Goal: Information Seeking & Learning: Learn about a topic

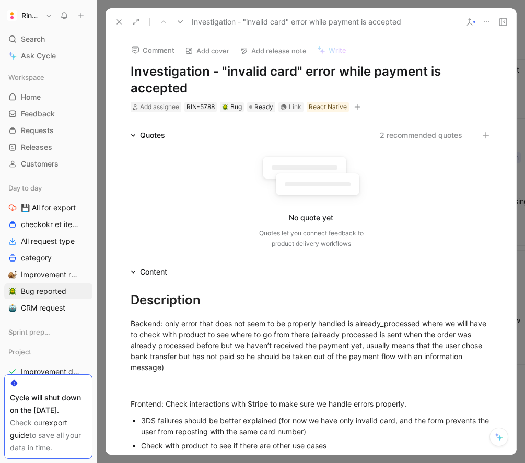
click at [118, 19] on icon at bounding box center [119, 22] width 8 height 8
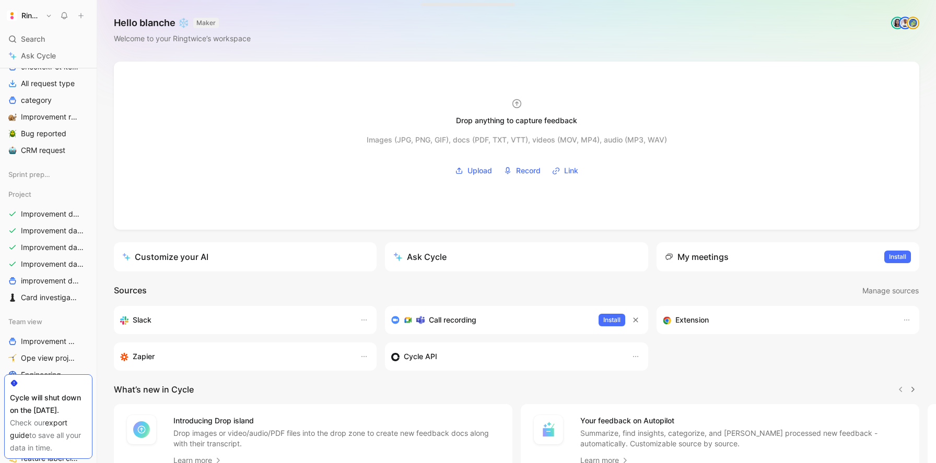
scroll to position [177, 0]
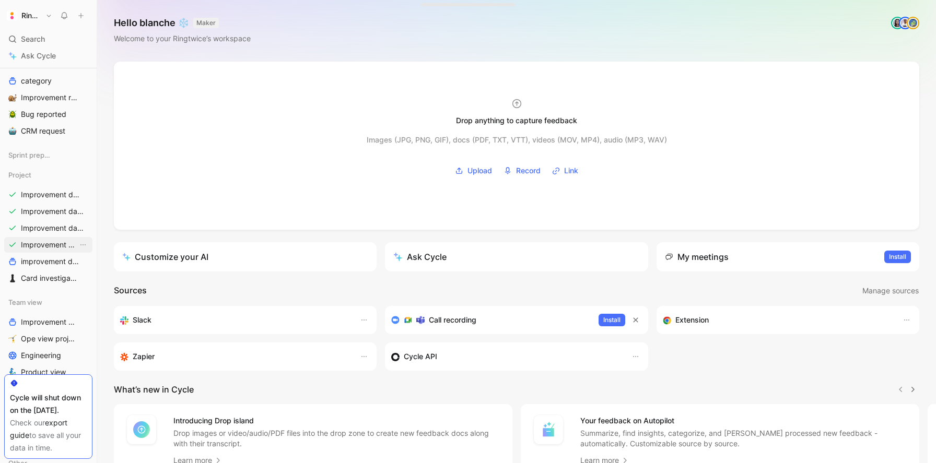
click at [36, 243] on span "Improvement days- tickets ready-legacy" at bounding box center [49, 245] width 57 height 10
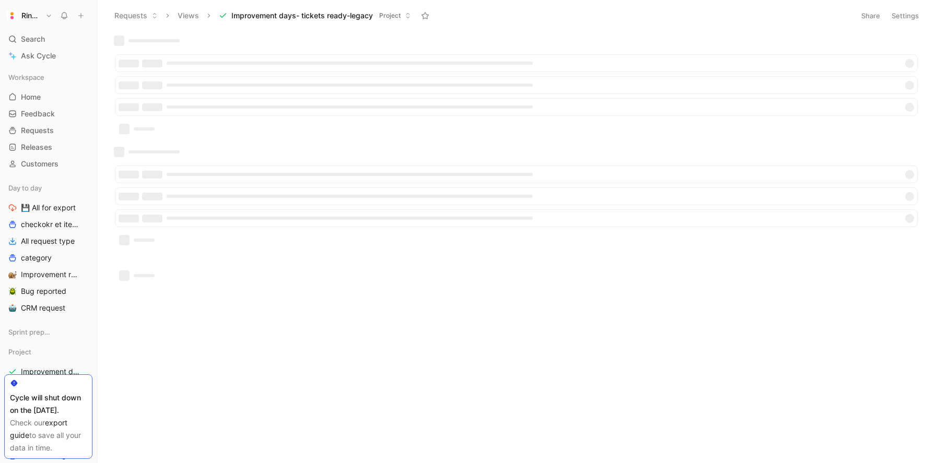
click at [903, 18] on button "Settings" at bounding box center [905, 15] width 37 height 15
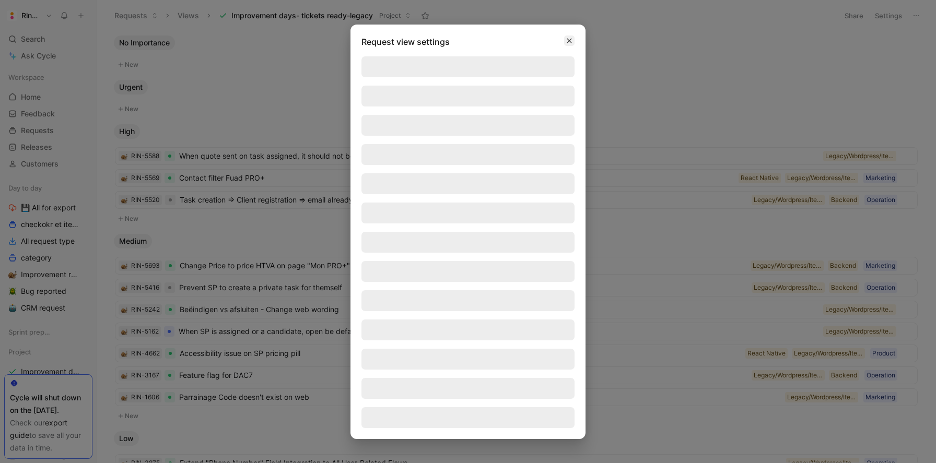
click at [568, 40] on icon "button" at bounding box center [569, 41] width 6 height 8
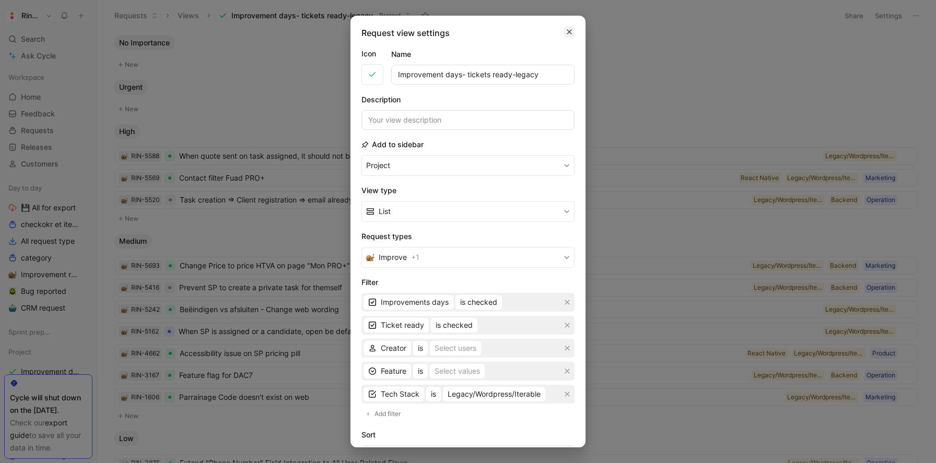
click at [565, 34] on button "button" at bounding box center [569, 32] width 10 height 10
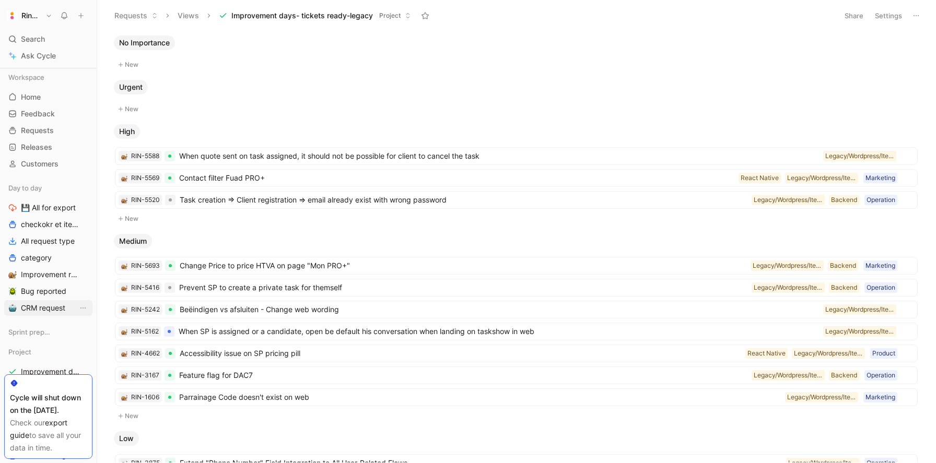
scroll to position [86, 0]
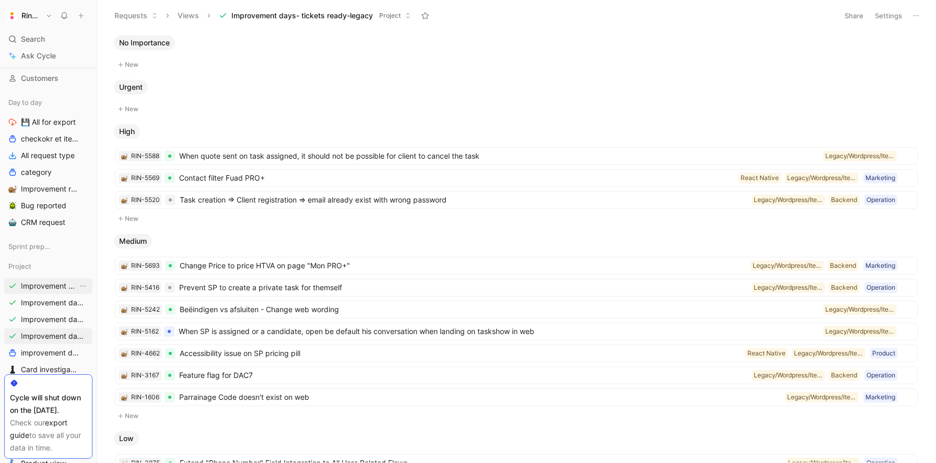
click at [52, 288] on span "Improvement days- tickets tackled ALL" at bounding box center [49, 286] width 57 height 10
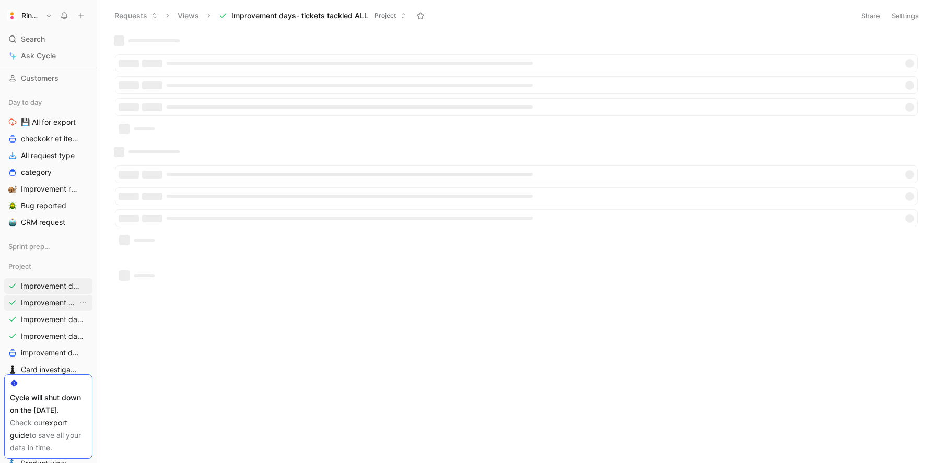
click at [52, 304] on span "Improvement days- tickets ready- React" at bounding box center [49, 303] width 57 height 10
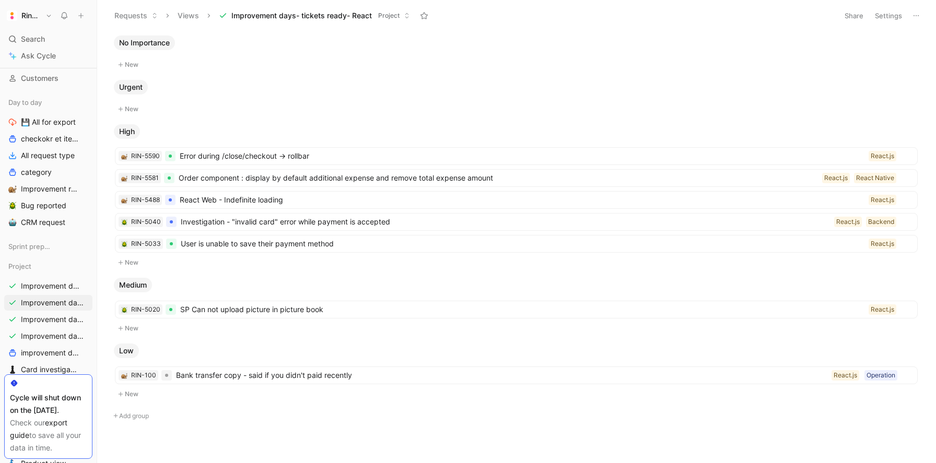
click at [887, 16] on button "Settings" at bounding box center [888, 15] width 37 height 15
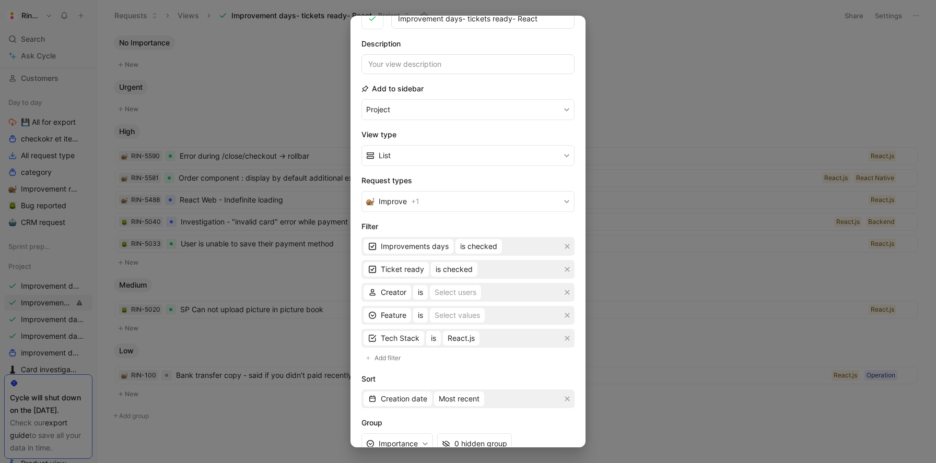
scroll to position [157, 0]
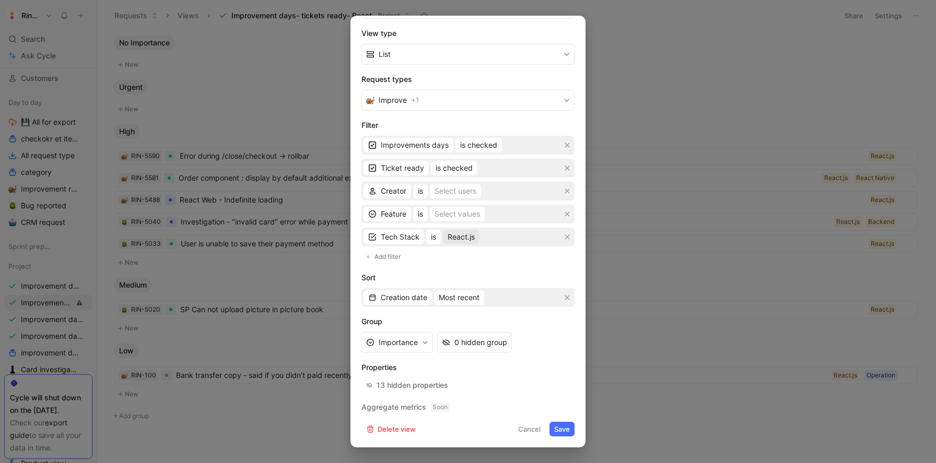
click at [470, 236] on span "React.js" at bounding box center [461, 237] width 27 height 13
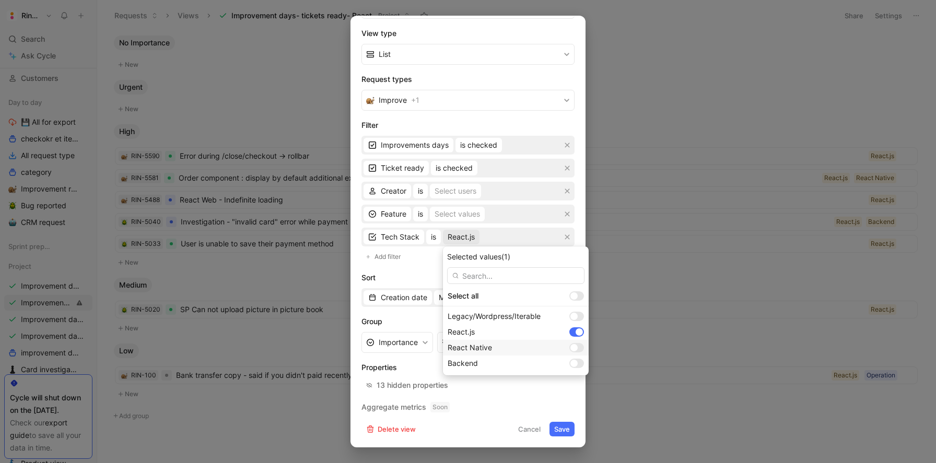
click at [570, 348] on div at bounding box center [573, 347] width 7 height 7
click at [569, 332] on div at bounding box center [576, 331] width 15 height 9
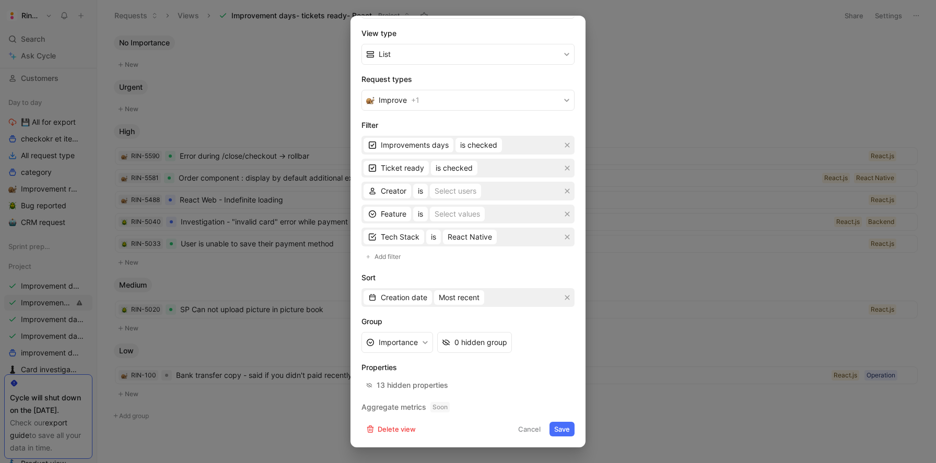
click at [563, 425] on button "Save" at bounding box center [561, 429] width 25 height 15
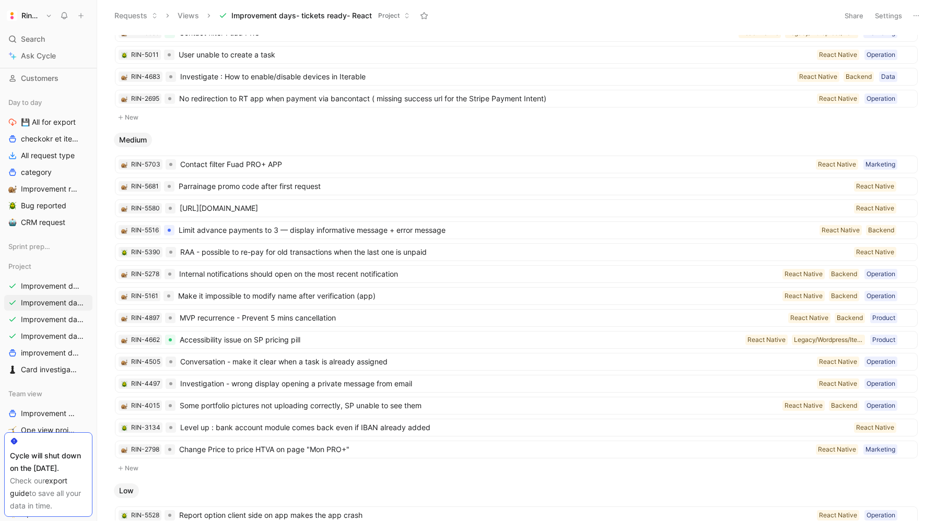
scroll to position [292, 0]
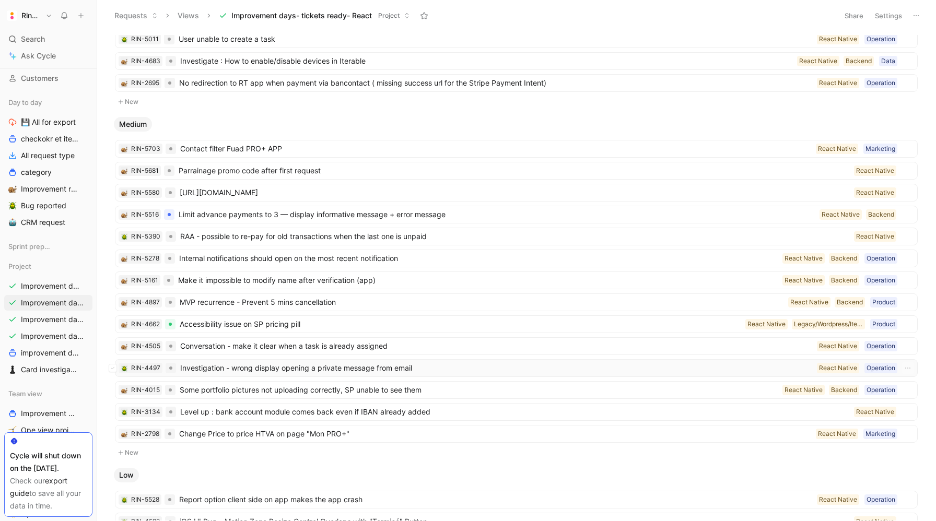
click at [250, 365] on span "Investigation - wrong display opening a private message from email" at bounding box center [496, 368] width 633 height 13
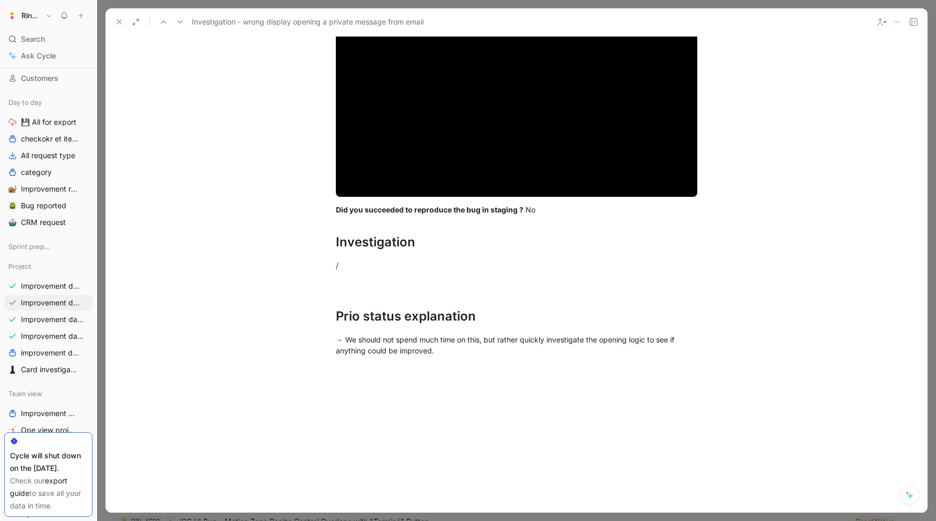
scroll to position [1252, 0]
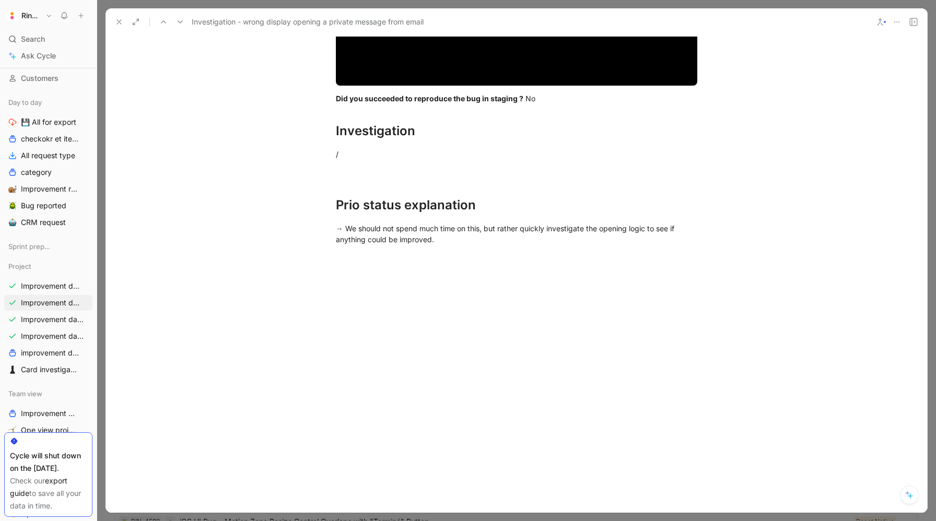
click at [120, 24] on icon at bounding box center [119, 22] width 8 height 8
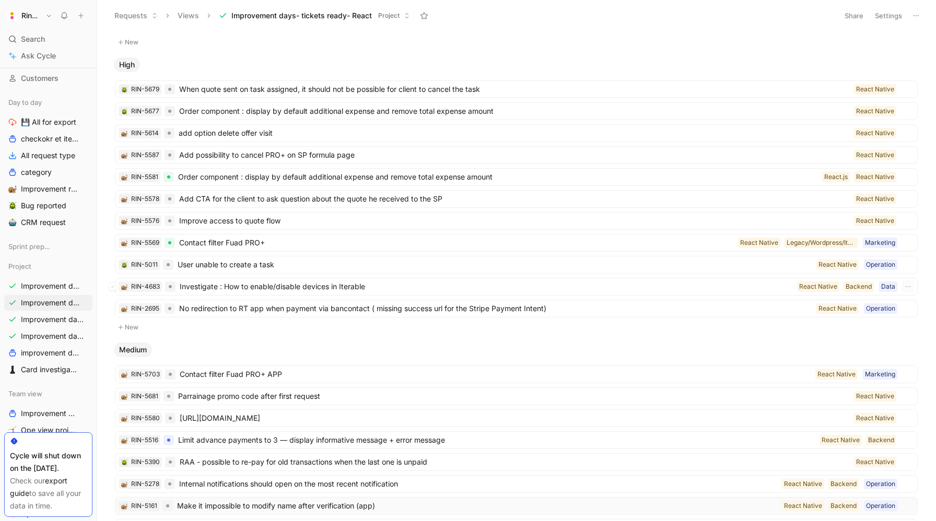
scroll to position [64, 0]
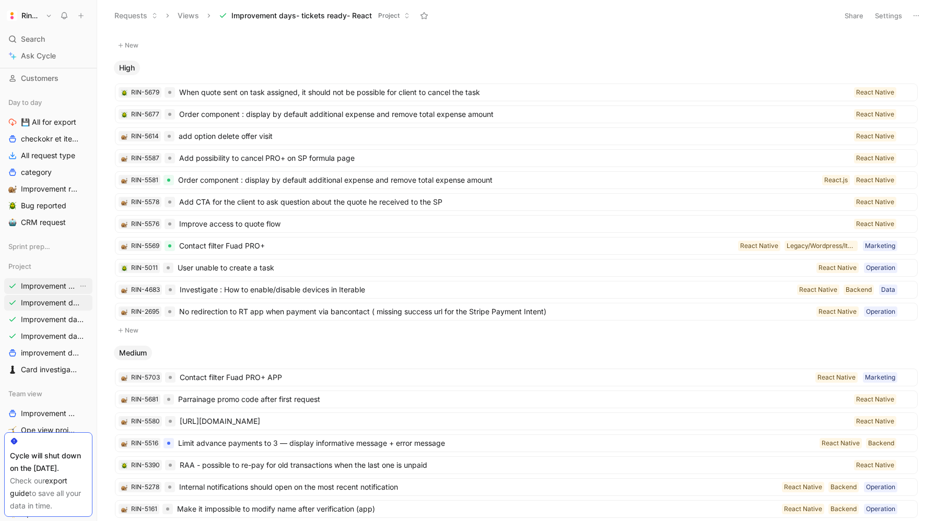
click at [52, 285] on span "Improvement days- tickets tackled ALL" at bounding box center [49, 286] width 57 height 10
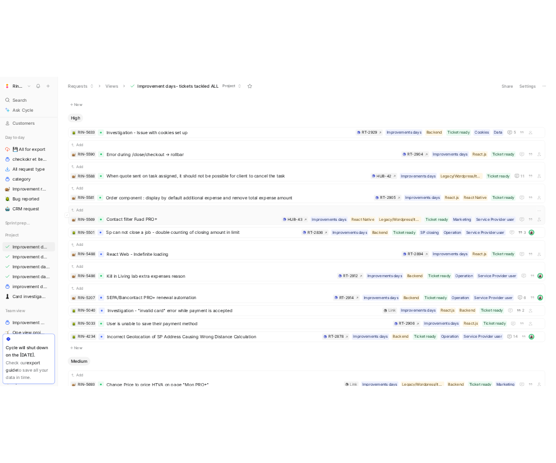
scroll to position [93, 0]
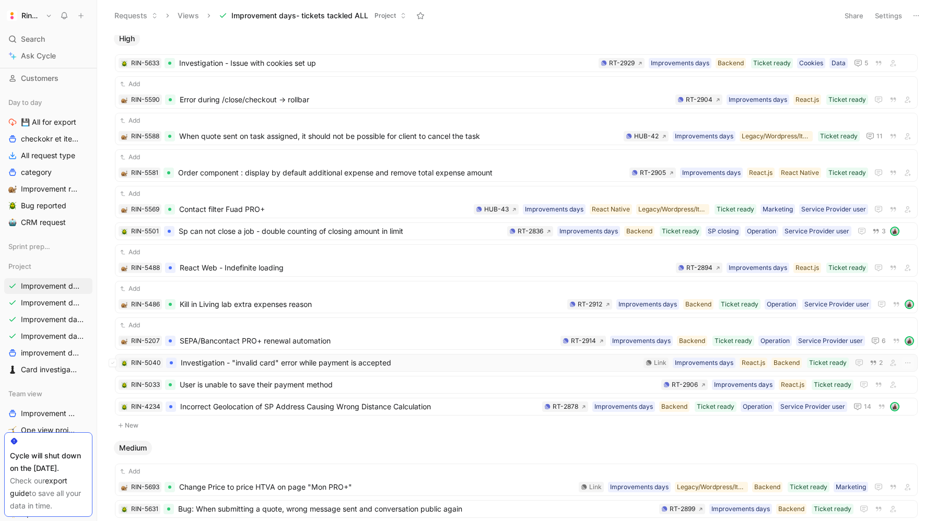
click at [289, 360] on span "Investigation - "invalid card" error while payment is accepted" at bounding box center [410, 363] width 459 height 13
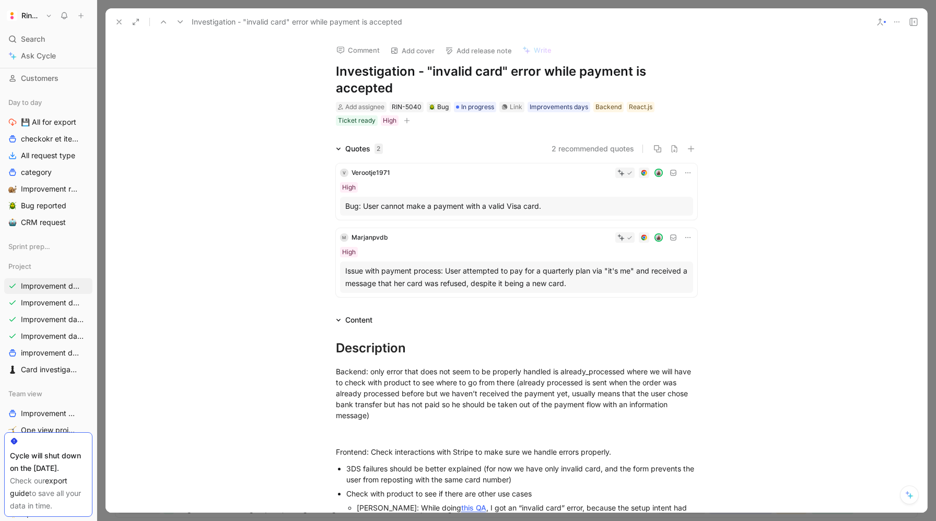
click at [410, 122] on button "button" at bounding box center [407, 120] width 10 height 10
click at [630, 106] on div "React.js" at bounding box center [641, 107] width 24 height 10
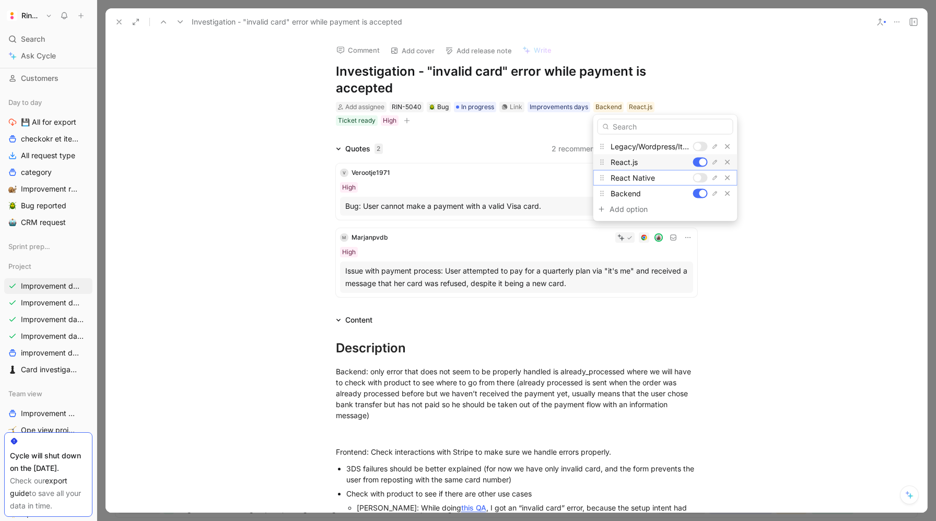
click at [700, 175] on div at bounding box center [697, 177] width 7 height 7
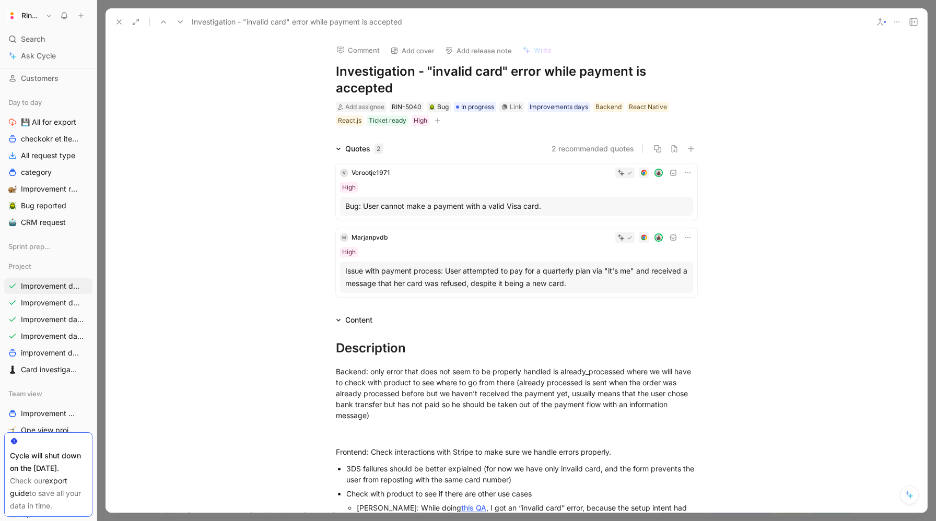
click at [118, 21] on icon at bounding box center [119, 22] width 8 height 8
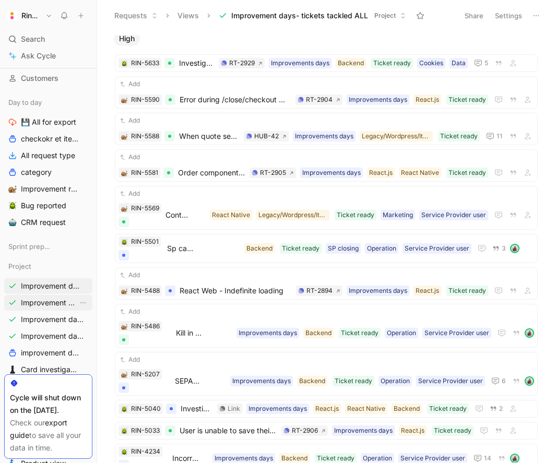
click at [59, 308] on link "Improvement days- tickets ready- React" at bounding box center [48, 303] width 88 height 16
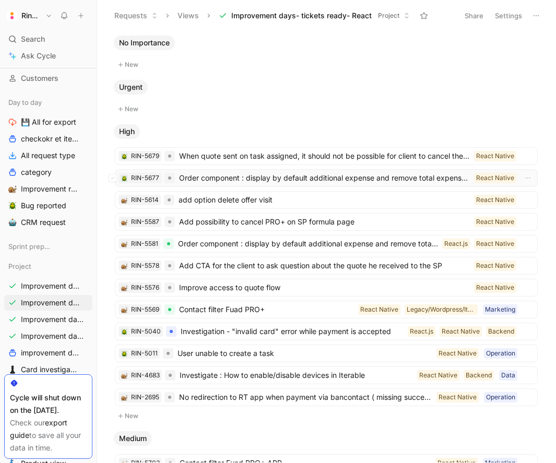
click at [247, 173] on span "Order component : display by default additional expense and remove total expens…" at bounding box center [324, 178] width 291 height 13
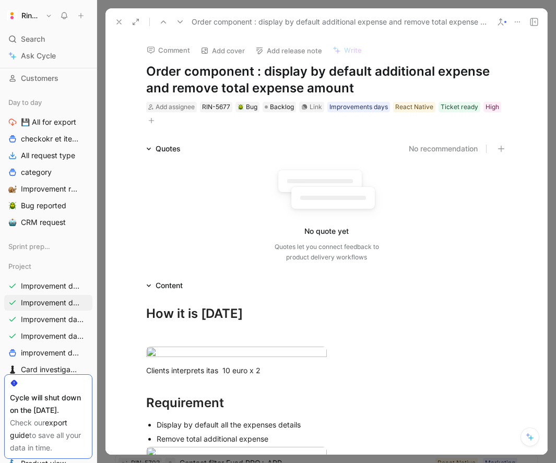
click at [121, 25] on icon at bounding box center [119, 22] width 8 height 8
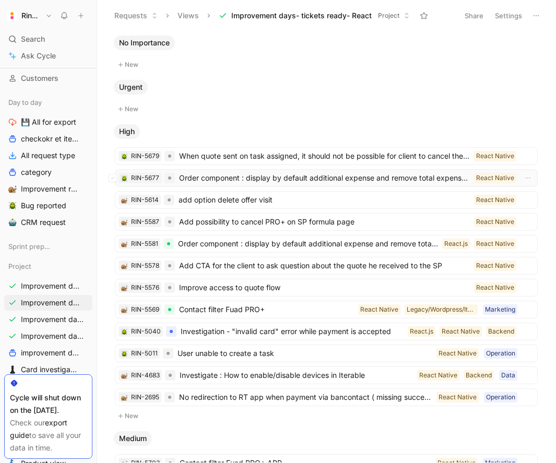
click at [218, 175] on span "Order component : display by default additional expense and remove total expens…" at bounding box center [324, 178] width 291 height 13
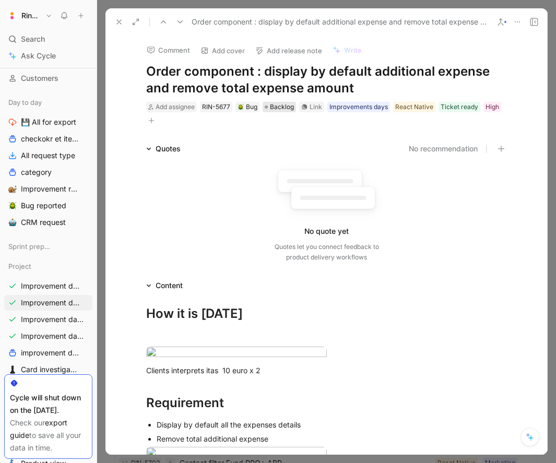
click at [281, 107] on span "Backlog" at bounding box center [282, 107] width 24 height 10
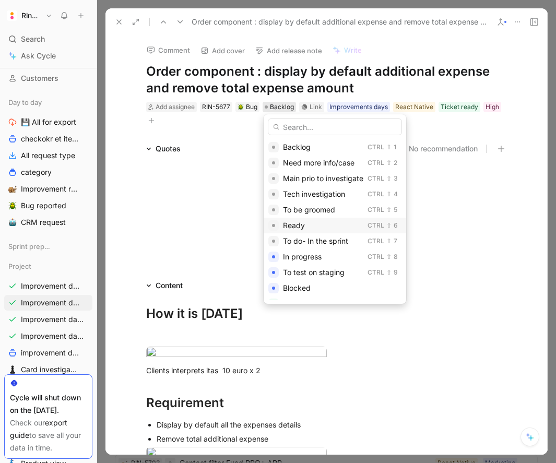
click at [298, 228] on span "Ready" at bounding box center [294, 225] width 22 height 9
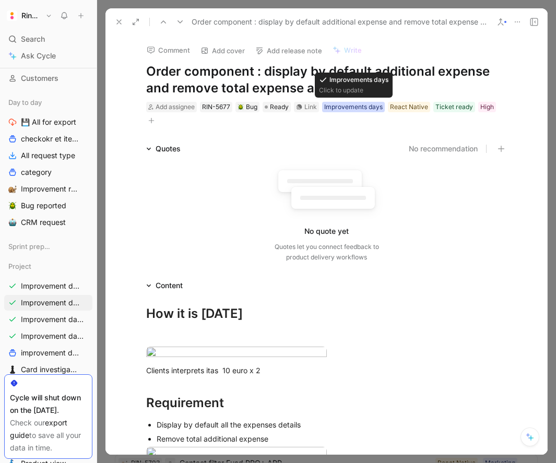
click at [370, 108] on div "Improvements days" at bounding box center [353, 107] width 58 height 10
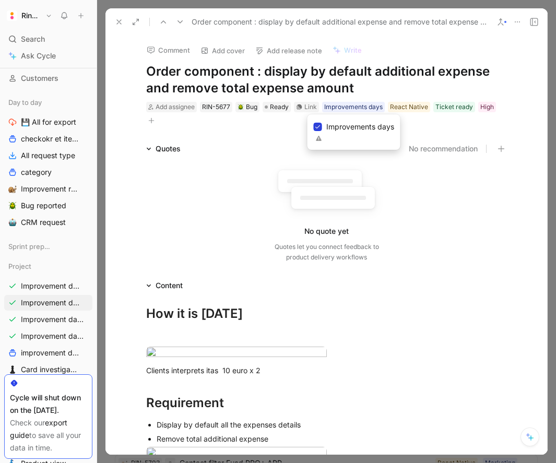
click at [321, 127] on div at bounding box center [318, 127] width 8 height 8
click at [314, 121] on input "Improvements days" at bounding box center [314, 121] width 0 height 0
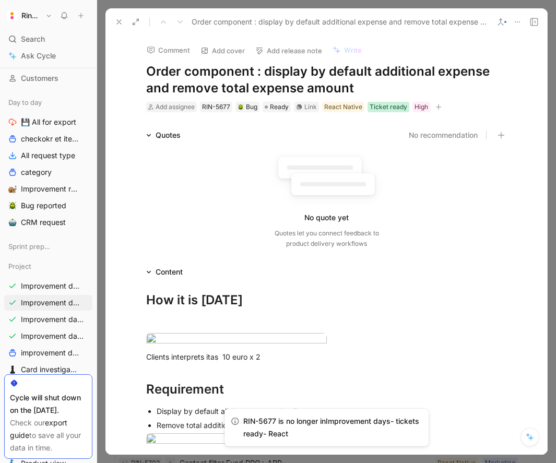
click at [387, 106] on div "Ticket ready" at bounding box center [389, 107] width 38 height 10
click at [392, 107] on div "Ticket ready" at bounding box center [389, 107] width 38 height 10
click at [365, 124] on icon at bounding box center [364, 127] width 6 height 6
click at [360, 121] on input "Ticket ready" at bounding box center [360, 121] width 0 height 0
click at [348, 76] on h1 "Order component : display by default additional expense and remove total expens…" at bounding box center [326, 79] width 361 height 33
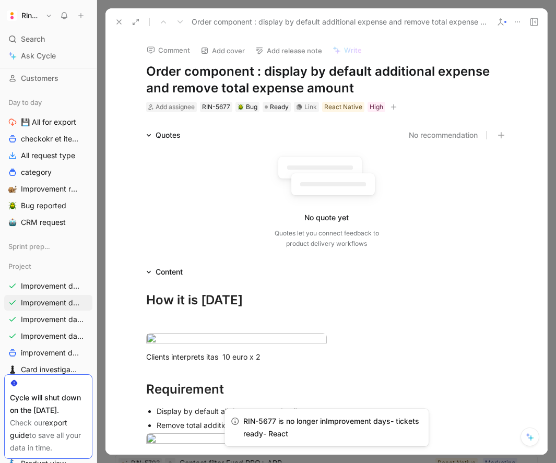
click at [115, 19] on icon at bounding box center [119, 22] width 8 height 8
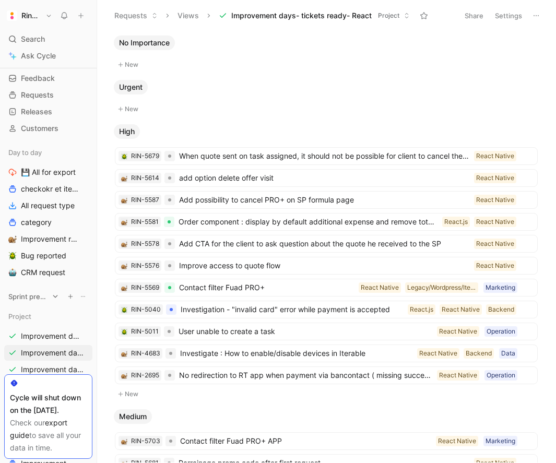
scroll to position [41, 0]
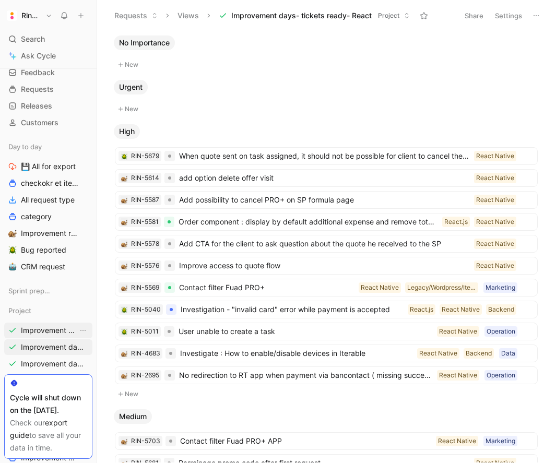
click at [40, 327] on span "Improvement days- tickets tackled ALL" at bounding box center [49, 330] width 57 height 10
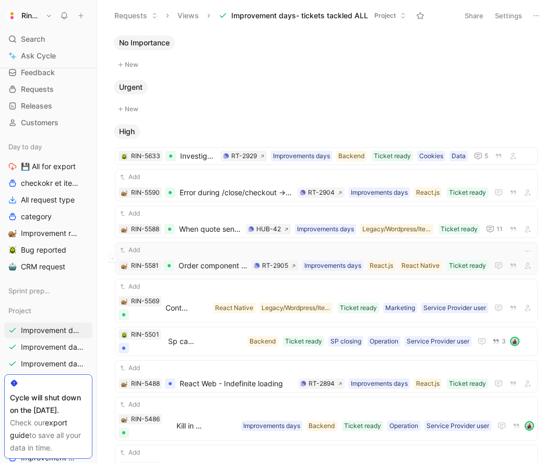
click at [219, 267] on span "Order component : display by default additional expense and remove total expens…" at bounding box center [213, 266] width 69 height 13
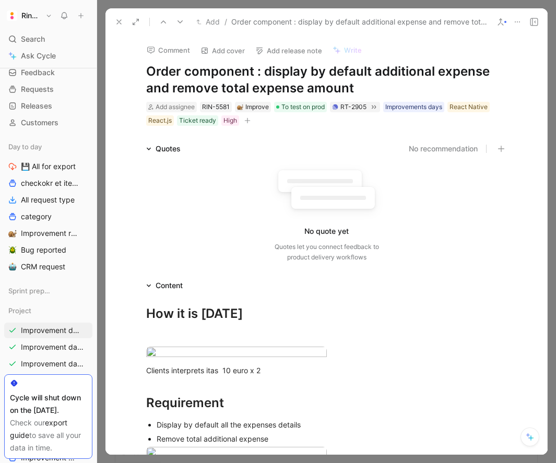
click at [119, 24] on icon at bounding box center [119, 22] width 8 height 8
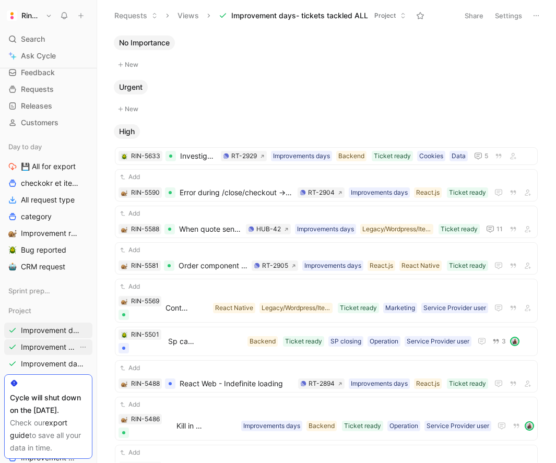
click at [51, 347] on span "Improvement days- tickets ready- React" at bounding box center [49, 347] width 57 height 10
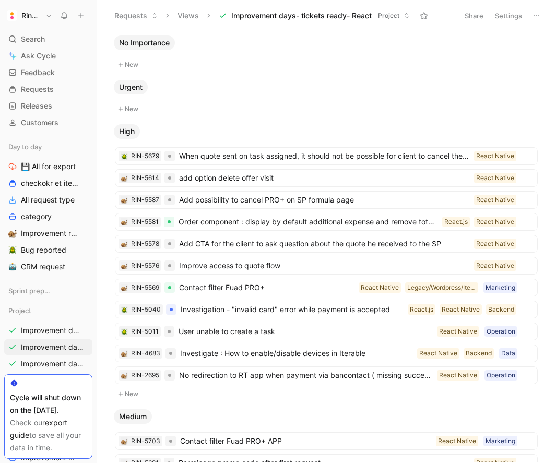
scroll to position [68, 0]
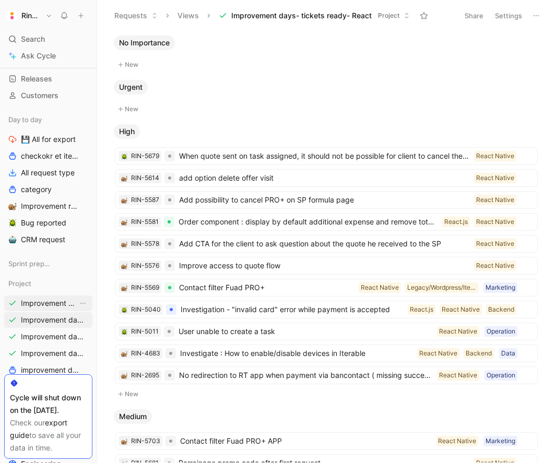
click at [46, 302] on span "Improvement days- tickets tackled ALL" at bounding box center [49, 303] width 57 height 10
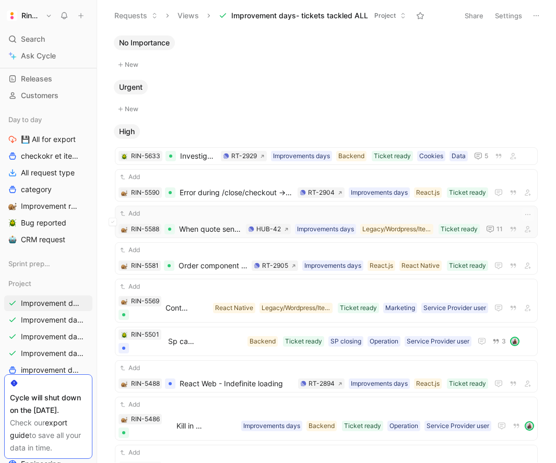
click at [216, 230] on span "When quote sent on task assigned, it should not be possible for client to cance…" at bounding box center [210, 229] width 63 height 13
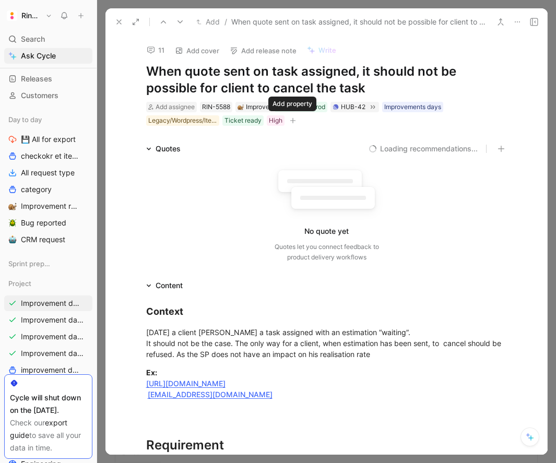
click at [292, 121] on icon "button" at bounding box center [292, 121] width 1 height 6
click at [179, 122] on div "Legacy/Wordpress/Iterable" at bounding box center [182, 120] width 69 height 10
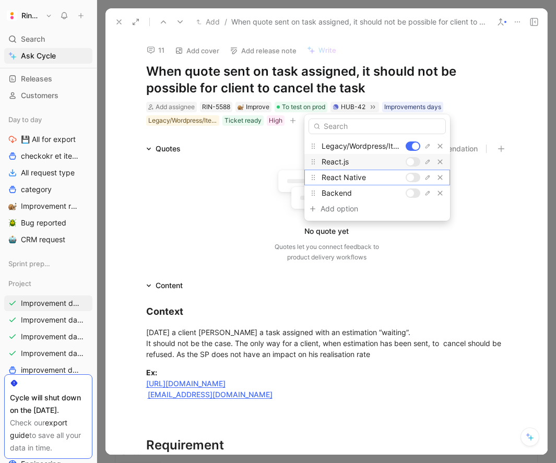
click at [413, 174] on div at bounding box center [410, 177] width 7 height 7
drag, startPoint x: 112, startPoint y: 20, endPoint x: 118, endPoint y: 20, distance: 6.3
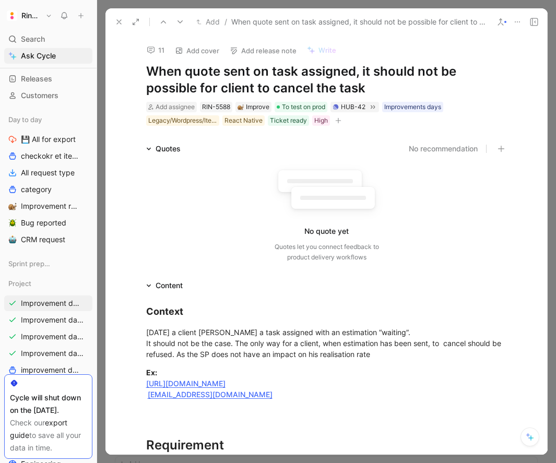
click at [118, 20] on icon at bounding box center [119, 22] width 8 height 8
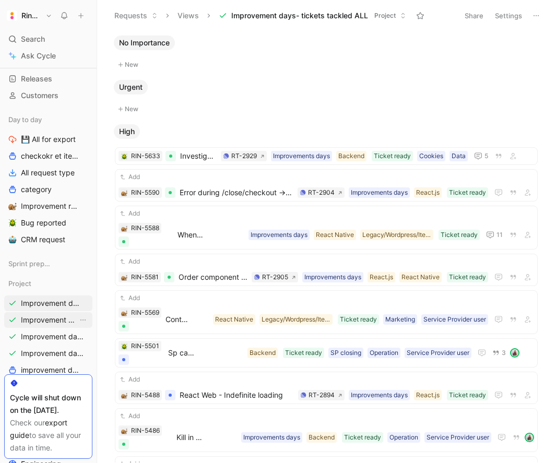
click at [44, 319] on span "Improvement days- tickets ready- React" at bounding box center [49, 320] width 57 height 10
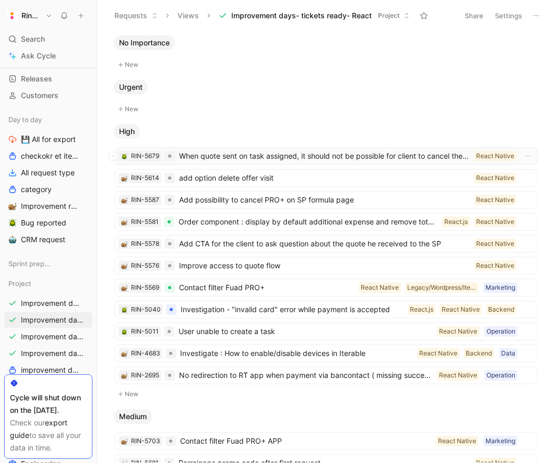
click at [280, 157] on span "When quote sent on task assigned, it should not be possible for client to cance…" at bounding box center [324, 156] width 291 height 13
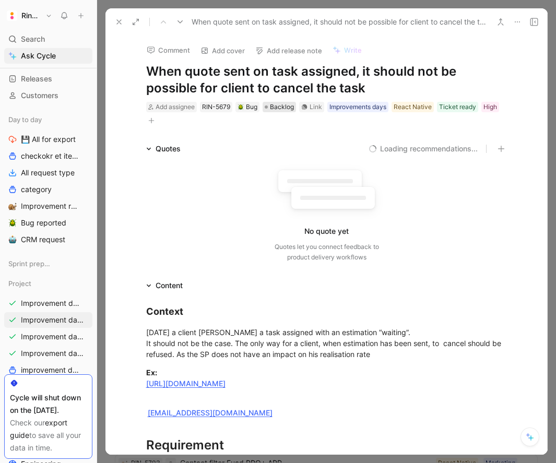
click at [282, 108] on span "Backlog" at bounding box center [282, 107] width 24 height 10
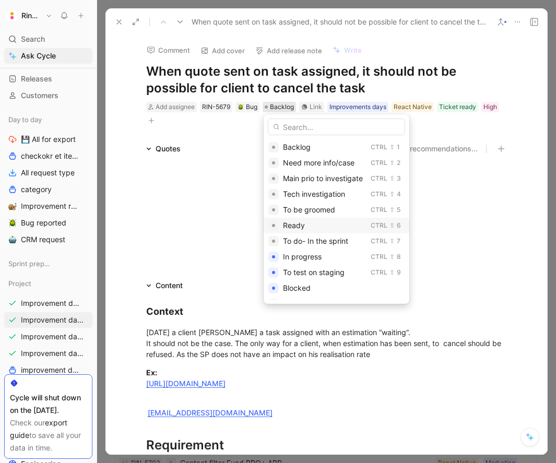
click at [296, 224] on span "Ready" at bounding box center [294, 225] width 22 height 9
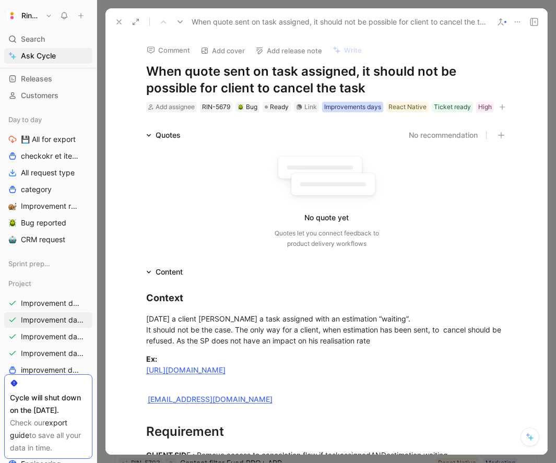
click at [375, 103] on div "Improvements days" at bounding box center [352, 107] width 57 height 10
click at [317, 123] on div at bounding box center [318, 127] width 8 height 8
click at [314, 121] on input "Improvements days" at bounding box center [314, 121] width 0 height 0
click at [418, 110] on div "React Native" at bounding box center [408, 107] width 38 height 10
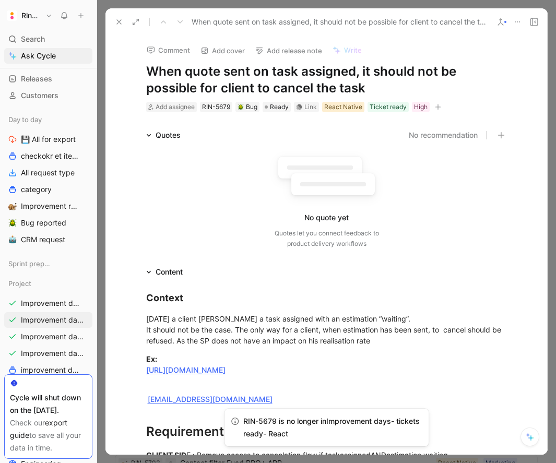
click at [352, 106] on div "React Native" at bounding box center [343, 107] width 38 height 10
click at [381, 103] on div "Ticket ready" at bounding box center [388, 107] width 37 height 10
click at [366, 124] on icon at bounding box center [364, 127] width 6 height 6
click at [360, 121] on input "Ticket ready" at bounding box center [360, 121] width 0 height 0
click at [341, 70] on h1 "When quote sent on task assigned, it should not be possible for client to cance…" at bounding box center [326, 79] width 361 height 33
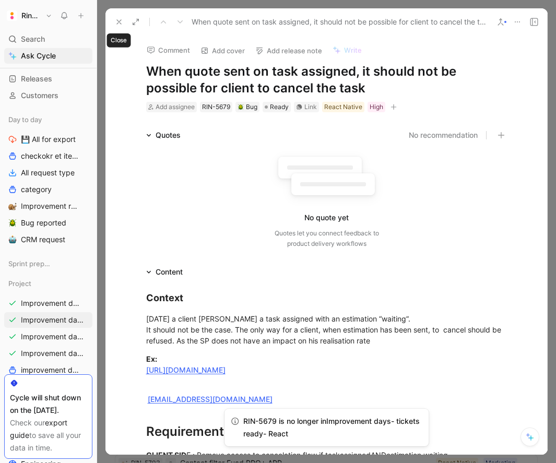
click at [122, 23] on icon at bounding box center [119, 22] width 8 height 8
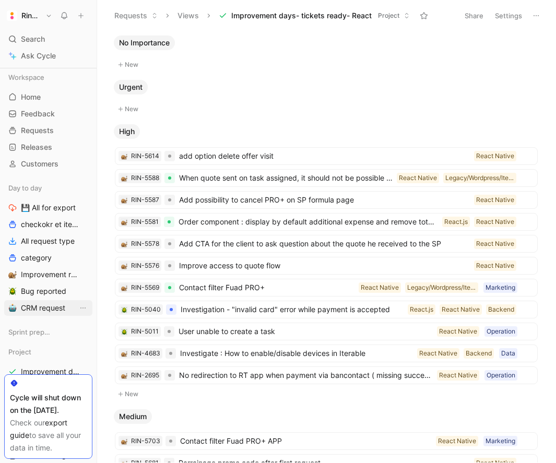
scroll to position [74, 0]
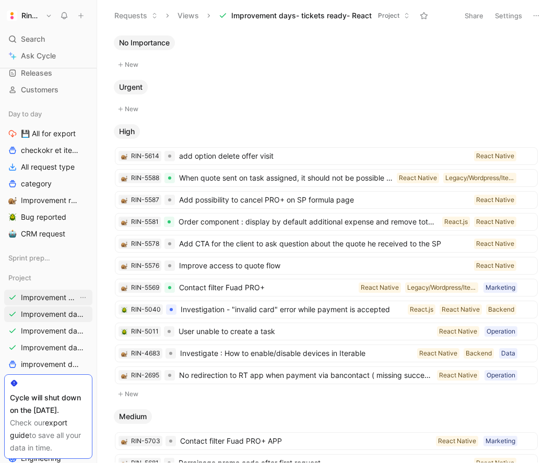
click at [56, 298] on span "Improvement days- tickets tackled ALL" at bounding box center [49, 297] width 57 height 10
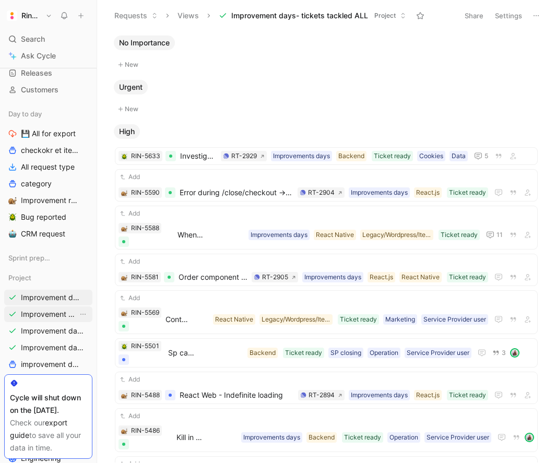
click at [50, 313] on span "Improvement days- tickets ready- React" at bounding box center [49, 314] width 57 height 10
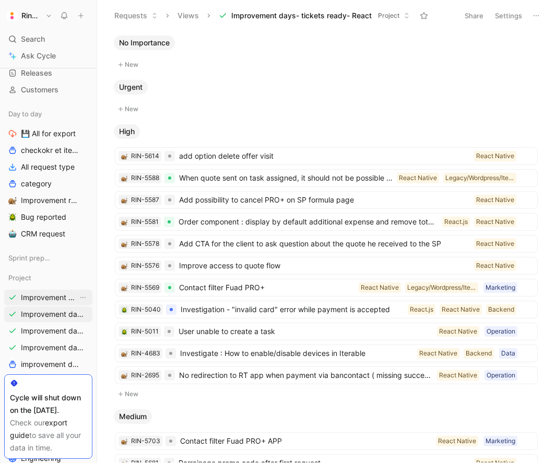
click at [54, 297] on span "Improvement days- tickets tackled ALL" at bounding box center [49, 297] width 57 height 10
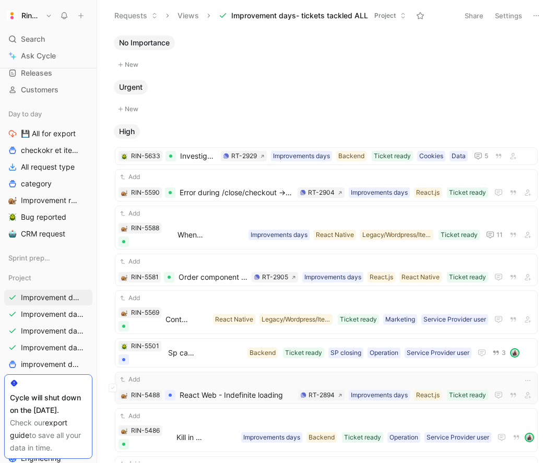
click at [237, 395] on span "React Web - Indefinite loading" at bounding box center [237, 395] width 114 height 13
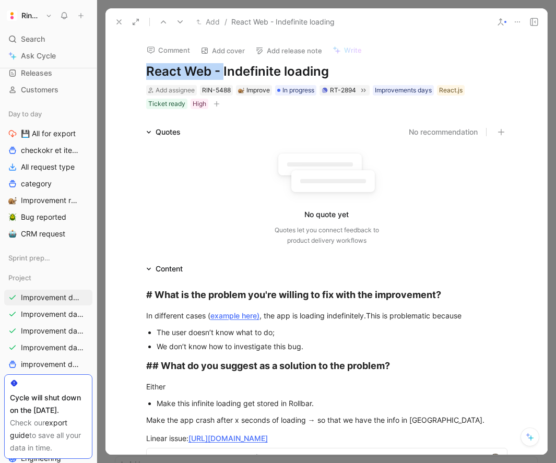
drag, startPoint x: 222, startPoint y: 70, endPoint x: 102, endPoint y: 78, distance: 120.4
click at [102, 78] on div "Requests Views Improvement days- tickets tackled ALL Project Share Settings No …" at bounding box center [326, 231] width 459 height 463
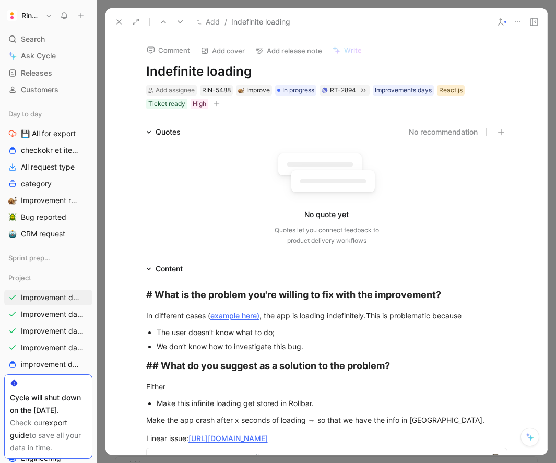
click at [457, 94] on div "React.js" at bounding box center [451, 90] width 24 height 10
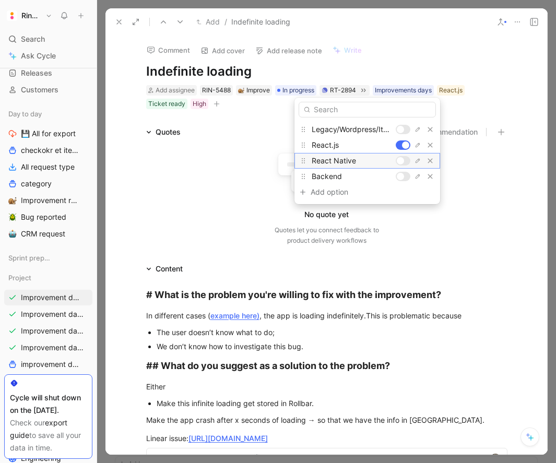
click at [403, 162] on div at bounding box center [400, 160] width 7 height 7
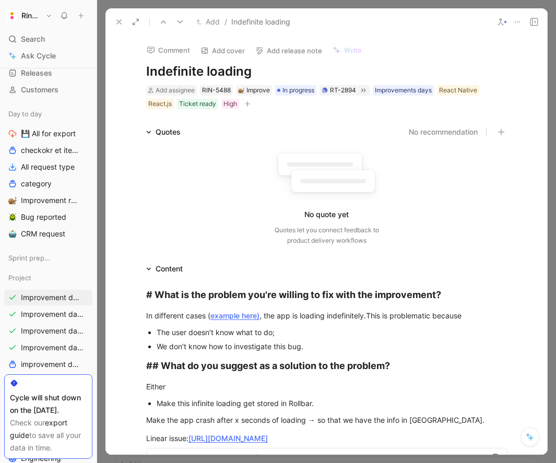
click at [118, 22] on use at bounding box center [119, 22] width 4 height 4
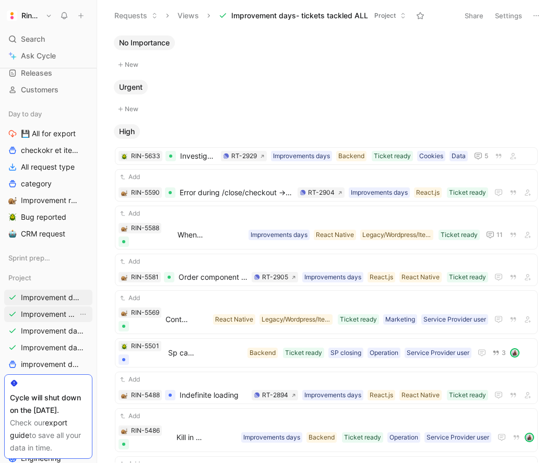
click at [45, 313] on span "Improvement days- tickets ready- React" at bounding box center [49, 314] width 57 height 10
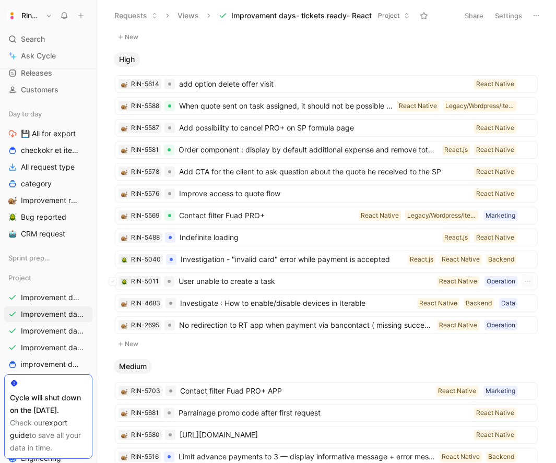
scroll to position [87, 0]
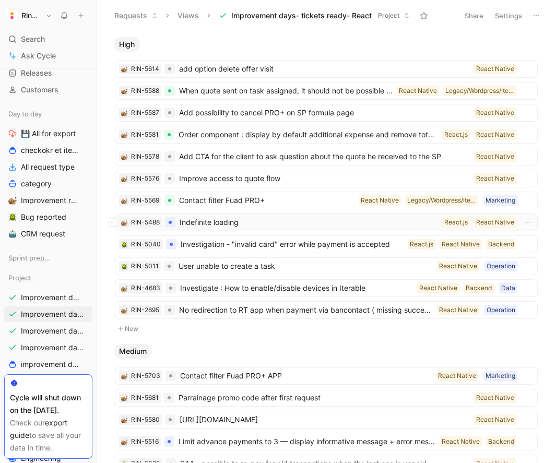
click at [305, 223] on span "Indefinite loading" at bounding box center [309, 222] width 259 height 13
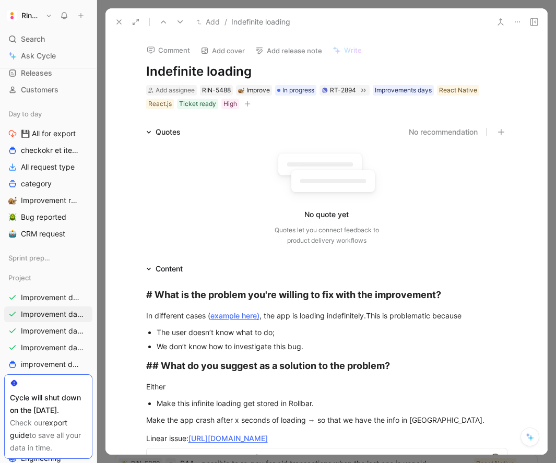
click at [140, 69] on div "Comment Add cover Add release note Write Indefinite loading Add assignee RIN-54…" at bounding box center [326, 73] width 401 height 75
click at [144, 72] on div "Comment Add cover Add release note Write Indefinite loading Add assignee RIN-54…" at bounding box center [326, 73] width 401 height 75
click at [146, 72] on h1 "Indefinite loading" at bounding box center [326, 71] width 361 height 17
click at [115, 17] on button at bounding box center [119, 22] width 15 height 15
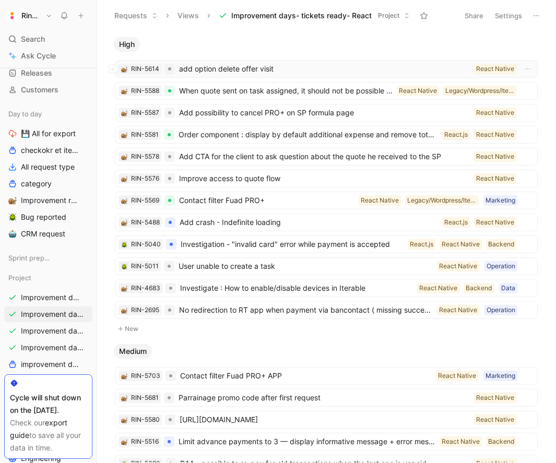
click at [247, 70] on span "add option delete offer visit" at bounding box center [324, 69] width 291 height 13
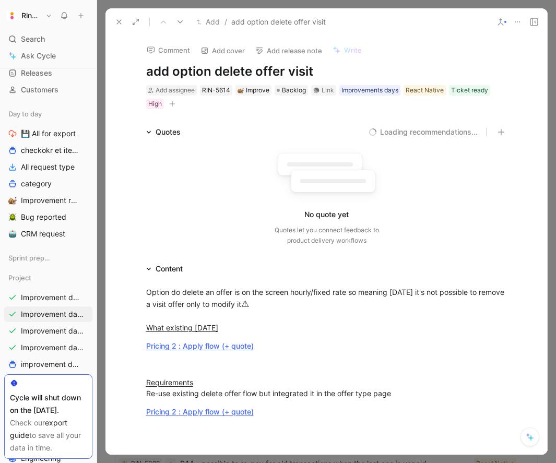
click at [152, 72] on h1 "add option delete offer visit" at bounding box center [326, 71] width 361 height 17
click at [117, 19] on icon at bounding box center [119, 22] width 8 height 8
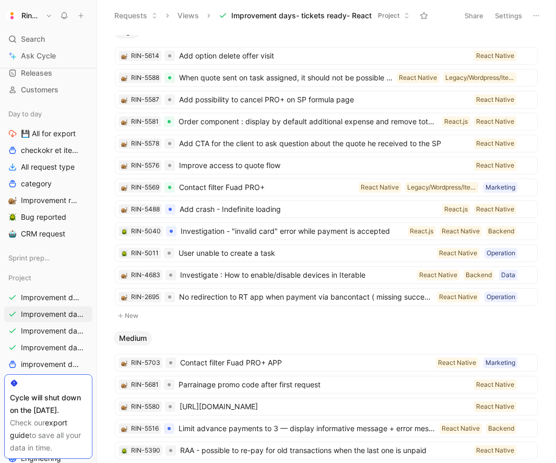
scroll to position [104, 0]
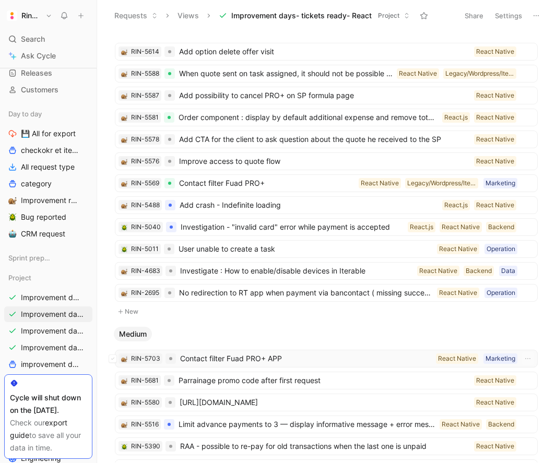
click at [265, 360] on span "Contact filter Fuad PRO+ APP" at bounding box center [306, 359] width 252 height 13
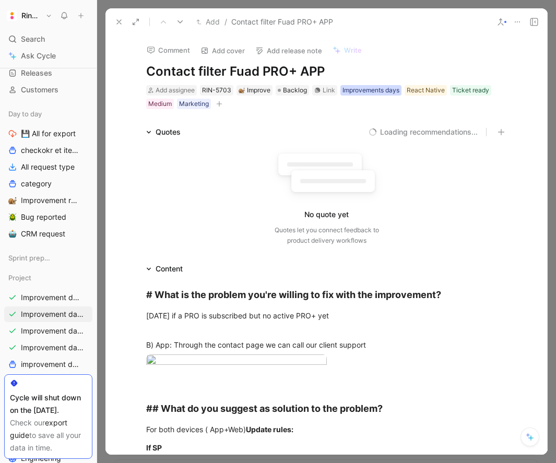
click at [379, 91] on div "Improvements days" at bounding box center [371, 90] width 57 height 10
click at [336, 108] on icon at bounding box center [335, 110] width 6 height 6
click at [331, 104] on input "Improvements days" at bounding box center [331, 104] width 0 height 0
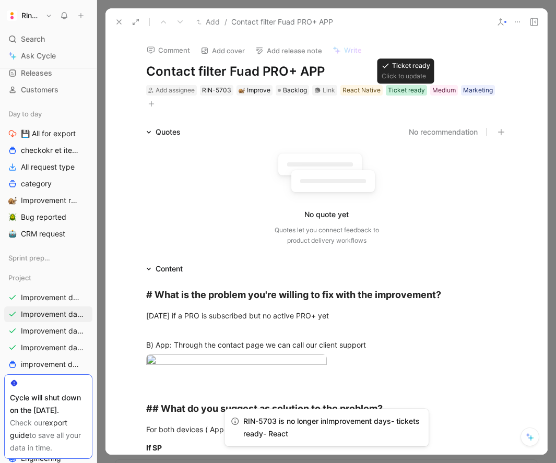
click at [404, 92] on div "Ticket ready" at bounding box center [406, 90] width 37 height 10
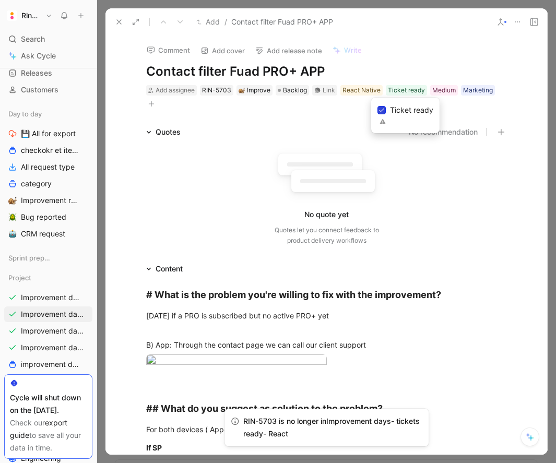
click at [380, 108] on icon at bounding box center [382, 110] width 6 height 6
click at [378, 104] on input "Ticket ready" at bounding box center [378, 104] width 0 height 0
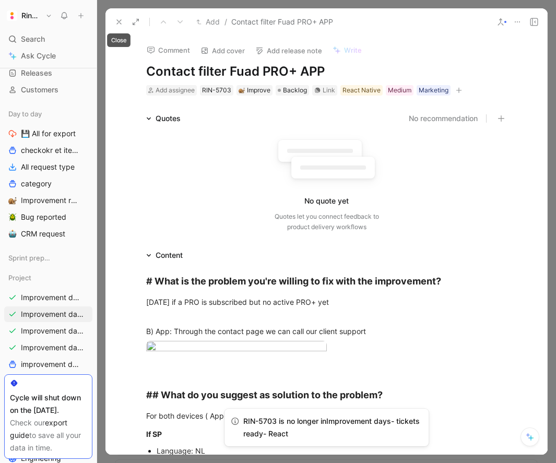
click at [116, 22] on icon at bounding box center [119, 22] width 8 height 8
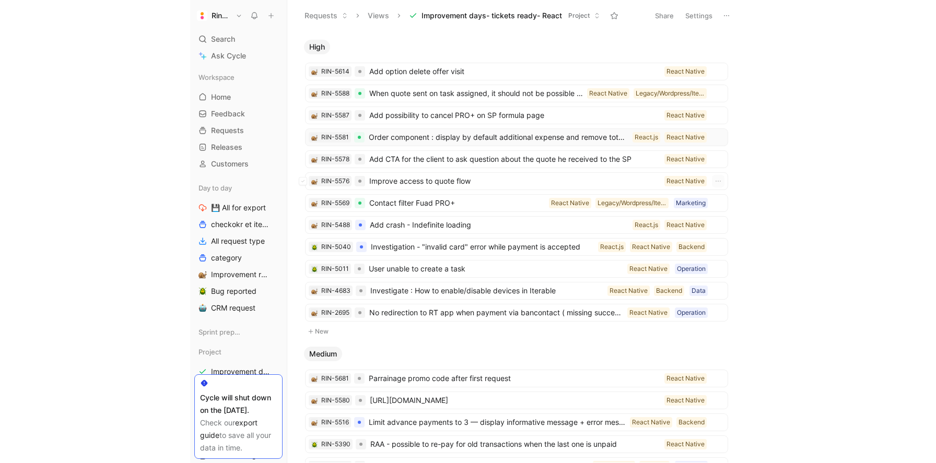
scroll to position [84, 0]
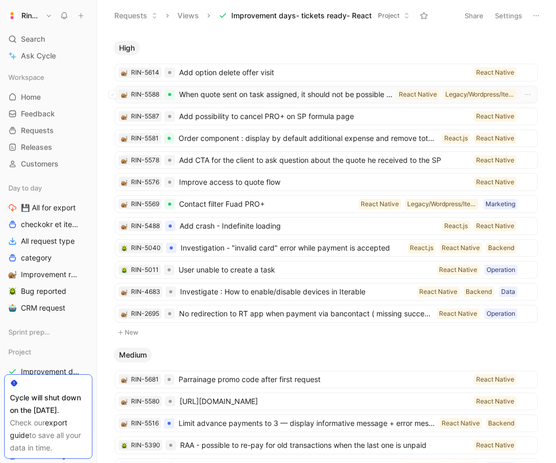
click at [339, 91] on span "When quote sent on task assigned, it should not be possible for client to cance…" at bounding box center [286, 94] width 214 height 13
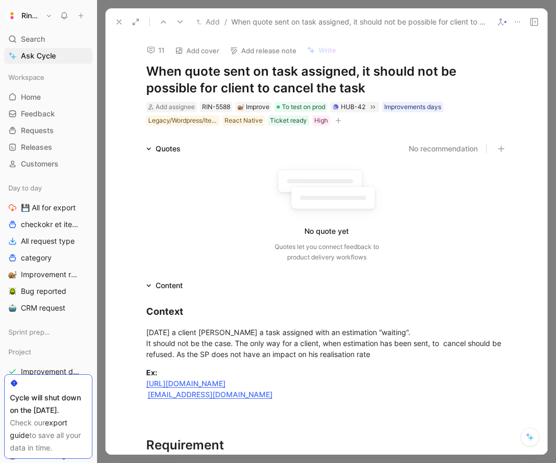
click at [119, 22] on icon at bounding box center [119, 22] width 8 height 8
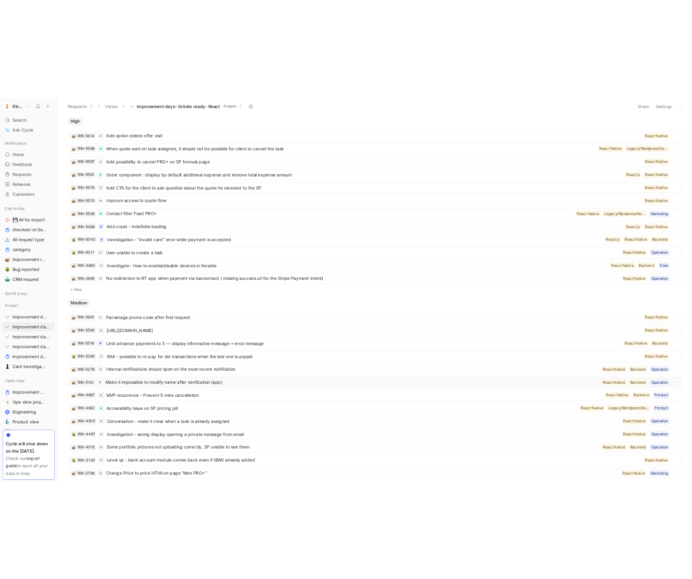
scroll to position [89, 0]
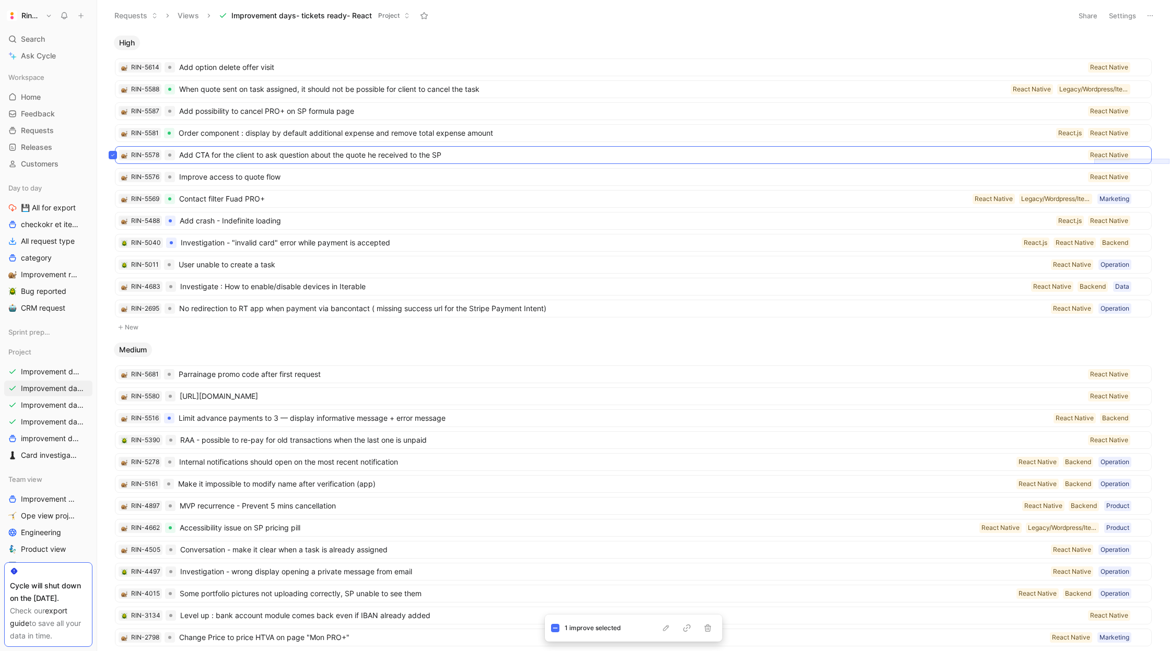
drag, startPoint x: 1169, startPoint y: 164, endPoint x: 1094, endPoint y: 159, distance: 75.4
click at [556, 159] on body "Ringtwice Search ⌘ K Ask Cycle Workspace Home G then H Feedback G then F Reques…" at bounding box center [585, 325] width 1170 height 651
click at [111, 153] on icon at bounding box center [113, 155] width 4 height 4
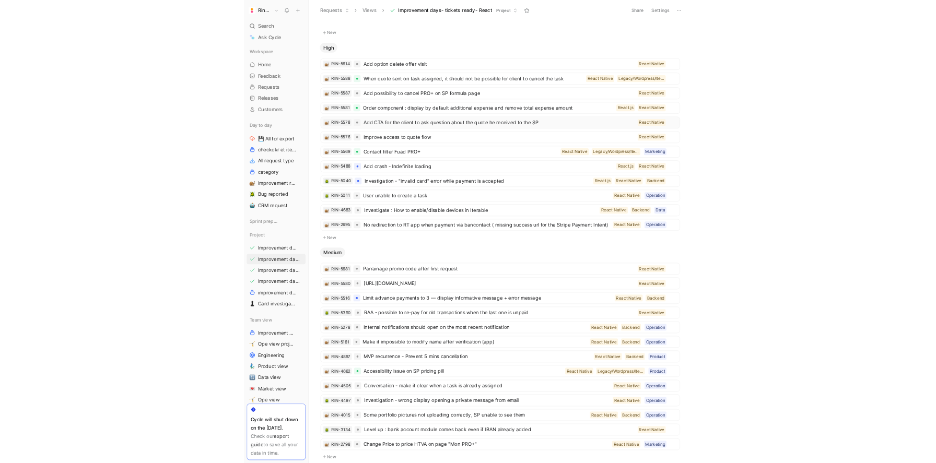
scroll to position [47, 0]
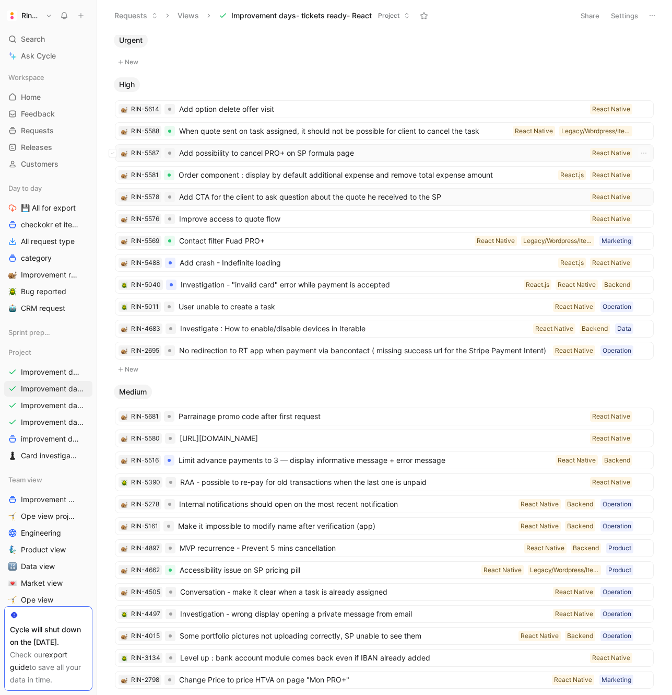
click at [283, 153] on span "Add possibility to cancel PRO+ on SP formula page" at bounding box center [382, 153] width 407 height 13
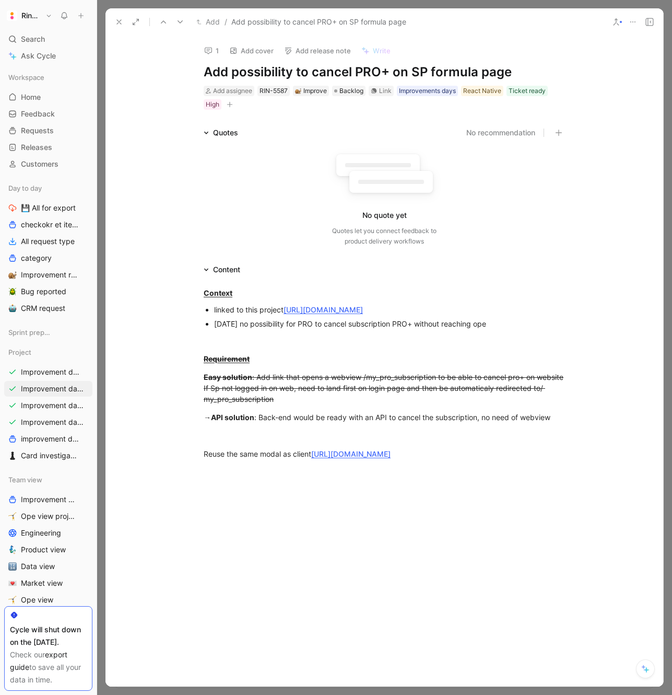
click at [116, 21] on icon at bounding box center [119, 22] width 8 height 8
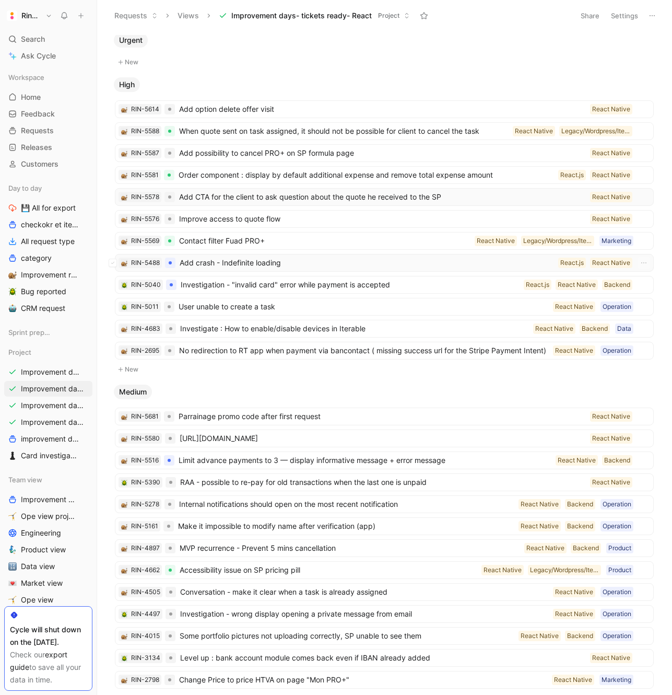
click at [259, 256] on span "Add crash - Indefinite loading" at bounding box center [367, 262] width 374 height 13
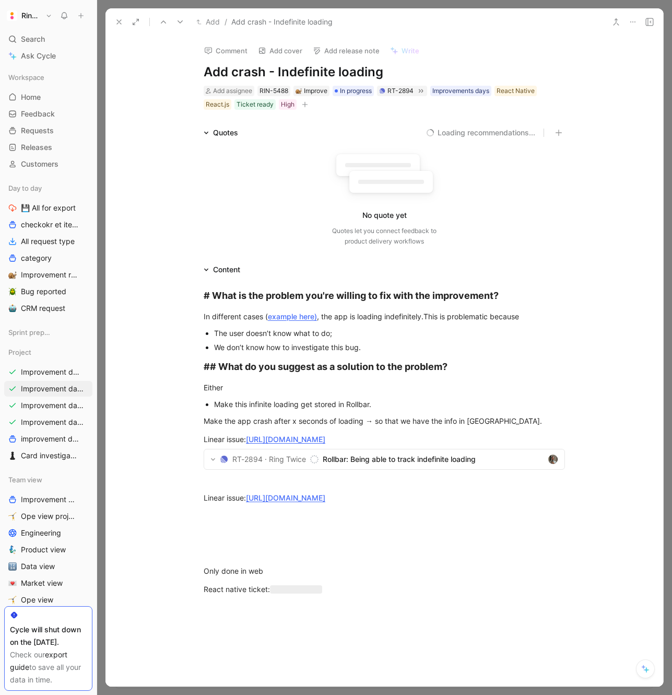
click at [264, 66] on h1 "Add crash - Indefinite loading" at bounding box center [384, 72] width 361 height 17
copy h1 "Add crash - Indefinite loading"
click at [117, 15] on button at bounding box center [119, 22] width 15 height 15
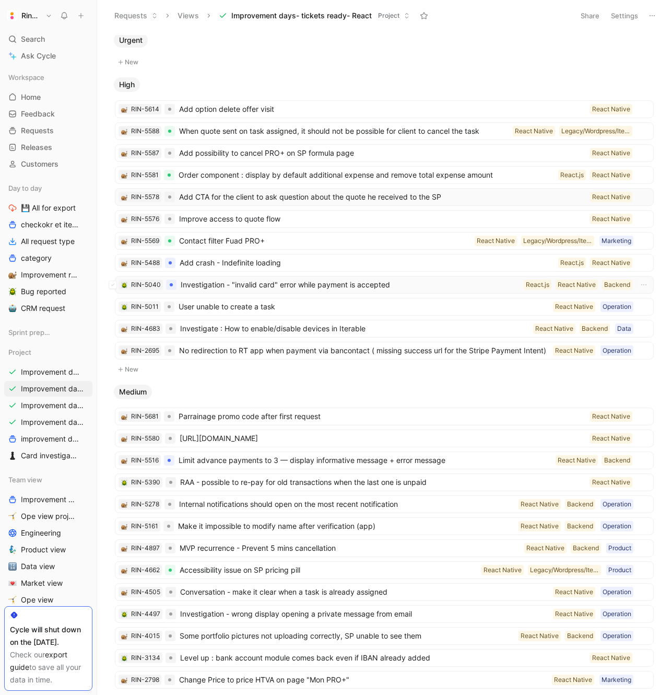
click at [255, 279] on span "Investigation - "invalid card" error while payment is accepted" at bounding box center [350, 284] width 339 height 13
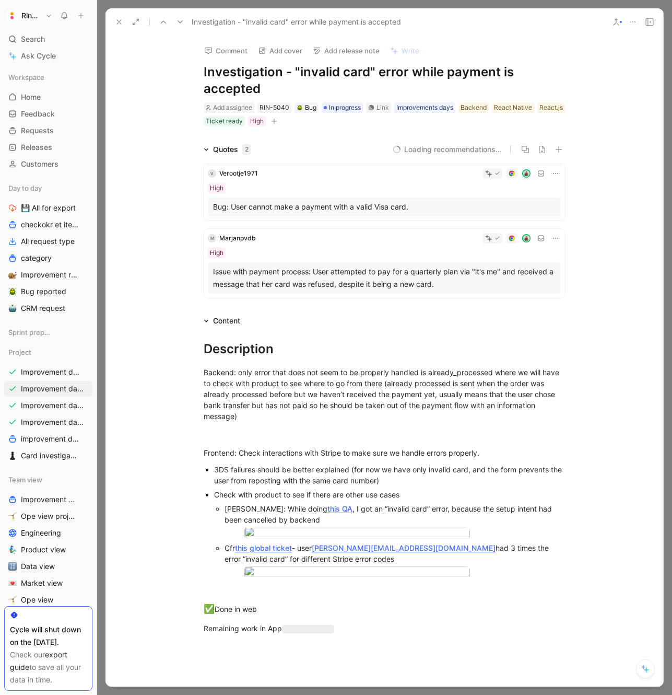
click at [312, 66] on h1 "Investigation - "invalid card" error while payment is accepted" at bounding box center [384, 80] width 361 height 33
copy h1 "Investigation - "invalid card" error while payment is accepted"
click at [120, 22] on icon at bounding box center [119, 22] width 8 height 8
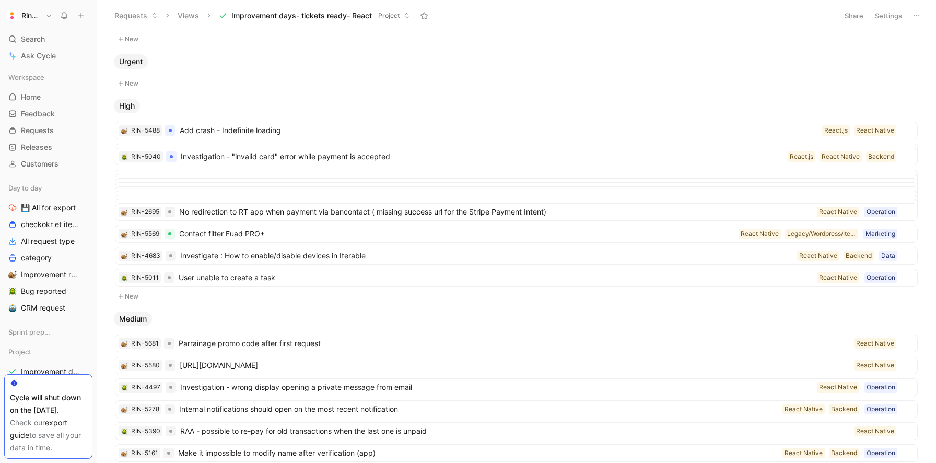
scroll to position [68, 0]
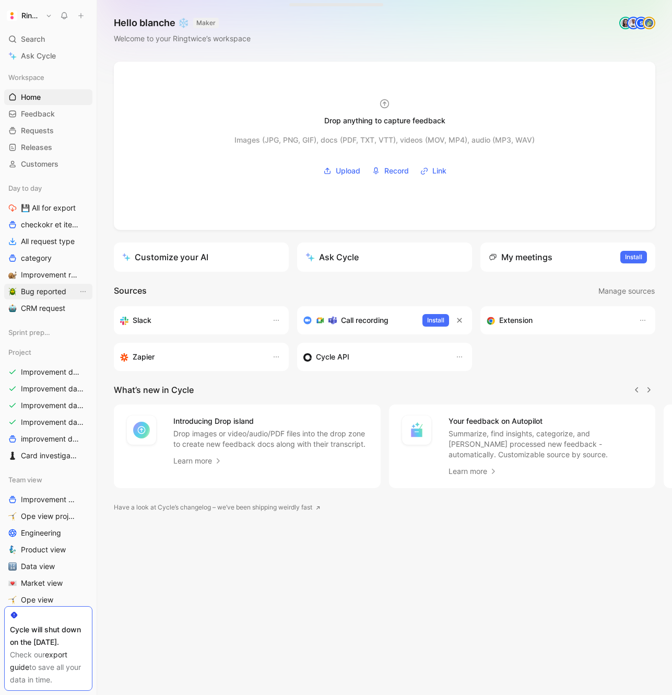
click at [45, 285] on link "Bug reported" at bounding box center [48, 292] width 88 height 16
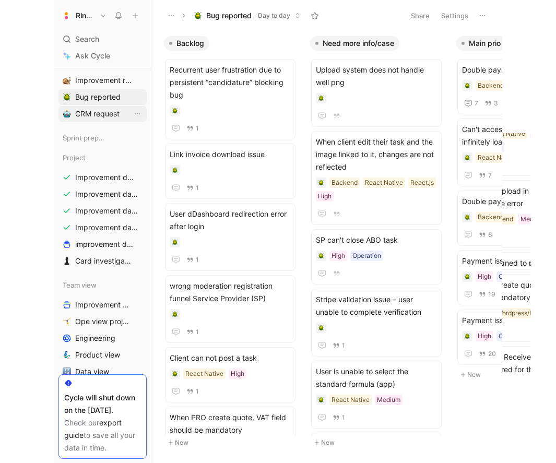
scroll to position [225, 0]
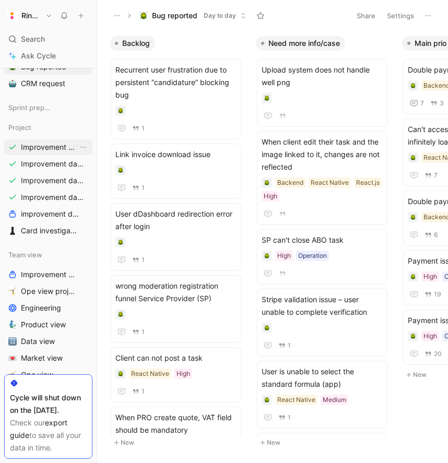
click at [54, 147] on span "Improvement days- tickets tackled ALL" at bounding box center [49, 147] width 57 height 10
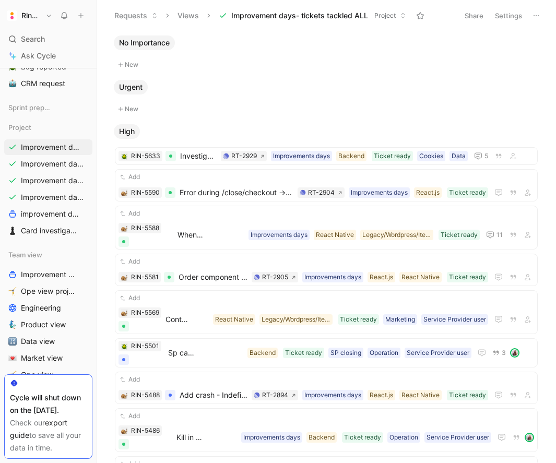
click at [185, 97] on div at bounding box center [327, 99] width 434 height 8
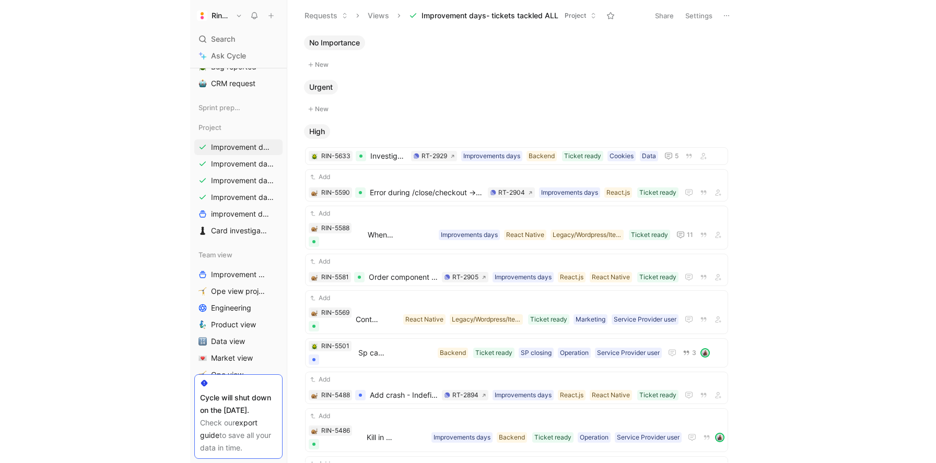
scroll to position [48, 0]
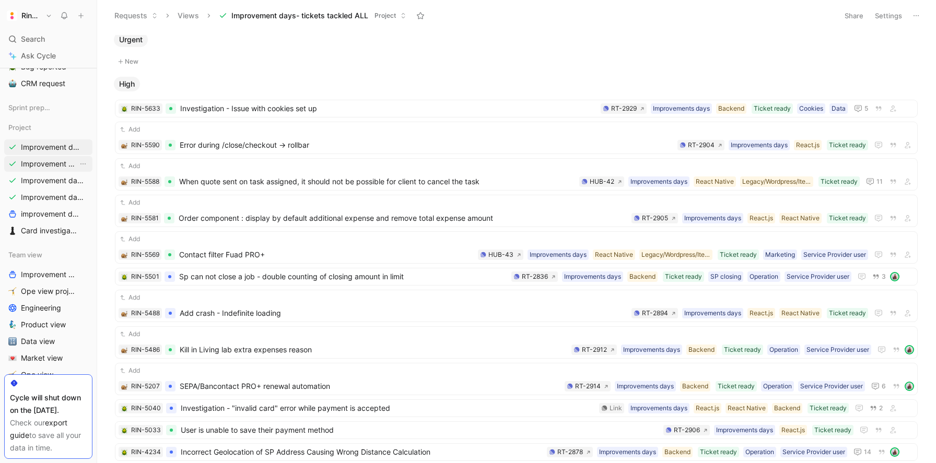
click at [62, 162] on span "Improvement days- tickets ready- React" at bounding box center [49, 164] width 57 height 10
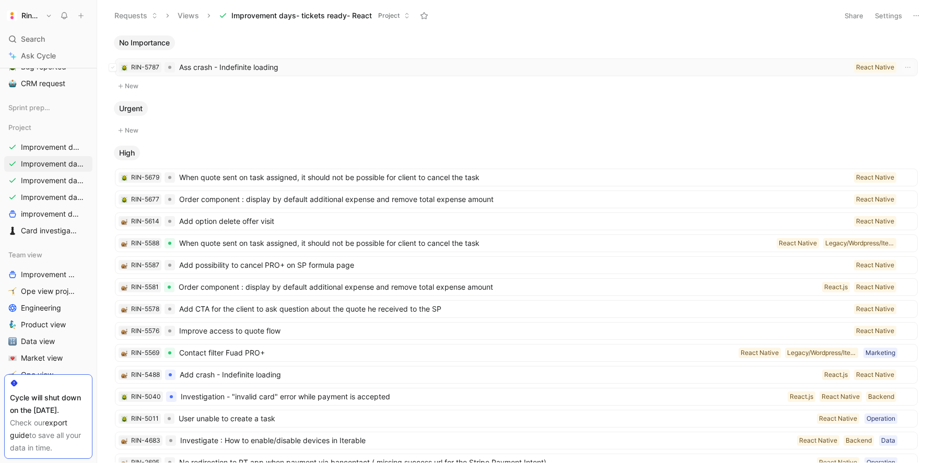
click at [257, 63] on span "Ass crash - Indefinite loading" at bounding box center [514, 67] width 671 height 13
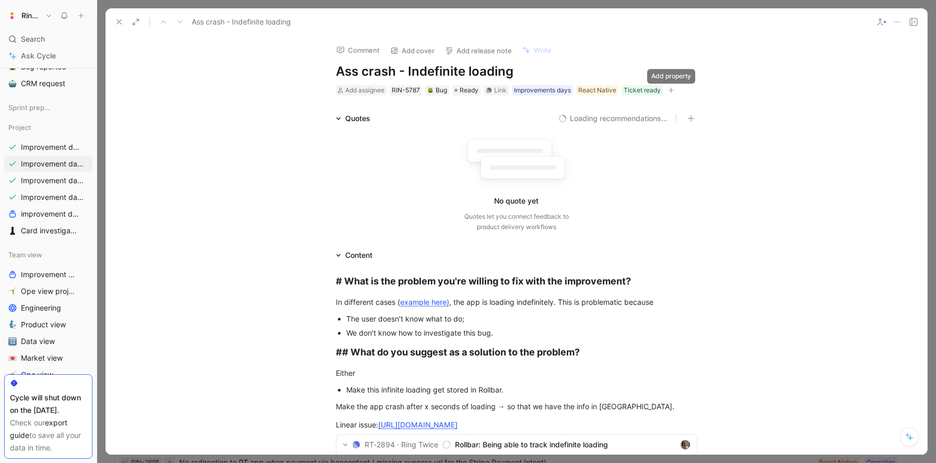
click at [672, 90] on icon "button" at bounding box center [671, 90] width 6 height 6
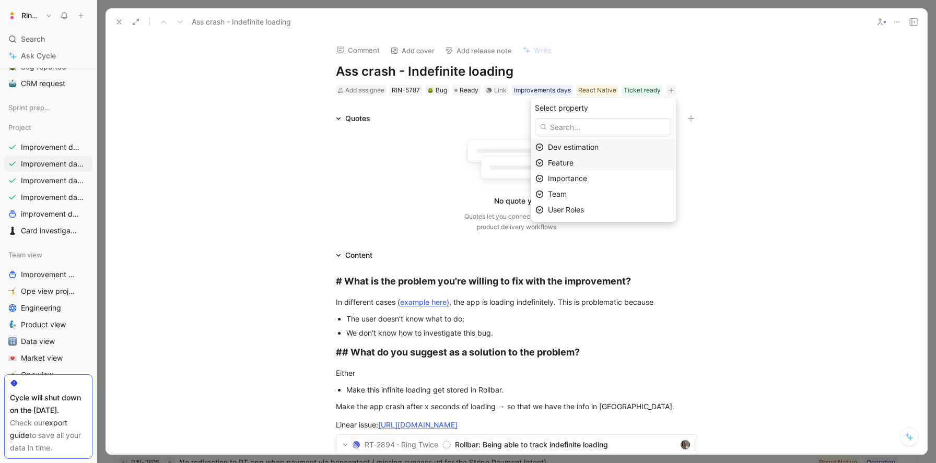
click at [572, 163] on span "Feature" at bounding box center [561, 162] width 26 height 9
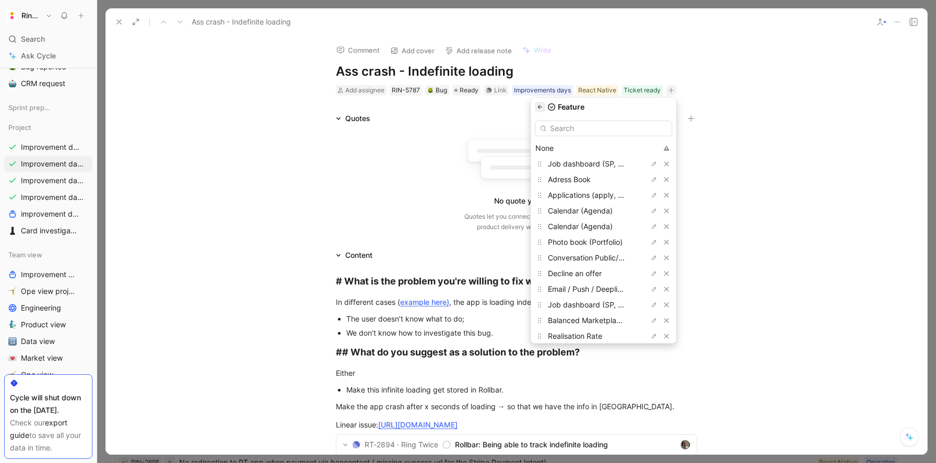
click at [543, 105] on icon "button" at bounding box center [540, 107] width 6 height 6
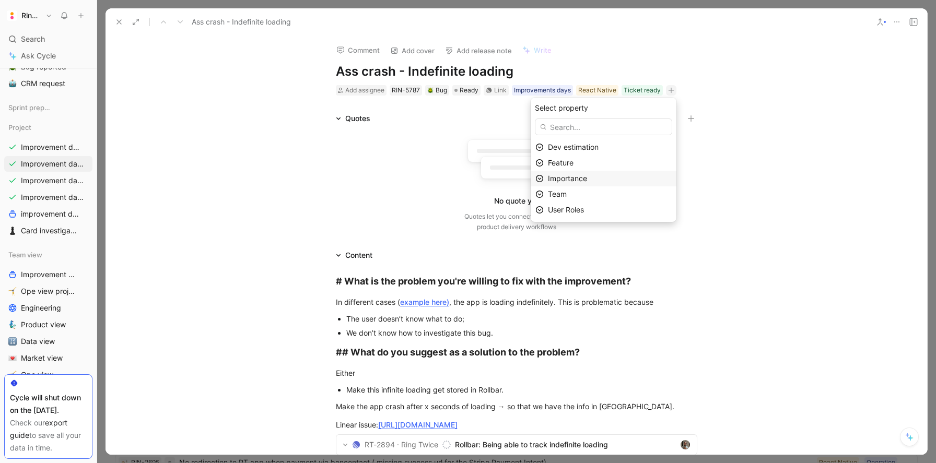
click at [565, 174] on span "Importance" at bounding box center [567, 178] width 39 height 9
click at [588, 182] on div "High" at bounding box center [587, 179] width 78 height 13
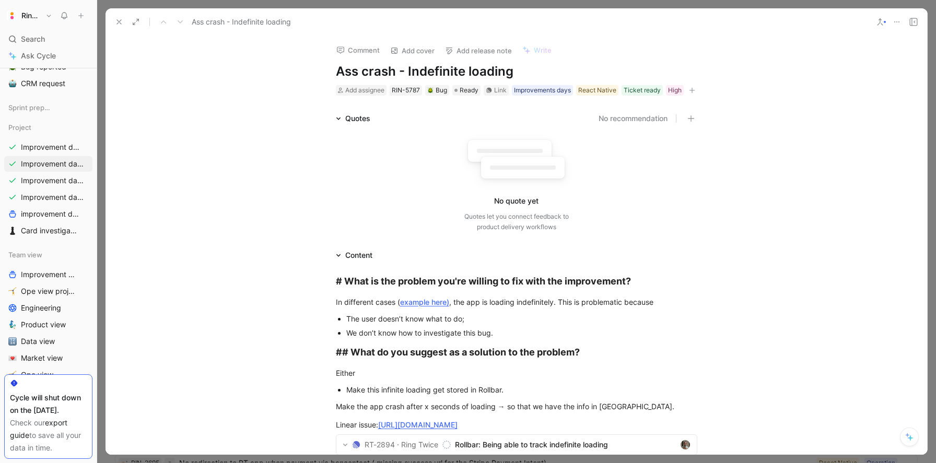
click at [119, 25] on icon at bounding box center [119, 22] width 8 height 8
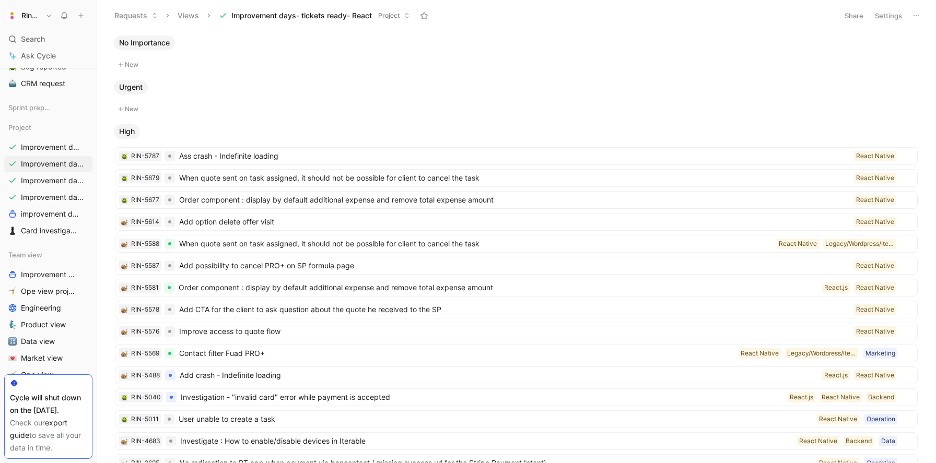
click at [672, 18] on button "Settings" at bounding box center [888, 15] width 37 height 15
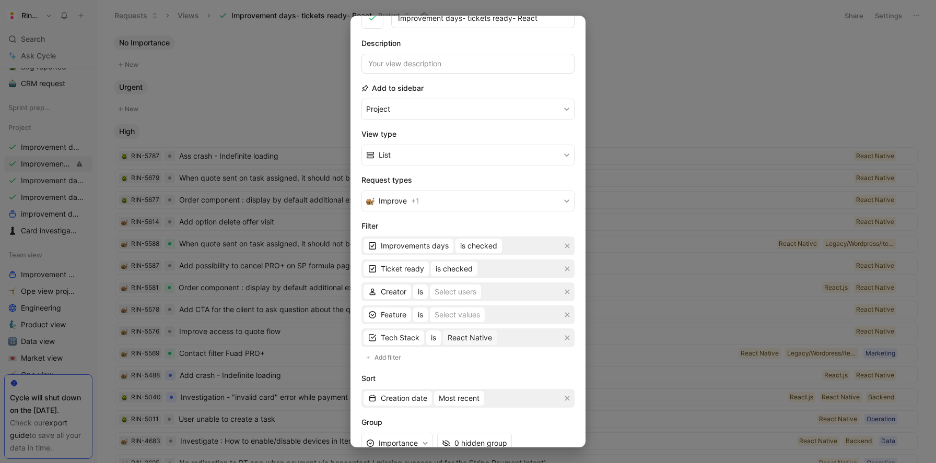
scroll to position [104, 0]
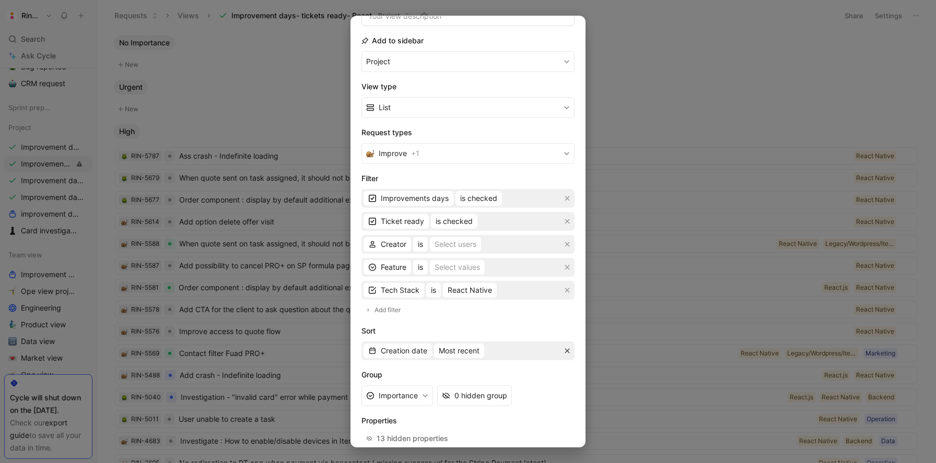
click at [568, 350] on icon "button" at bounding box center [567, 351] width 6 height 6
click at [399, 348] on span "Add sort" at bounding box center [390, 349] width 31 height 13
click at [399, 348] on span "Creation date" at bounding box center [404, 351] width 46 height 13
click at [570, 349] on icon "button" at bounding box center [567, 351] width 6 height 6
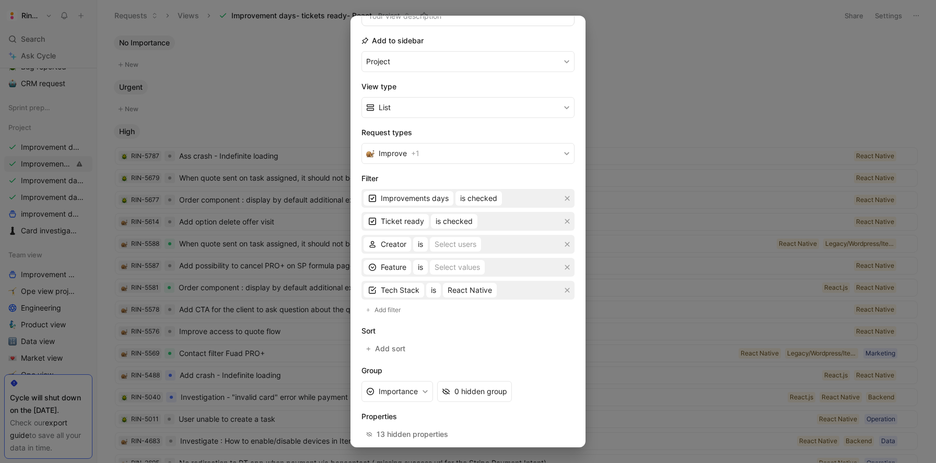
scroll to position [153, 0]
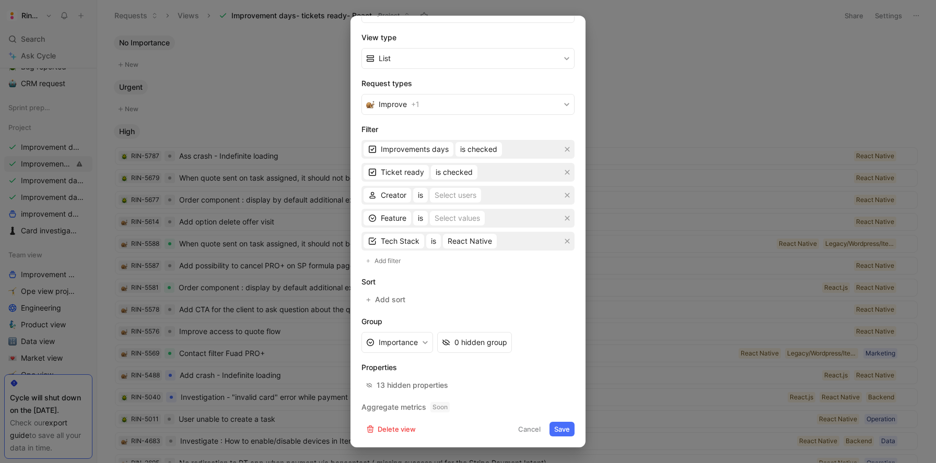
click at [562, 425] on button "Save" at bounding box center [561, 429] width 25 height 15
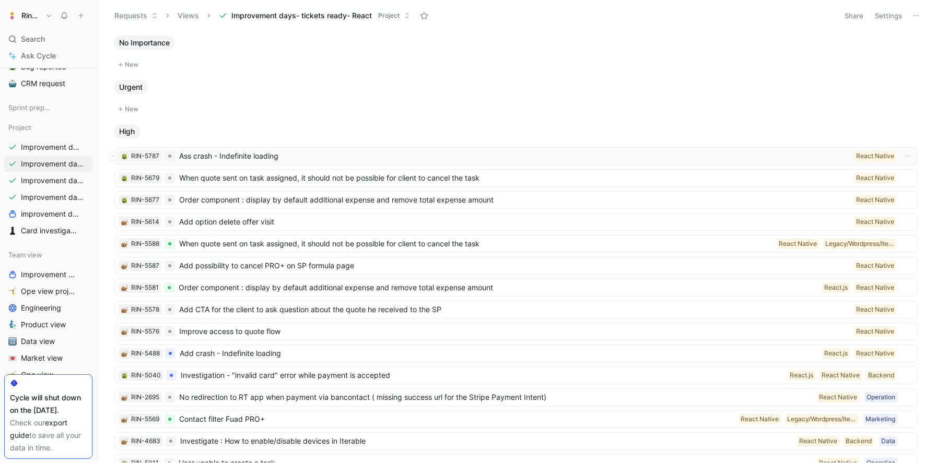
click at [240, 159] on span "Ass crash - Indefinite loading" at bounding box center [514, 156] width 671 height 13
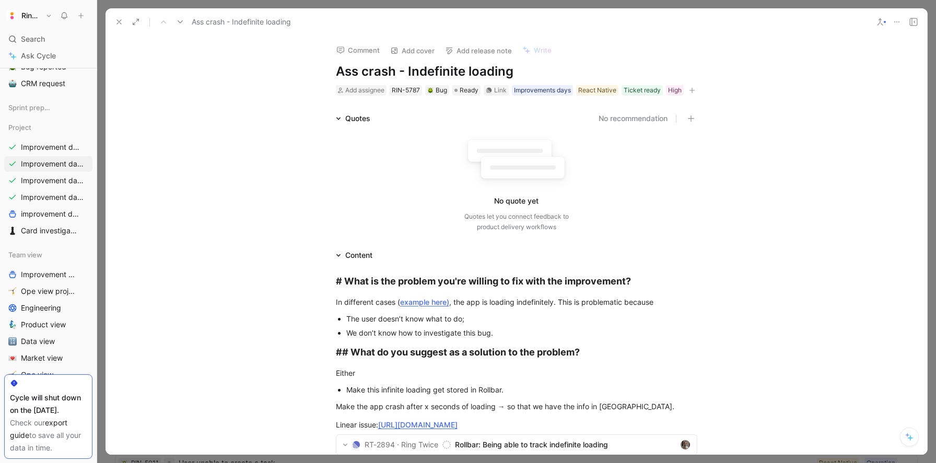
click at [355, 73] on h1 "Ass crash - Indefinite loading" at bounding box center [516, 71] width 361 height 17
click at [118, 21] on use at bounding box center [119, 22] width 4 height 4
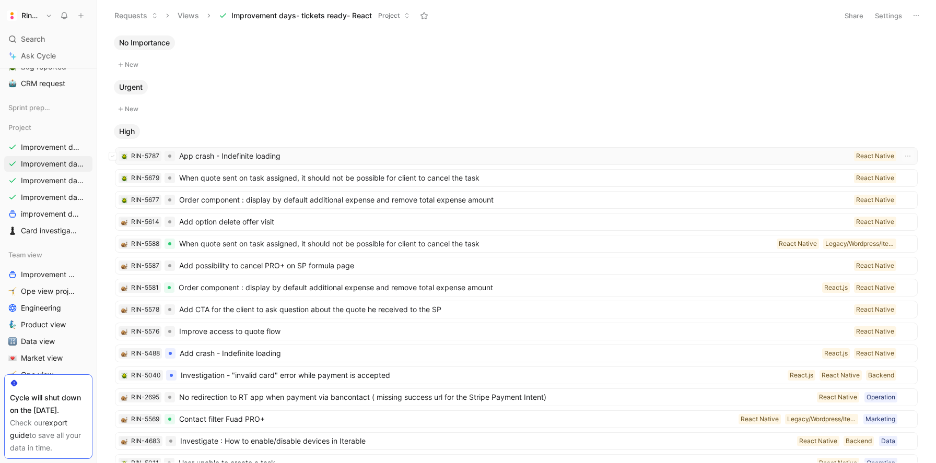
click at [207, 157] on span "App crash - Indefinite loading" at bounding box center [514, 156] width 671 height 13
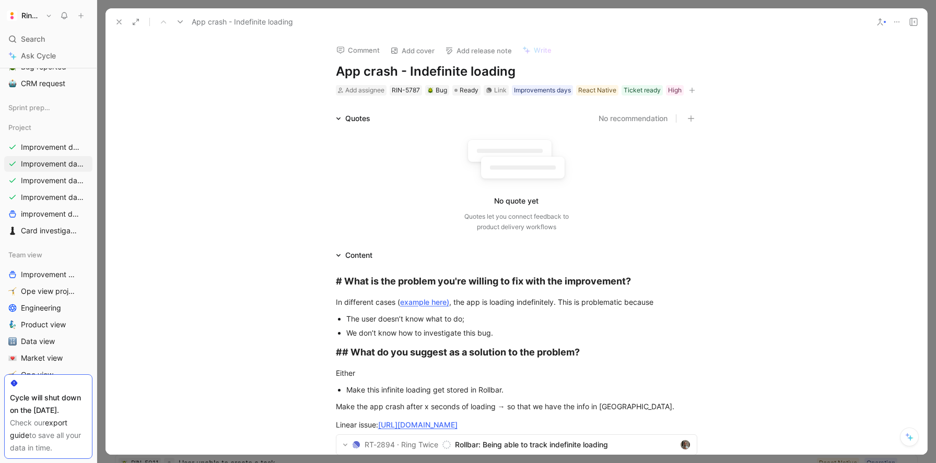
click at [358, 74] on h1 "App crash - Indefinite loading" at bounding box center [516, 71] width 361 height 17
click at [118, 22] on icon at bounding box center [119, 22] width 8 height 8
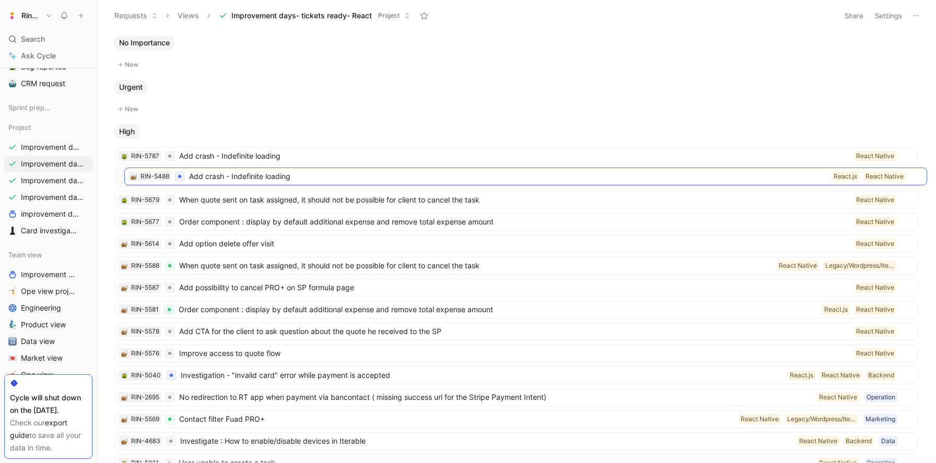
drag, startPoint x: 231, startPoint y: 355, endPoint x: 241, endPoint y: 178, distance: 177.3
drag, startPoint x: 227, startPoint y: 179, endPoint x: 219, endPoint y: 155, distance: 25.1
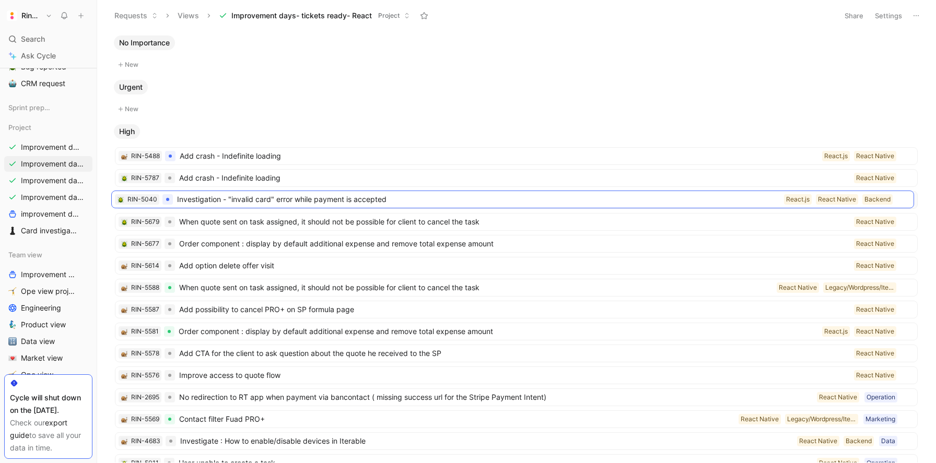
drag, startPoint x: 232, startPoint y: 374, endPoint x: 228, endPoint y: 198, distance: 175.5
click at [232, 203] on span "Investigation - "invalid card" error while payment is accepted" at bounding box center [482, 200] width 603 height 13
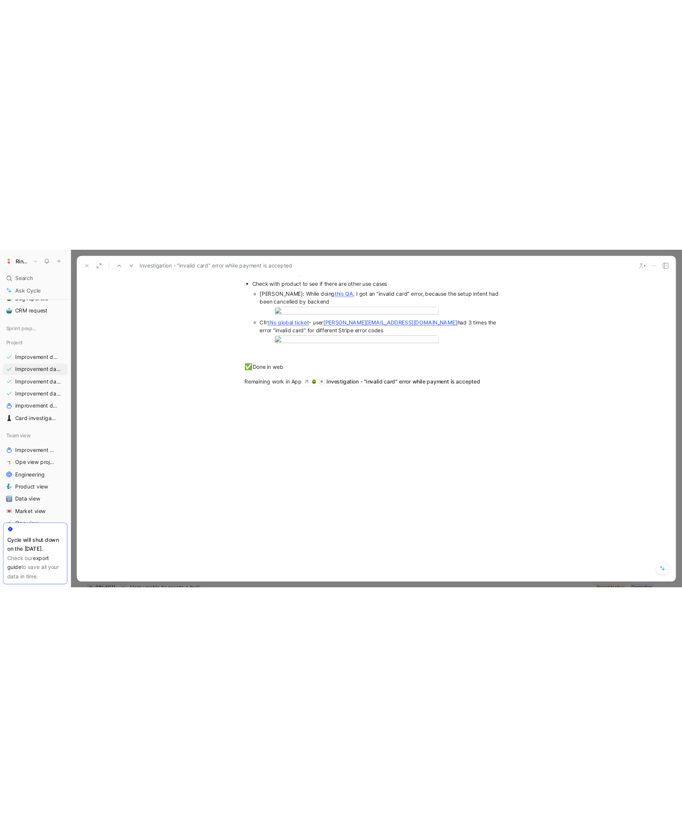
scroll to position [751, 0]
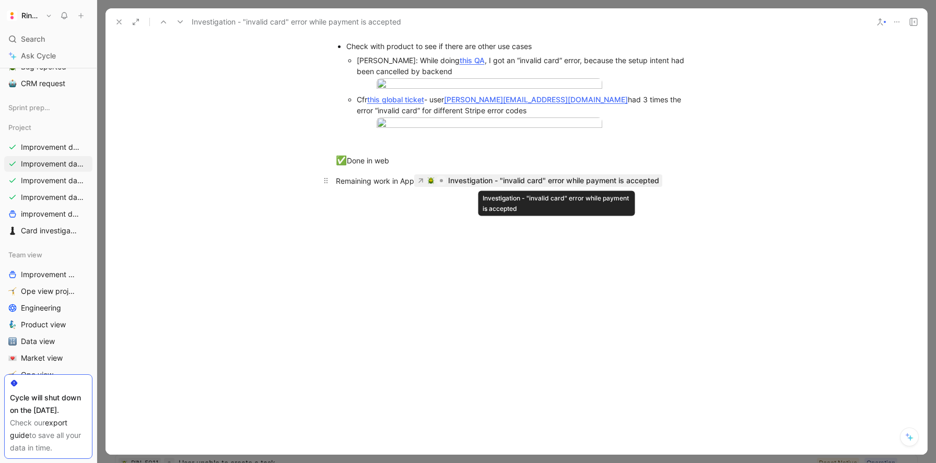
click at [482, 181] on div "Investigation - "invalid card" error while payment is accepted" at bounding box center [553, 180] width 211 height 13
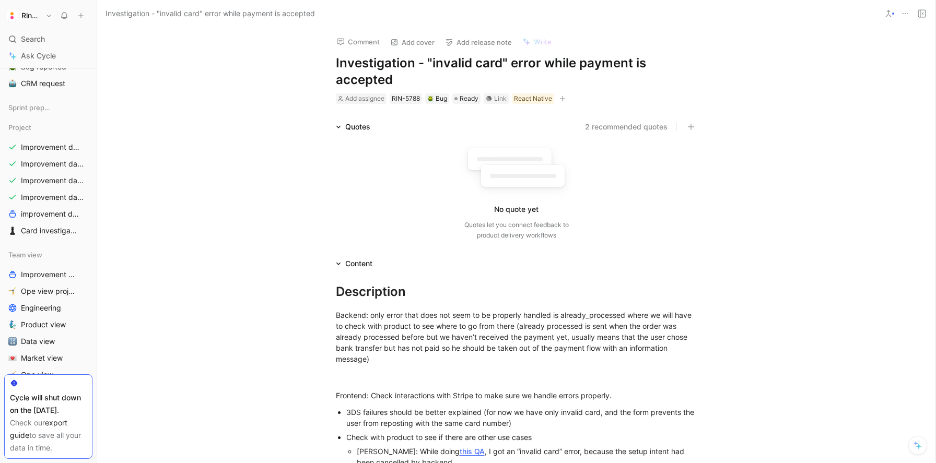
click at [563, 98] on icon "button" at bounding box center [562, 99] width 6 height 6
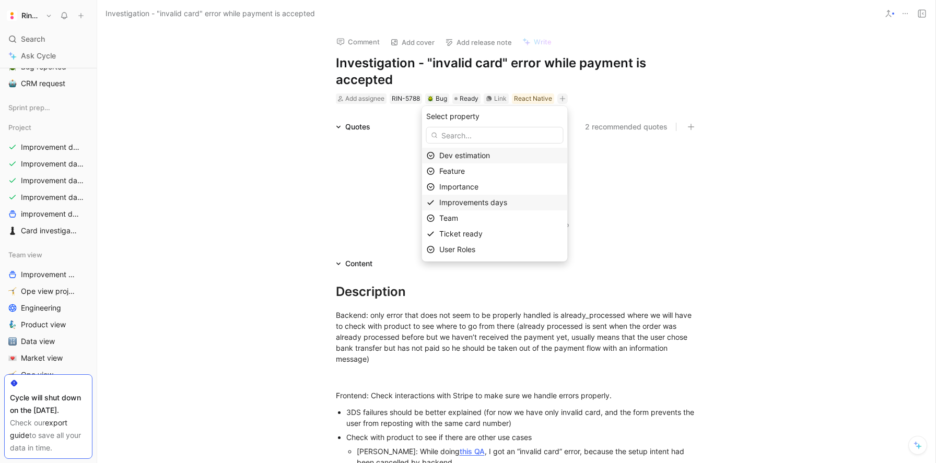
click at [485, 203] on span "Improvements days" at bounding box center [473, 202] width 68 height 9
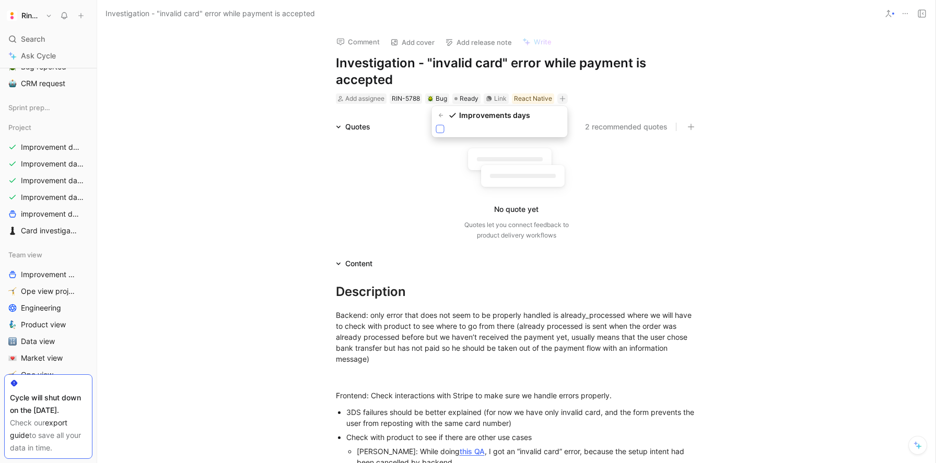
click at [441, 131] on icon at bounding box center [440, 129] width 6 height 6
click at [436, 125] on input "checkbox" at bounding box center [436, 125] width 0 height 0
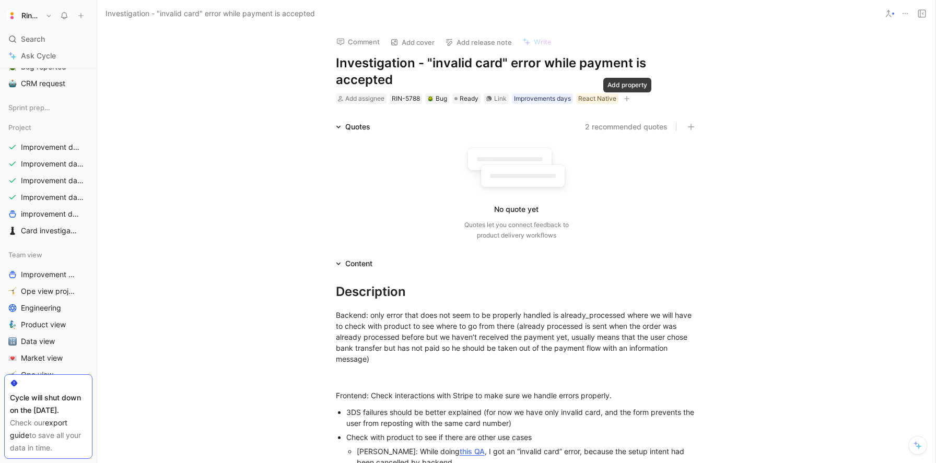
click at [630, 96] on icon "button" at bounding box center [627, 99] width 6 height 6
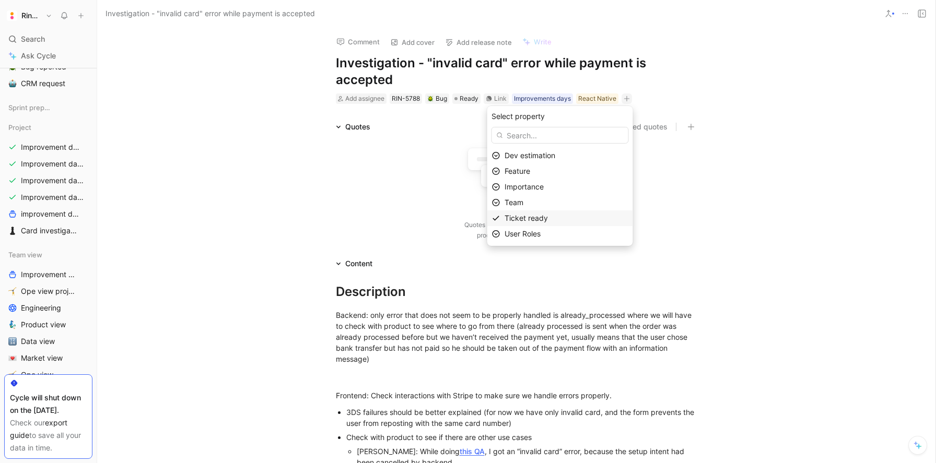
click at [530, 222] on div "Ticket ready" at bounding box center [567, 218] width 124 height 13
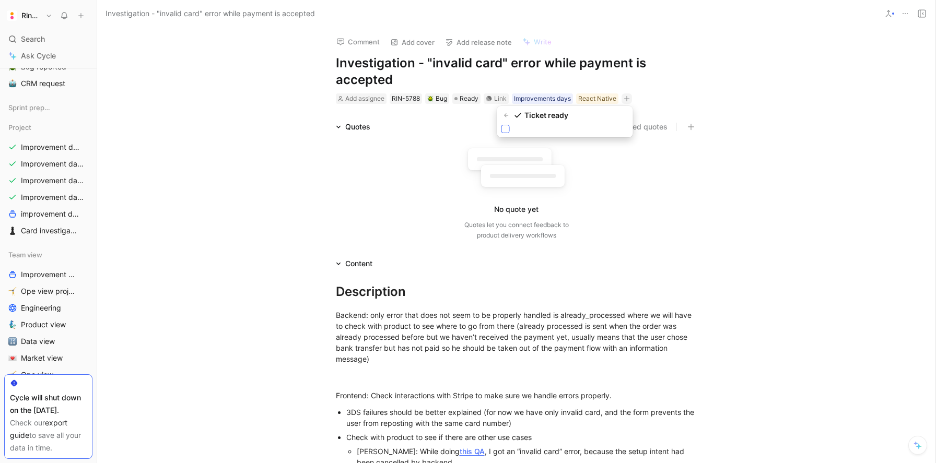
click at [507, 130] on icon at bounding box center [505, 129] width 6 height 6
click at [501, 125] on input "checkbox" at bounding box center [501, 125] width 0 height 0
click at [672, 97] on icon "button" at bounding box center [671, 99] width 6 height 6
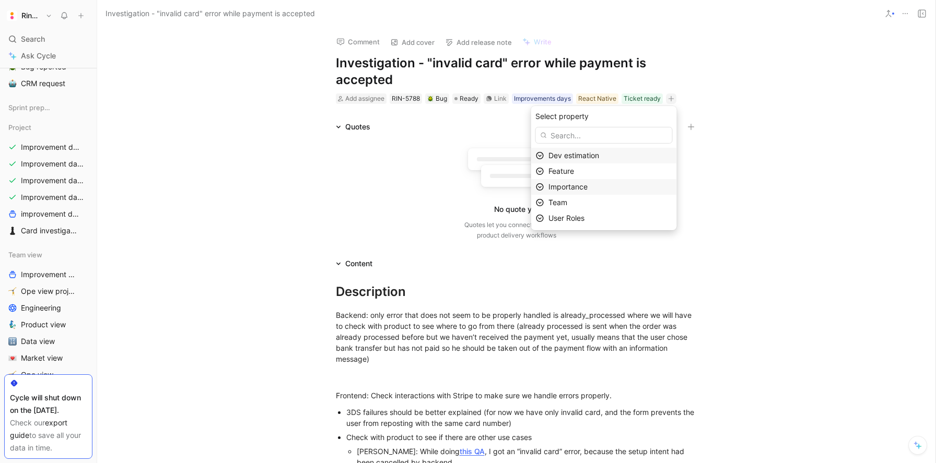
click at [583, 182] on span "Importance" at bounding box center [567, 186] width 39 height 9
click at [564, 191] on span "High" at bounding box center [556, 187] width 16 height 9
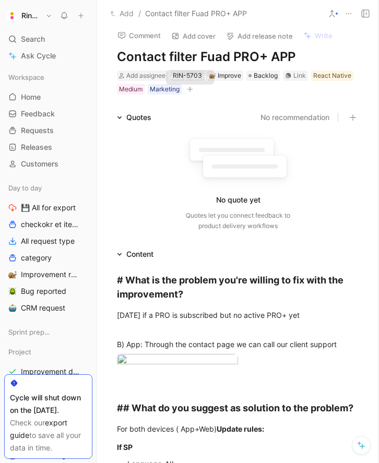
click at [191, 89] on icon "button" at bounding box center [191, 89] width 6 height 1
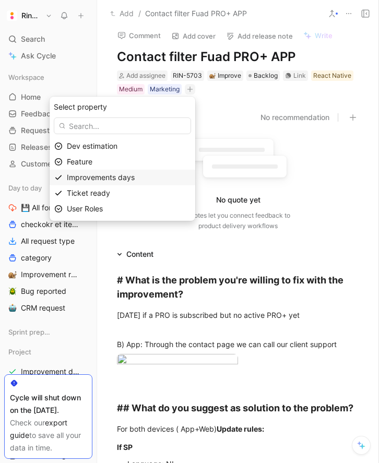
click at [117, 180] on span "Improvements days" at bounding box center [101, 177] width 68 height 9
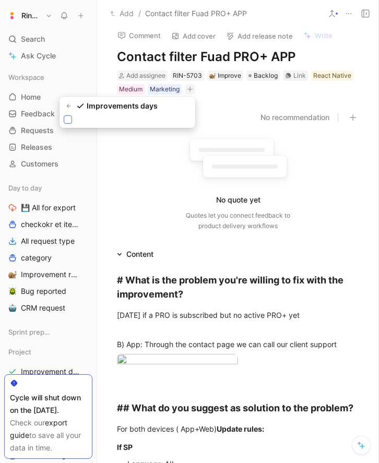
click at [70, 120] on icon at bounding box center [68, 119] width 6 height 6
click at [64, 115] on input "checkbox" at bounding box center [64, 115] width 0 height 0
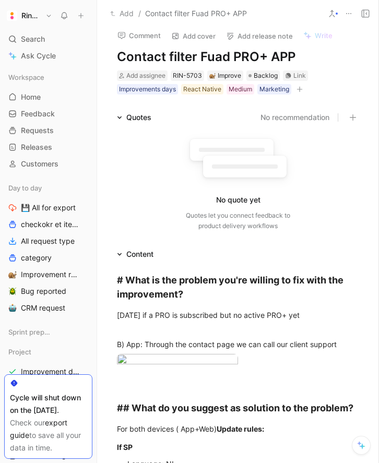
click at [299, 92] on icon "button" at bounding box center [300, 89] width 6 height 6
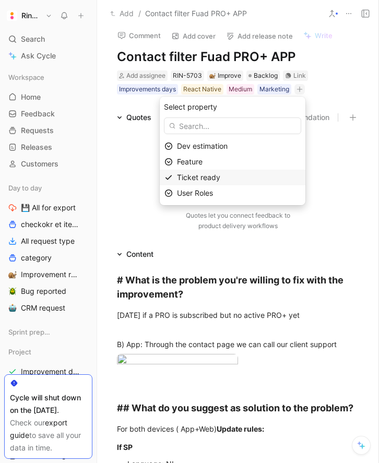
click at [213, 177] on span "Ticket ready" at bounding box center [198, 177] width 43 height 9
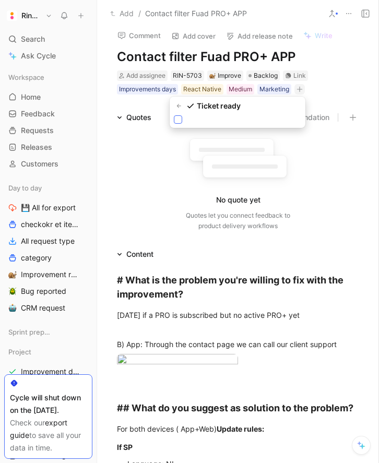
click at [178, 117] on icon at bounding box center [178, 119] width 6 height 6
click at [174, 115] on input "checkbox" at bounding box center [174, 115] width 0 height 0
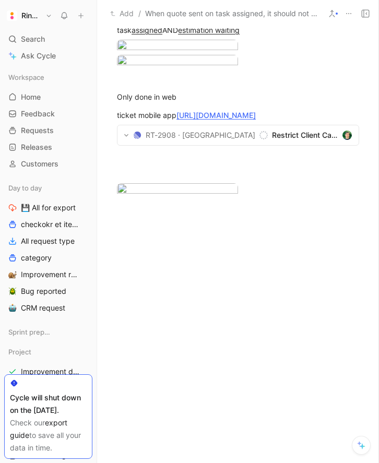
scroll to position [769, 0]
click at [230, 120] on link "[URL][DOMAIN_NAME]" at bounding box center [216, 115] width 79 height 9
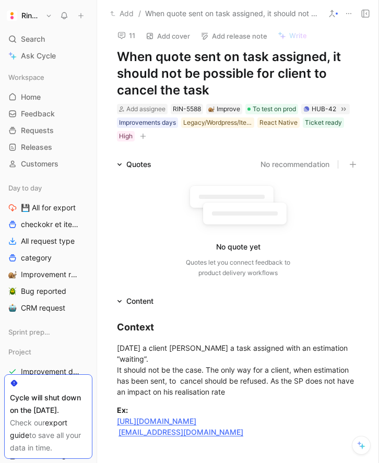
click at [187, 80] on h1 "When quote sent on task assigned, it should not be possible for client to cance…" at bounding box center [238, 74] width 242 height 50
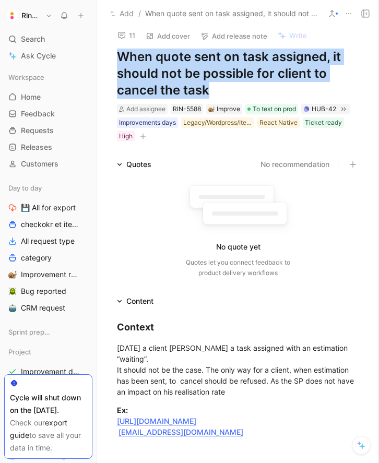
click at [187, 80] on h1 "When quote sent on task assigned, it should not be possible for client to cance…" at bounding box center [238, 74] width 242 height 50
copy h1 "When quote sent on task assigned, it should not be possible for client to cance…"
click at [50, 40] on div "Search ⌘ K" at bounding box center [48, 39] width 88 height 16
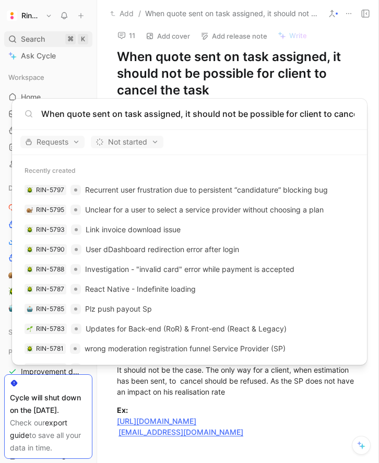
scroll to position [0, 37]
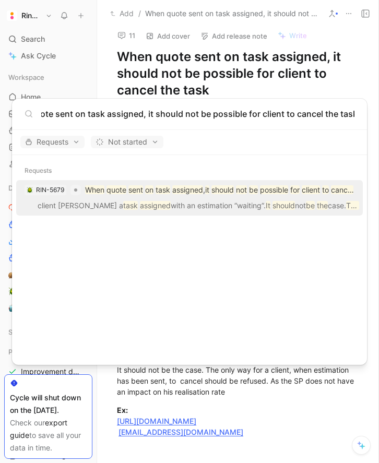
type input "When quote sent on task assigned, it should not be possible for client to cance…"
click at [128, 200] on p "client cancel cancel a task assigned with an estimation “waiting”. It should no…" at bounding box center [189, 208] width 341 height 16
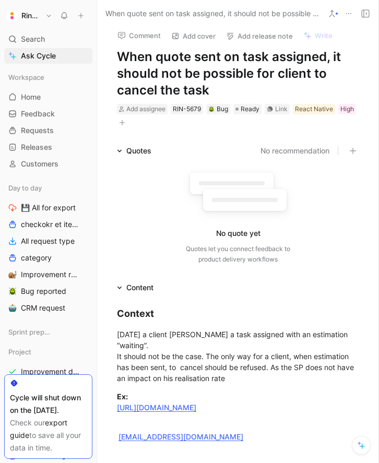
click at [122, 124] on icon "button" at bounding box center [122, 123] width 6 height 6
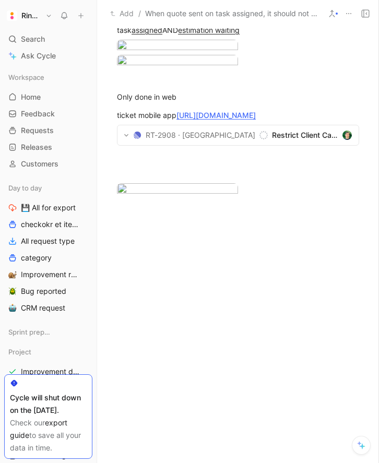
scroll to position [647, 0]
drag, startPoint x: 296, startPoint y: 311, endPoint x: 108, endPoint y: 299, distance: 188.4
click at [108, 124] on p "ticket mobile app https://product.cycle.app/app/ringtwice/doc/RG9jX2Y1Y2VhMDNkL…" at bounding box center [238, 115] width 282 height 17
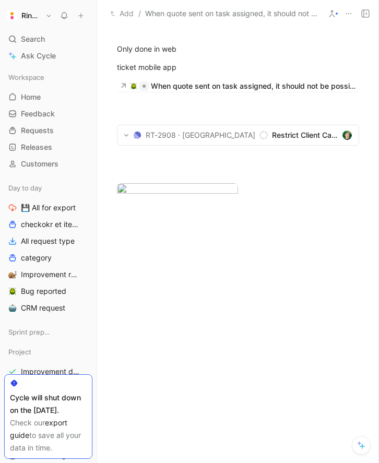
scroll to position [715, 0]
click at [211, 92] on div "When quote sent on task assigned, it should not be possible for client to cance…" at bounding box center [253, 86] width 205 height 13
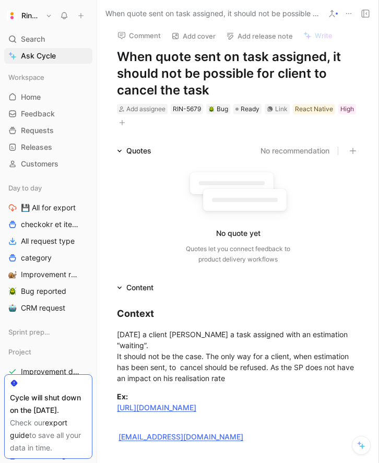
click at [125, 124] on icon "button" at bounding box center [122, 123] width 6 height 6
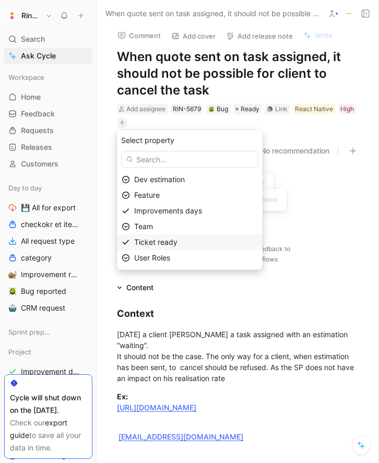
click at [145, 239] on span "Ticket ready" at bounding box center [155, 242] width 43 height 9
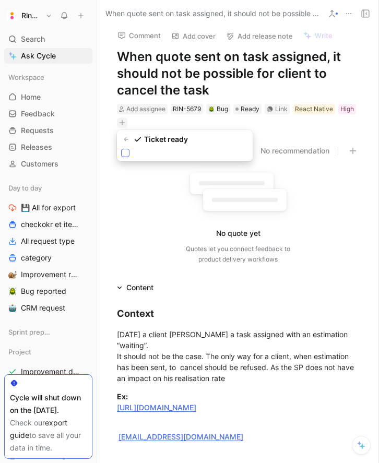
click at [125, 154] on icon at bounding box center [125, 153] width 6 height 6
click at [121, 149] on input "checkbox" at bounding box center [121, 149] width 0 height 0
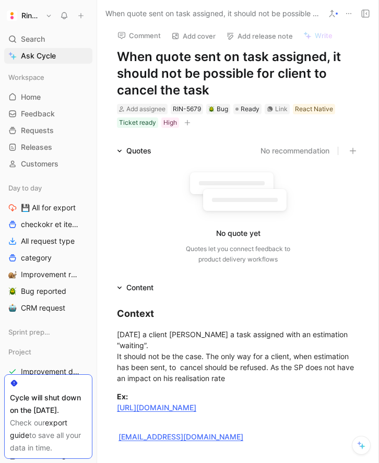
click at [189, 124] on icon "button" at bounding box center [187, 123] width 6 height 6
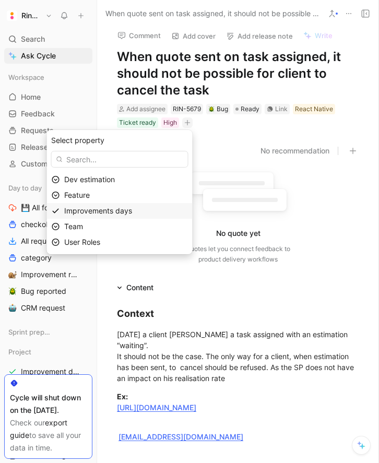
click at [104, 211] on span "Improvements days" at bounding box center [98, 210] width 68 height 9
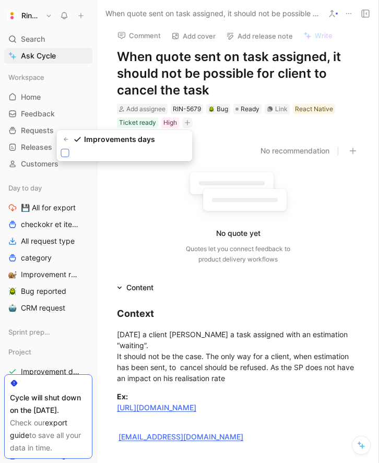
click at [66, 154] on icon at bounding box center [65, 153] width 6 height 6
click at [61, 149] on input "checkbox" at bounding box center [61, 149] width 0 height 0
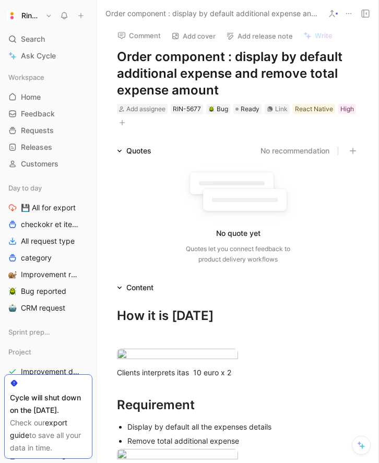
scroll to position [1, 0]
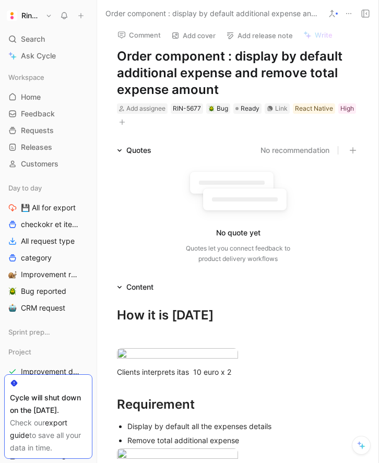
click at [122, 117] on button "button" at bounding box center [122, 122] width 10 height 10
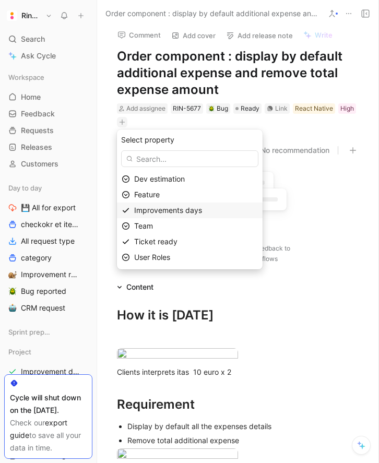
click at [153, 212] on span "Improvements days" at bounding box center [168, 210] width 68 height 9
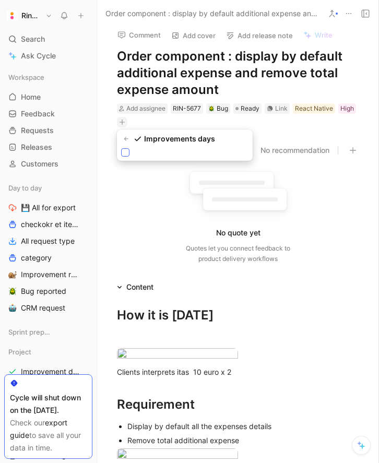
click at [125, 154] on icon at bounding box center [125, 153] width 5 height 4
click at [121, 148] on input "checkbox" at bounding box center [121, 148] width 0 height 0
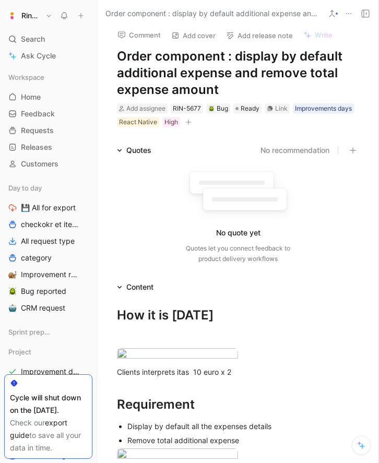
click at [187, 127] on div "Add assignee RIN-5677 Bug Ready Link Improvements days React Native High" at bounding box center [238, 115] width 244 height 26
click at [188, 123] on icon "button" at bounding box center [188, 122] width 6 height 6
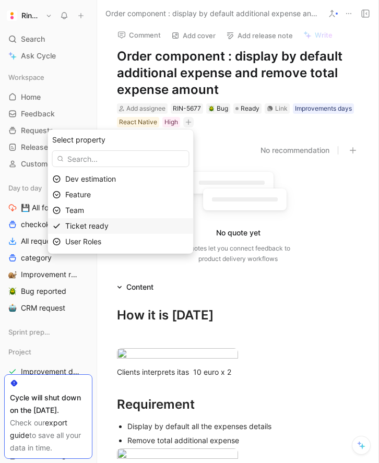
click at [131, 220] on div "Ticket ready" at bounding box center [127, 226] width 124 height 13
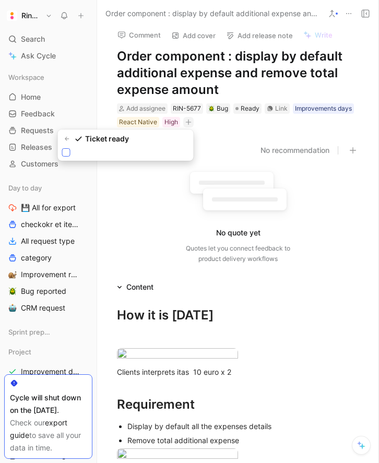
click at [67, 150] on icon at bounding box center [66, 152] width 6 height 6
click at [62, 148] on input "checkbox" at bounding box center [62, 148] width 0 height 0
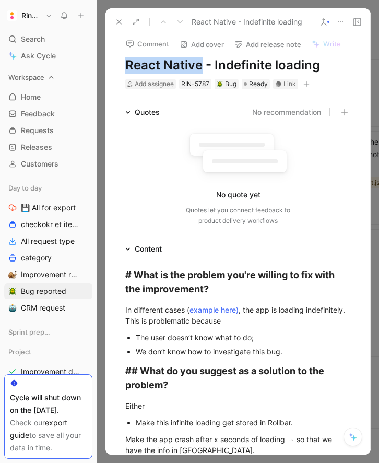
drag, startPoint x: 200, startPoint y: 68, endPoint x: 75, endPoint y: 71, distance: 124.8
click at [75, 71] on div "Ringtwice Search ⌘ K Ask Cycle Workspace Home G then H Feedback G then F Reques…" at bounding box center [189, 231] width 379 height 463
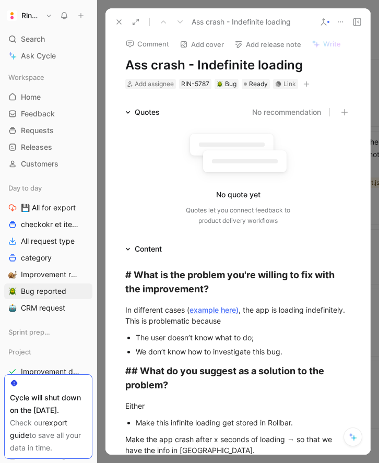
click at [310, 83] on button "button" at bounding box center [306, 84] width 10 height 10
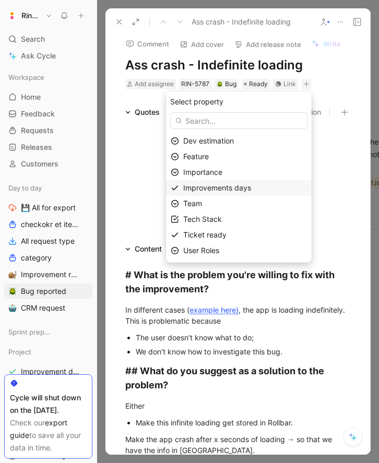
click at [230, 186] on span "Improvements days" at bounding box center [217, 187] width 68 height 9
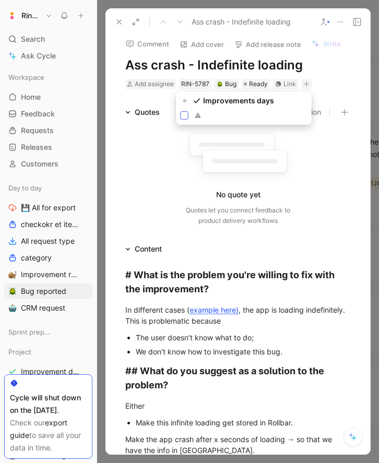
click at [185, 118] on icon at bounding box center [184, 115] width 6 height 6
click at [180, 111] on input "checkbox" at bounding box center [180, 111] width 0 height 0
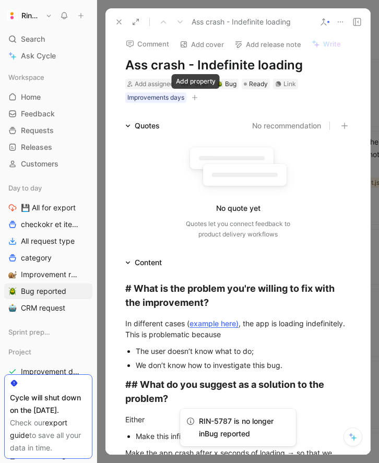
click at [196, 98] on icon "button" at bounding box center [195, 98] width 6 height 6
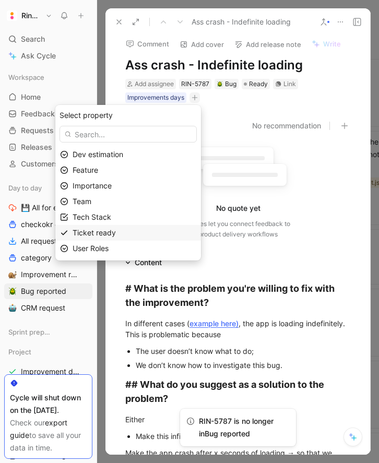
click at [128, 230] on div "Ticket ready" at bounding box center [135, 233] width 124 height 13
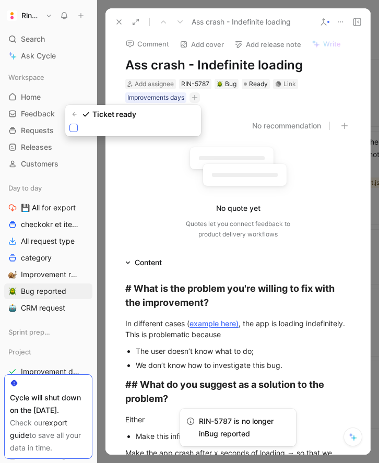
click at [71, 129] on icon at bounding box center [74, 128] width 6 height 6
click at [69, 124] on input "checkbox" at bounding box center [69, 124] width 0 height 0
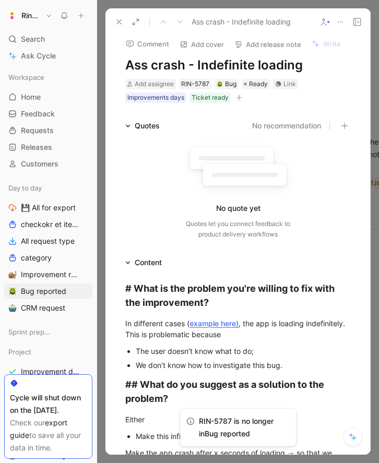
click at [240, 98] on icon "button" at bounding box center [240, 98] width 6 height 1
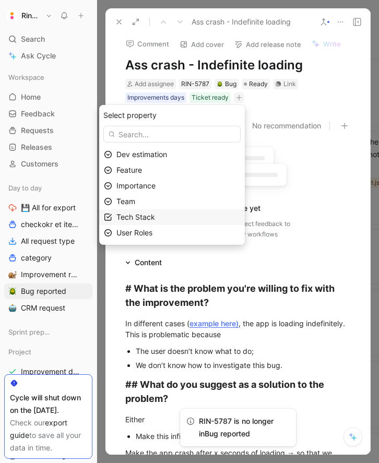
click at [174, 218] on div "Tech Stack" at bounding box center [178, 217] width 124 height 13
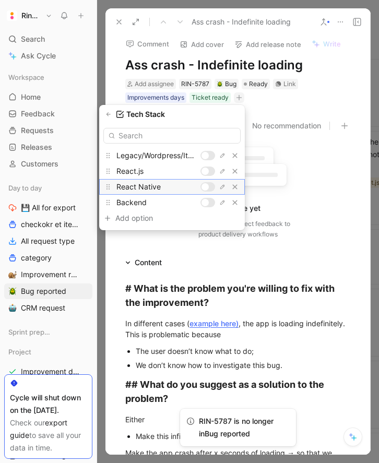
click at [208, 185] on div at bounding box center [205, 186] width 7 height 7
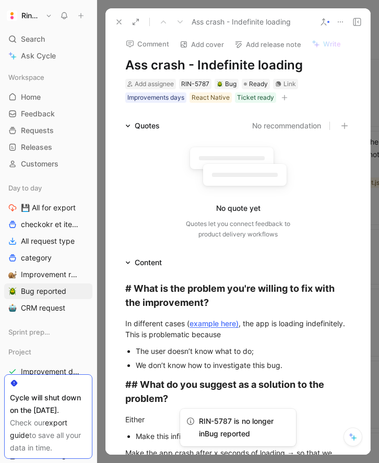
click at [125, 21] on button at bounding box center [119, 22] width 15 height 15
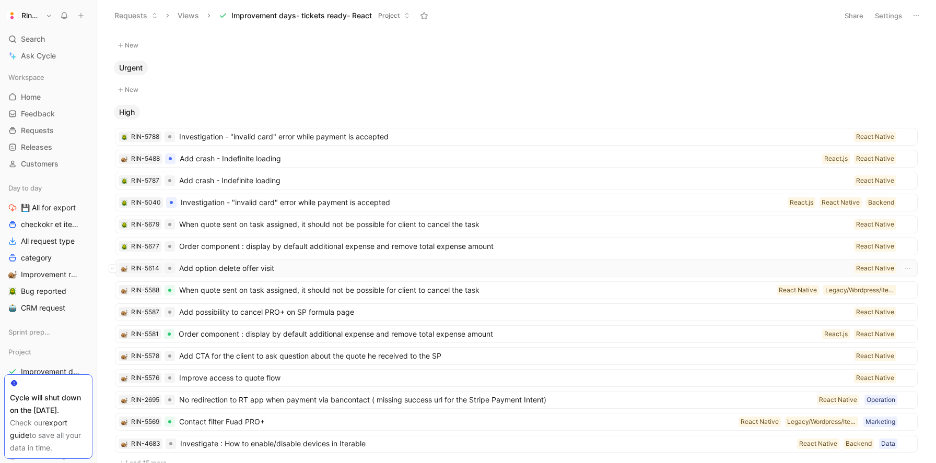
scroll to position [22, 0]
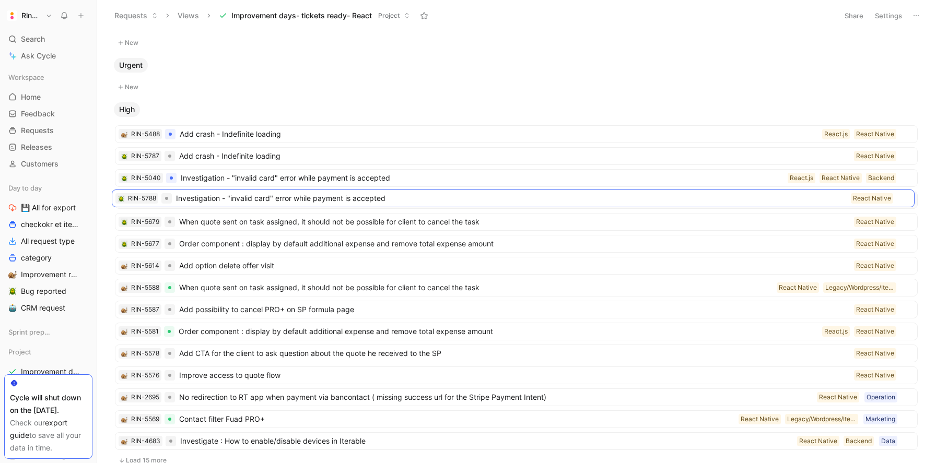
drag, startPoint x: 228, startPoint y: 136, endPoint x: 225, endPoint y: 200, distance: 64.3
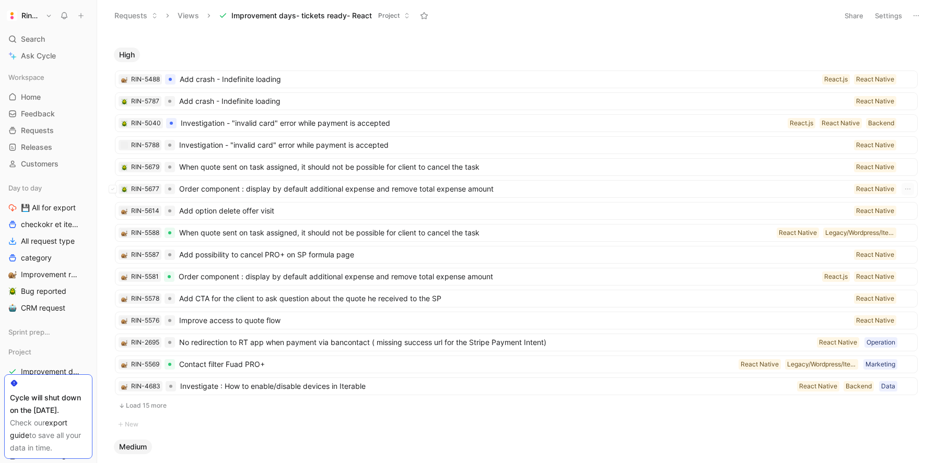
scroll to position [77, 0]
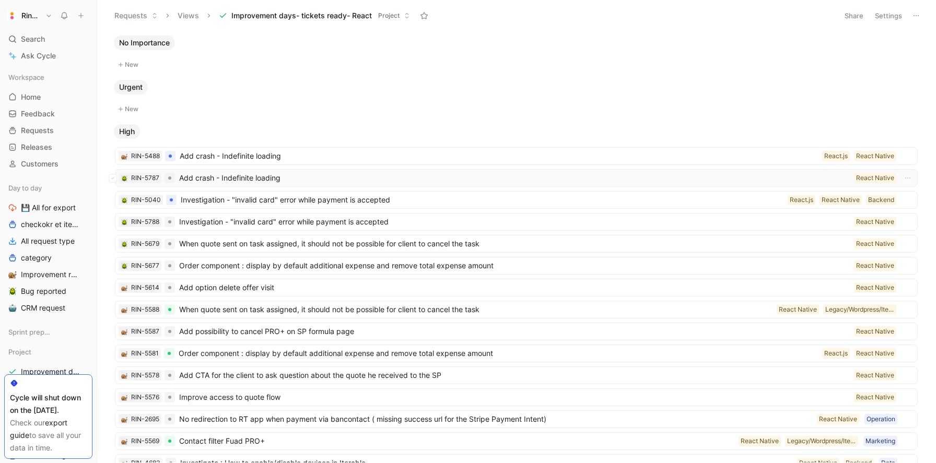
click at [219, 180] on span "Add crash - Indefinite loading" at bounding box center [514, 178] width 671 height 13
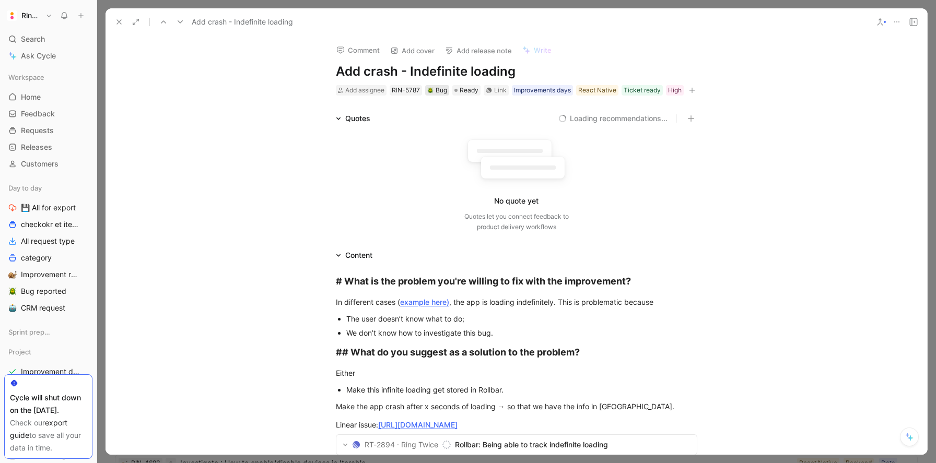
click at [438, 89] on div "Bug" at bounding box center [437, 90] width 20 height 10
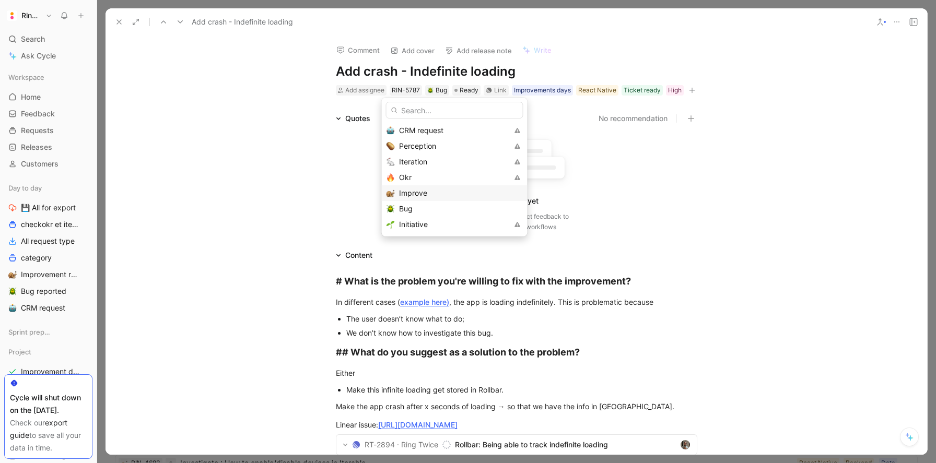
click at [415, 190] on span "Improve" at bounding box center [413, 193] width 28 height 9
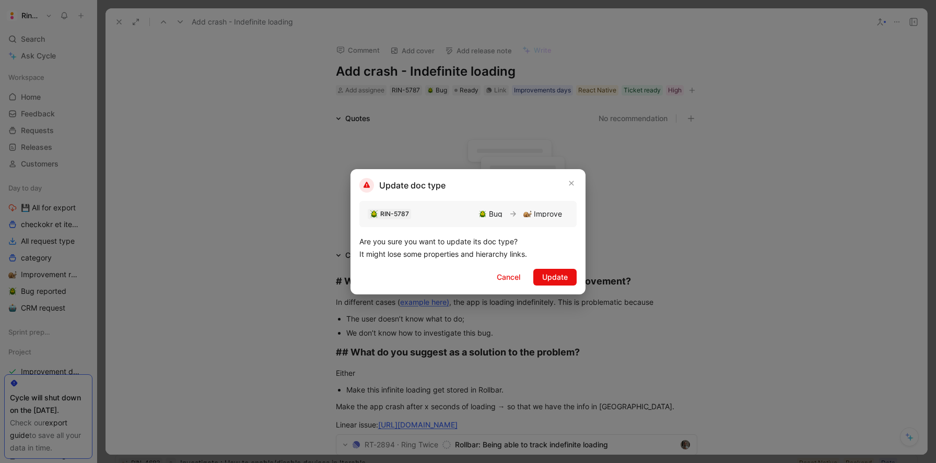
click at [560, 264] on div "Update doc type RIN-5787 Bug Improve Are you sure you want to update its doc ty…" at bounding box center [467, 231] width 235 height 125
click at [559, 277] on span "Update" at bounding box center [555, 277] width 26 height 13
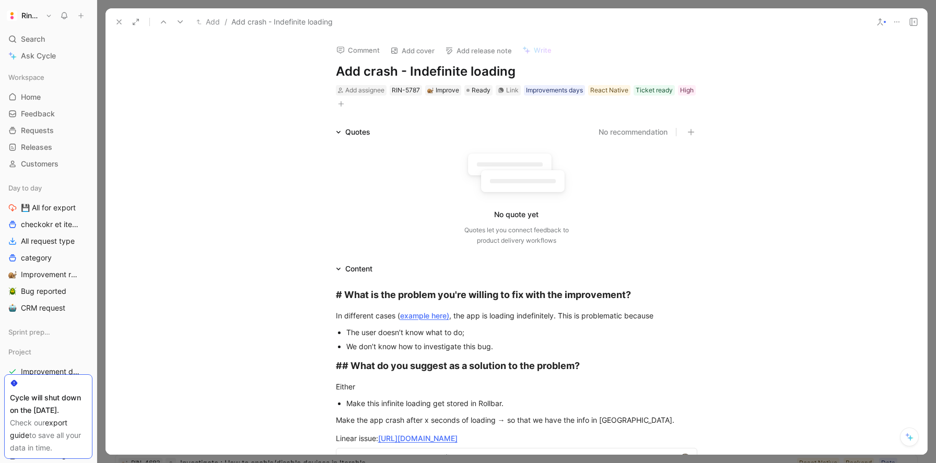
click at [120, 21] on use at bounding box center [119, 22] width 4 height 4
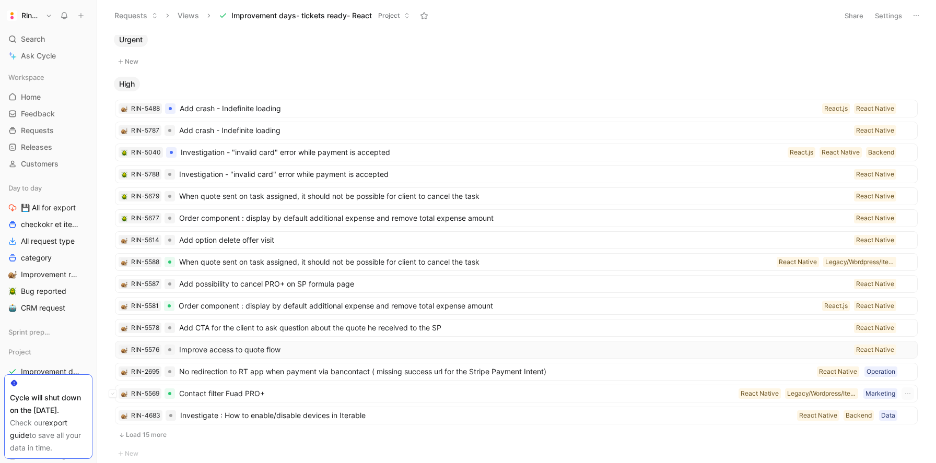
scroll to position [48, 0]
click at [364, 17] on span "Improvement days- tickets ready- React" at bounding box center [301, 15] width 140 height 10
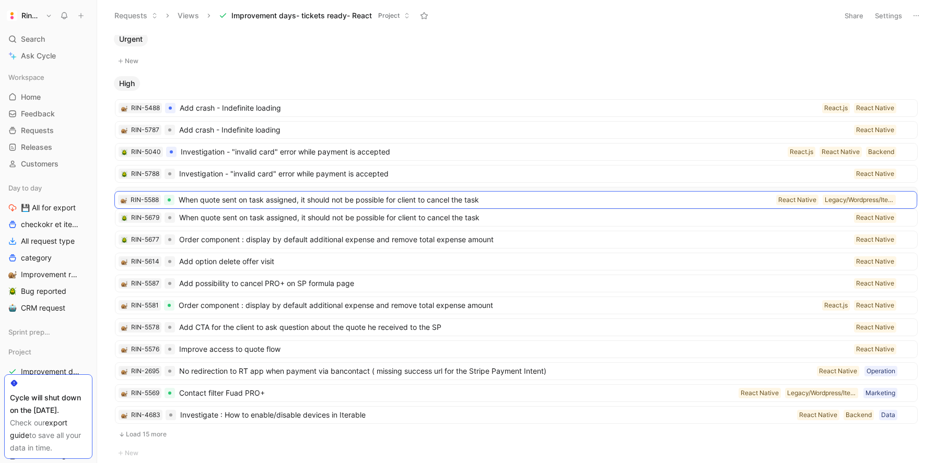
drag, startPoint x: 248, startPoint y: 261, endPoint x: 247, endPoint y: 199, distance: 61.6
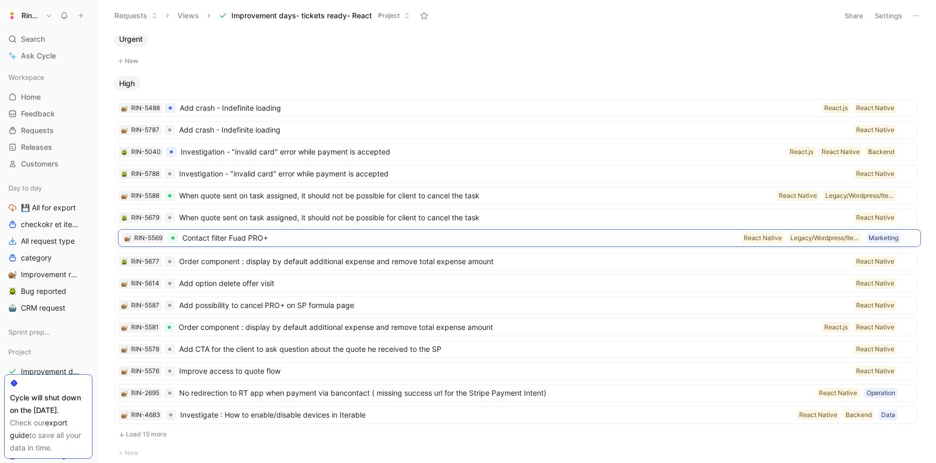
drag, startPoint x: 249, startPoint y: 395, endPoint x: 252, endPoint y: 240, distance: 155.2
click at [342, 239] on span "Contact filter Fuad PRO+" at bounding box center [456, 239] width 555 height 13
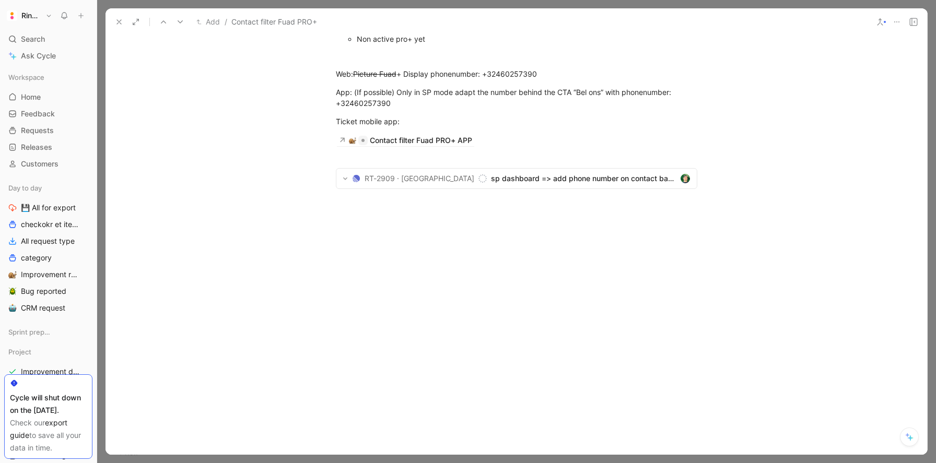
scroll to position [1076, 0]
click at [434, 147] on div "Contact filter Fuad PRO+ APP" at bounding box center [421, 140] width 102 height 13
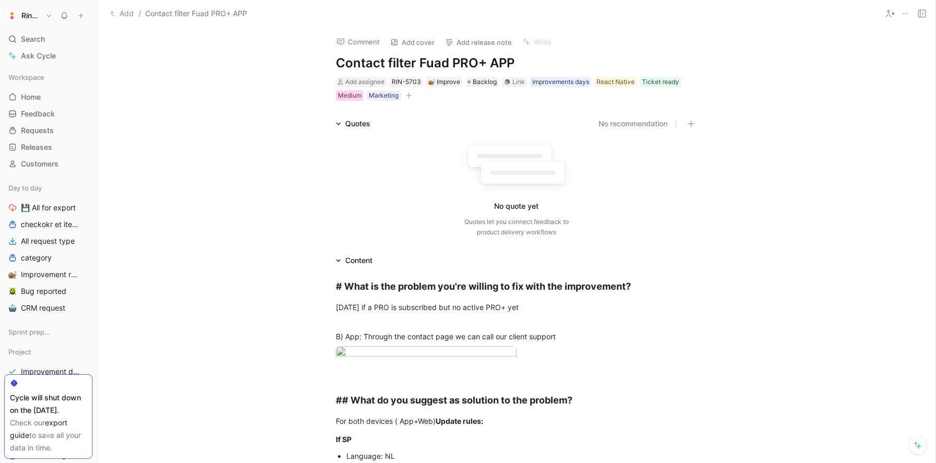
click at [352, 98] on div "Medium" at bounding box center [350, 95] width 24 height 10
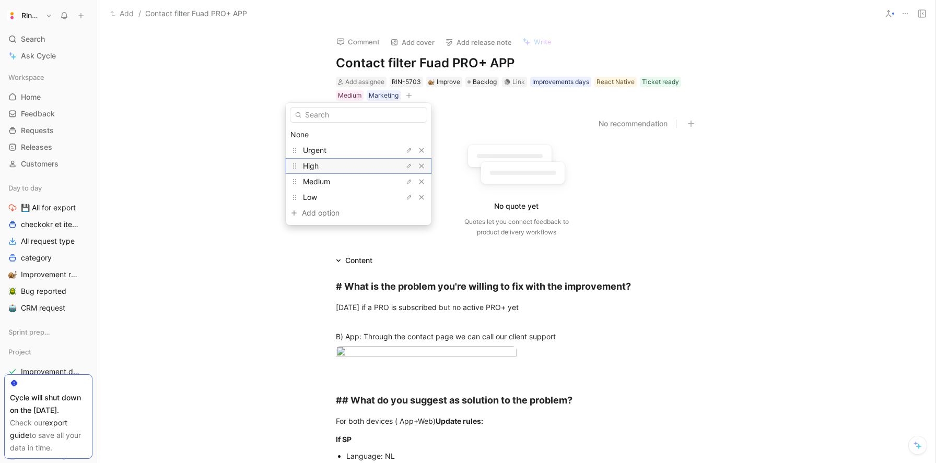
click at [328, 165] on div "High" at bounding box center [342, 166] width 78 height 13
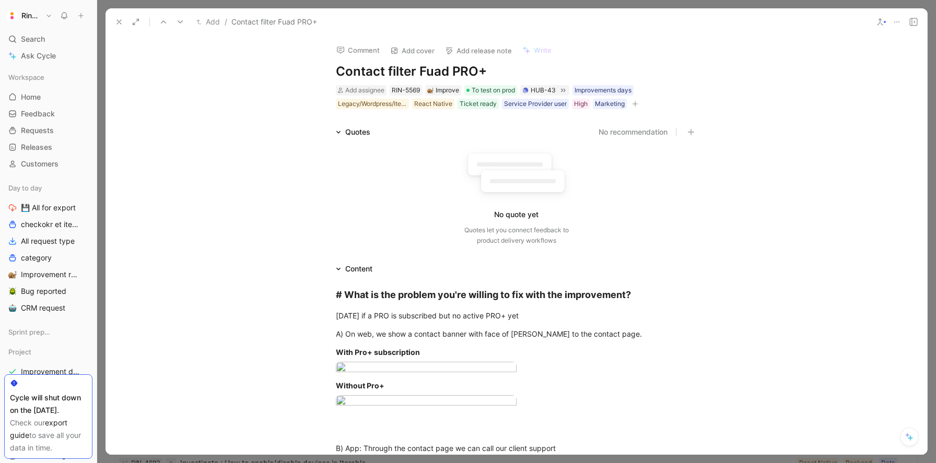
click at [120, 24] on icon at bounding box center [119, 22] width 8 height 8
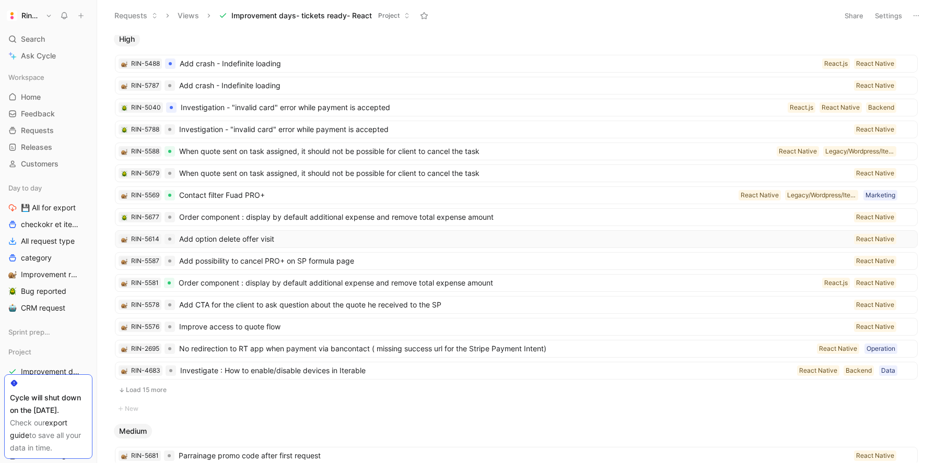
scroll to position [96, 0]
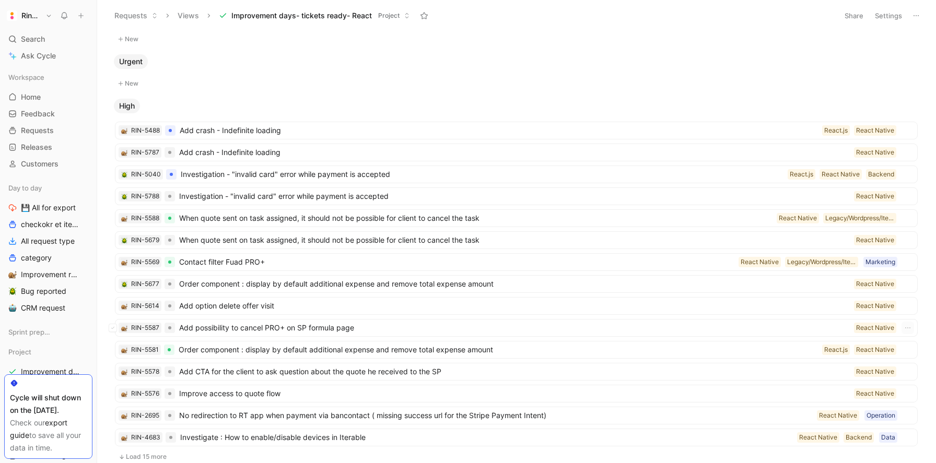
scroll to position [78, 0]
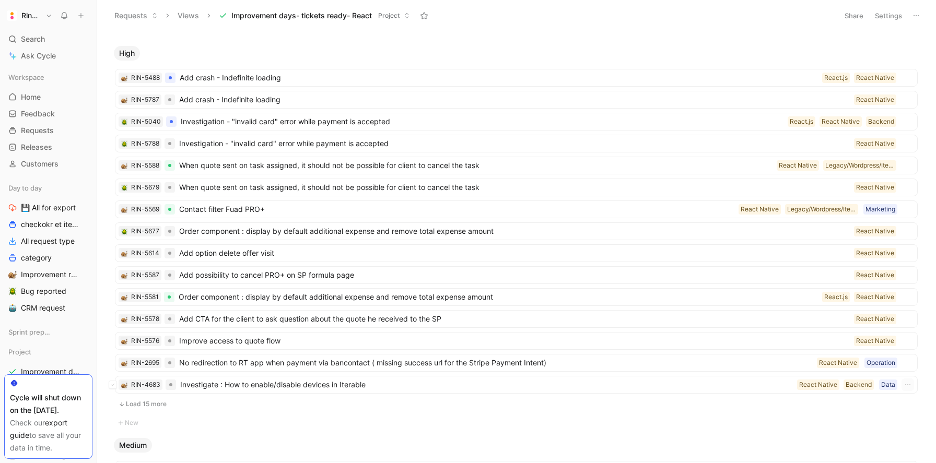
click at [156, 401] on button "Load 15 more" at bounding box center [516, 404] width 803 height 13
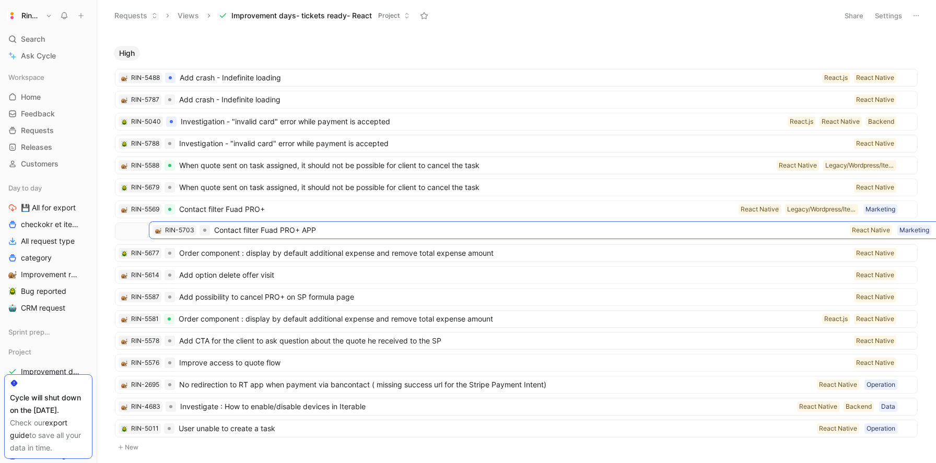
drag, startPoint x: 201, startPoint y: 431, endPoint x: 235, endPoint y: 232, distance: 201.9
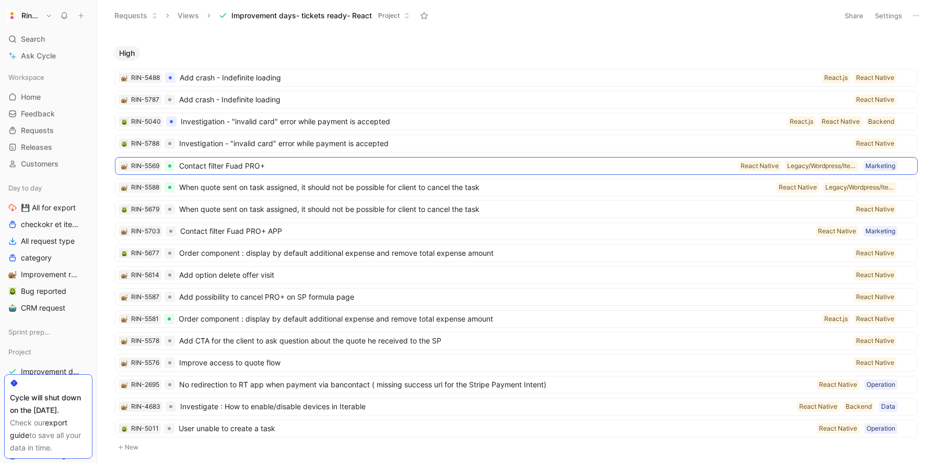
drag, startPoint x: 205, startPoint y: 208, endPoint x: 205, endPoint y: 163, distance: 44.4
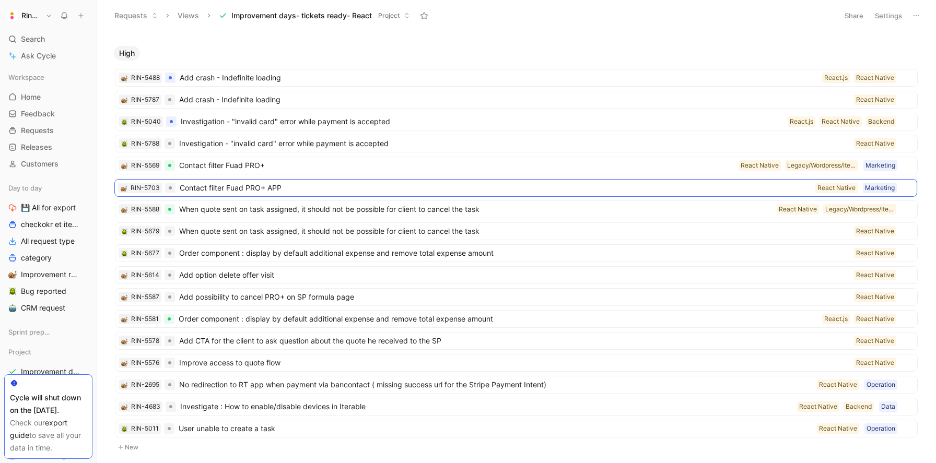
drag, startPoint x: 194, startPoint y: 222, endPoint x: 194, endPoint y: 179, distance: 43.4
click at [216, 232] on span "When quote sent on task assigned, it should not be possible for client to cance…" at bounding box center [514, 231] width 671 height 13
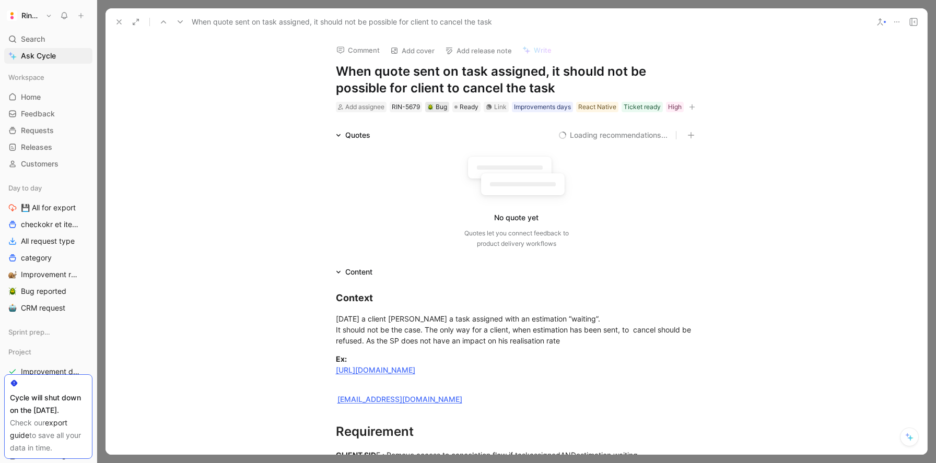
click at [448, 106] on div "Bug" at bounding box center [437, 107] width 24 height 10
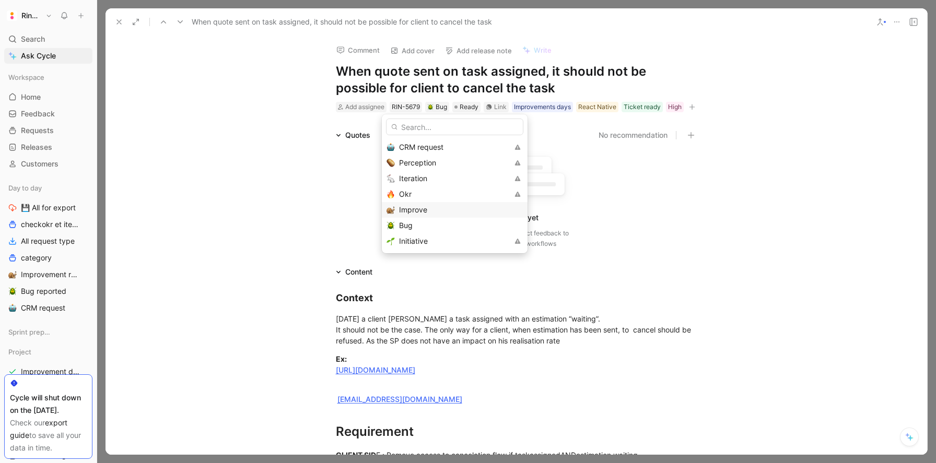
click at [413, 208] on span "Improve" at bounding box center [413, 209] width 28 height 9
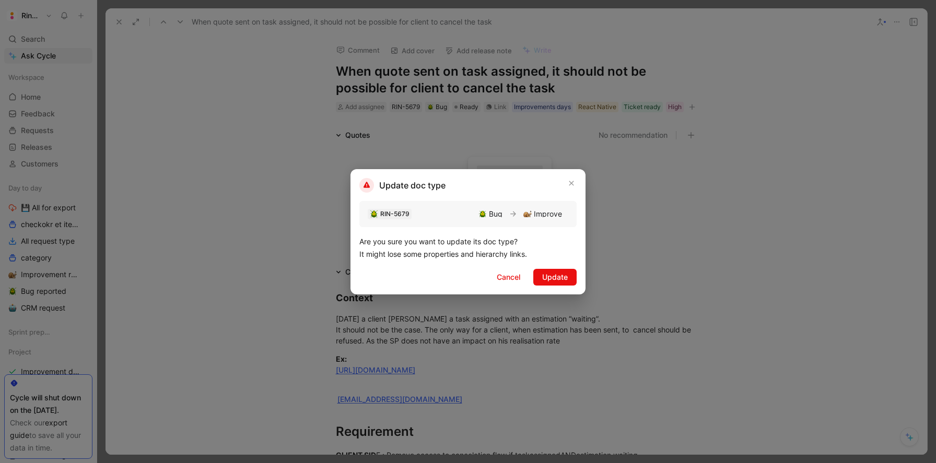
click at [546, 266] on div "Update doc type RIN-5679 Bug Improve Are you sure you want to update its doc ty…" at bounding box center [467, 231] width 235 height 125
click at [553, 276] on span "Update" at bounding box center [555, 277] width 26 height 13
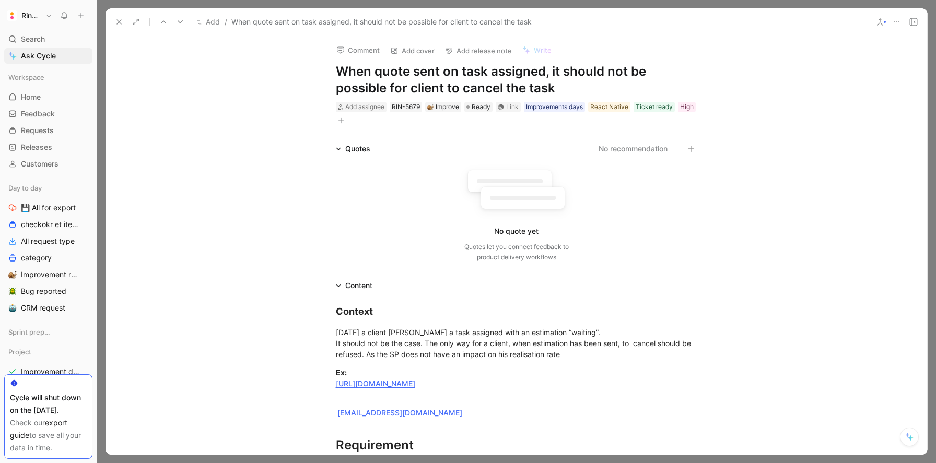
click at [119, 20] on icon at bounding box center [119, 22] width 8 height 8
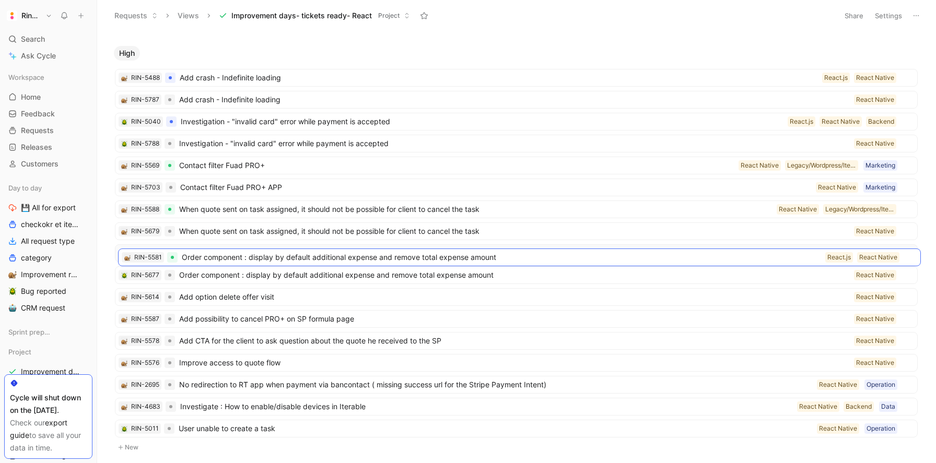
drag, startPoint x: 220, startPoint y: 320, endPoint x: 224, endPoint y: 258, distance: 61.7
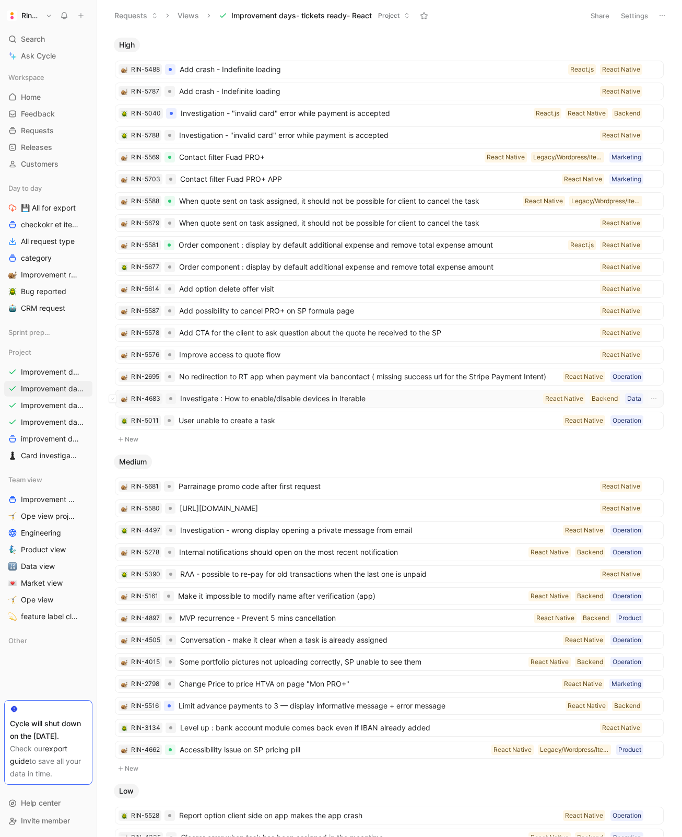
scroll to position [79, 0]
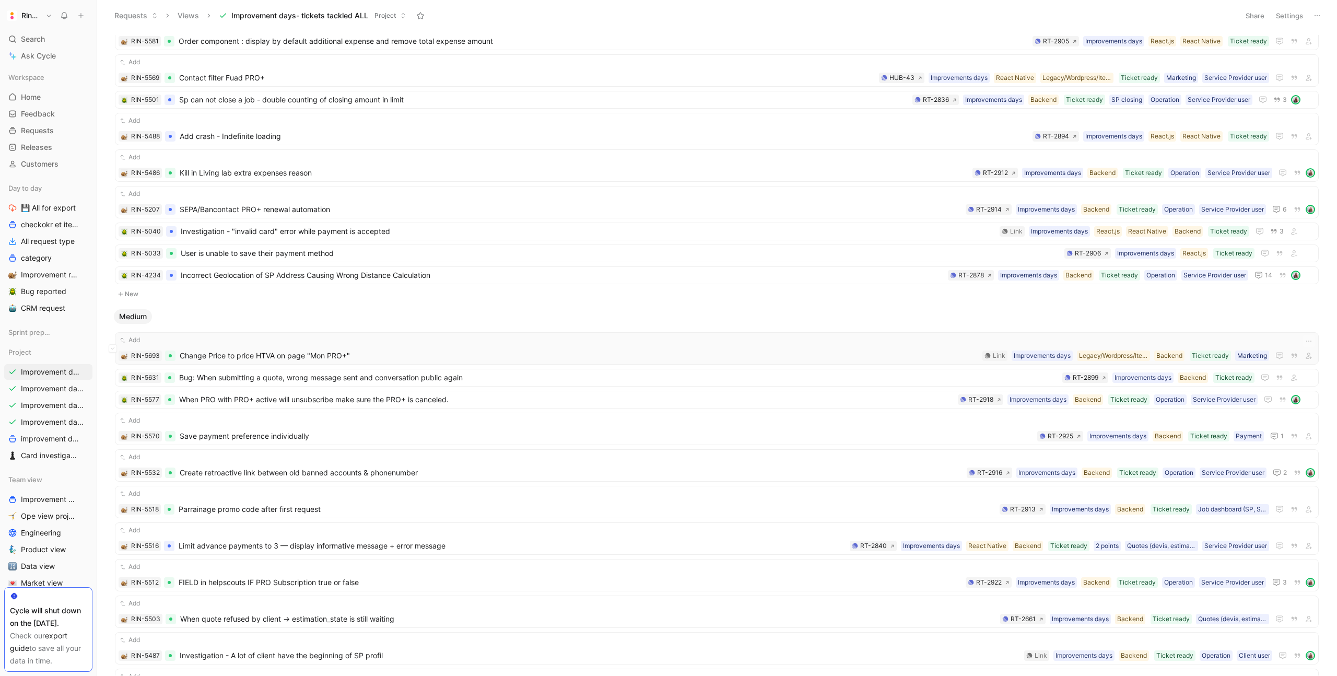
scroll to position [259, 0]
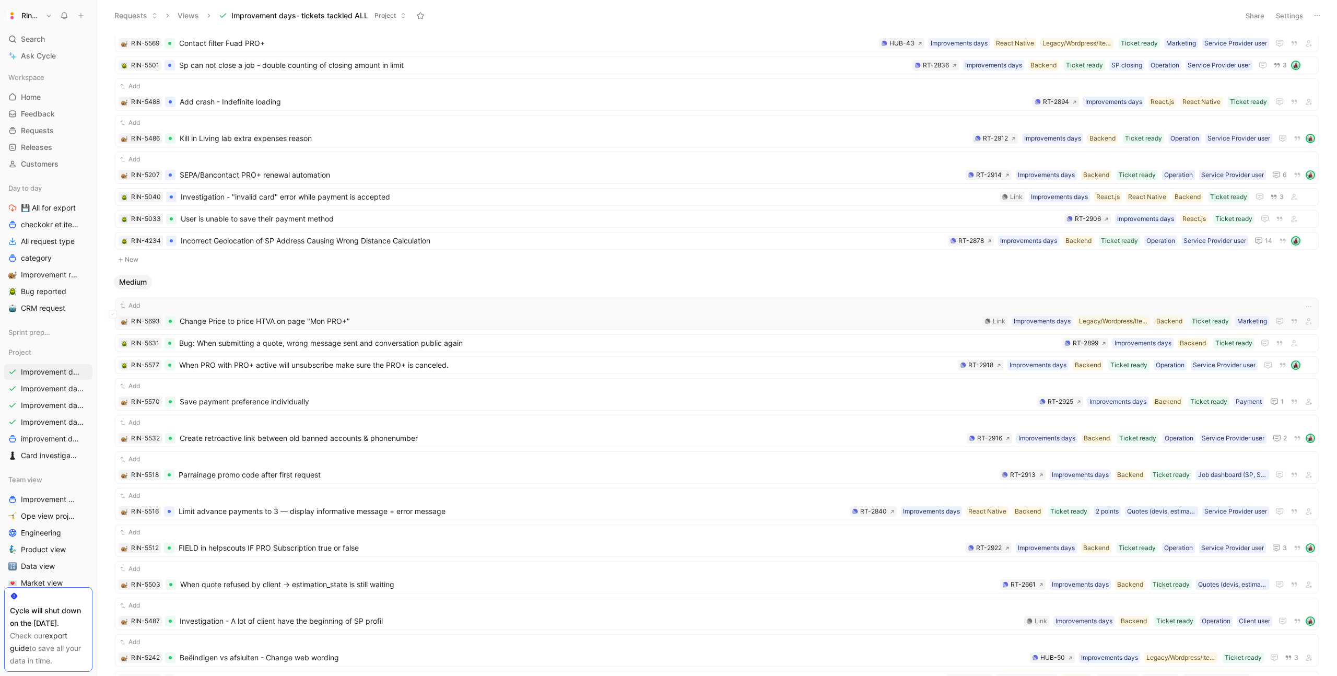
click at [303, 317] on span "Change Price to price HTVA on page "Mon PRO+"" at bounding box center [579, 321] width 799 height 13
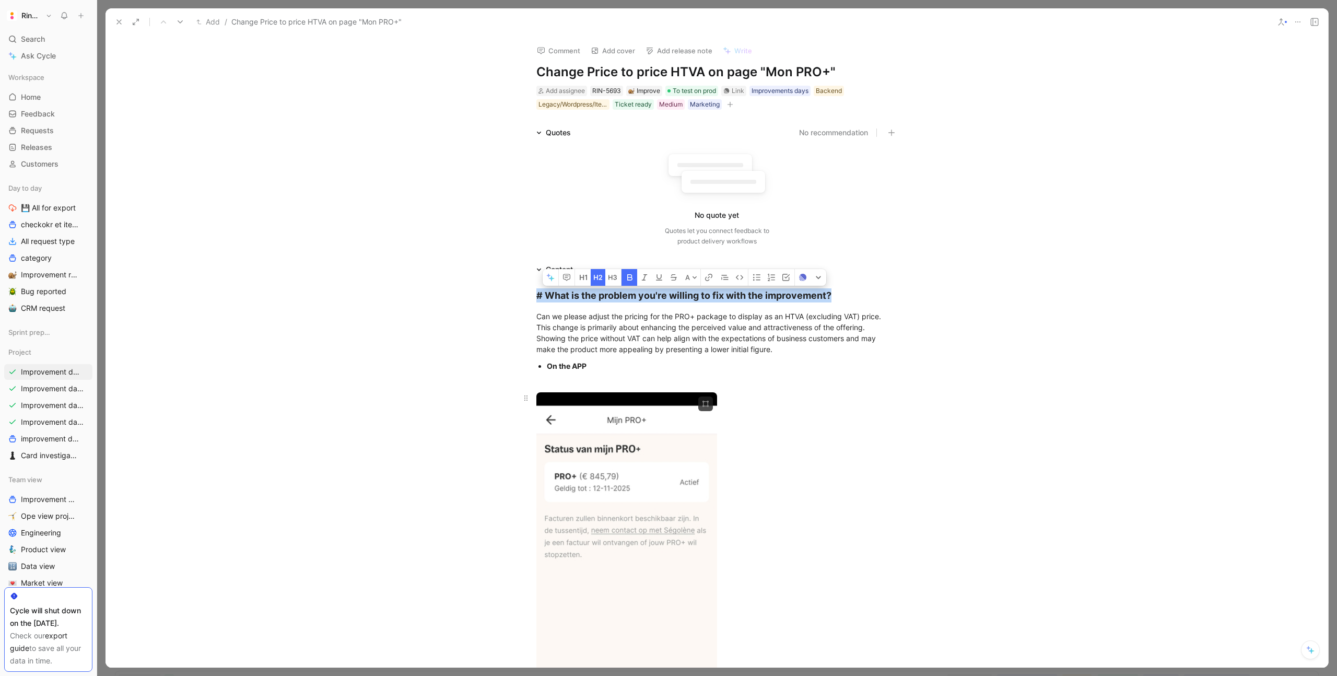
drag, startPoint x: 534, startPoint y: 296, endPoint x: 693, endPoint y: 663, distance: 399.6
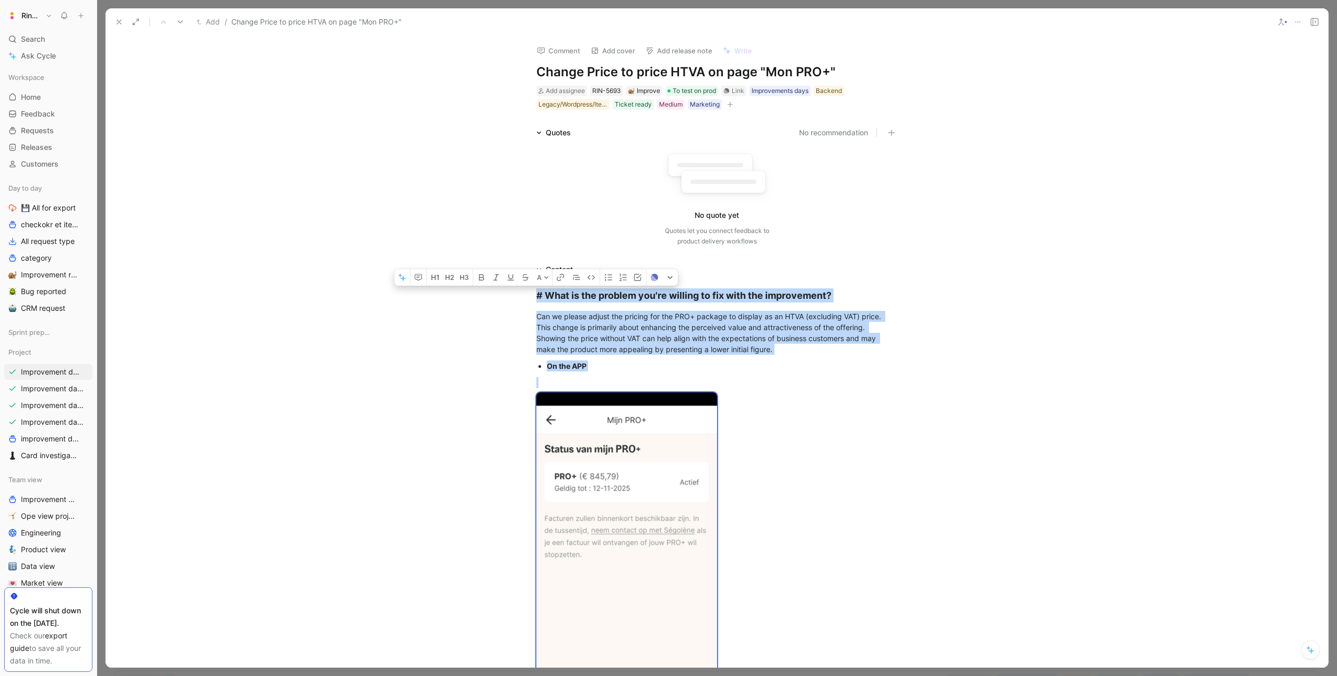
drag, startPoint x: 598, startPoint y: 498, endPoint x: 534, endPoint y: 184, distance: 320.8
copy div "# Lore ip dol sitamet con'ad elitsed do eiu temp inc utlaboreetd? Mag al enimad…"
click at [622, 326] on div "Can we please adjust the pricing for the PRO+ package to display as an HTVA (ex…" at bounding box center [716, 333] width 361 height 44
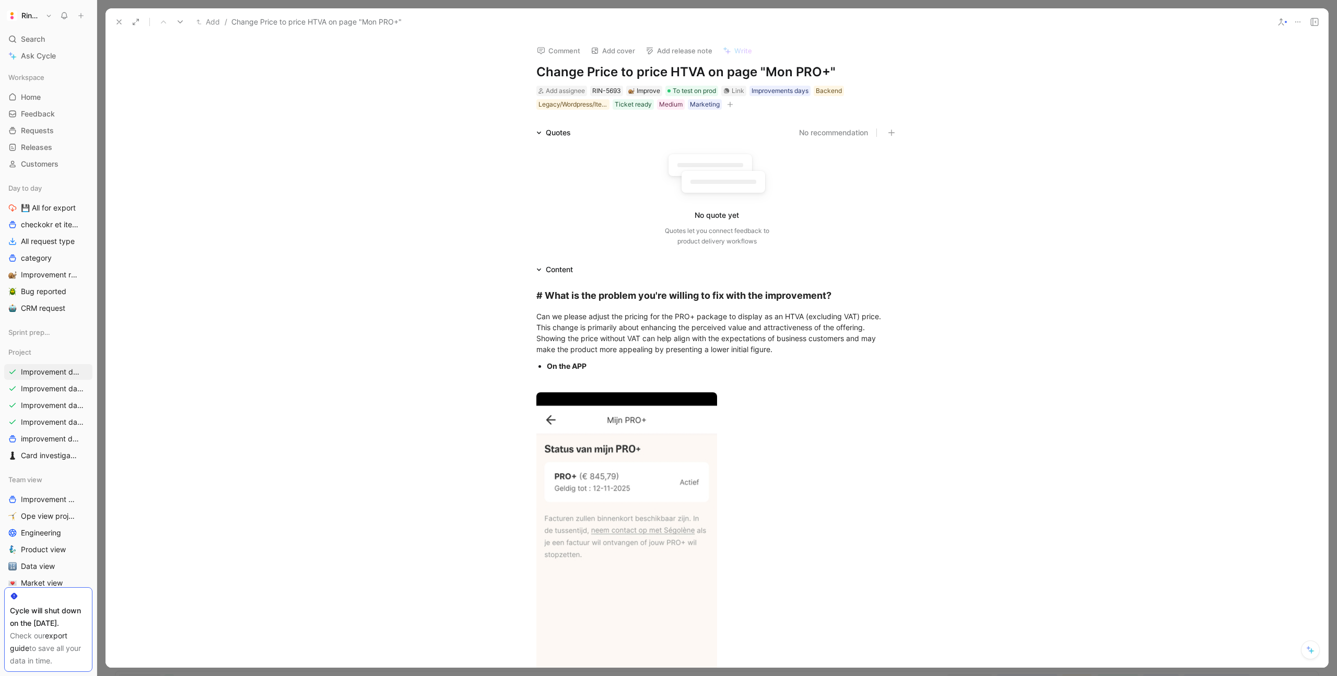
click at [633, 74] on h1 "Change Price to price HTVA on page "Mon PRO+"" at bounding box center [716, 72] width 361 height 17
copy h1 "Change Price to price HTVA on page "Mon PRO+""
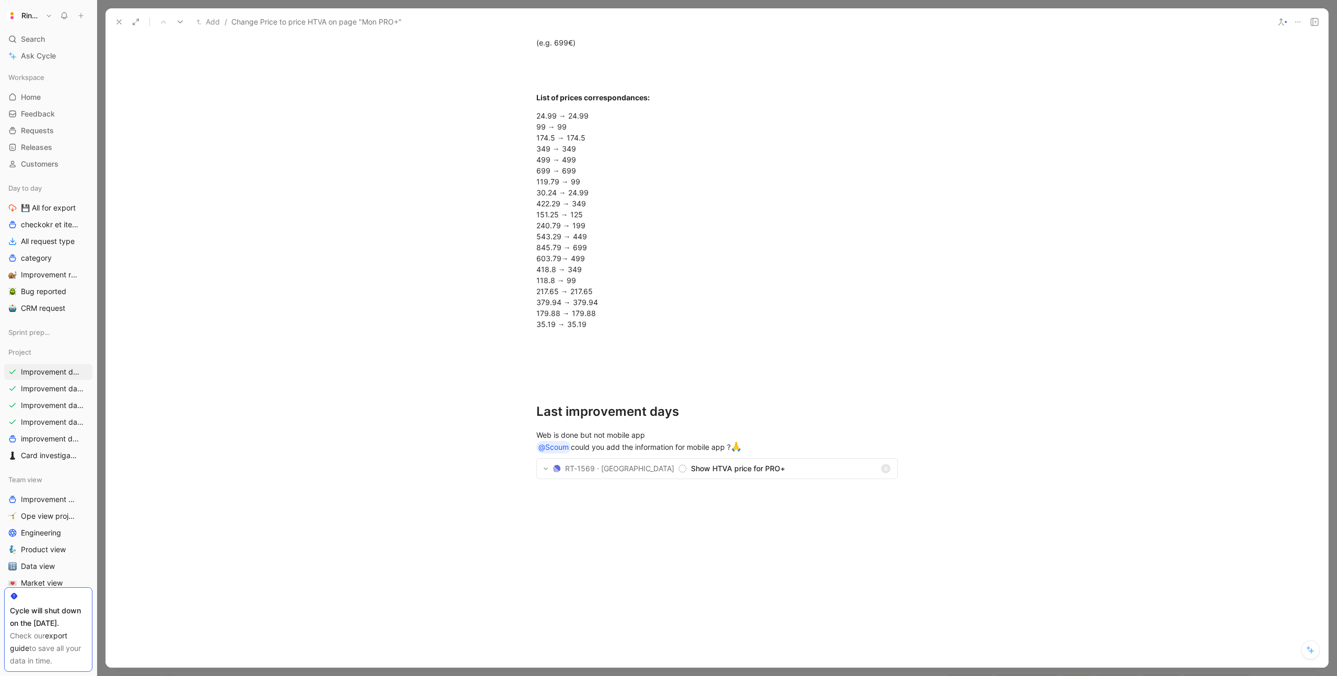
scroll to position [1161, 0]
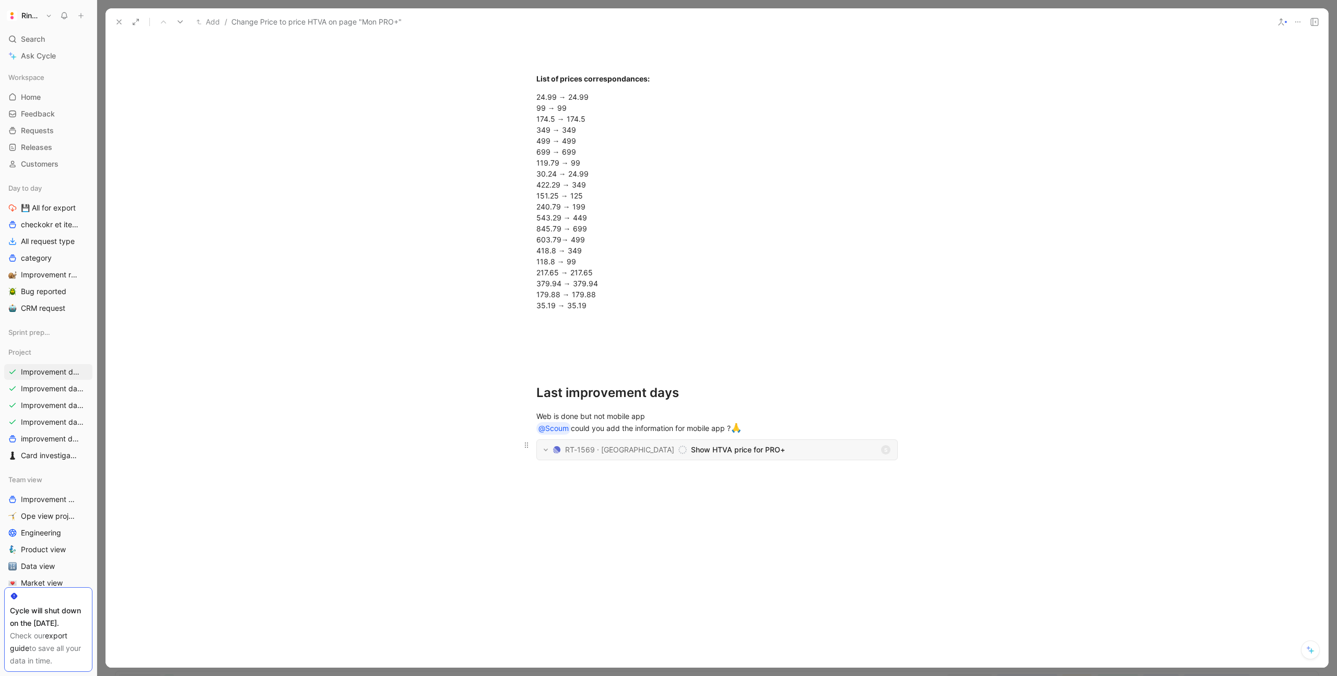
click at [691, 447] on span "Show HTVA price for PRO+" at bounding box center [783, 449] width 185 height 13
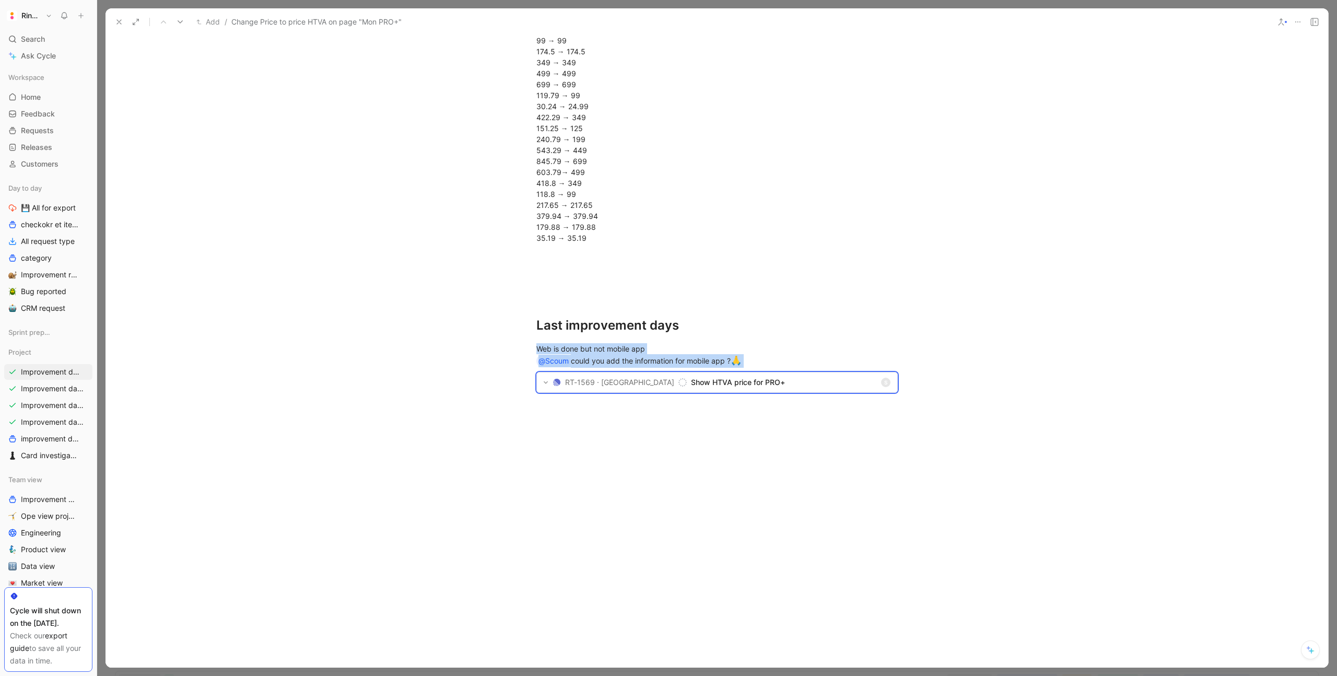
scroll to position [1229, 0]
click at [616, 388] on section "RT-1569 · Ring Twice Show HTVA price for PRO+ S" at bounding box center [717, 382] width 360 height 20
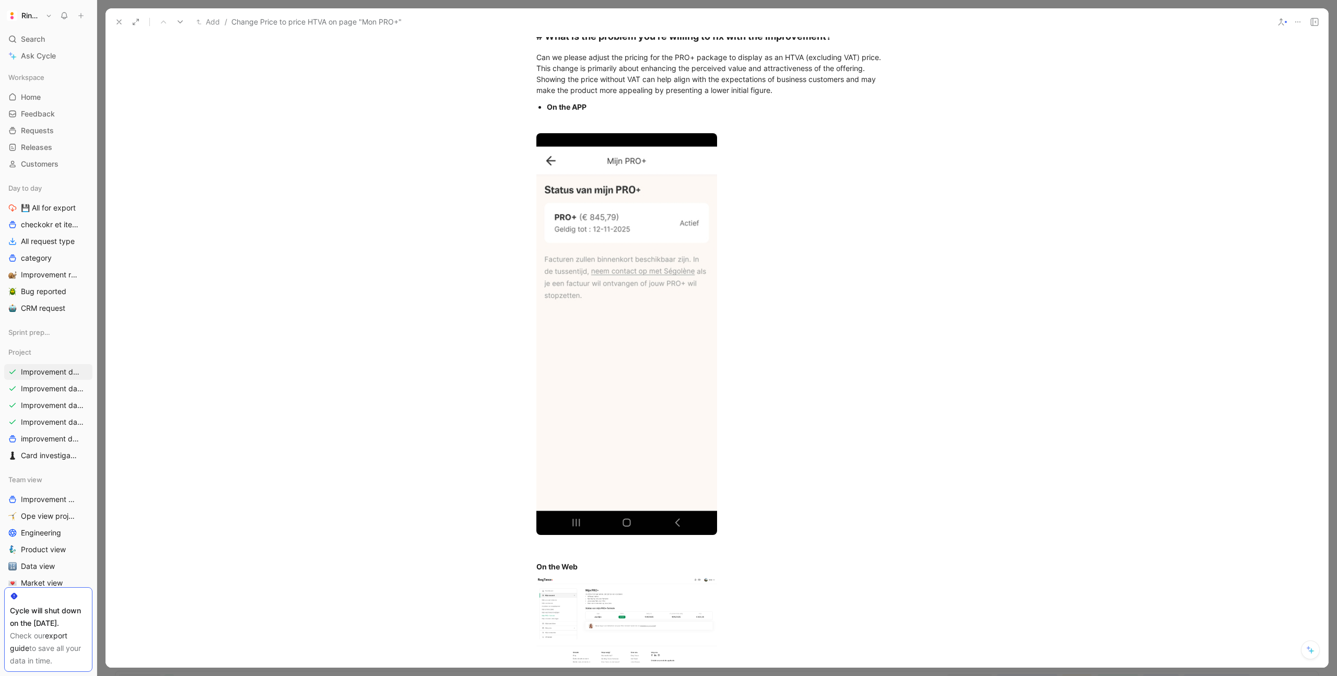
scroll to position [0, 0]
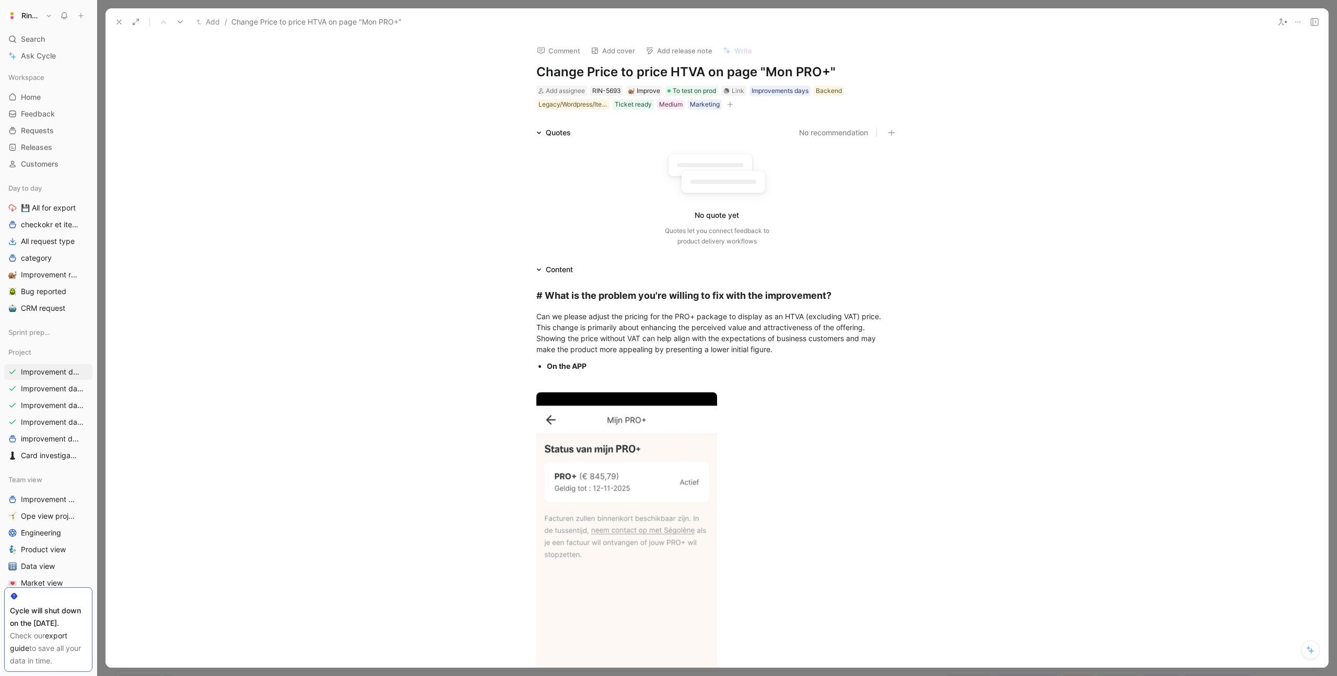
click at [612, 72] on h1 "Change Price to price HTVA on page "Mon PRO+"" at bounding box center [716, 72] width 361 height 17
click at [120, 22] on use at bounding box center [119, 22] width 4 height 4
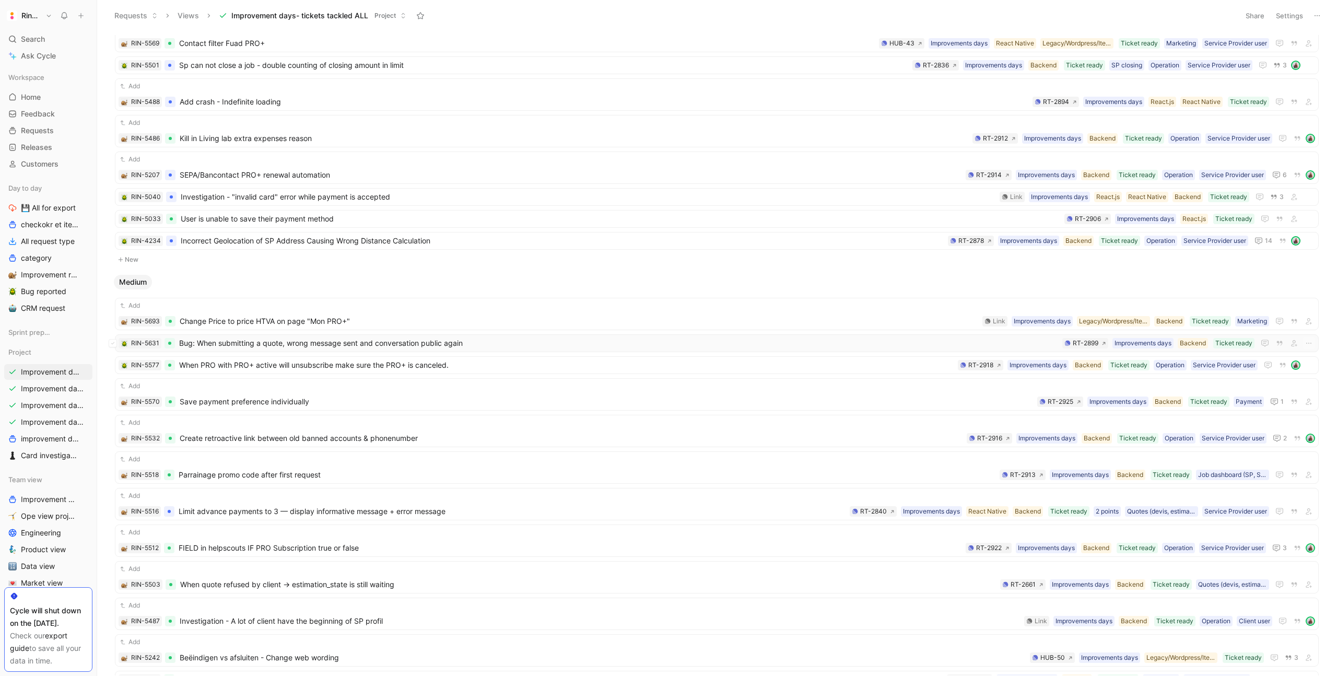
click at [283, 345] on span "Bug: When submitting a quote, wrong message sent and conversation public again" at bounding box center [618, 343] width 879 height 13
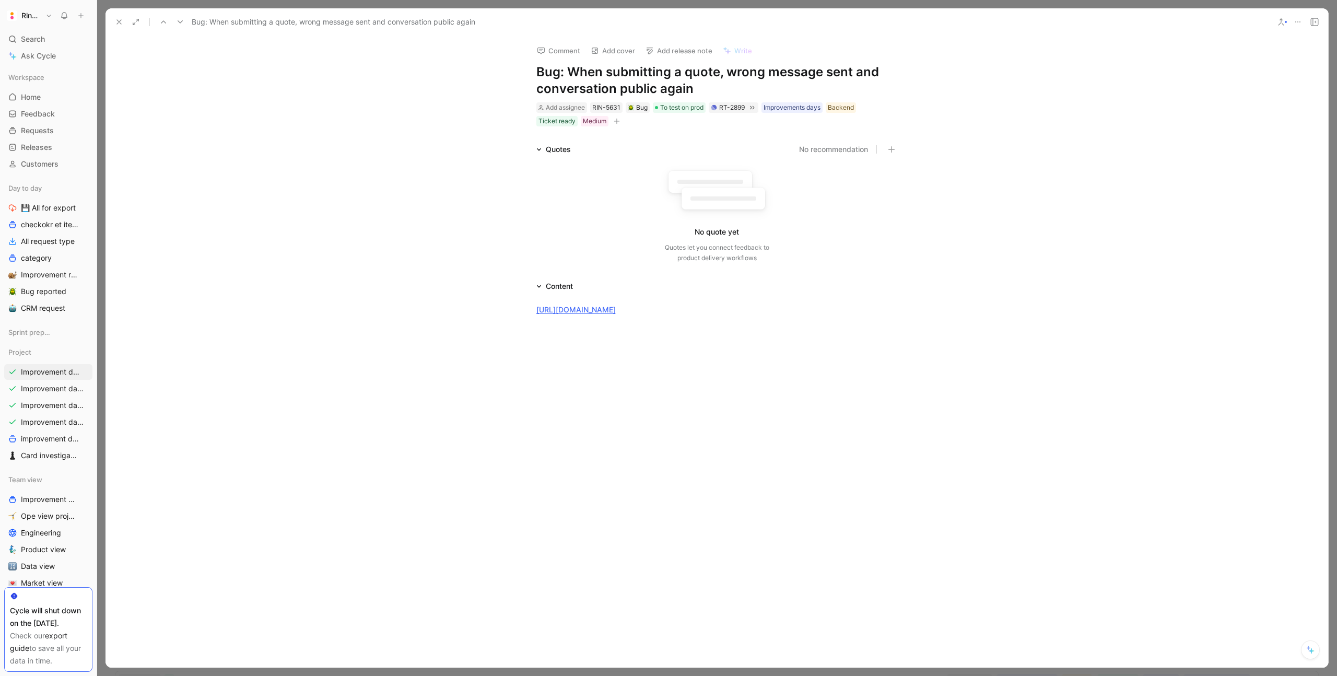
click at [580, 88] on h1 "Bug: When submitting a quote, wrong message sent and conversation public again" at bounding box center [716, 80] width 361 height 33
copy h1 "Bug: When submitting a quote, wrong message sent and conversation public again"
click at [616, 311] on link "https://linear.app/ringtwice/issue/RT-2899/bug-when-submitting-a-quote-wrong-me…" at bounding box center [575, 309] width 79 height 9
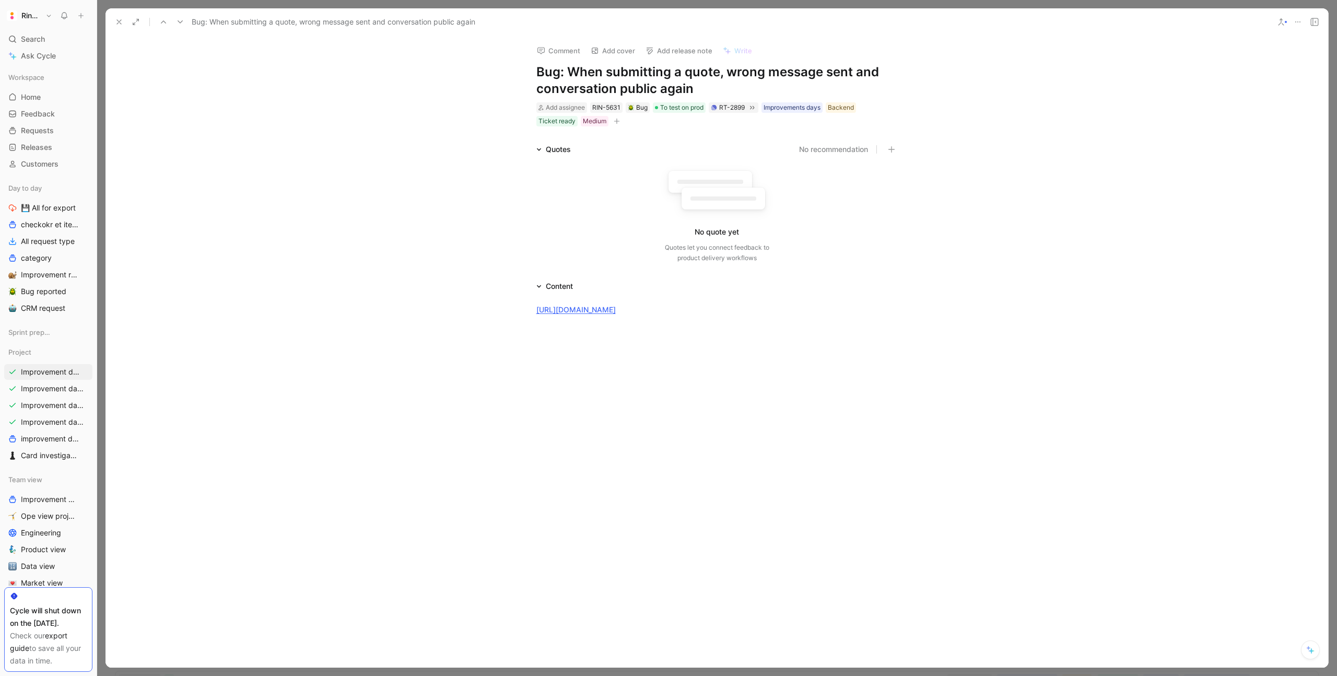
click at [593, 342] on div at bounding box center [717, 427] width 1223 height 203
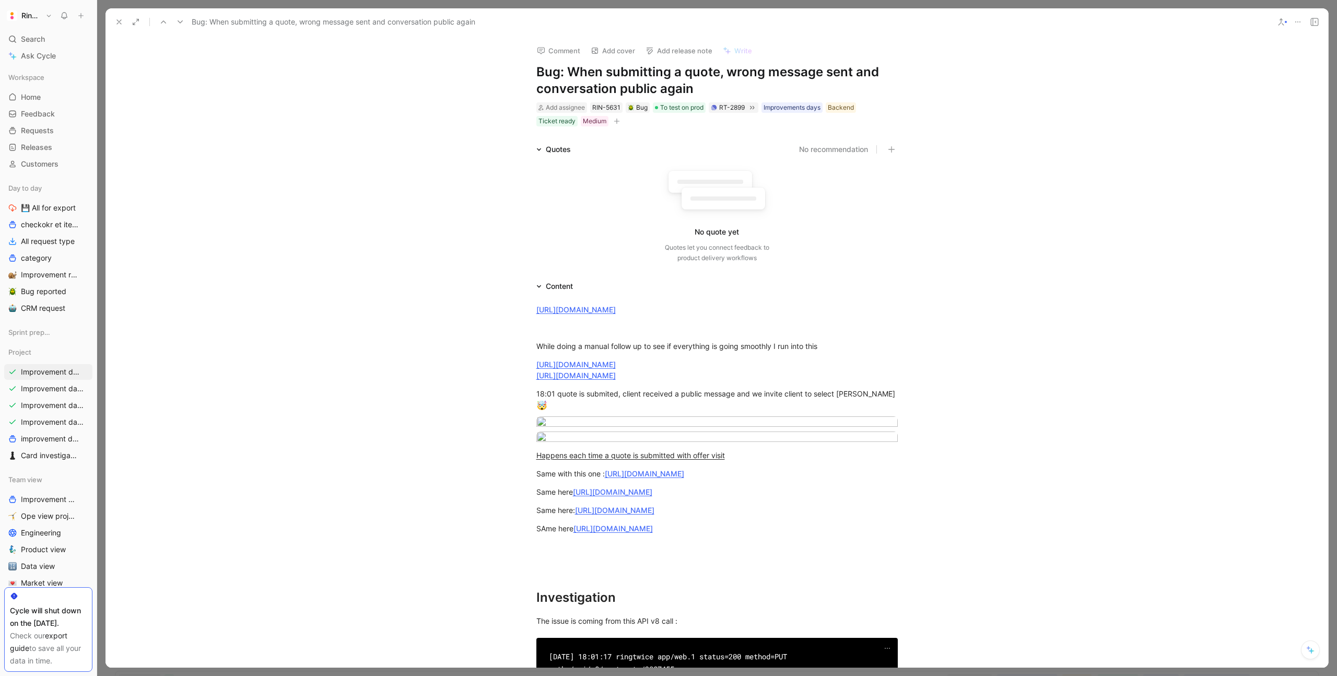
drag, startPoint x: 616, startPoint y: 320, endPoint x: 518, endPoint y: 298, distance: 101.1
click at [518, 298] on div "https://linear.app/ringtwice/issue/RT-2899/bug-when-submitting-a-quote-wrong-me…" at bounding box center [717, 530] width 1223 height 477
click at [536, 345] on div "While doing a manual follow up to see if everything is going smoothly I run int…" at bounding box center [716, 346] width 361 height 11
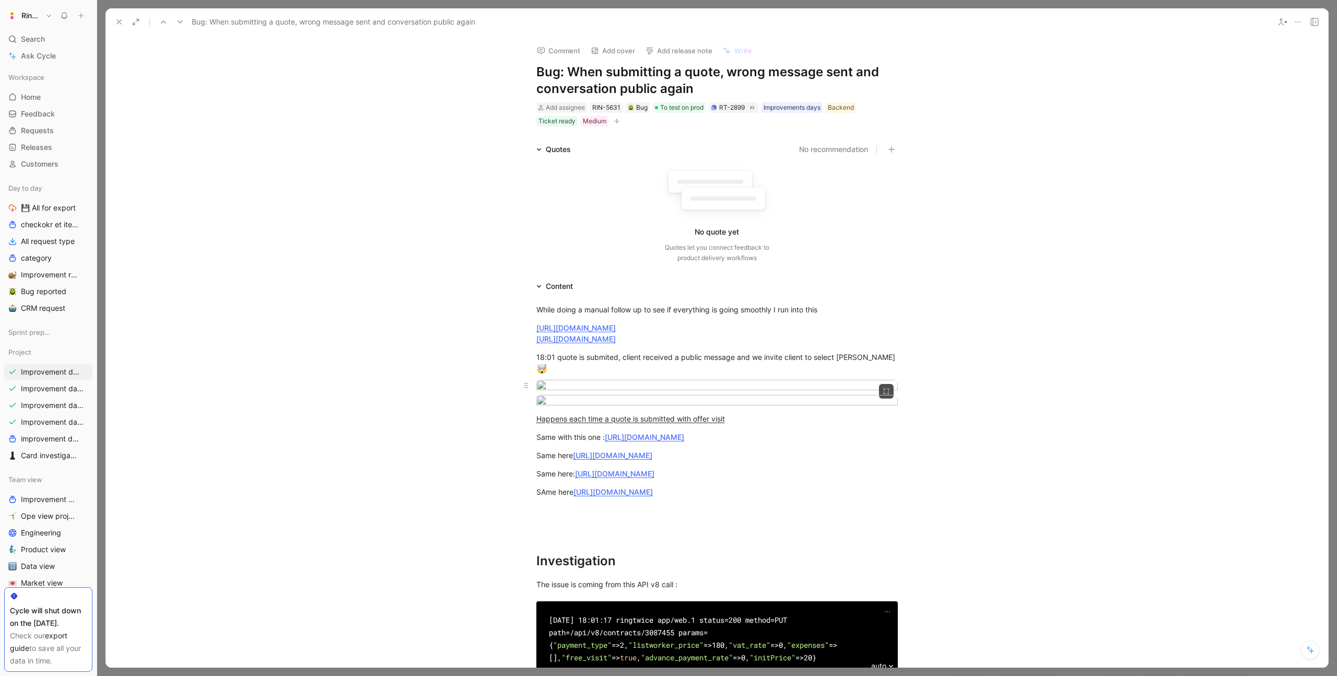
scroll to position [792, 0]
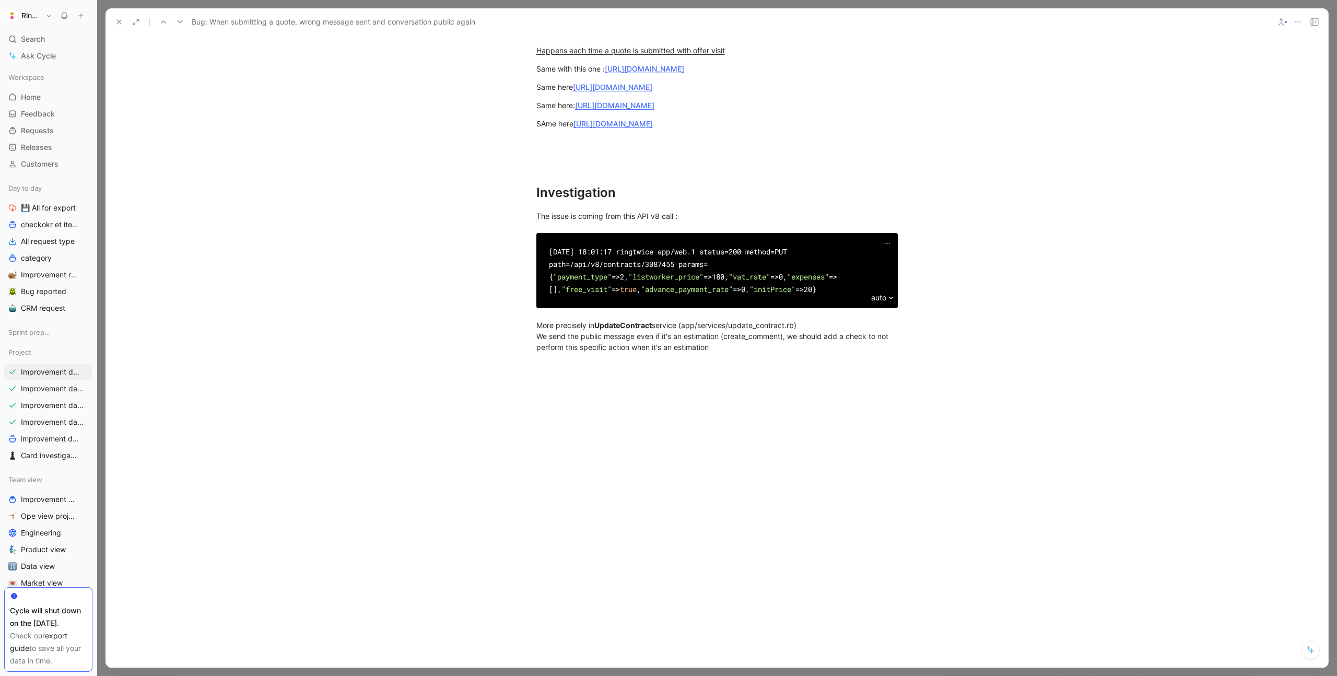
click at [583, 429] on div at bounding box center [717, 465] width 1223 height 203
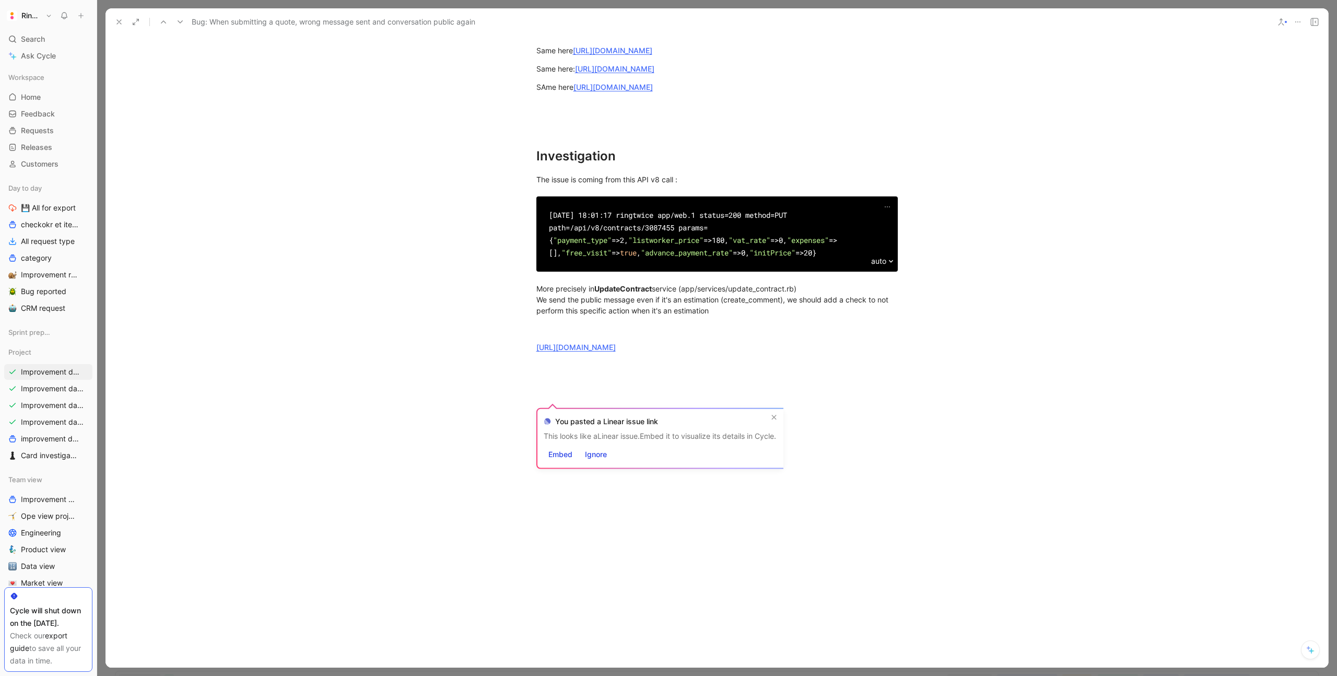
click at [693, 517] on div at bounding box center [717, 465] width 1223 height 203
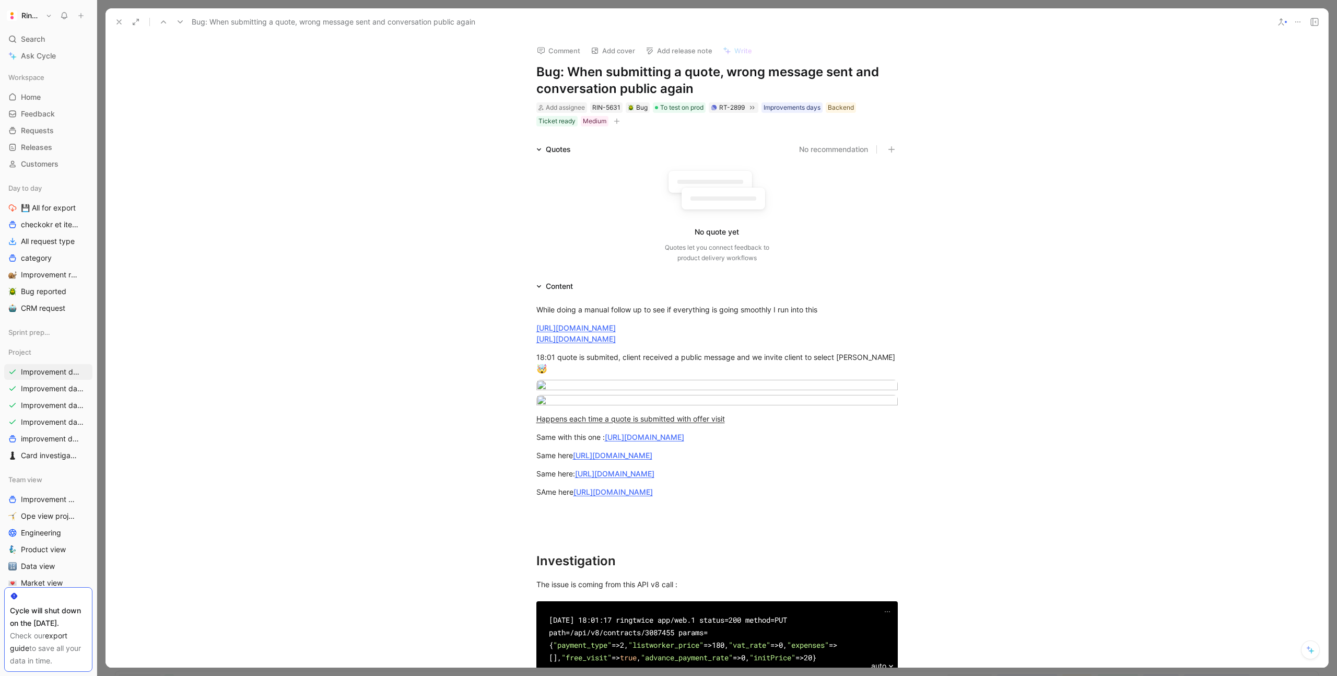
click at [121, 20] on icon at bounding box center [119, 22] width 8 height 8
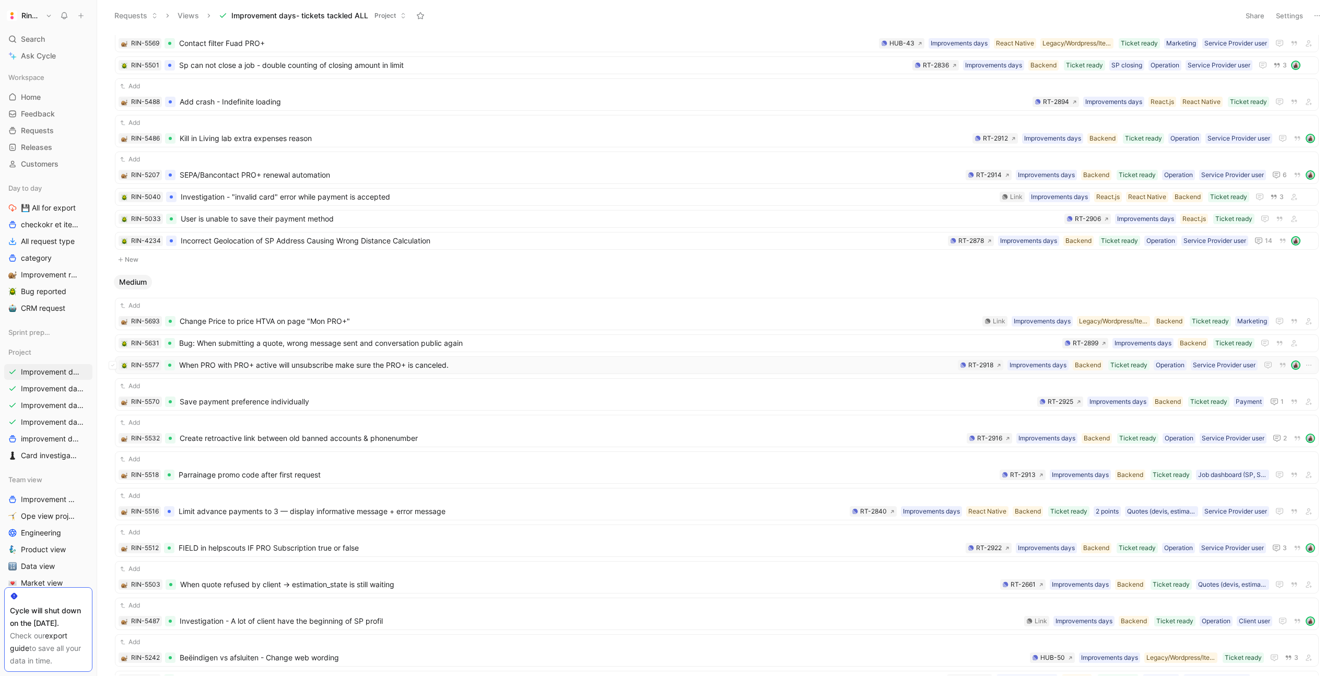
click at [260, 364] on span "When PRO with PRO+ active will unsubscribe make sure the PRO+ is canceled." at bounding box center [566, 365] width 775 height 13
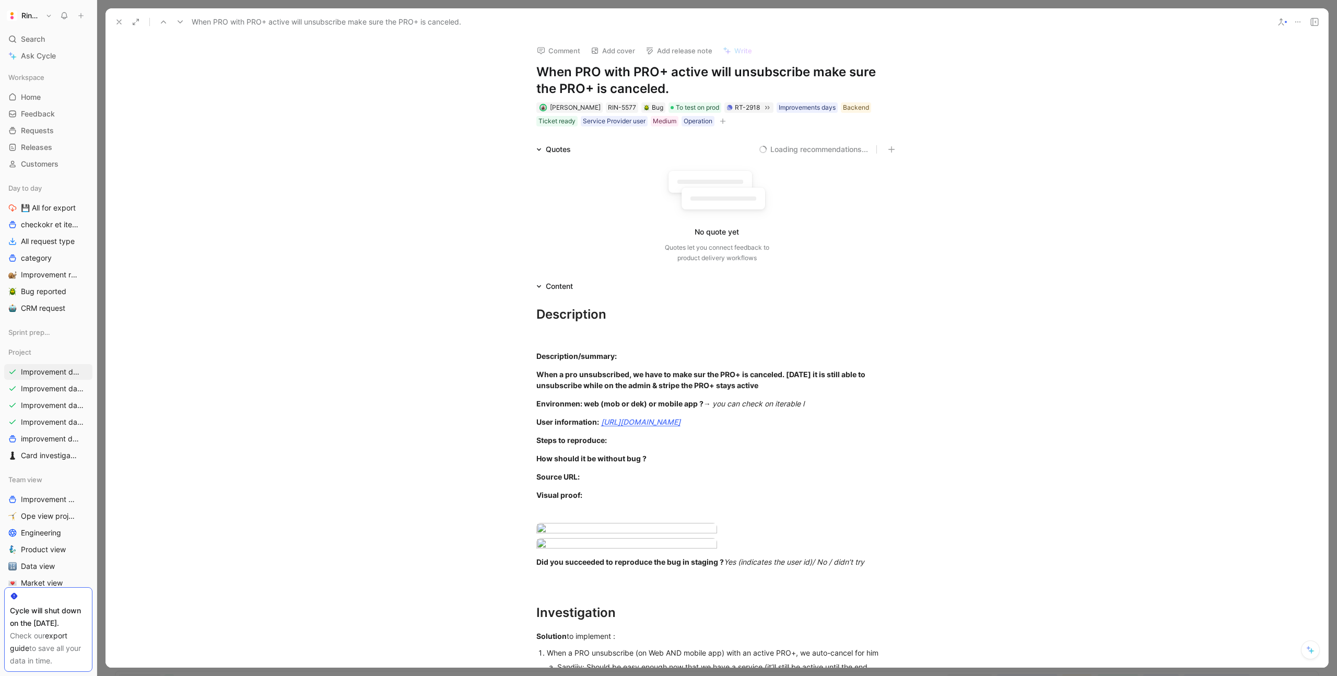
click at [614, 80] on h1 "When PRO with PRO+ active will unsubscribe make sure the PRO+ is canceled." at bounding box center [716, 80] width 361 height 33
click at [124, 18] on button at bounding box center [119, 22] width 15 height 15
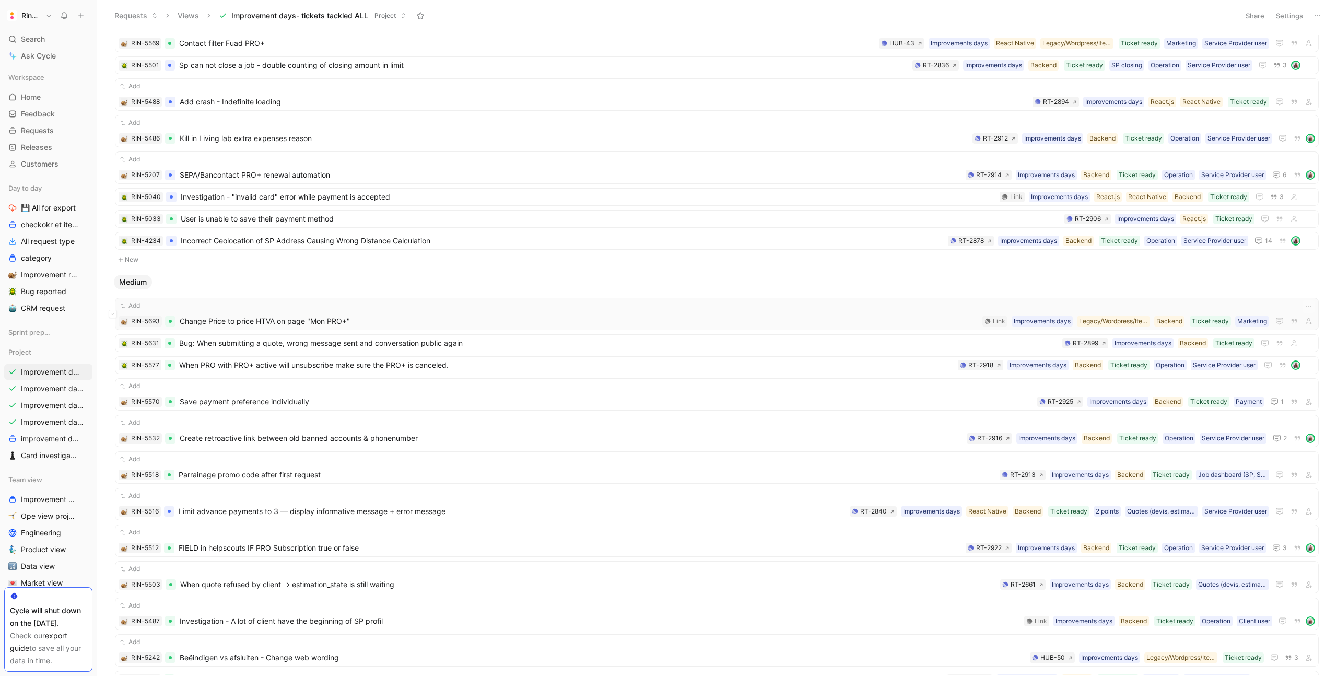
click at [274, 315] on span "Change Price to price HTVA on page "Mon PRO+"" at bounding box center [579, 321] width 799 height 13
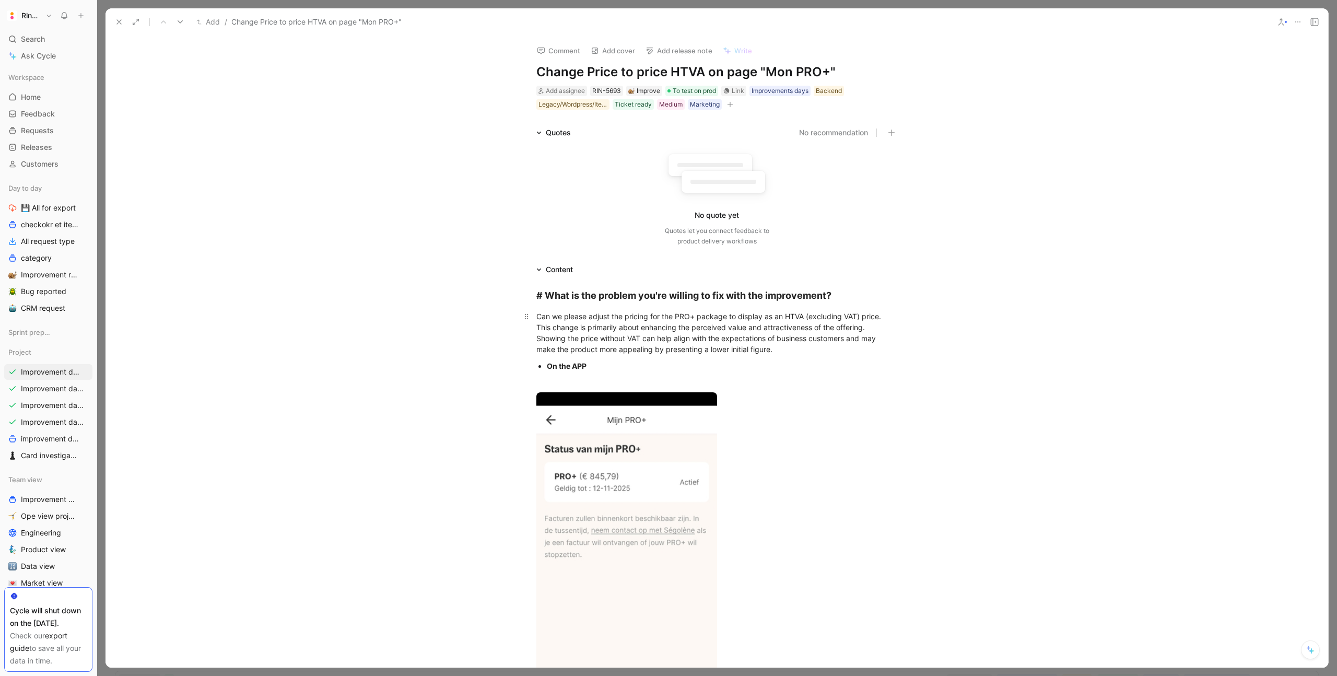
click at [634, 313] on div "Can we please adjust the pricing for the PRO+ package to display as an HTVA (ex…" at bounding box center [716, 333] width 361 height 44
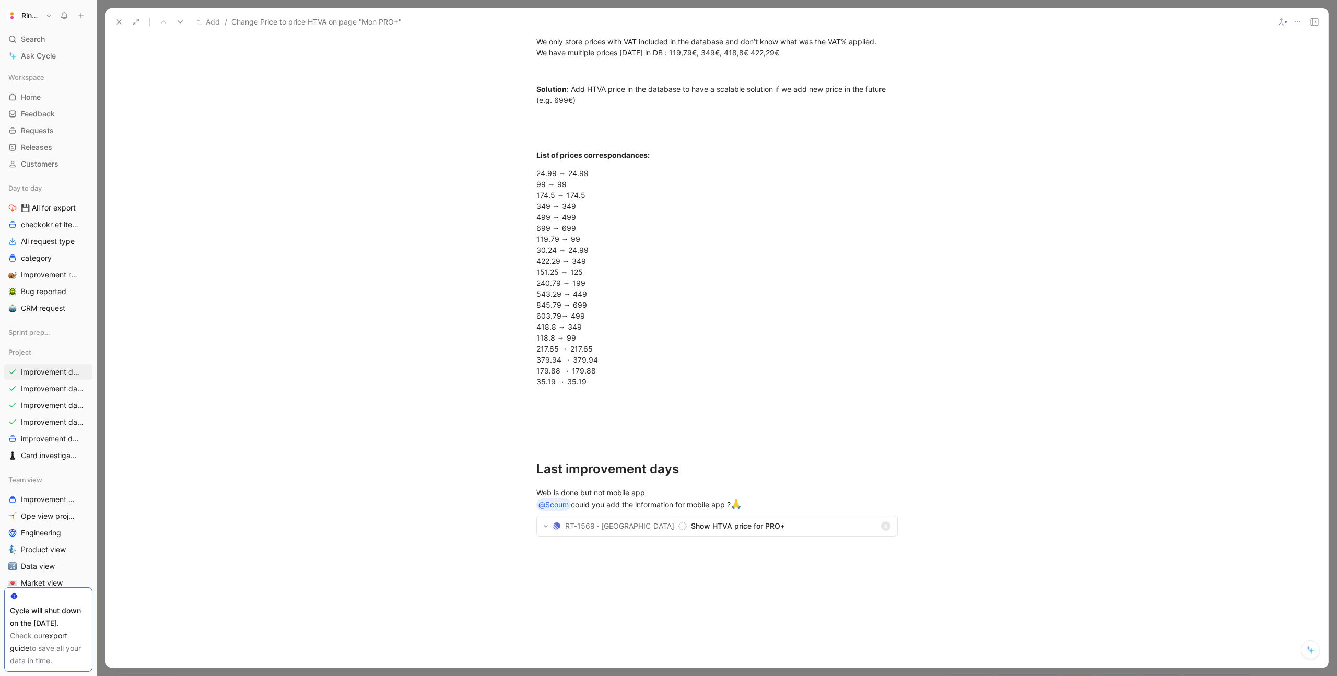
scroll to position [1302, 0]
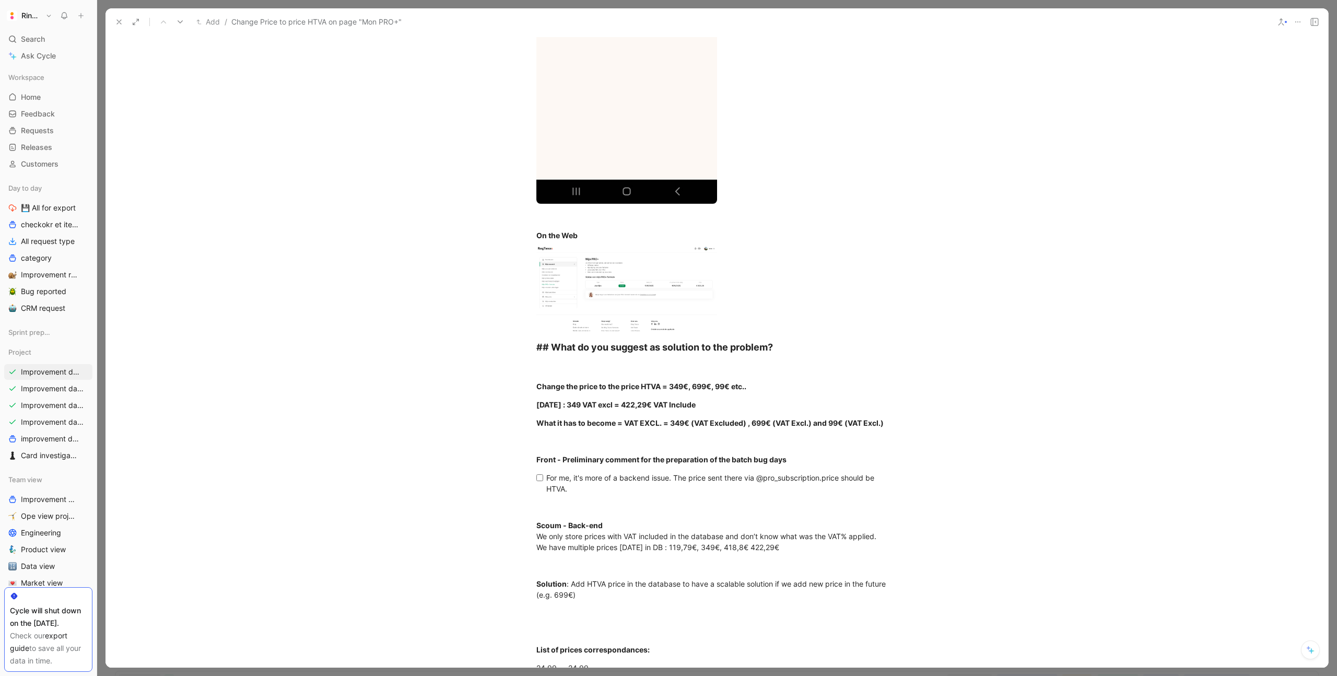
scroll to position [0, 0]
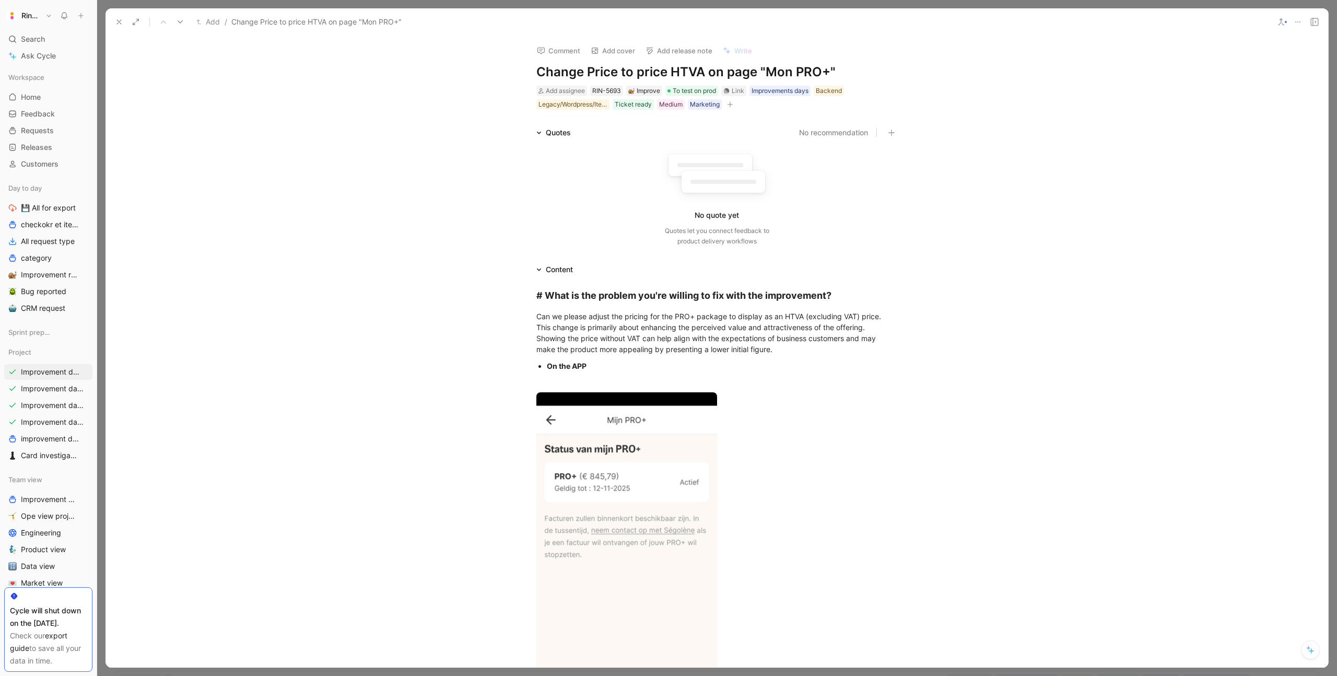
click at [587, 68] on h1 "Change Price to price HTVA on page "Mon PRO+"" at bounding box center [716, 72] width 361 height 17
copy h1 "Change Price to price HTVA on page "Mon PRO+""
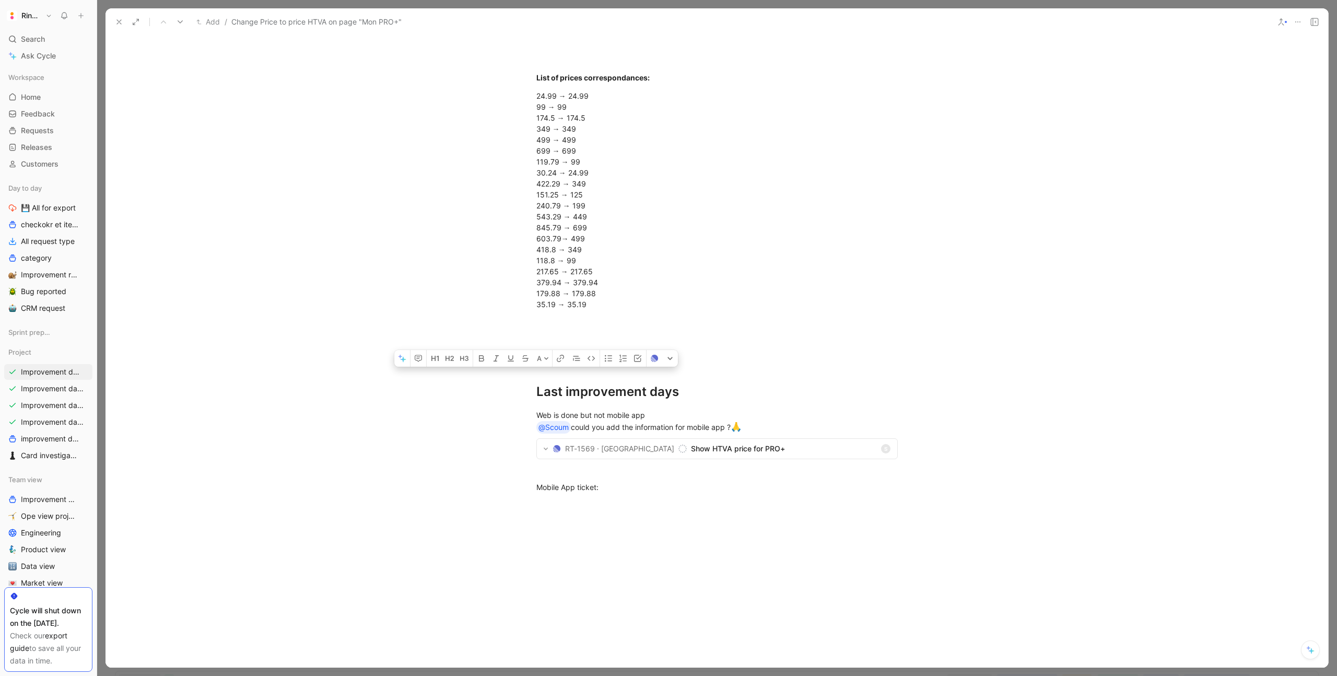
scroll to position [1167, 0]
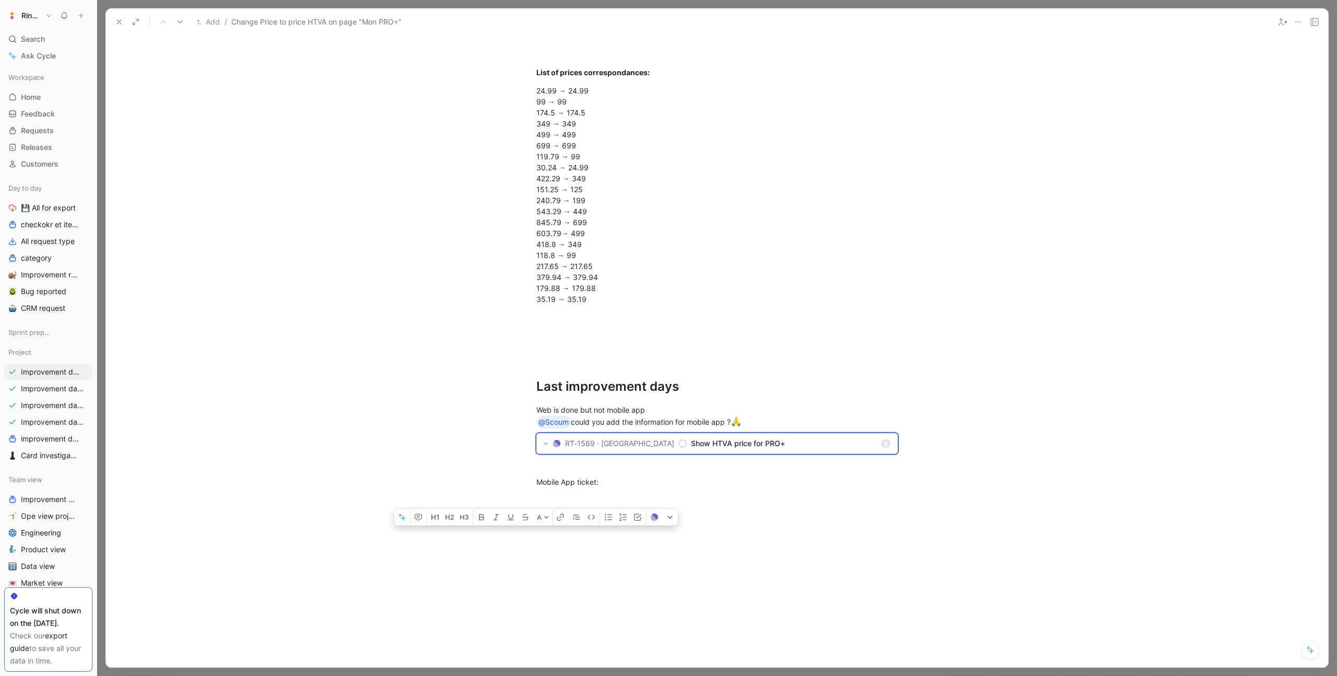
drag, startPoint x: 537, startPoint y: 292, endPoint x: 743, endPoint y: 523, distance: 308.9
copy div "# What is the problem you're willing to fix with the improvement? Can we please…"
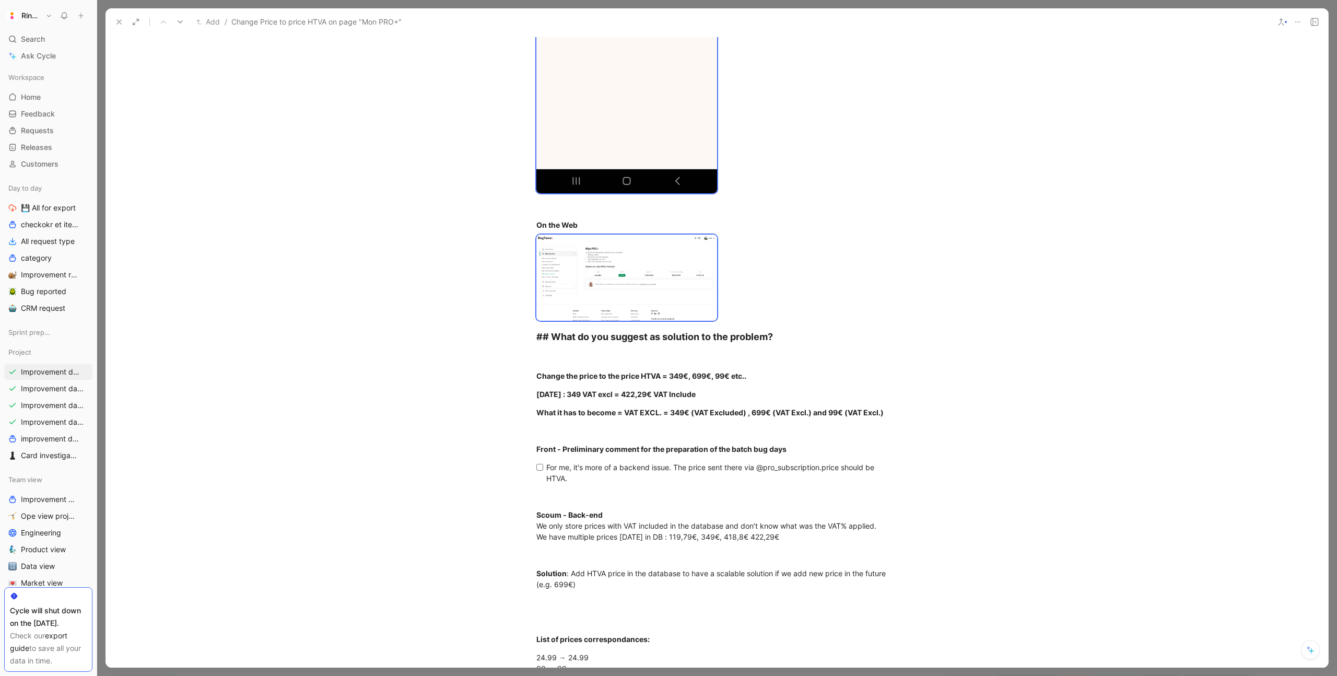
scroll to position [0, 0]
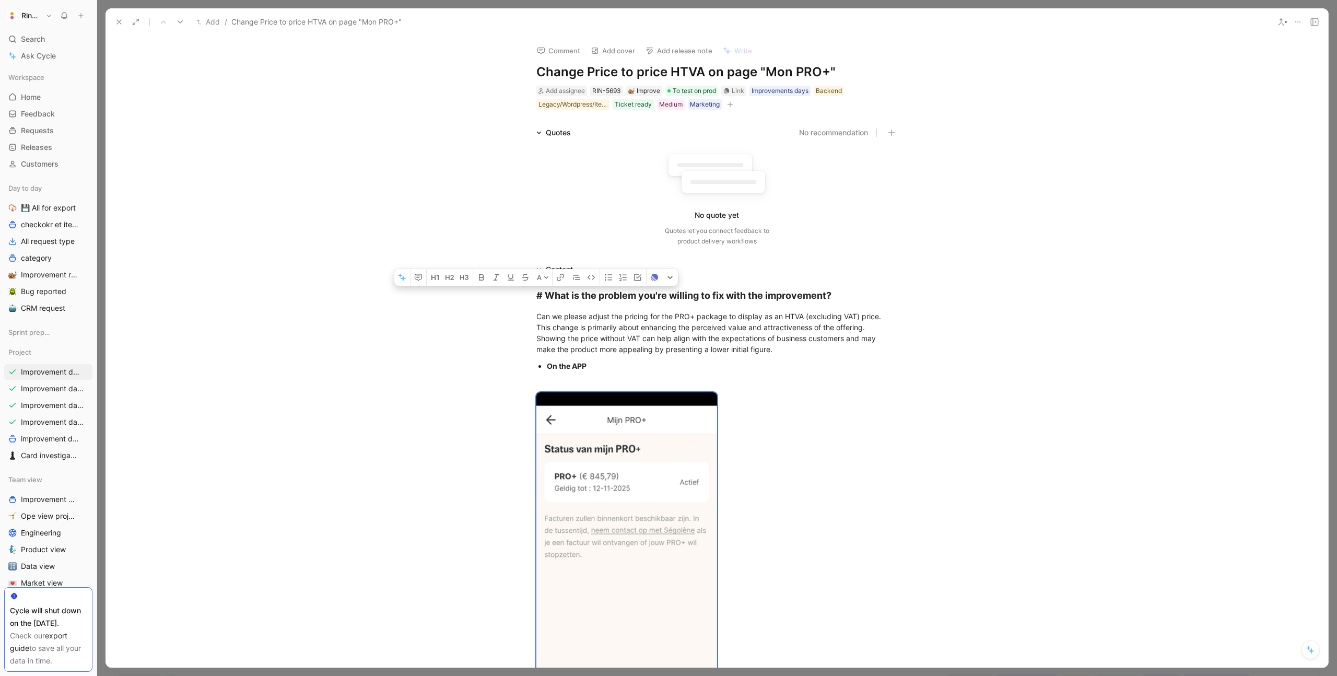
click at [732, 104] on icon "button" at bounding box center [730, 104] width 6 height 6
click at [579, 104] on div "Legacy/Wordpress/Iterable" at bounding box center [572, 104] width 69 height 10
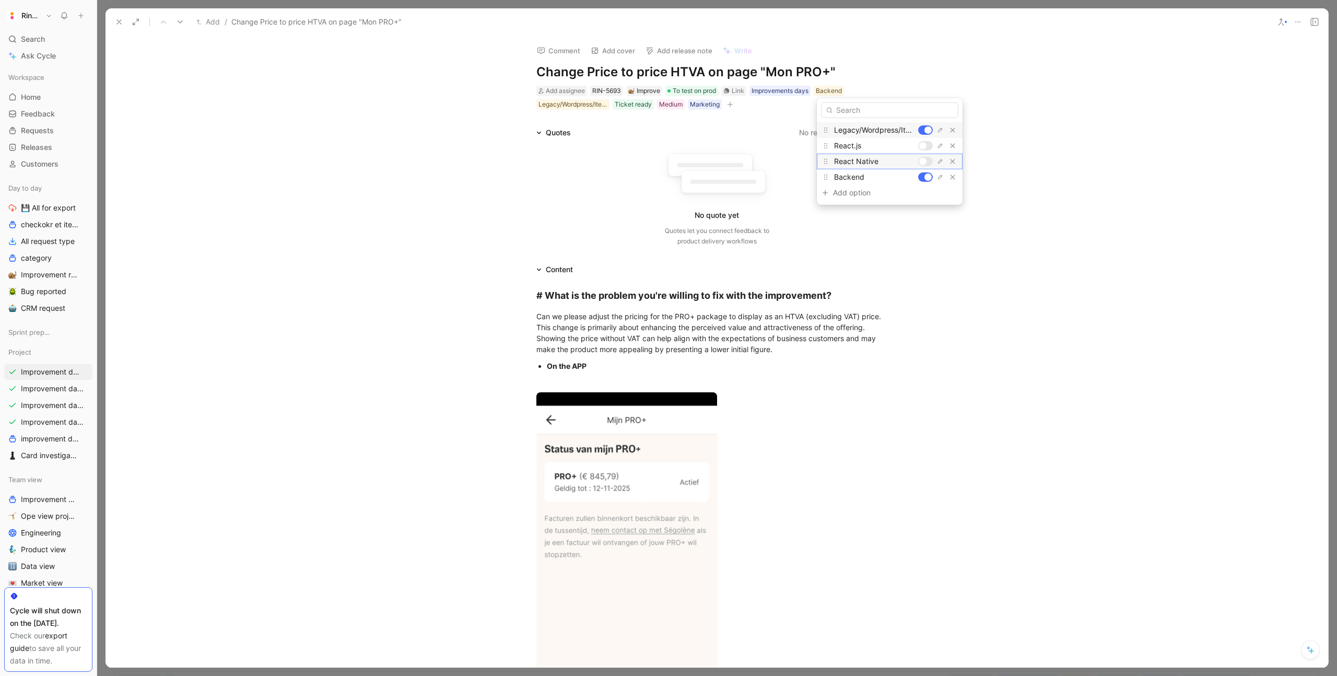
click at [922, 161] on div at bounding box center [922, 161] width 7 height 7
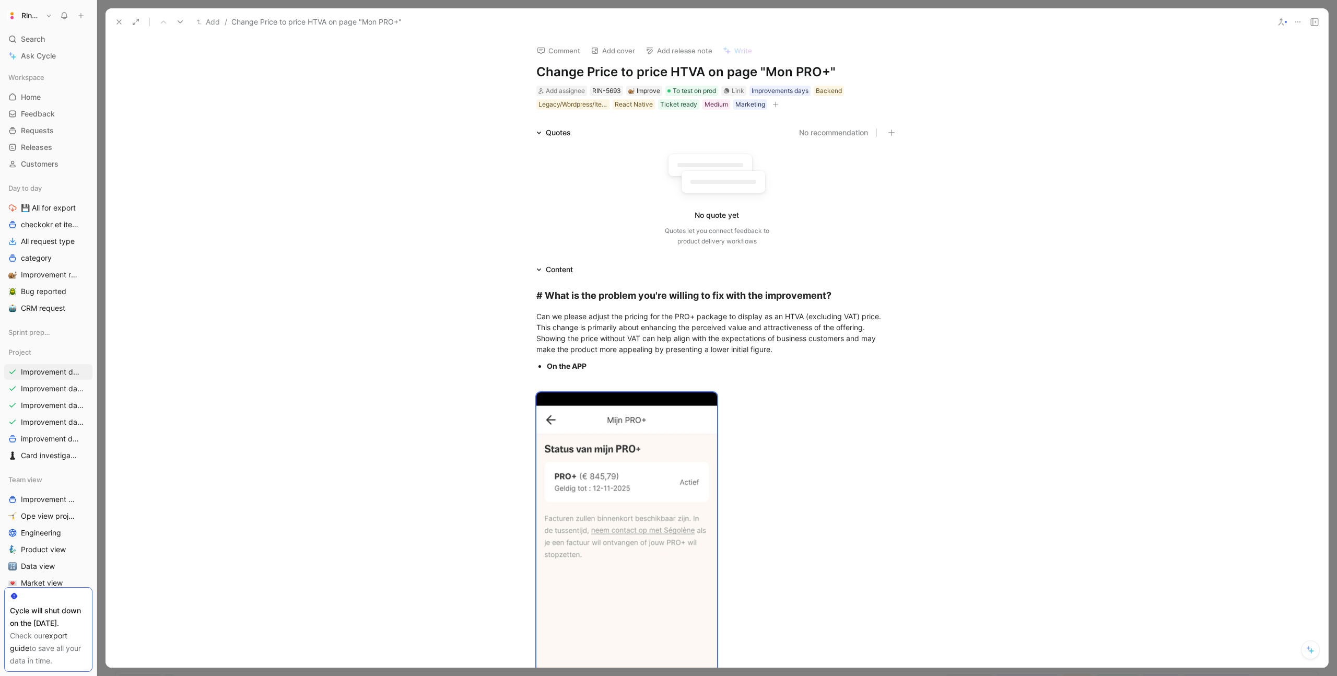
click at [123, 18] on button at bounding box center [119, 22] width 15 height 15
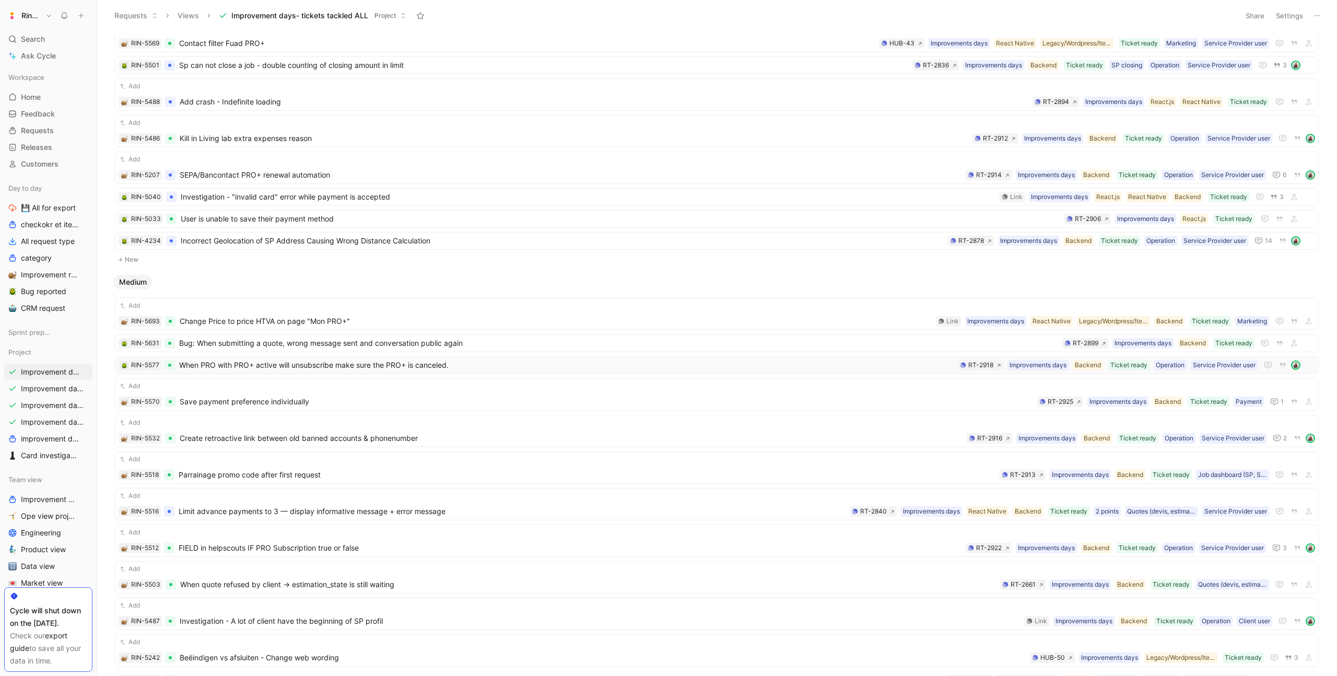
click at [249, 366] on span "When PRO with PRO+ active will unsubscribe make sure the PRO+ is canceled." at bounding box center [566, 365] width 775 height 13
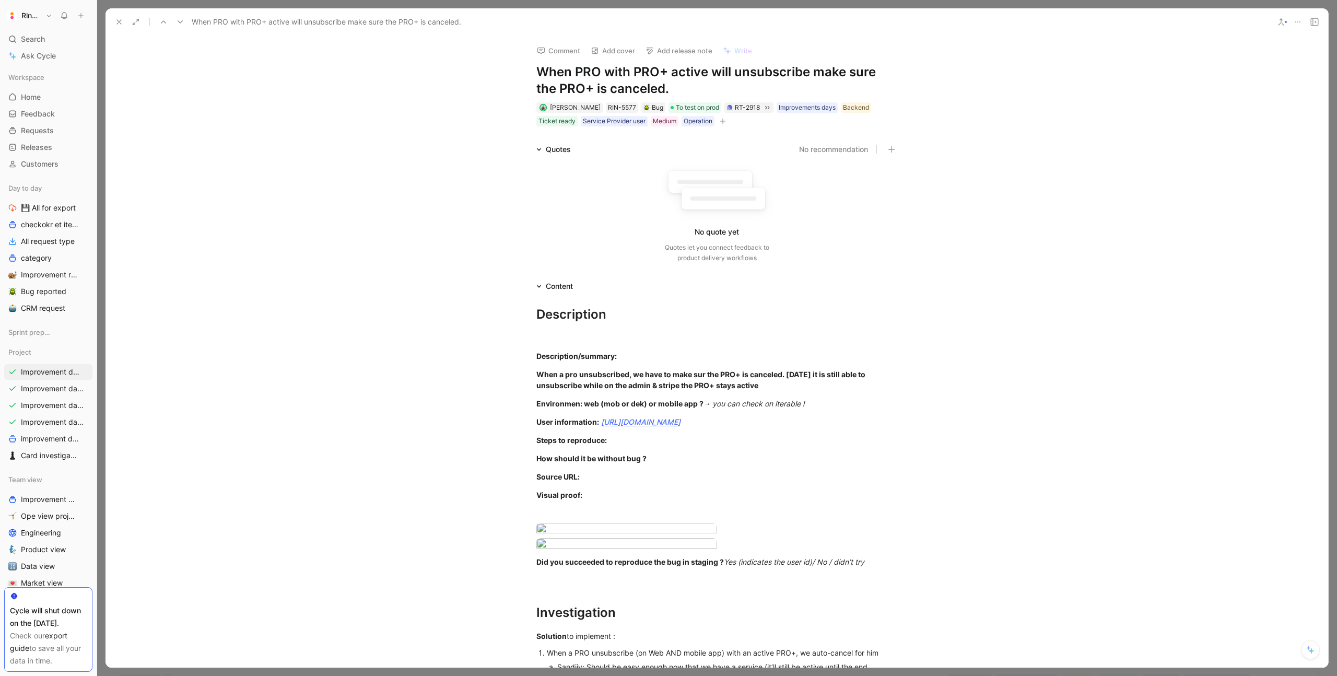
click at [118, 20] on icon at bounding box center [119, 22] width 8 height 8
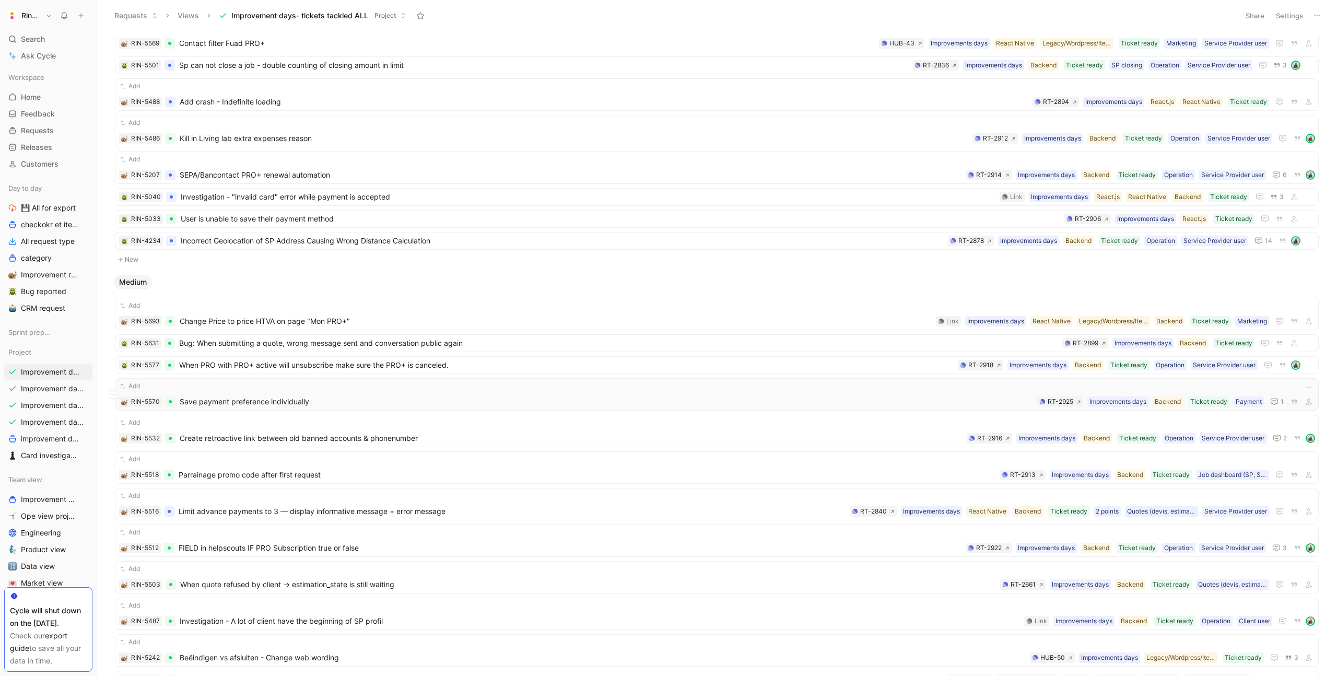
click at [270, 394] on div "Add RIN-5570 Save payment preference individually Payment Ticket ready Backend …" at bounding box center [717, 394] width 1197 height 27
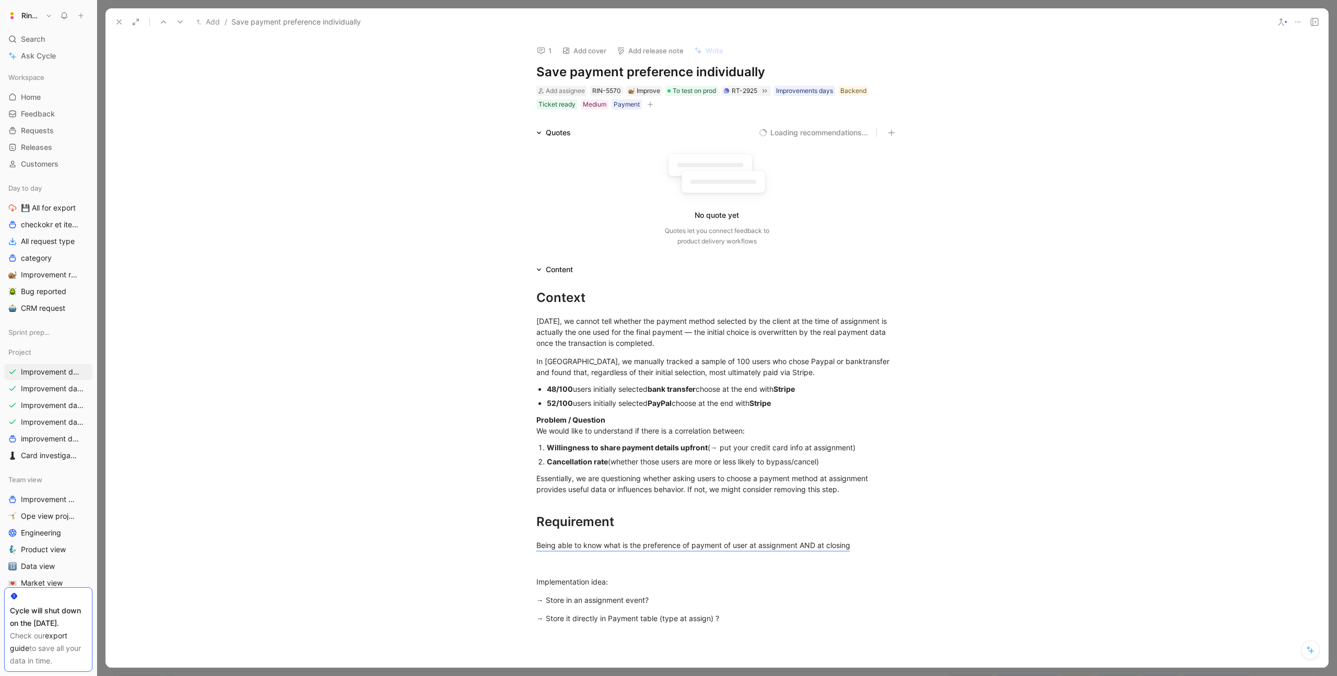
click at [568, 66] on h1 "Save payment preference individually" at bounding box center [716, 72] width 361 height 17
copy h1 "Save payment preference individually"
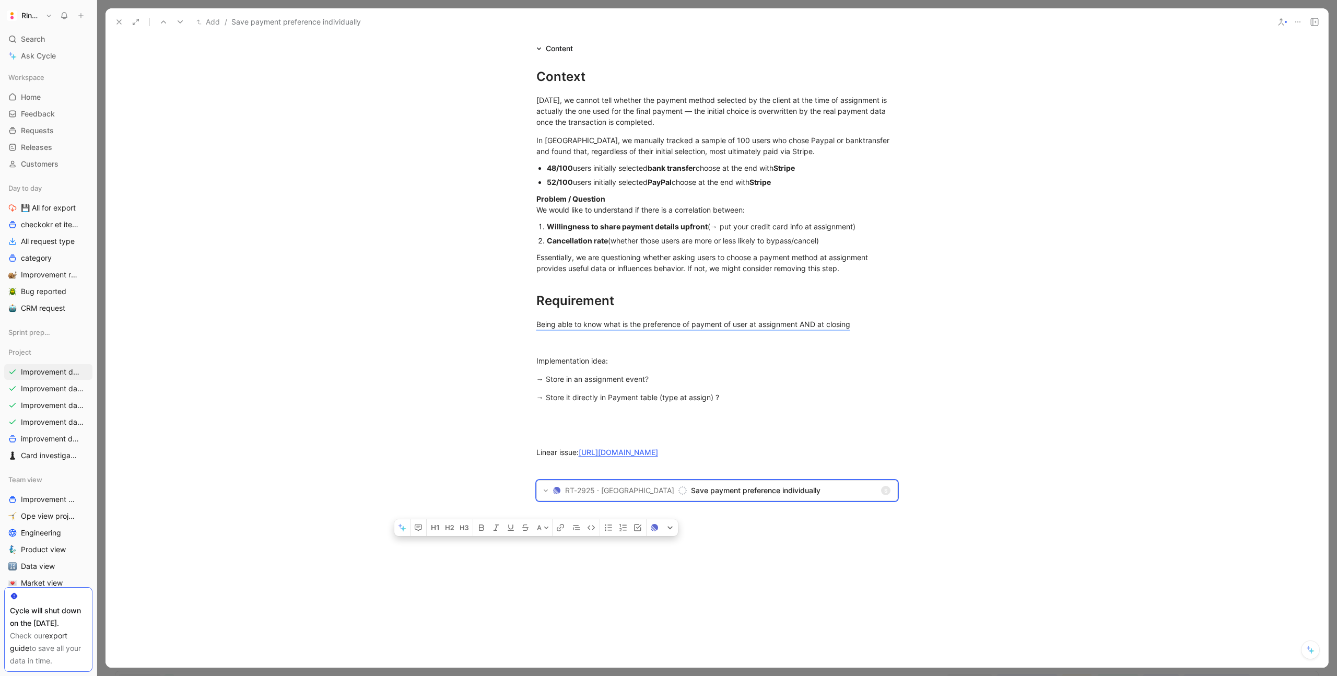
scroll to position [384, 0]
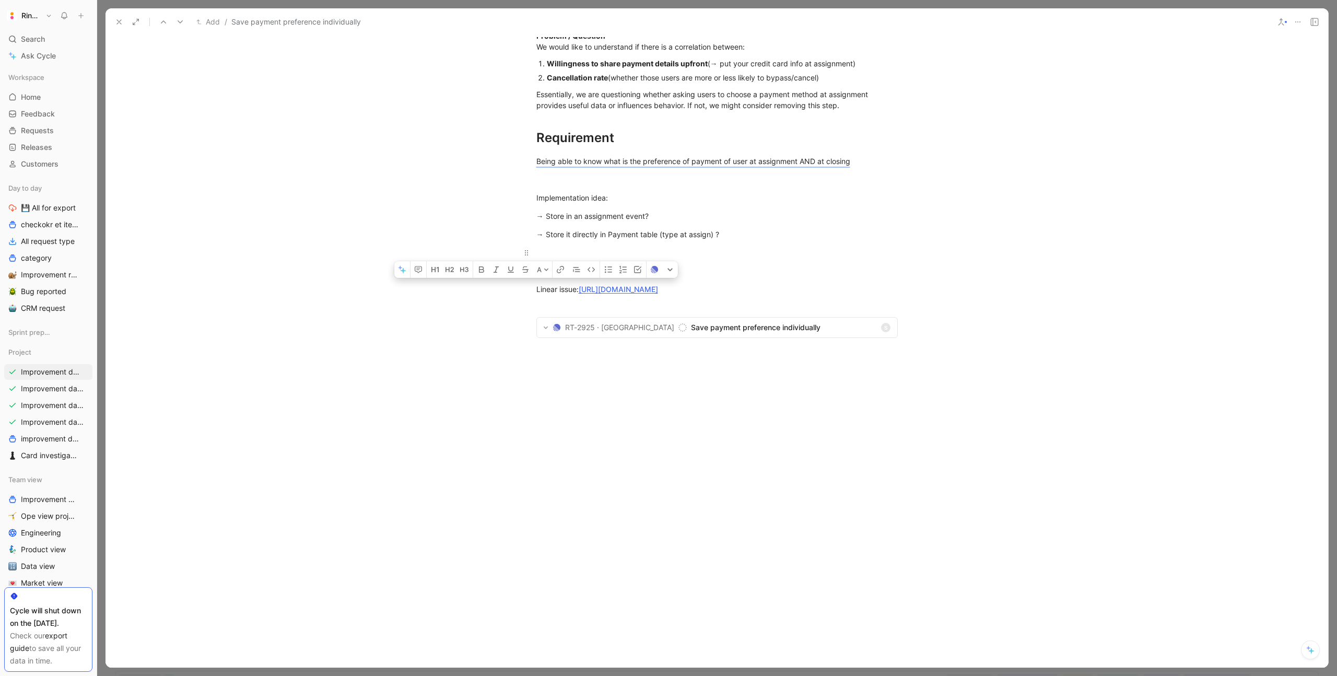
drag, startPoint x: 537, startPoint y: 297, endPoint x: 733, endPoint y: 257, distance: 200.4
click at [733, 257] on div "Context Today, we cannot tell whether the payment method selected by the client…" at bounding box center [717, 128] width 1223 height 473
copy div "Context Today, we cannot tell whether the payment method selected by the client…"
click at [591, 109] on div "Essentially, we are questioning whether asking users to choose a payment method…" at bounding box center [716, 100] width 361 height 22
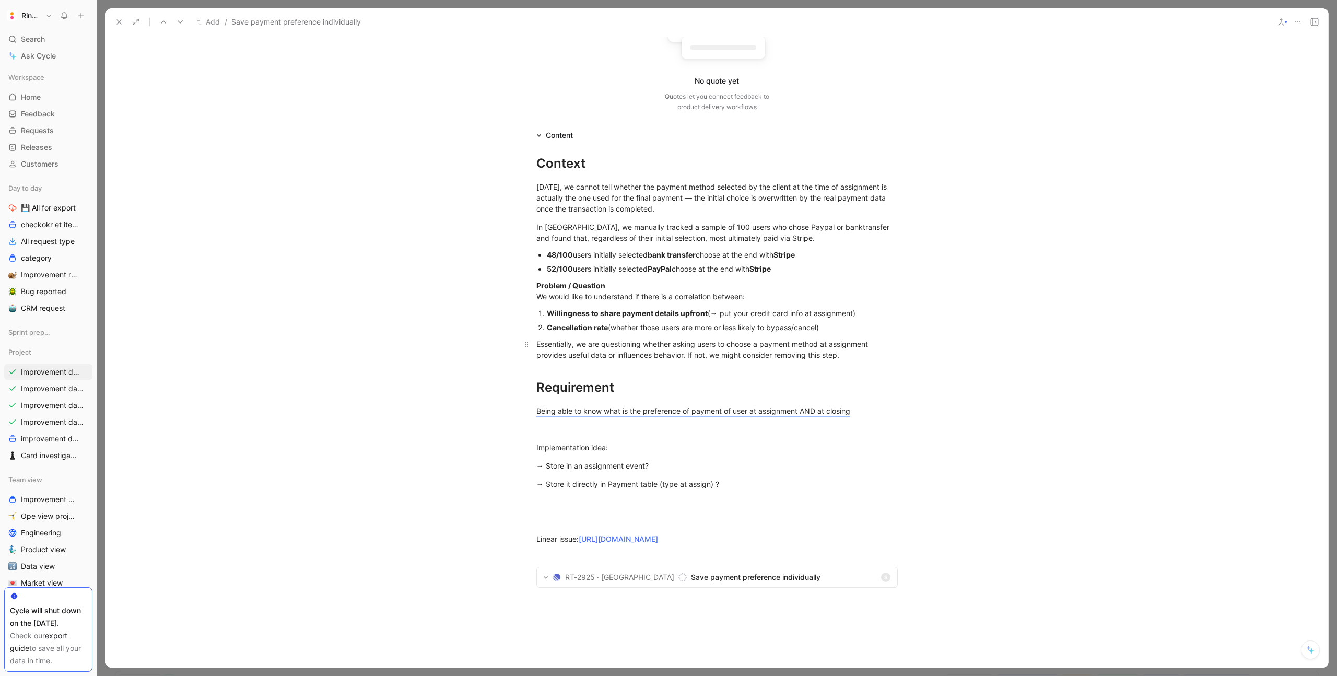
scroll to position [0, 0]
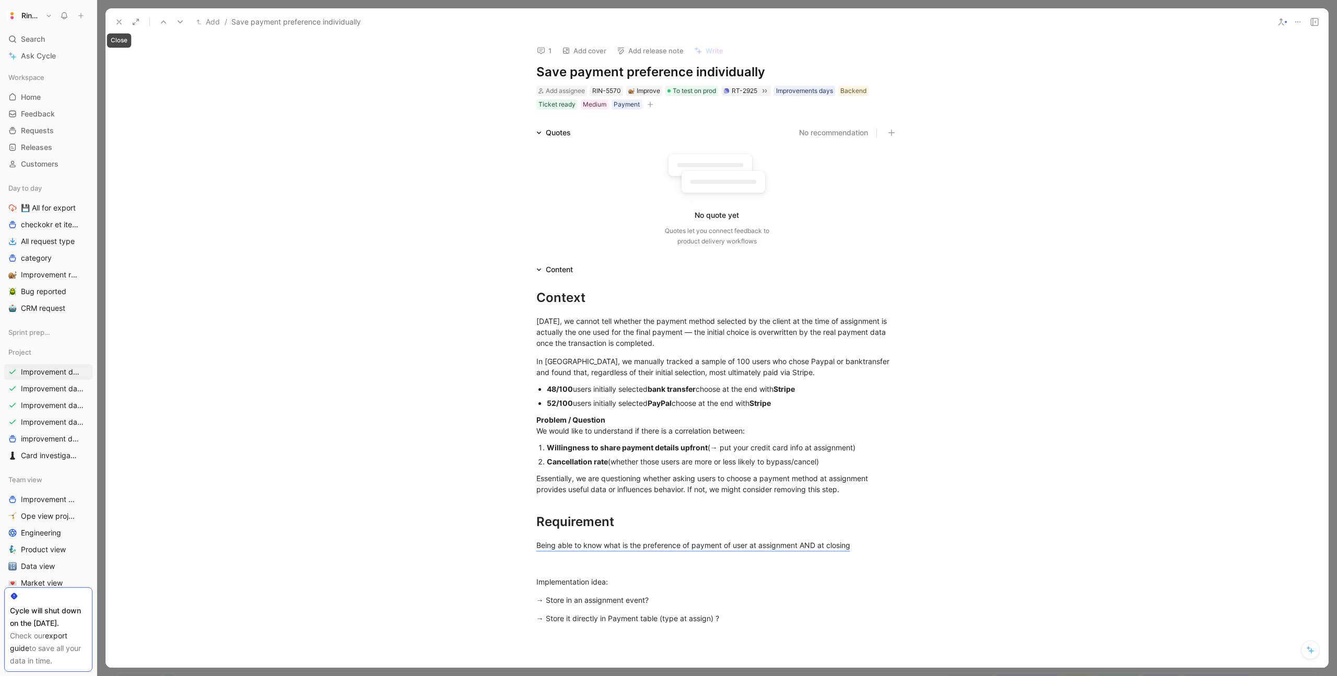
click at [118, 25] on icon at bounding box center [119, 22] width 8 height 8
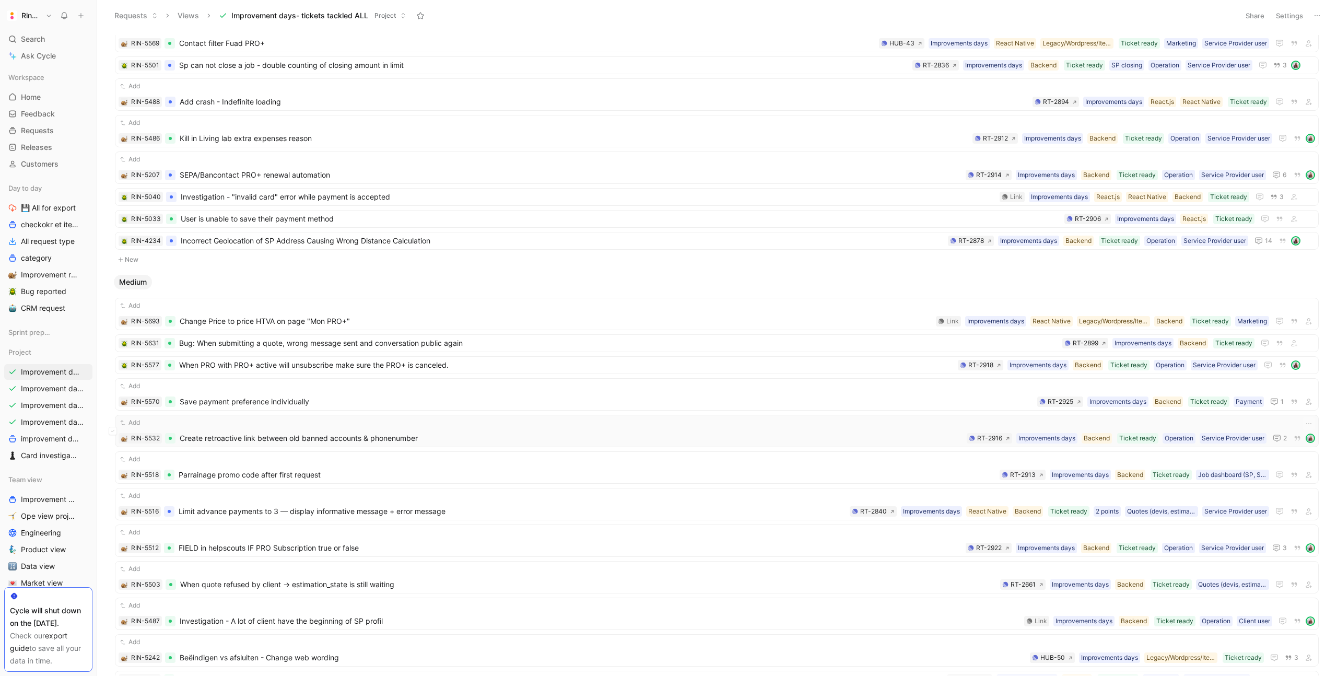
click at [314, 437] on span "Create retroactive link between old banned accounts & phonenumber" at bounding box center [571, 438] width 783 height 13
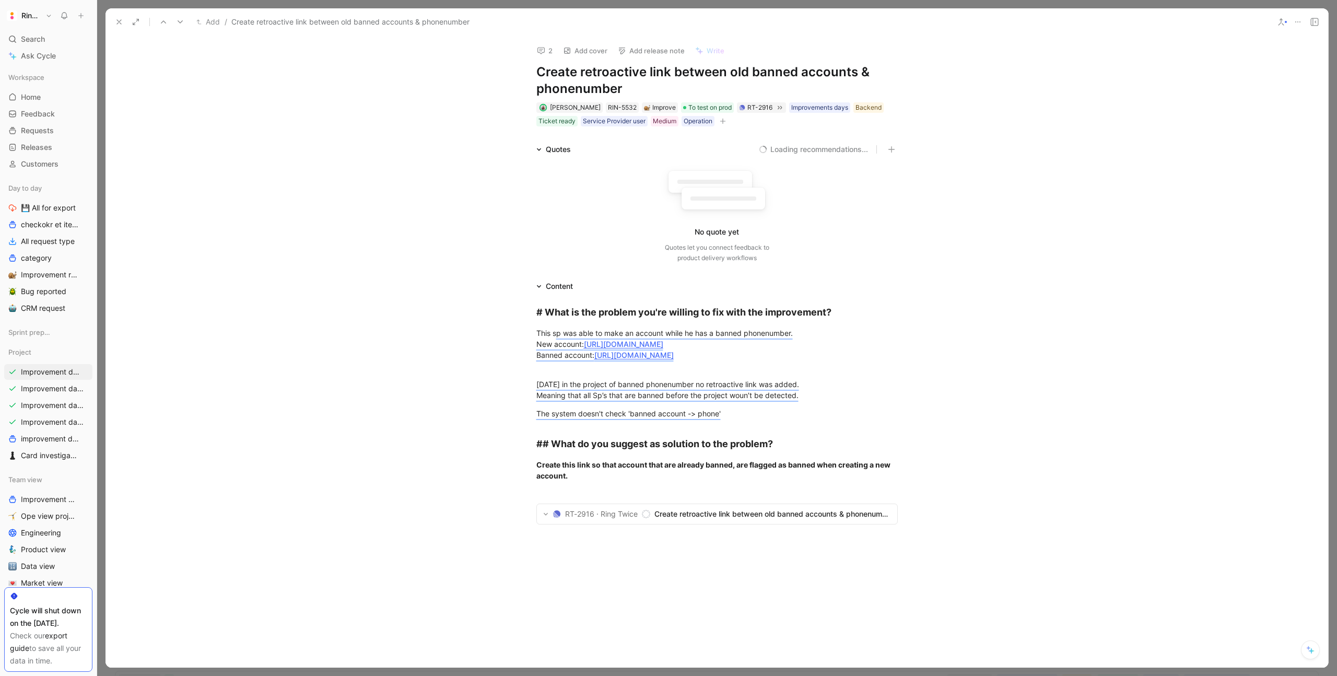
click at [571, 77] on h1 "Create retroactive link between old banned accounts & phonenumber" at bounding box center [716, 80] width 361 height 33
copy h1 "Create retroactive link between old banned accounts & phonenumber"
click at [575, 86] on h1 "Create retroactive link between old banned accounts & phonenumber" at bounding box center [716, 80] width 361 height 33
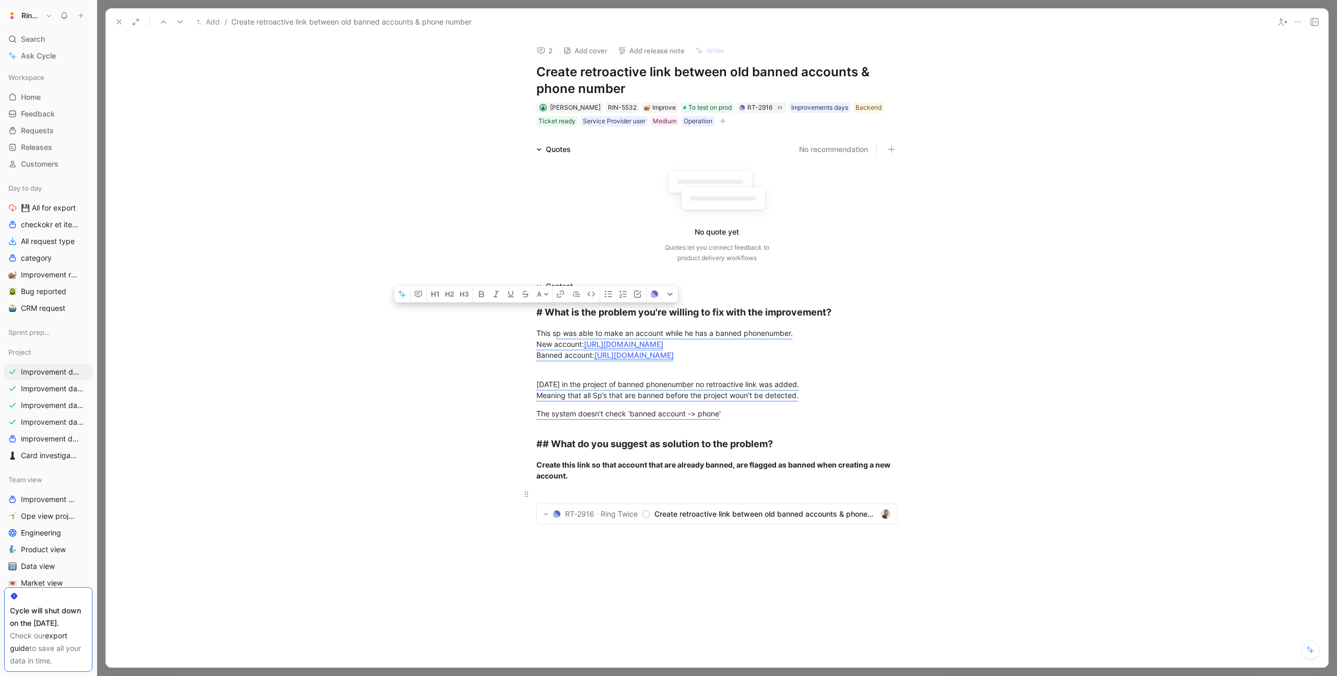
drag, startPoint x: 533, startPoint y: 312, endPoint x: 629, endPoint y: 489, distance: 201.7
click at [629, 489] on div "# What is the problem you're willing to fix with the improvement? This s p was …" at bounding box center [717, 421] width 1223 height 259
copy div "# What is the problem you're willing to fix with the improvement? This s p was …"
click at [624, 75] on h1 "Create retroactive link between old banned accounts & phone number" at bounding box center [716, 80] width 361 height 33
click at [119, 24] on icon at bounding box center [119, 22] width 8 height 8
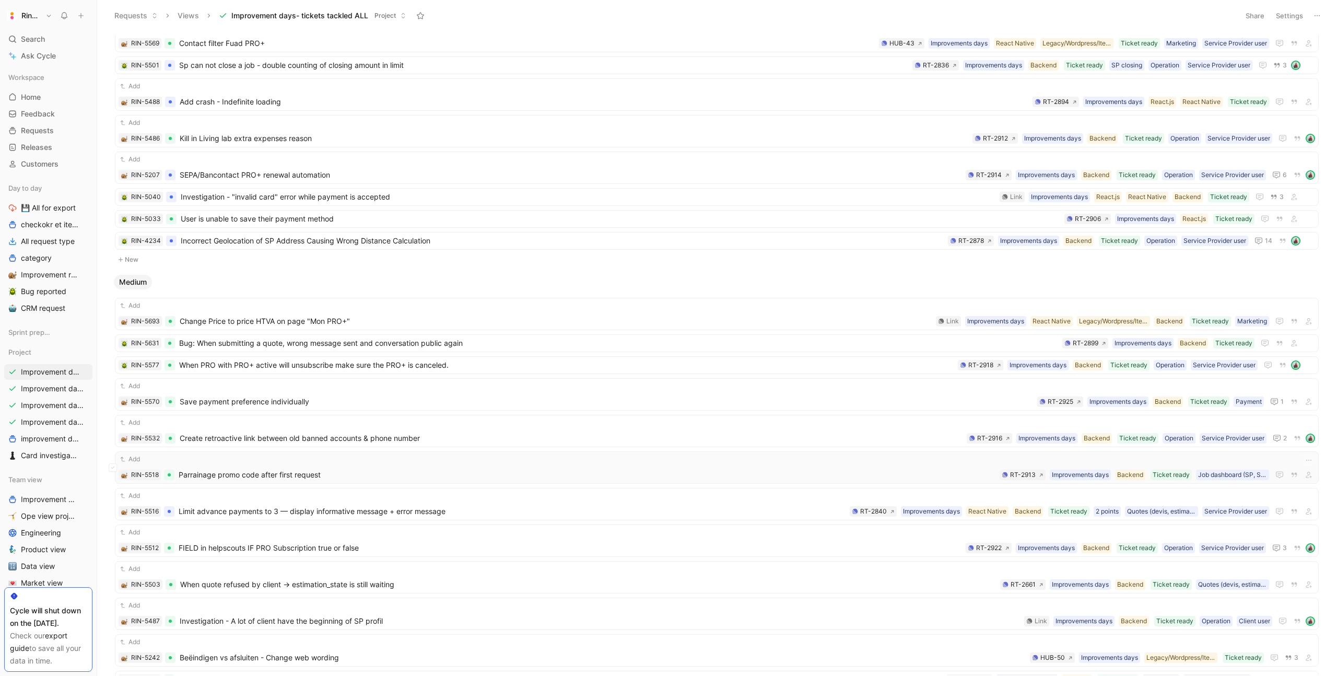
click at [289, 466] on div "Add RIN-5518 Parrainage promo code after first request Job dashboard (SP, Servi…" at bounding box center [717, 467] width 1197 height 27
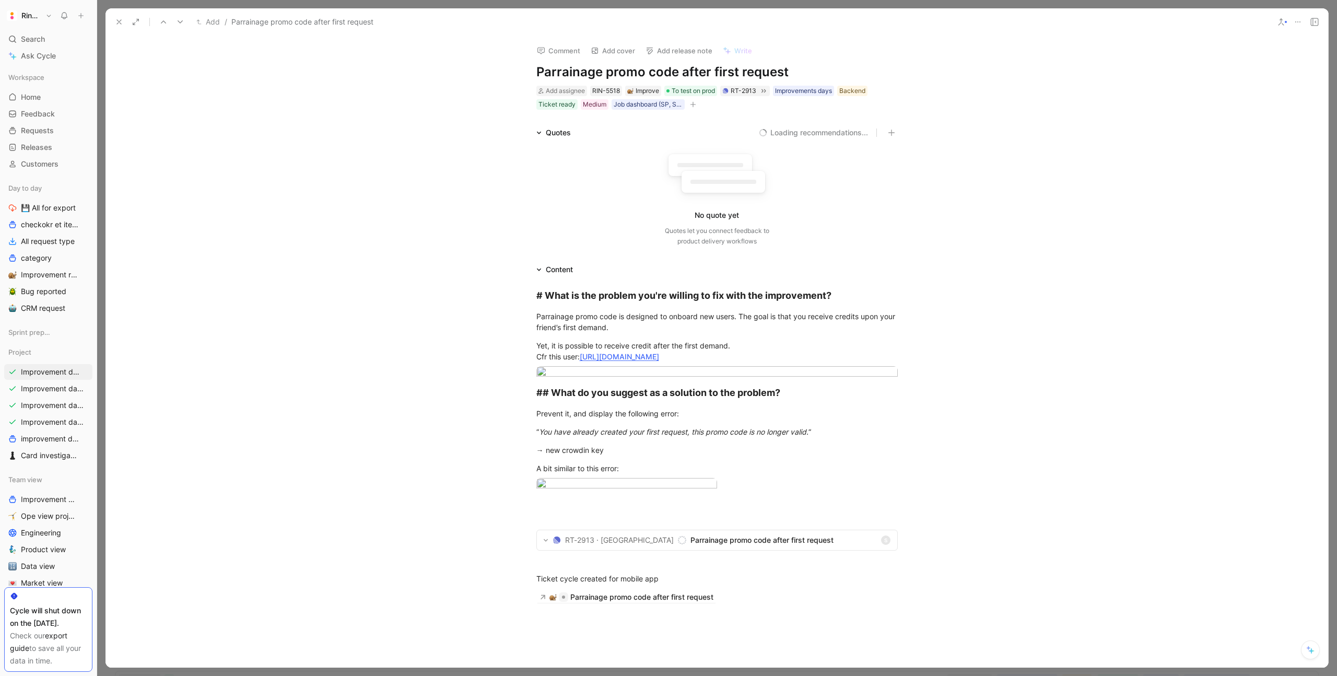
click at [590, 70] on h1 "Parrainage promo code after first request" at bounding box center [716, 72] width 361 height 17
copy h1 "Parrainage promo code after first request"
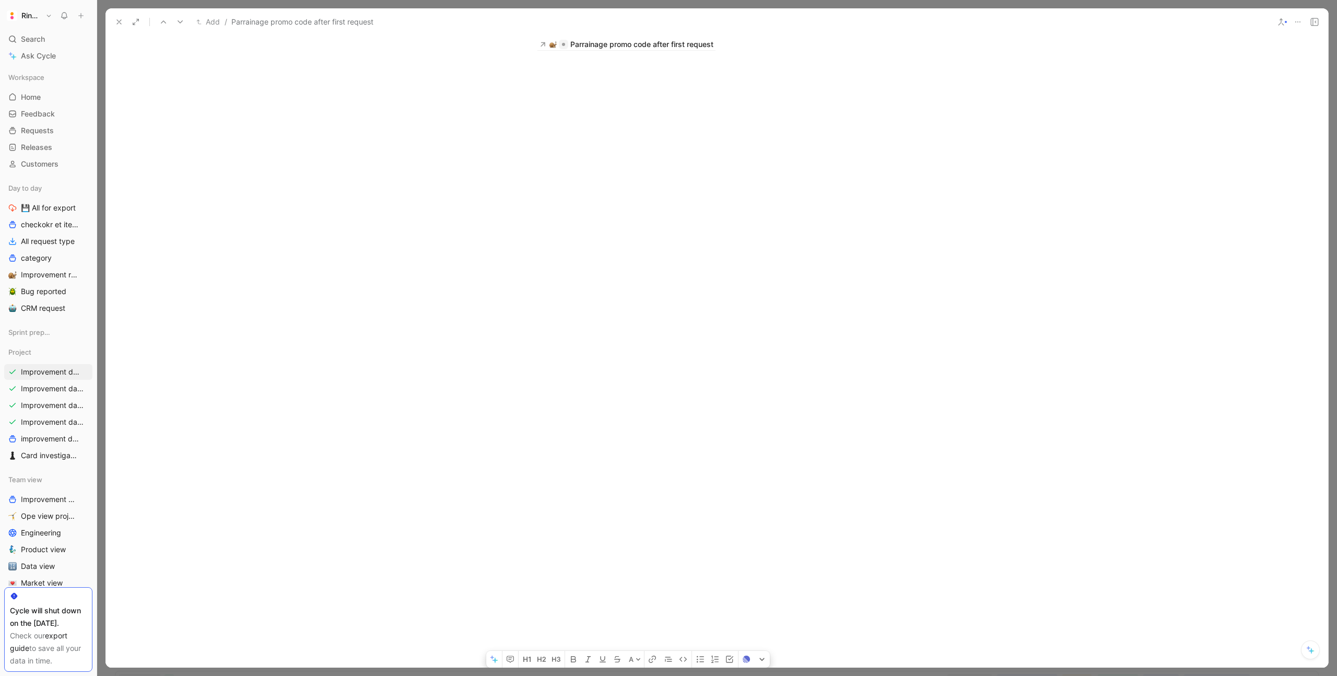
scroll to position [847, 0]
drag, startPoint x: 534, startPoint y: 288, endPoint x: 718, endPoint y: 334, distance: 189.4
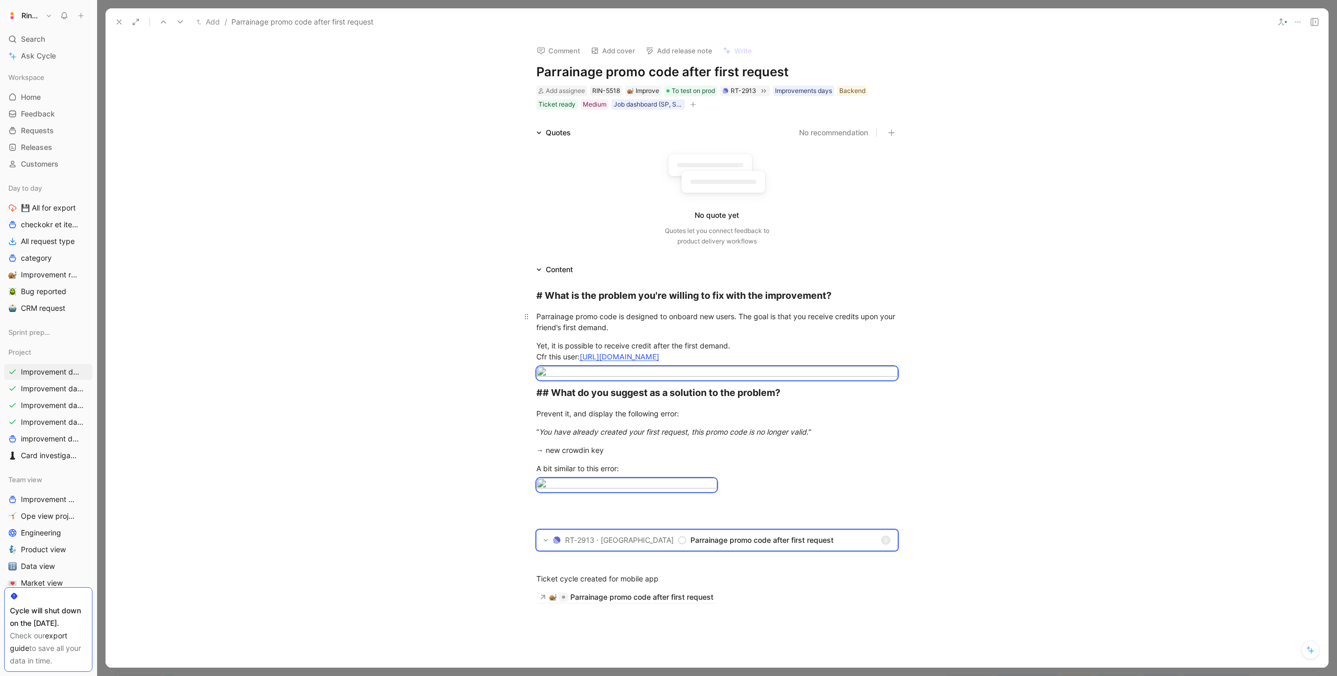
click at [661, 321] on div "Parrainage promo code is designed to onboard new users. The goal is that you re…" at bounding box center [716, 322] width 361 height 22
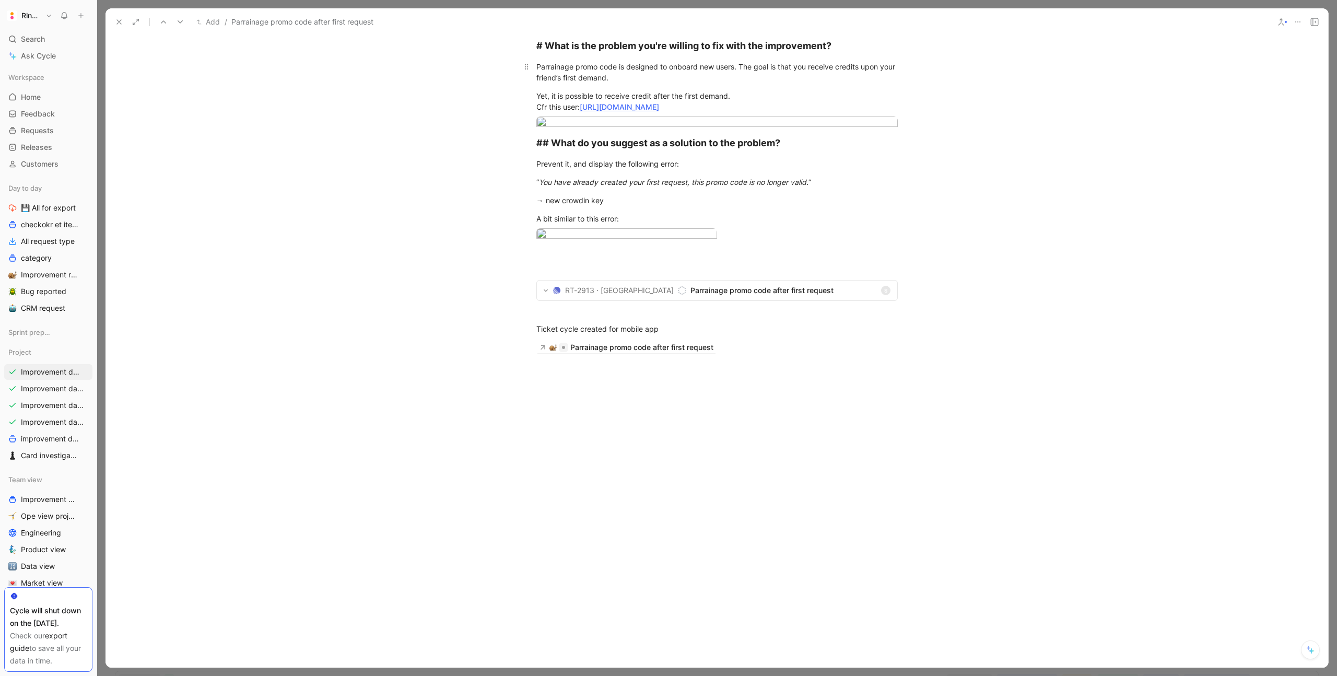
scroll to position [697, 0]
click at [663, 354] on div "Parrainage promo code after first request" at bounding box center [641, 347] width 143 height 13
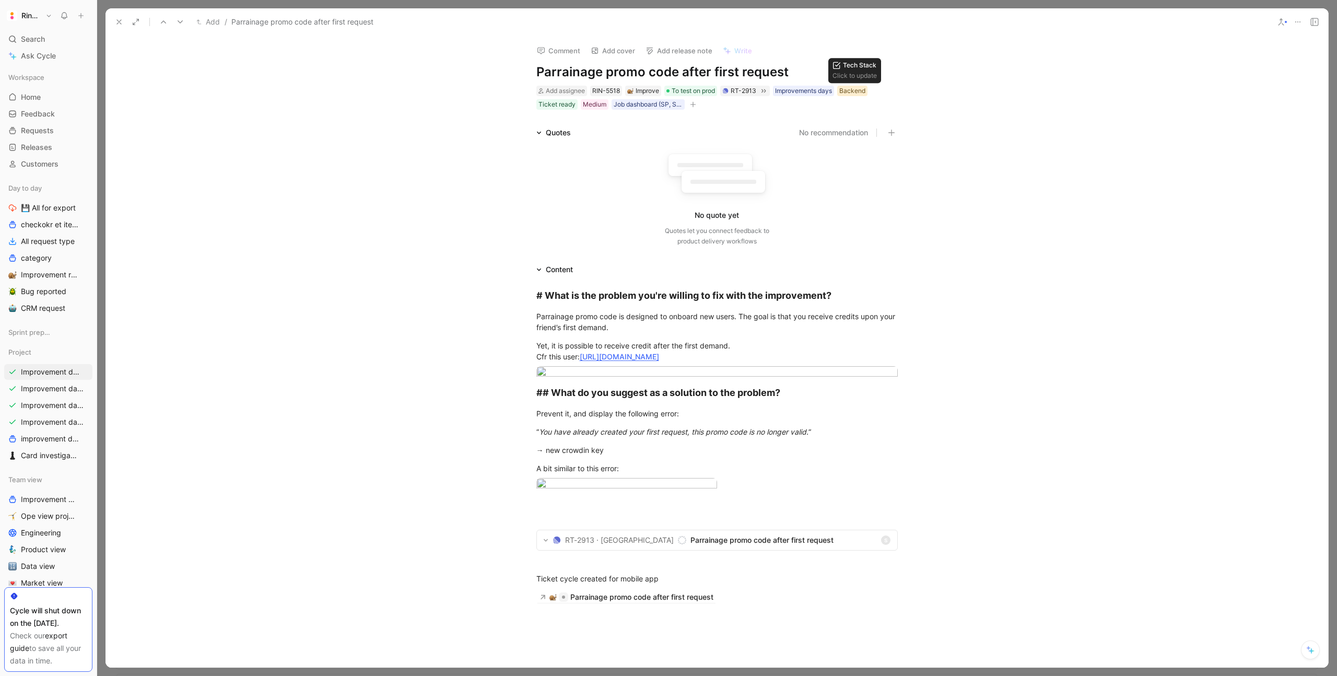
click at [854, 92] on div "Backend" at bounding box center [852, 91] width 26 height 10
click at [948, 162] on div at bounding box center [949, 161] width 15 height 9
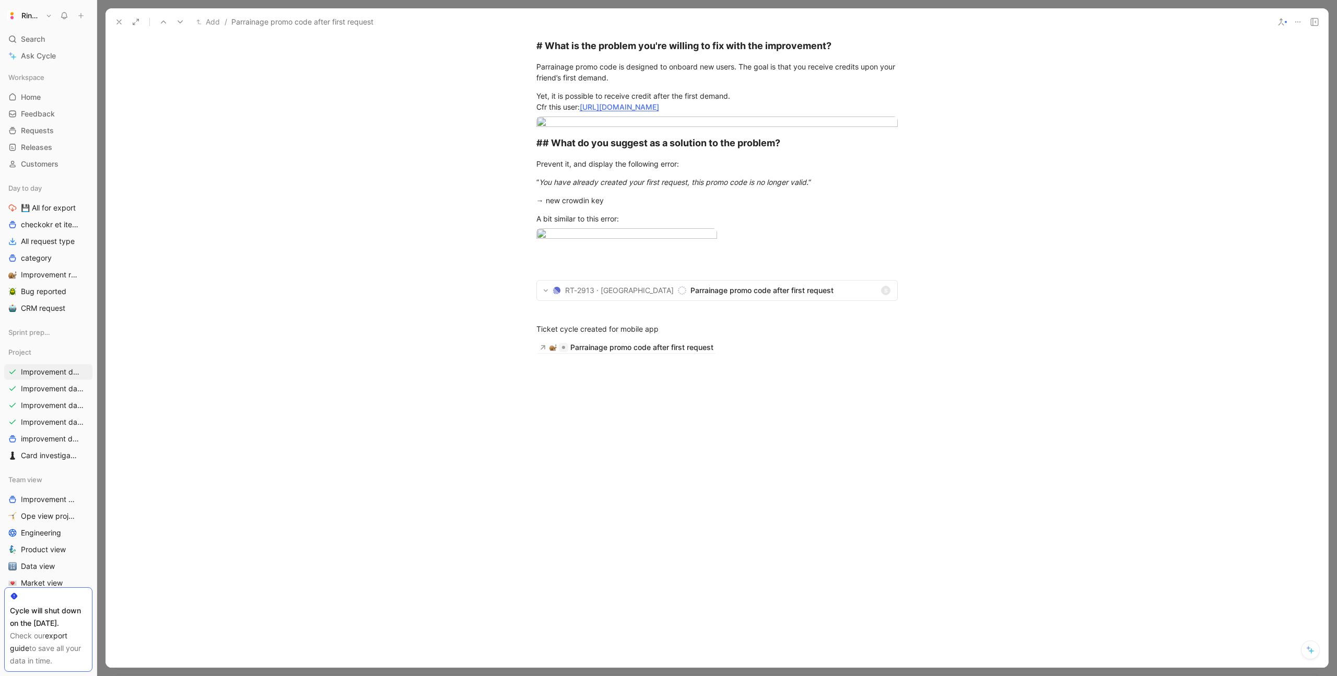
scroll to position [745, 0]
click at [690, 297] on span "Parrainage promo code after first request" at bounding box center [783, 290] width 186 height 13
click at [605, 354] on div "Parrainage promo code after first request" at bounding box center [641, 347] width 143 height 13
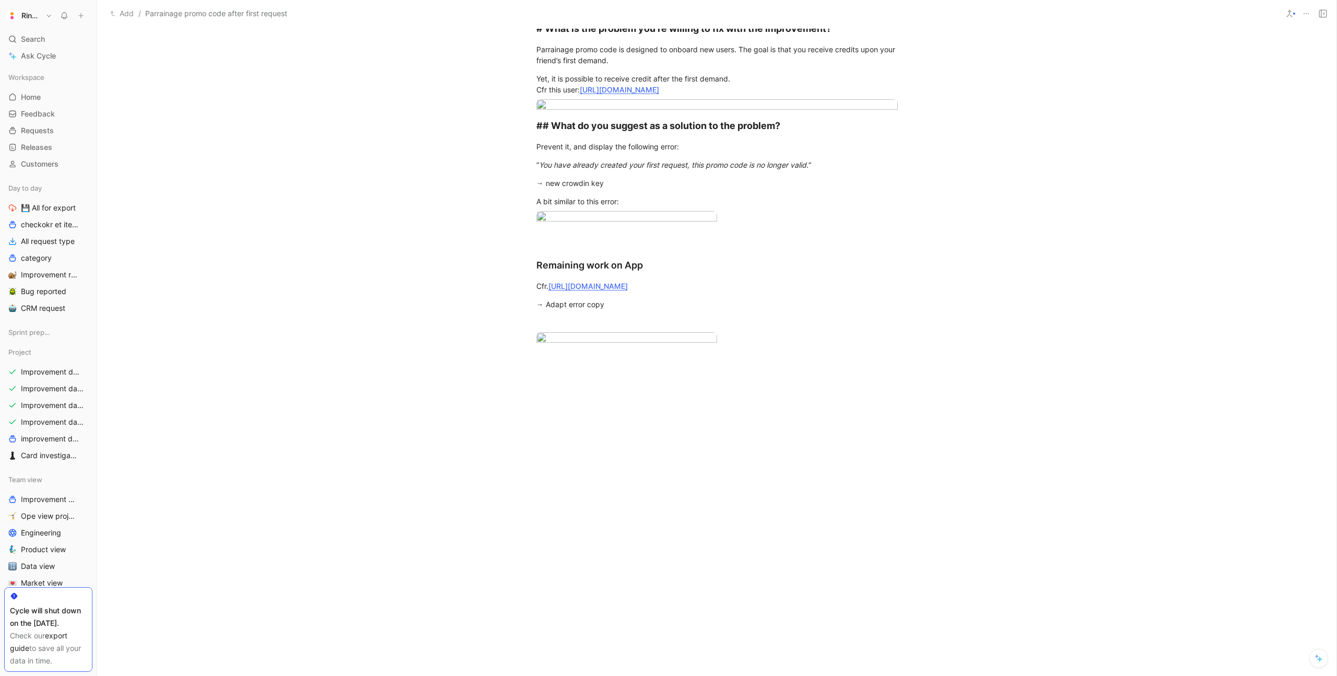
scroll to position [987, 0]
click at [606, 258] on div "Remaining work on App" at bounding box center [716, 265] width 361 height 14
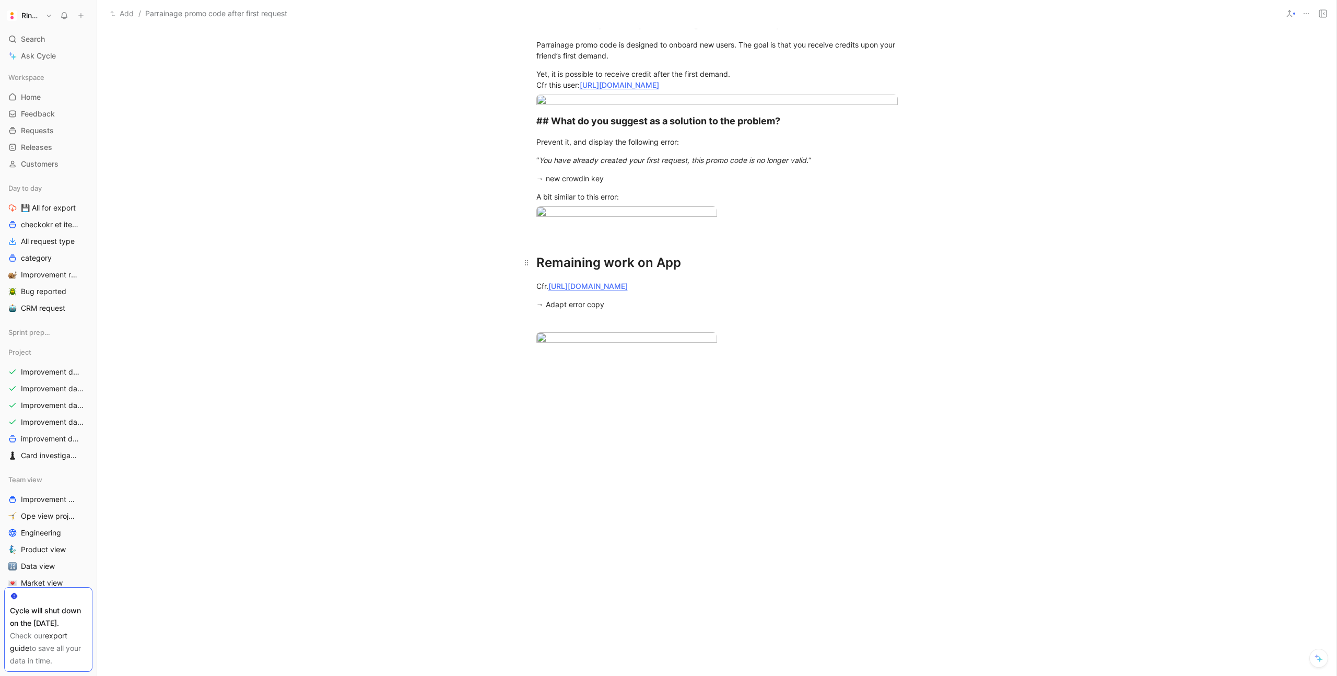
click at [597, 253] on div "Remaining work on App" at bounding box center [716, 262] width 361 height 19
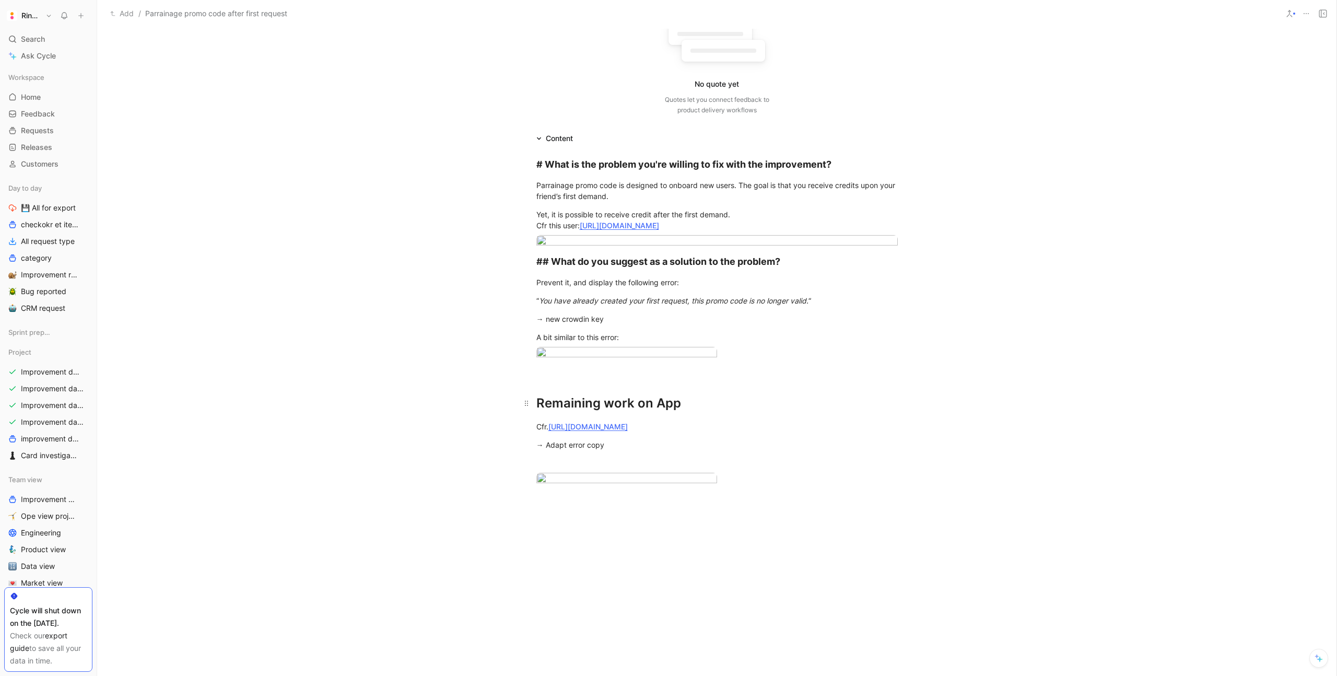
scroll to position [0, 0]
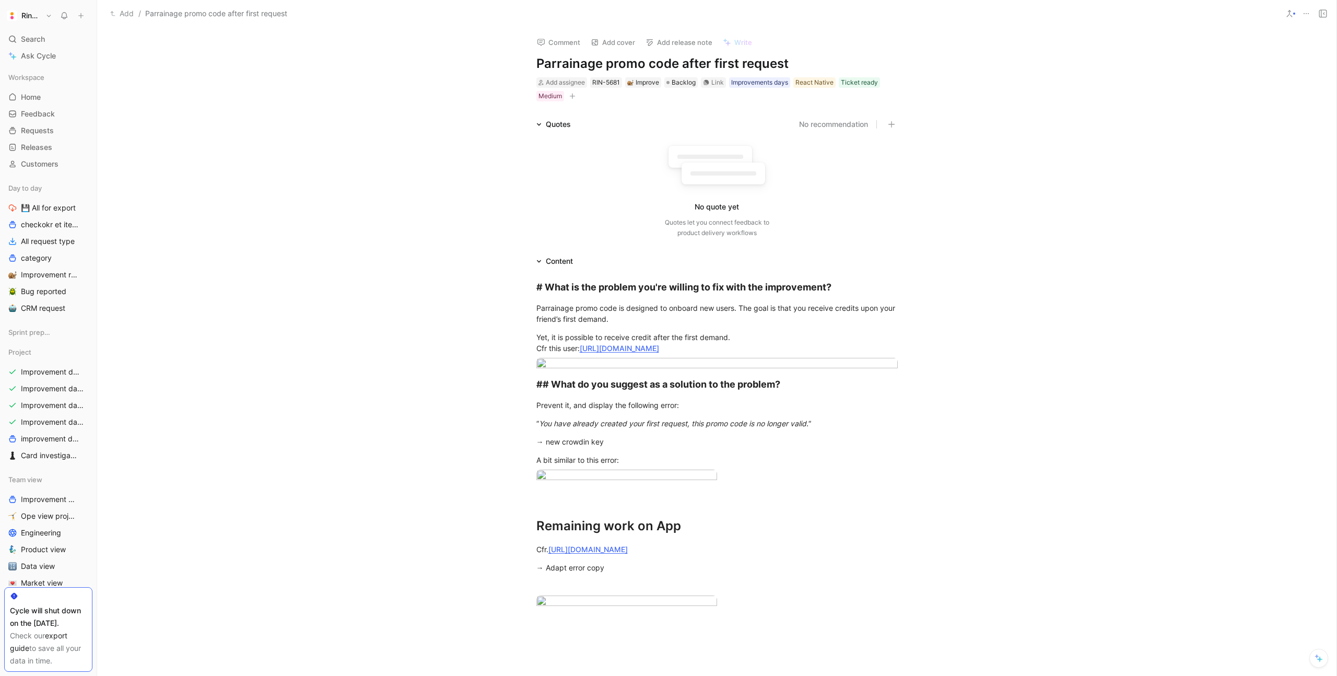
click at [332, 175] on div "Quotes No recommendation No quote yet Quotes let you connect feedback to produc…" at bounding box center [716, 180] width 1239 height 124
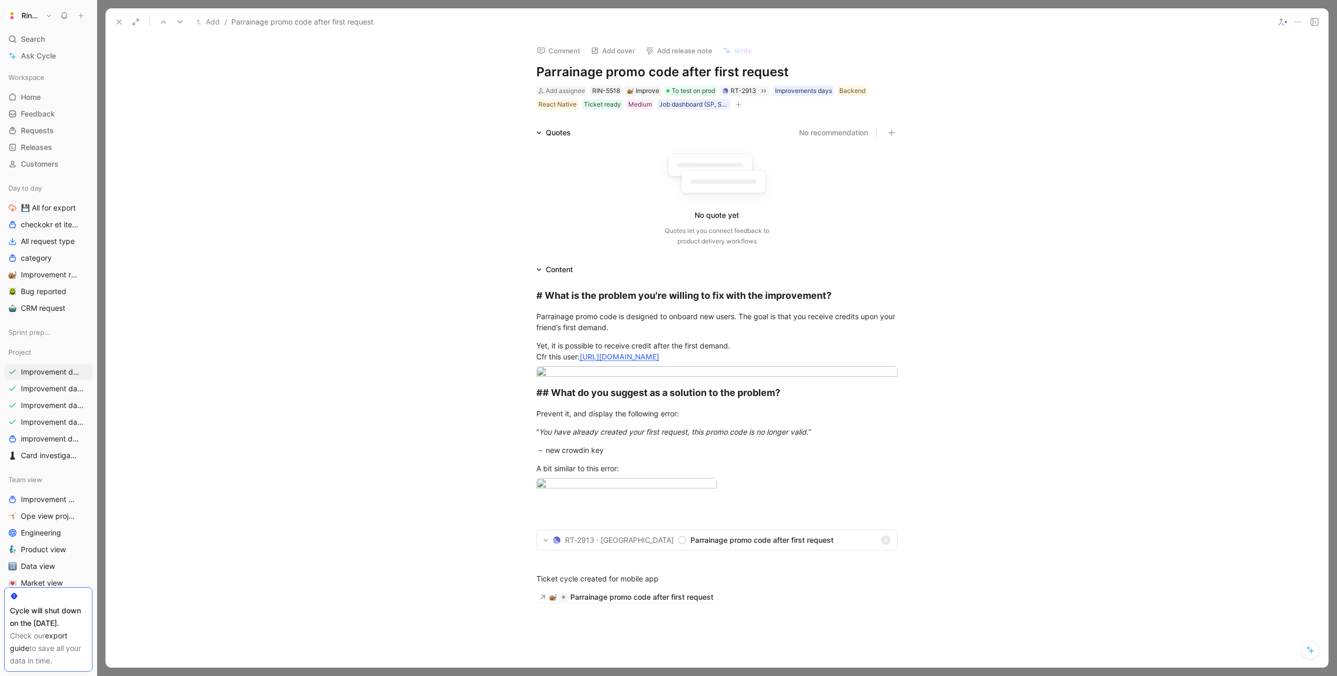
click at [118, 17] on button at bounding box center [119, 22] width 15 height 15
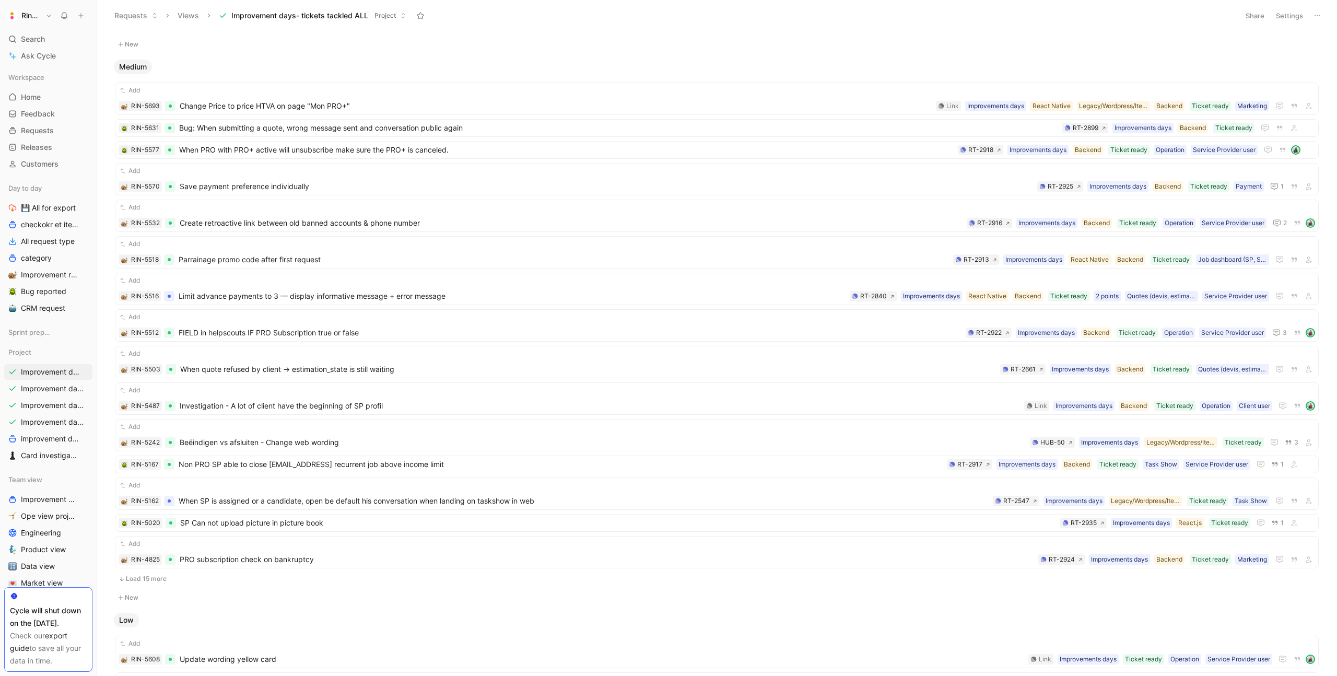
scroll to position [478, 0]
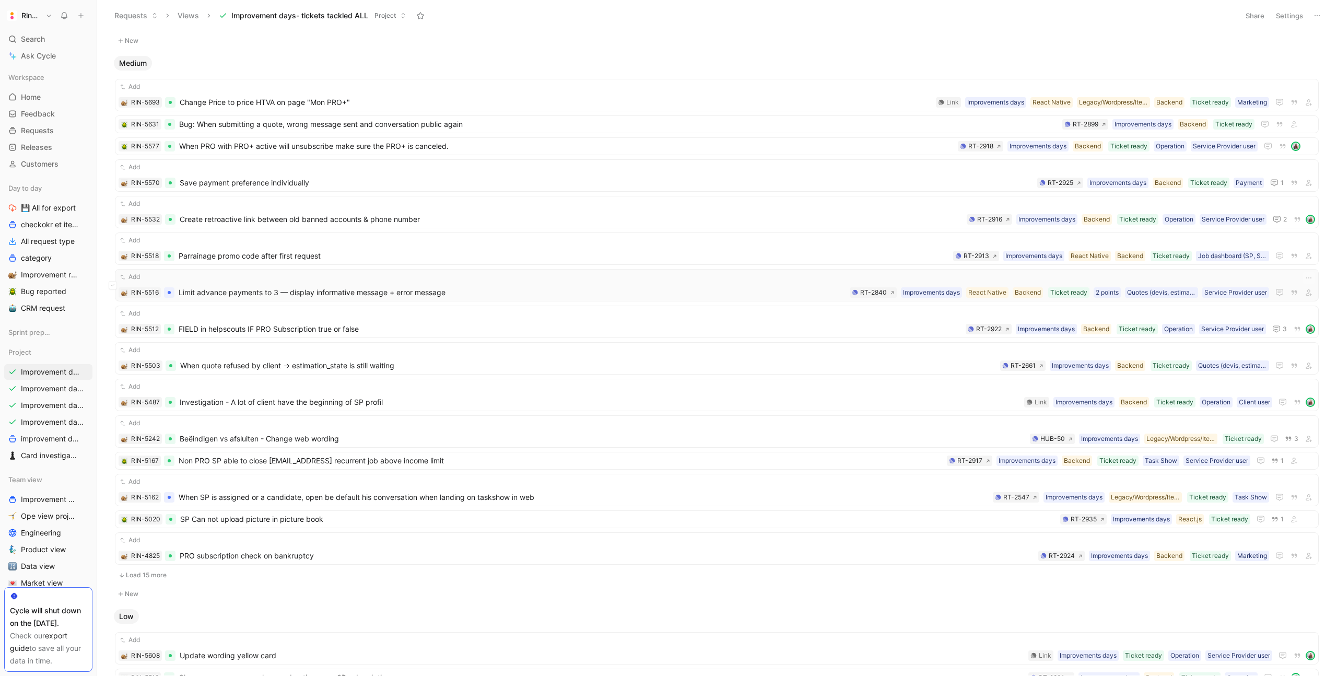
click at [257, 294] on span "Limit advance payments to 3 — display informative message + error message" at bounding box center [512, 292] width 667 height 13
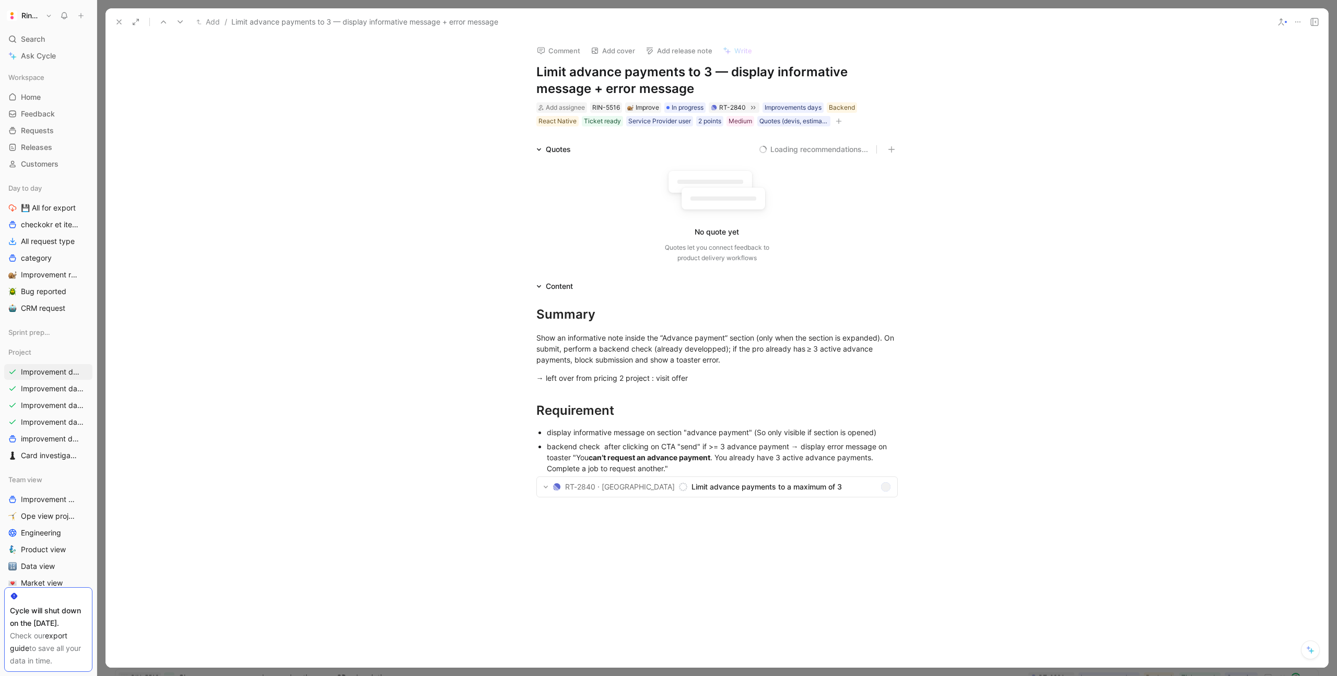
click at [630, 79] on h1 "Limit advance payments to 3 — display informative message + error message" at bounding box center [716, 80] width 361 height 33
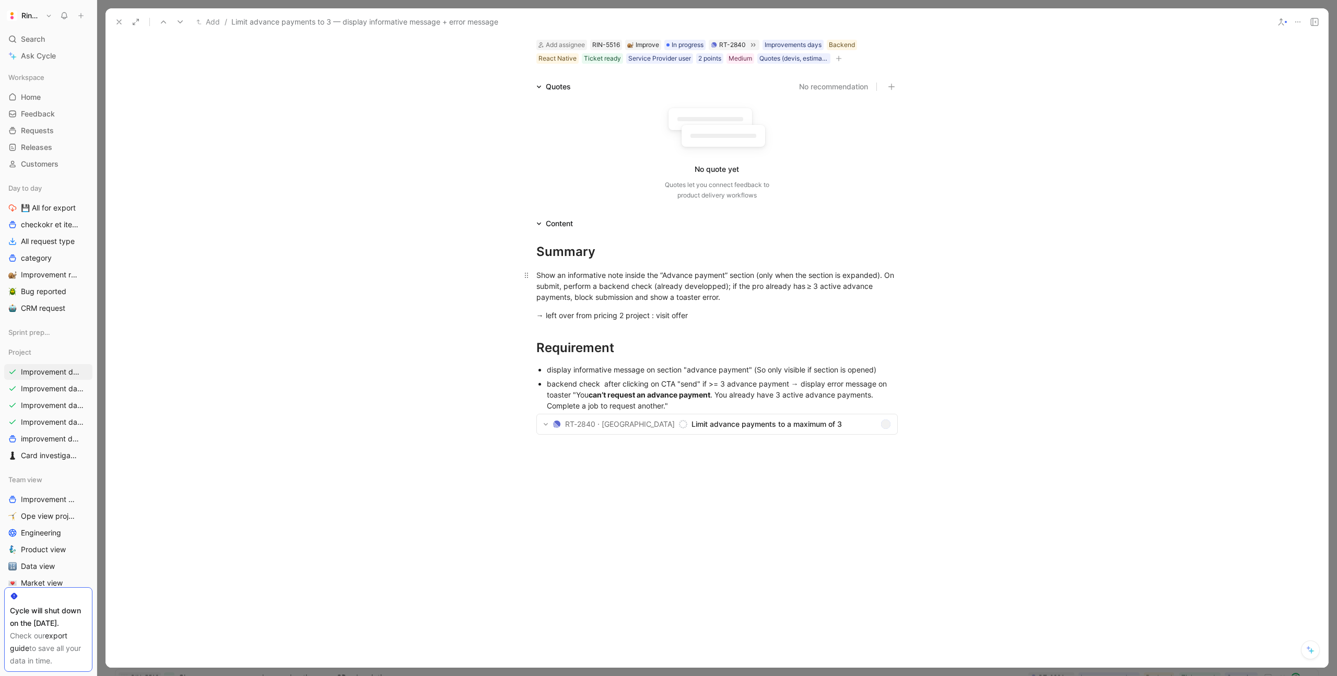
scroll to position [71, 0]
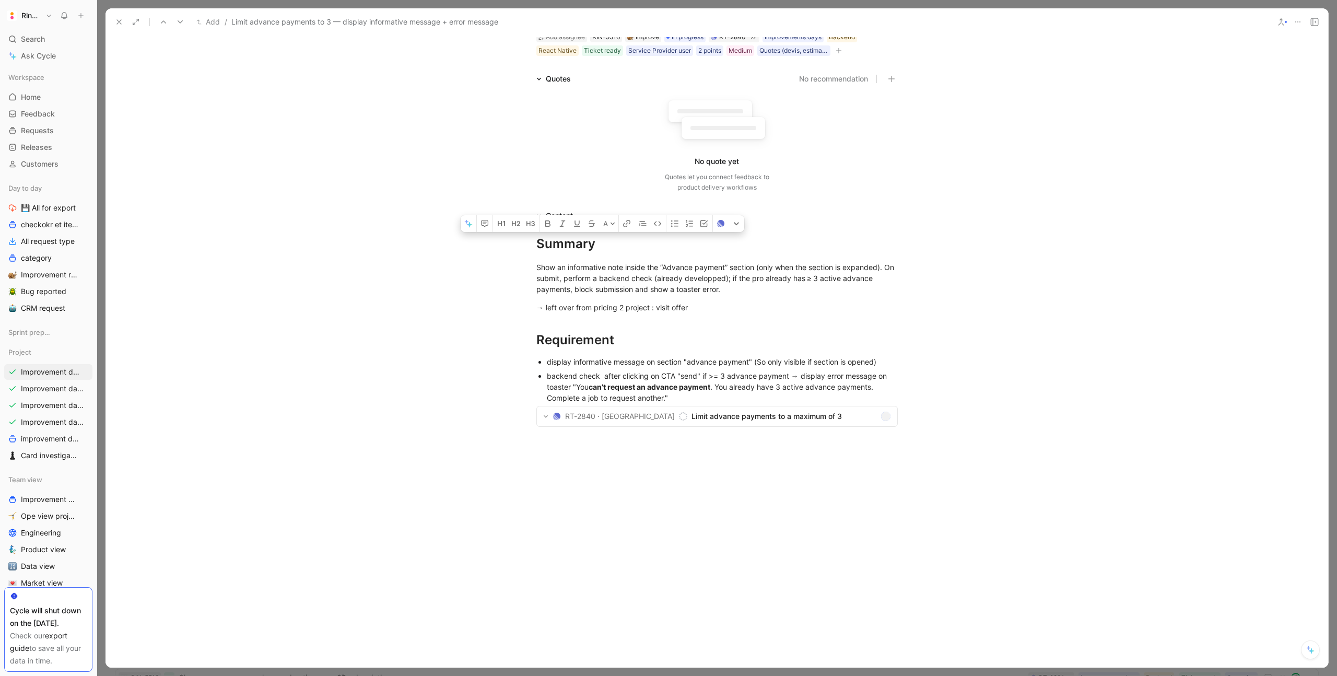
drag, startPoint x: 537, startPoint y: 246, endPoint x: 684, endPoint y: 398, distance: 211.3
click at [684, 398] on div "Summary Show an informative note inside the “Advance payment” section (only whe…" at bounding box center [717, 337] width 1223 height 231
click at [579, 283] on div "Show an informative note inside the “Advance payment” section (only when the se…" at bounding box center [716, 278] width 361 height 33
click at [692, 415] on span "Limit advance payments to a maximum of 3" at bounding box center [784, 416] width 185 height 13
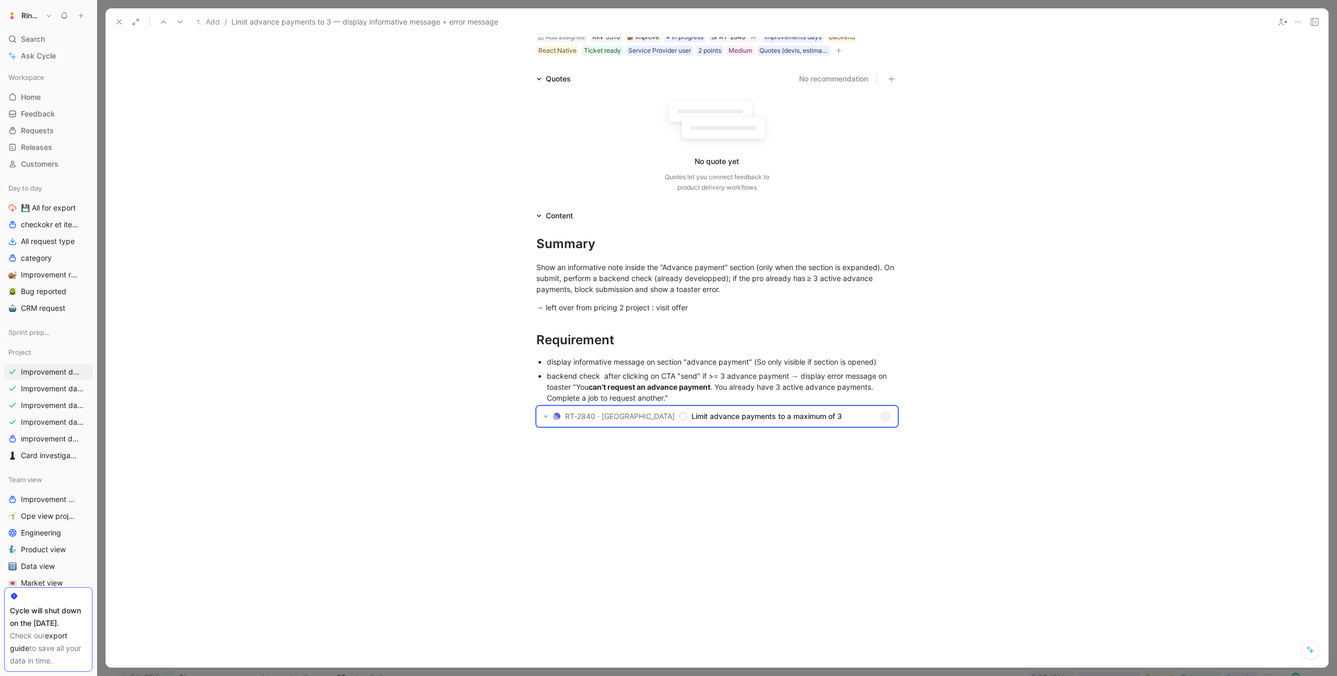
scroll to position [0, 0]
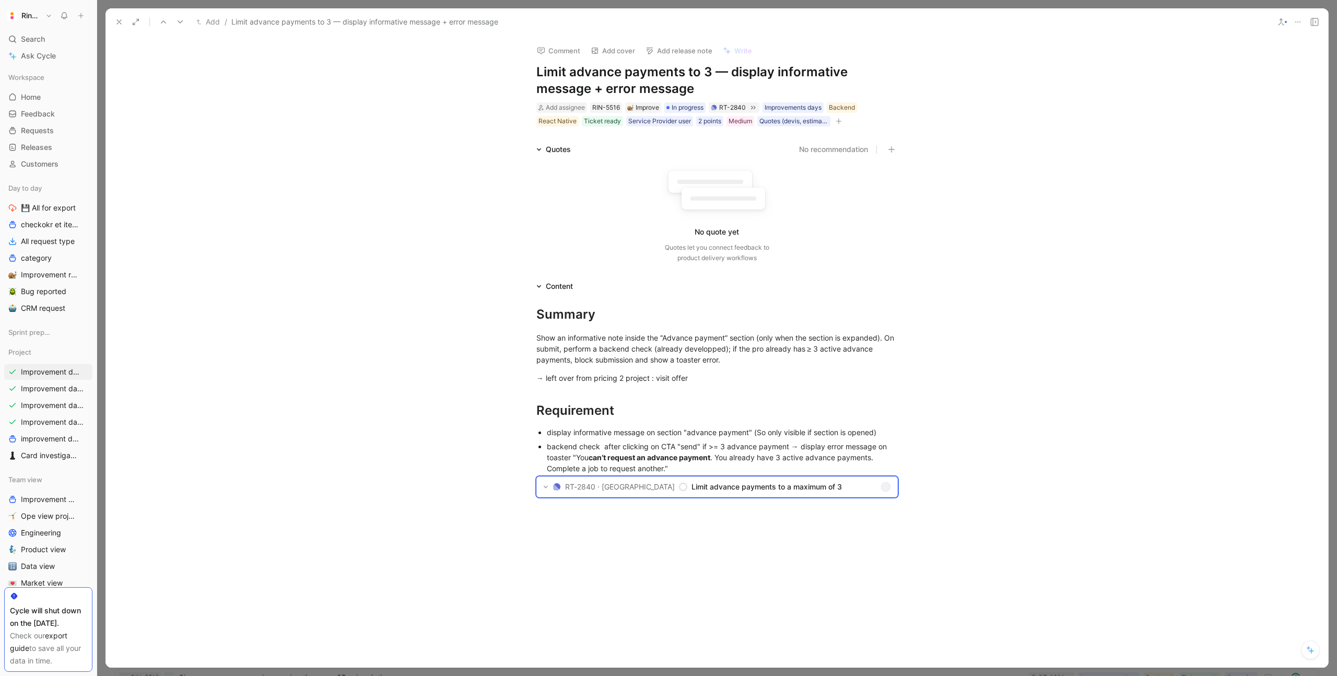
click at [625, 537] on div at bounding box center [717, 625] width 1223 height 203
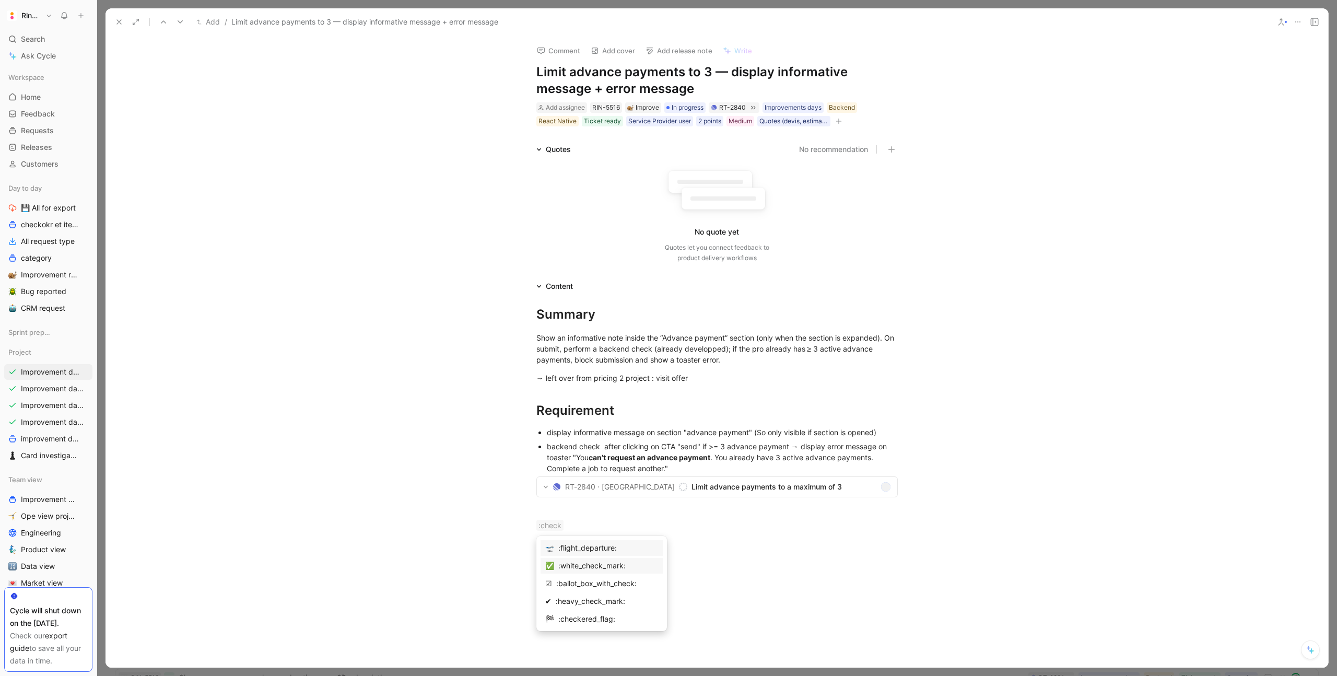
click at [586, 564] on div ":white_check_mark:" at bounding box center [608, 565] width 100 height 13
click at [589, 71] on h1 "Limit advance payments to 3 — display informative message + error message" at bounding box center [716, 80] width 361 height 33
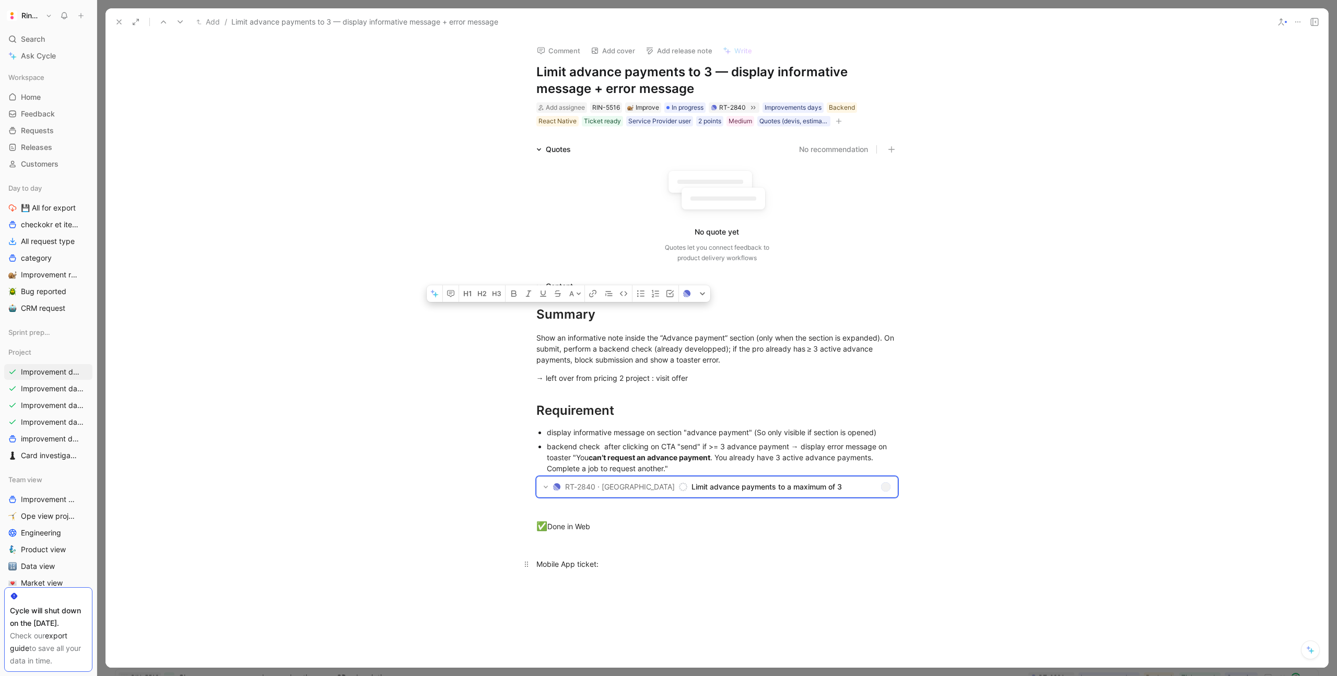
drag, startPoint x: 537, startPoint y: 312, endPoint x: 651, endPoint y: 571, distance: 283.0
click at [651, 571] on div "Summary Show an informative note inside the “Advance payment” section (only whe…" at bounding box center [717, 445] width 1223 height 307
click at [120, 19] on icon at bounding box center [119, 22] width 8 height 8
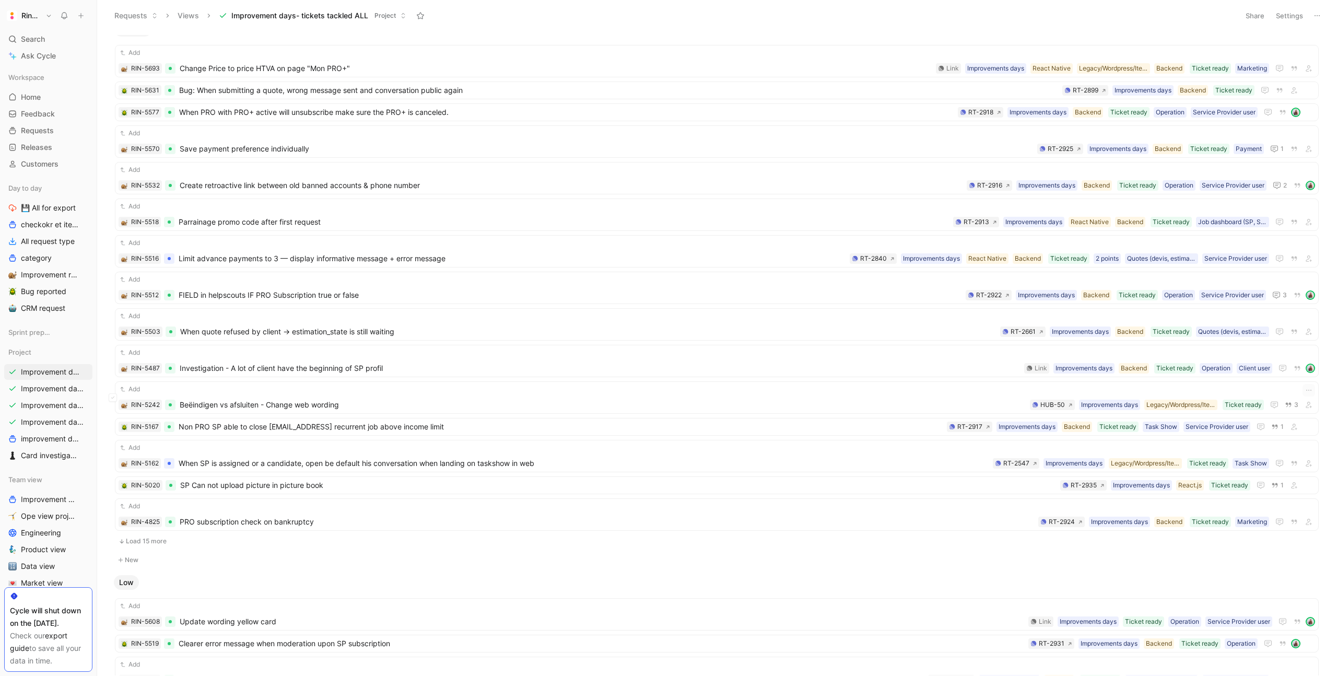
scroll to position [517, 0]
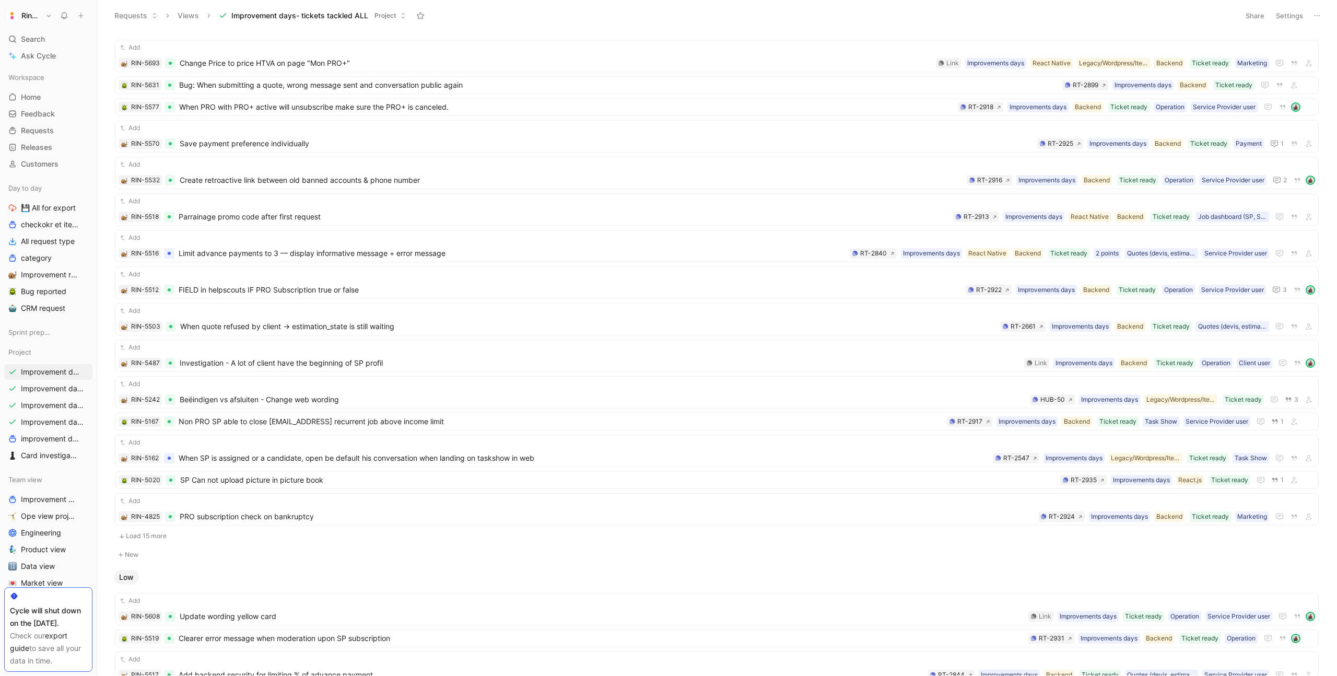
click at [156, 535] on button "Load 15 more" at bounding box center [717, 536] width 1204 height 13
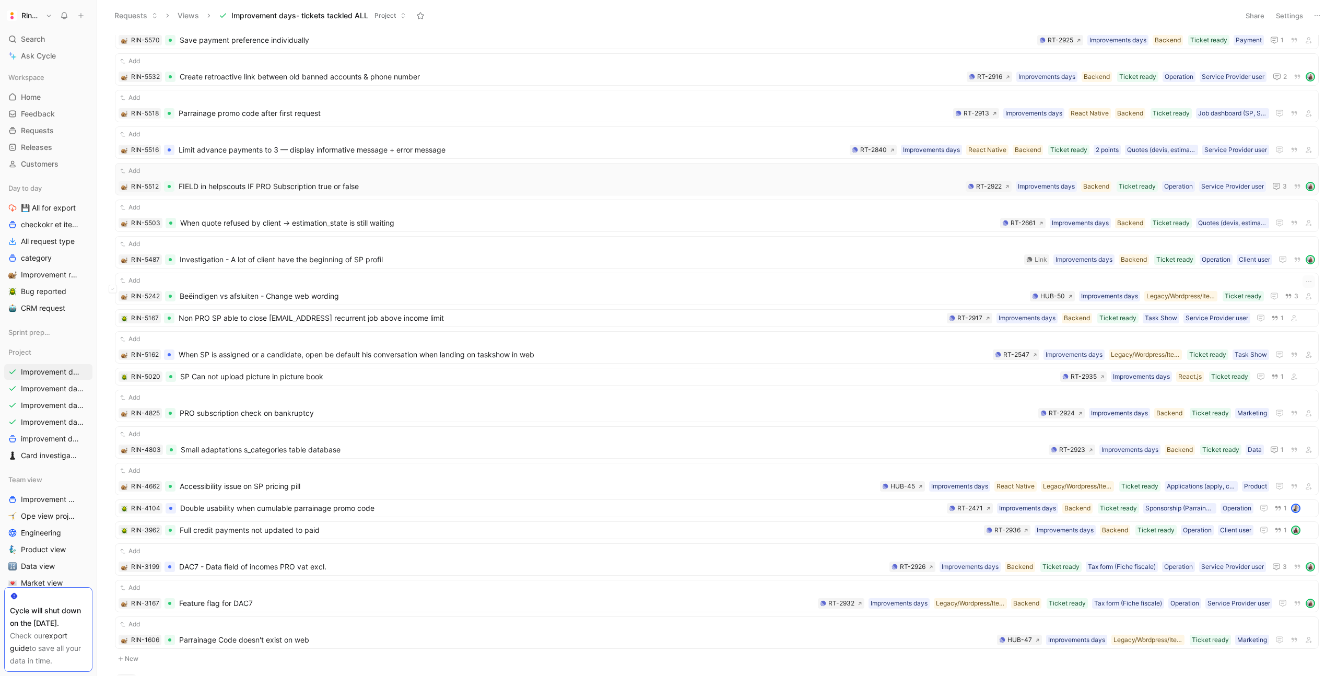
scroll to position [595, 0]
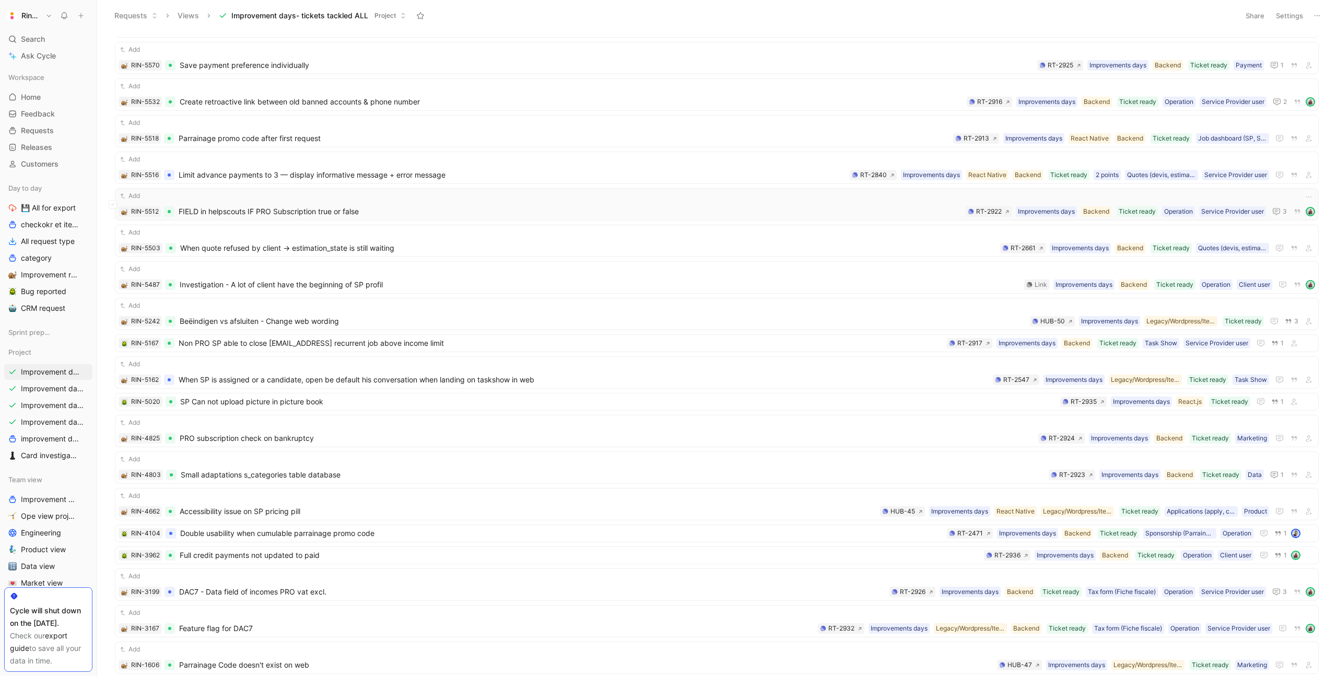
click at [225, 209] on span "FIELD in helpscouts IF PRO Subscription true or false" at bounding box center [570, 211] width 783 height 13
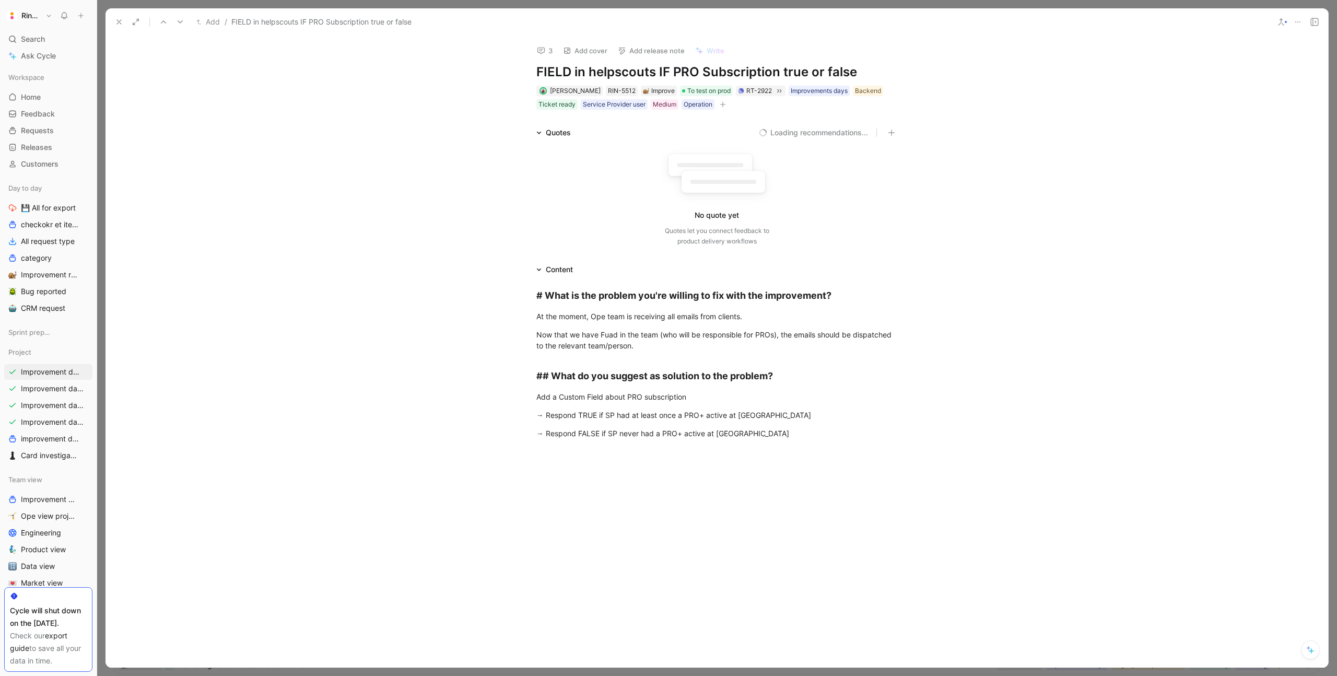
click at [572, 73] on h1 "FIELD in helpscouts IF PRO Subscription true or false" at bounding box center [716, 72] width 361 height 17
drag, startPoint x: 534, startPoint y: 299, endPoint x: 783, endPoint y: 455, distance: 293.8
click at [783, 455] on div "A # What is the problem you're willing to fix with the improvement? At the mome…" at bounding box center [717, 464] width 1223 height 377
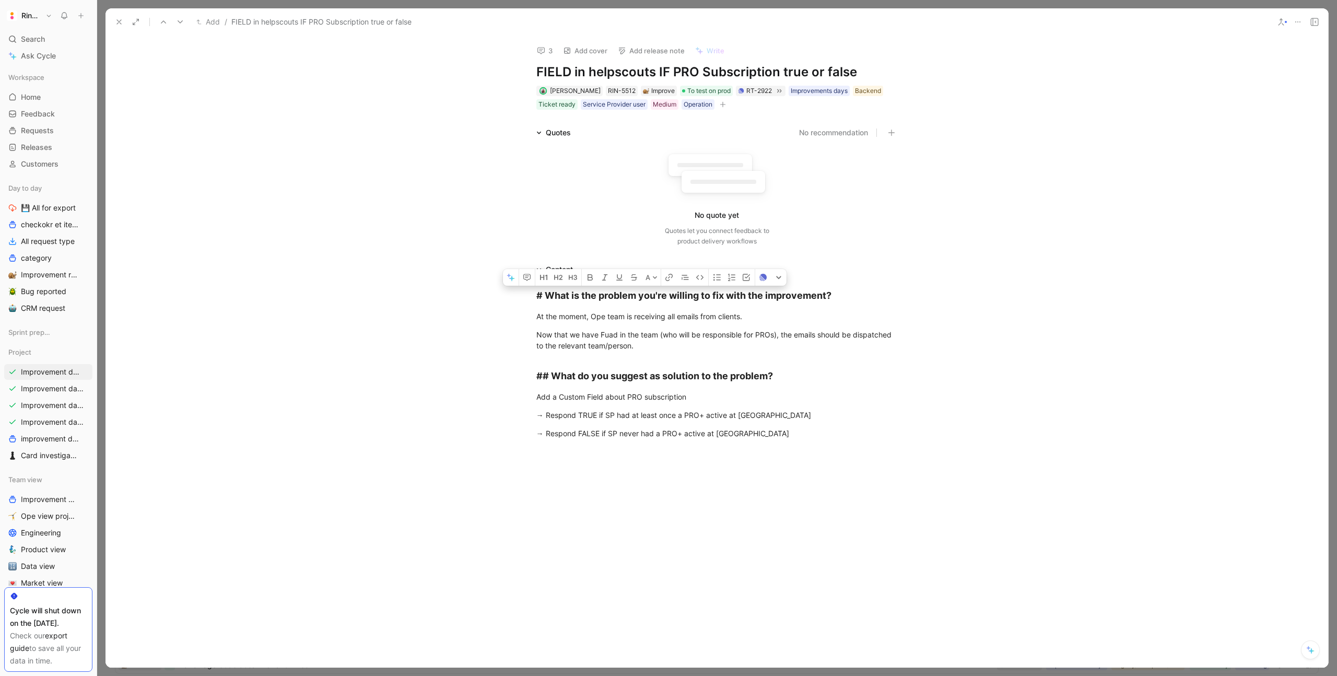
click at [597, 66] on h1 "FIELD in helpscouts IF PRO Subscription true or false" at bounding box center [716, 72] width 361 height 17
click at [122, 26] on icon at bounding box center [119, 22] width 8 height 8
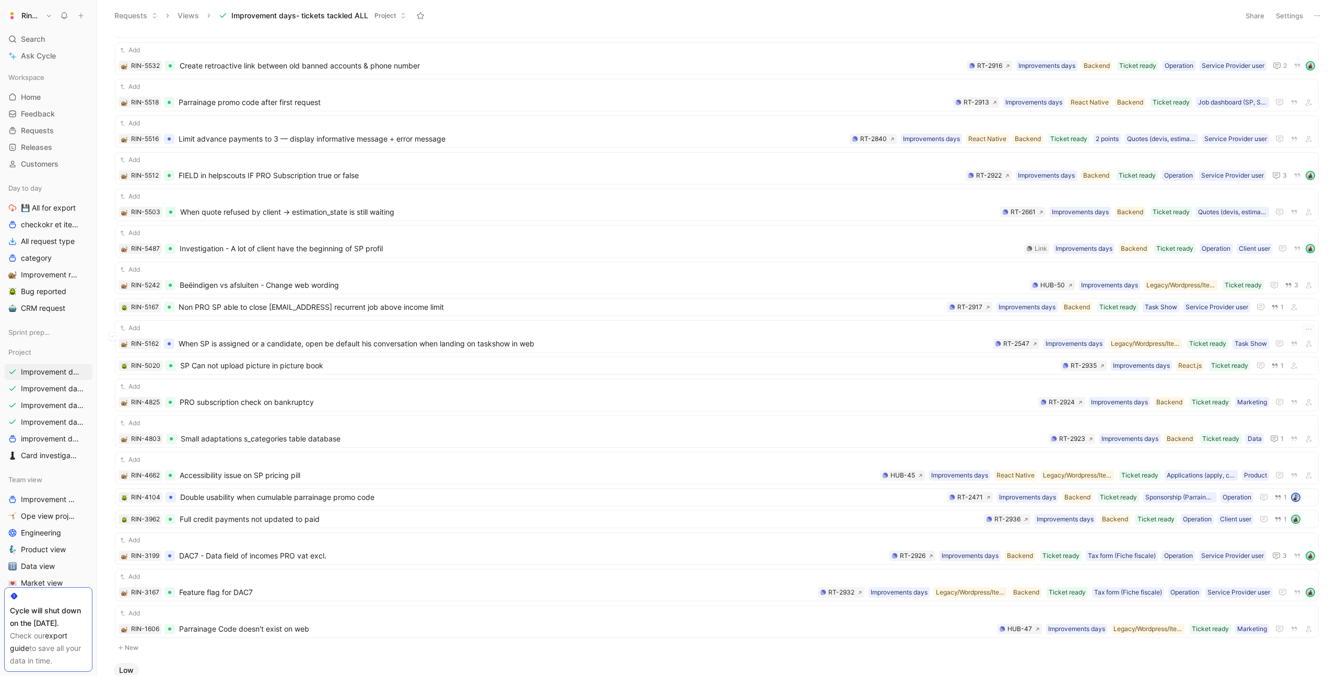
scroll to position [652, 0]
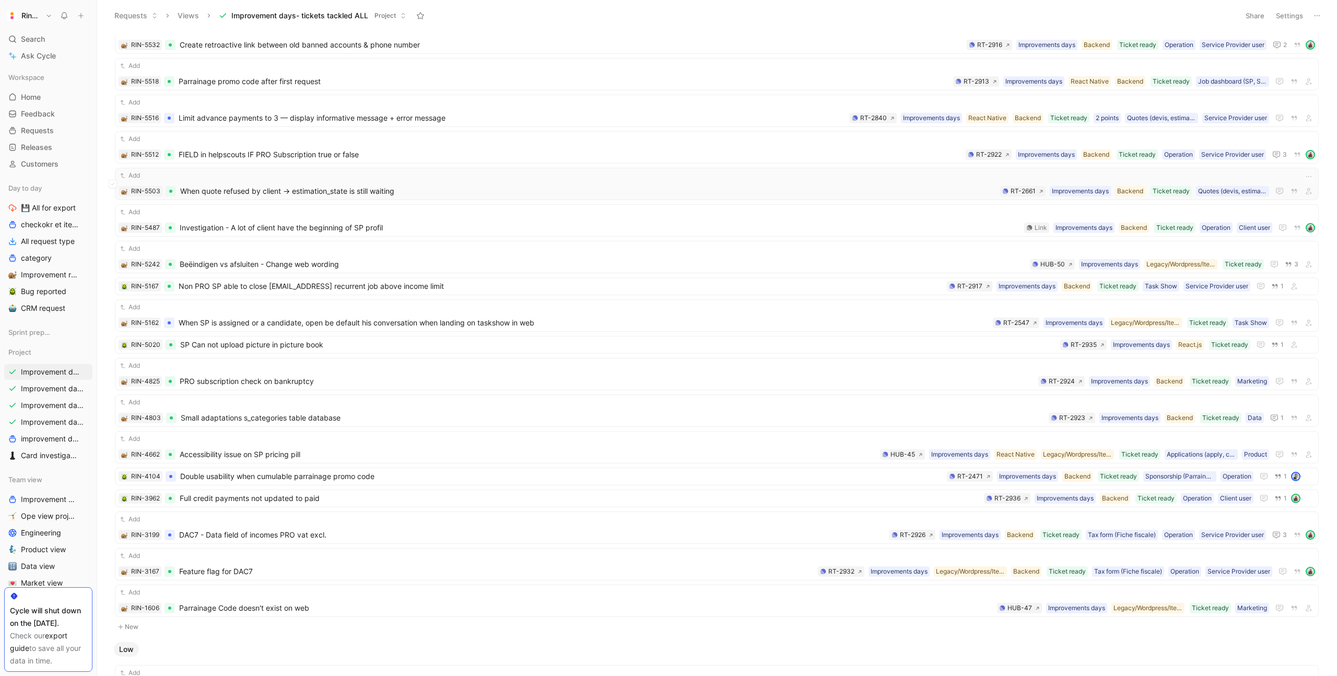
click at [443, 188] on span "When quote refused by client -> estimation_state is still waiting" at bounding box center [588, 191] width 816 height 13
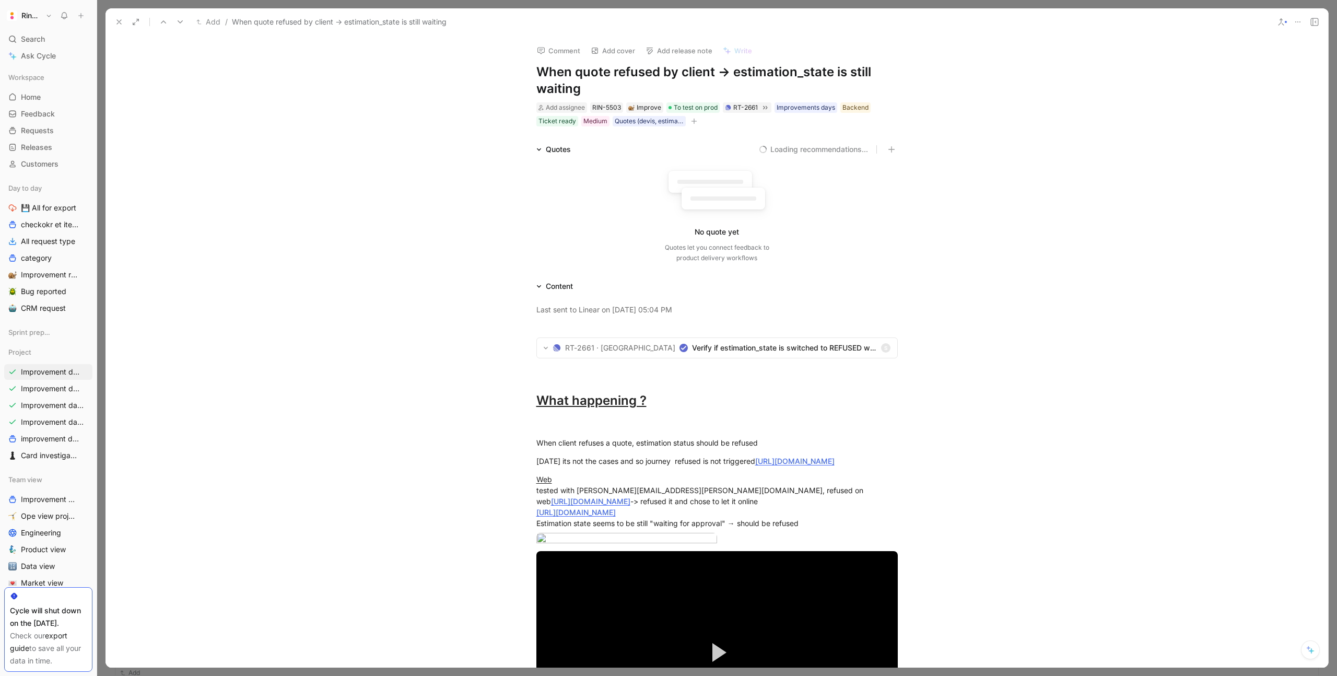
click at [606, 65] on h1 "When quote refused by client -> estimation_state is still waiting" at bounding box center [716, 80] width 361 height 33
click at [118, 21] on use at bounding box center [119, 22] width 4 height 4
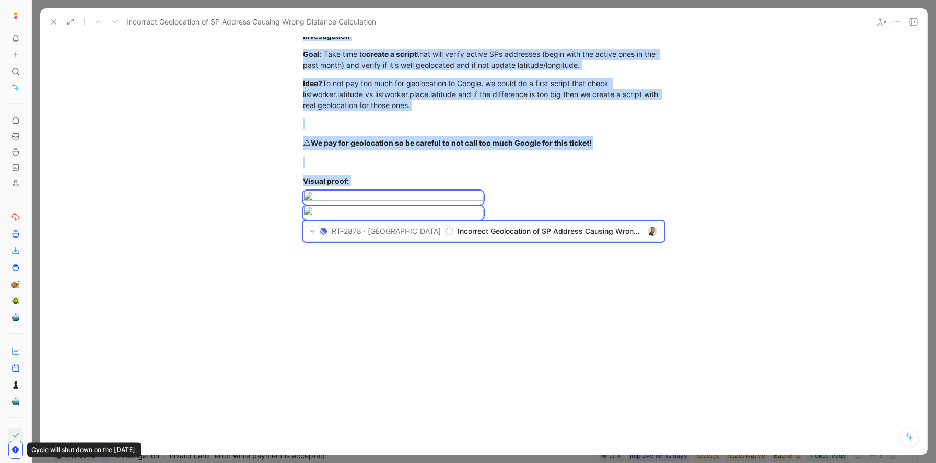
scroll to position [1036, 0]
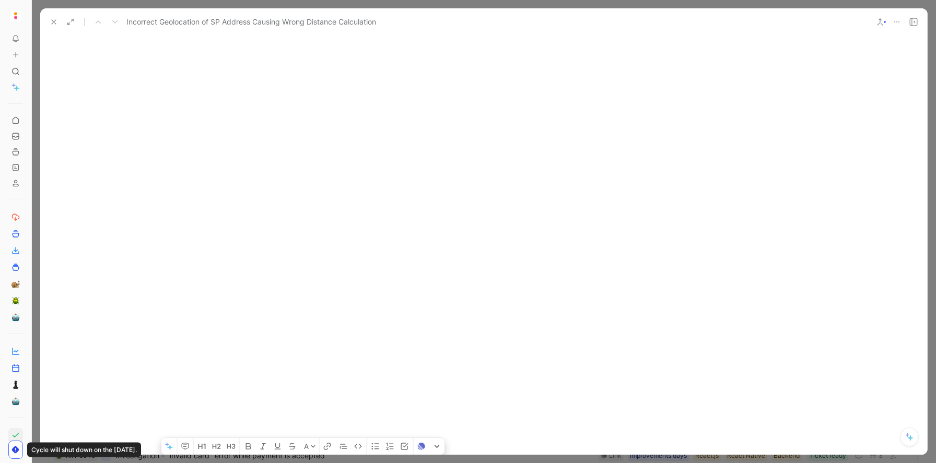
drag, startPoint x: 305, startPoint y: 81, endPoint x: 520, endPoint y: 330, distance: 328.8
copy div "Loremipsumd Sitametcons/adipisc: Eli seddoeiusmo temporincid utlabo etd magn AL…"
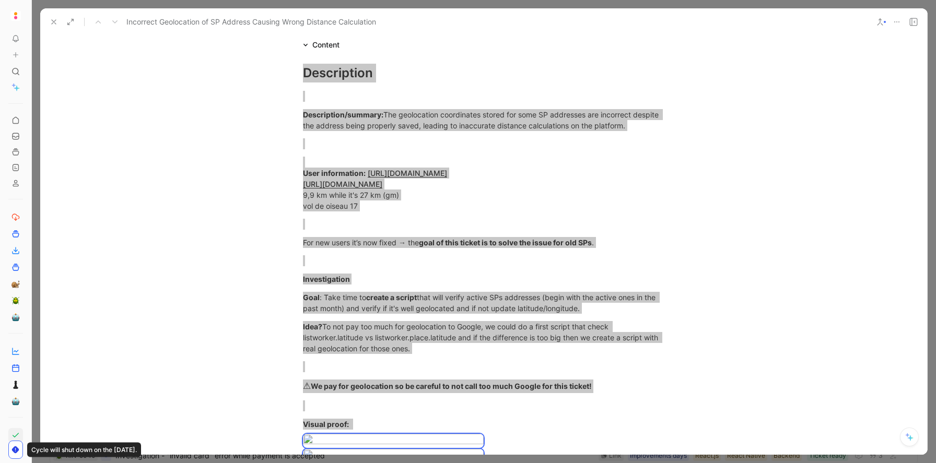
scroll to position [230, 0]
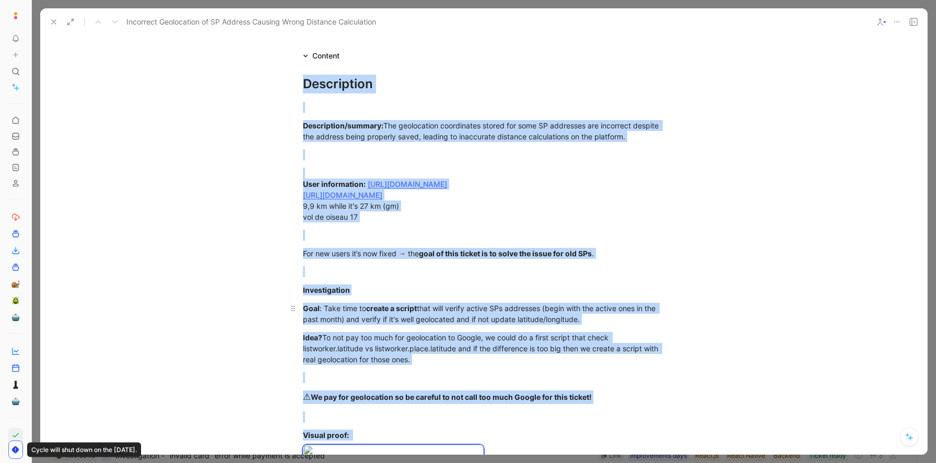
click at [505, 323] on div "Goal : Take time to create a script that will verify active SPs addresses (begi…" at bounding box center [483, 314] width 361 height 22
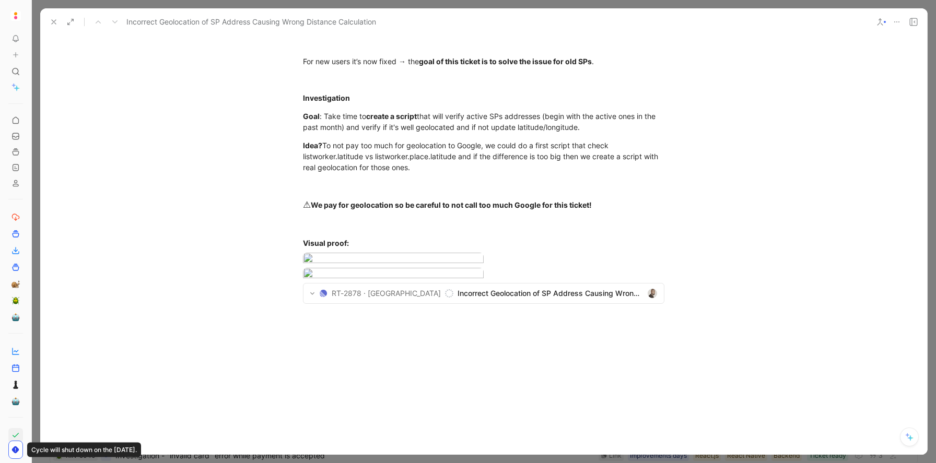
scroll to position [424, 0]
click at [423, 123] on div "Goal : Take time to create a script that will verify active SPs addresses (begi…" at bounding box center [483, 120] width 361 height 22
drag, startPoint x: 369, startPoint y: 116, endPoint x: 615, endPoint y: 132, distance: 247.0
click at [615, 132] on p "Goal : Take time to create a script that will verify active SPs addresses (begi…" at bounding box center [483, 120] width 401 height 28
copy div "create a script that will verify active SPs addresses (begin with the active on…"
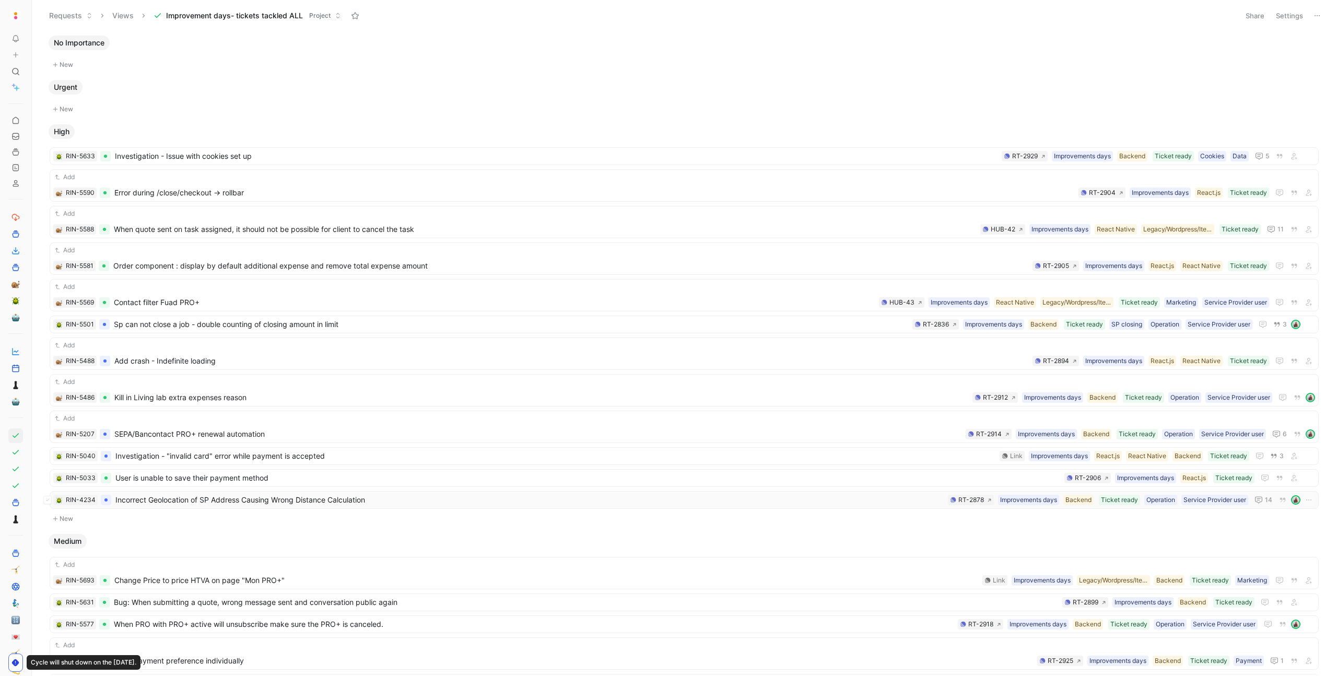
click at [254, 497] on span "Incorrect Geolocation of SP Address Causing Wrong Distance Calculation" at bounding box center [529, 500] width 828 height 13
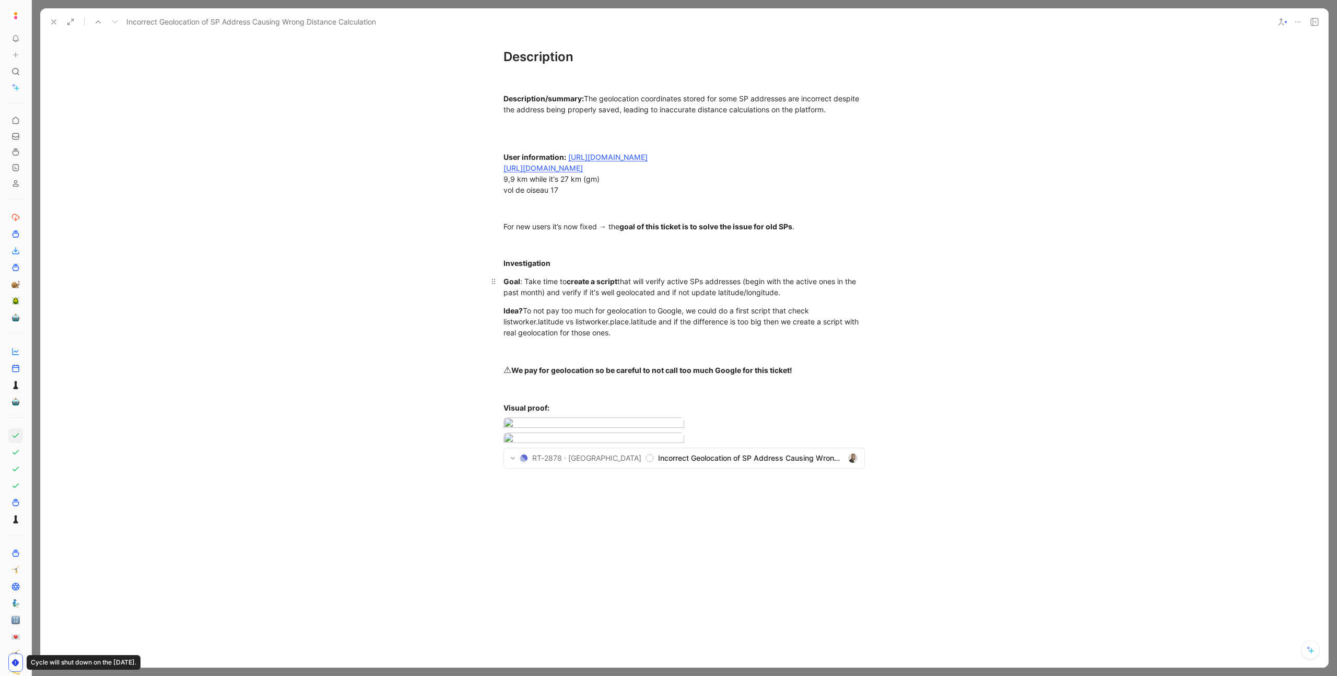
scroll to position [260, 0]
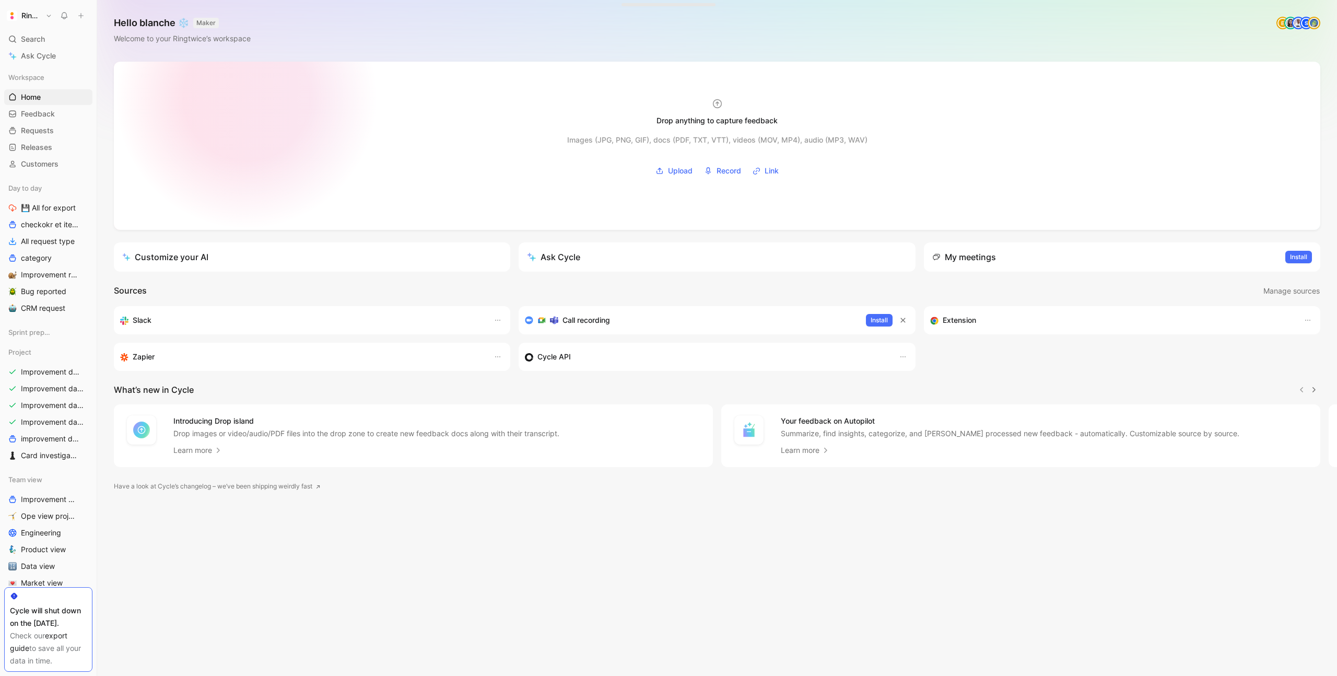
drag, startPoint x: 30, startPoint y: 61, endPoint x: 181, endPoint y: 98, distance: 155.3
click at [181, 98] on div "Ringtwice Search ⌘ K Ask Cycle Workspace Home G then H Feedback G then F Reques…" at bounding box center [668, 338] width 1337 height 676
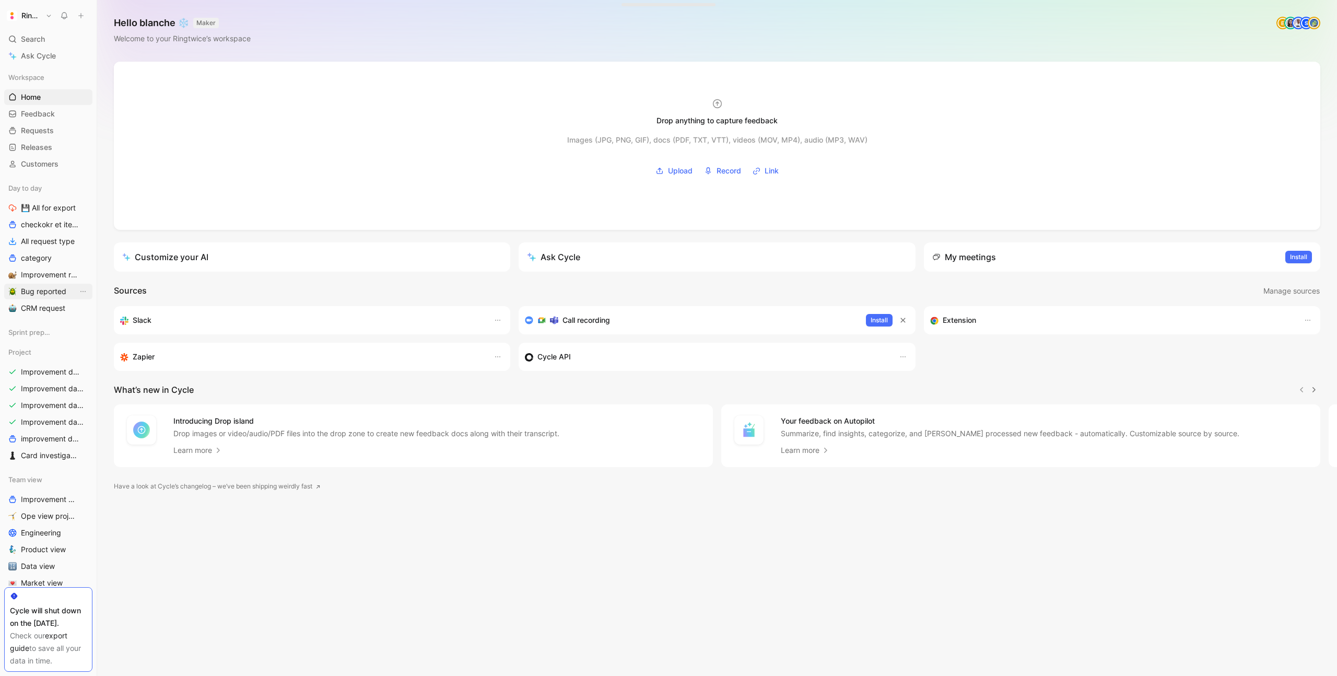
click at [44, 287] on span "Bug reported" at bounding box center [43, 291] width 45 height 10
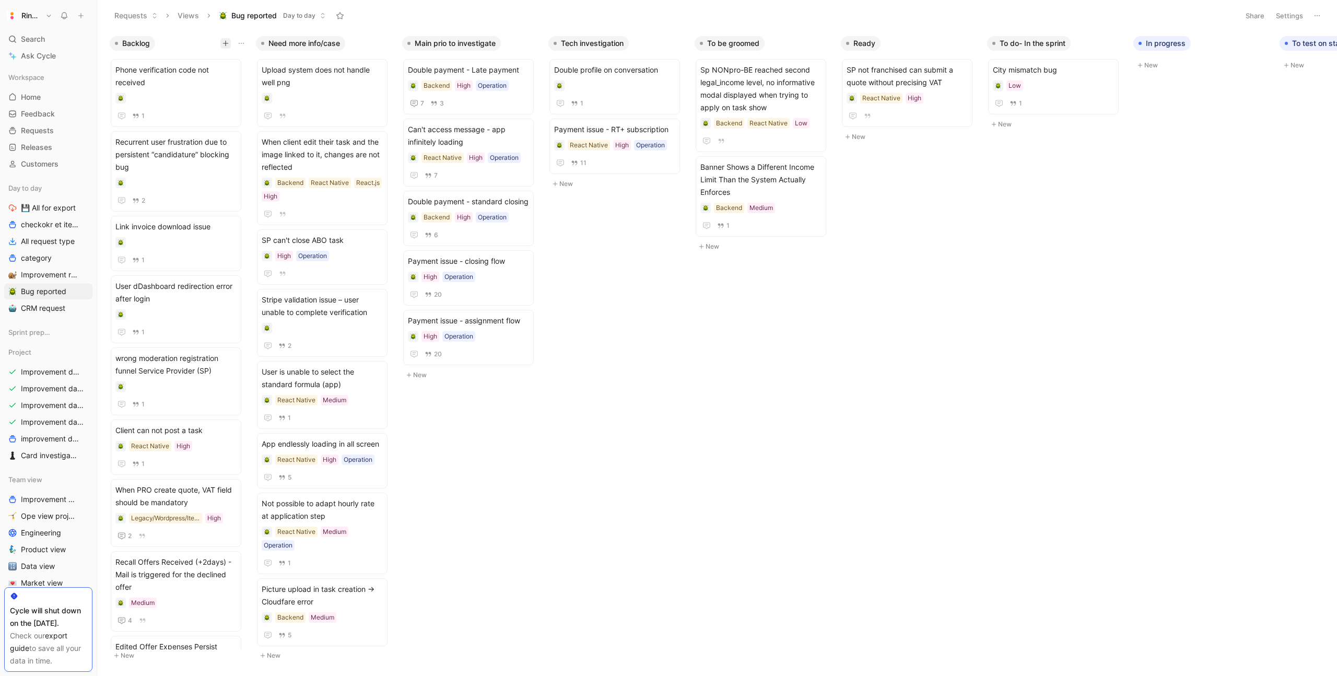
click at [222, 43] on button "button" at bounding box center [225, 43] width 10 height 10
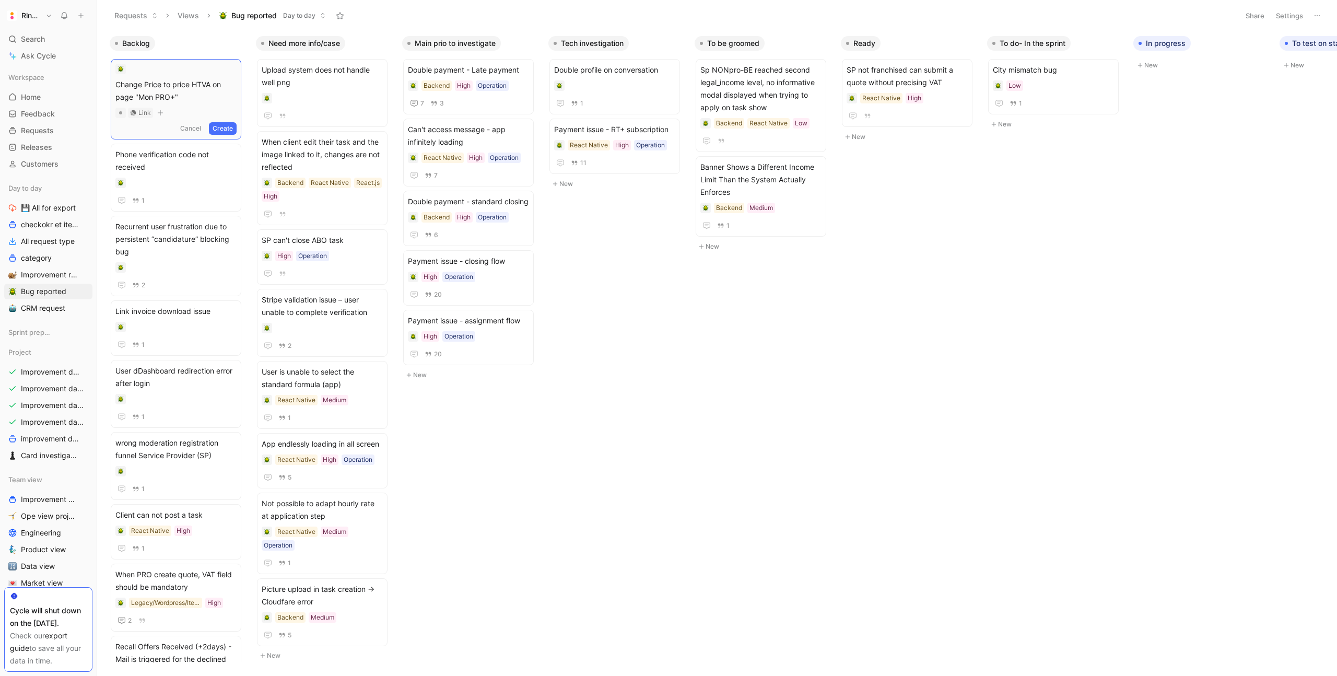
click at [224, 124] on button "Create" at bounding box center [223, 128] width 28 height 13
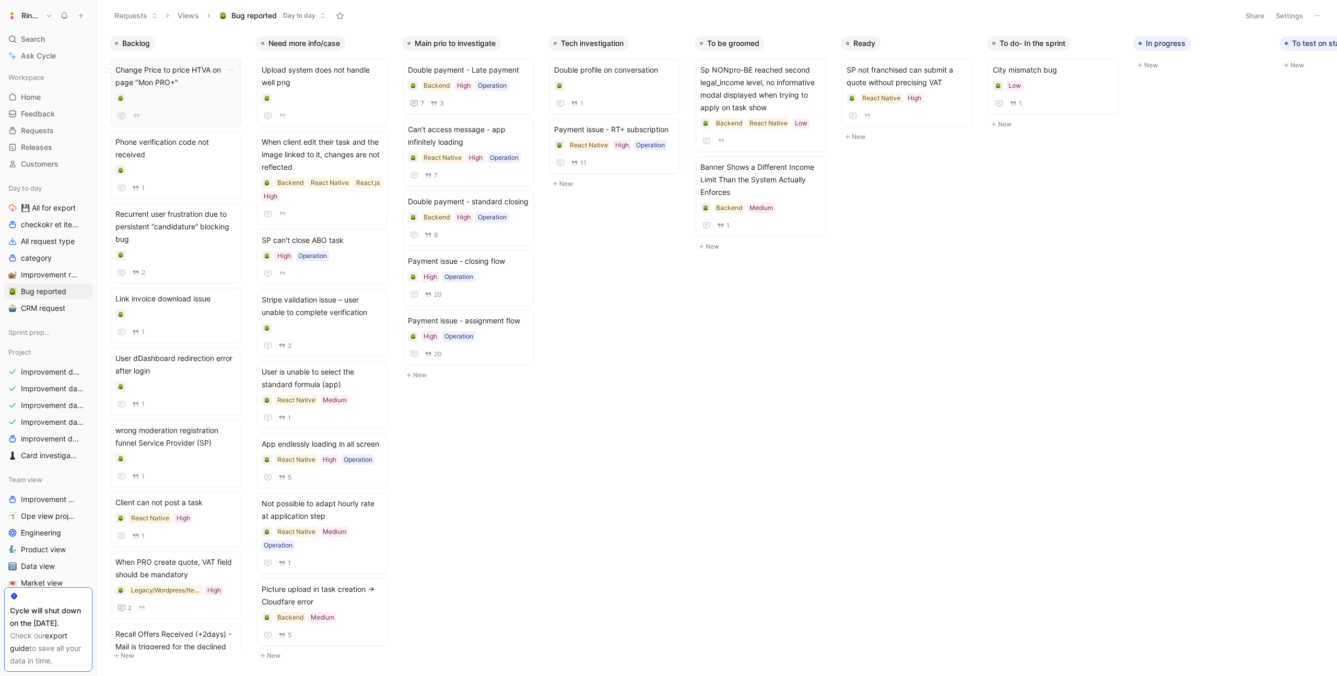
click at [184, 68] on span "Change Price to price HTVA on page "Mon PRO+"" at bounding box center [175, 76] width 121 height 25
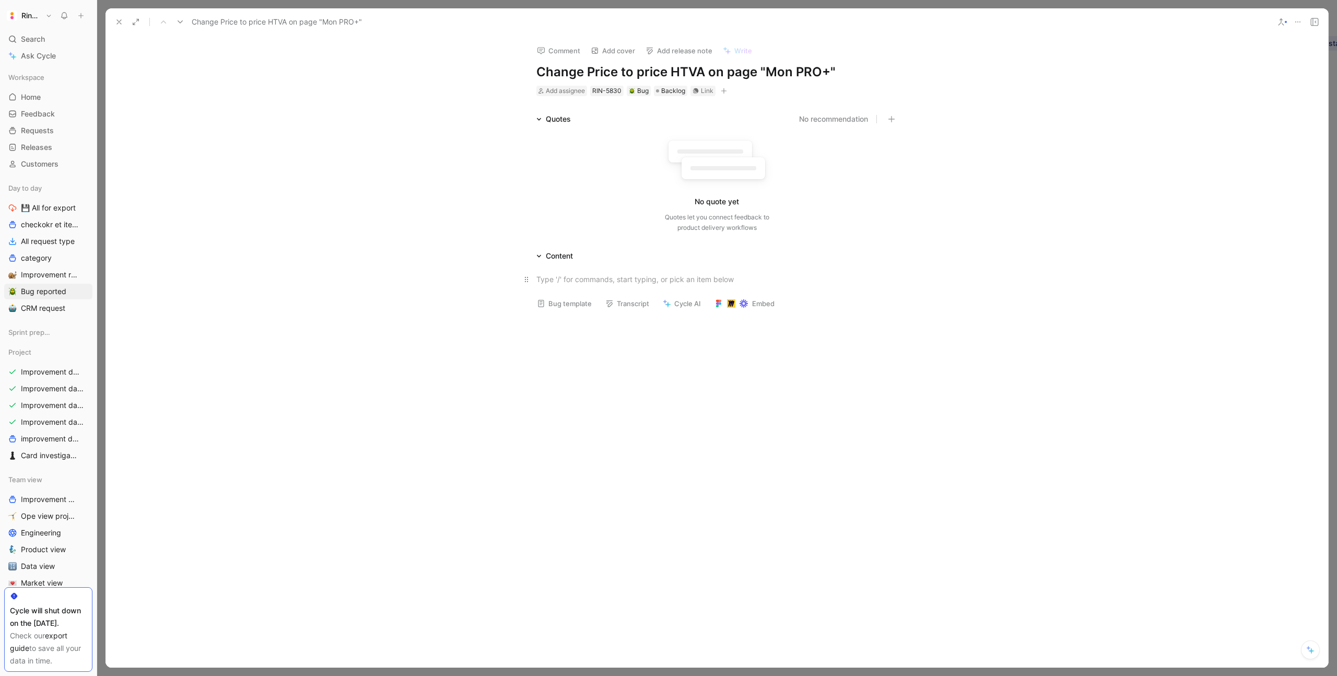
click at [557, 273] on p at bounding box center [717, 279] width 401 height 17
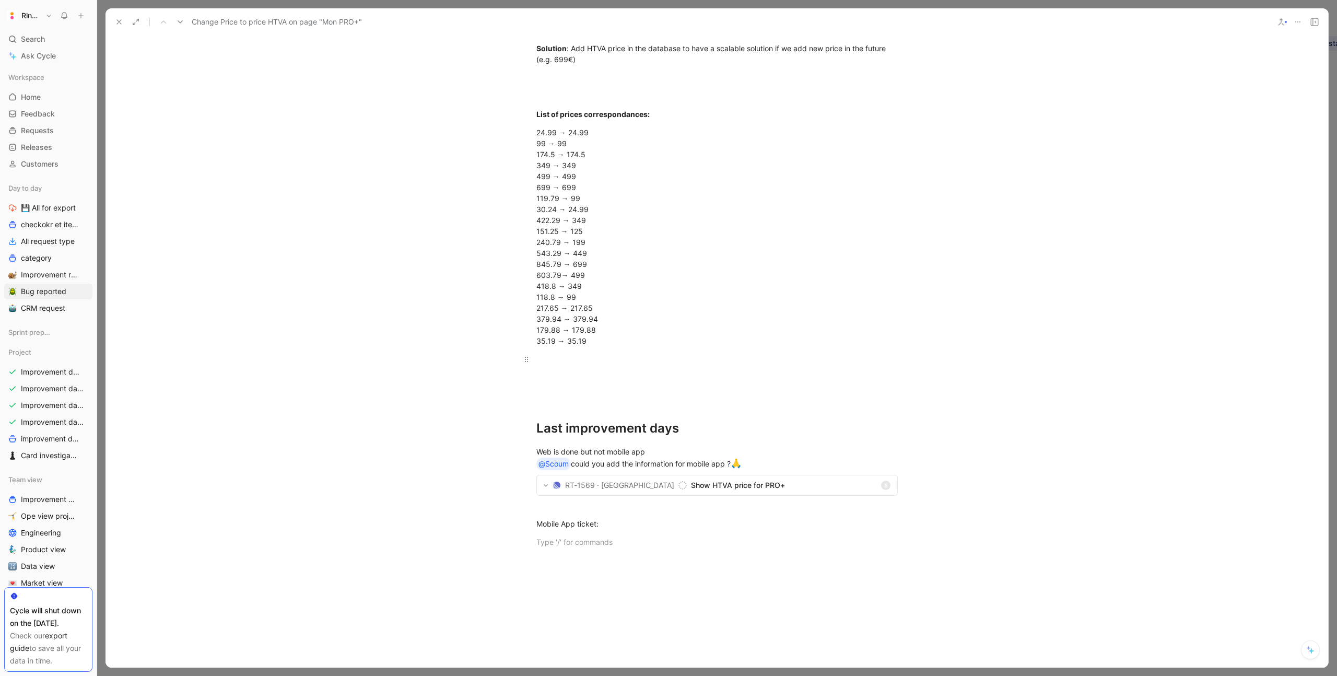
scroll to position [1147, 0]
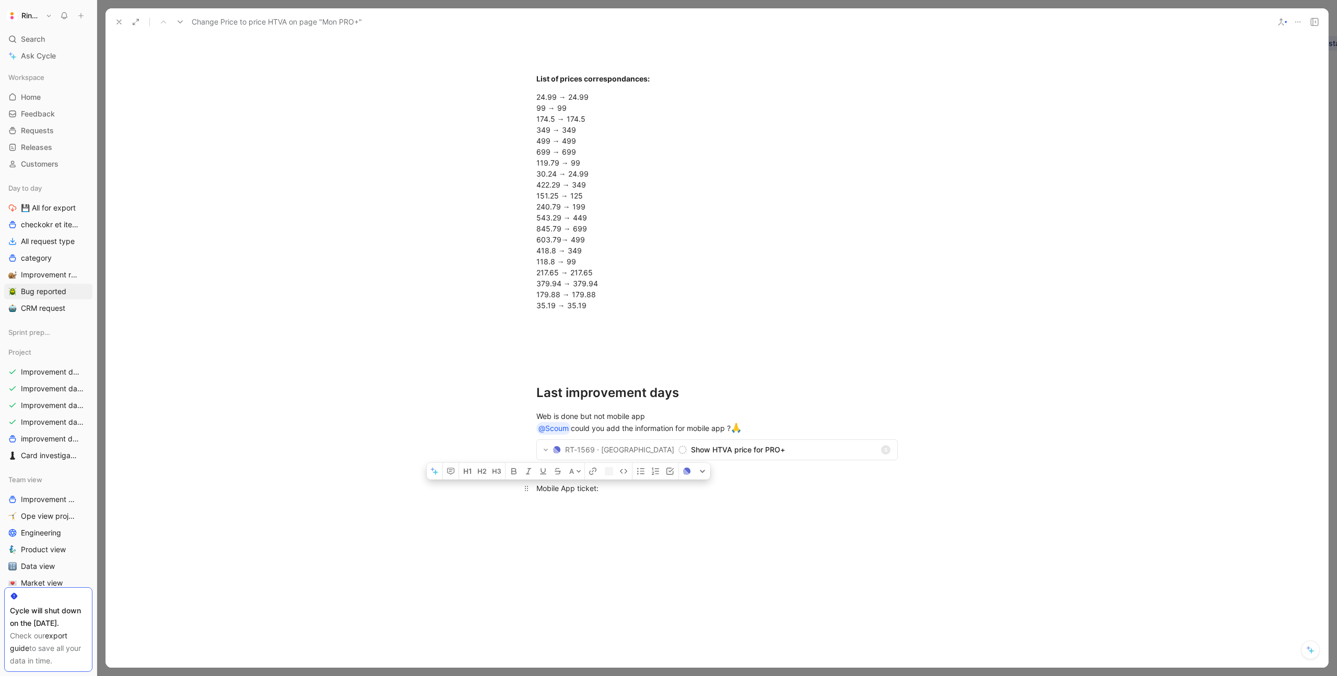
drag, startPoint x: 535, startPoint y: 490, endPoint x: 651, endPoint y: 490, distance: 116.0
click at [651, 490] on p "Mobile App ticket:" at bounding box center [717, 487] width 401 height 17
click at [584, 359] on div at bounding box center [716, 360] width 361 height 11
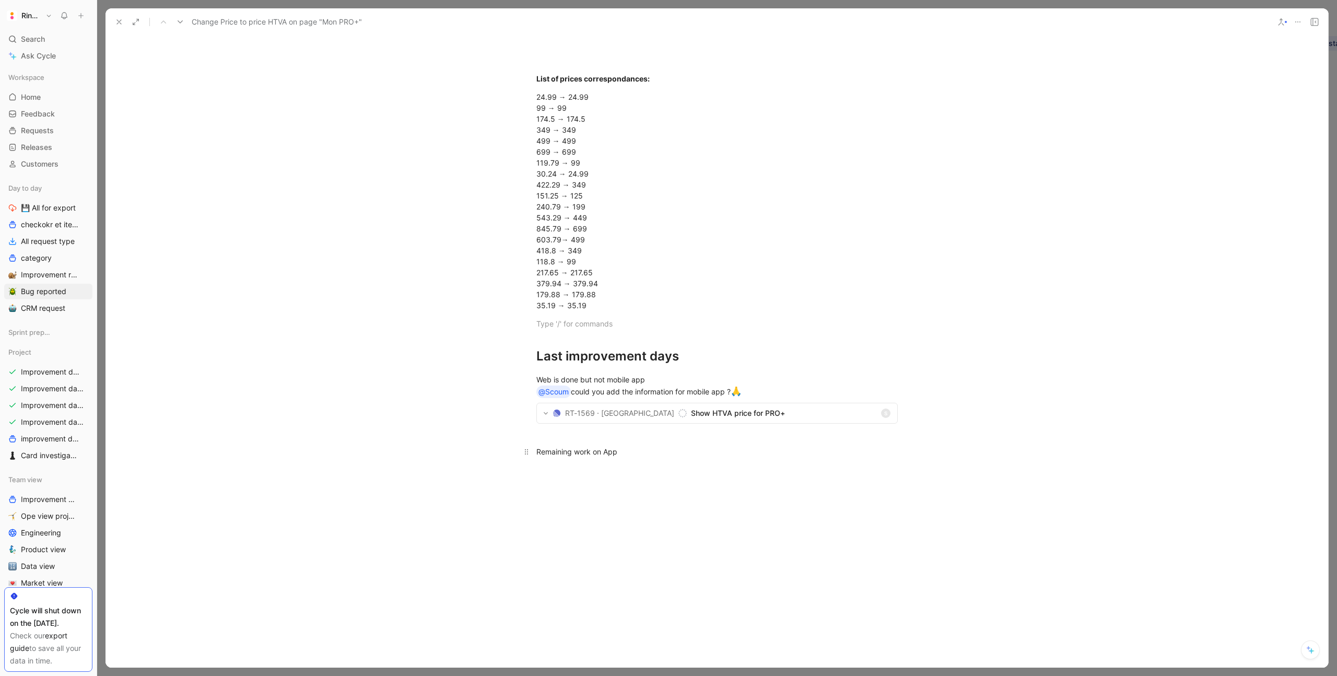
click at [566, 453] on div "Remaining work on App" at bounding box center [716, 451] width 361 height 11
click at [478, 437] on icon "button" at bounding box center [478, 434] width 2 height 5
click at [639, 485] on div at bounding box center [716, 489] width 361 height 11
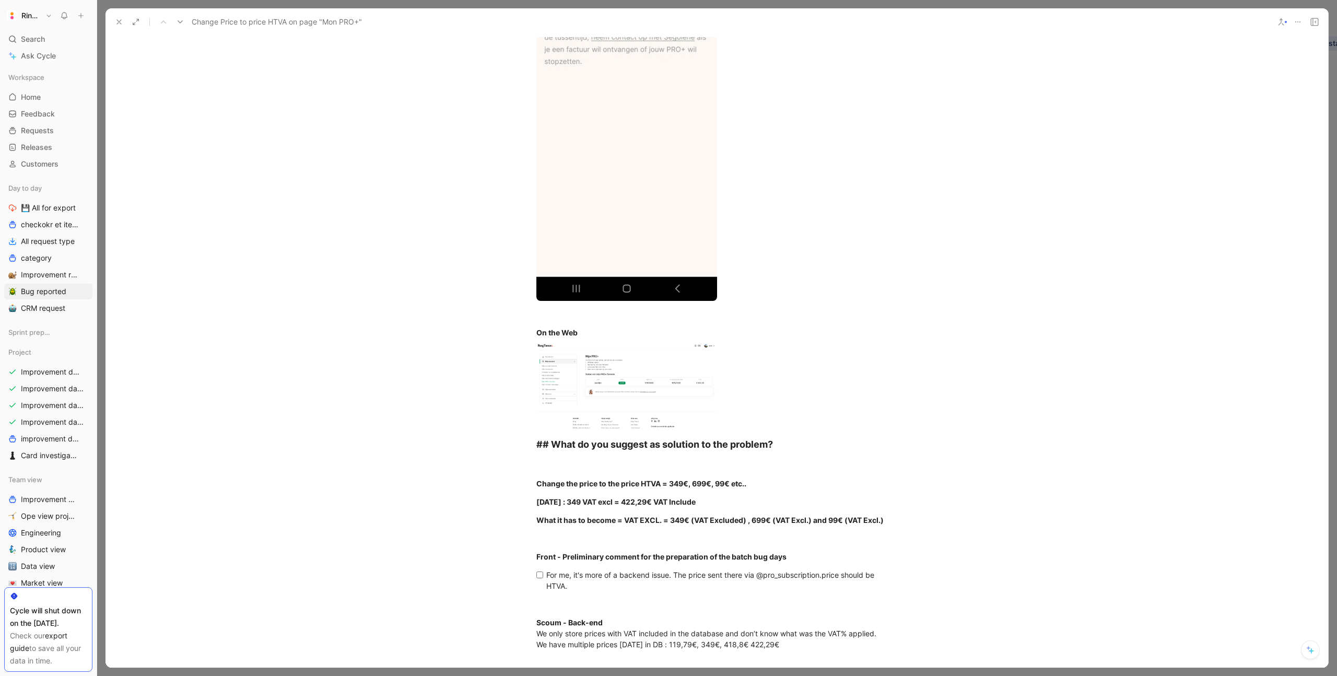
scroll to position [0, 0]
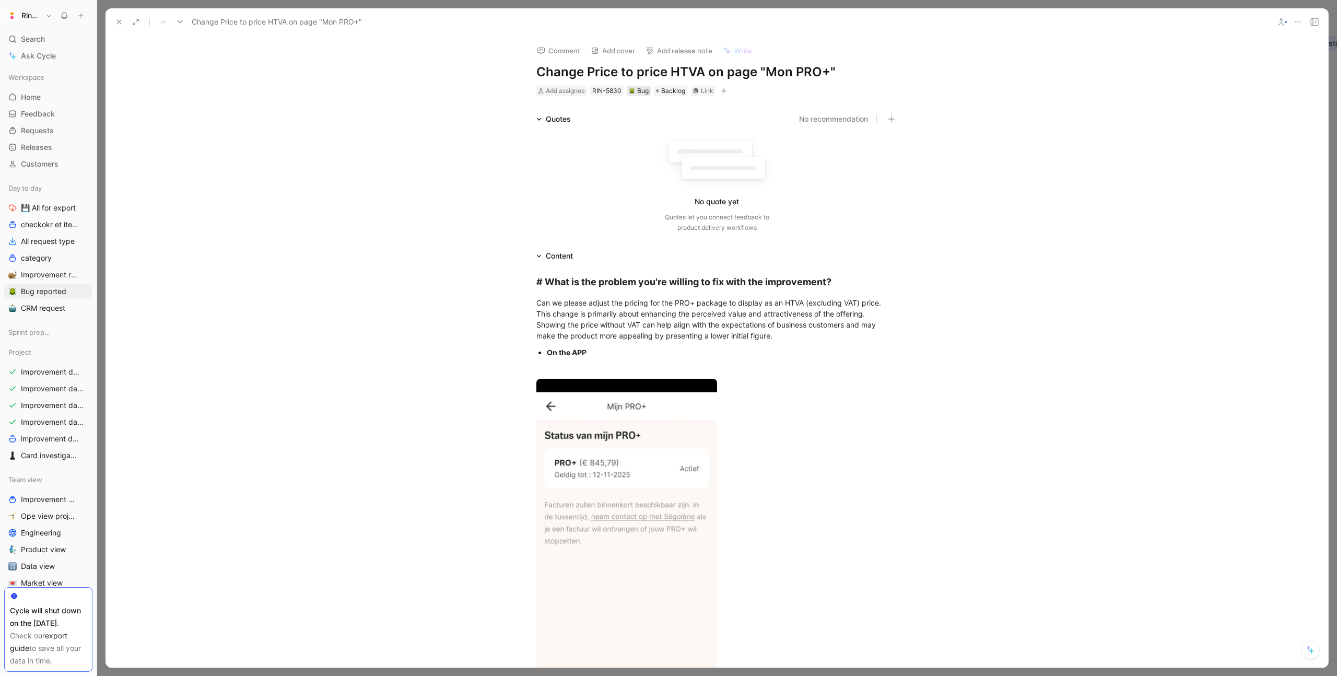
click at [640, 91] on div "Bug" at bounding box center [639, 91] width 20 height 10
click at [620, 188] on div "Improve" at bounding box center [652, 194] width 109 height 13
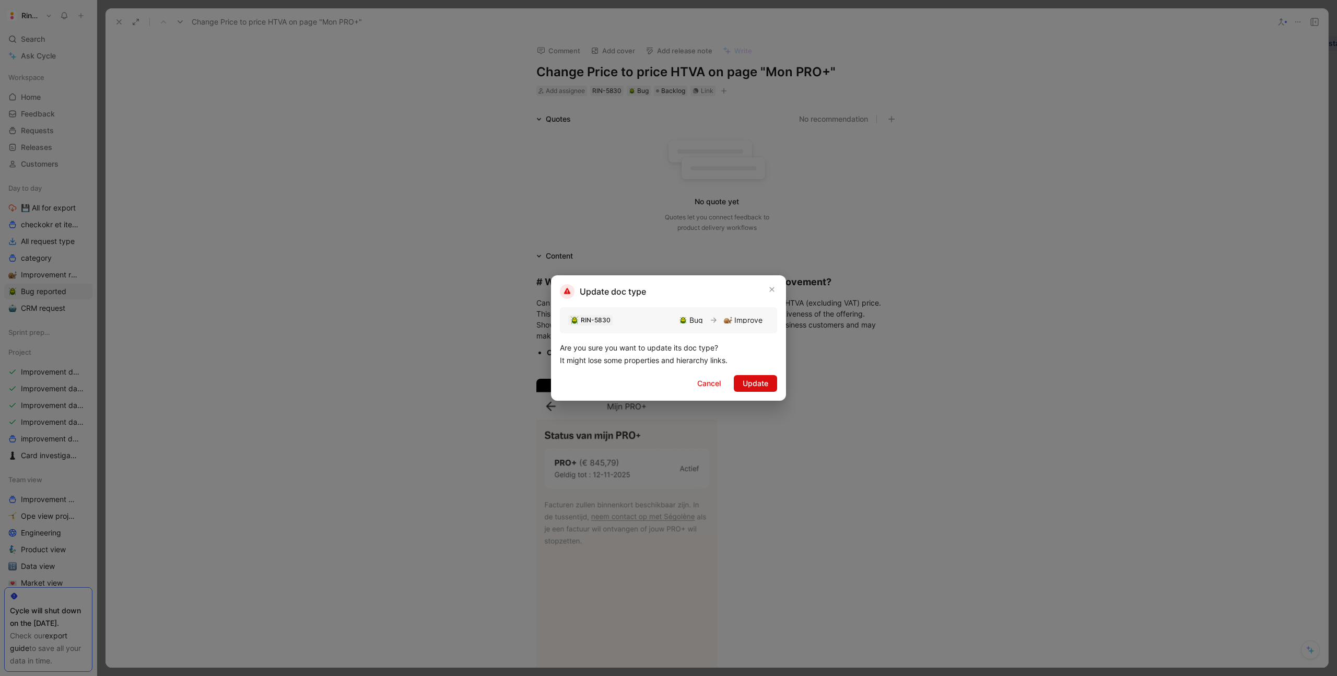
click at [753, 386] on span "Update" at bounding box center [756, 383] width 26 height 13
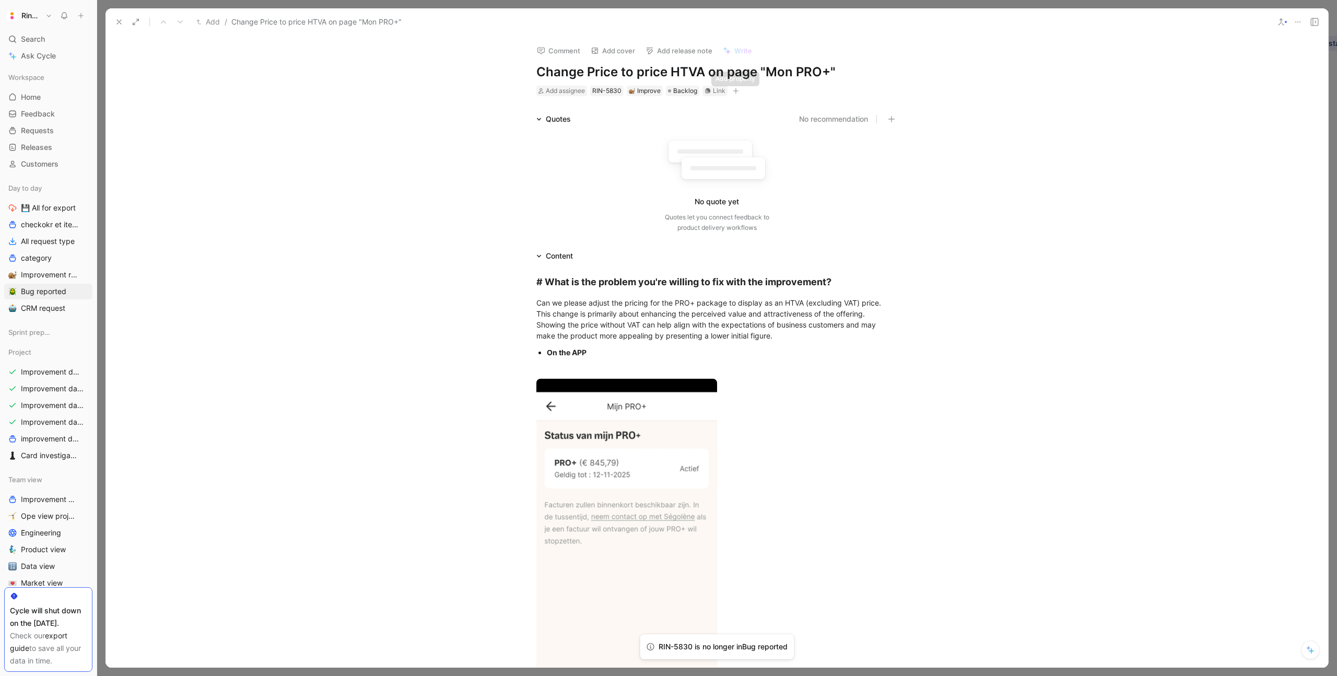
click at [735, 88] on icon "button" at bounding box center [736, 91] width 6 height 6
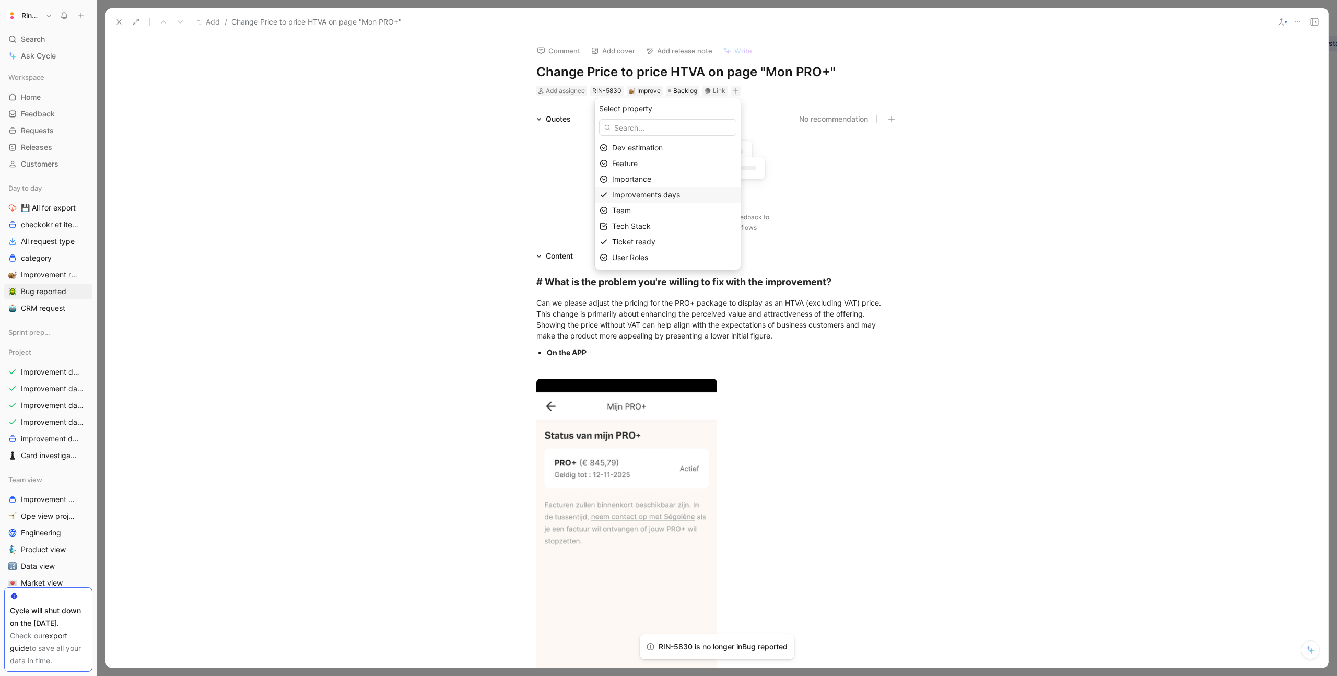
click at [666, 191] on span "Improvements days" at bounding box center [646, 194] width 68 height 9
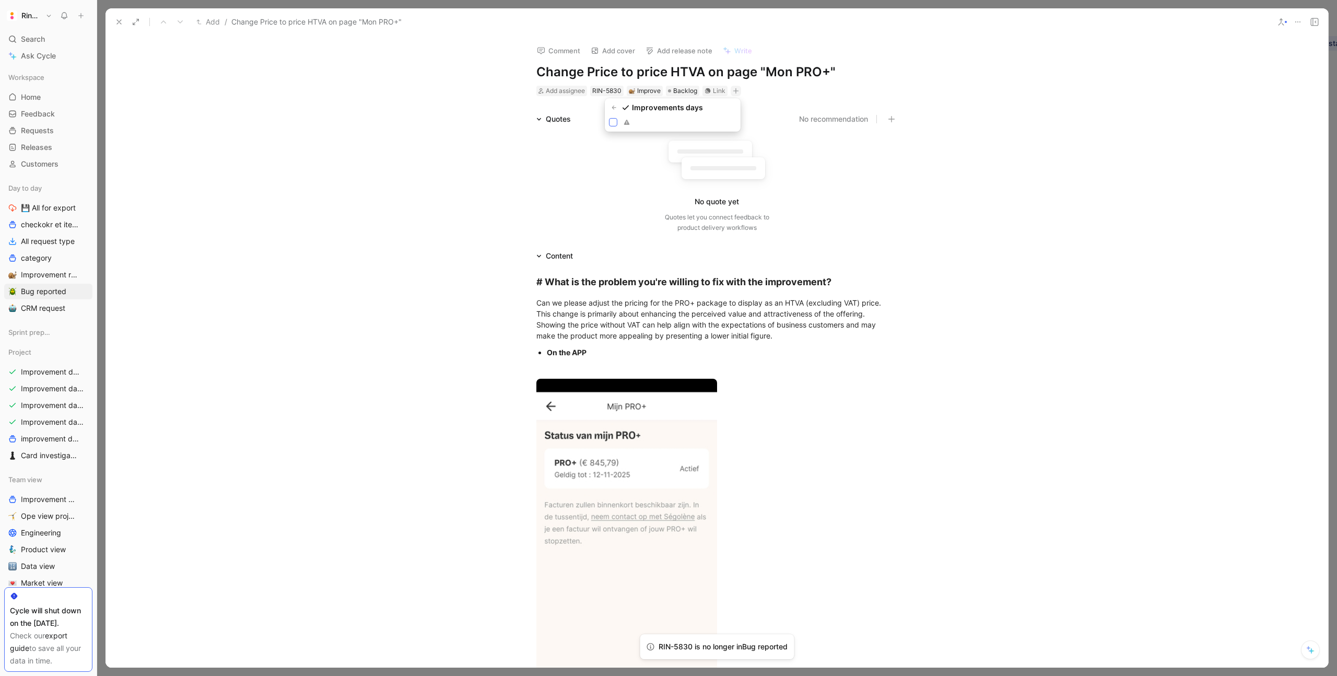
click at [615, 122] on icon at bounding box center [613, 122] width 6 height 6
click at [609, 118] on input "checkbox" at bounding box center [609, 118] width 0 height 0
click at [801, 90] on icon "button" at bounding box center [800, 90] width 6 height 1
click at [717, 220] on div "Ticket ready" at bounding box center [739, 226] width 124 height 13
click at [677, 123] on icon at bounding box center [678, 121] width 6 height 6
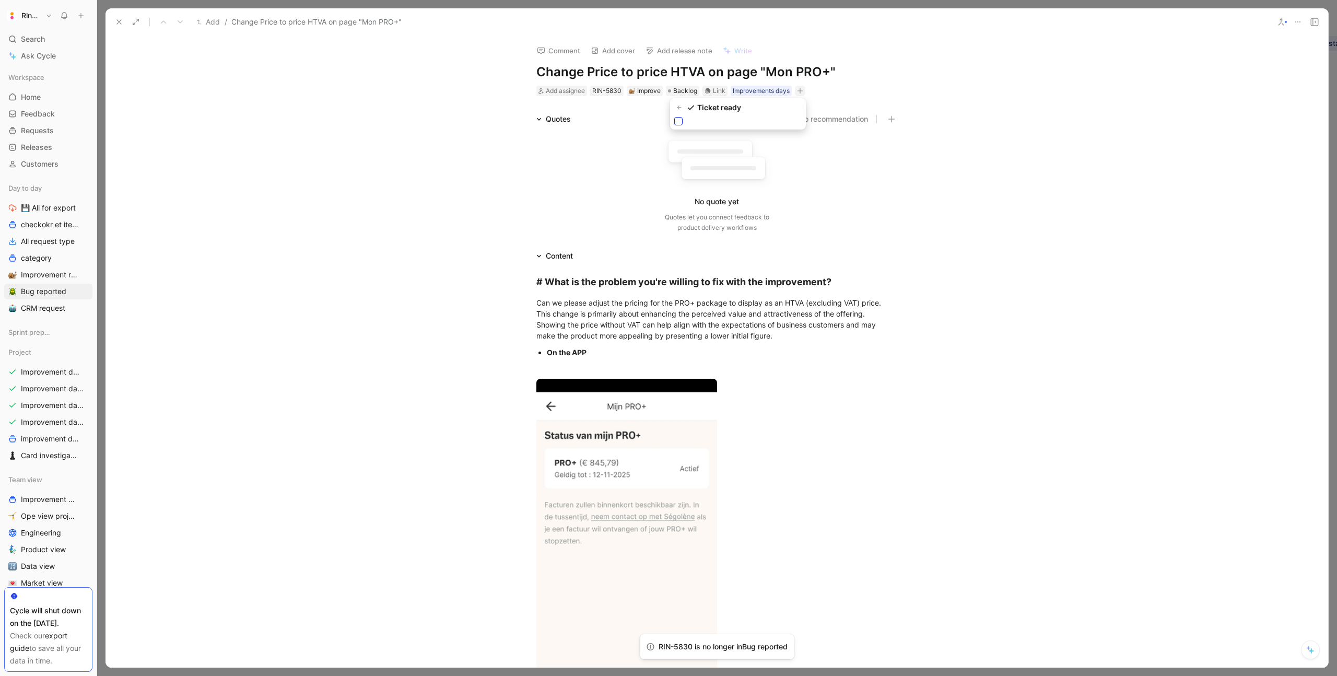
click at [674, 117] on input "checkbox" at bounding box center [674, 117] width 0 height 0
click at [842, 86] on button "button" at bounding box center [844, 91] width 10 height 10
click at [742, 212] on span "Tech Stack" at bounding box center [741, 210] width 39 height 9
click at [815, 178] on div at bounding box center [813, 179] width 15 height 9
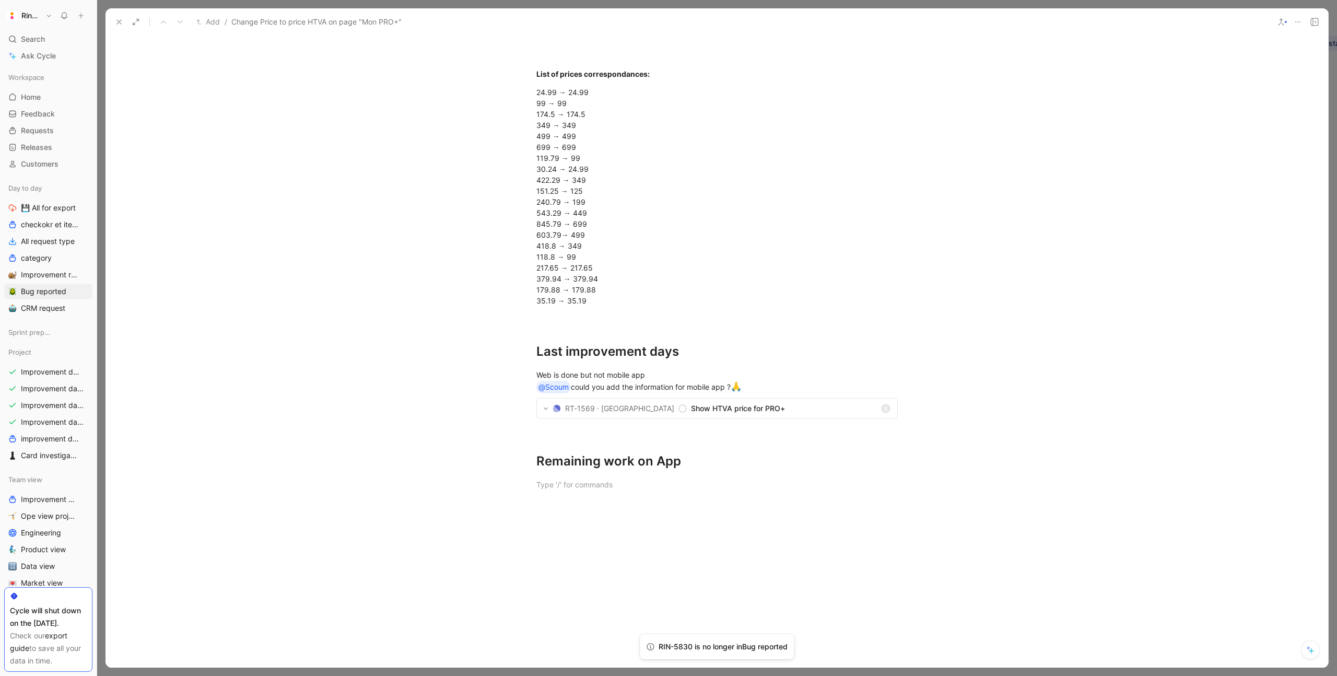
scroll to position [1307, 0]
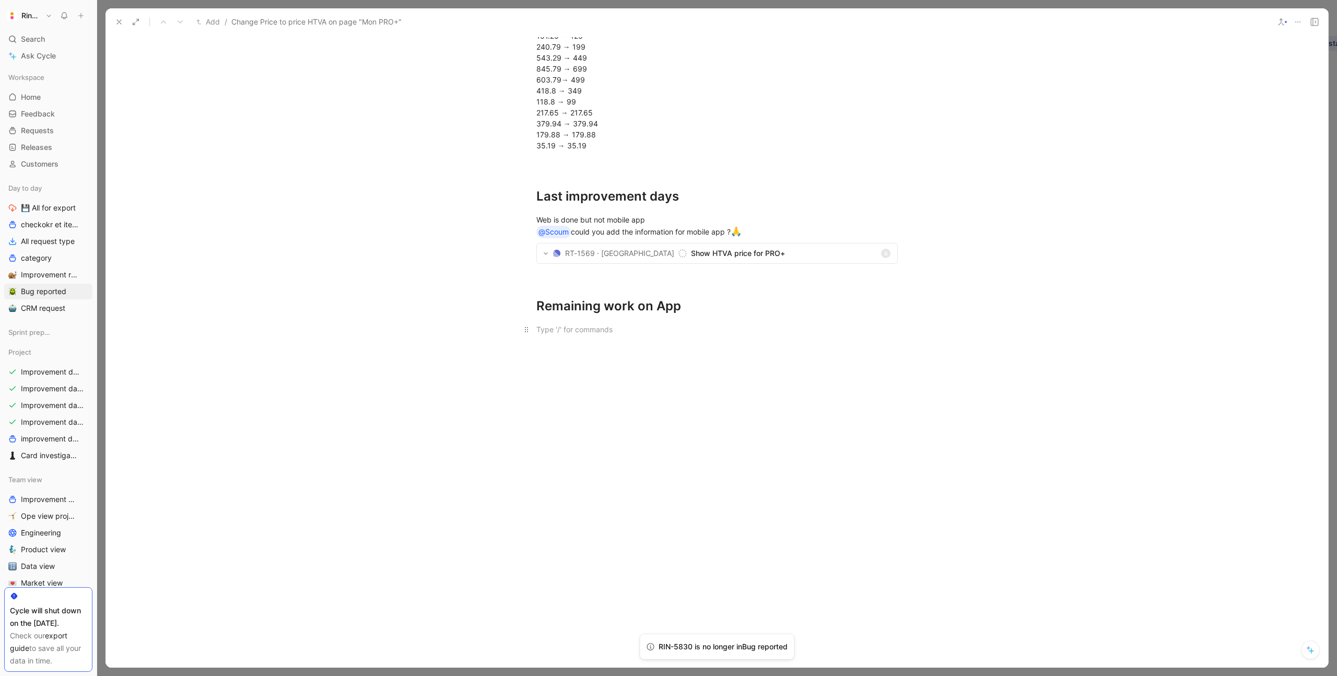
click at [623, 325] on div at bounding box center [716, 329] width 361 height 11
click at [726, 297] on div "Remaining work on App" at bounding box center [716, 306] width 361 height 19
click at [694, 372] on p at bounding box center [717, 365] width 401 height 17
drag, startPoint x: 529, startPoint y: 351, endPoint x: 536, endPoint y: 292, distance: 59.0
click at [545, 365] on div at bounding box center [716, 365] width 361 height 11
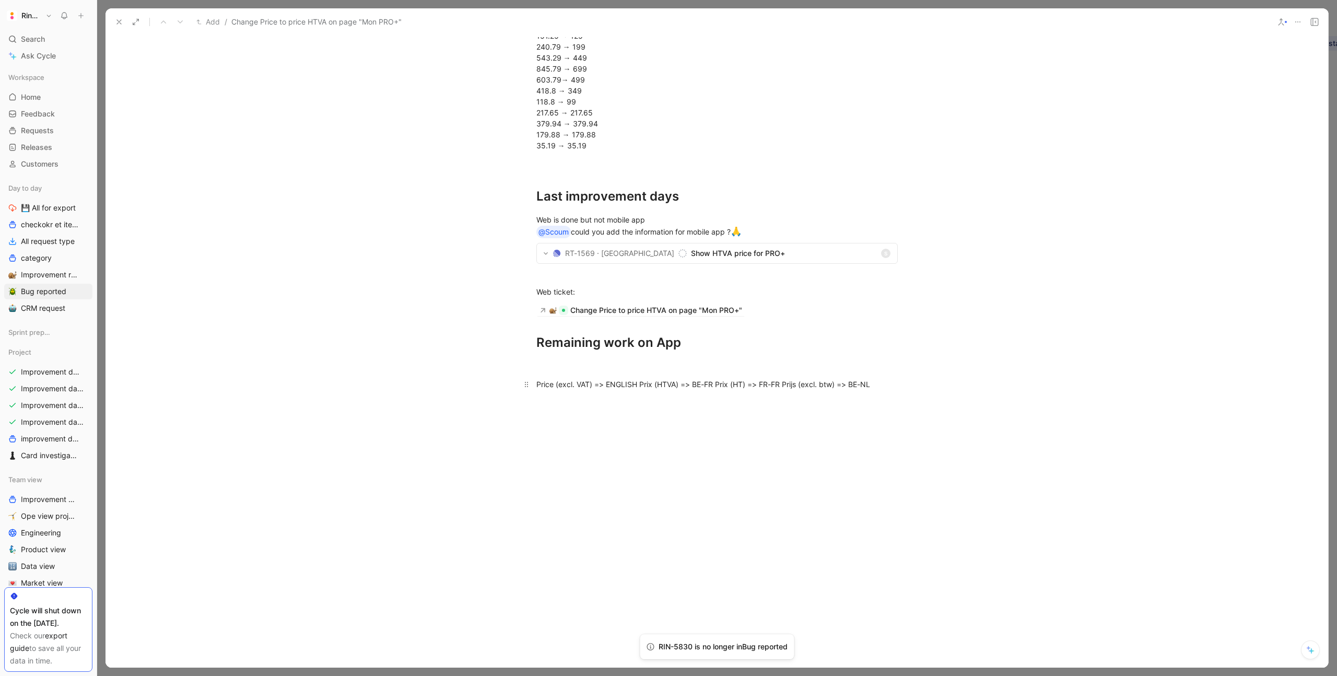
click at [640, 382] on span "Price (excl. VAT) => ENGLISH Prix (HTVA) => BE-FR Prix (HT) => FR-FR Prijs (exc…" at bounding box center [703, 384] width 334 height 9
click at [615, 401] on span "Prix (HTVA) => BE-FR Prix (HT) => FR-FR Prijs (excl. btw) => BE-NL" at bounding box center [651, 402] width 231 height 9
click at [605, 420] on span "Prix (HT) => FR-FR Prijs (excl. btw) => BE-NL" at bounding box center [613, 420] width 155 height 9
click at [628, 362] on div at bounding box center [716, 365] width 361 height 11
click at [562, 400] on div at bounding box center [716, 402] width 361 height 11
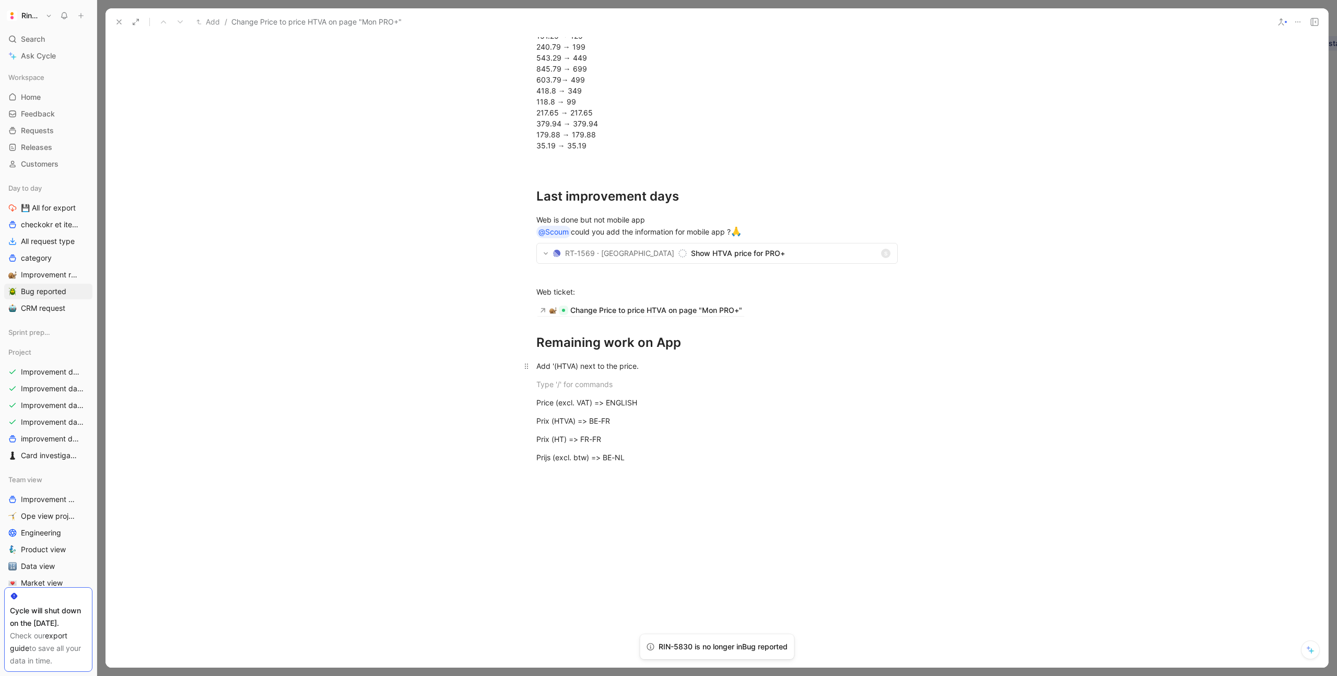
click at [652, 371] on div "Add '(HTVA) next to the price." at bounding box center [716, 365] width 361 height 11
drag, startPoint x: 633, startPoint y: 494, endPoint x: 530, endPoint y: 430, distance: 121.0
click at [623, 425] on icon "button" at bounding box center [621, 425] width 5 height 0
click at [591, 398] on div "Wording used:" at bounding box center [716, 402] width 361 height 11
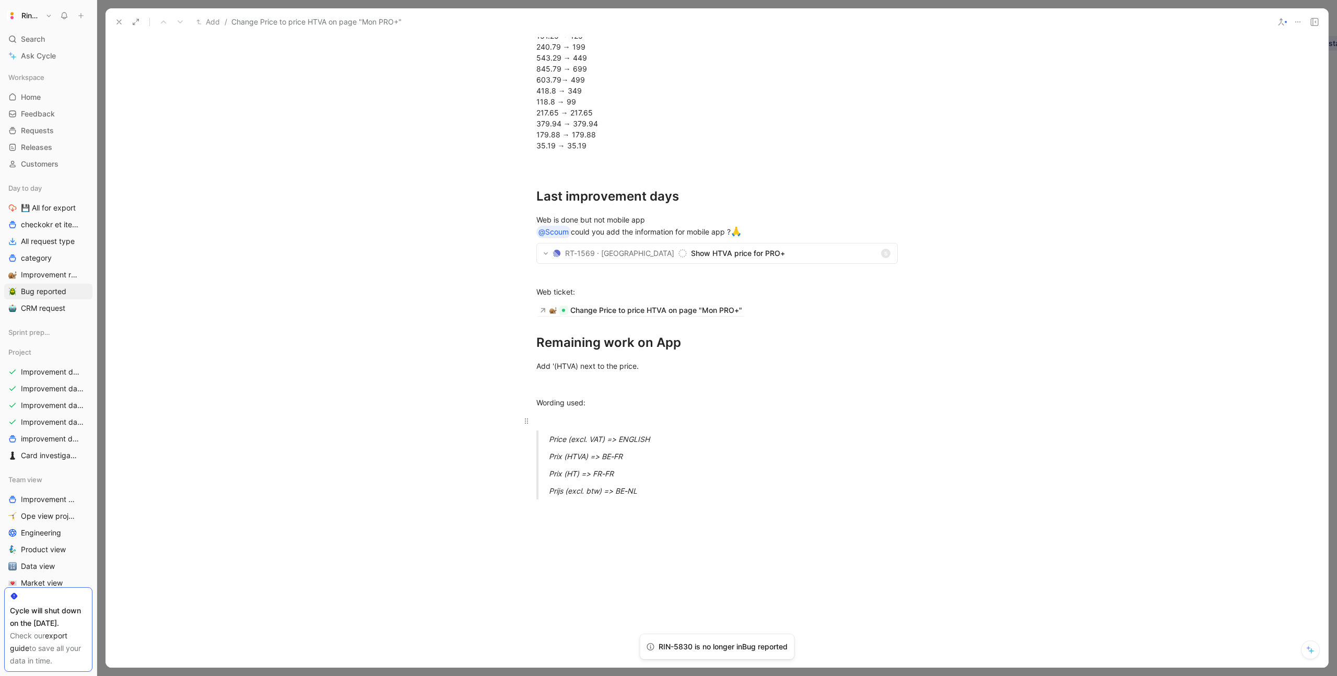
click at [579, 414] on p at bounding box center [717, 420] width 401 height 17
click at [583, 387] on div at bounding box center [716, 384] width 361 height 11
click at [643, 359] on p "Add '(HTVA) next to the price." at bounding box center [717, 365] width 401 height 17
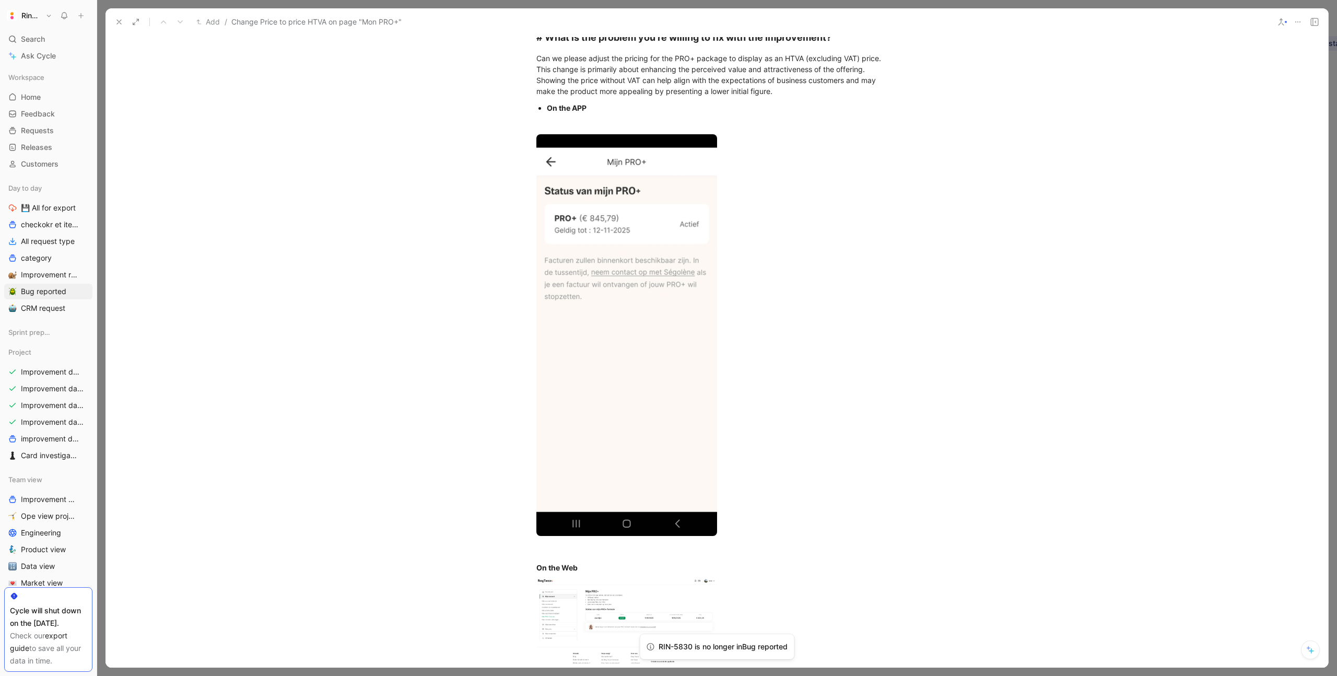
scroll to position [0, 0]
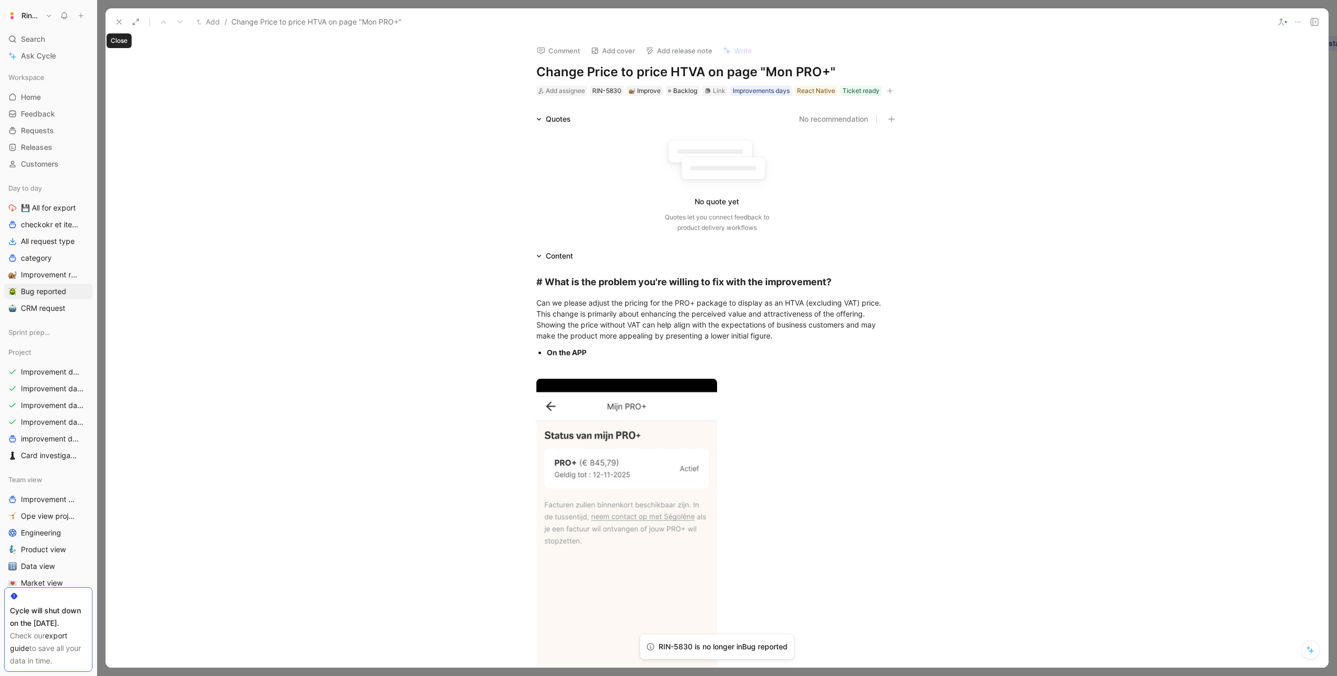
click at [117, 25] on icon at bounding box center [119, 22] width 8 height 8
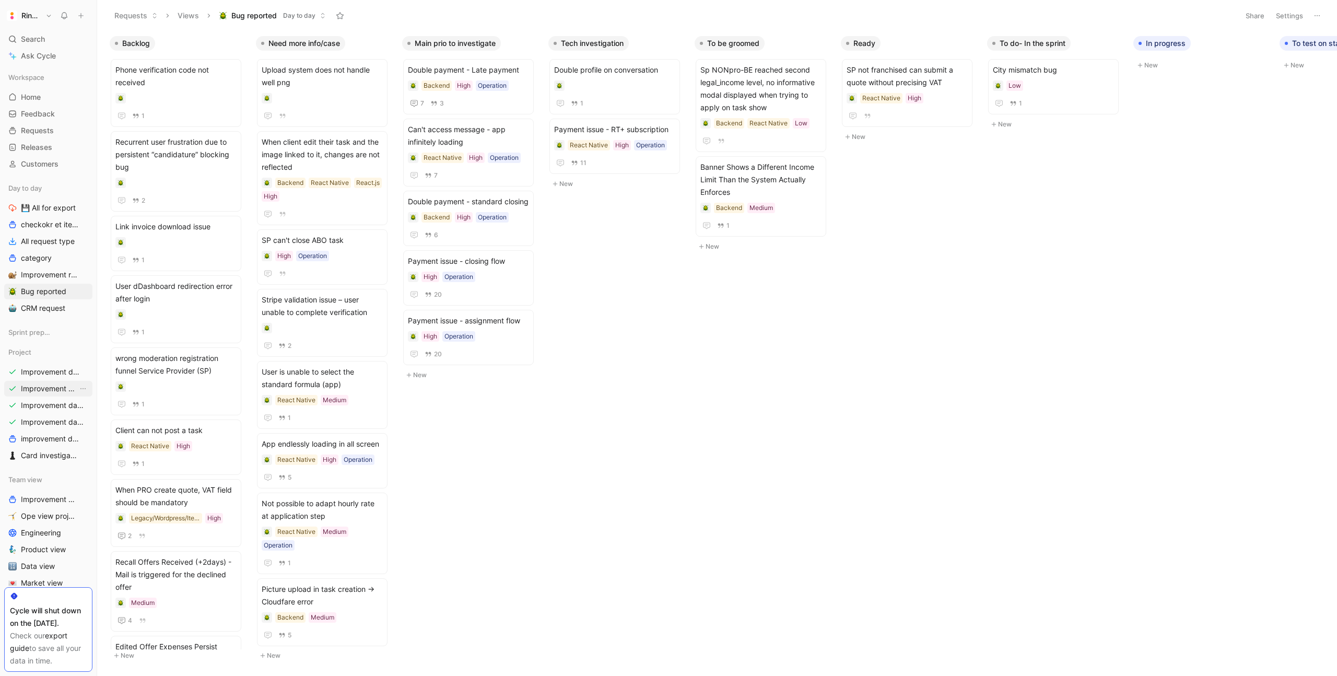
click at [54, 382] on link "Improvement days- tickets ready- React" at bounding box center [48, 389] width 88 height 16
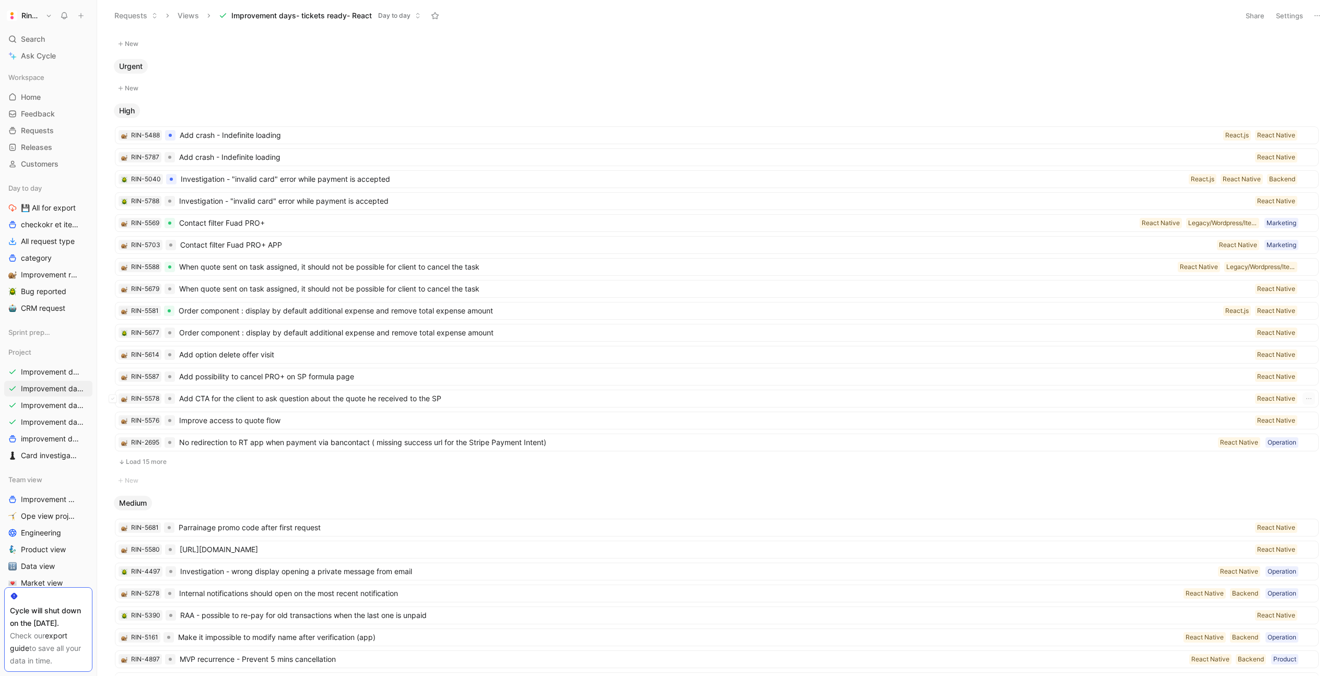
scroll to position [43, 0]
click at [165, 460] on button "Load 15 more" at bounding box center [717, 461] width 1204 height 13
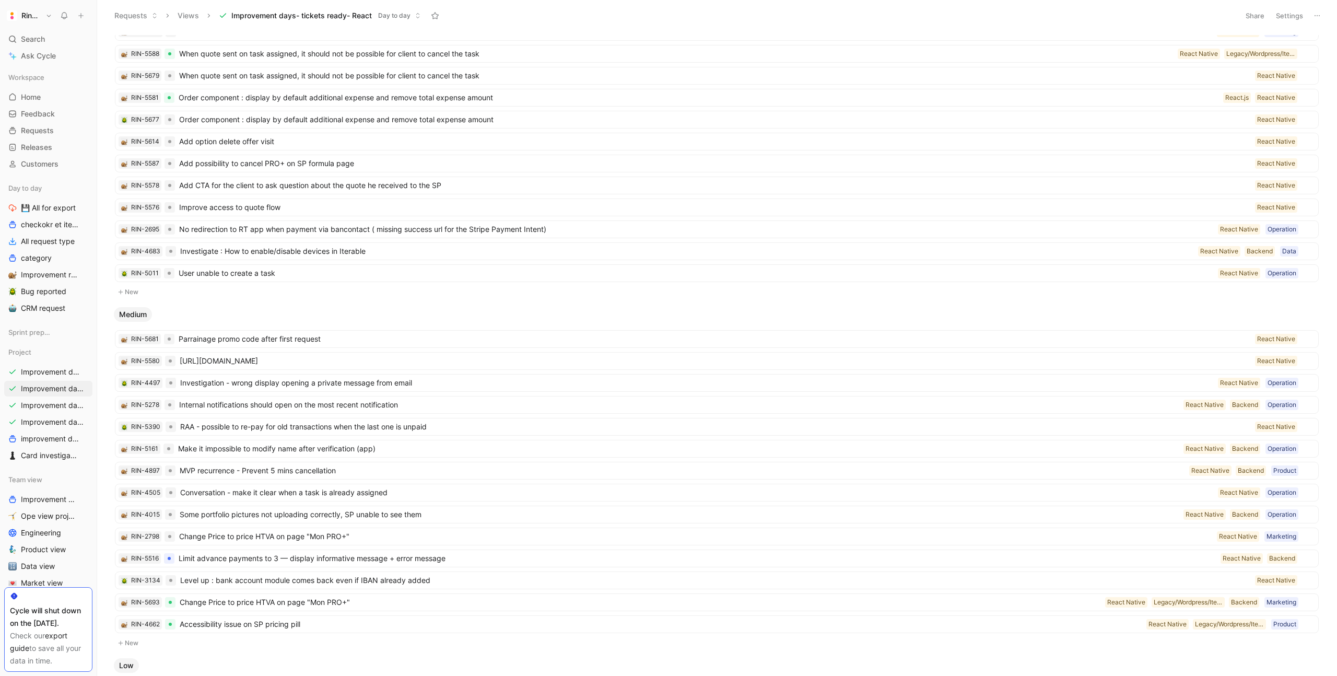
scroll to position [255, 0]
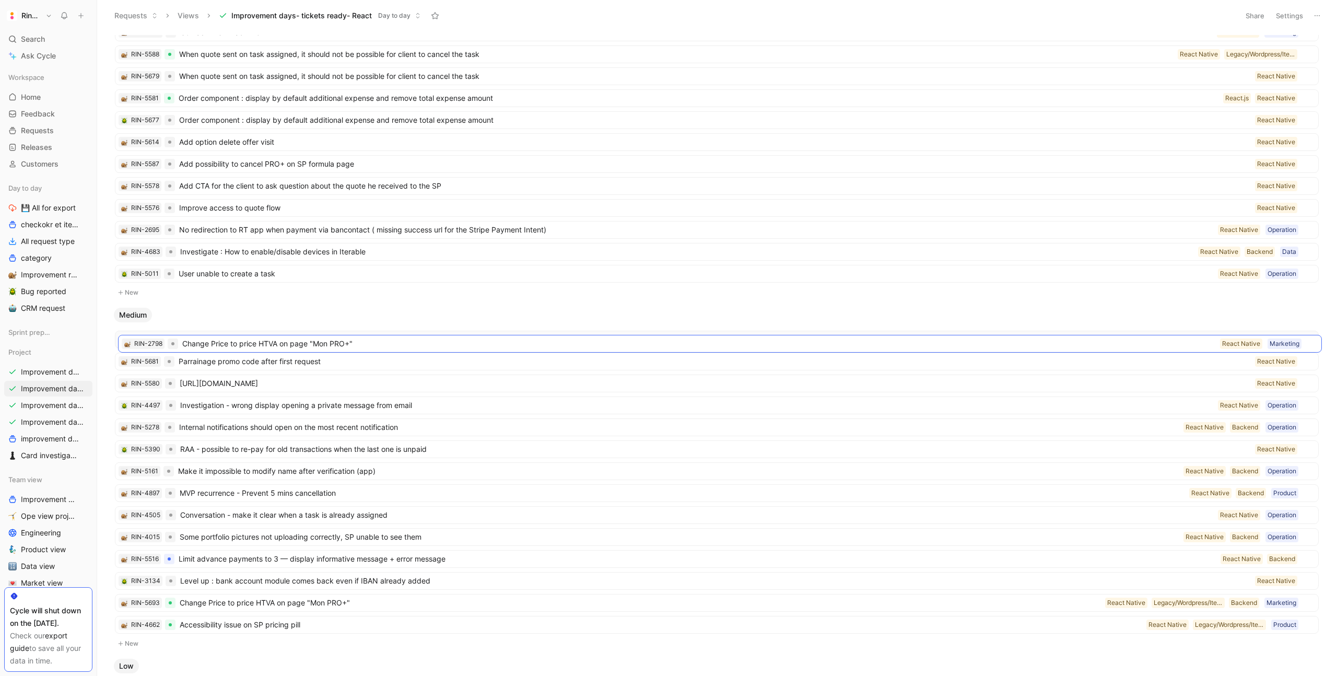
drag, startPoint x: 205, startPoint y: 537, endPoint x: 208, endPoint y: 344, distance: 193.3
drag, startPoint x: 216, startPoint y: 601, endPoint x: 216, endPoint y: 340, distance: 260.6
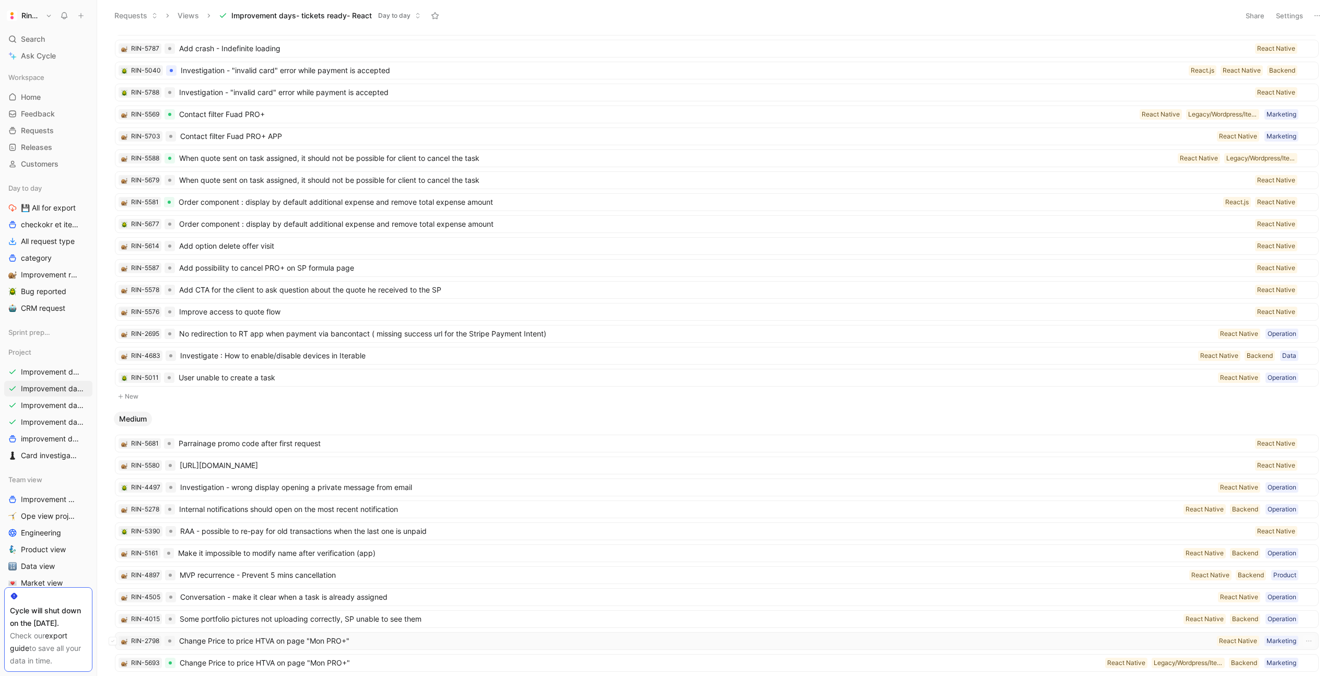
scroll to position [0, 0]
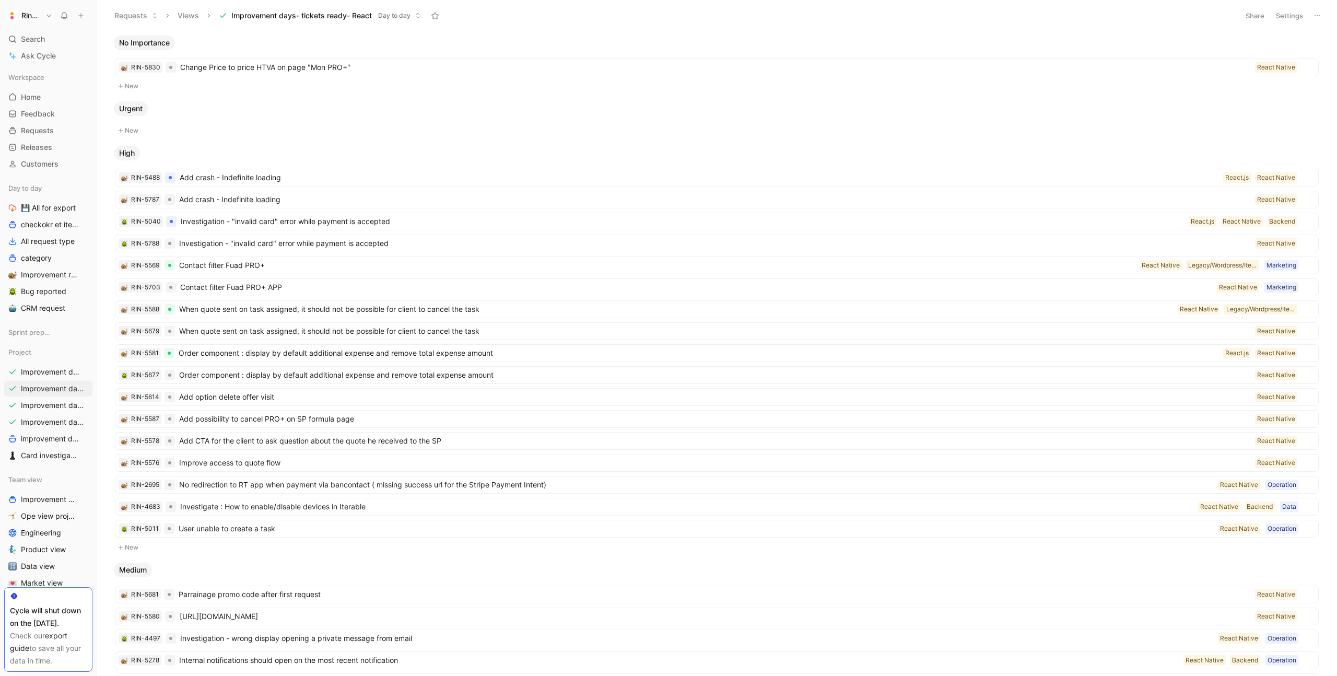
click at [1287, 21] on button "Settings" at bounding box center [1289, 15] width 37 height 15
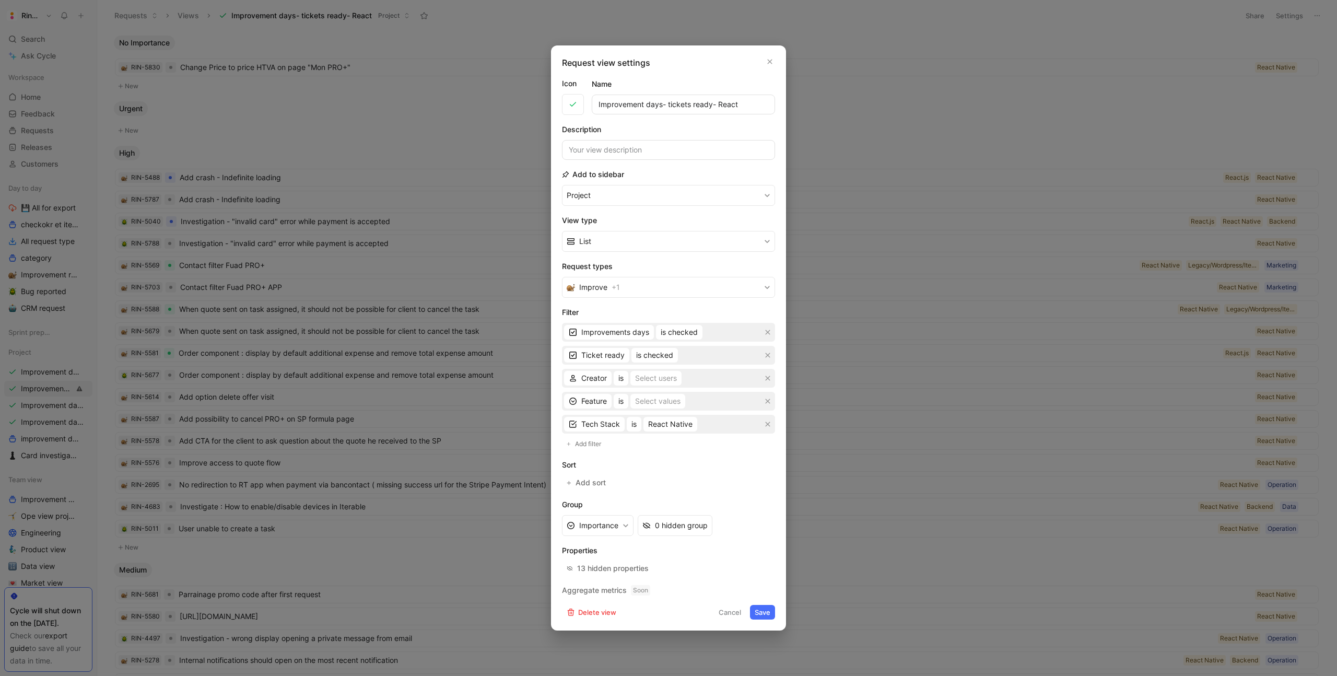
click at [856, 75] on div at bounding box center [668, 338] width 1337 height 676
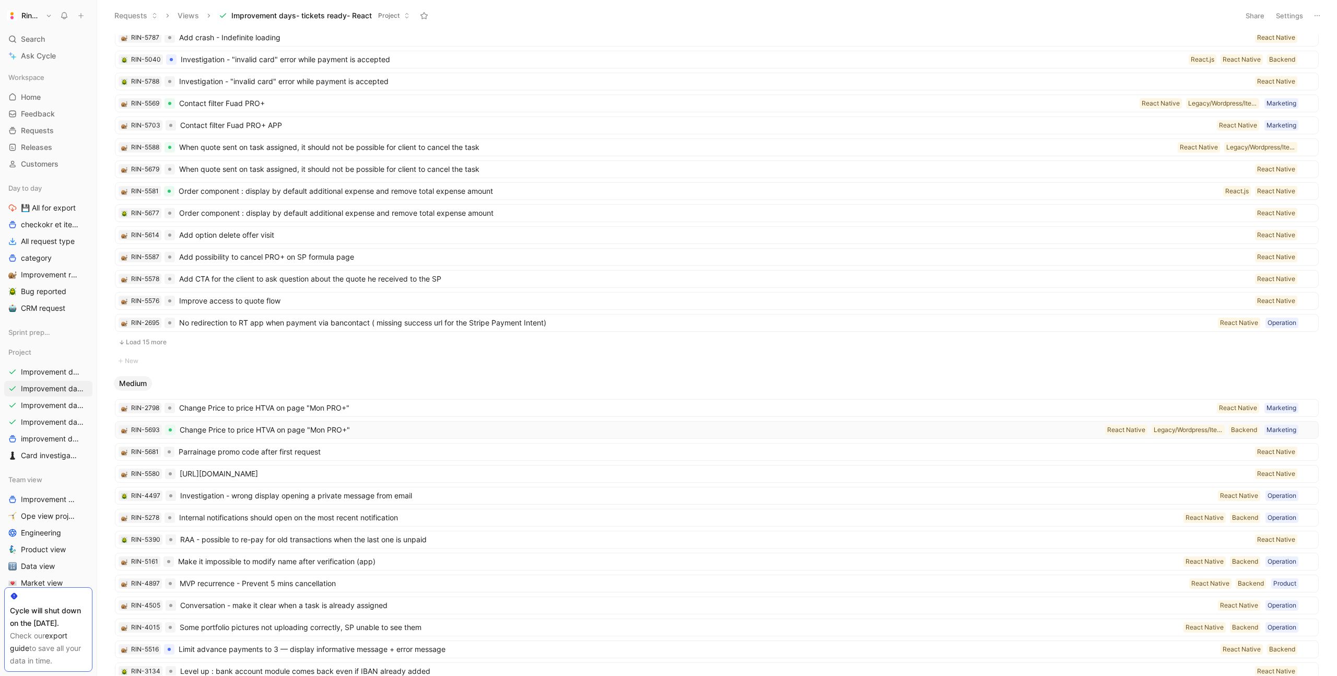
scroll to position [200, 0]
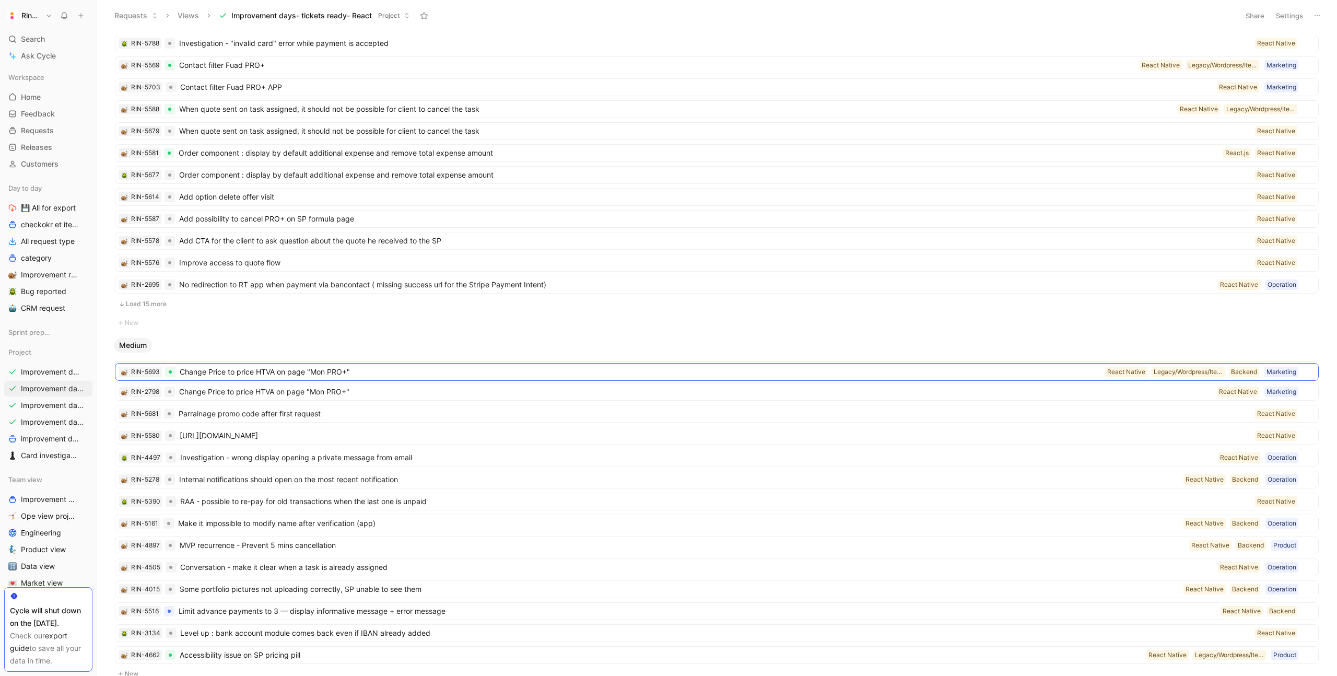
drag, startPoint x: 202, startPoint y: 388, endPoint x: 202, endPoint y: 368, distance: 19.8
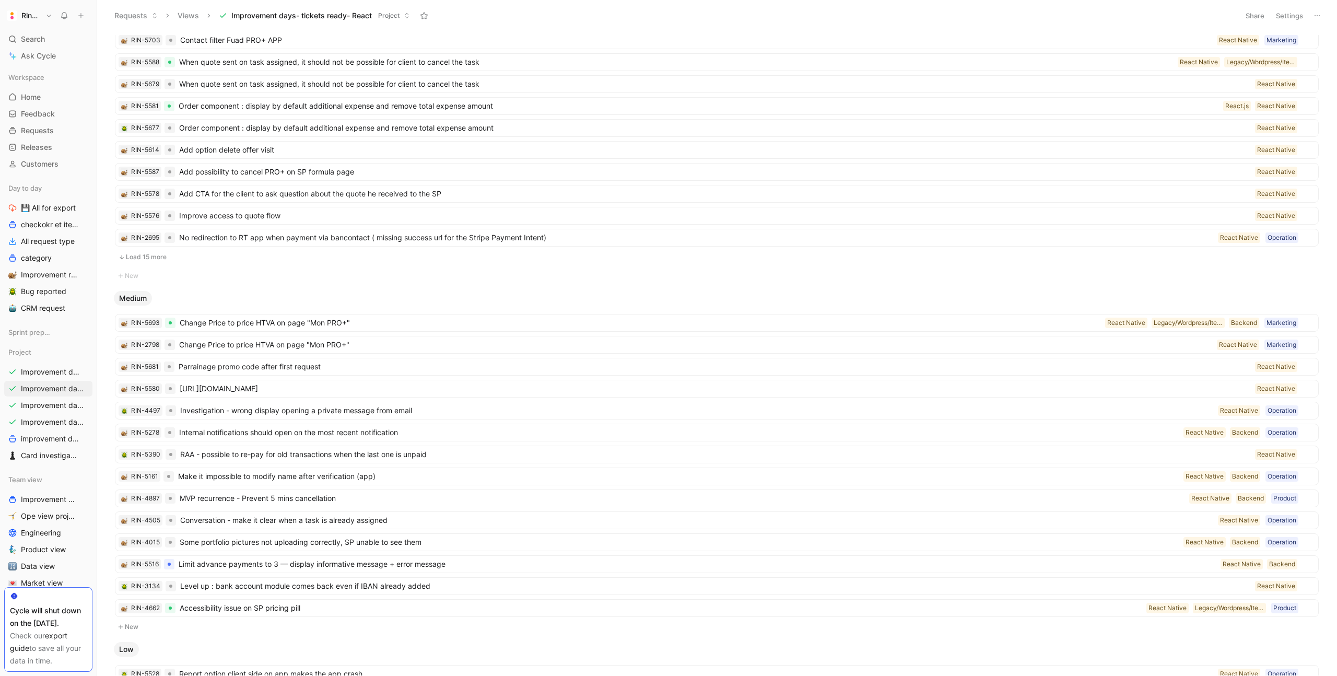
scroll to position [249, 0]
click at [147, 260] on button "Load 15 more" at bounding box center [717, 255] width 1204 height 13
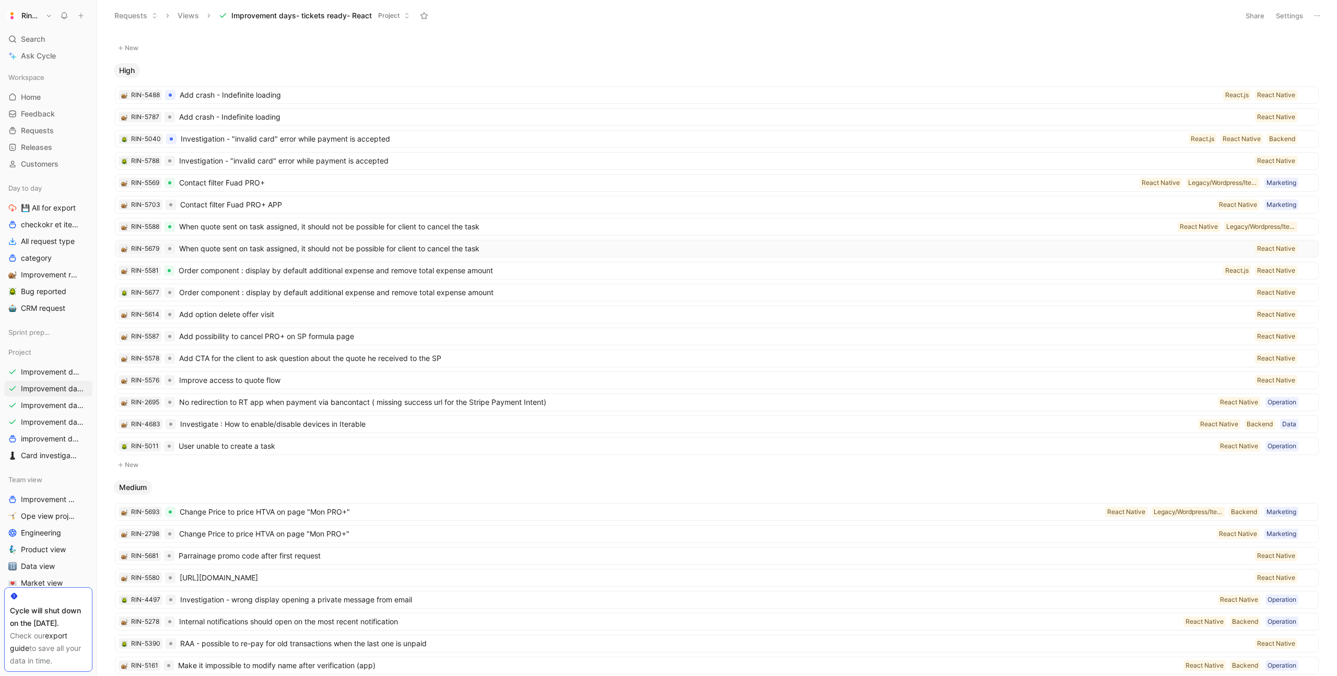
scroll to position [237, 0]
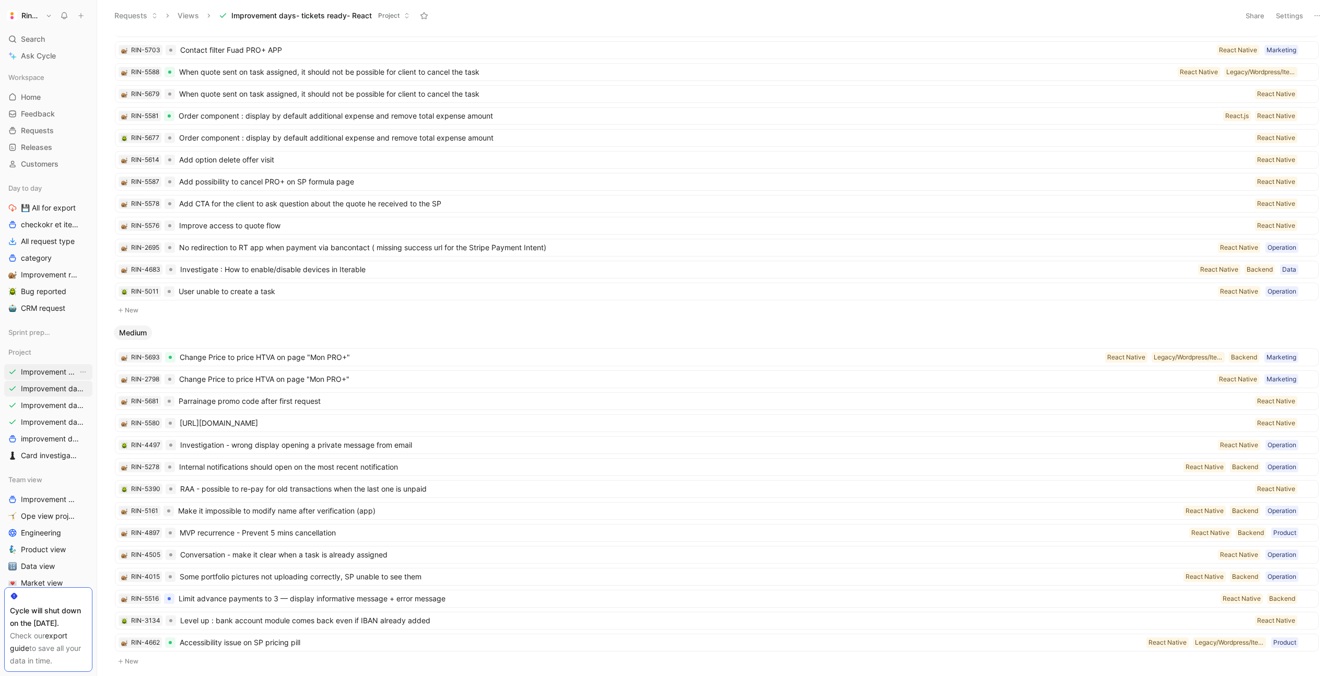
click at [55, 364] on link "Improvement days- tickets tackled ALL" at bounding box center [48, 372] width 88 height 16
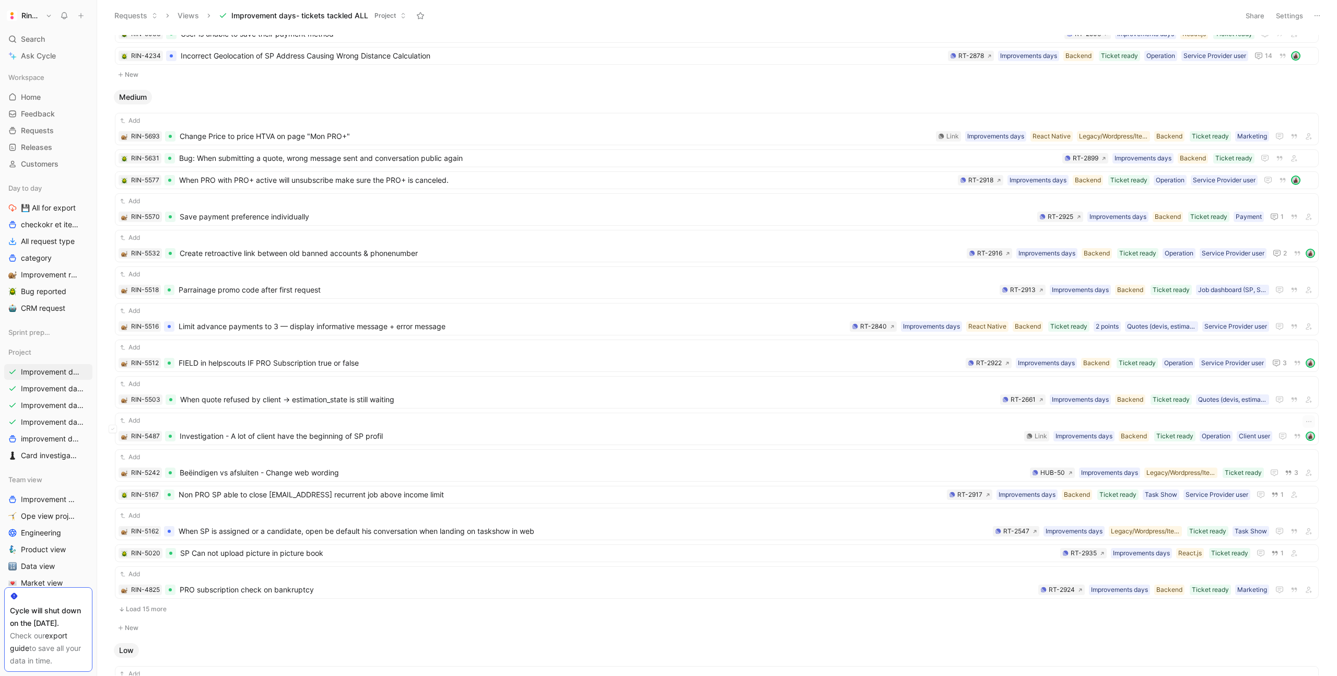
scroll to position [457, 0]
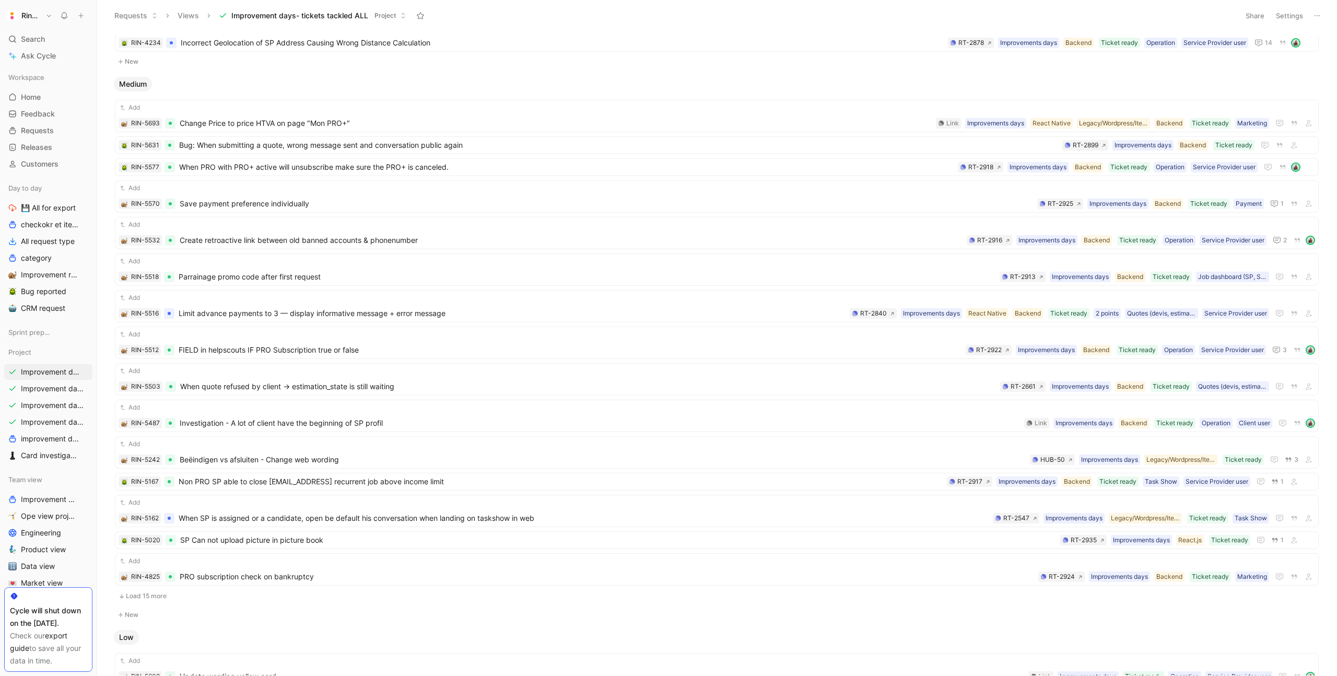
click at [166, 593] on button "Load 15 more" at bounding box center [717, 596] width 1204 height 13
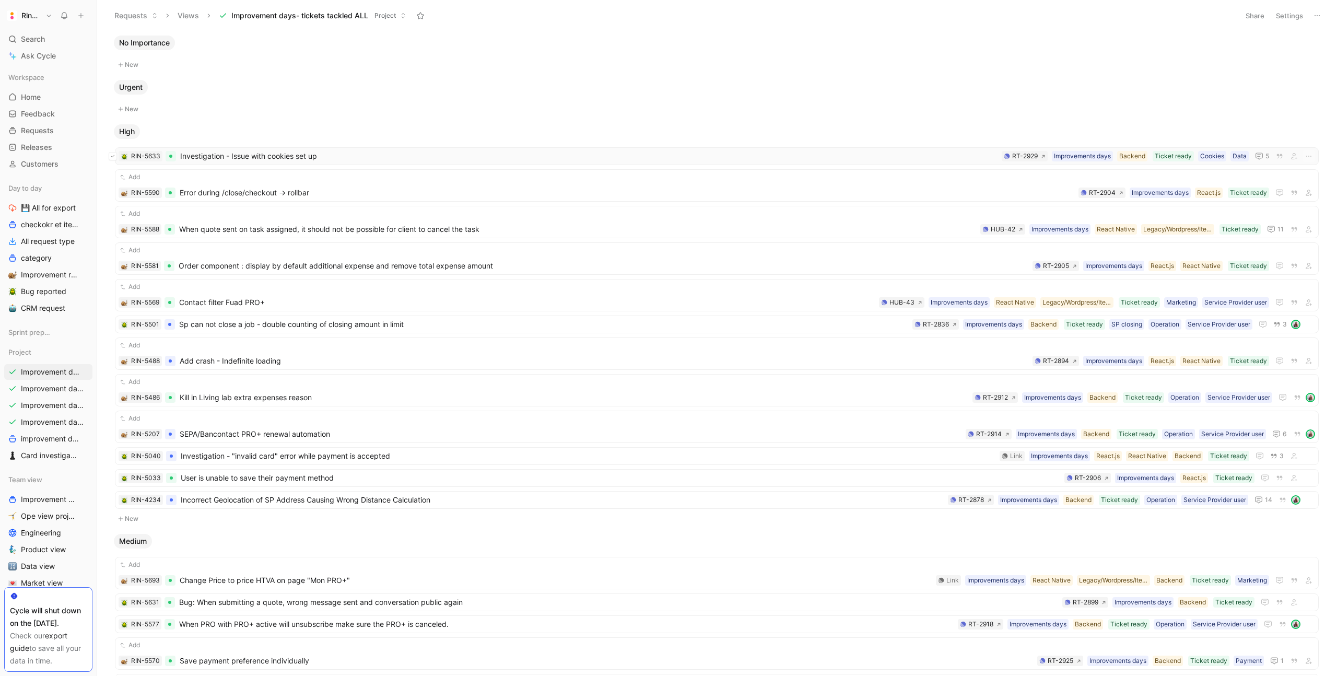
click at [116, 156] on button at bounding box center [113, 156] width 8 height 8
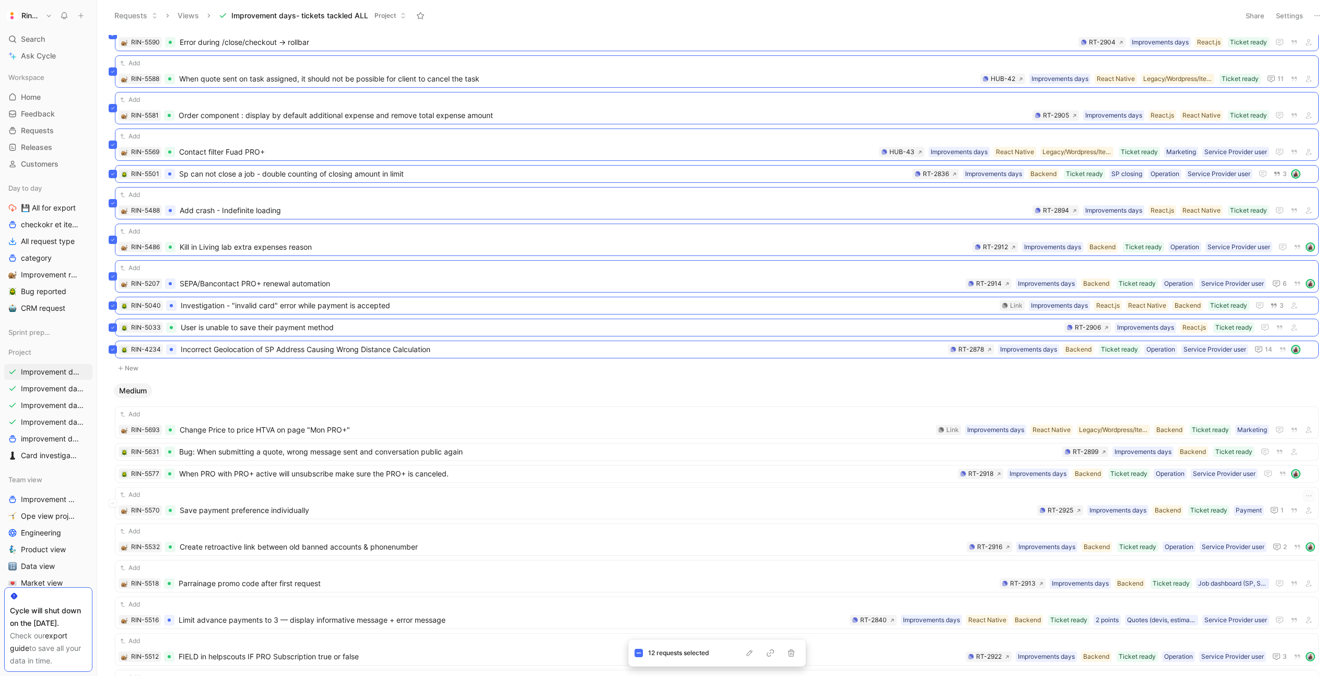
scroll to position [272, 0]
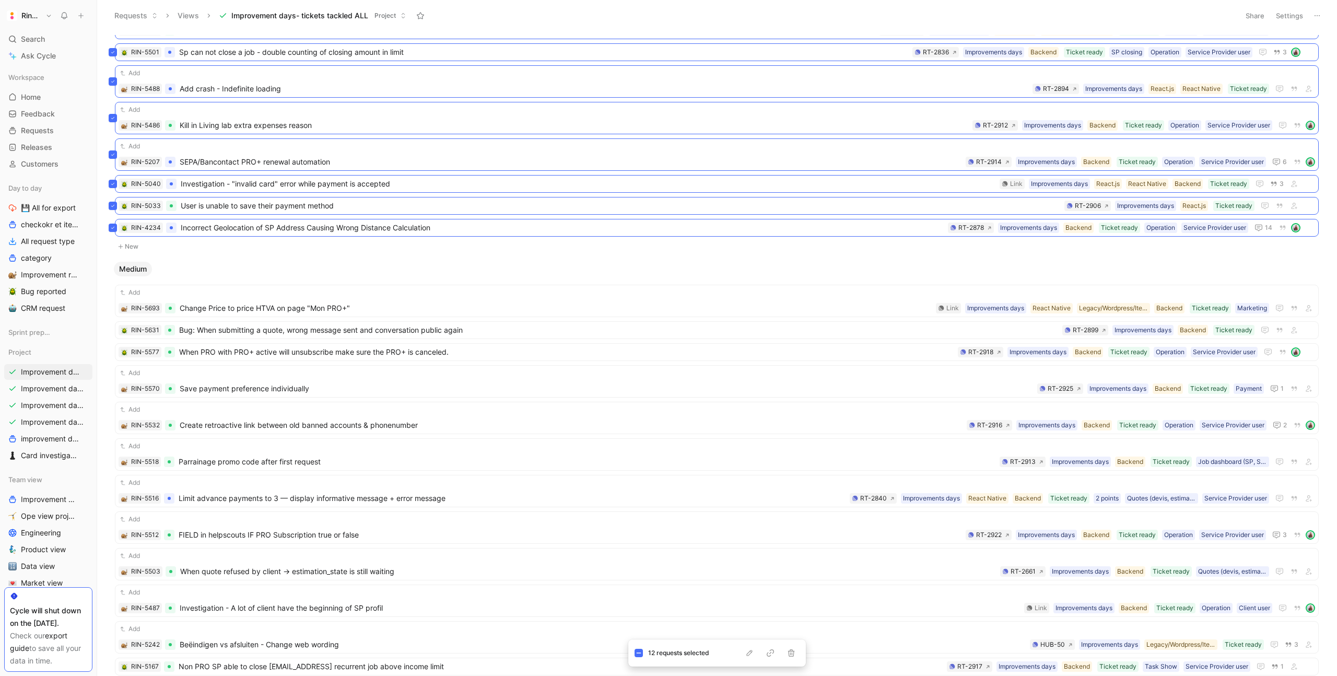
click at [103, 280] on div "No Importance New Urgent New High RIN-5633 Investigation - Issue with cookies s…" at bounding box center [716, 355] width 1226 height 640
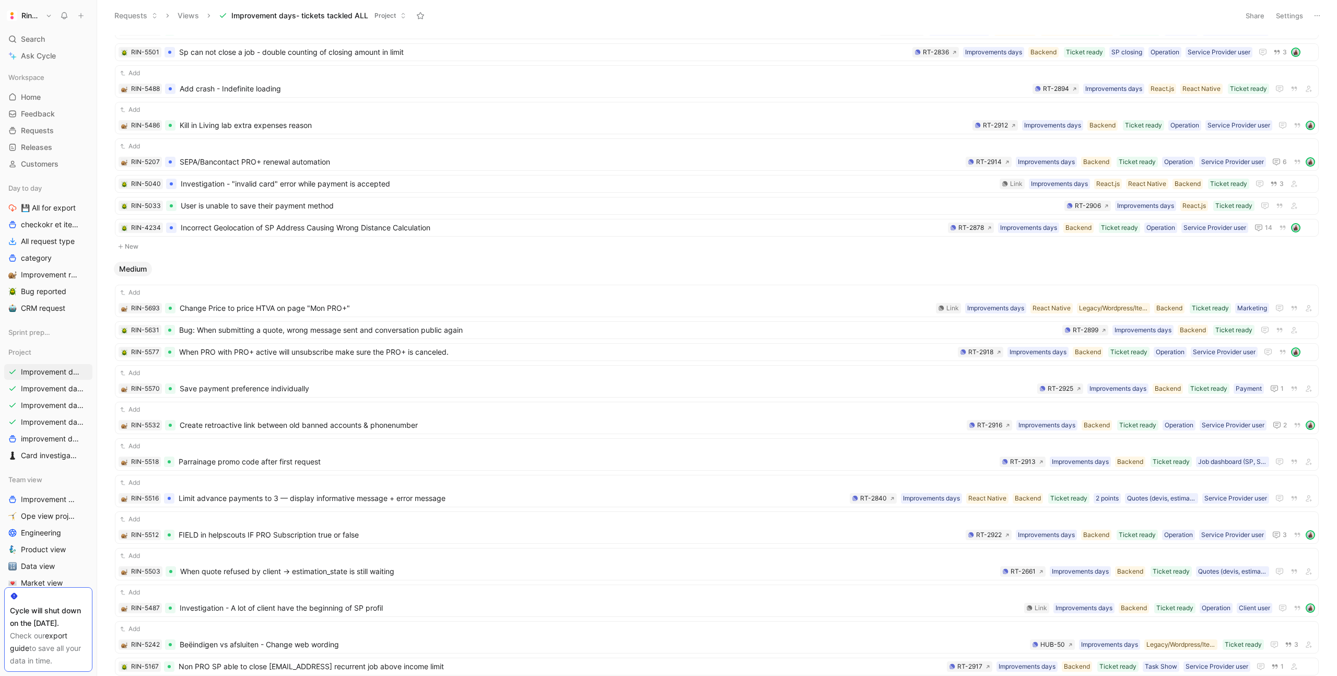
click at [113, 301] on div "Add RIN-5693 Change Price to price HTVA on page "Mon PRO+" Marketing Ticket rea…" at bounding box center [717, 638] width 1214 height 724
click at [114, 300] on icon at bounding box center [112, 301] width 3 height 2
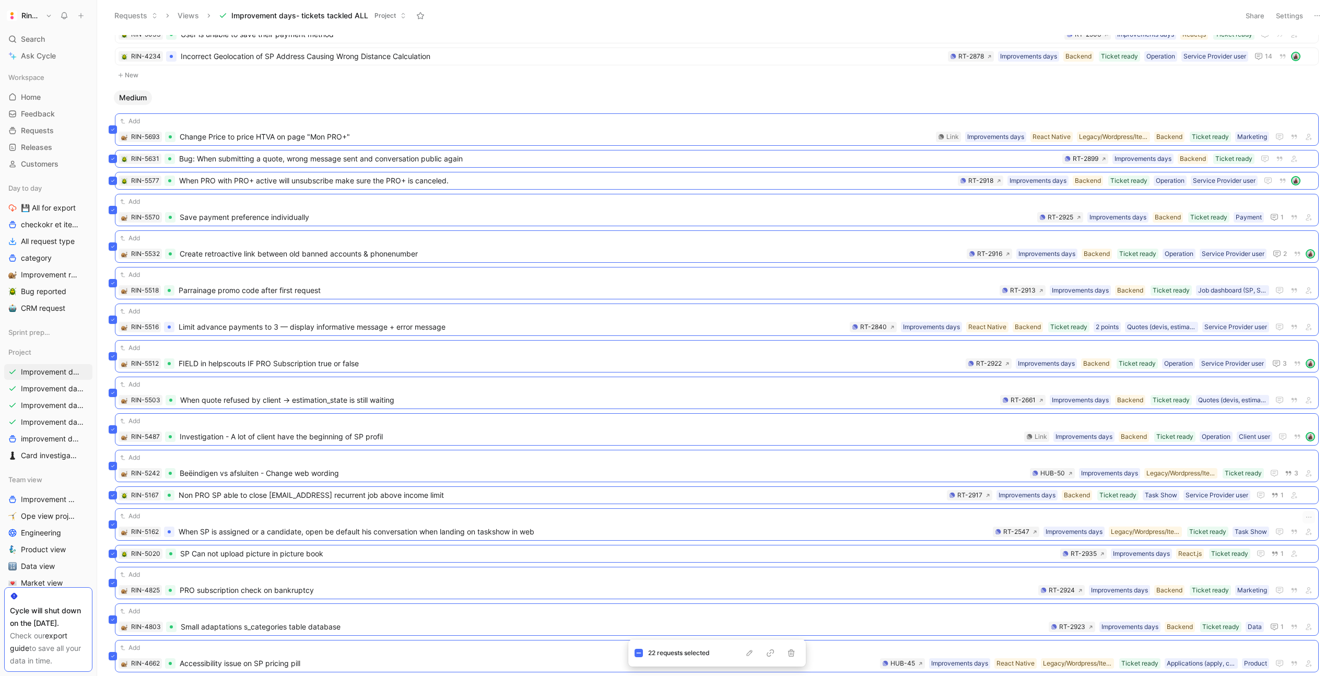
scroll to position [371, 0]
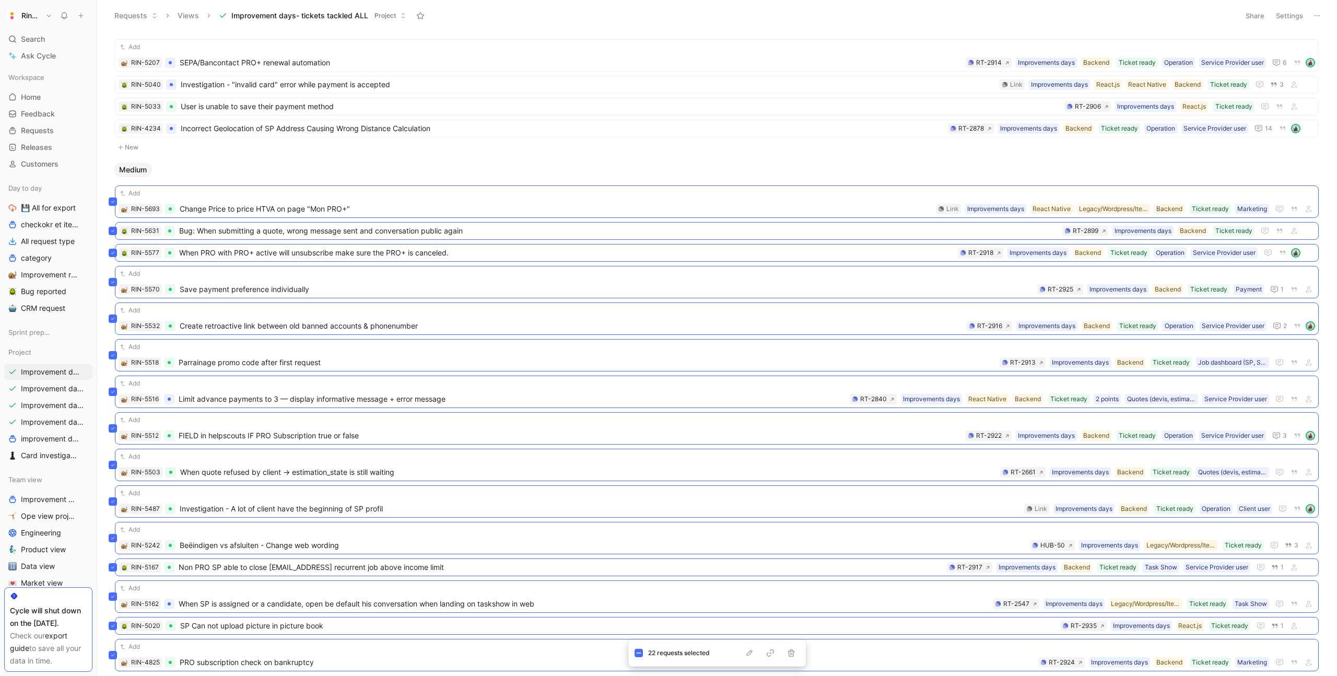
click at [103, 443] on div "No Importance New Urgent New High Add RIN-5590 Error during /close/checkout -> …" at bounding box center [716, 355] width 1226 height 640
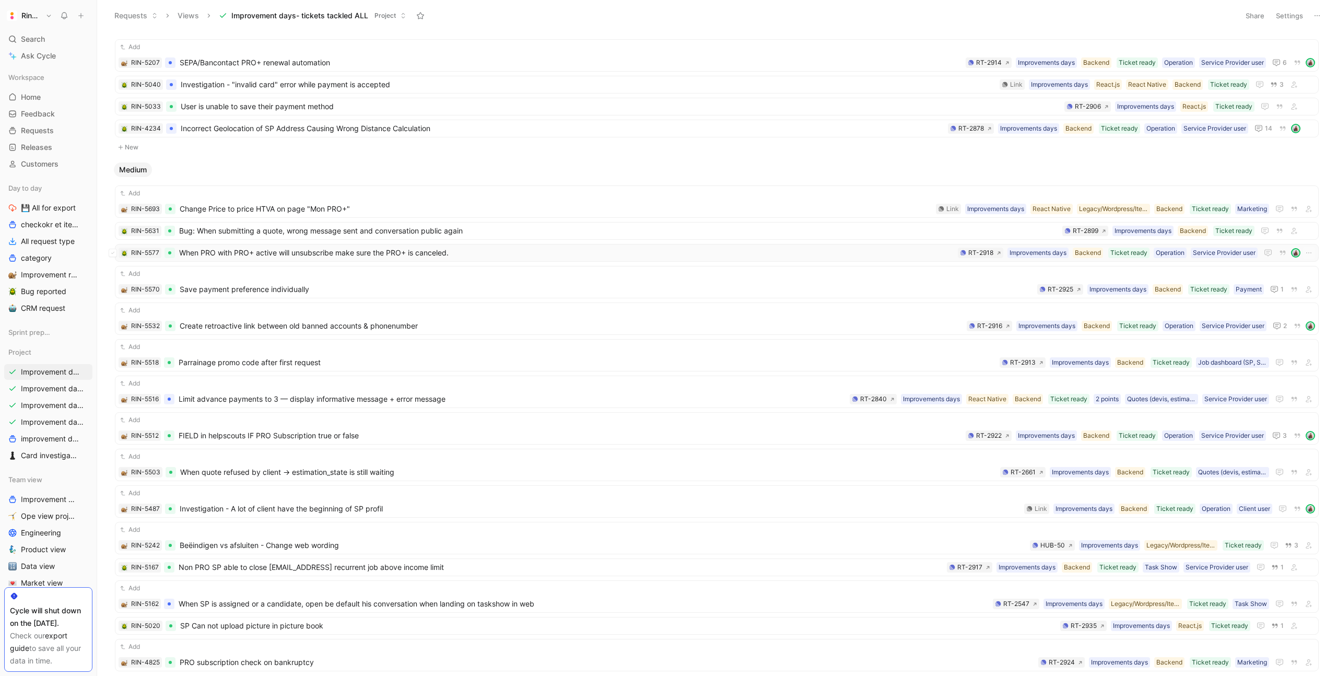
click at [209, 254] on span "When PRO with PRO+ active will unsubscribe make sure the PRO+ is canceled." at bounding box center [566, 253] width 775 height 13
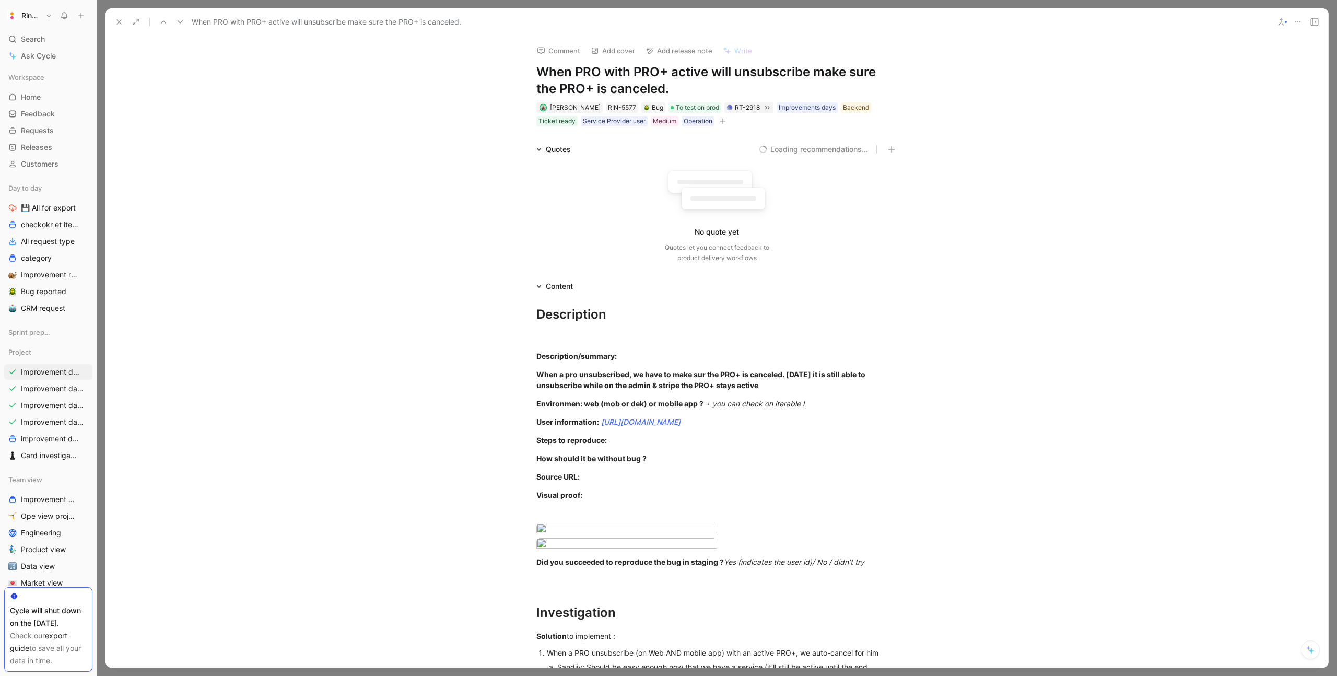
click at [117, 19] on icon at bounding box center [119, 22] width 8 height 8
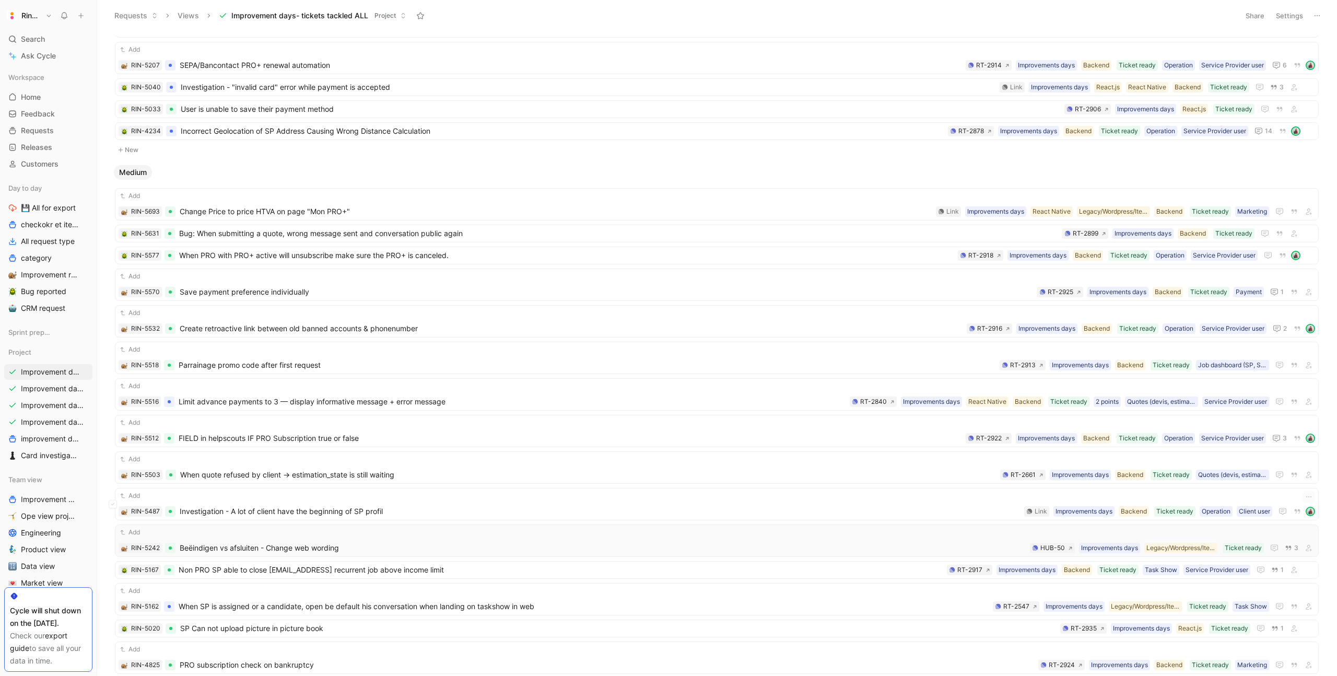
scroll to position [335, 0]
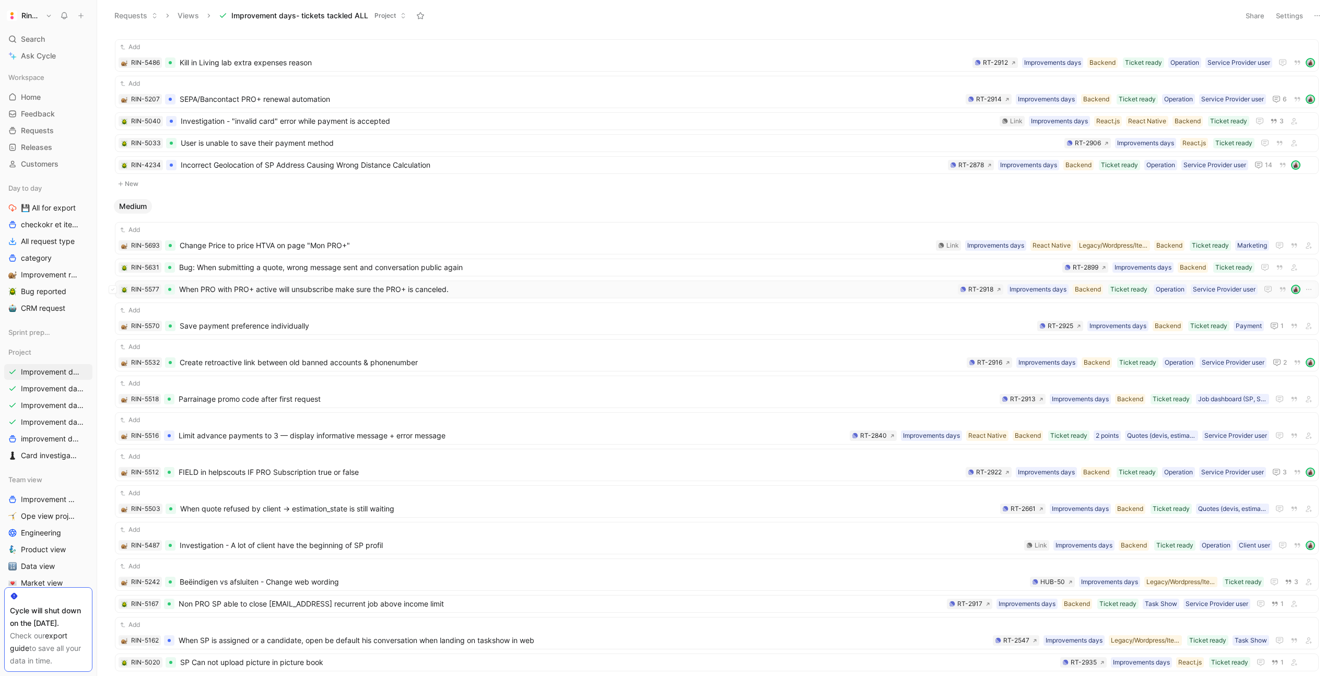
click at [261, 294] on span "When PRO with PRO+ active will unsubscribe make sure the PRO+ is canceled." at bounding box center [566, 289] width 775 height 13
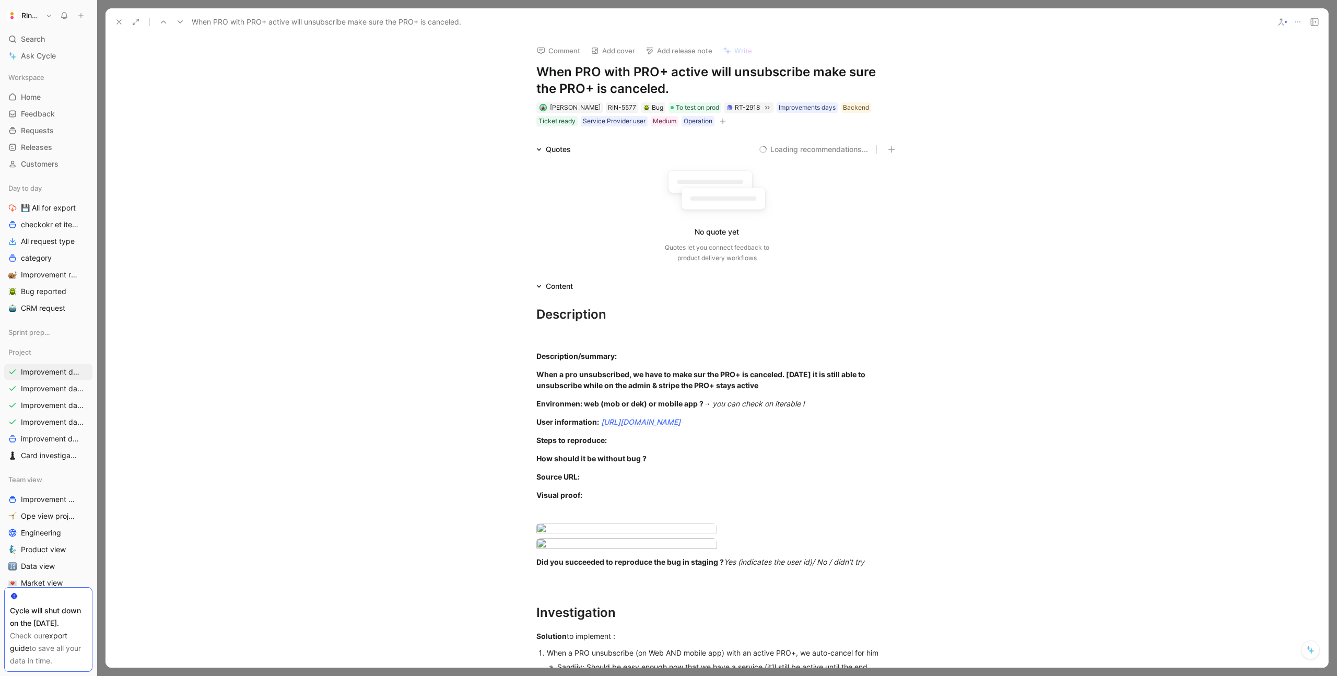
click at [566, 85] on h1 "When PRO with PRO+ active will unsubscribe make sure the PRO+ is canceled." at bounding box center [716, 80] width 361 height 33
copy h1 "When PRO with PRO+ active will unsubscribe make sure the PRO+ is canceled."
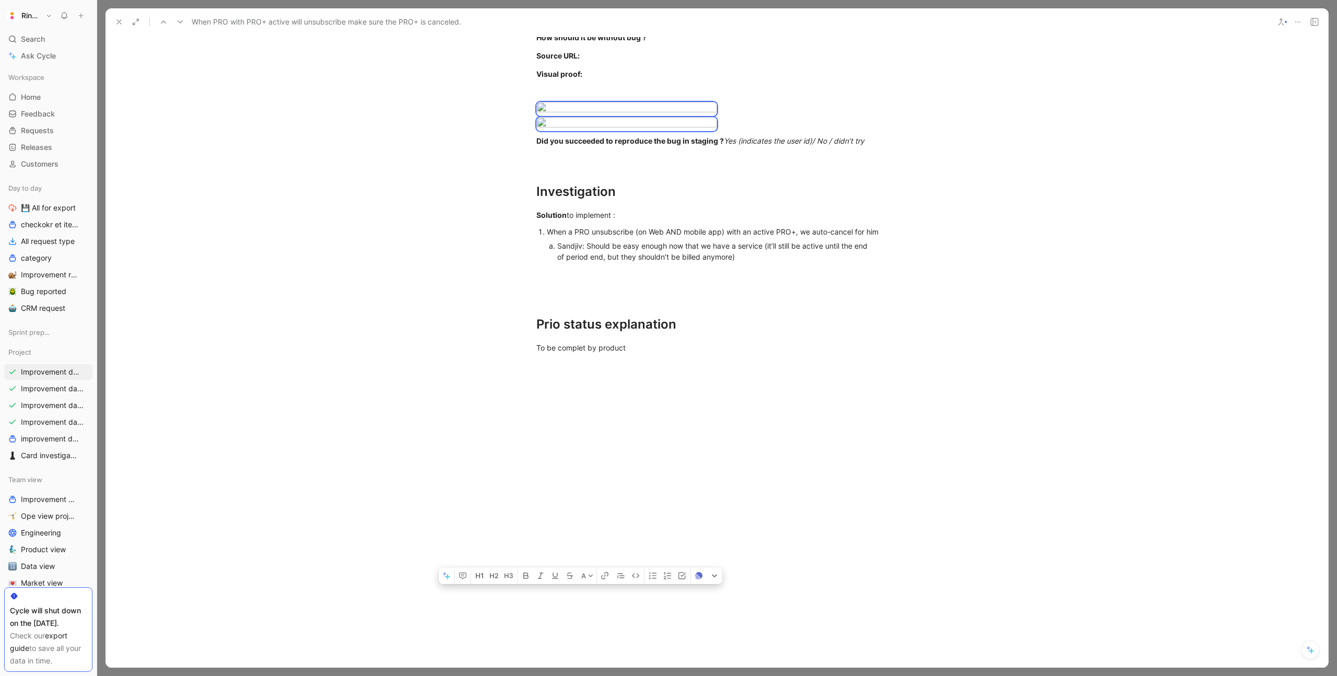
scroll to position [632, 0]
drag, startPoint x: 537, startPoint y: 358, endPoint x: 758, endPoint y: 373, distance: 220.9
click at [758, 373] on div "A Description Description/summary: When a pro unsubscribed, we have to make sur…" at bounding box center [717, 220] width 1223 height 696
copy div "Description/summary: When a pro unsubscribed, we have to make sur the PRO+ is c…"
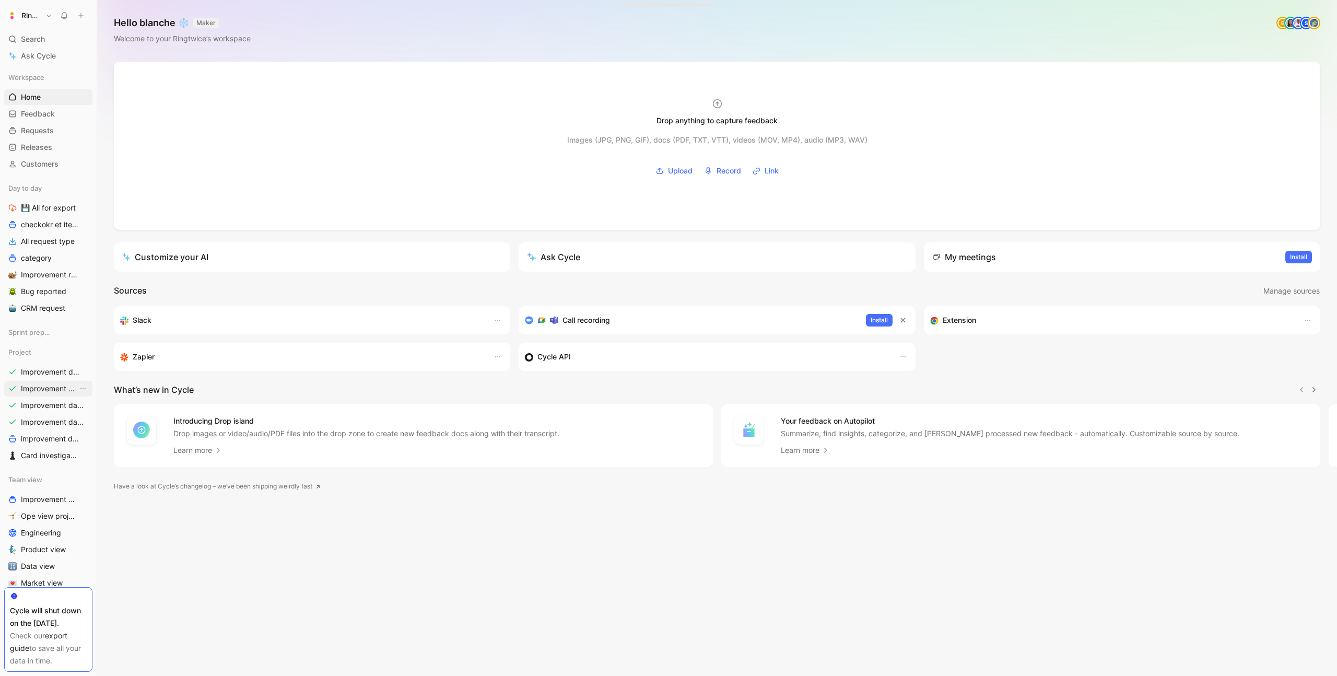
click at [54, 384] on span "Improvement days- tickets ready- React" at bounding box center [49, 388] width 57 height 10
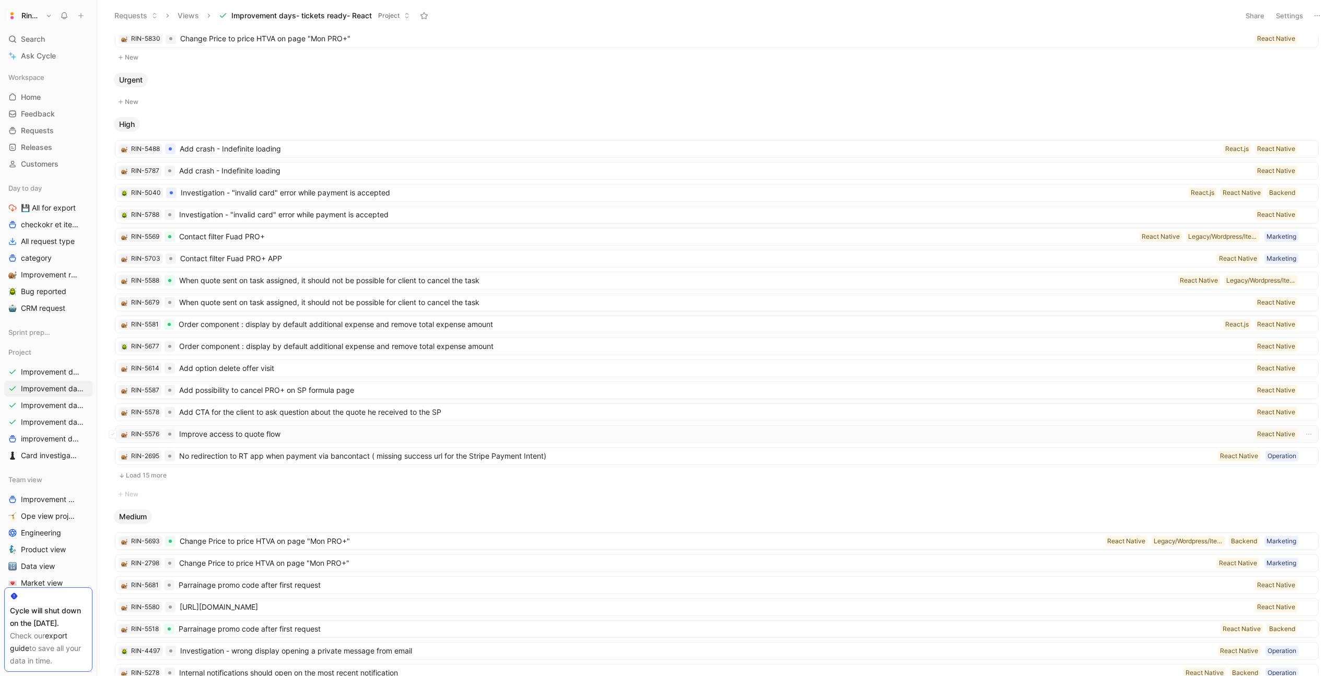
scroll to position [47, 0]
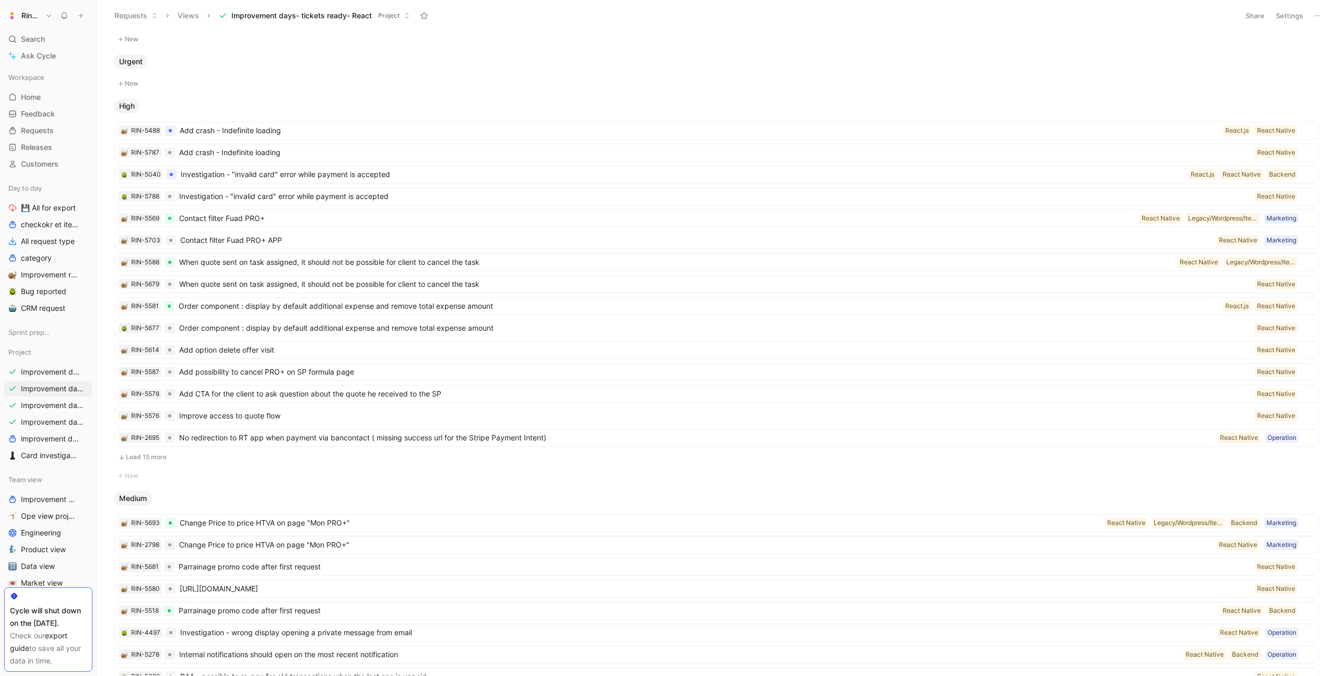
click at [163, 460] on button "Load 15 more" at bounding box center [717, 457] width 1204 height 13
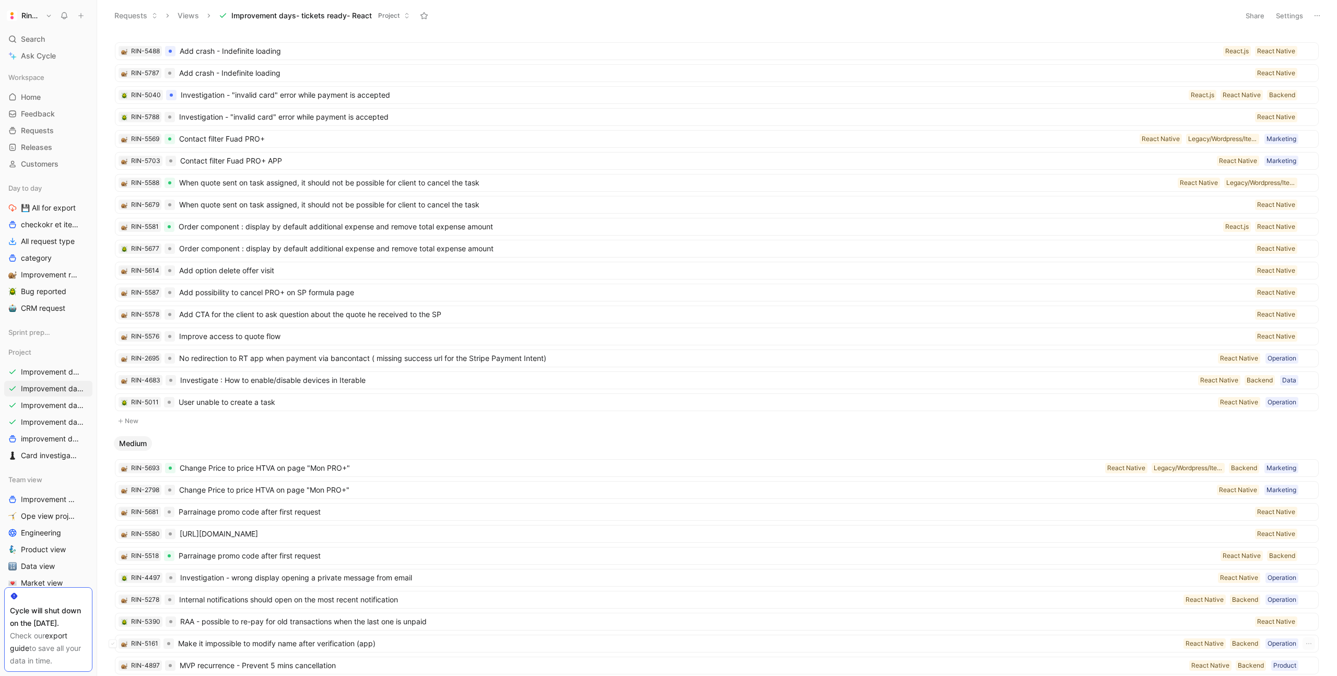
scroll to position [312, 0]
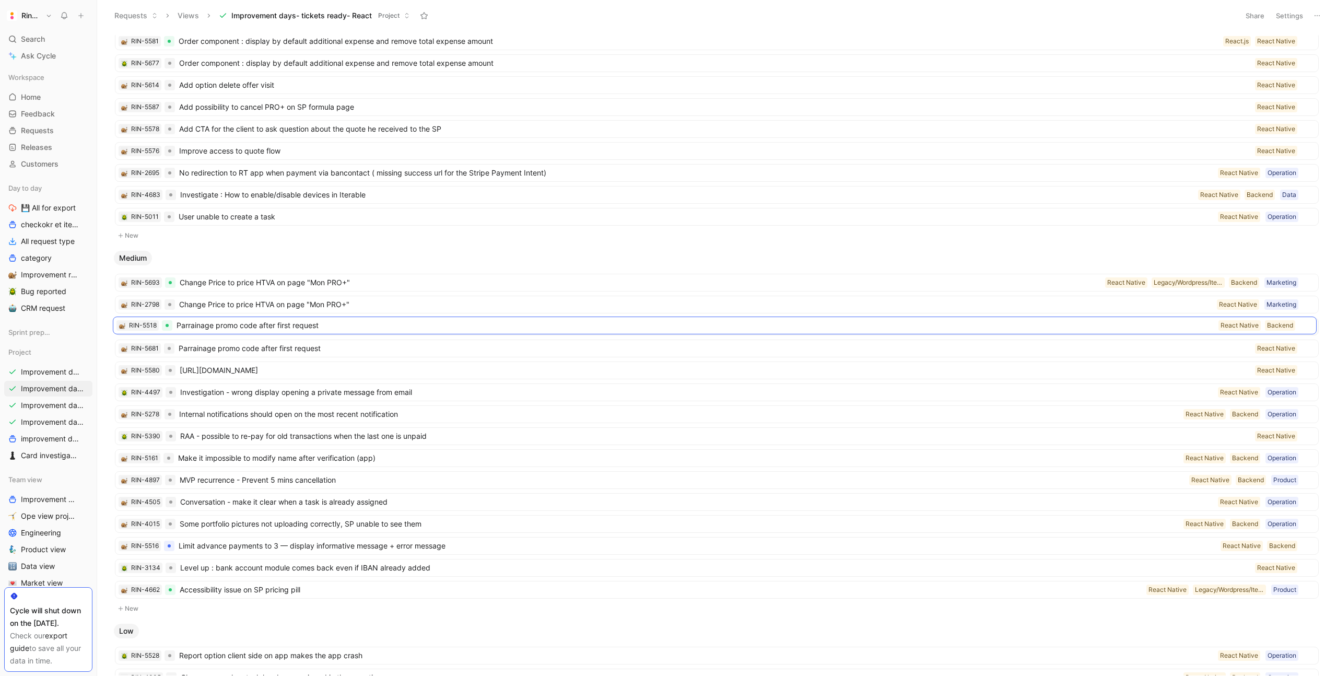
drag, startPoint x: 283, startPoint y: 371, endPoint x: 281, endPoint y: 327, distance: 43.9
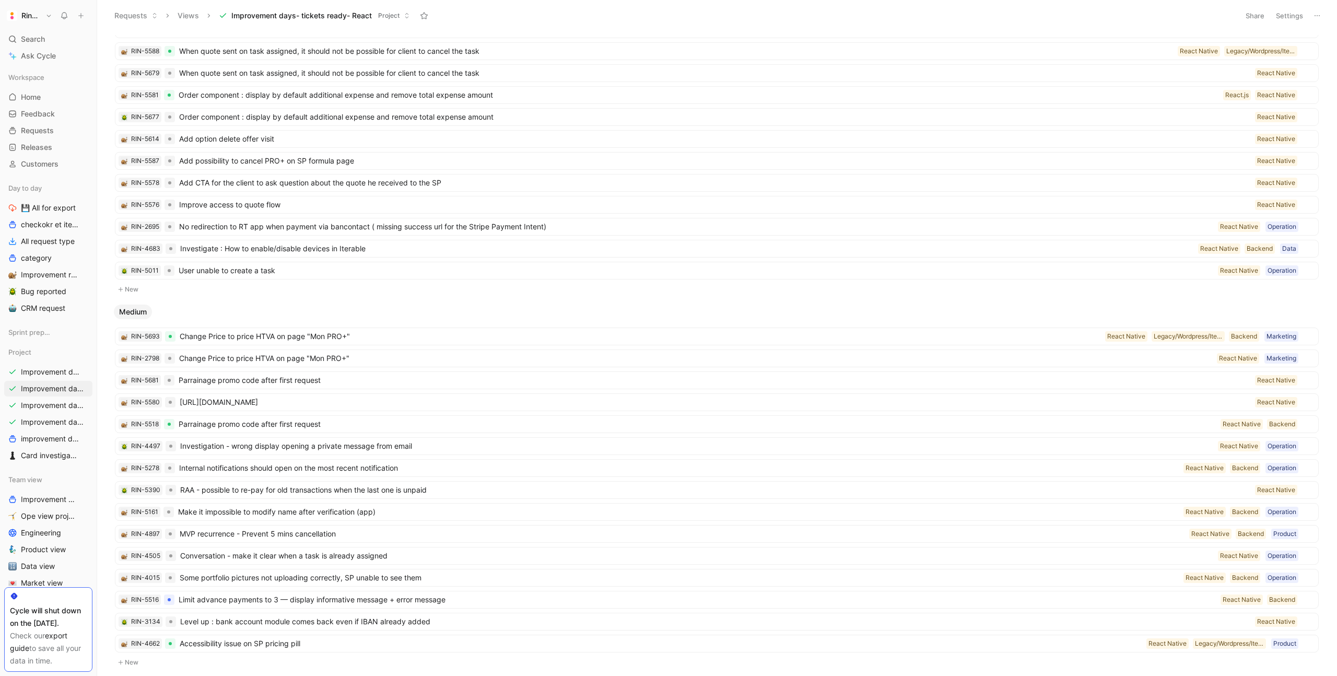
scroll to position [268, 0]
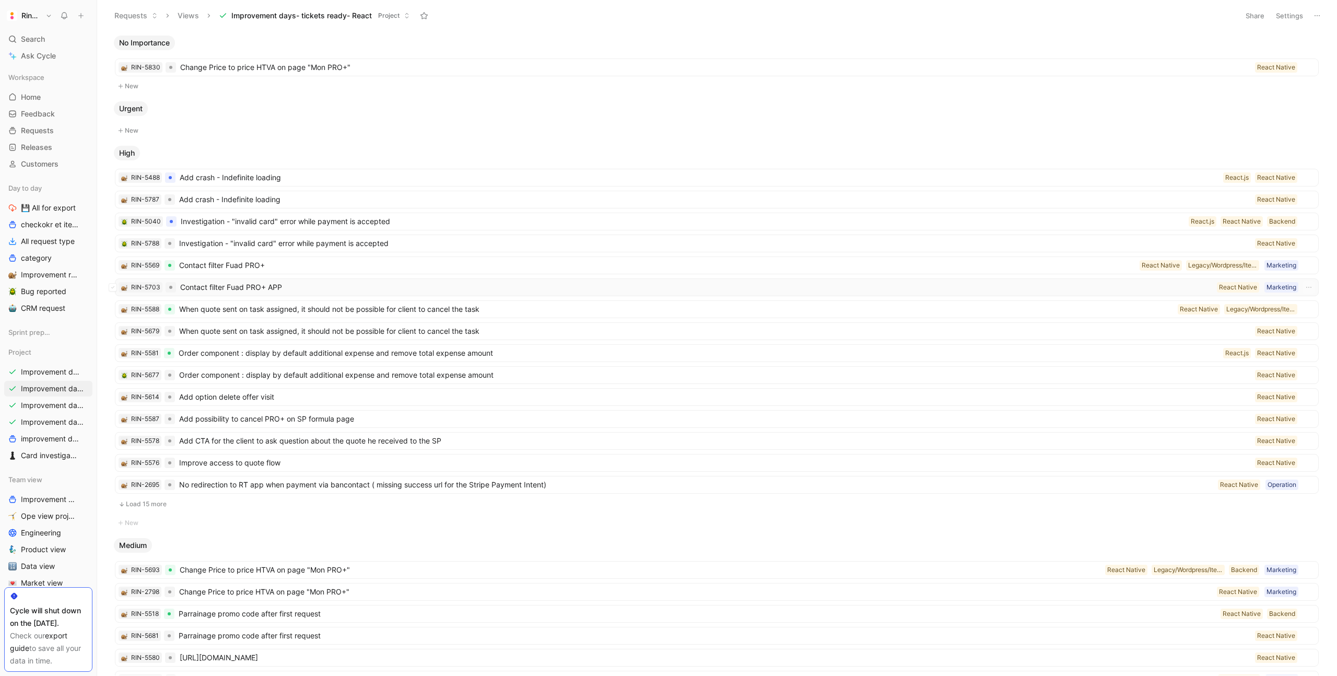
click at [295, 287] on span "Contact filter Fuad PRO+ APP" at bounding box center [696, 287] width 1033 height 13
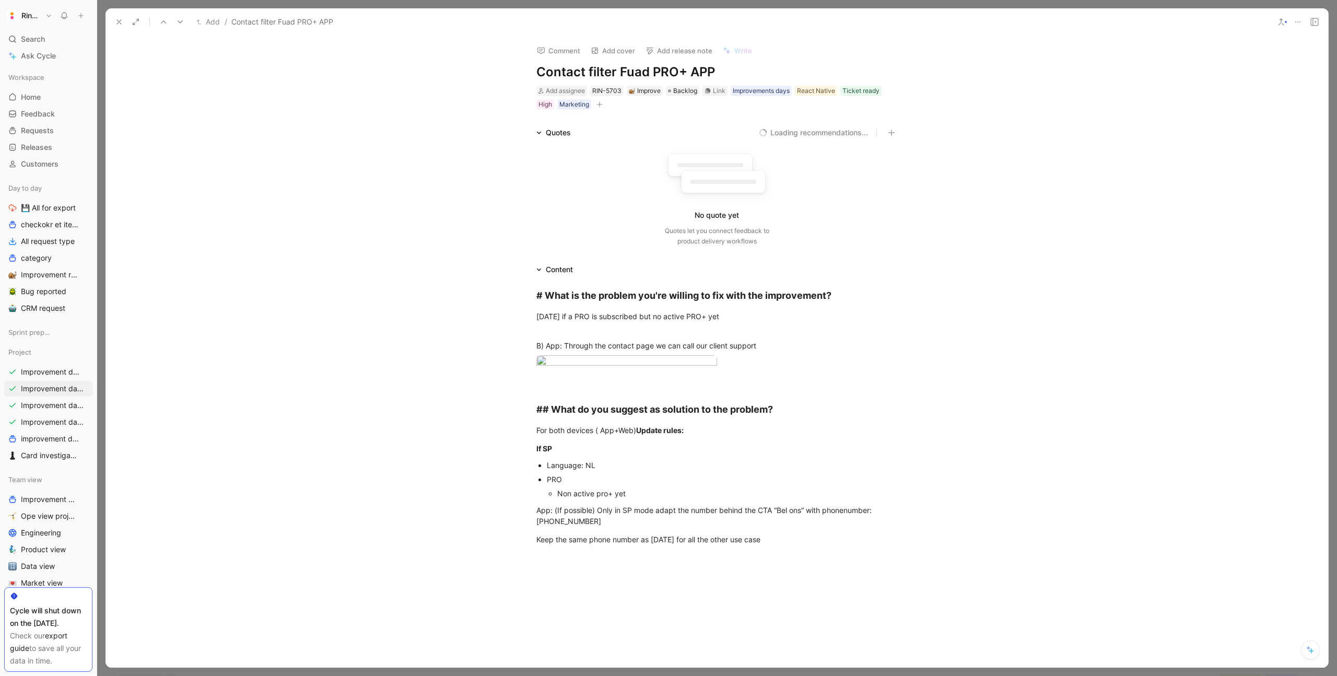
click at [722, 78] on h1 "Contact filter Fuad PRO+ APP" at bounding box center [716, 72] width 361 height 17
click at [120, 24] on icon at bounding box center [119, 22] width 8 height 8
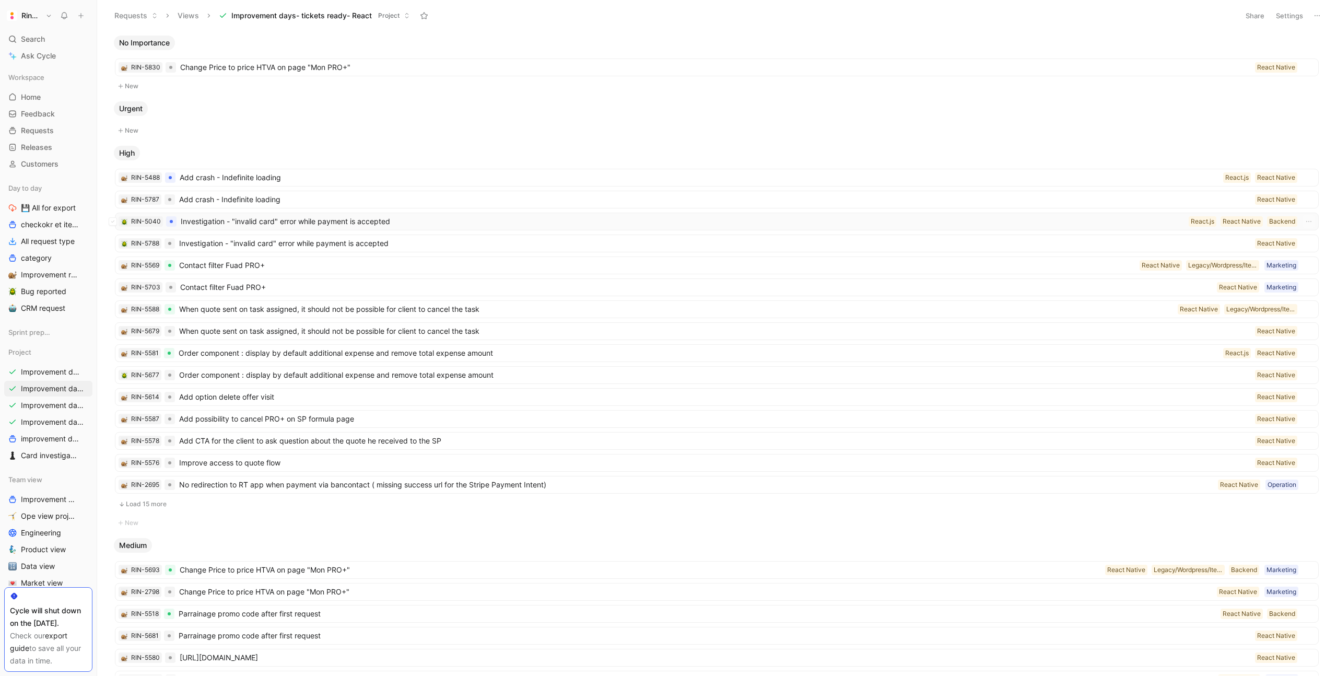
click at [326, 226] on span "Investigation - "invalid card" error while payment is accepted" at bounding box center [683, 221] width 1004 height 13
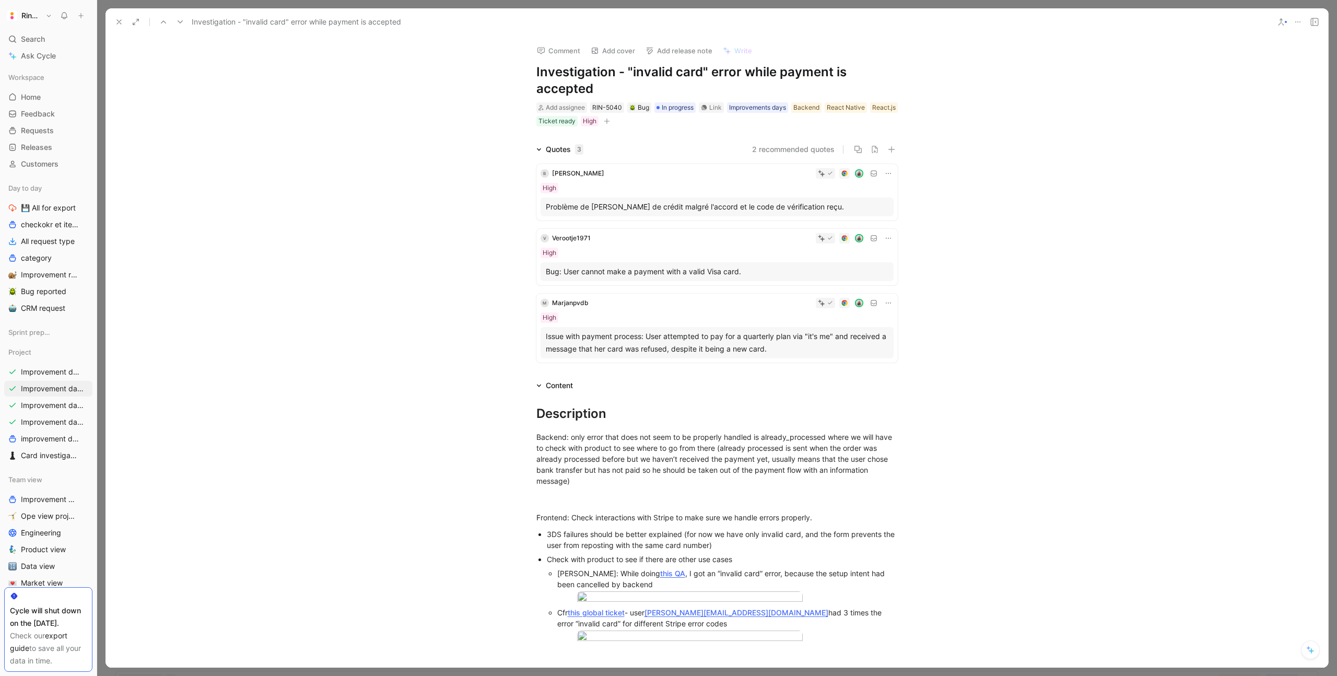
click at [122, 21] on icon at bounding box center [119, 22] width 8 height 8
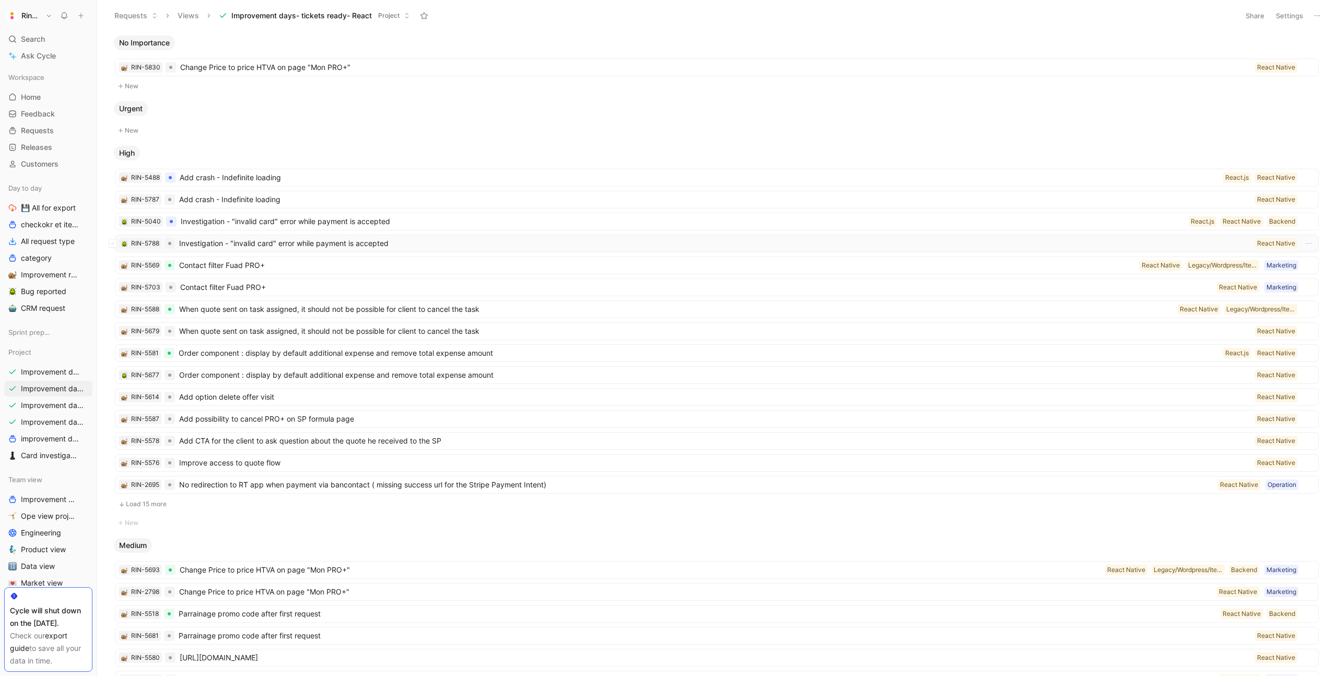
click at [222, 243] on span "Investigation - "invalid card" error while payment is accepted" at bounding box center [715, 243] width 1072 height 13
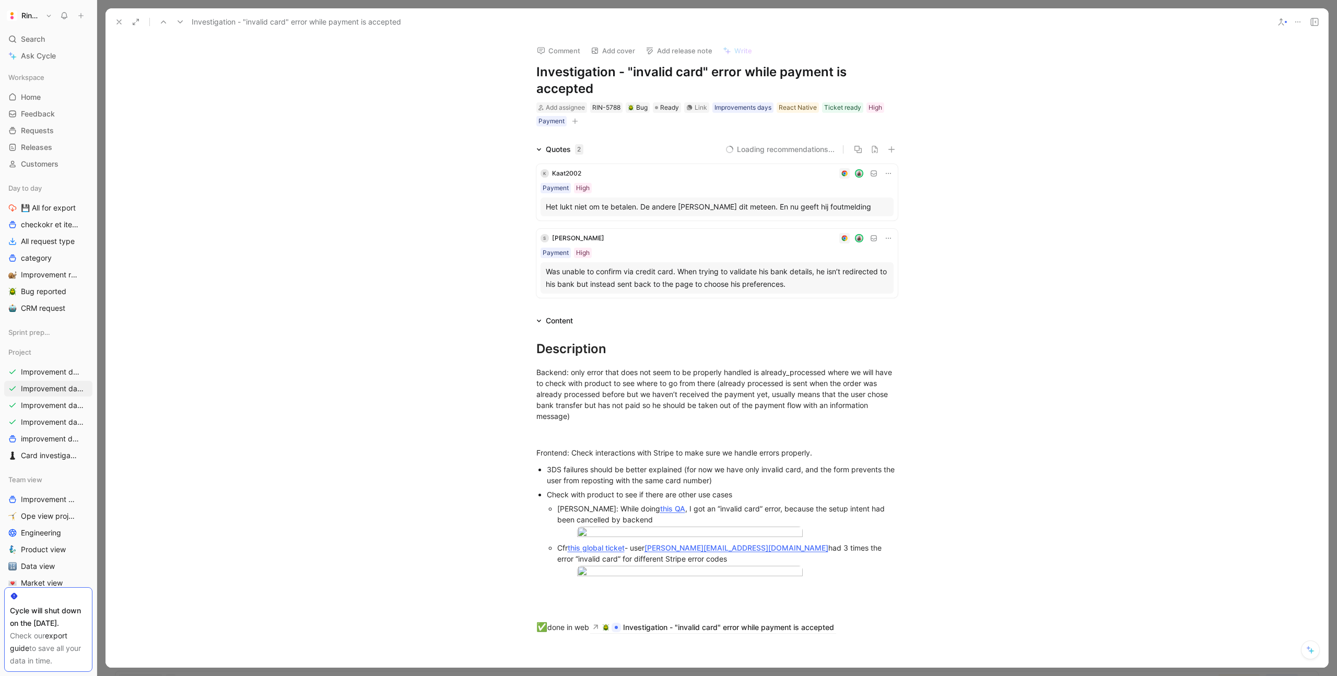
click at [560, 73] on h1 "Investigation - "invalid card" error while payment is accepted" at bounding box center [716, 80] width 361 height 33
click at [560, 74] on h1 "Investigation - "invalid card" error while payment is accepted" at bounding box center [716, 80] width 361 height 33
click at [567, 72] on h1 "Investigation - "invalid card" error while payment is accepted" at bounding box center [716, 80] width 361 height 33
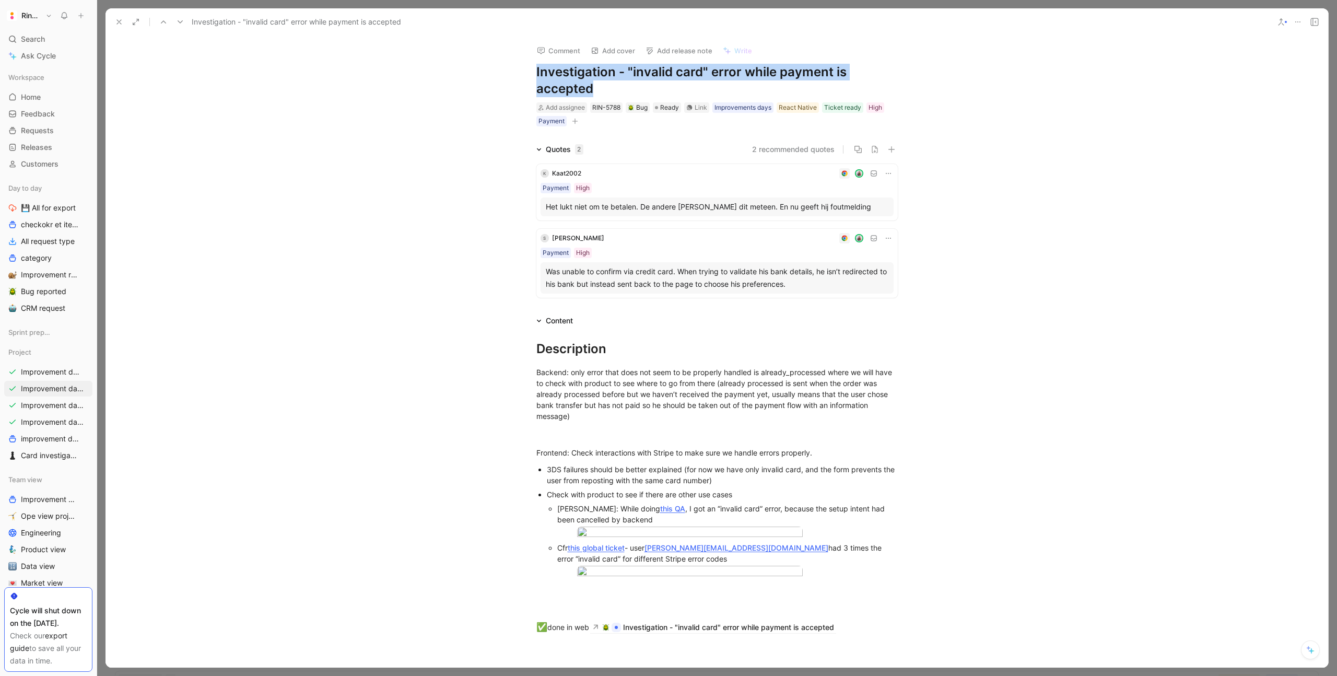
click at [567, 72] on h1 "Investigation - "invalid card" error while payment is accepted" at bounding box center [716, 80] width 361 height 33
copy h1 "Investigation - "invalid card" error while payment is accepted"
click at [120, 24] on icon at bounding box center [119, 22] width 8 height 8
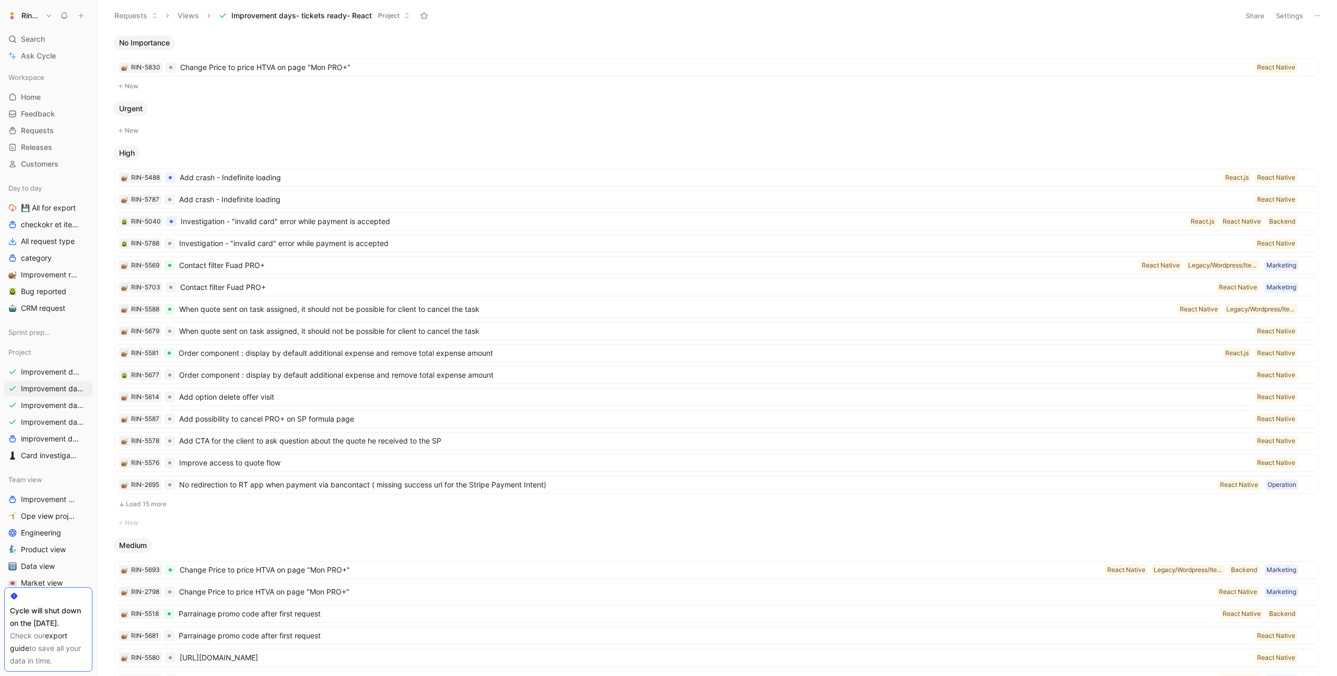
click at [330, 117] on div at bounding box center [717, 120] width 1214 height 8
click at [307, 589] on span "Change Price to price HTVA on page "Mon PRO+"" at bounding box center [696, 591] width 1034 height 13
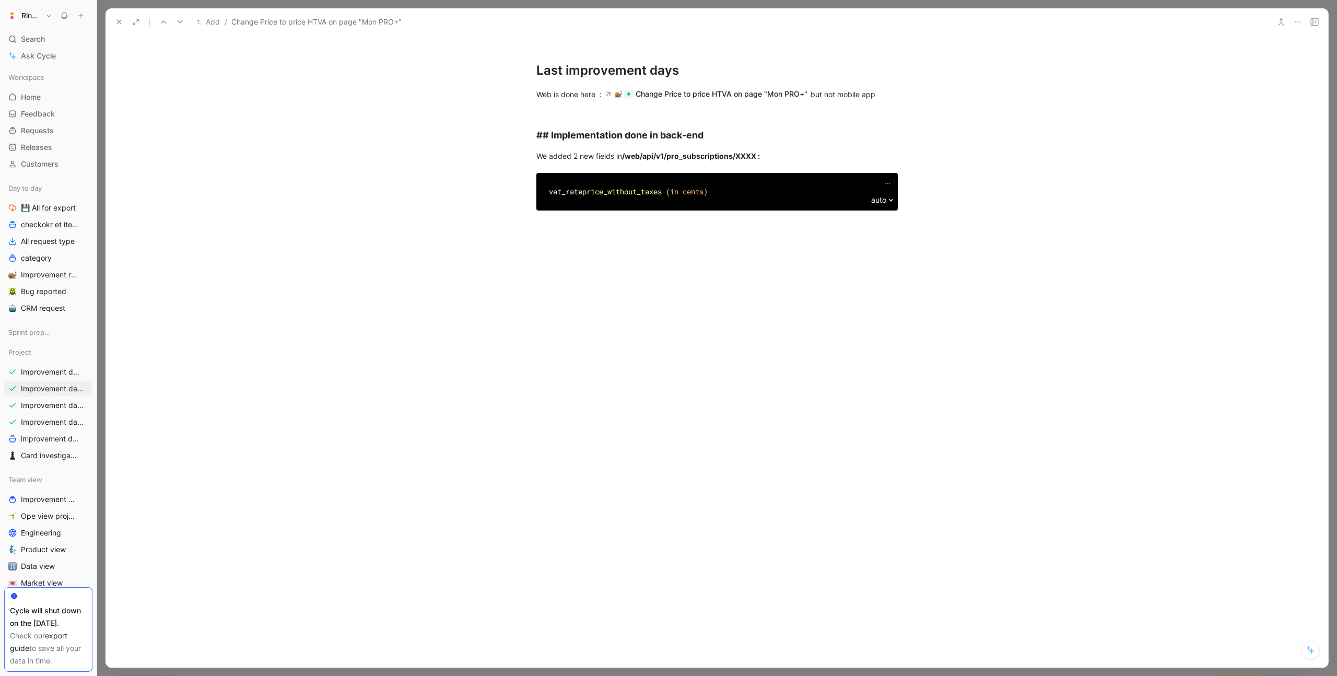
scroll to position [766, 0]
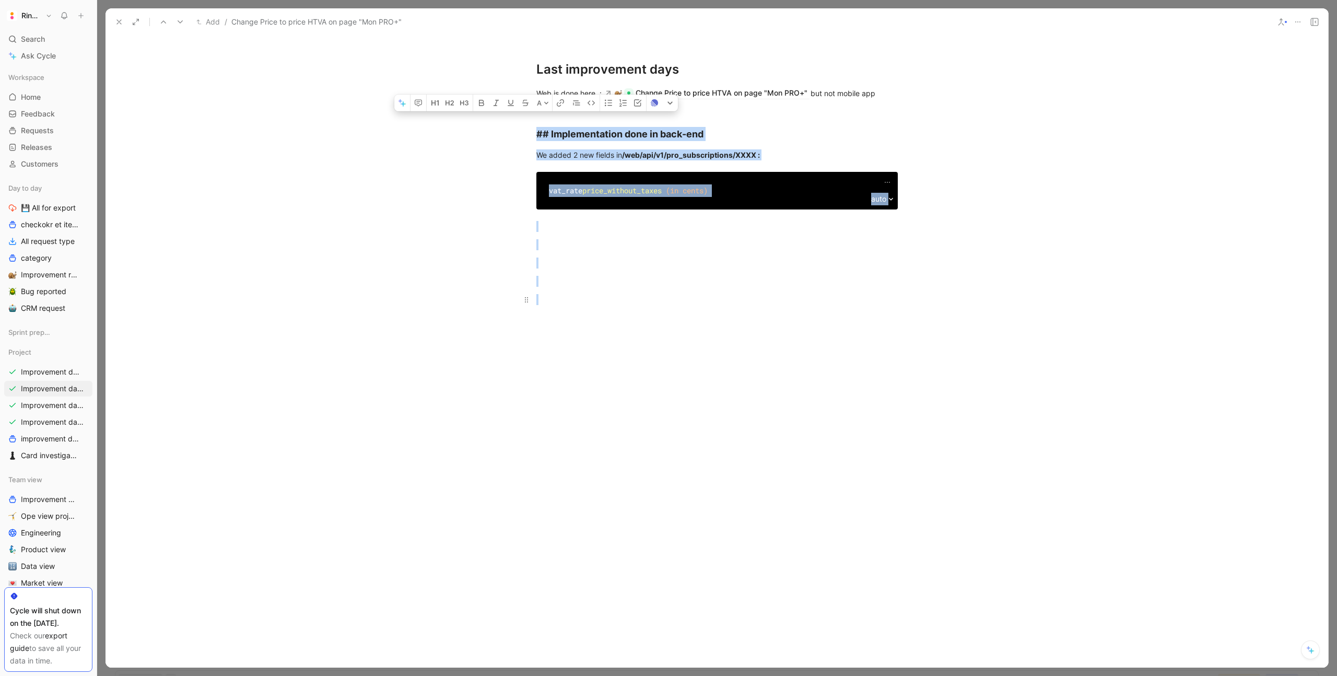
drag, startPoint x: 549, startPoint y: 113, endPoint x: 658, endPoint y: 311, distance: 225.8
copy div "## Implementation done in back-end We added 2 new fields in /web/api/v1/pro_sub…"
click at [118, 21] on use at bounding box center [119, 22] width 4 height 4
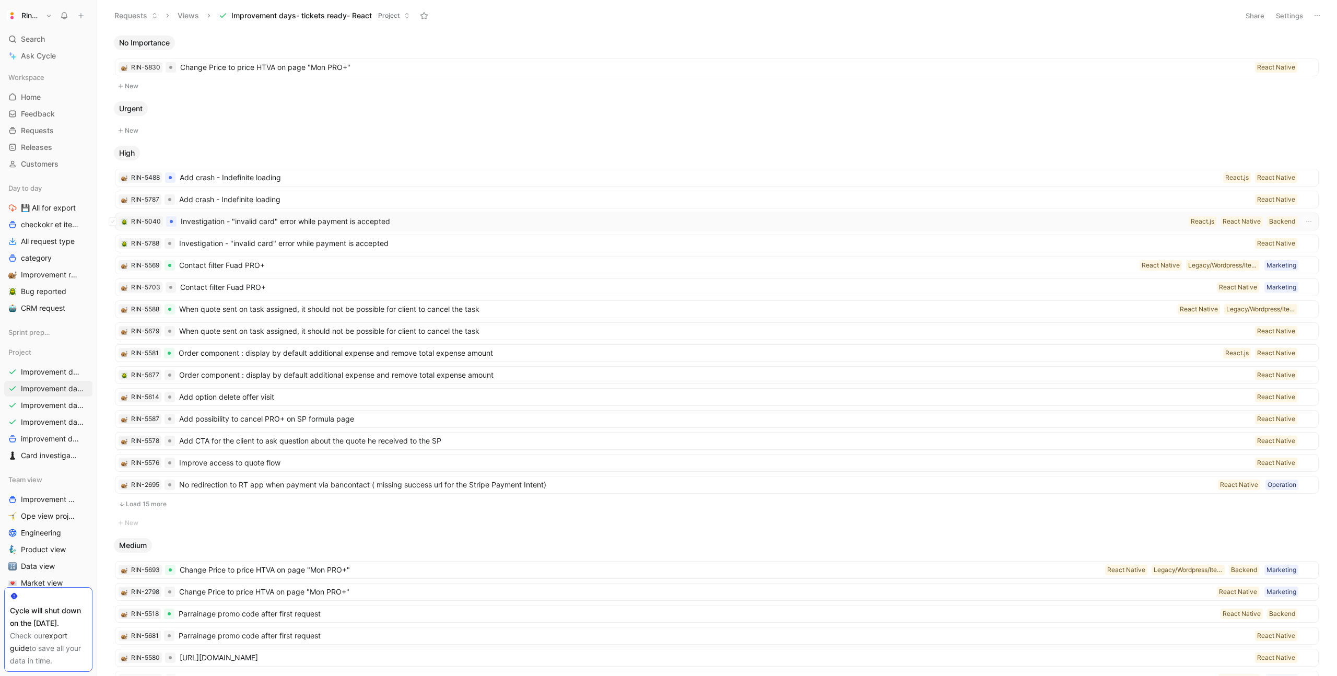
scroll to position [1, 0]
click at [247, 69] on span "Change Price to price HTVA on page "Mon PRO+"" at bounding box center [715, 67] width 1071 height 13
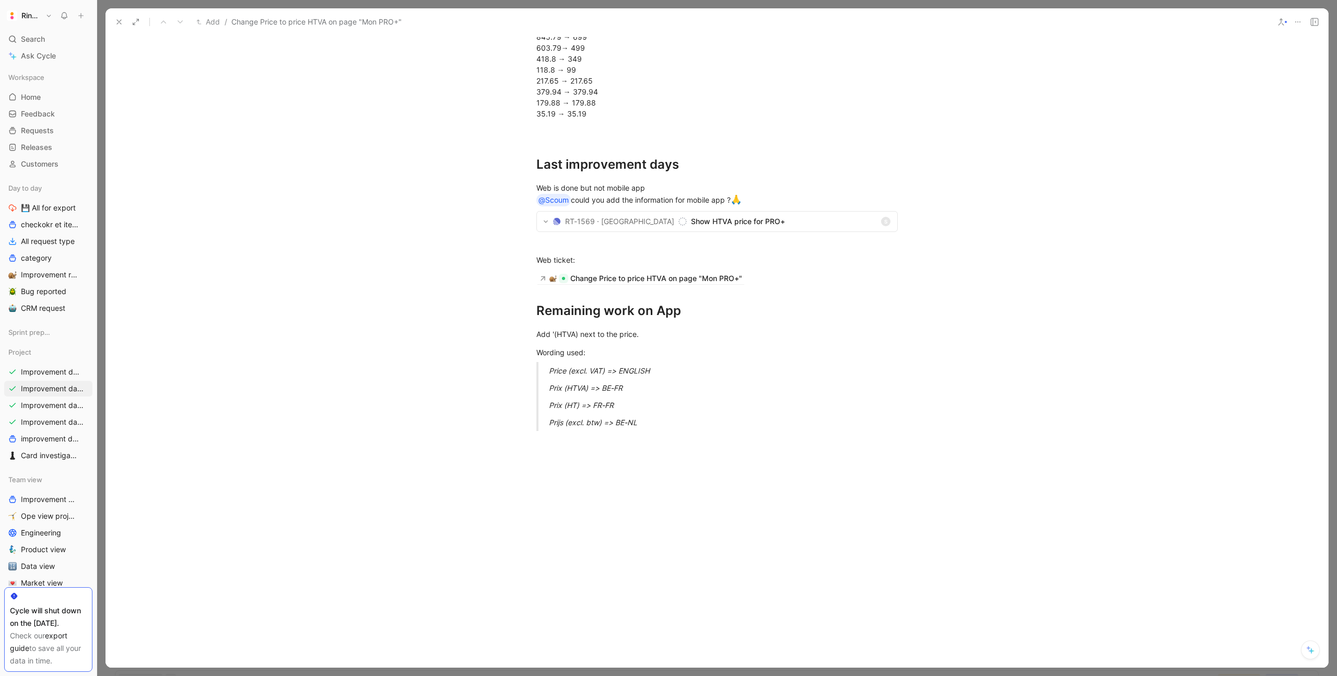
scroll to position [1324, 0]
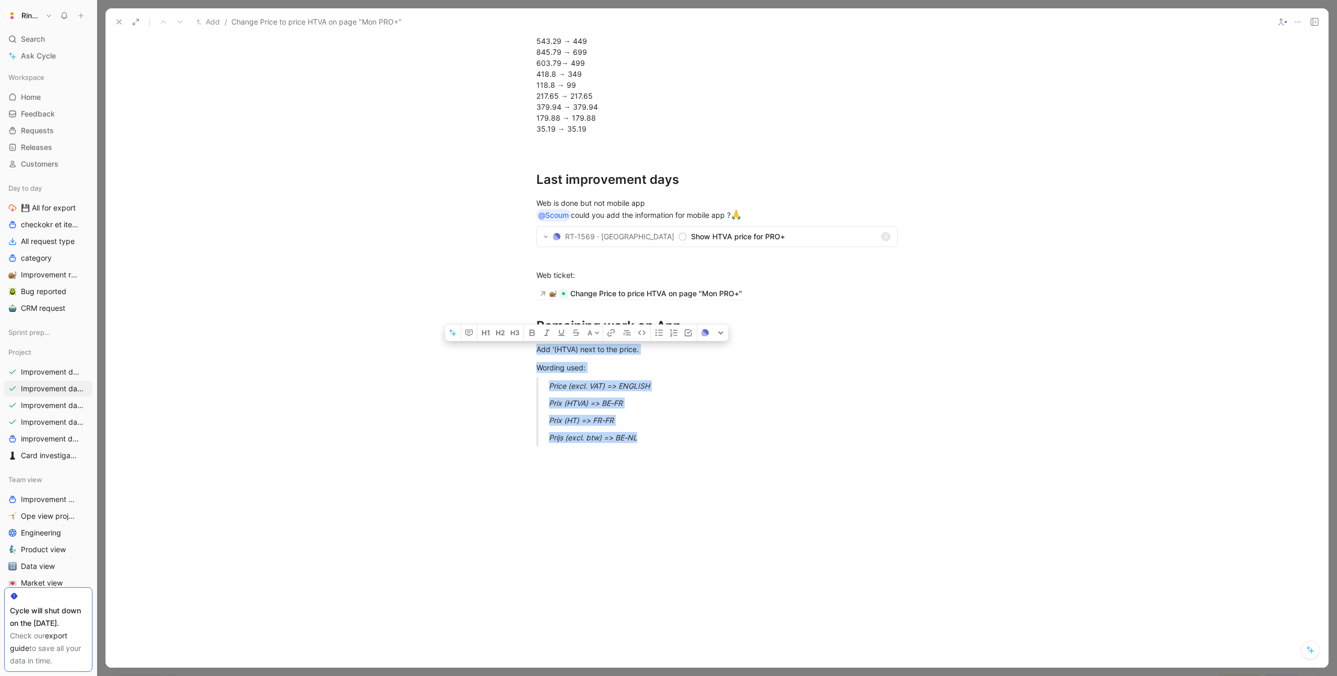
drag, startPoint x: 536, startPoint y: 346, endPoint x: 651, endPoint y: 498, distance: 190.2
click at [608, 311] on h1 "Remaining work on App" at bounding box center [717, 321] width 401 height 37
drag, startPoint x: 538, startPoint y: 327, endPoint x: 695, endPoint y: 501, distance: 234.5
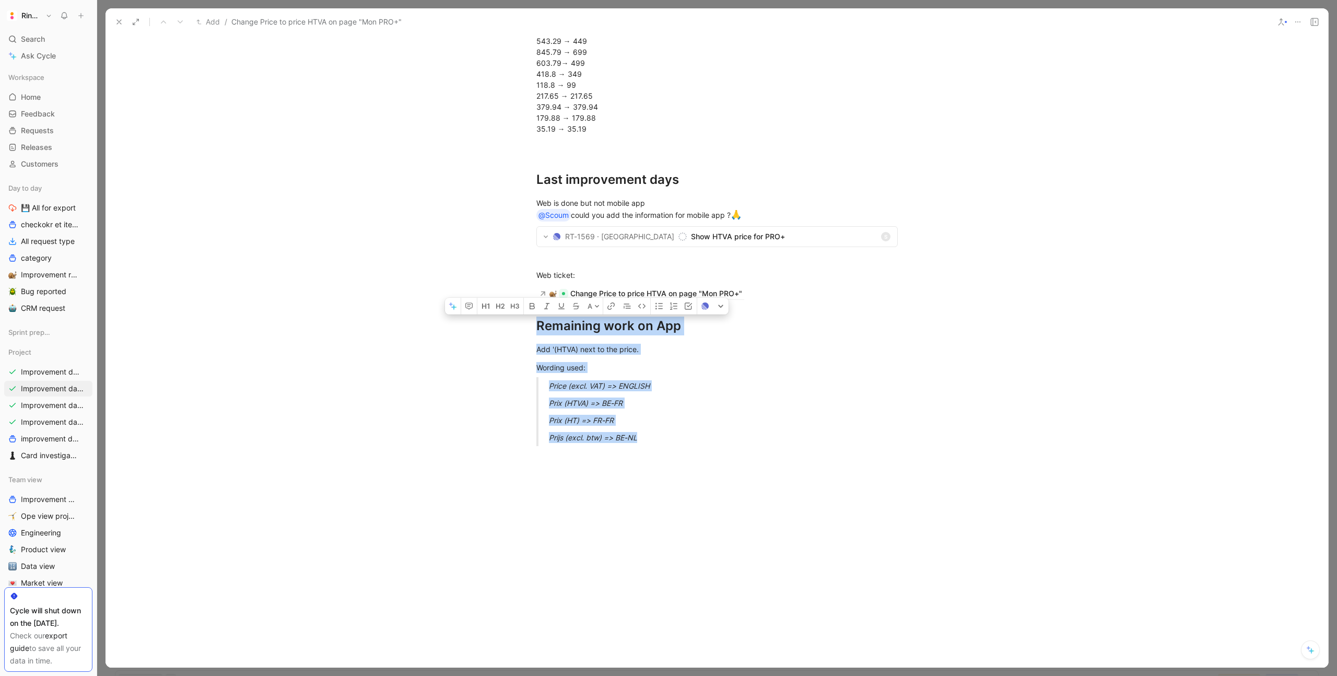
copy div "Remaining work on App Add '(HTVA) next to the price. Wording used: Price (excl.…"
click at [122, 20] on icon at bounding box center [119, 22] width 8 height 8
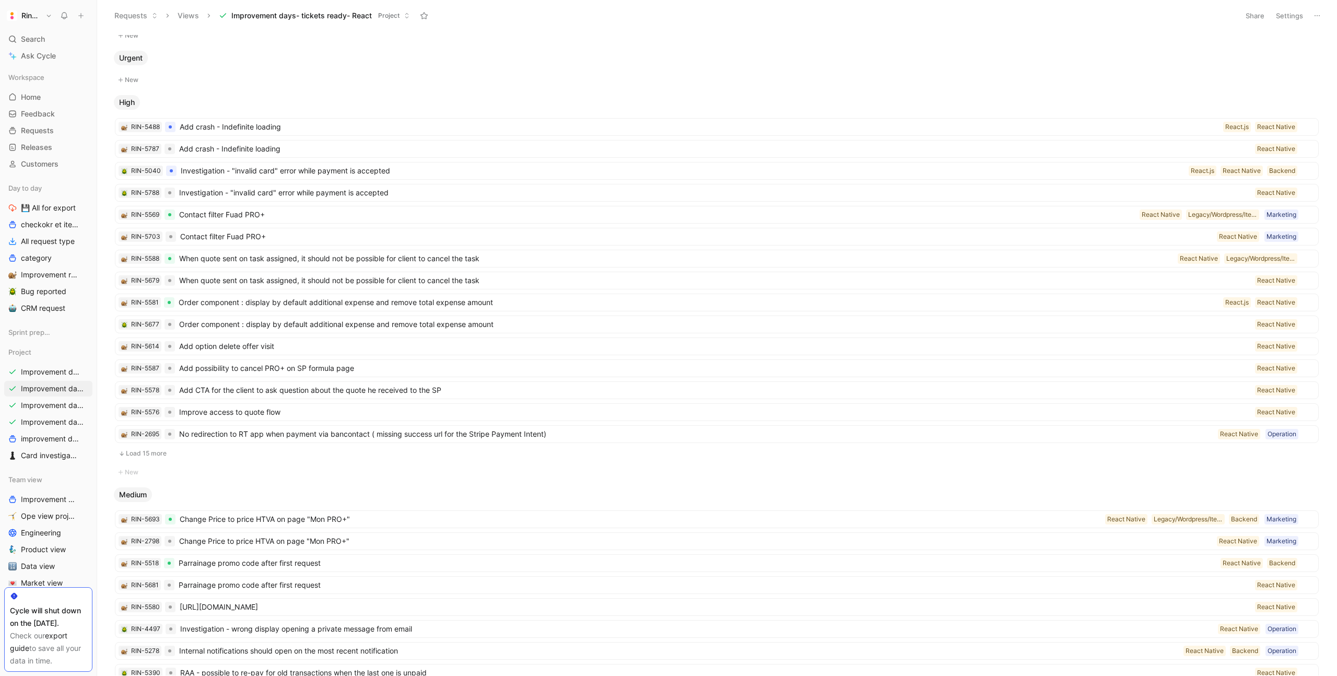
scroll to position [76, 0]
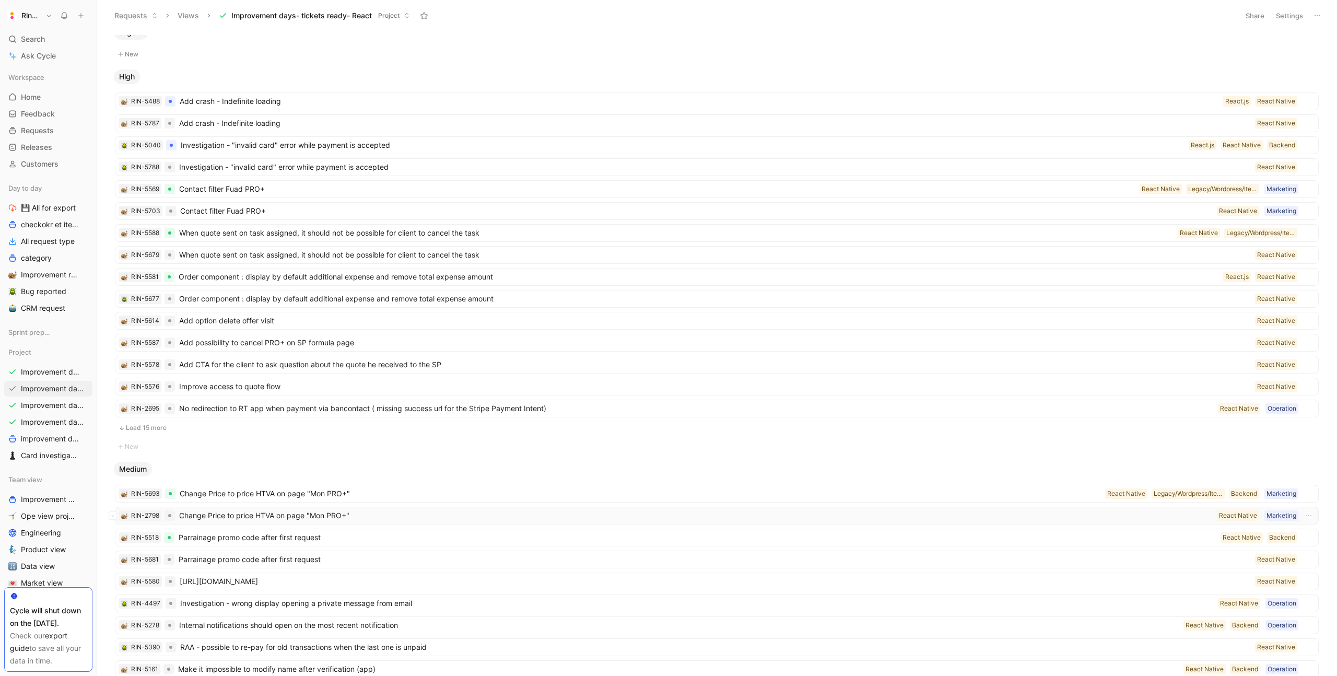
click at [236, 509] on span "Change Price to price HTVA on page "Mon PRO+"" at bounding box center [696, 515] width 1034 height 13
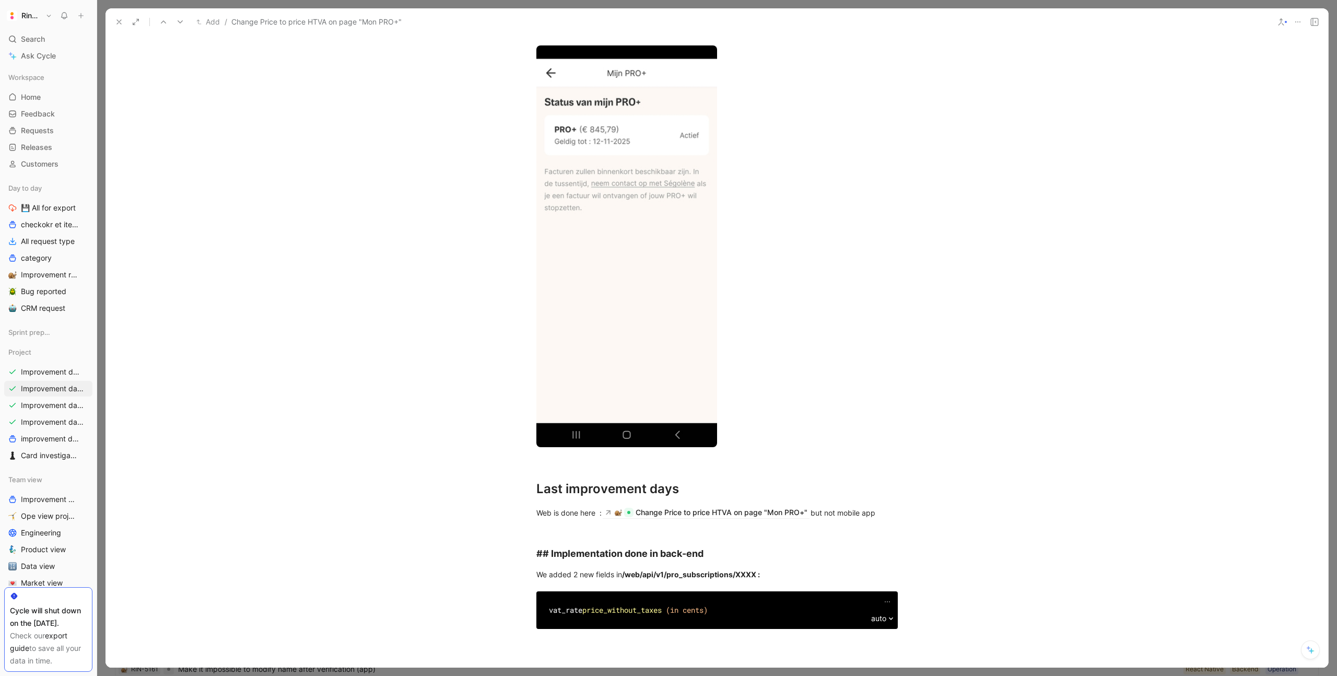
scroll to position [786, 0]
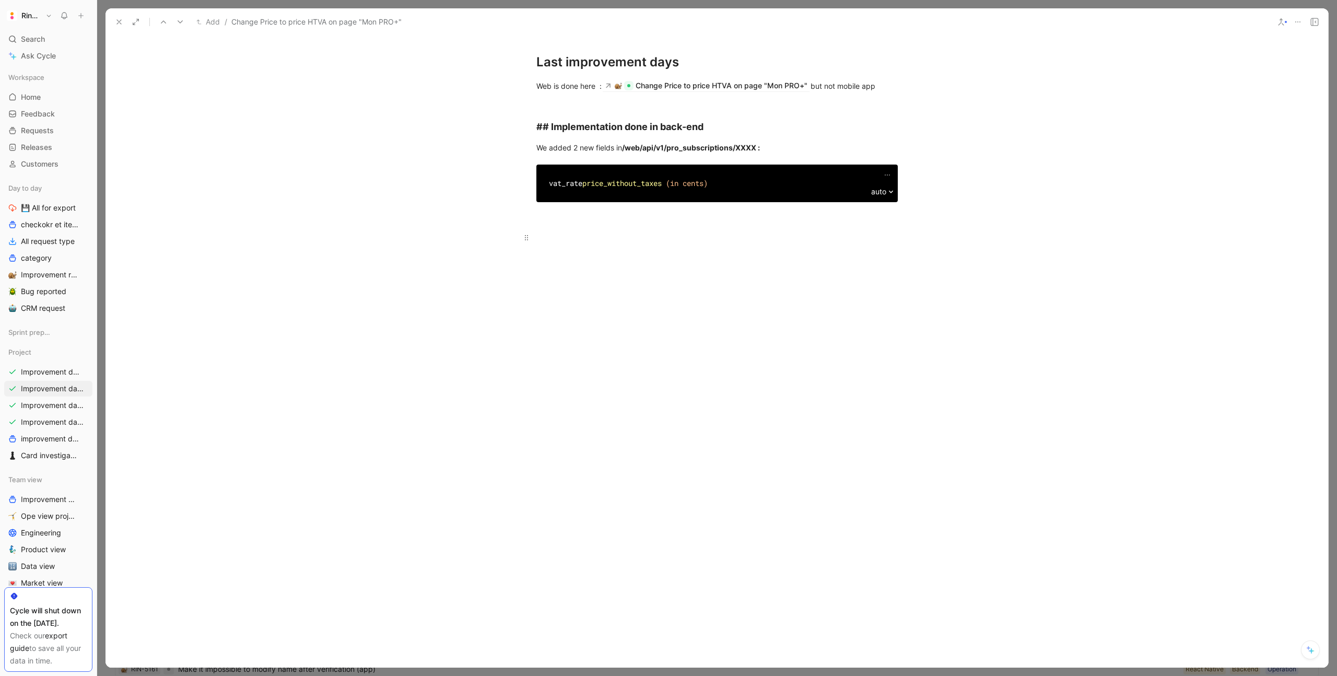
click at [564, 242] on div at bounding box center [716, 237] width 361 height 11
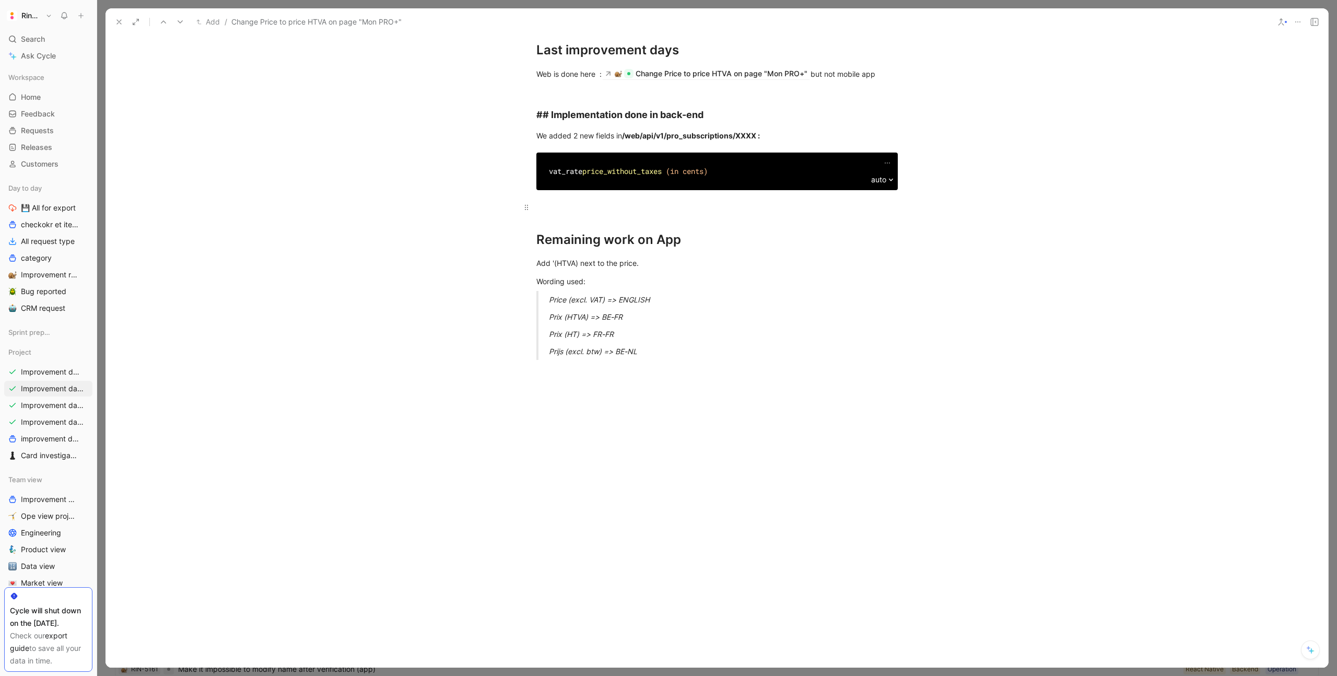
click at [564, 213] on div at bounding box center [716, 207] width 361 height 11
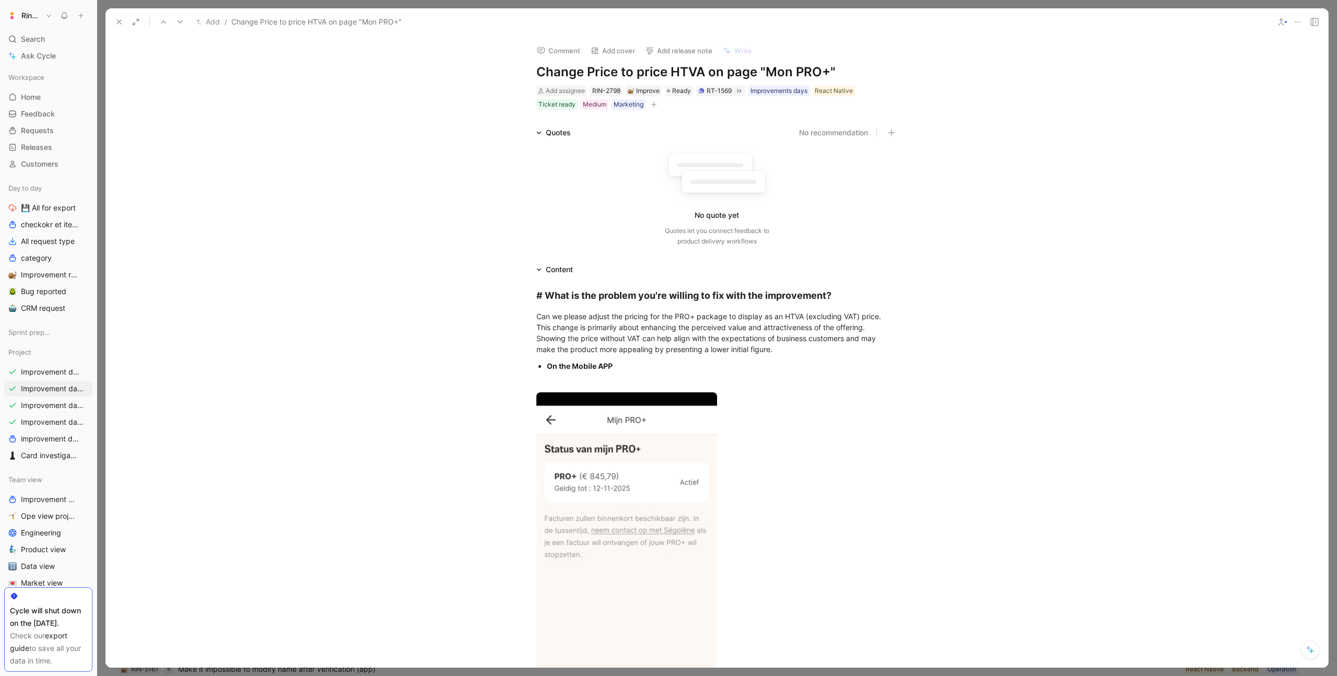
click at [121, 21] on icon at bounding box center [119, 22] width 8 height 8
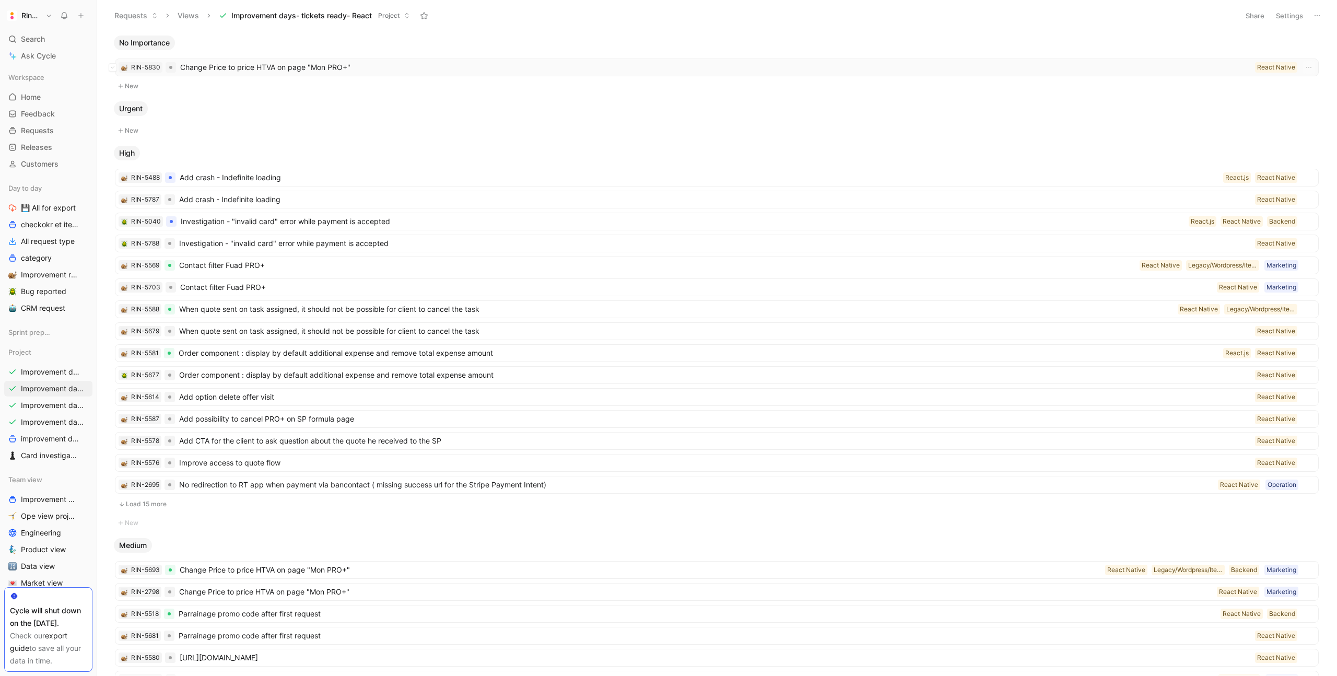
click at [890, 69] on span "Change Price to price HTVA on page "Mon PRO+"" at bounding box center [715, 67] width 1071 height 13
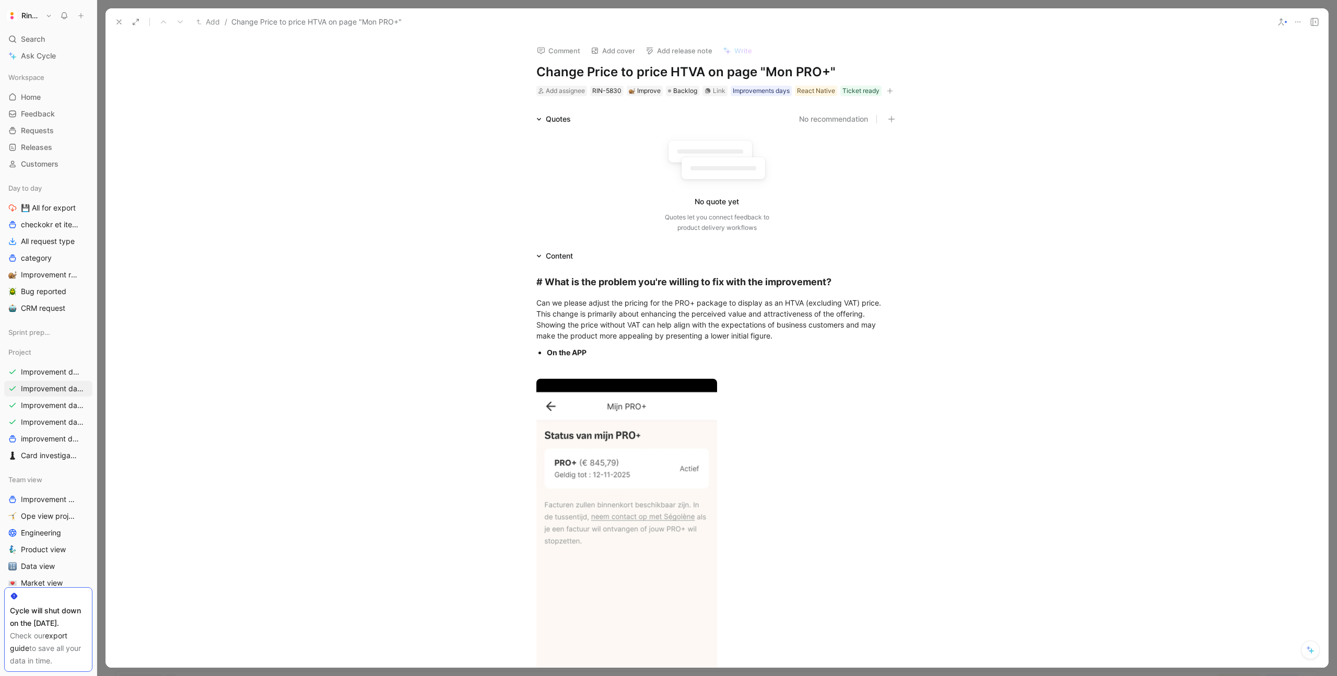
click at [1297, 22] on icon at bounding box center [1298, 22] width 8 height 8
click at [1251, 97] on div "Delete" at bounding box center [1252, 91] width 95 height 13
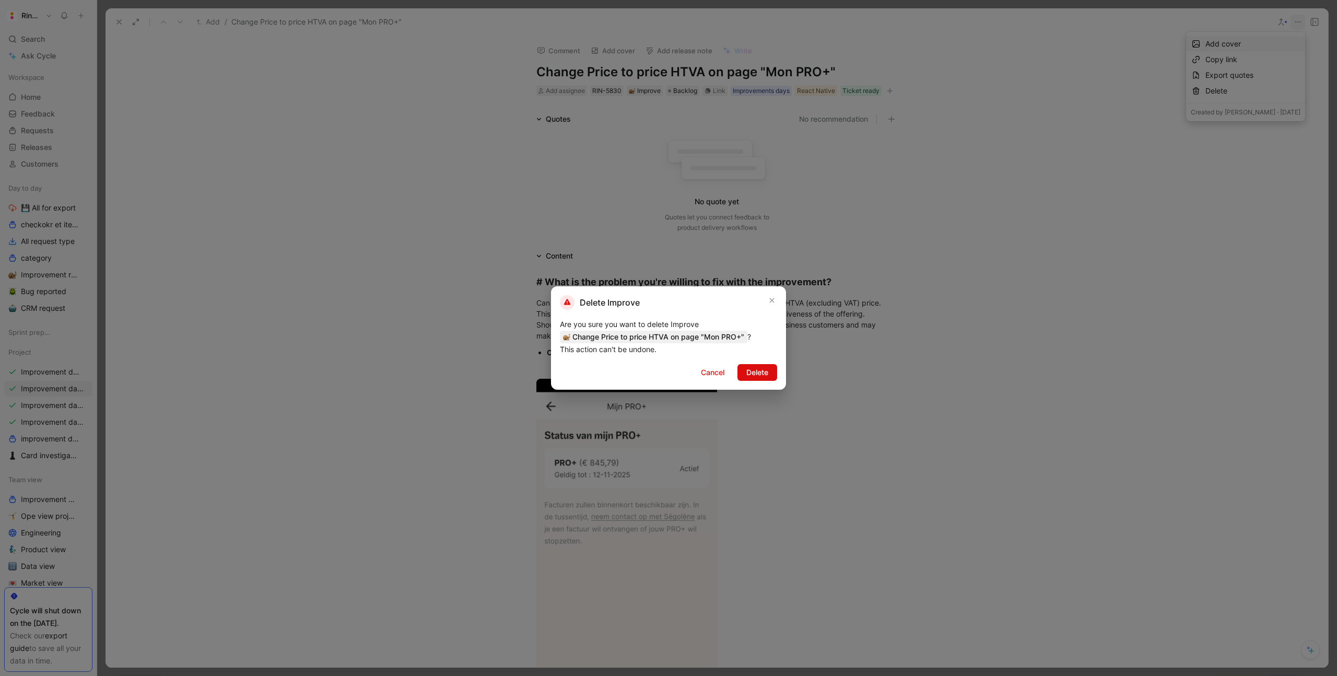
click at [753, 370] on span "Delete" at bounding box center [757, 372] width 22 height 13
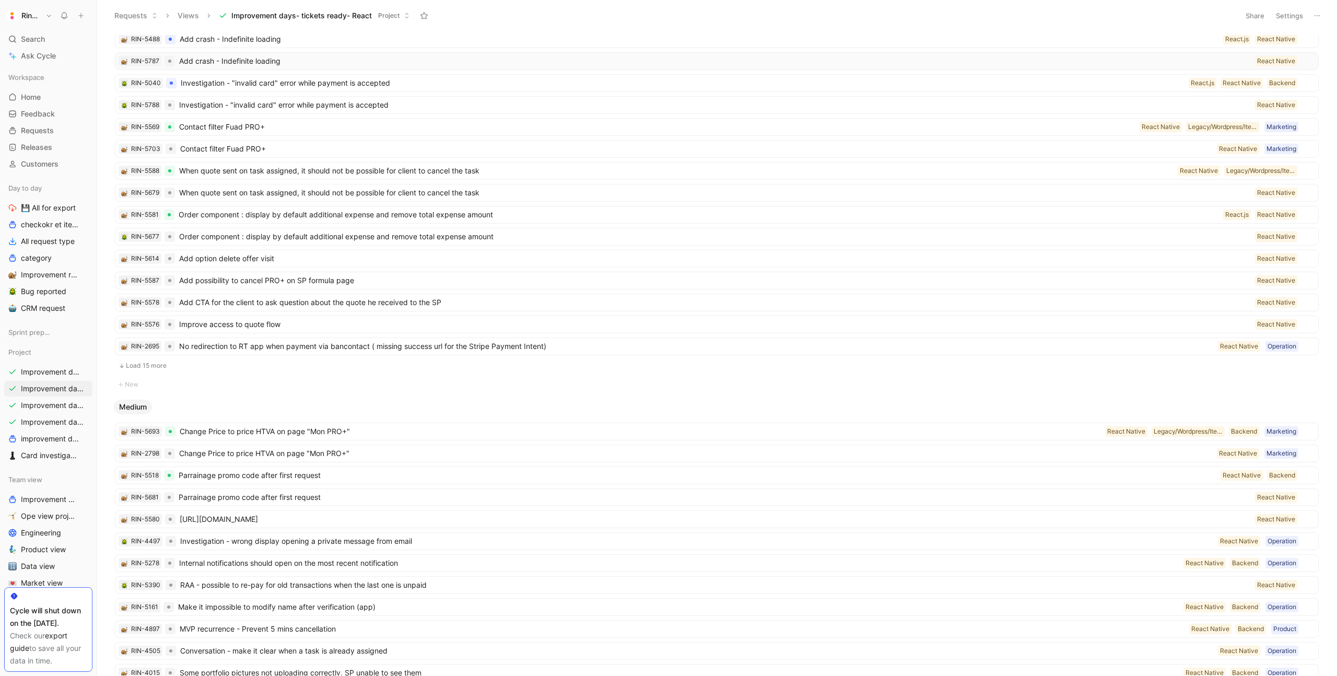
scroll to position [118, 0]
click at [159, 362] on button "Load 15 more" at bounding box center [717, 365] width 1204 height 13
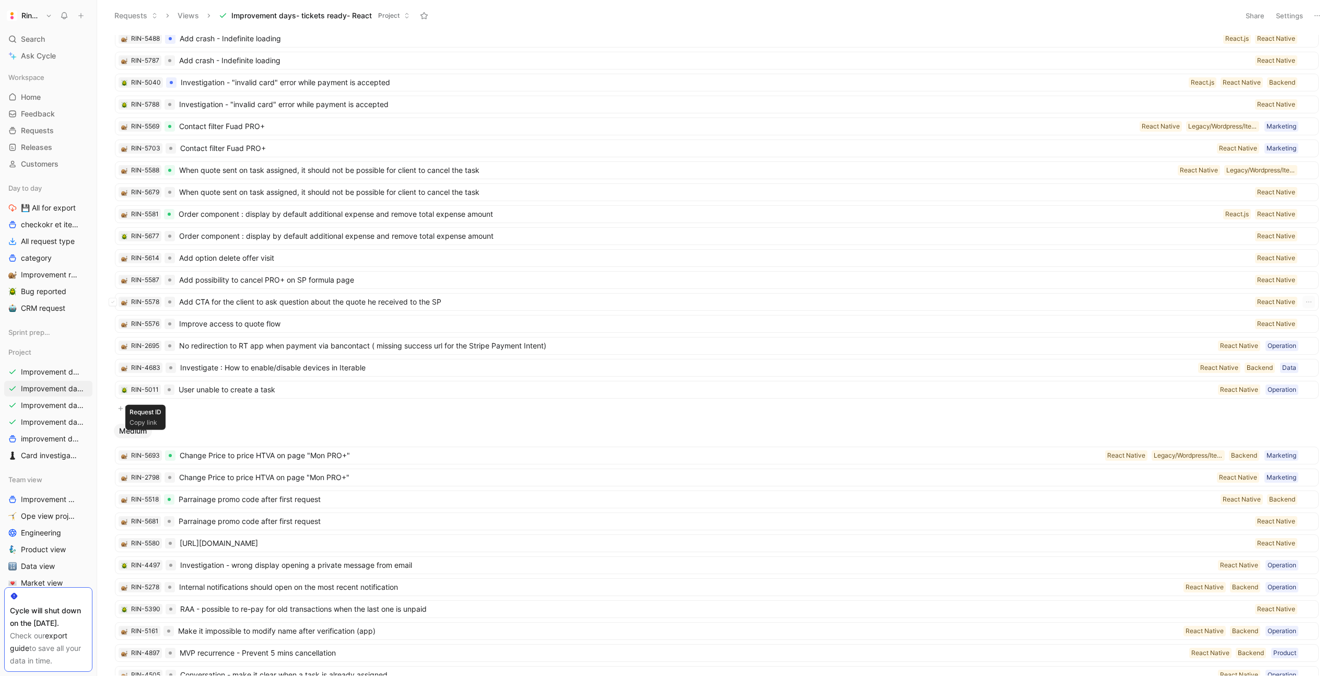
scroll to position [35, 0]
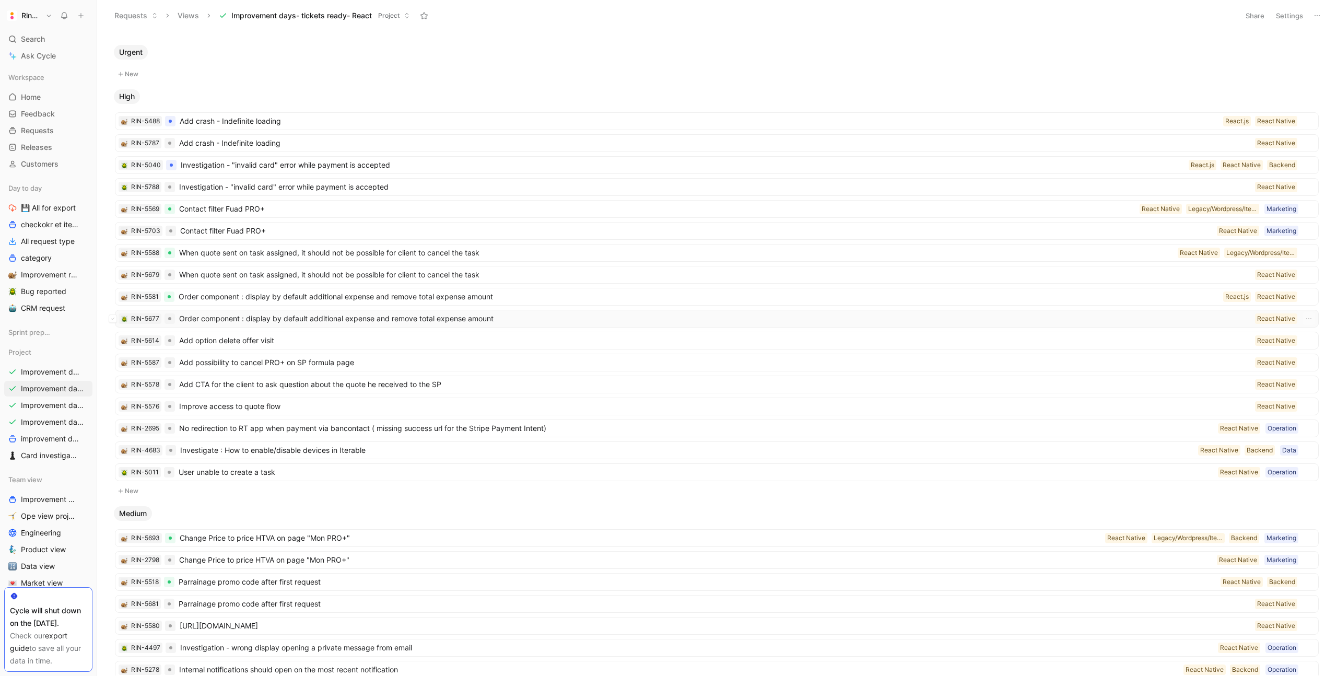
click at [218, 317] on span "Order component : display by default additional expense and remove total expens…" at bounding box center [715, 318] width 1072 height 13
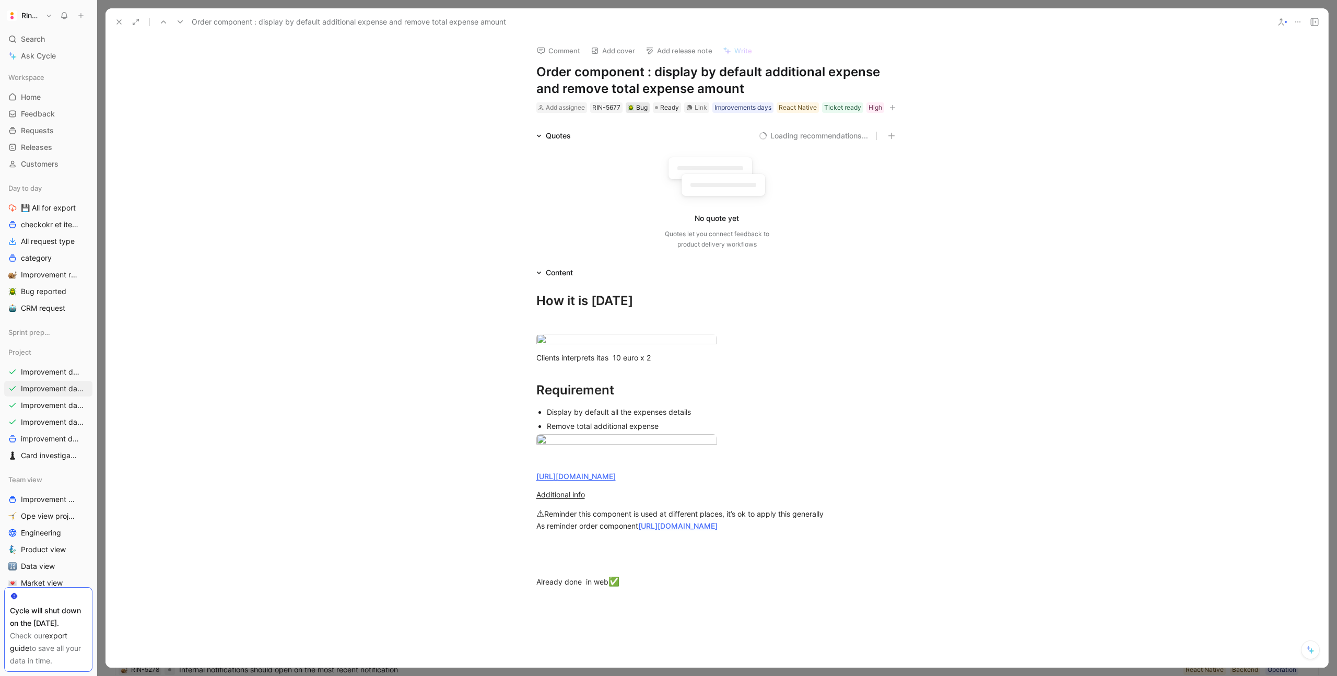
click at [647, 104] on div "Bug" at bounding box center [638, 107] width 20 height 10
click at [623, 211] on span "Improve" at bounding box center [612, 210] width 28 height 9
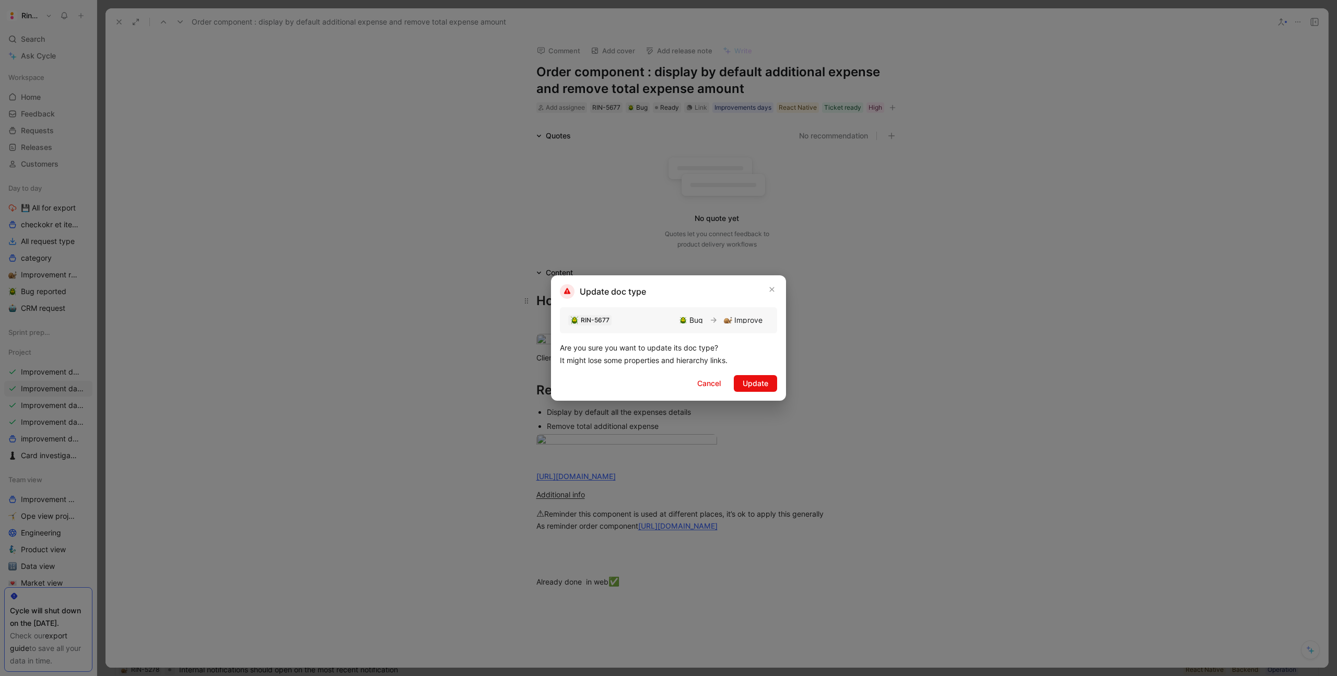
click at [762, 384] on span "Update" at bounding box center [756, 383] width 26 height 13
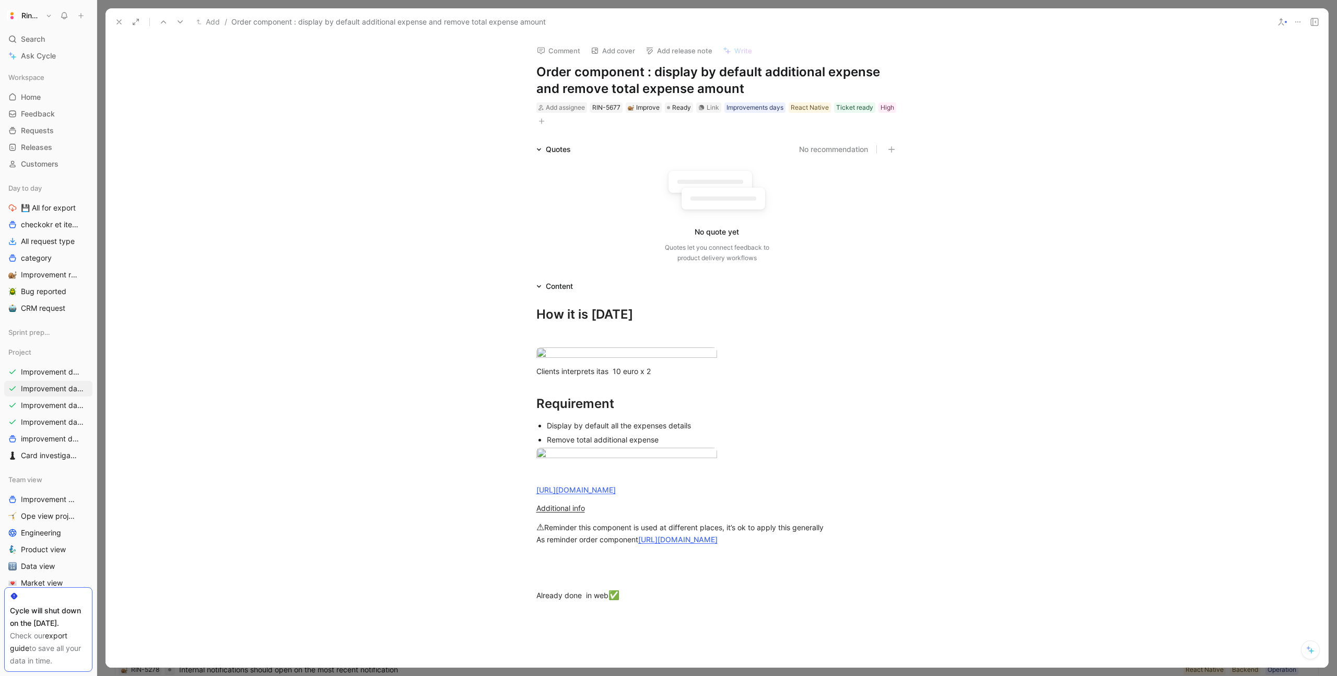
click at [120, 15] on button at bounding box center [119, 22] width 15 height 15
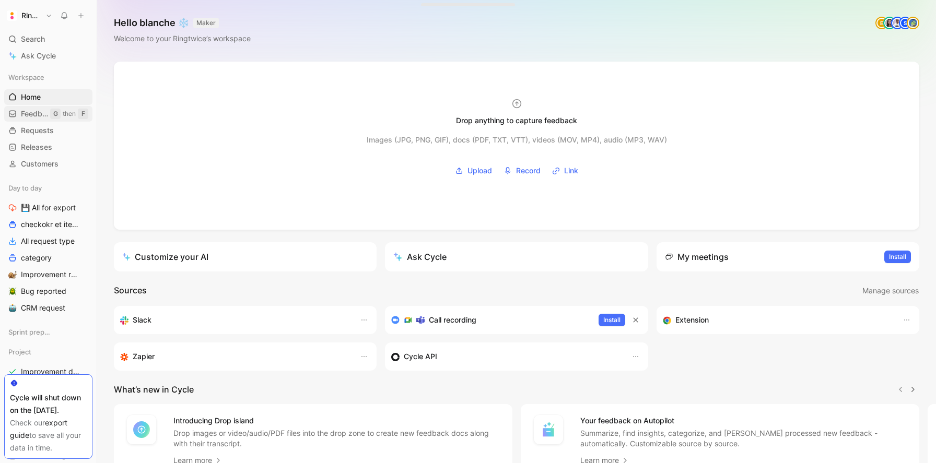
click at [32, 115] on span "Feedback" at bounding box center [35, 114] width 29 height 10
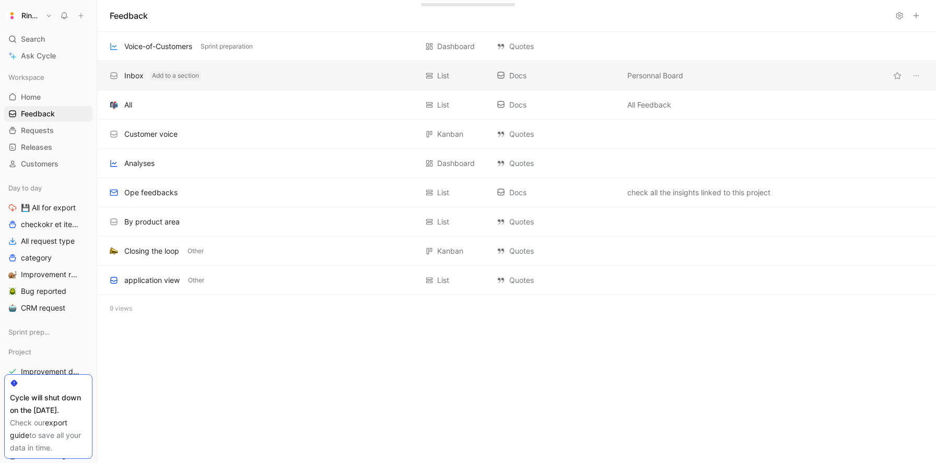
click at [176, 77] on button "Add to a section" at bounding box center [175, 75] width 51 height 9
click at [232, 73] on div "Inbox Add to a section" at bounding box center [264, 75] width 308 height 13
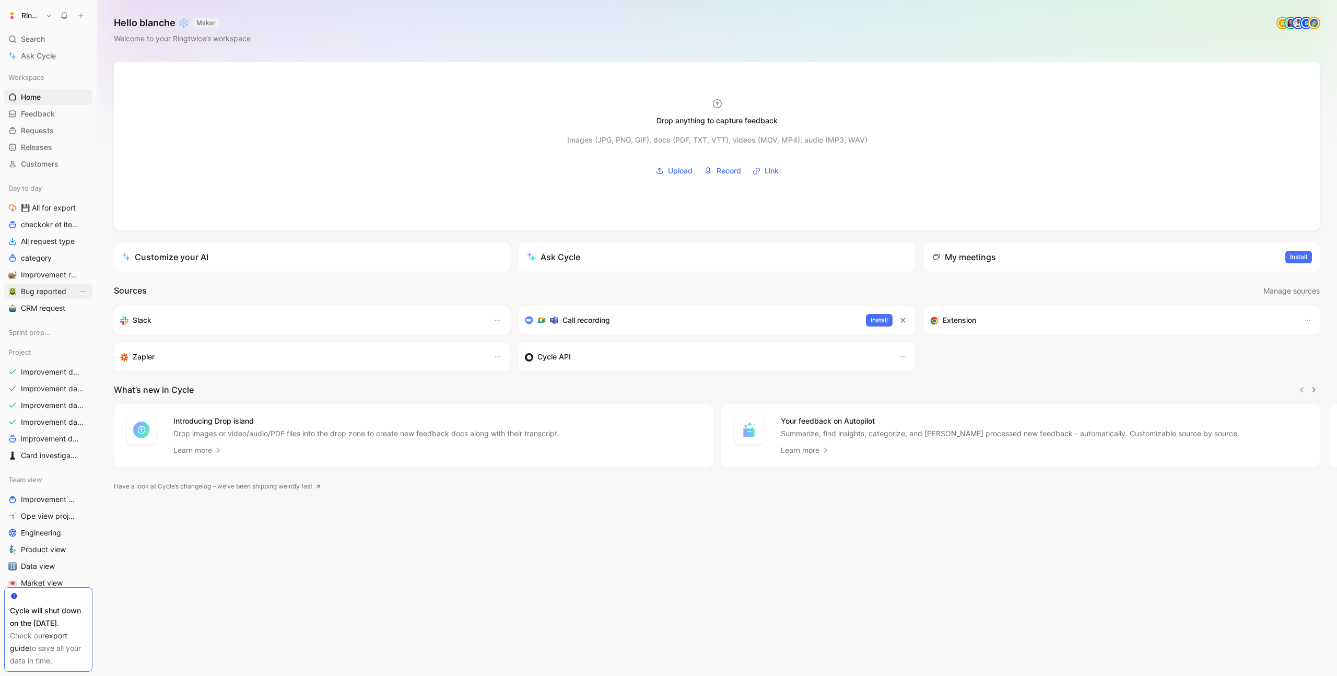
click at [49, 285] on link "Bug reported" at bounding box center [48, 292] width 88 height 16
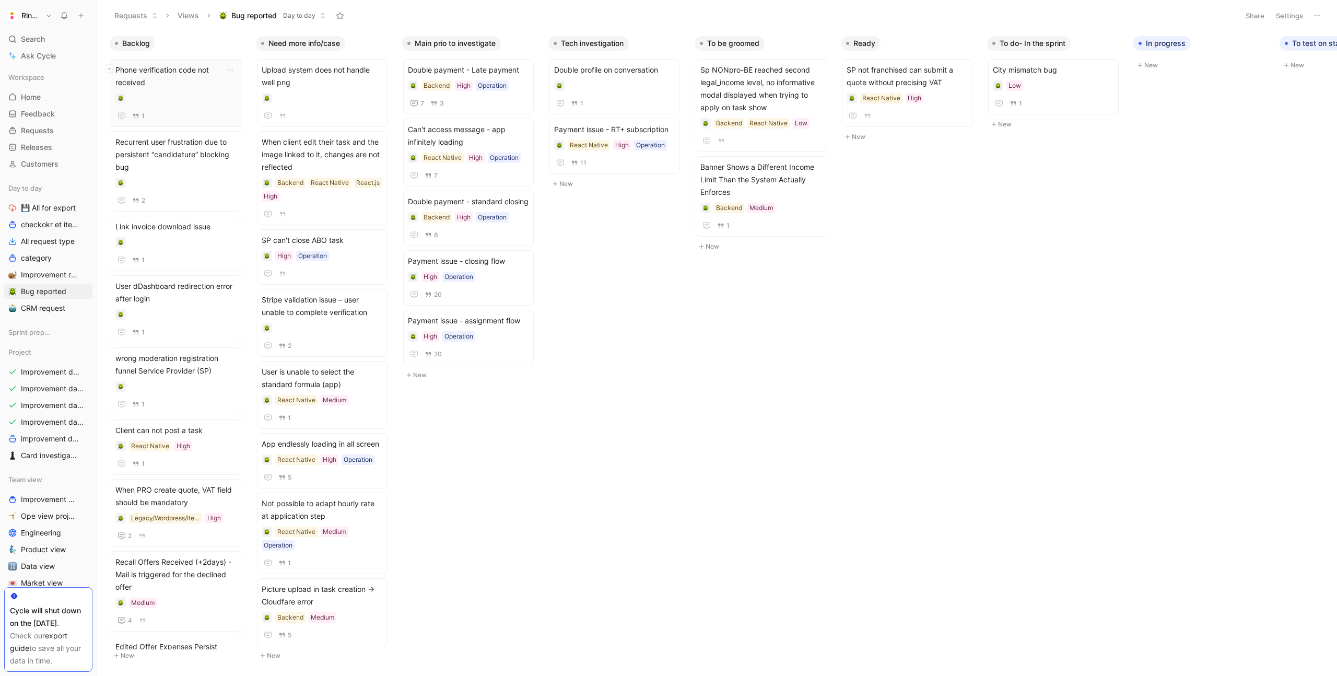
click at [110, 69] on icon at bounding box center [110, 68] width 4 height 4
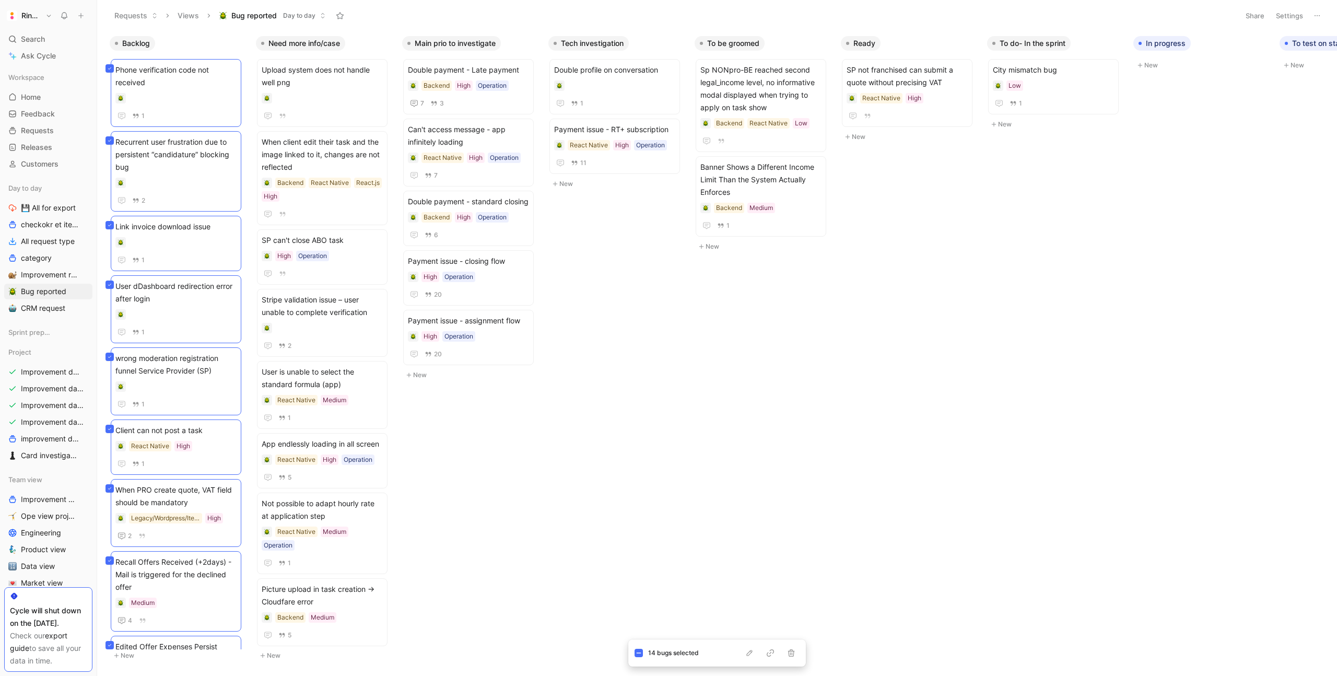
click at [620, 542] on div "Backlog Phone verification code not received 1 Recurrent user frustration due t…" at bounding box center [717, 353] width 1240 height 645
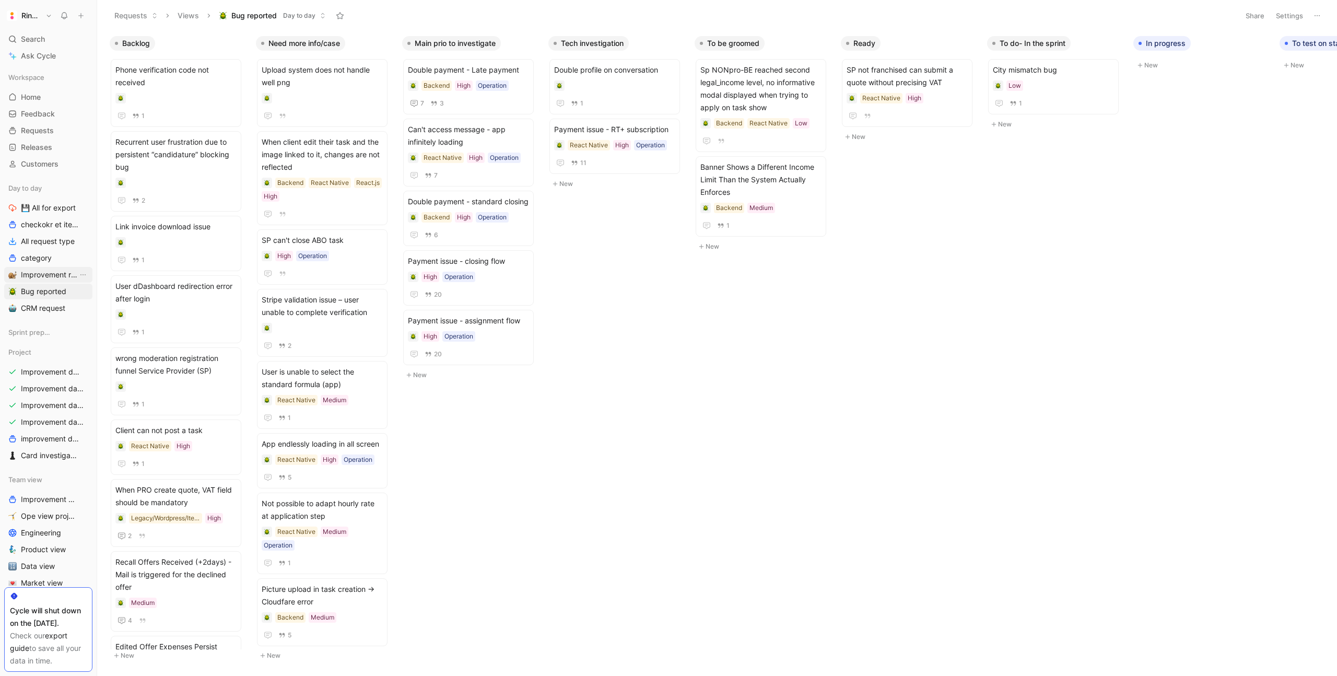
click at [42, 273] on span "Improvement request" at bounding box center [49, 275] width 57 height 10
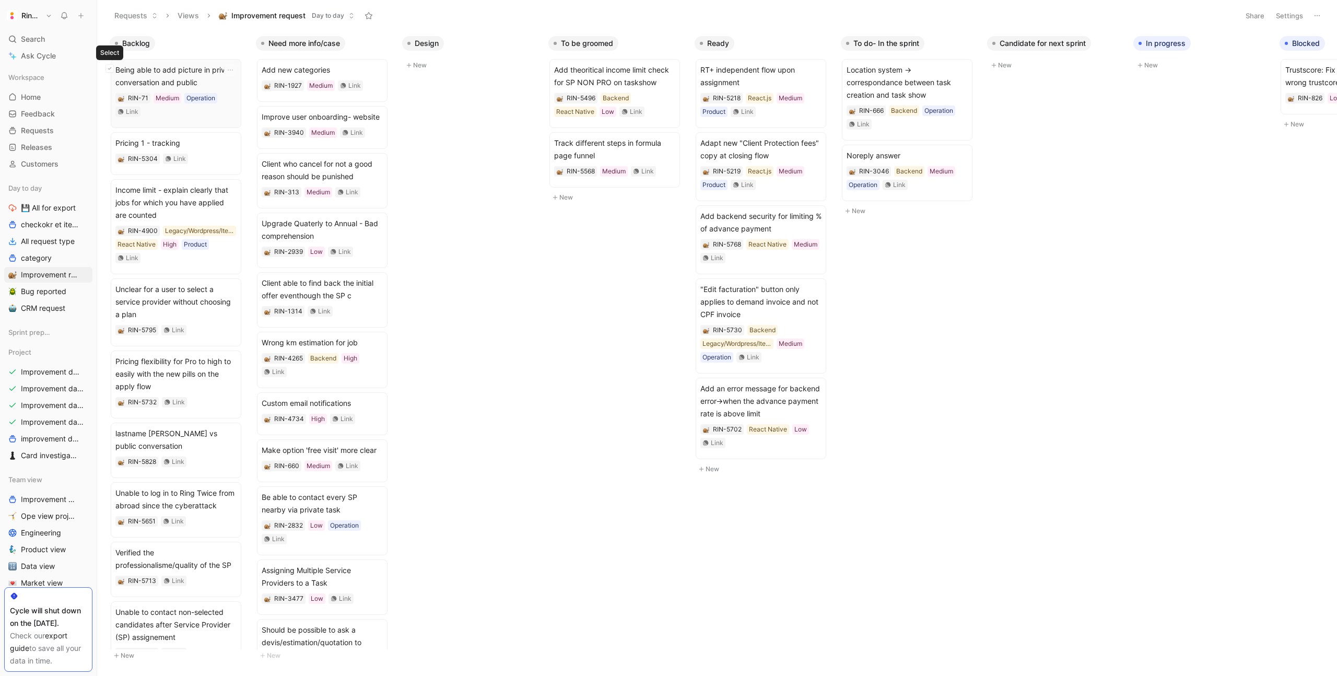
click at [111, 70] on icon at bounding box center [110, 68] width 4 height 4
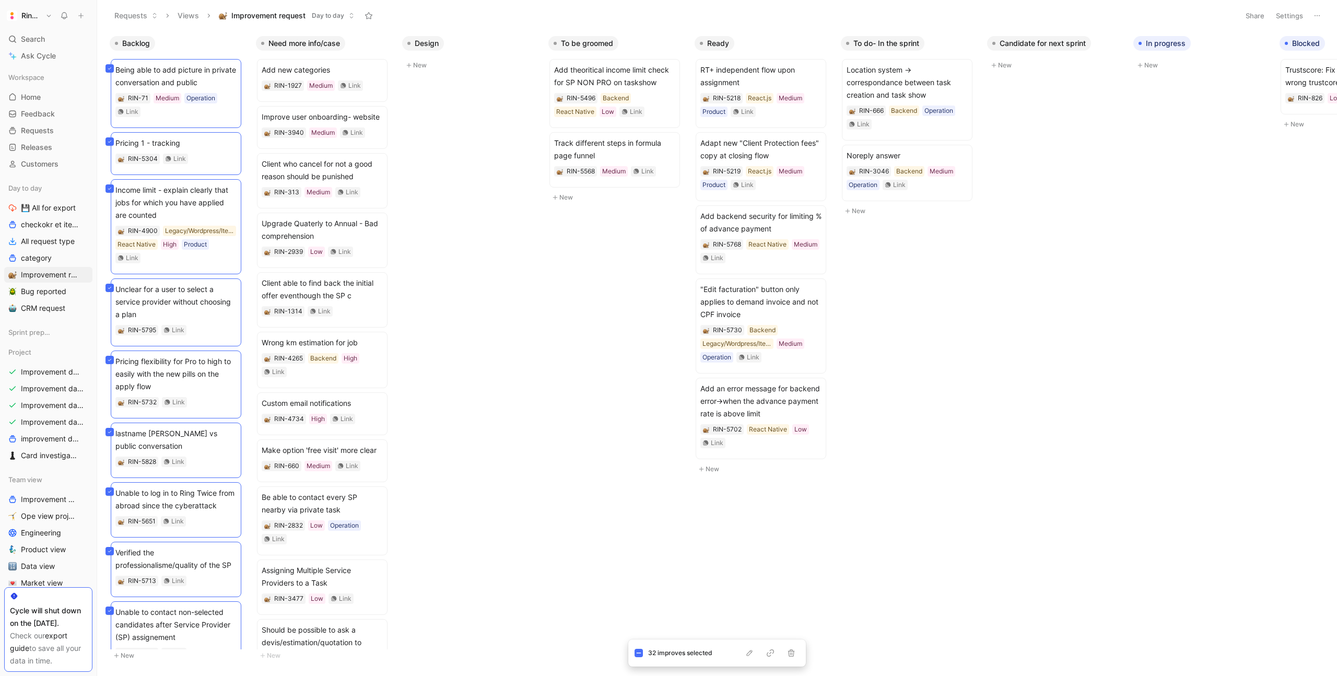
click at [554, 424] on div "Backlog Being able to add picture in private conversation and public RIN-71 Med…" at bounding box center [717, 353] width 1240 height 645
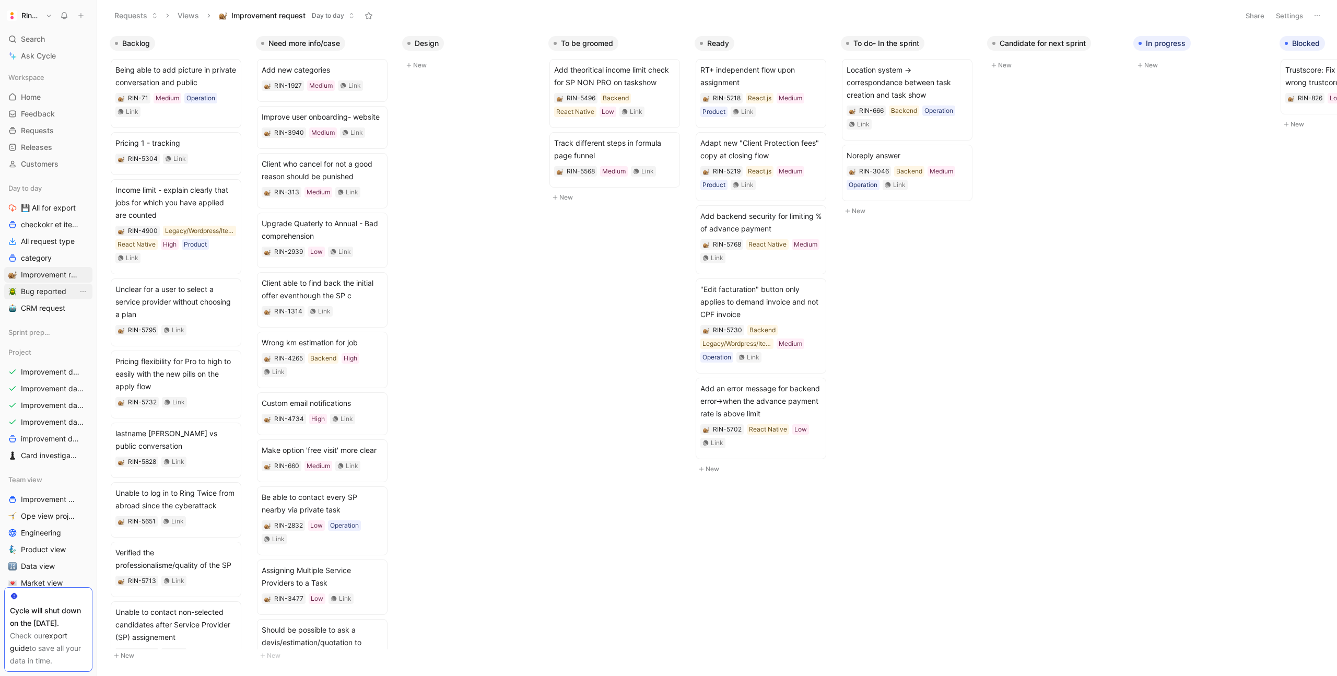
click at [51, 286] on span "Bug reported" at bounding box center [43, 291] width 45 height 10
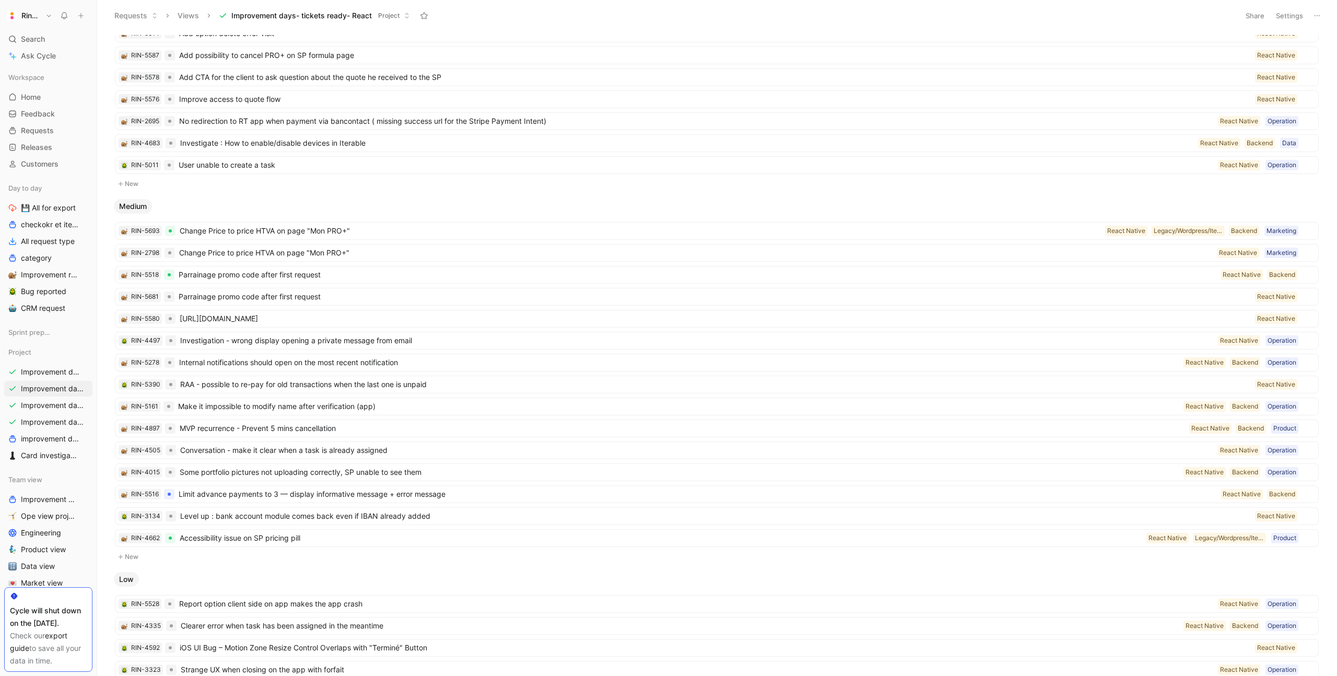
scroll to position [385, 0]
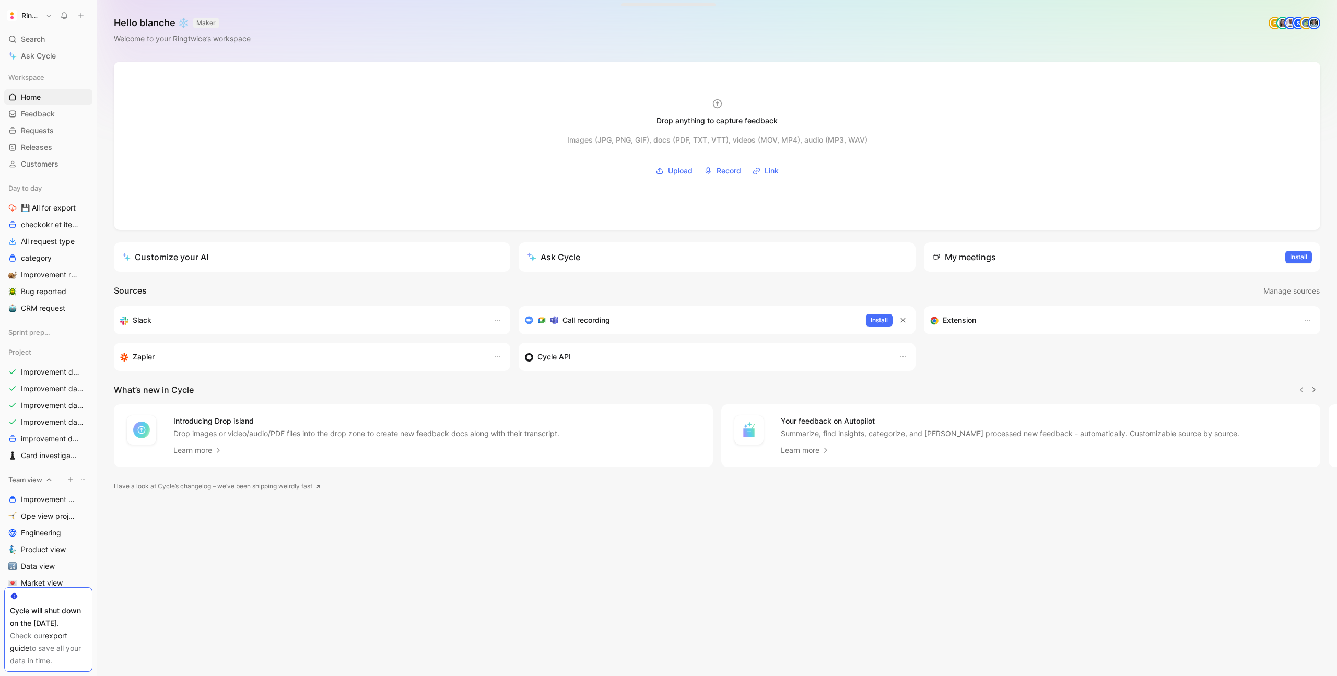
scroll to position [15, 0]
click at [51, 367] on link "Improvement days- tickets ready- React" at bounding box center [48, 374] width 88 height 16
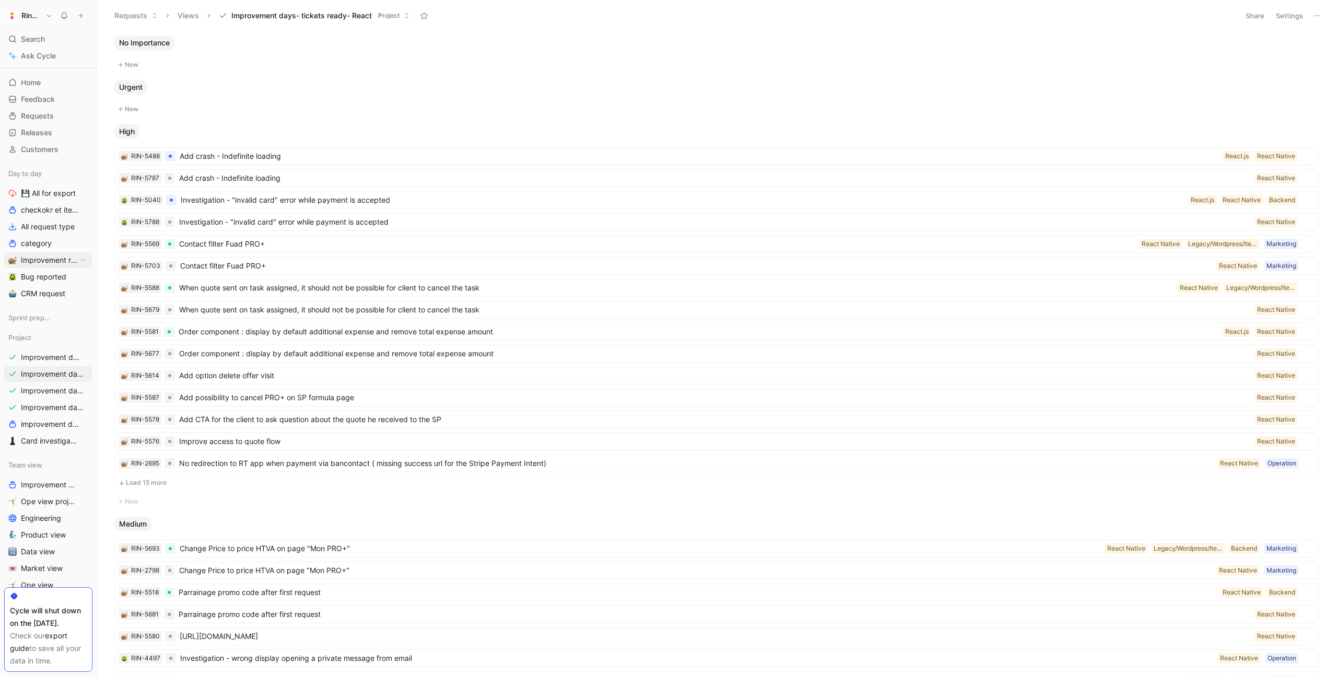
click at [56, 263] on span "Improvement request" at bounding box center [49, 260] width 57 height 10
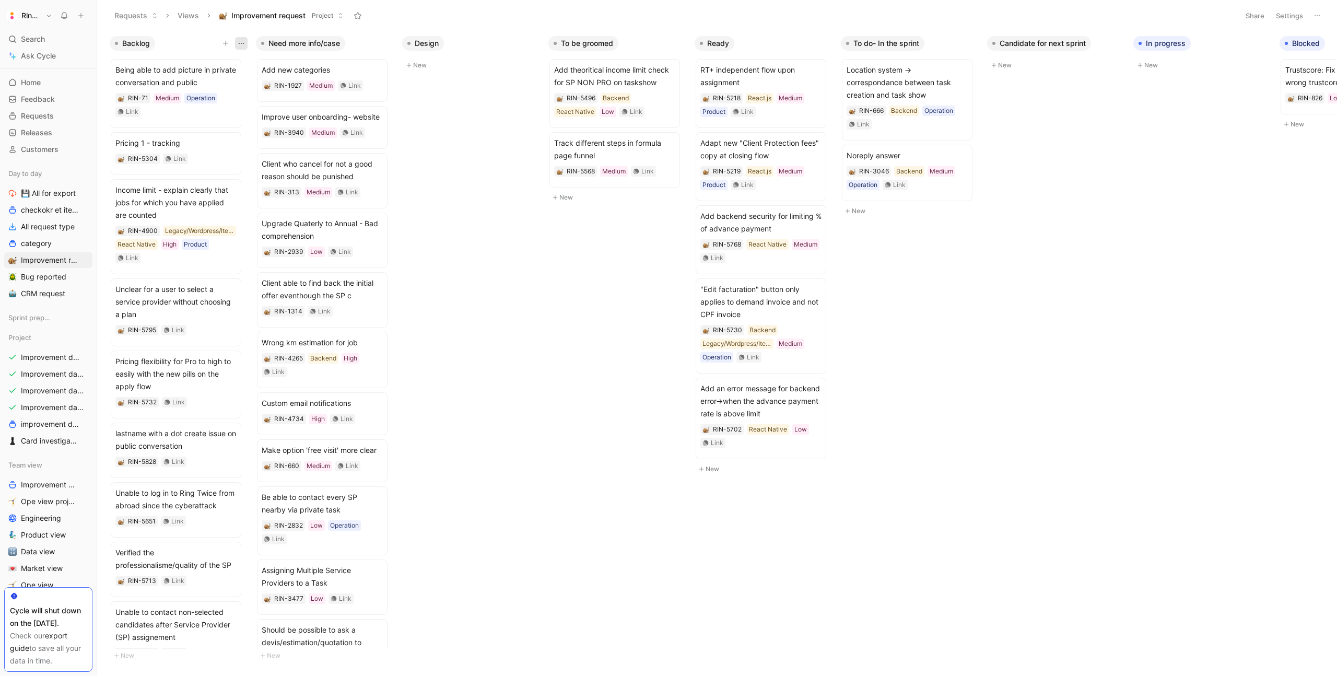
click at [239, 41] on icon "button" at bounding box center [241, 43] width 8 height 8
click at [225, 44] on icon "button" at bounding box center [225, 44] width 1 height 6
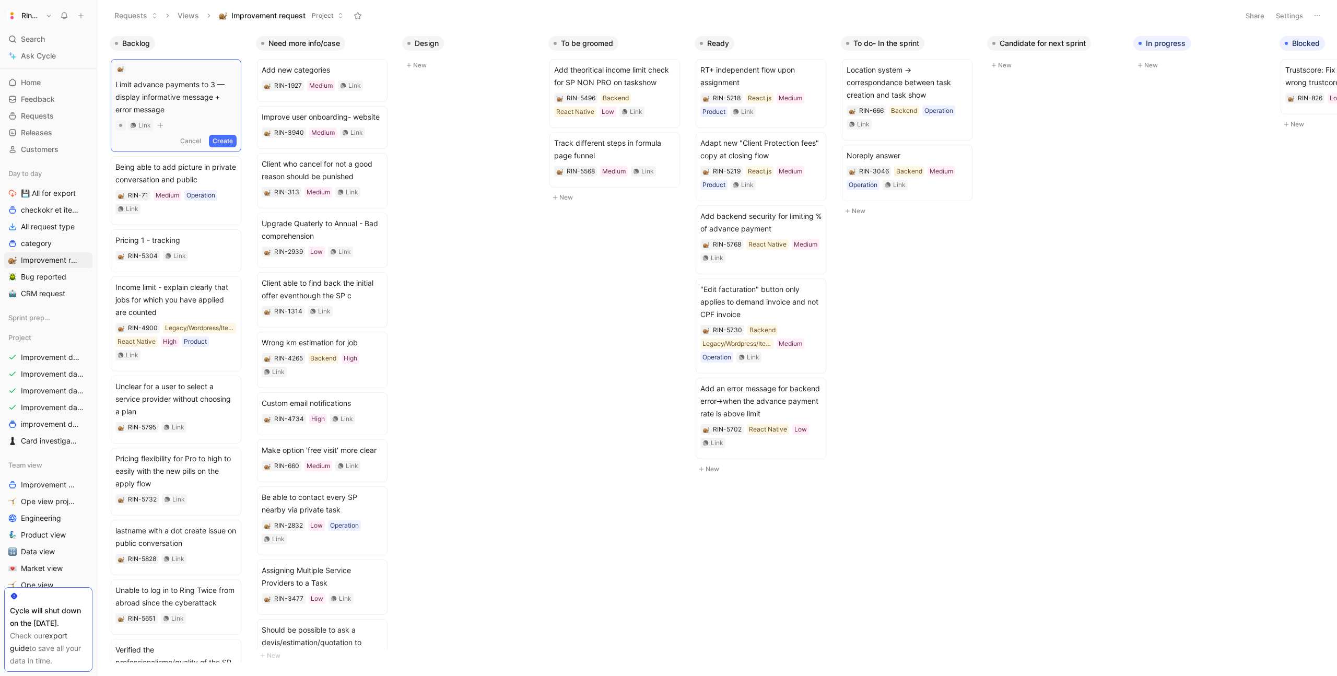
click at [229, 142] on button "Create" at bounding box center [223, 141] width 28 height 13
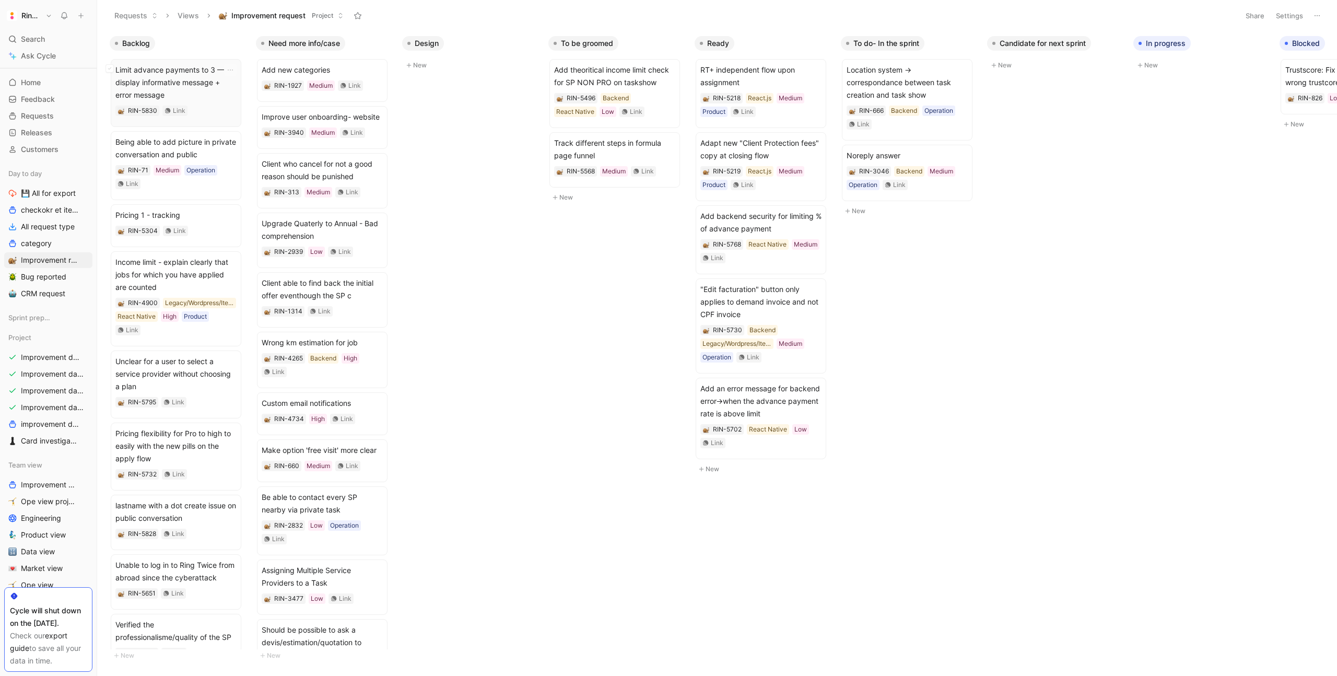
click at [147, 68] on span "Limit advance payments to 3 — display informative message + error message" at bounding box center [175, 83] width 121 height 38
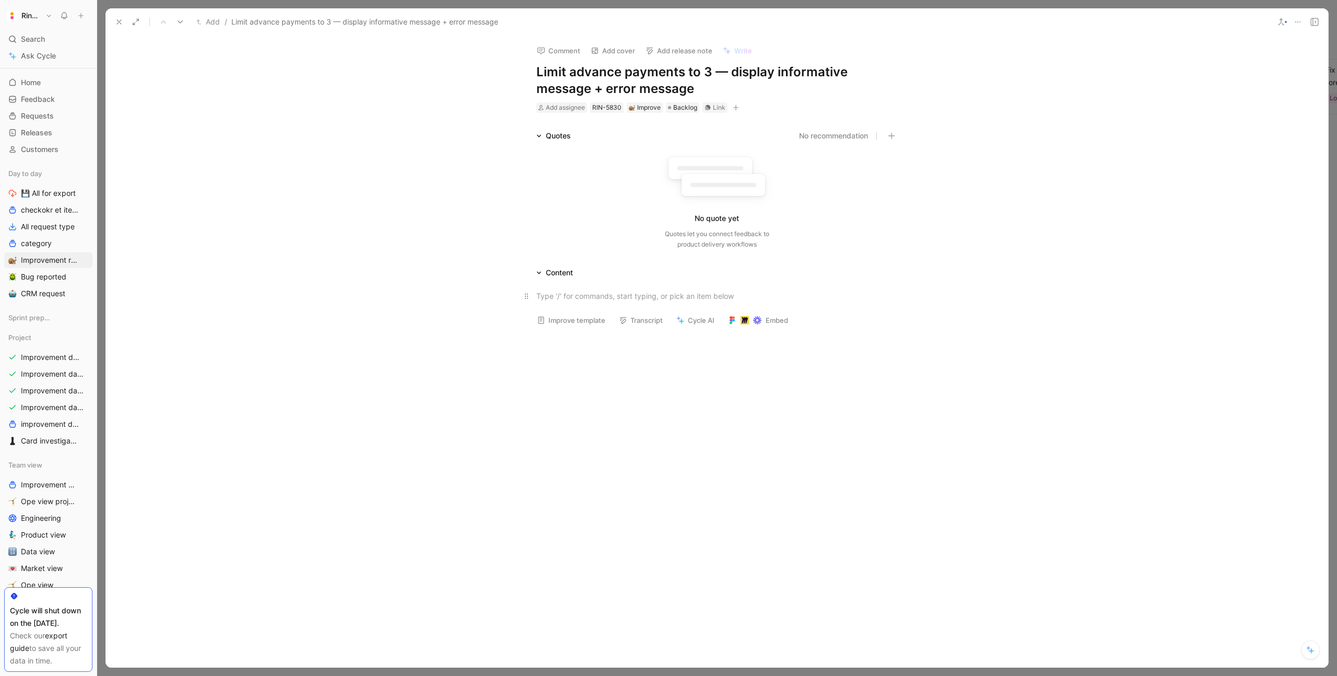
click at [570, 292] on div at bounding box center [716, 295] width 361 height 11
paste div
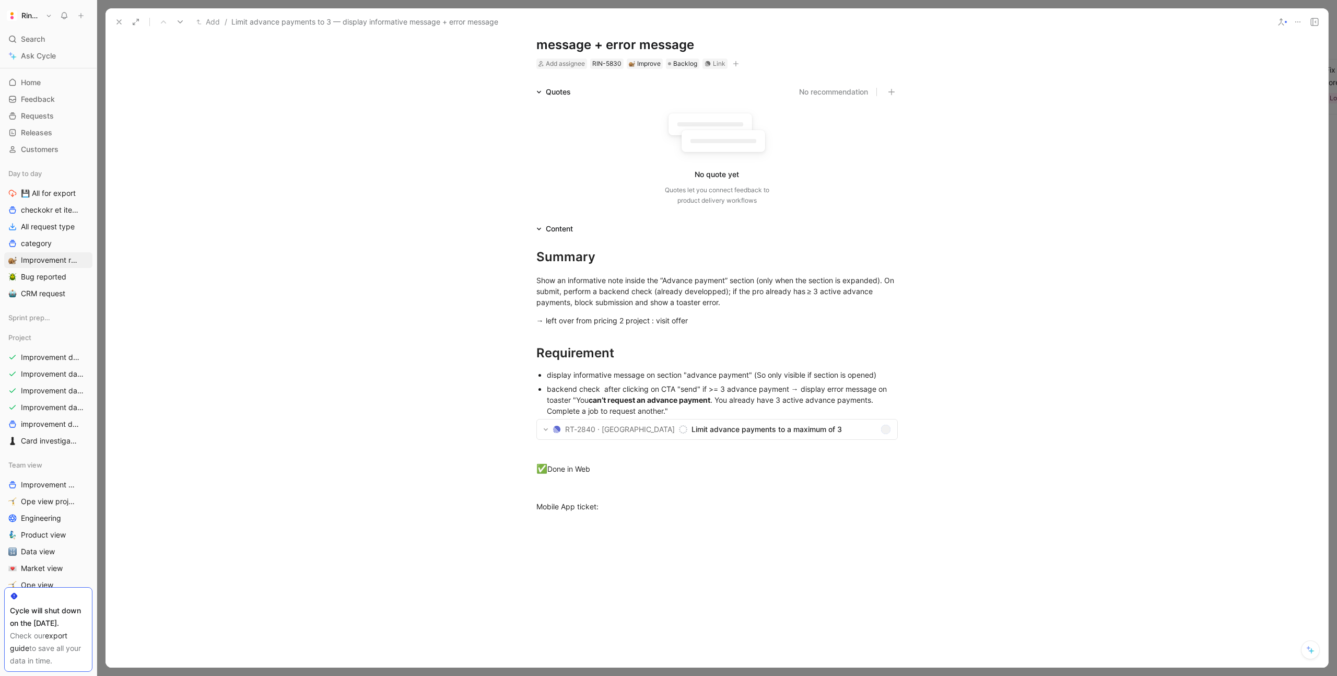
scroll to position [76, 0]
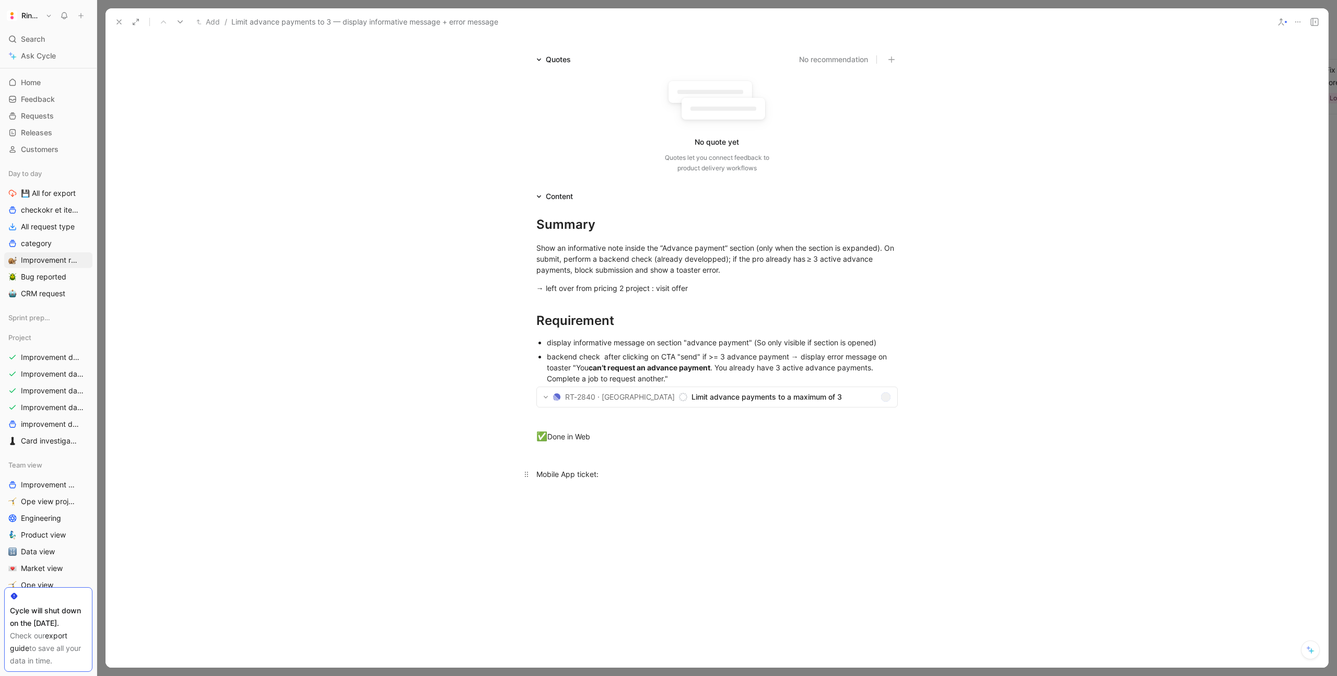
click at [594, 473] on div "Mobile App ticket:" at bounding box center [716, 474] width 361 height 11
click at [566, 393] on div at bounding box center [716, 395] width 361 height 11
click at [574, 433] on div "Remaining work on App:" at bounding box center [716, 433] width 361 height 11
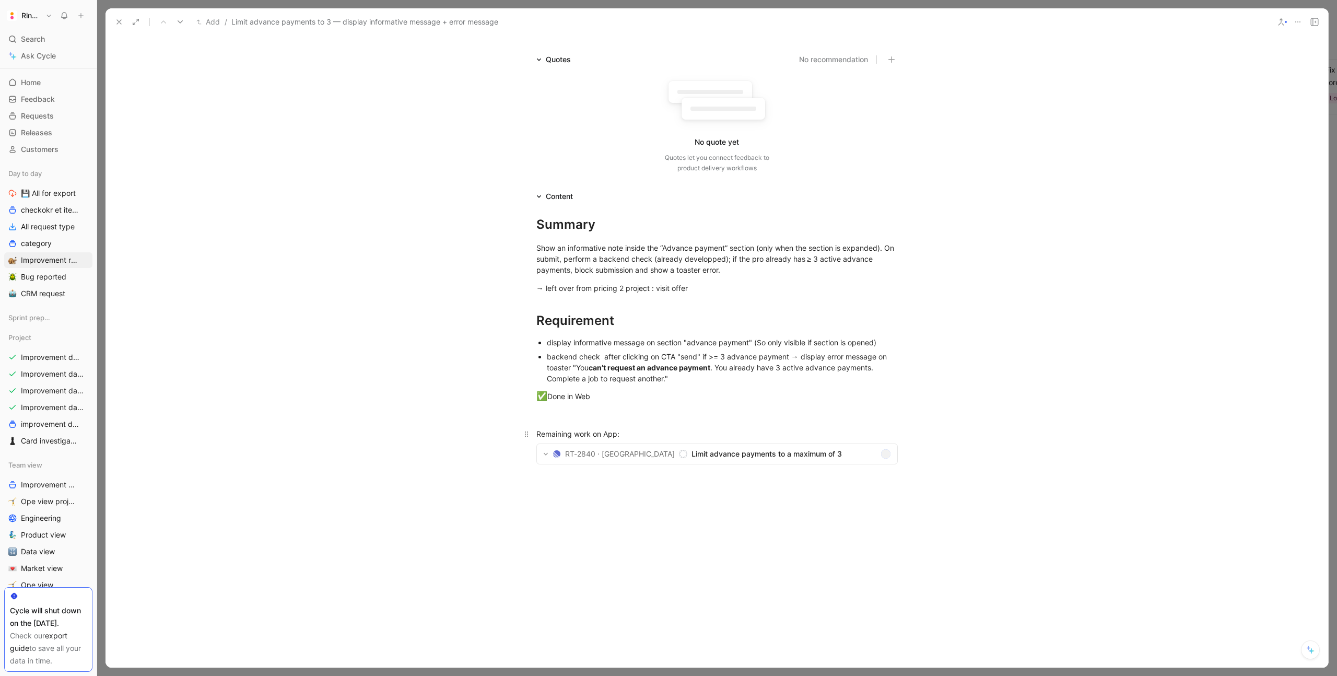
click at [574, 433] on div "Remaining work on App:" at bounding box center [716, 433] width 361 height 11
click at [478, 416] on icon "button" at bounding box center [478, 417] width 8 height 8
click at [696, 449] on div "Remaining work on App:" at bounding box center [716, 448] width 361 height 19
click at [585, 450] on div "Remaining work on App:" at bounding box center [716, 448] width 361 height 19
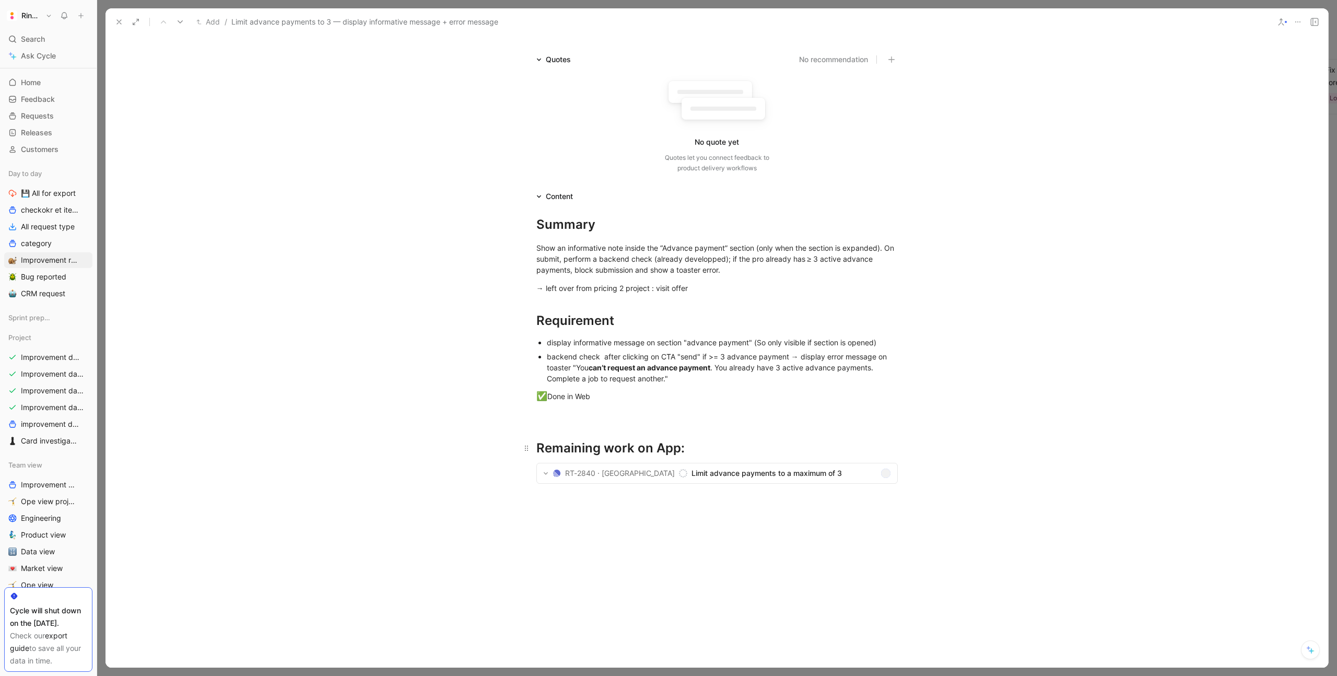
click at [585, 450] on div "Remaining work on App:" at bounding box center [716, 448] width 361 height 19
click at [522, 424] on icon "button" at bounding box center [524, 428] width 8 height 8
click at [584, 408] on p at bounding box center [717, 415] width 401 height 17
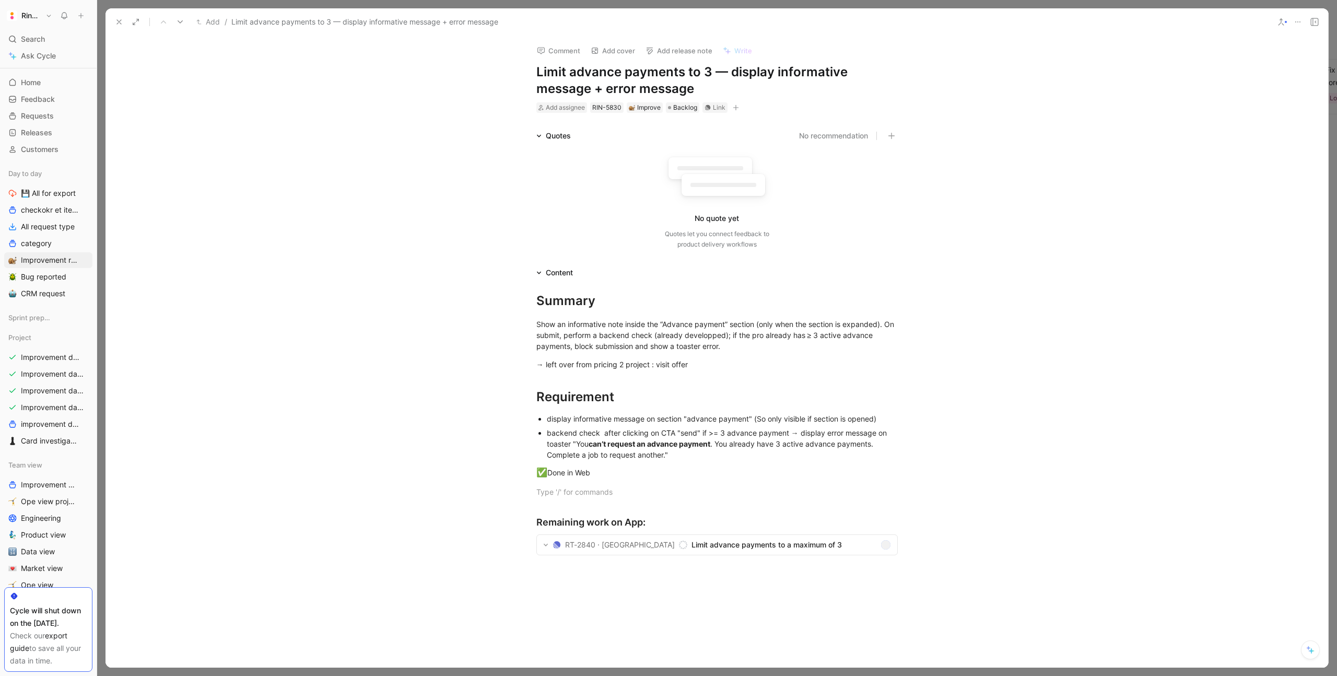
click at [734, 108] on icon "button" at bounding box center [736, 107] width 6 height 6
click at [671, 209] on span "Improvements days" at bounding box center [646, 211] width 68 height 9
click at [613, 137] on icon at bounding box center [613, 139] width 6 height 6
click at [609, 135] on input "checkbox" at bounding box center [609, 135] width 0 height 0
click at [802, 103] on button "button" at bounding box center [800, 107] width 10 height 10
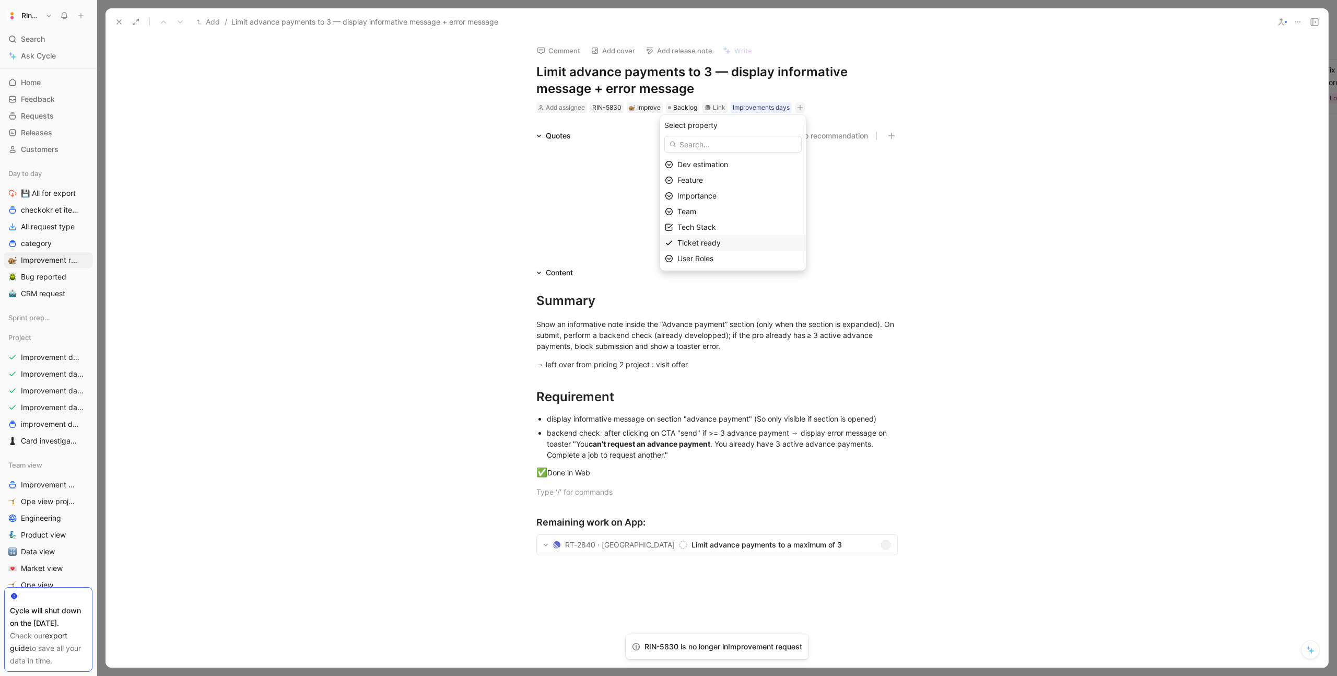
click at [712, 243] on span "Ticket ready" at bounding box center [698, 242] width 43 height 9
click at [679, 138] on icon at bounding box center [678, 138] width 6 height 6
click at [674, 134] on input "checkbox" at bounding box center [674, 134] width 0 height 0
click at [845, 107] on icon "button" at bounding box center [844, 107] width 6 height 1
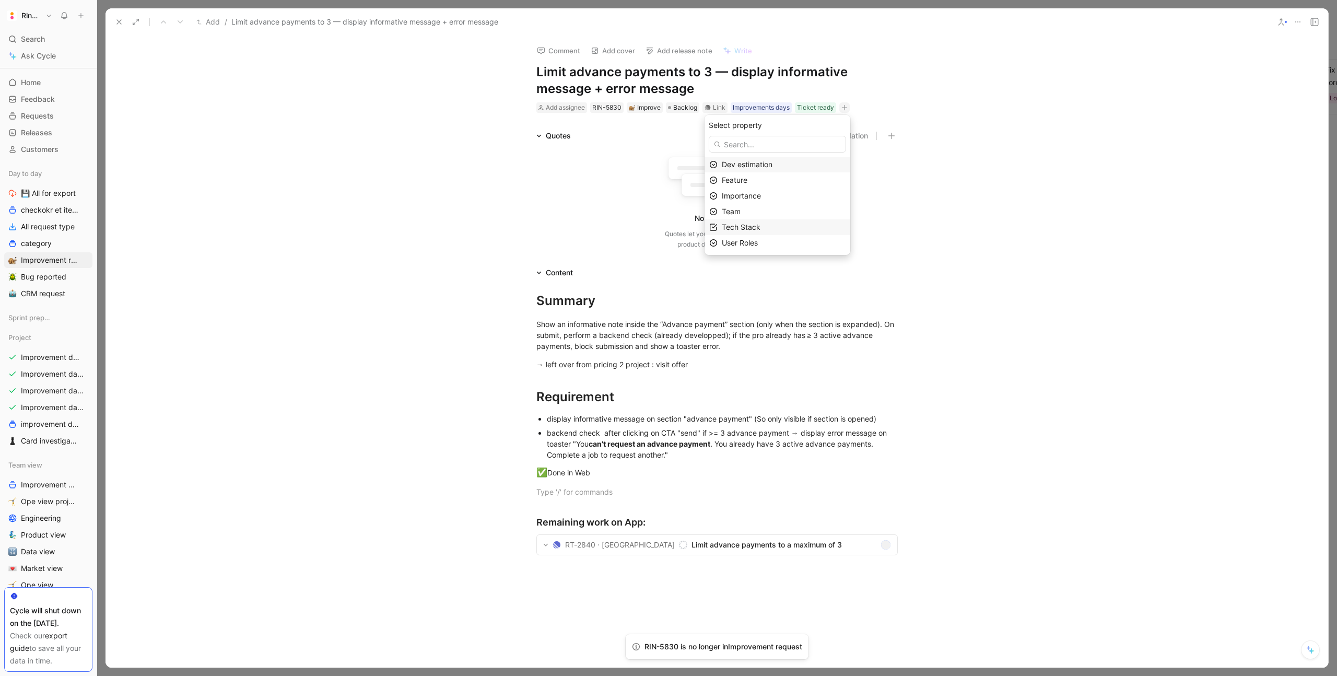
click at [790, 225] on div "Tech Stack" at bounding box center [784, 227] width 124 height 13
click at [815, 196] on div at bounding box center [813, 196] width 15 height 9
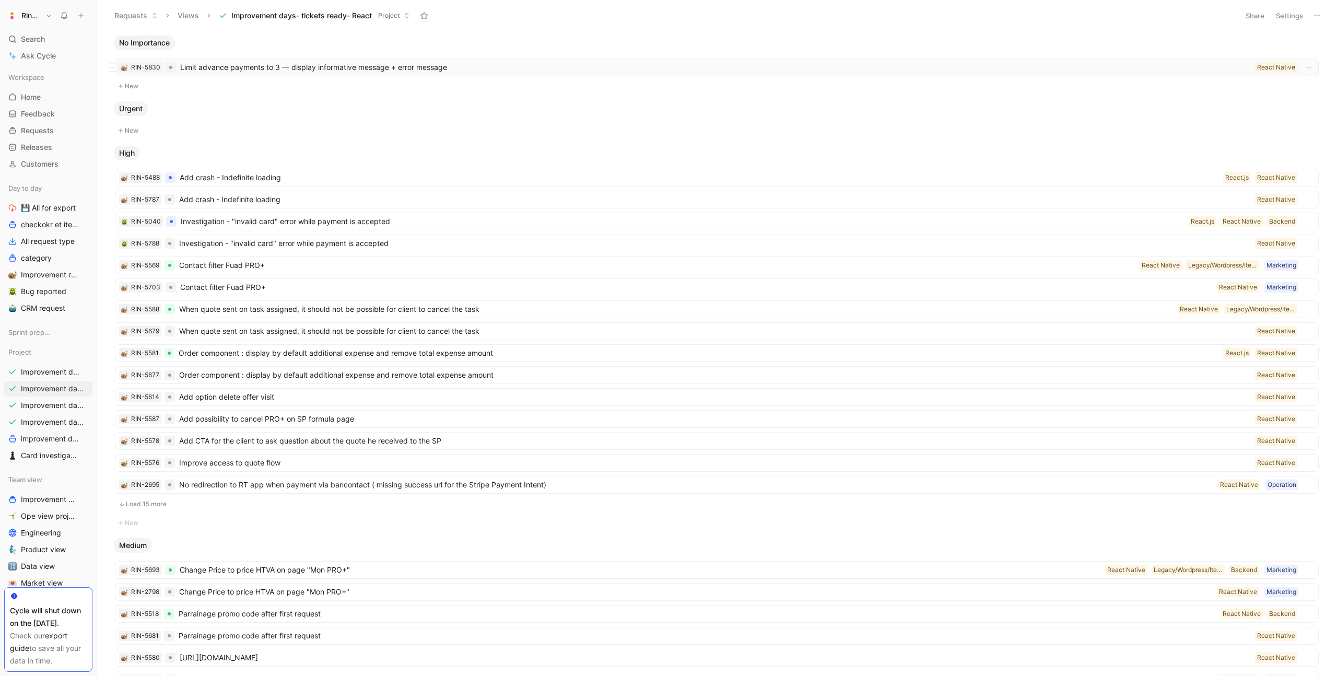
click at [327, 72] on span "Limit advance payments to 3 — display informative message + error message" at bounding box center [715, 67] width 1071 height 13
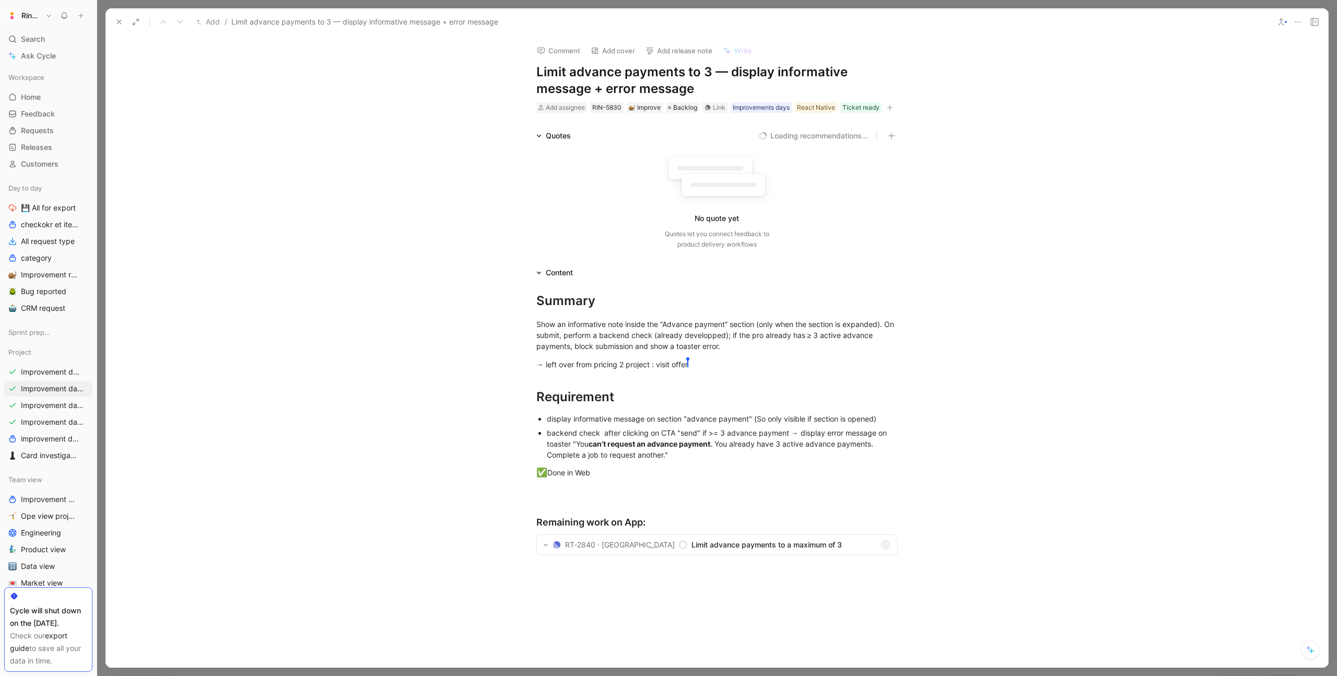
click at [888, 111] on button "button" at bounding box center [890, 107] width 10 height 10
click at [804, 195] on span "Importance" at bounding box center [786, 195] width 39 height 9
click at [794, 210] on span "Medium" at bounding box center [780, 212] width 27 height 9
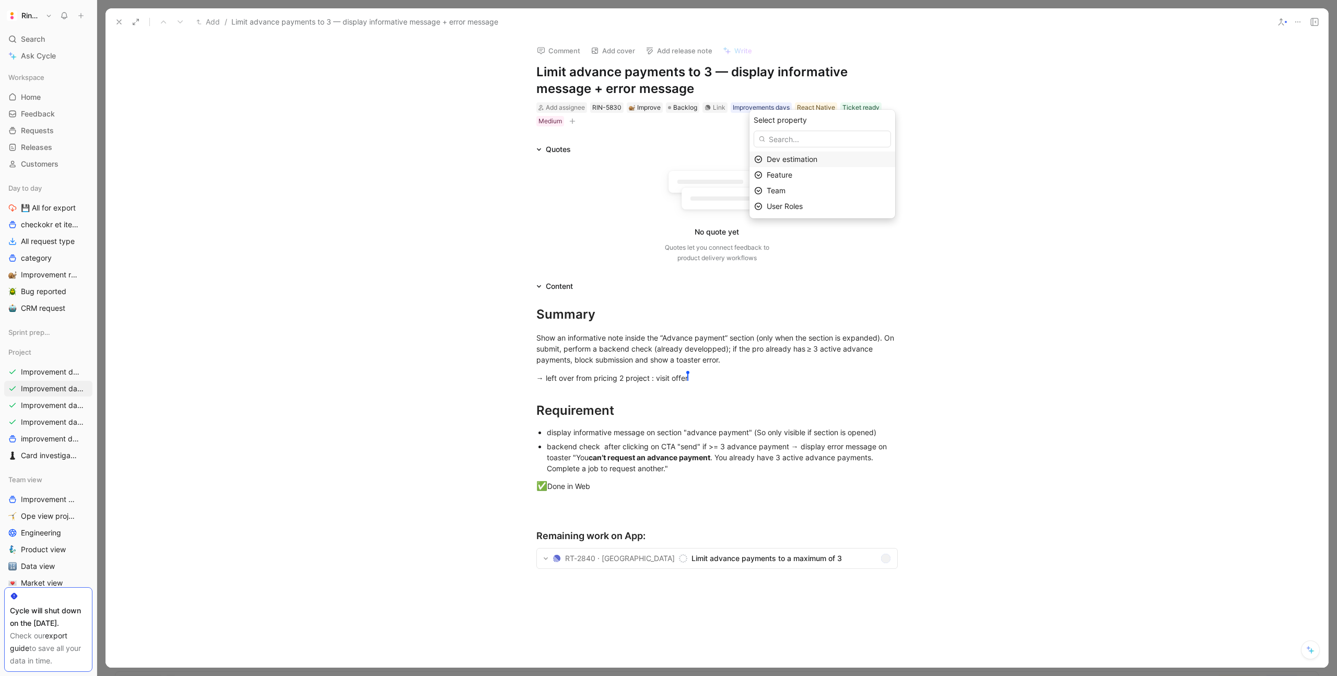
click at [117, 20] on use at bounding box center [119, 22] width 4 height 4
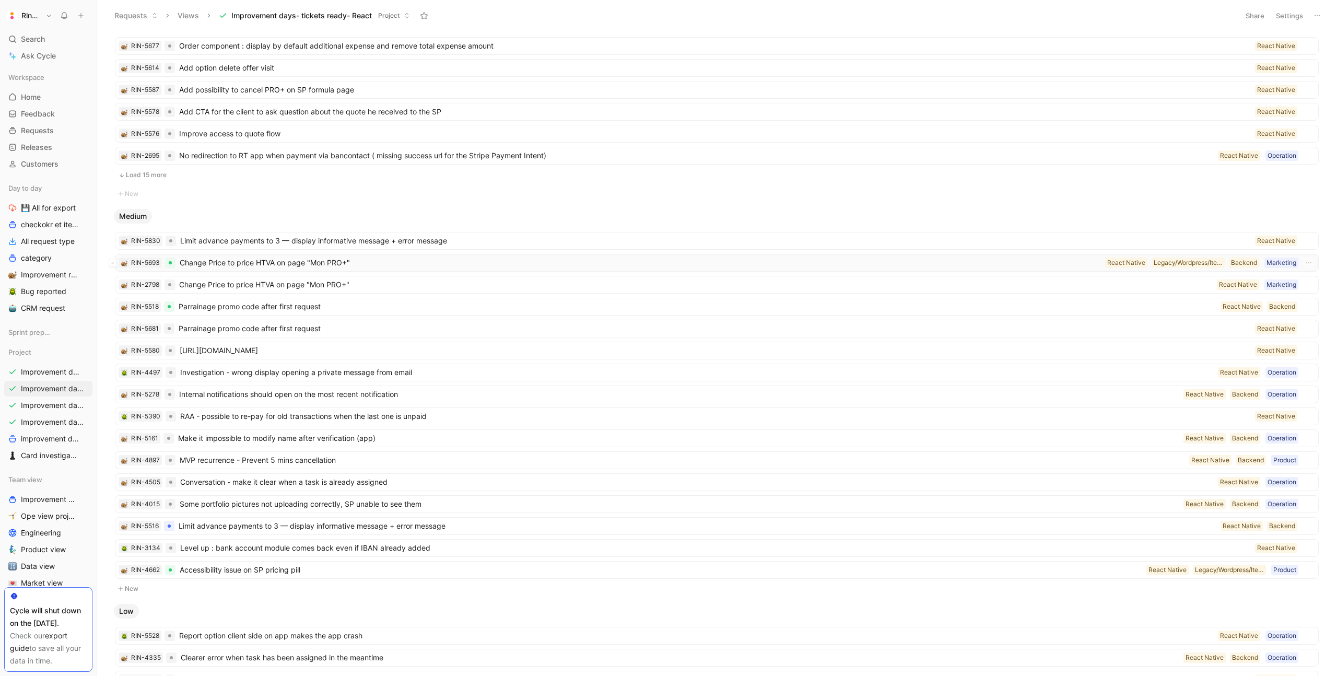
scroll to position [310, 0]
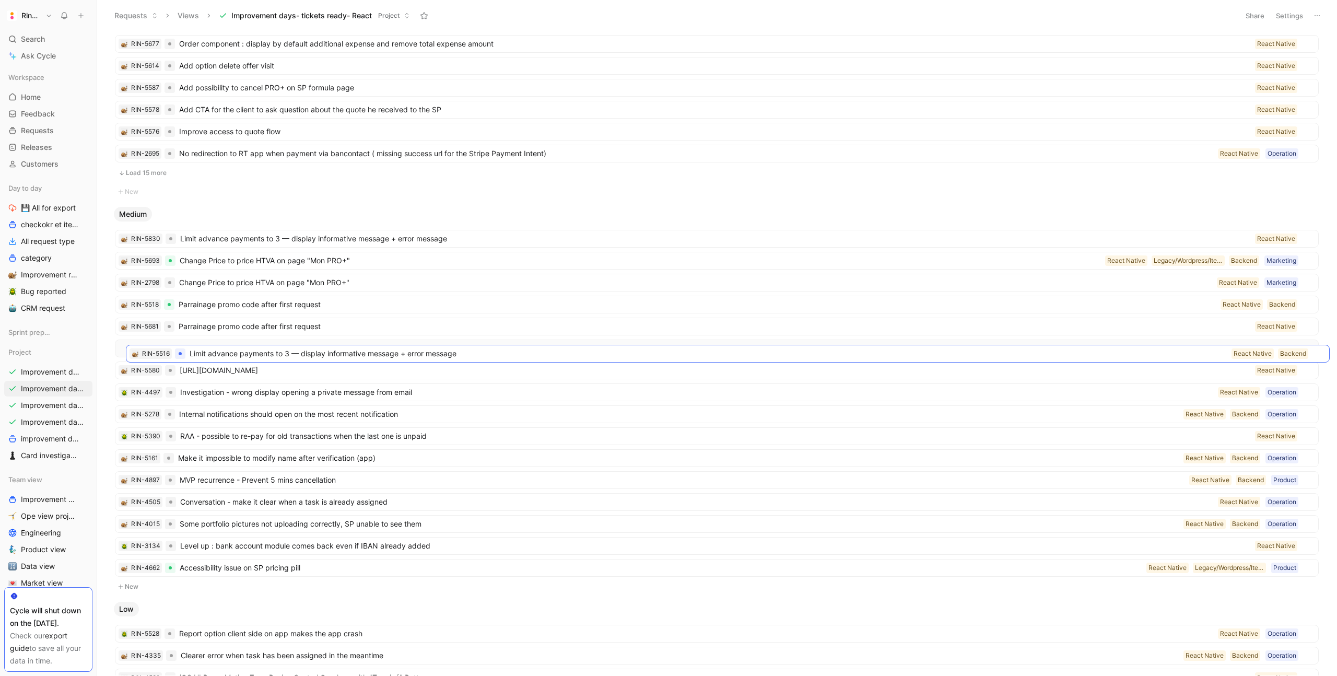
drag, startPoint x: 238, startPoint y: 525, endPoint x: 249, endPoint y: 355, distance: 170.6
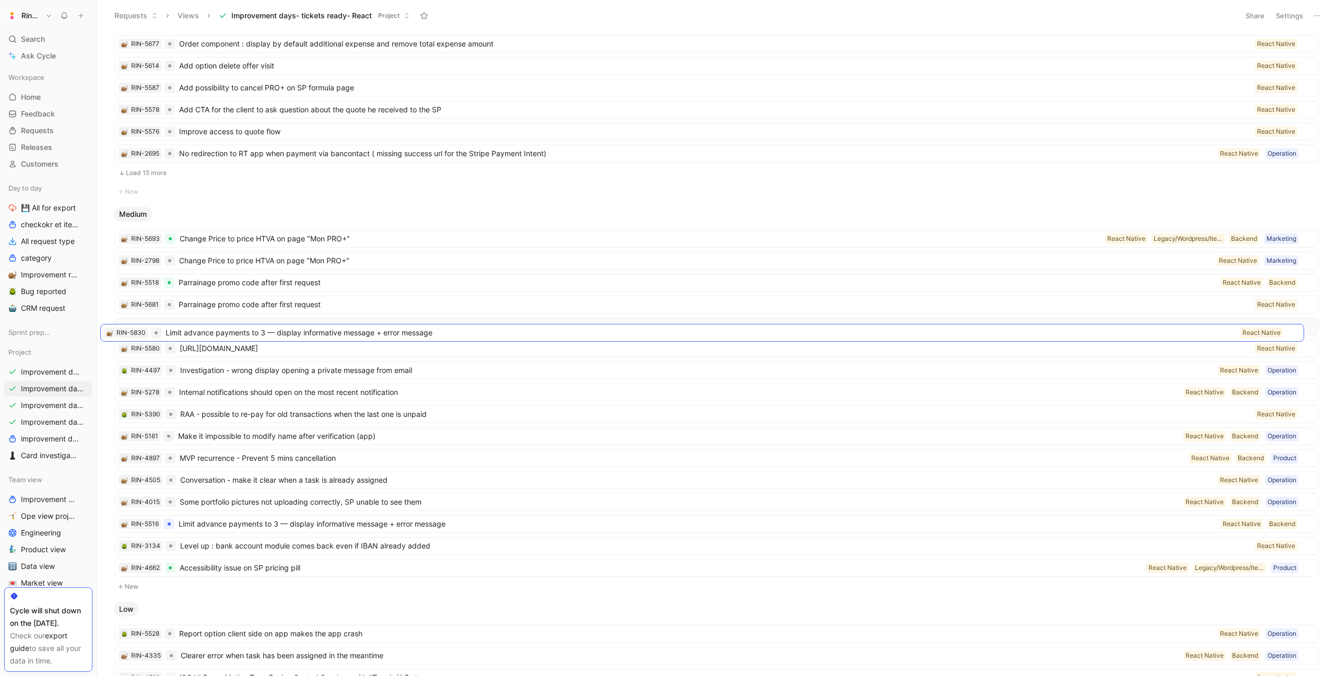
drag, startPoint x: 221, startPoint y: 238, endPoint x: 207, endPoint y: 330, distance: 93.6
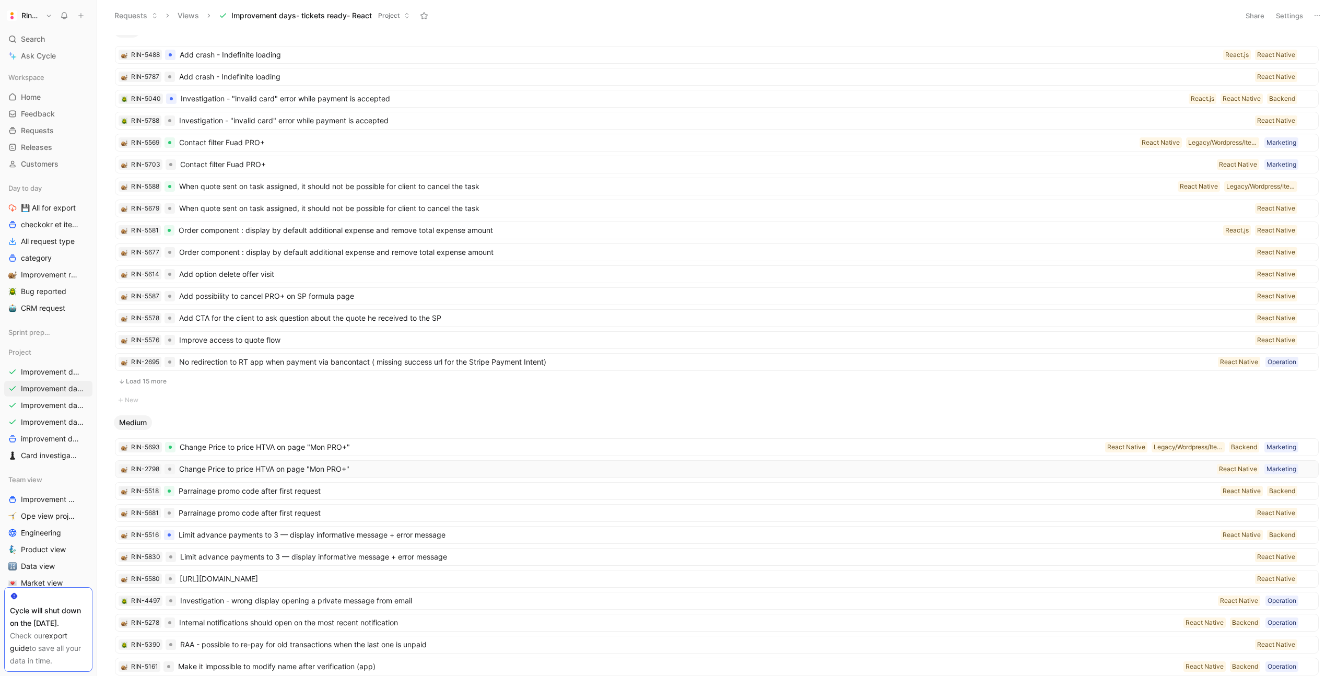
scroll to position [78, 0]
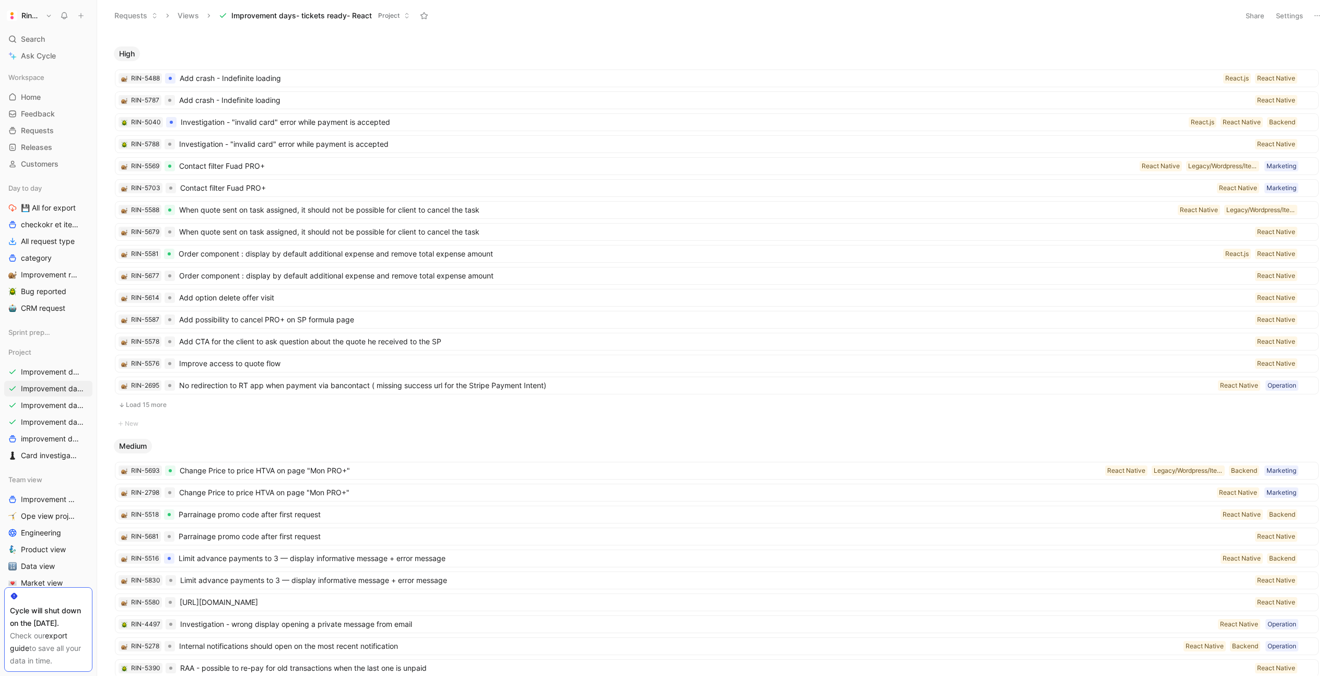
click at [161, 403] on button "Load 15 more" at bounding box center [717, 405] width 1204 height 13
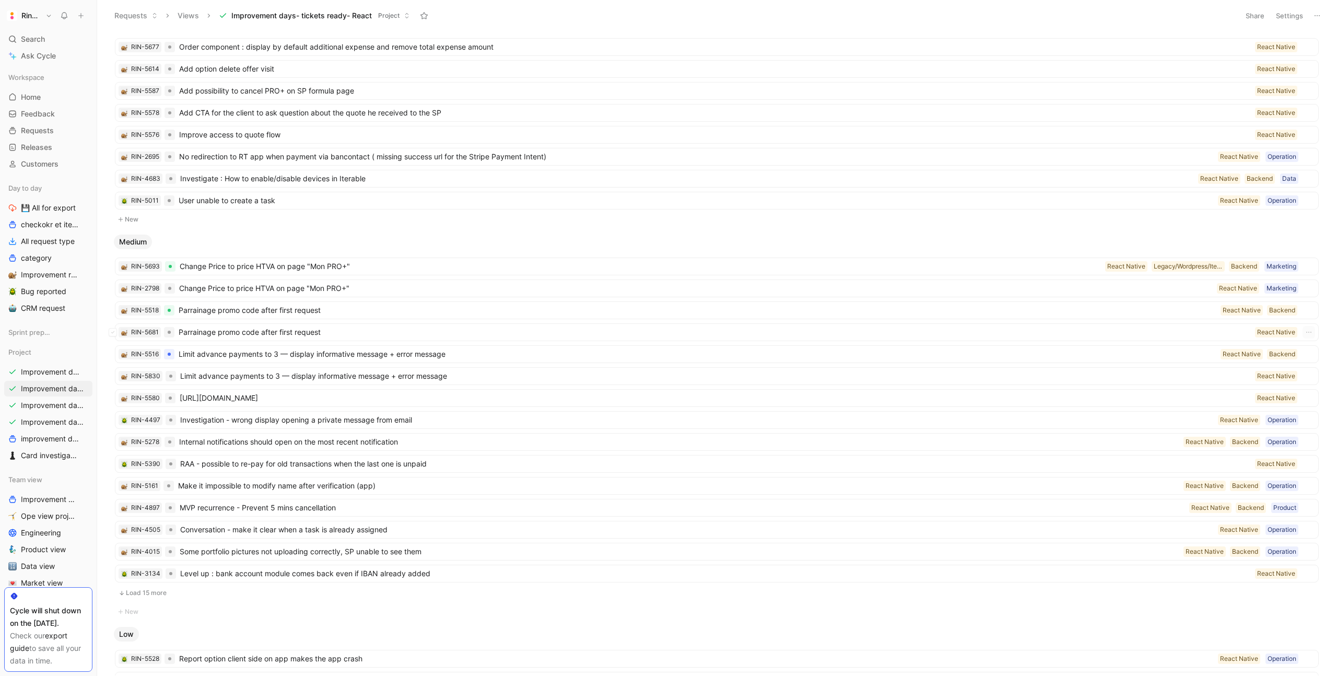
scroll to position [312, 0]
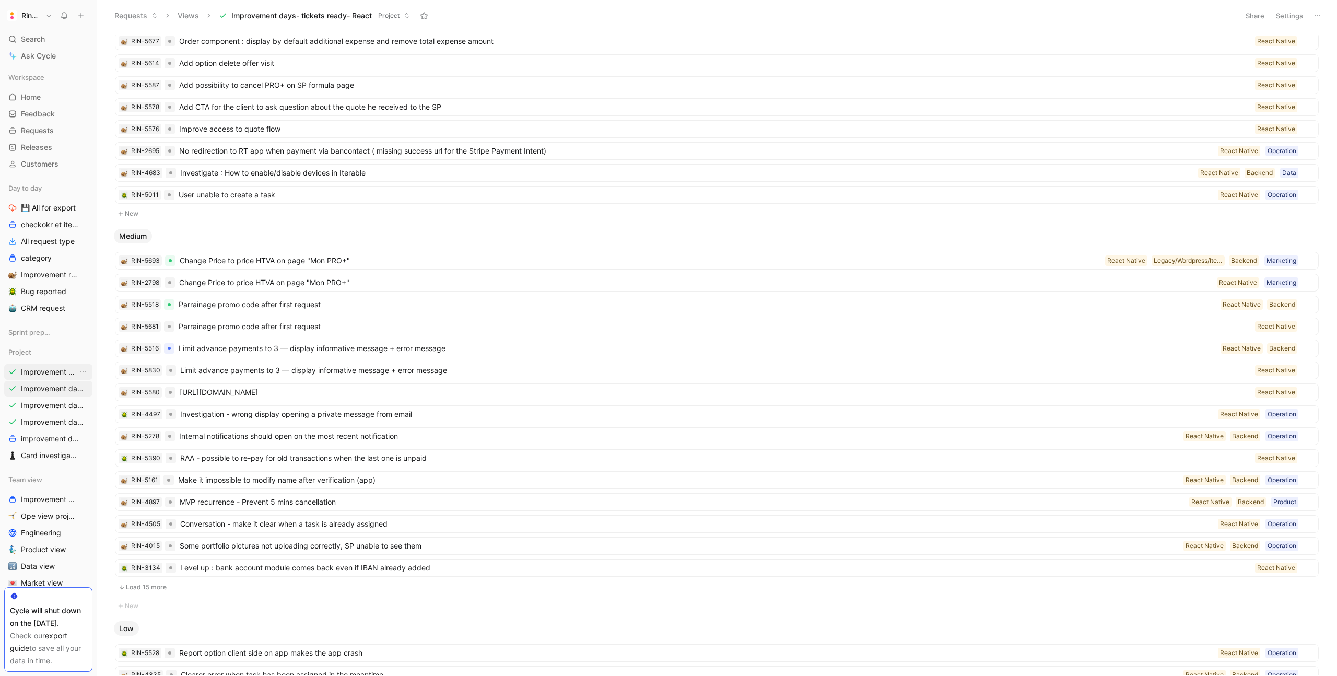
click at [62, 373] on span "Improvement days- tickets tackled ALL" at bounding box center [49, 372] width 57 height 10
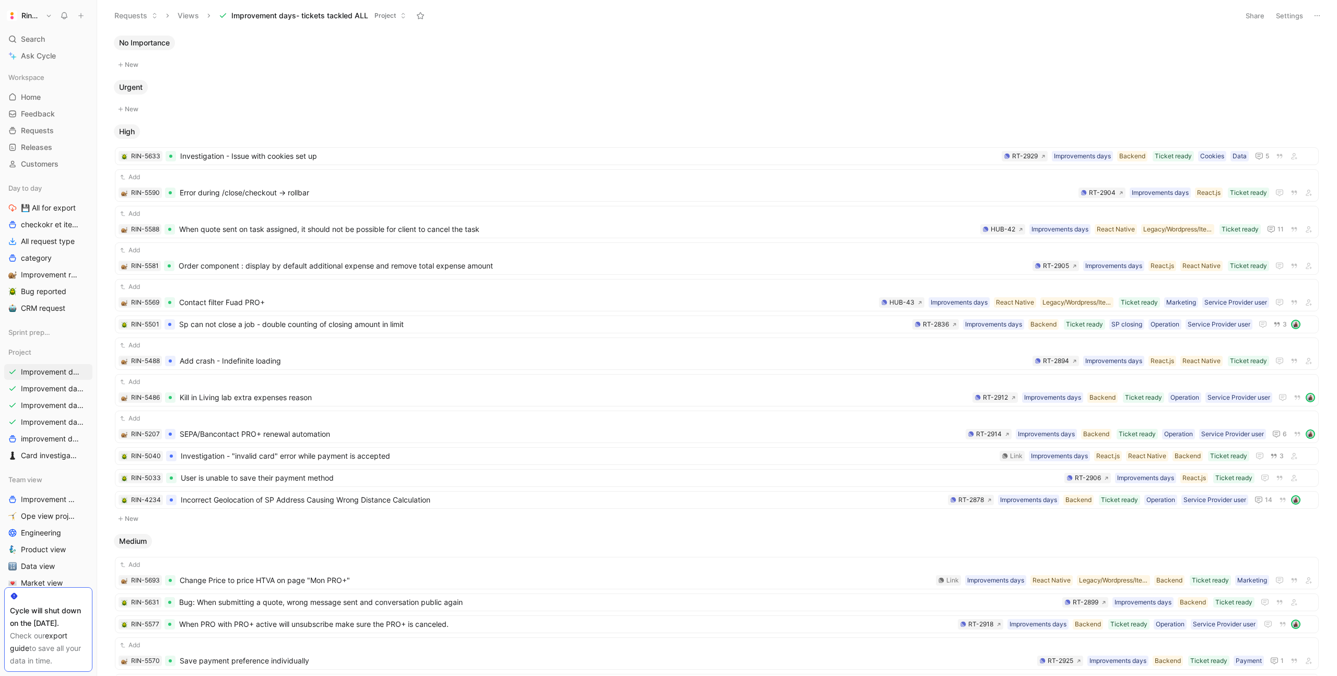
click at [1290, 15] on button "Settings" at bounding box center [1289, 15] width 37 height 15
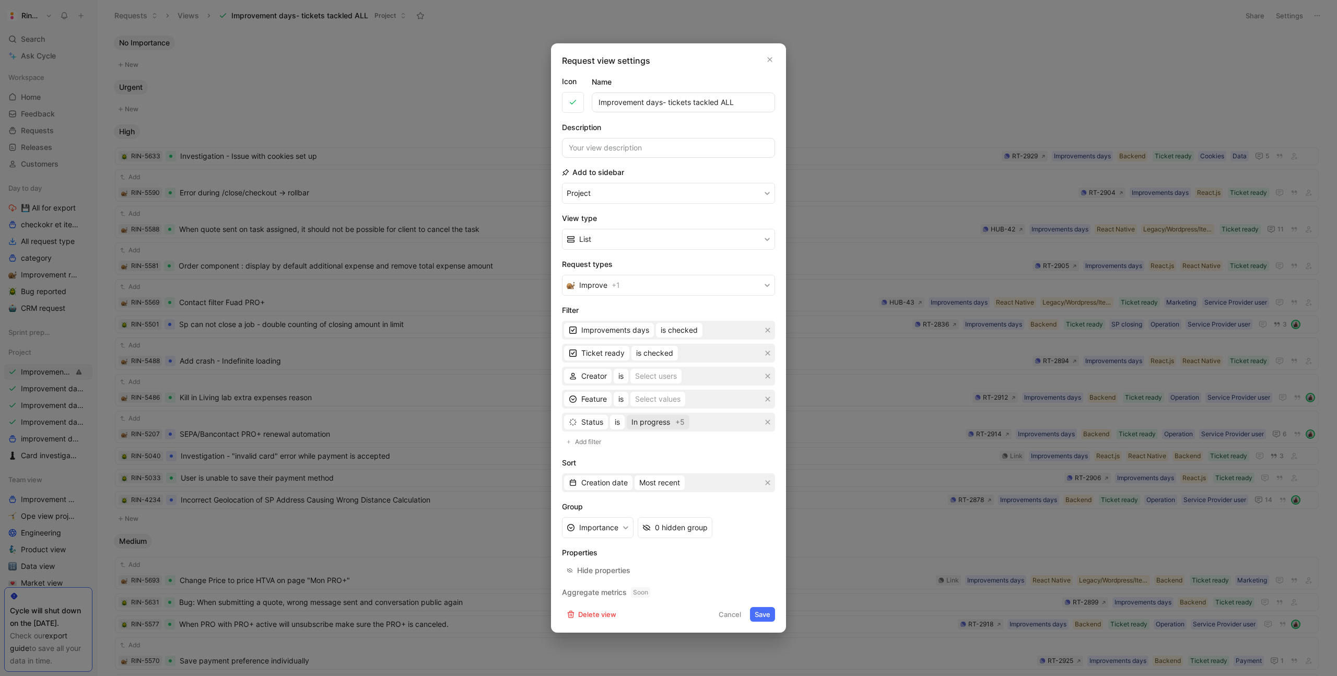
click at [668, 418] on span "In progress" at bounding box center [650, 422] width 39 height 13
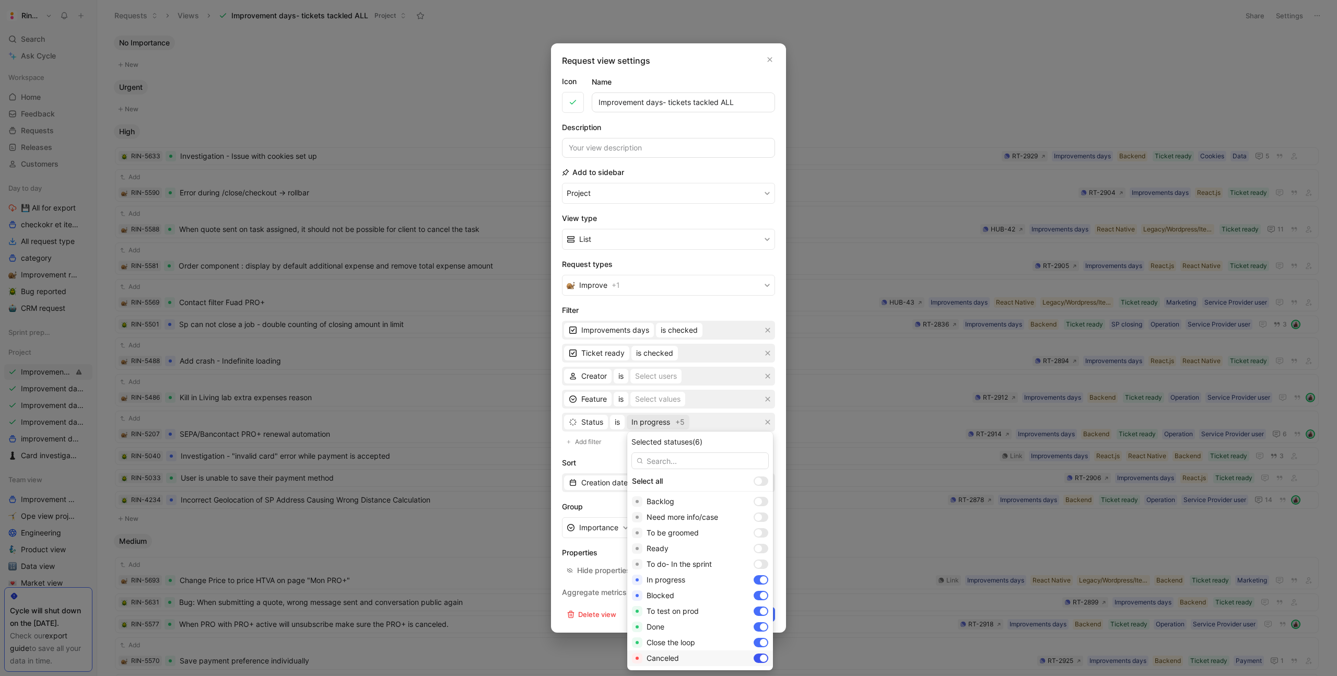
click at [754, 660] on div at bounding box center [761, 657] width 15 height 9
click at [754, 643] on div at bounding box center [761, 642] width 15 height 9
click at [754, 629] on div at bounding box center [761, 626] width 15 height 9
click at [736, 605] on div "To test on prod" at bounding box center [700, 611] width 146 height 16
click at [754, 591] on div at bounding box center [761, 595] width 15 height 9
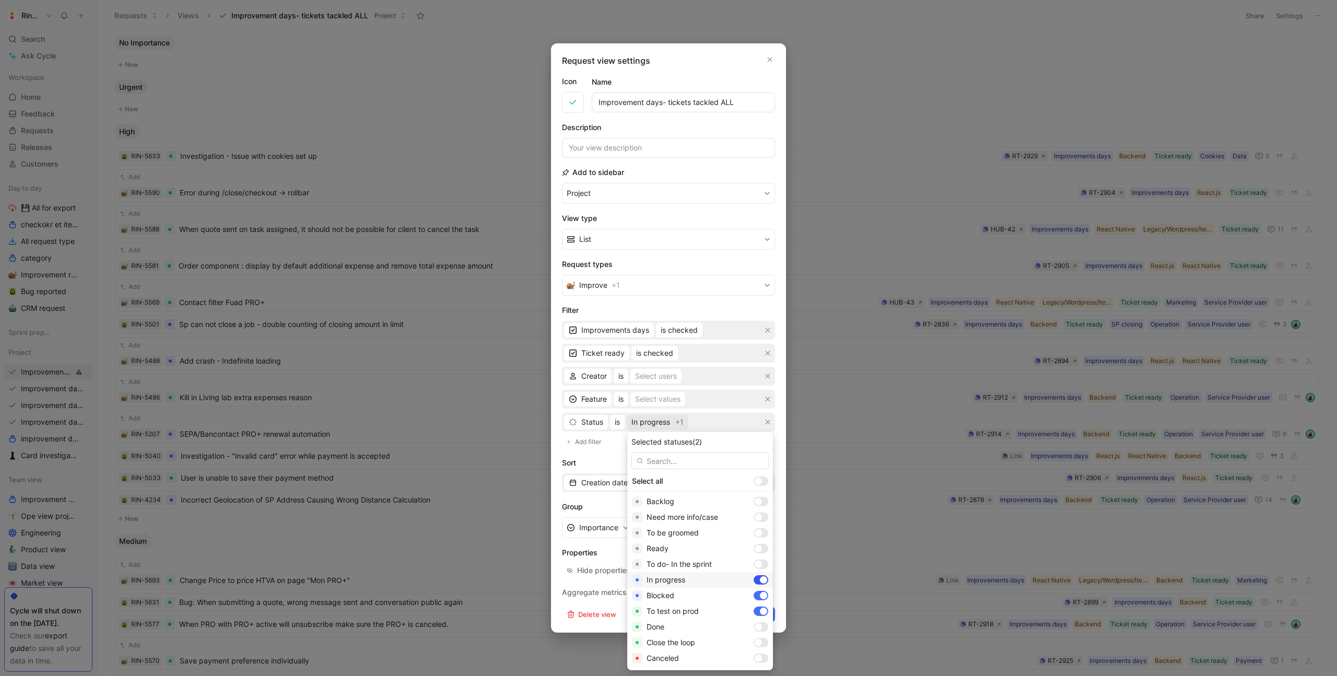
click at [760, 576] on div at bounding box center [763, 579] width 7 height 7
click at [754, 560] on div at bounding box center [761, 563] width 15 height 9
click at [754, 545] on div at bounding box center [761, 548] width 15 height 9
click at [755, 530] on div at bounding box center [758, 532] width 7 height 7
click at [755, 517] on div at bounding box center [758, 516] width 7 height 7
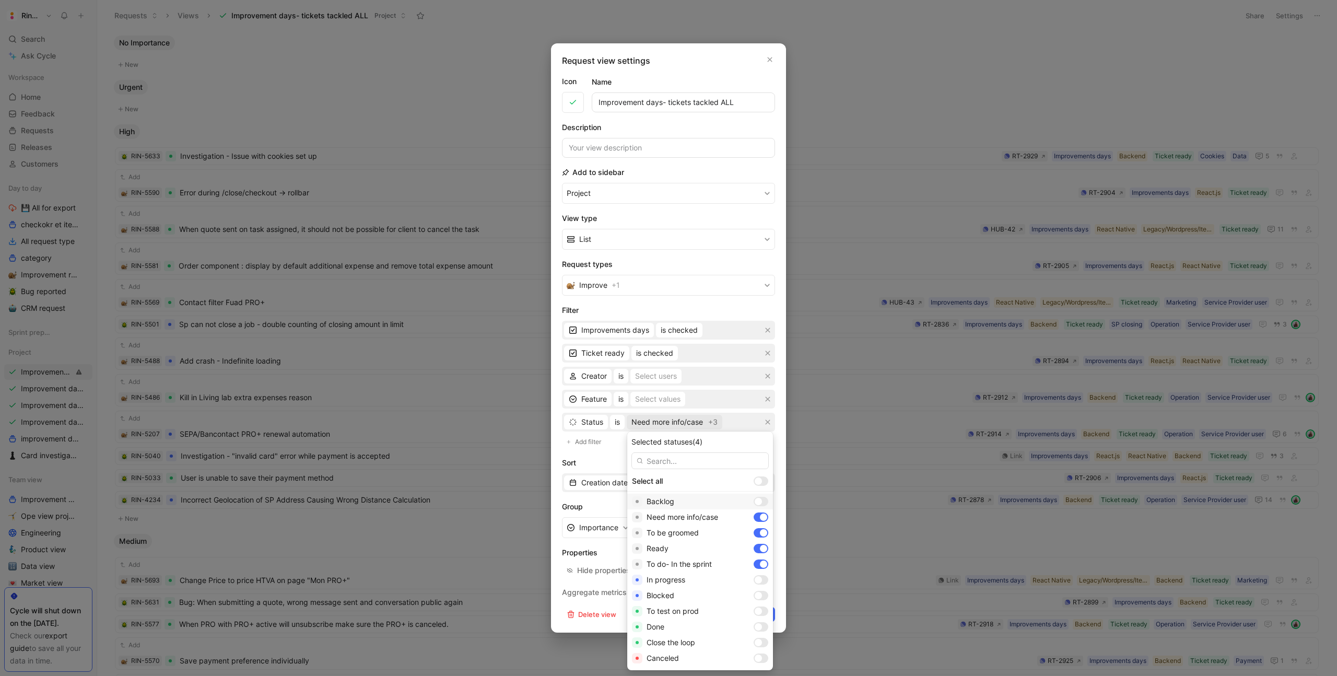
click at [755, 502] on div at bounding box center [758, 501] width 7 height 7
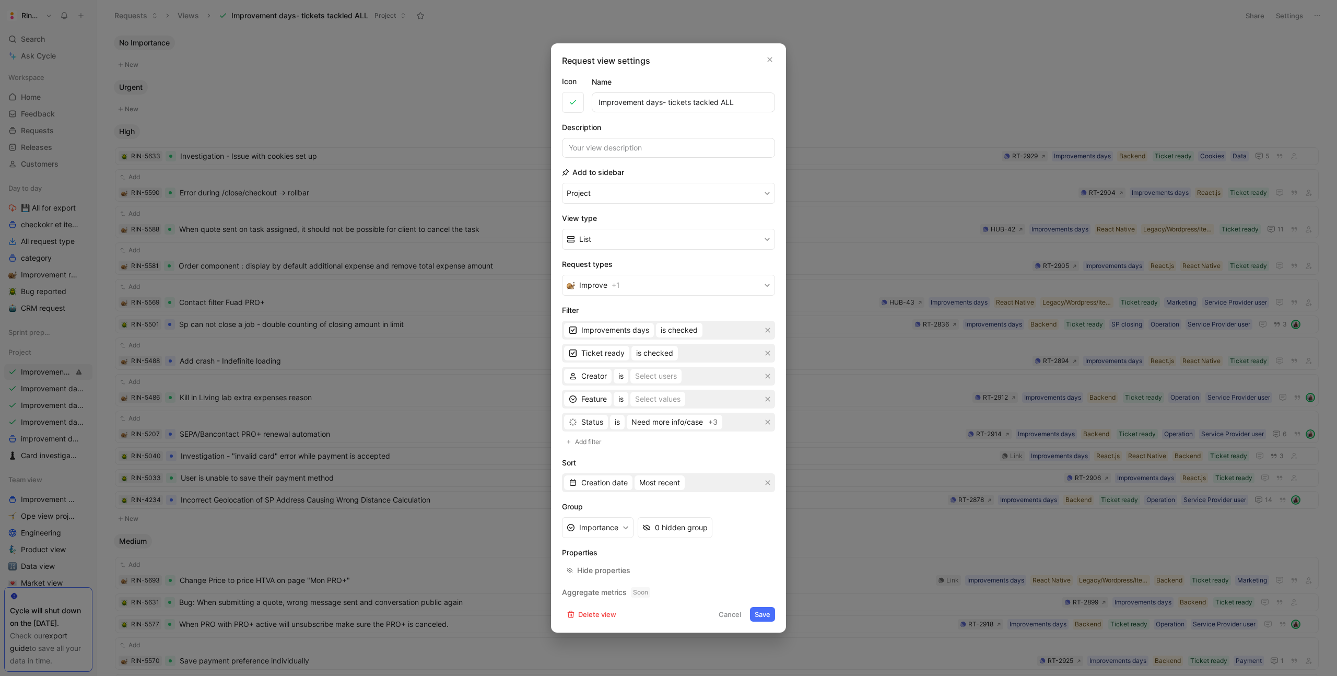
click at [766, 615] on button "Save" at bounding box center [762, 614] width 25 height 15
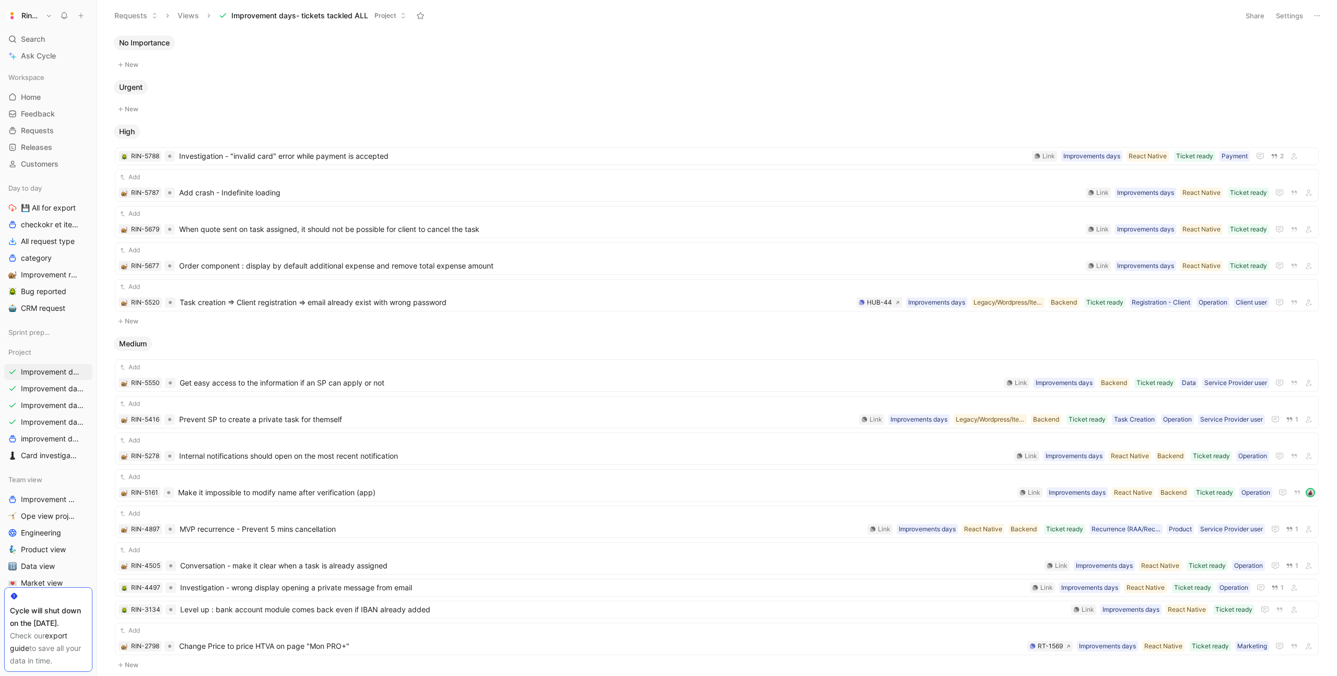
click at [1283, 22] on button "Settings" at bounding box center [1289, 15] width 37 height 15
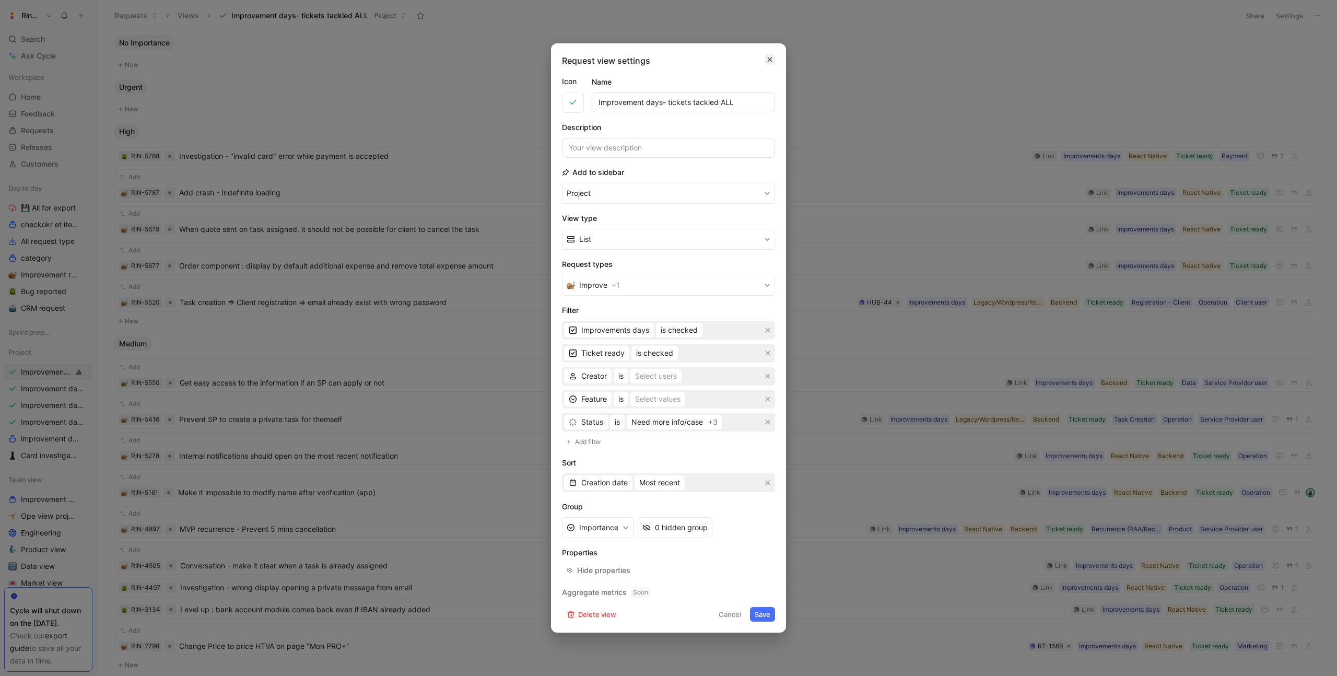
click at [772, 58] on icon "button" at bounding box center [770, 59] width 6 height 8
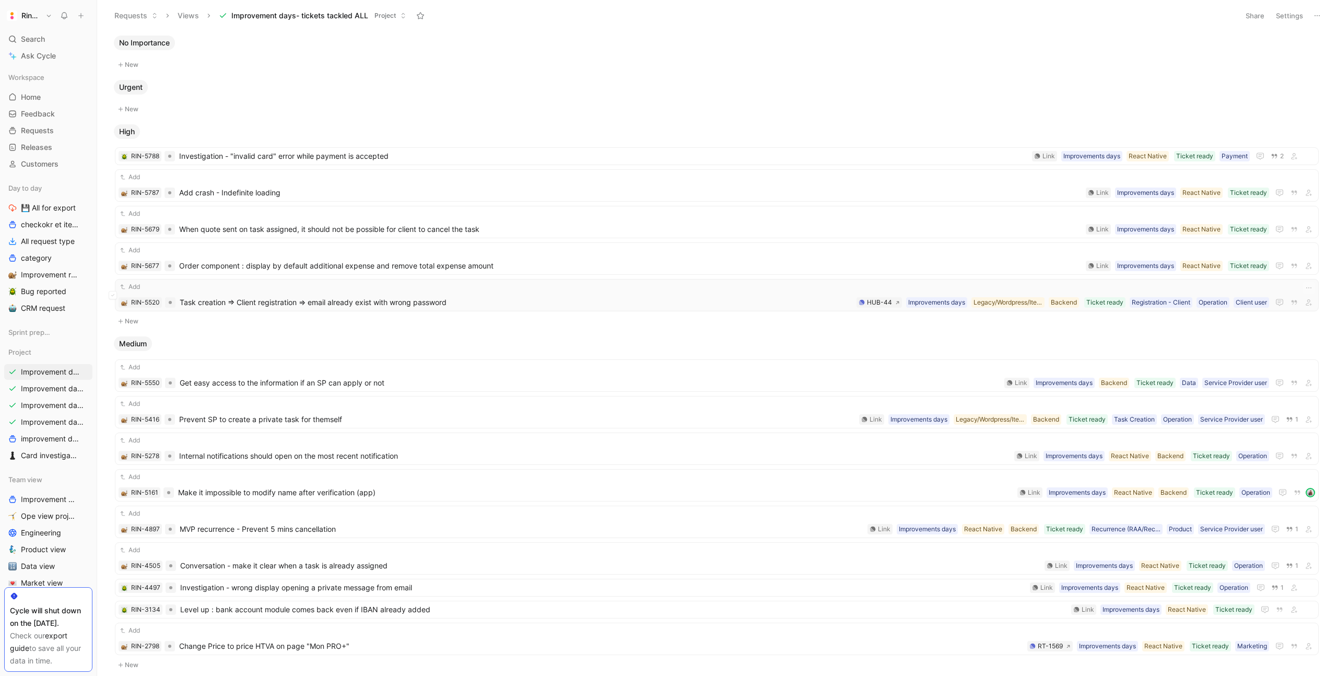
click at [666, 303] on span "Task creation => Client registration => email already exist with wrong password" at bounding box center [516, 302] width 673 height 13
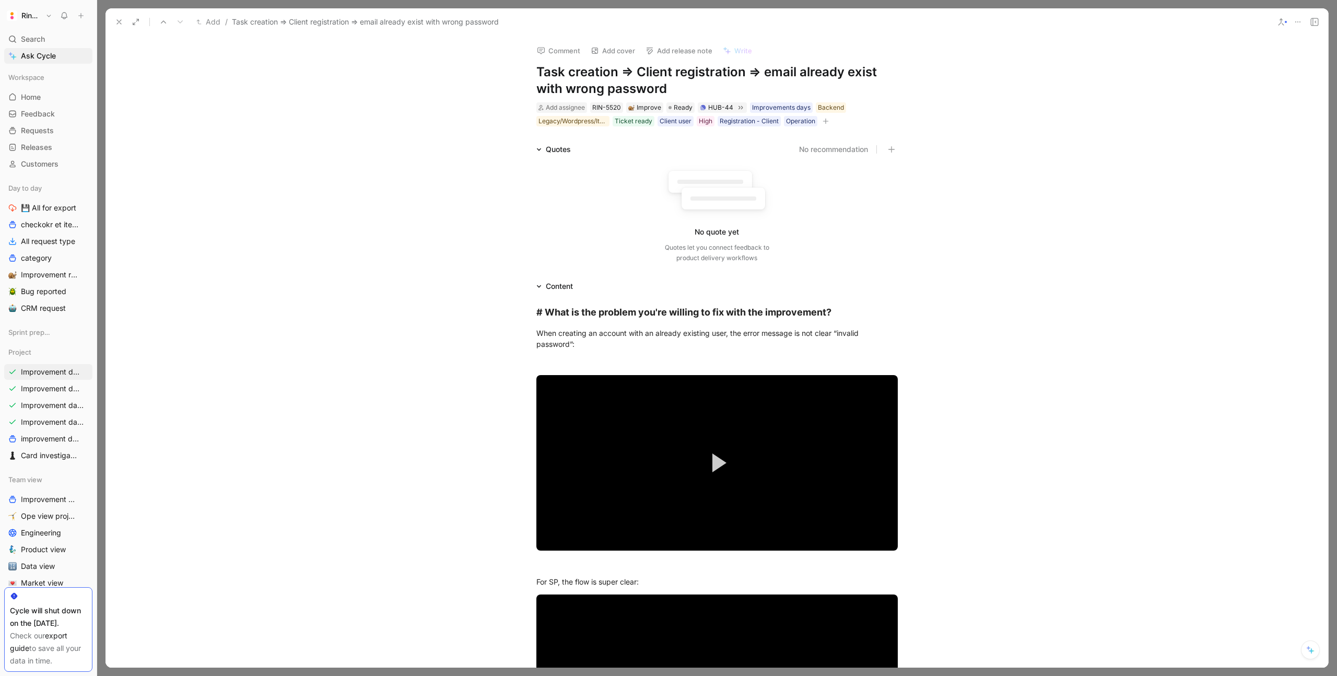
click at [116, 21] on icon at bounding box center [119, 22] width 8 height 8
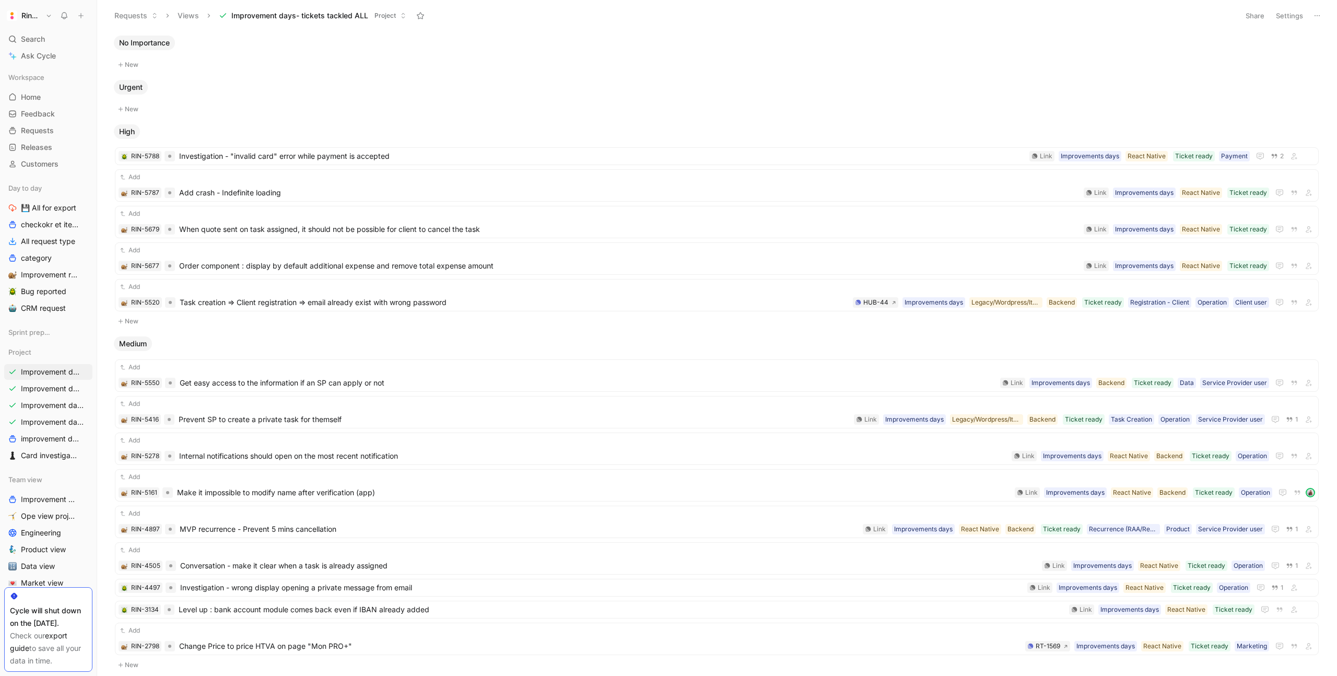
click at [1284, 11] on button "Settings" at bounding box center [1289, 15] width 37 height 15
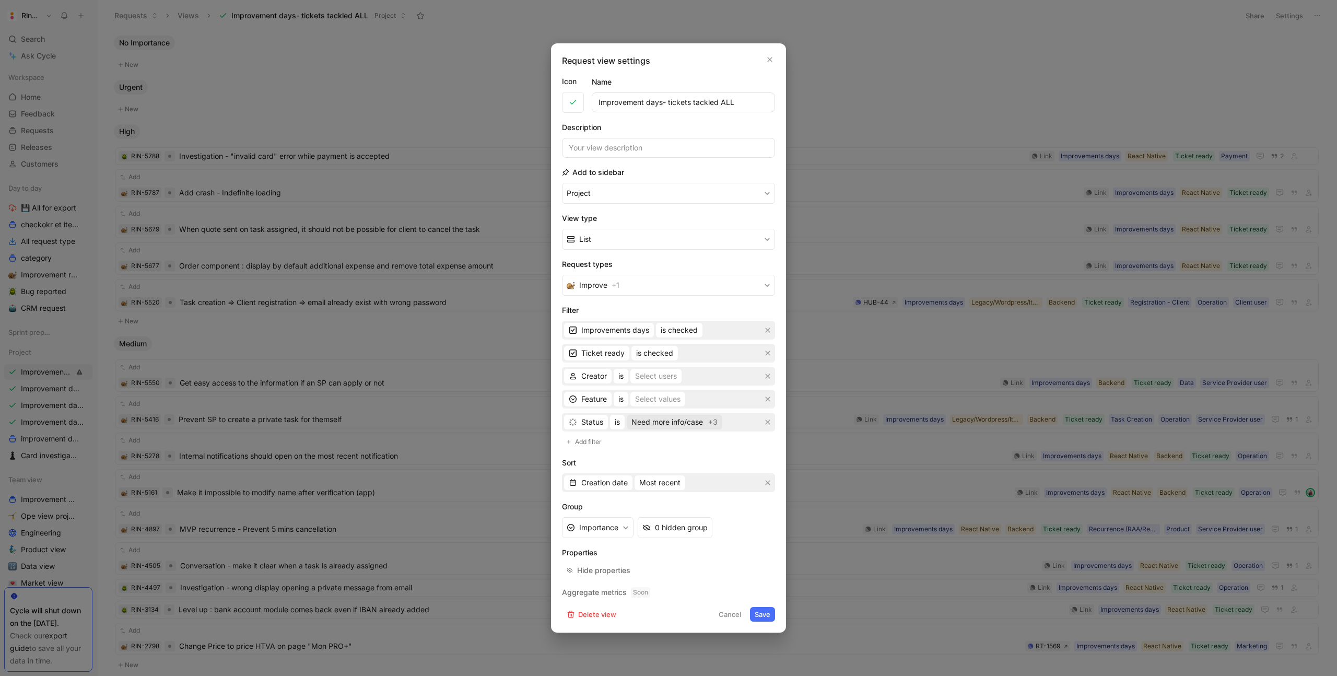
click at [663, 425] on span "Need more info/case" at bounding box center [667, 422] width 72 height 13
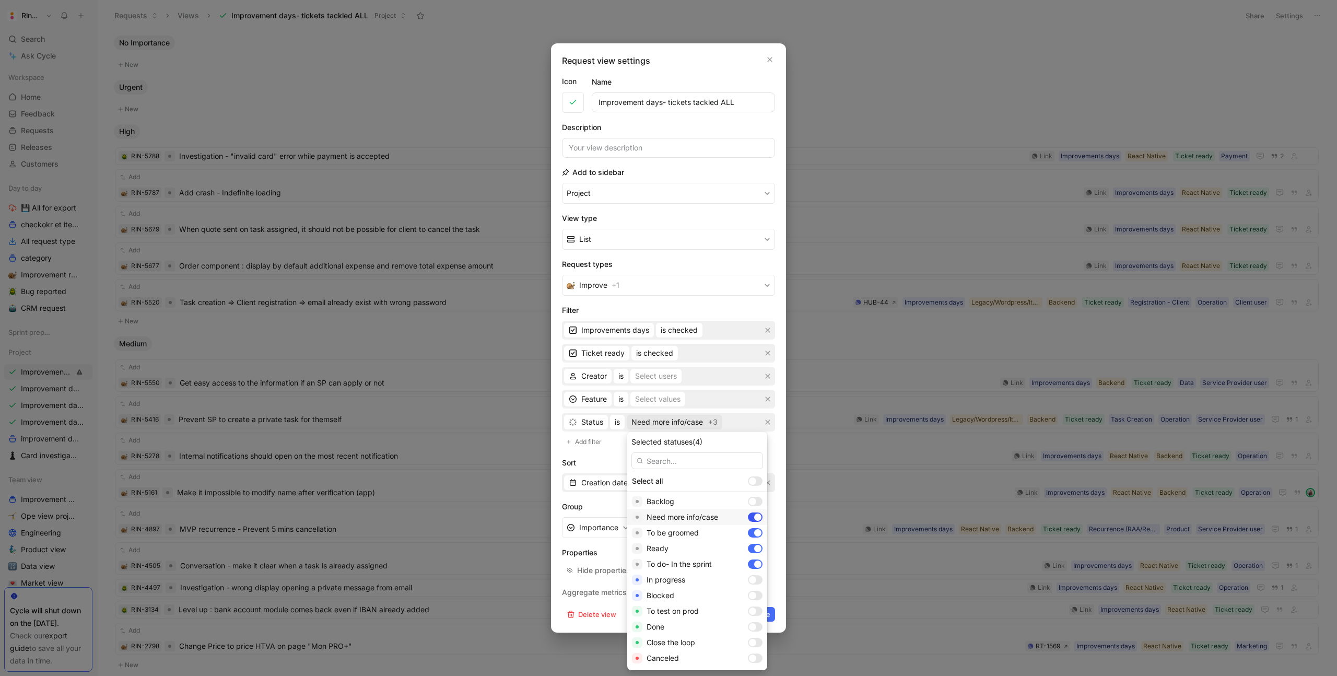
click at [754, 517] on div at bounding box center [757, 516] width 7 height 7
click at [735, 537] on div "To be groomed" at bounding box center [697, 533] width 140 height 16
click at [754, 548] on div at bounding box center [757, 548] width 7 height 7
click at [734, 570] on div "To do- In the sprint" at bounding box center [697, 564] width 140 height 16
click at [732, 585] on div "In progress" at bounding box center [697, 580] width 140 height 16
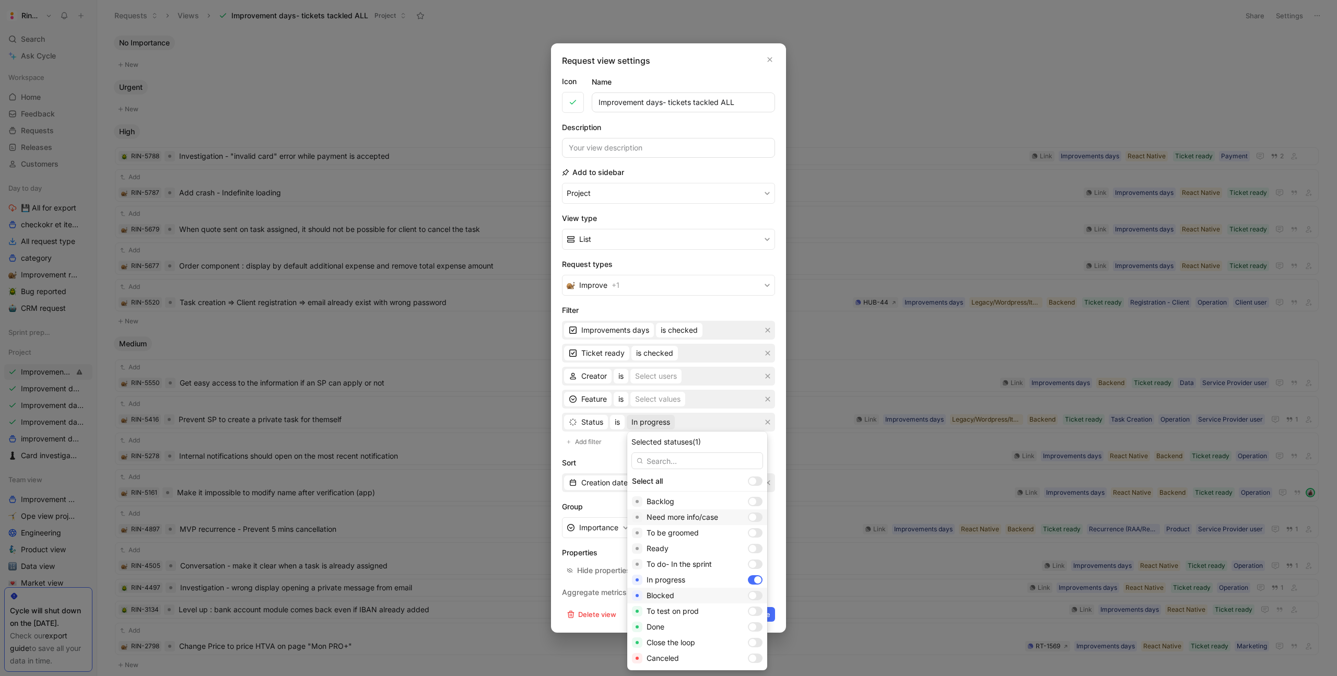
click at [749, 597] on div at bounding box center [752, 595] width 7 height 7
click at [748, 611] on div at bounding box center [755, 610] width 15 height 9
click at [748, 625] on div at bounding box center [755, 626] width 15 height 9
click at [748, 645] on div at bounding box center [755, 642] width 15 height 9
click at [749, 658] on div at bounding box center [752, 657] width 7 height 7
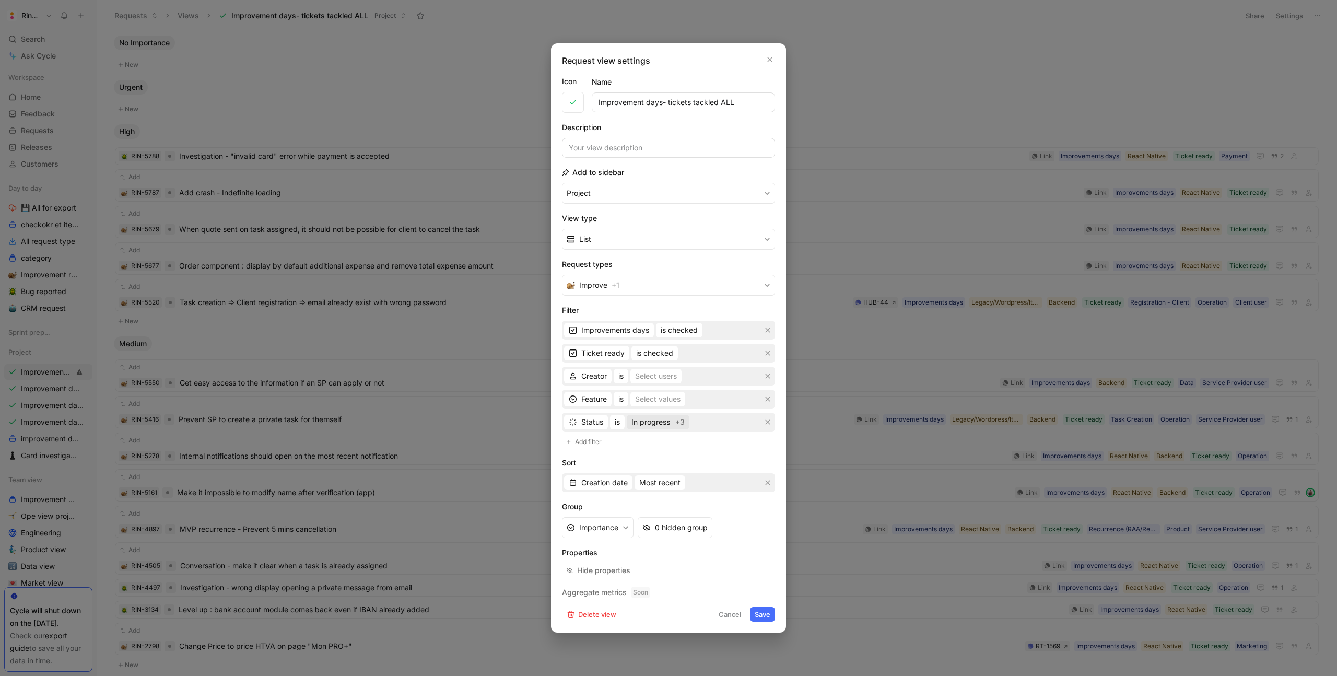
click at [671, 420] on span "In progress +3" at bounding box center [657, 422] width 53 height 13
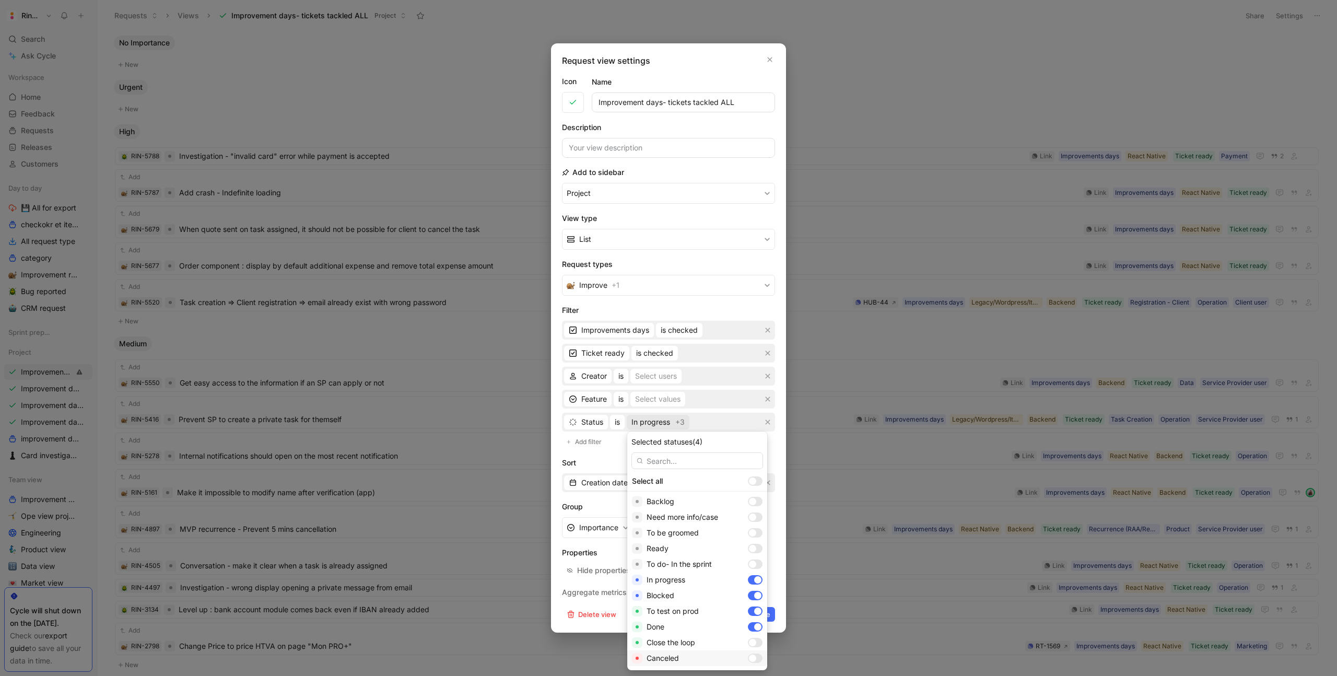
click at [735, 650] on div "Canceled" at bounding box center [697, 658] width 140 height 16
click at [748, 639] on div at bounding box center [755, 642] width 15 height 9
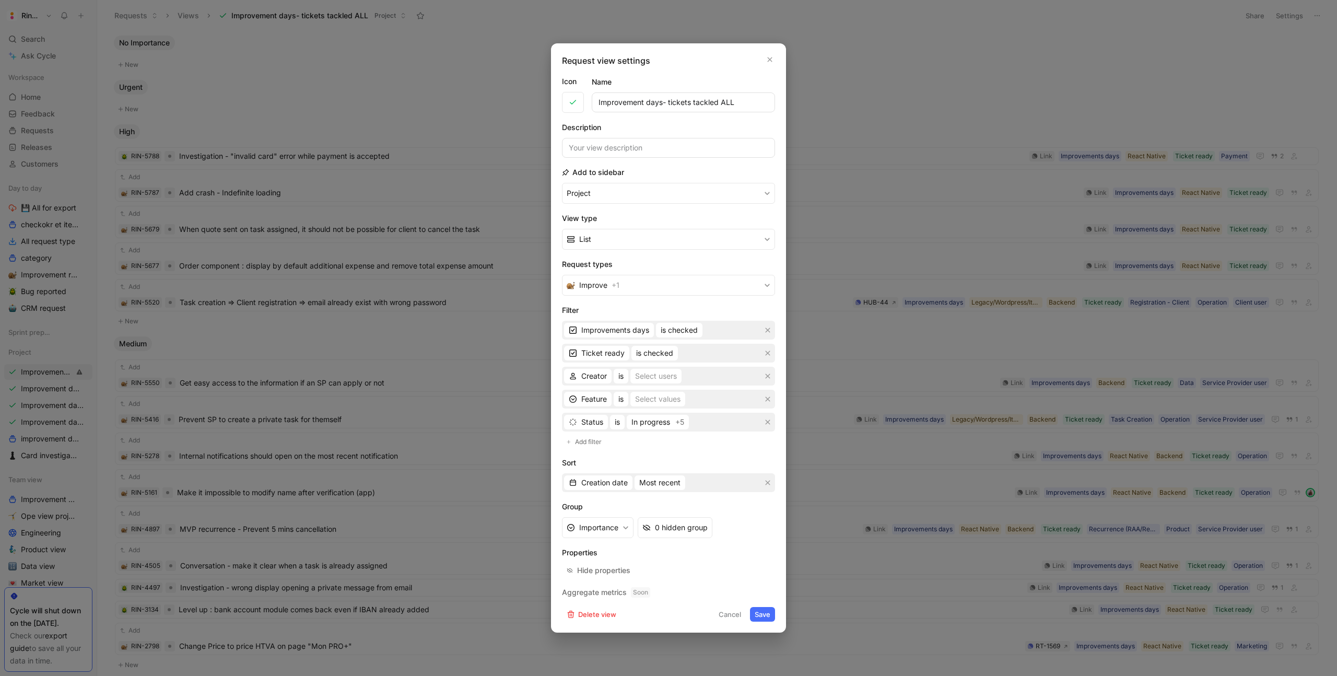
click at [754, 616] on button "Save" at bounding box center [762, 614] width 25 height 15
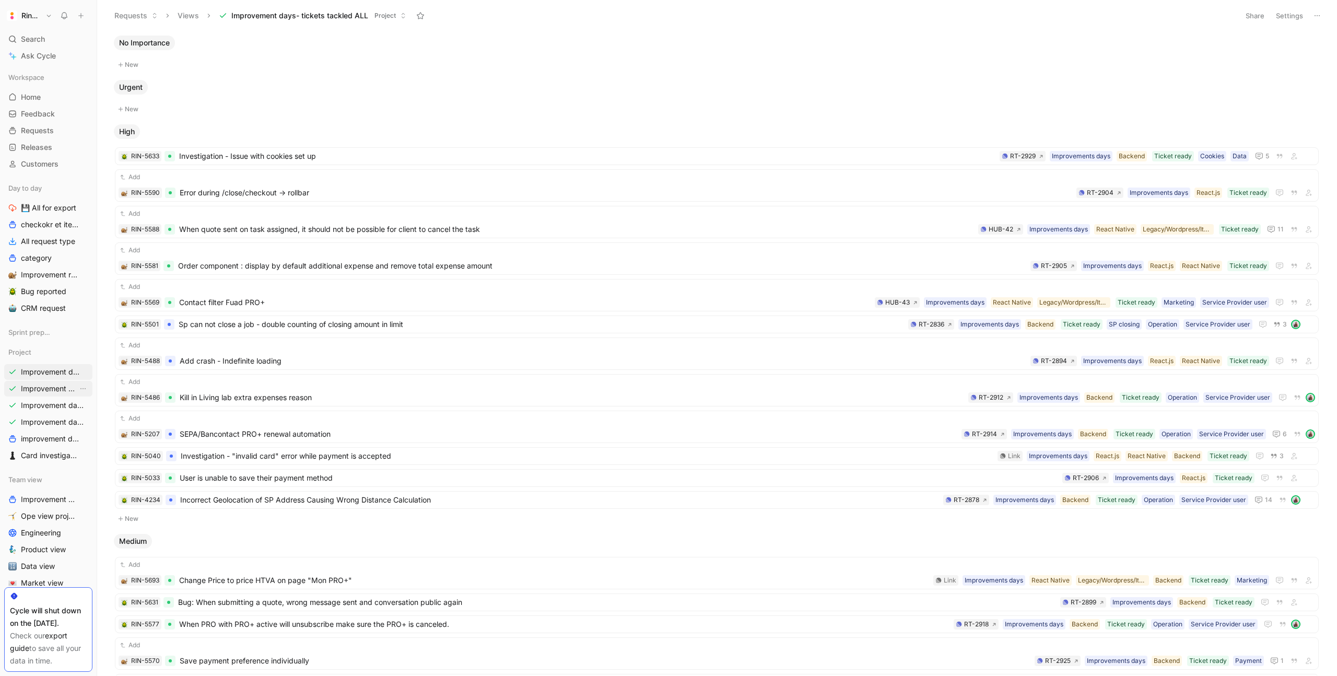
click at [62, 385] on span "Improvement days- tickets ready- React" at bounding box center [49, 388] width 57 height 10
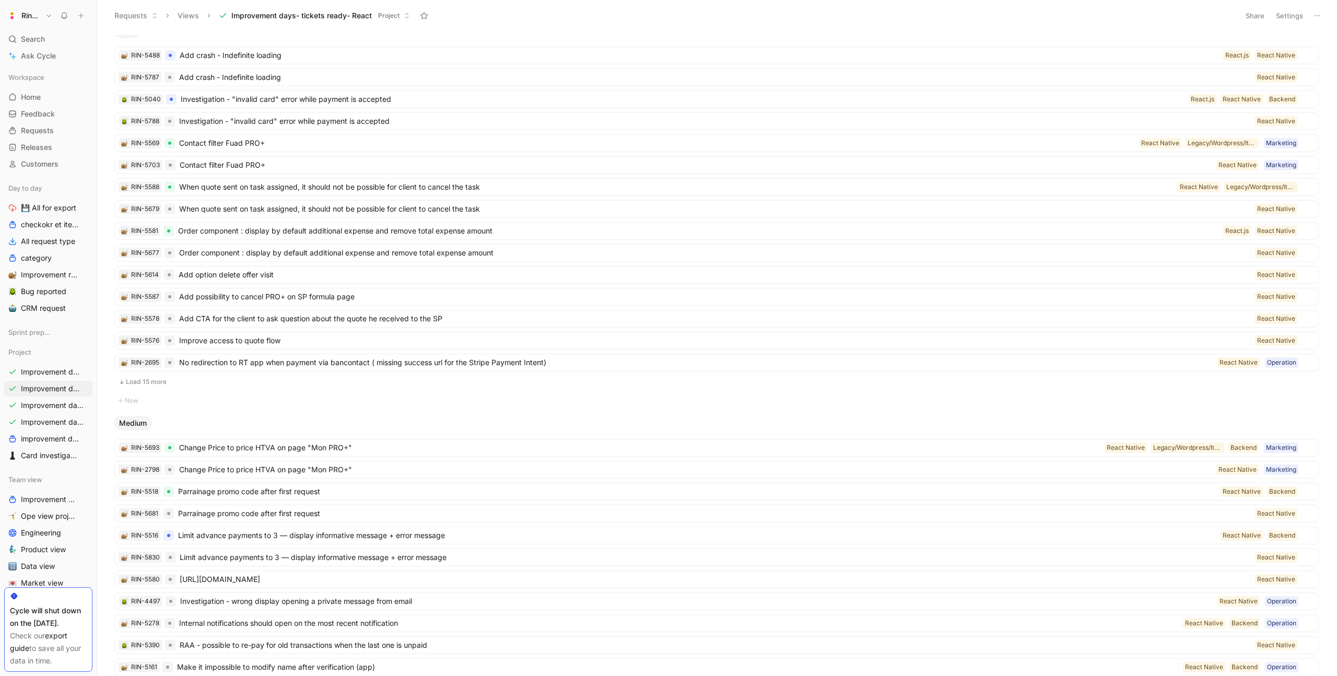
scroll to position [97, 0]
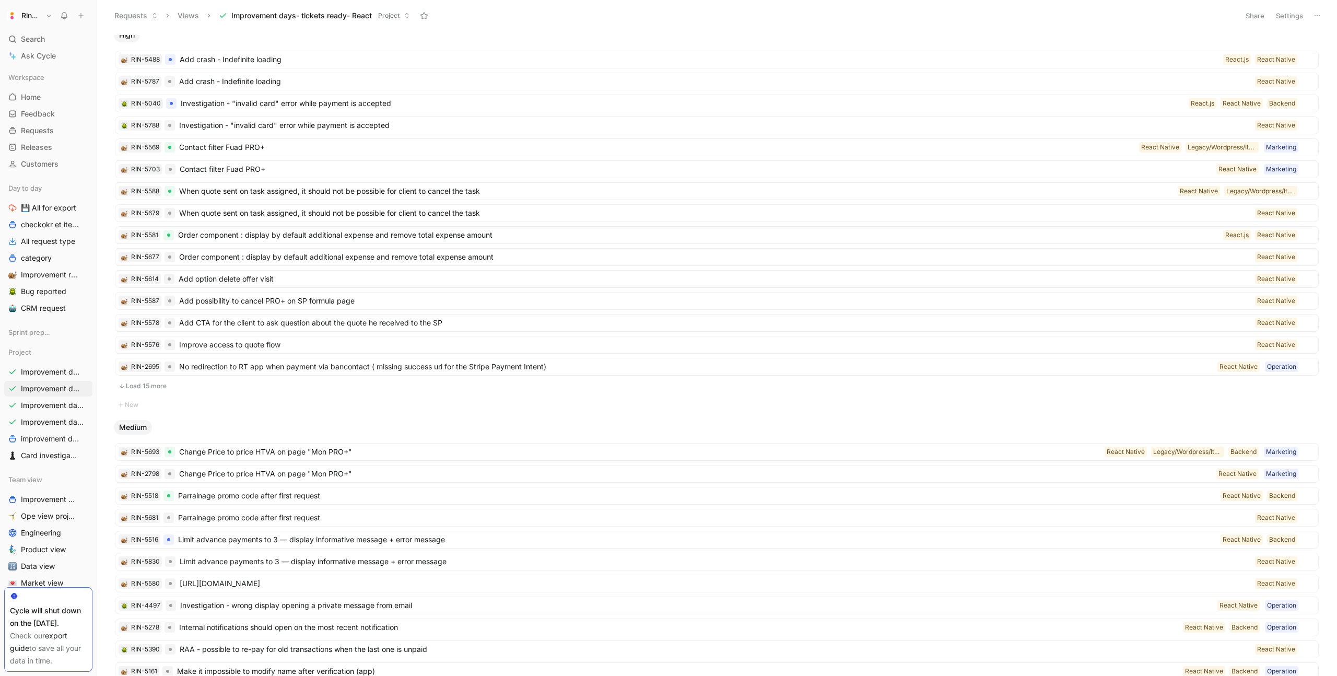
click at [162, 384] on button "Load 15 more" at bounding box center [717, 386] width 1204 height 13
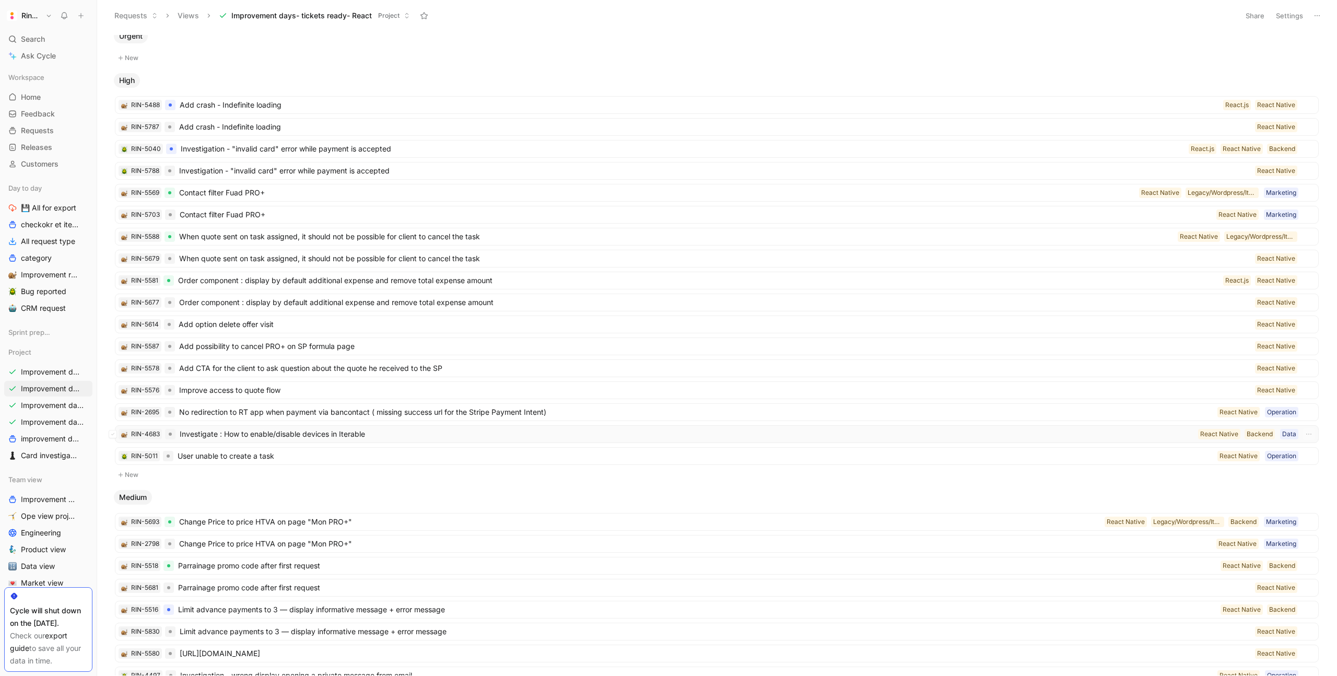
scroll to position [50, 0]
click at [218, 432] on span "Investigate : How to enable/disable devices in Iterable" at bounding box center [687, 435] width 1014 height 13
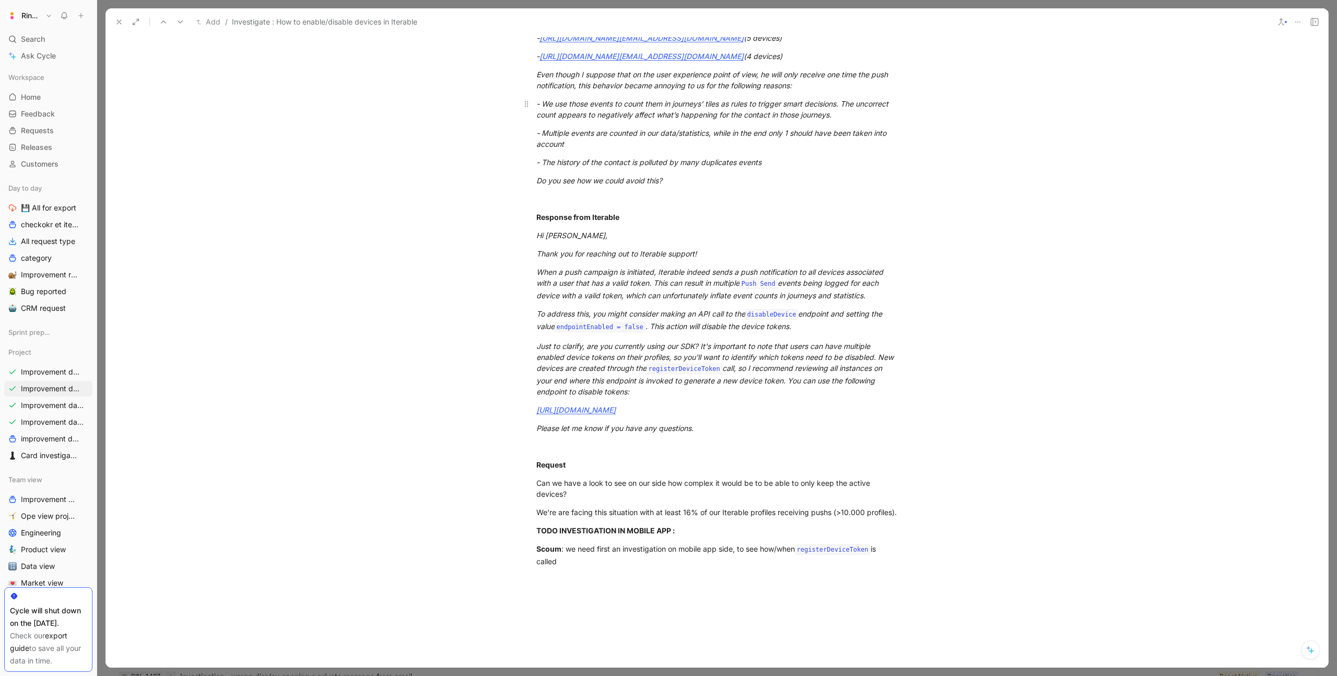
scroll to position [478, 0]
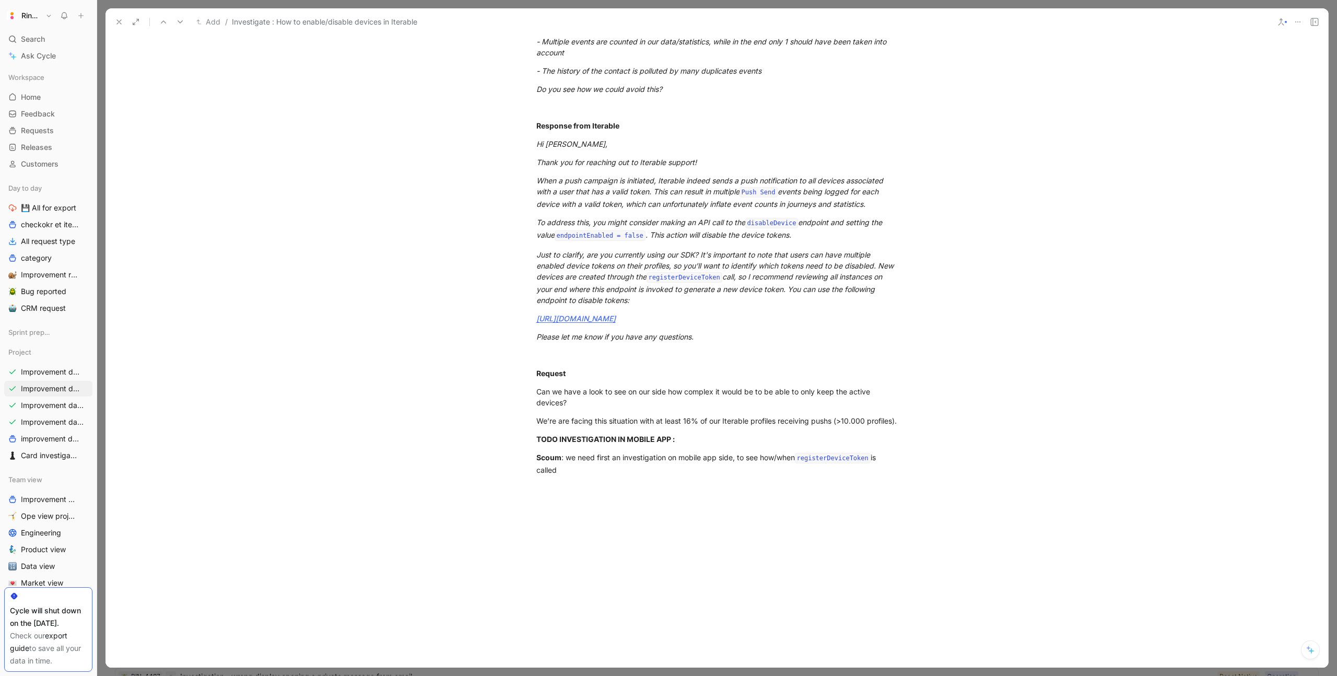
click at [116, 25] on icon at bounding box center [119, 22] width 8 height 8
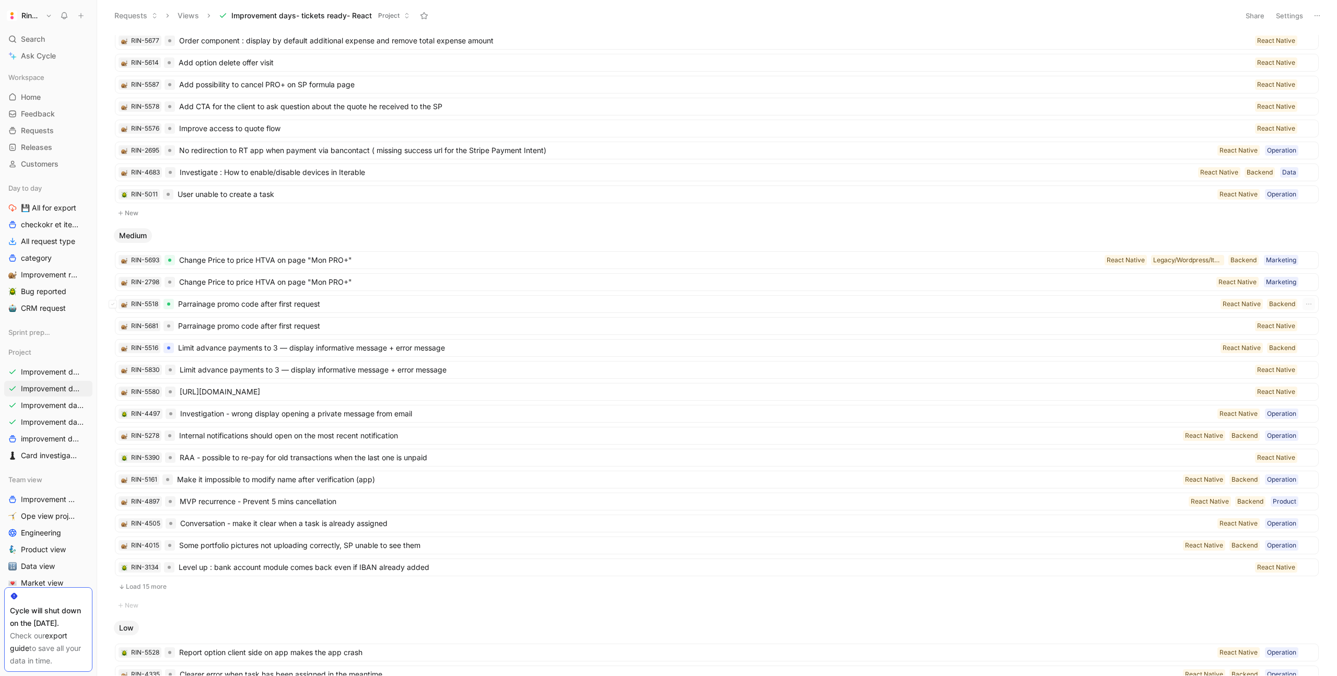
scroll to position [313, 0]
click at [159, 588] on button "Load 15 more" at bounding box center [717, 586] width 1204 height 13
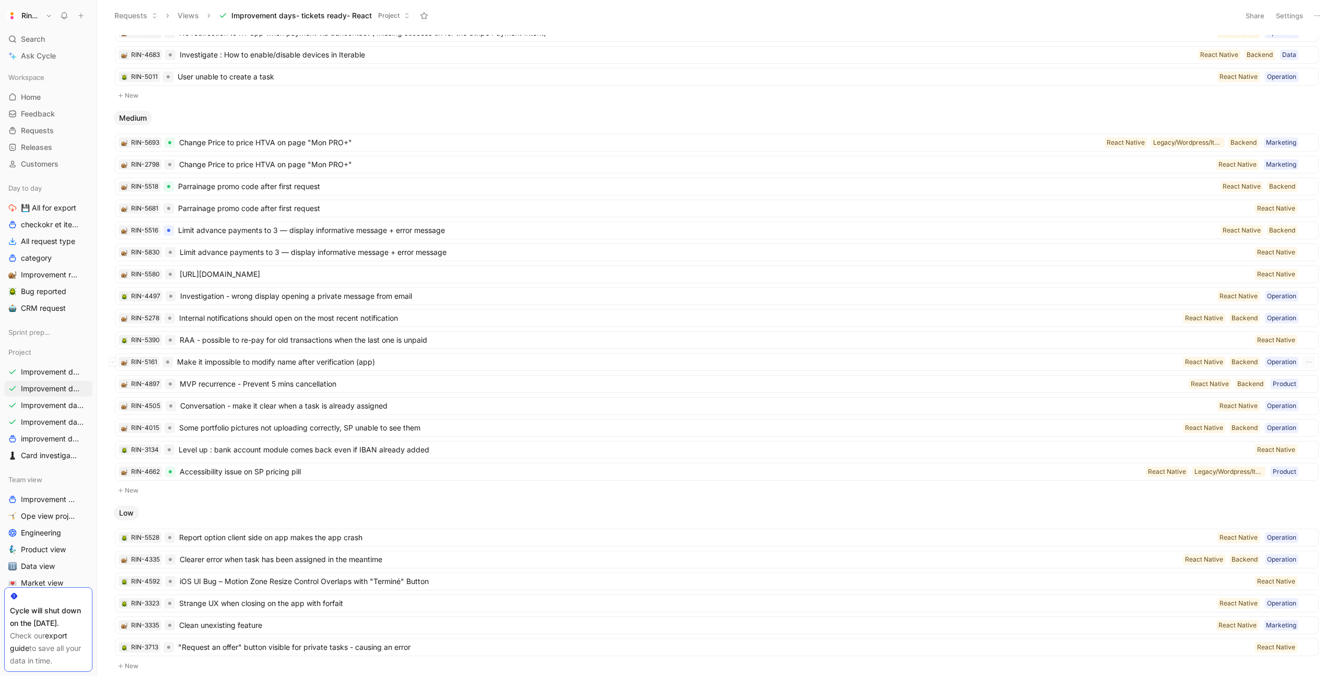
scroll to position [384, 0]
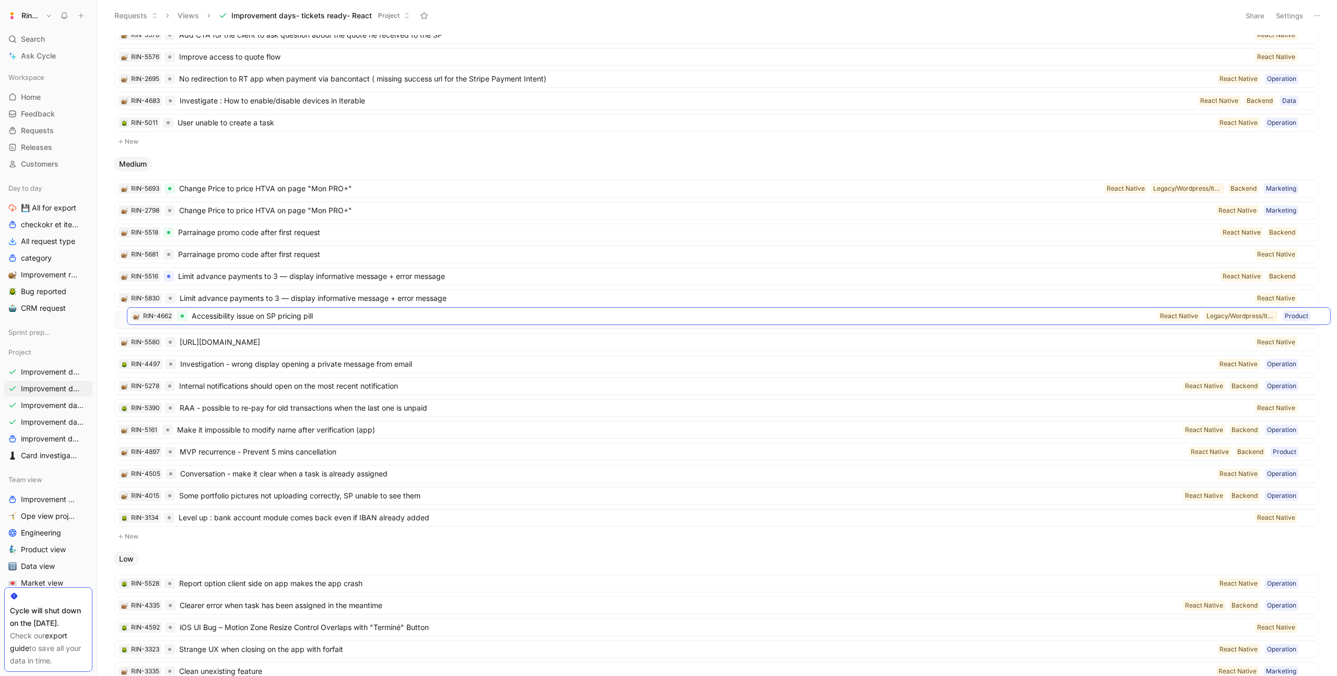
drag, startPoint x: 222, startPoint y: 520, endPoint x: 234, endPoint y: 319, distance: 202.0
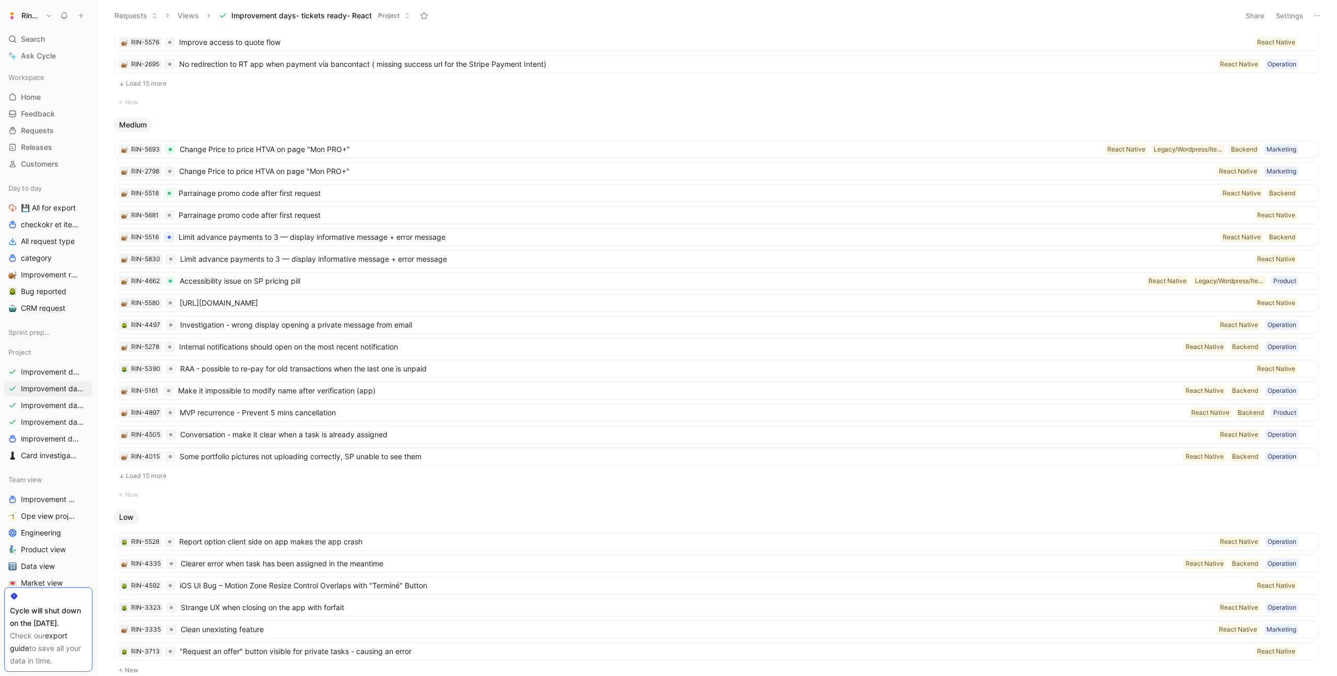
scroll to position [402, 0]
click at [158, 473] on button "Load 15 more" at bounding box center [717, 472] width 1204 height 13
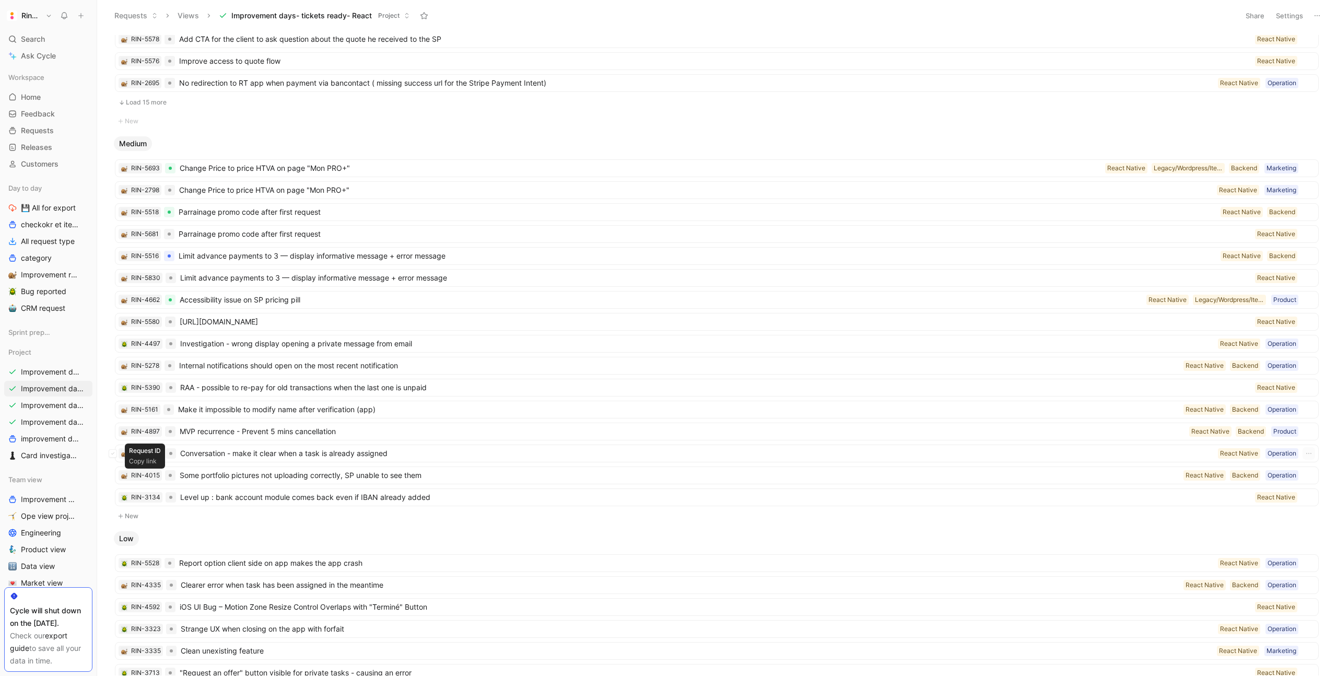
scroll to position [359, 0]
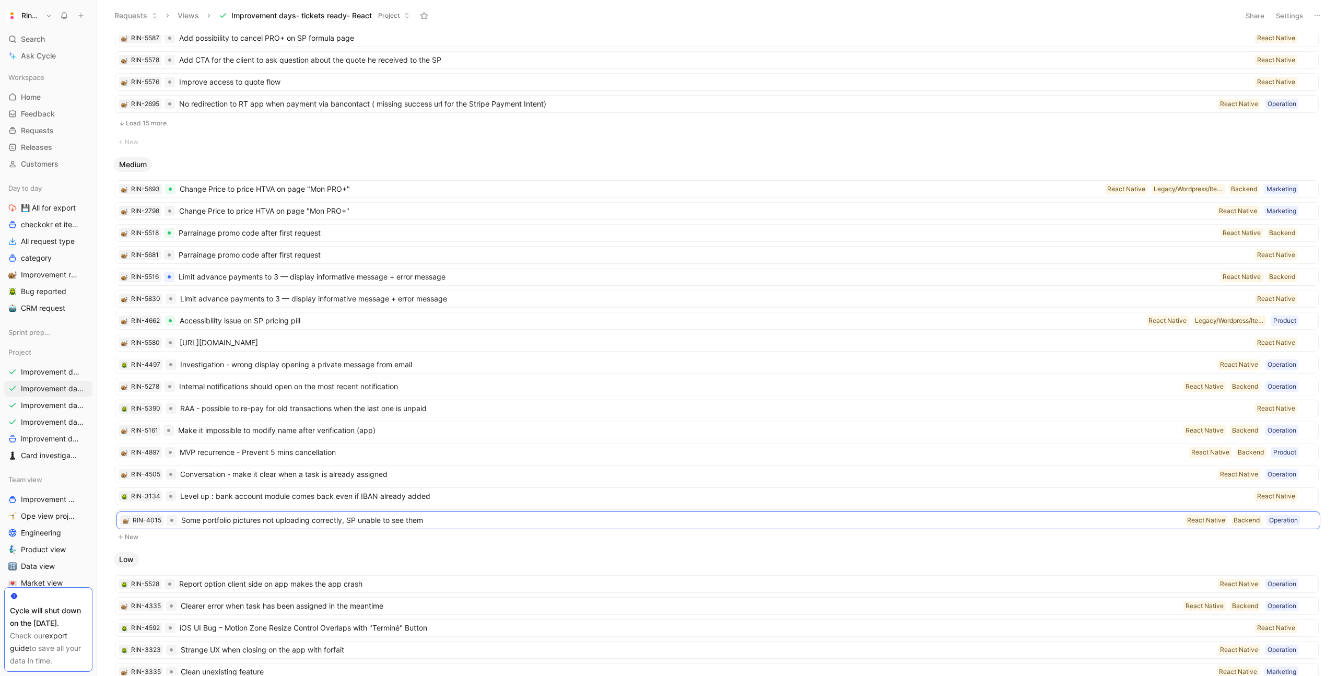
drag, startPoint x: 190, startPoint y: 496, endPoint x: 191, endPoint y: 520, distance: 23.6
drag, startPoint x: 189, startPoint y: 458, endPoint x: 194, endPoint y: 526, distance: 69.1
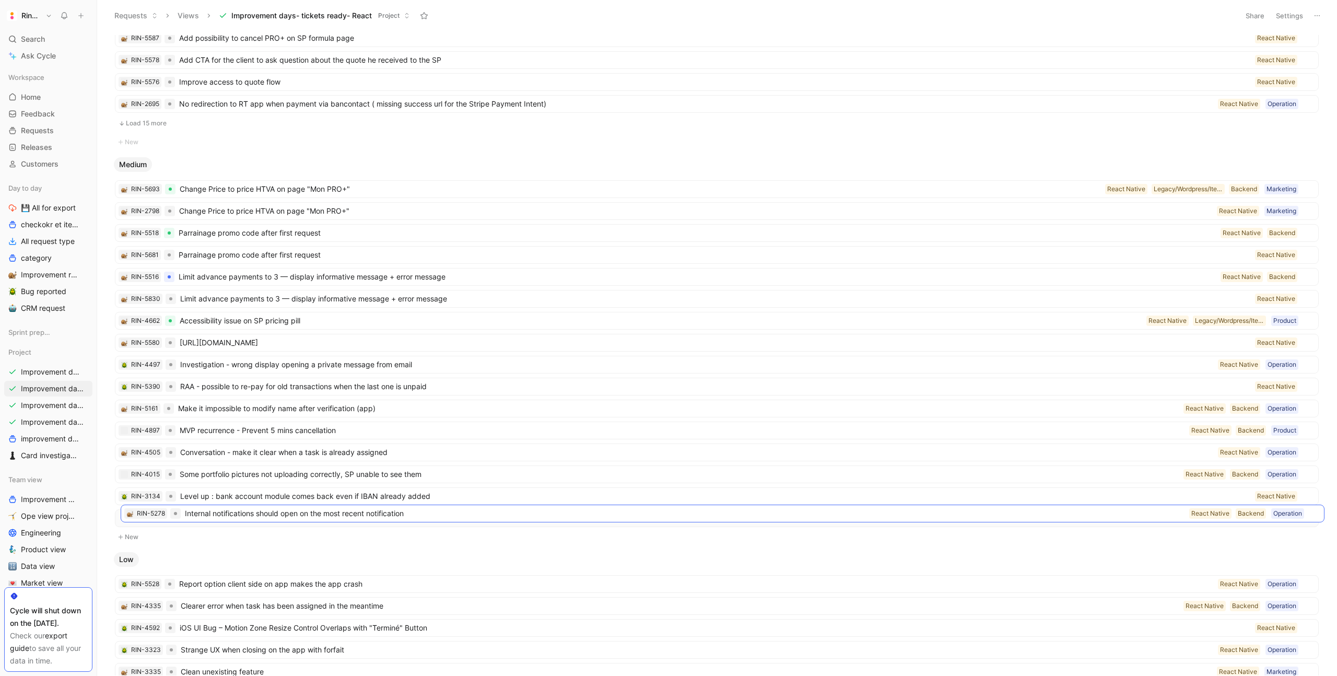
drag, startPoint x: 194, startPoint y: 383, endPoint x: 200, endPoint y: 510, distance: 127.0
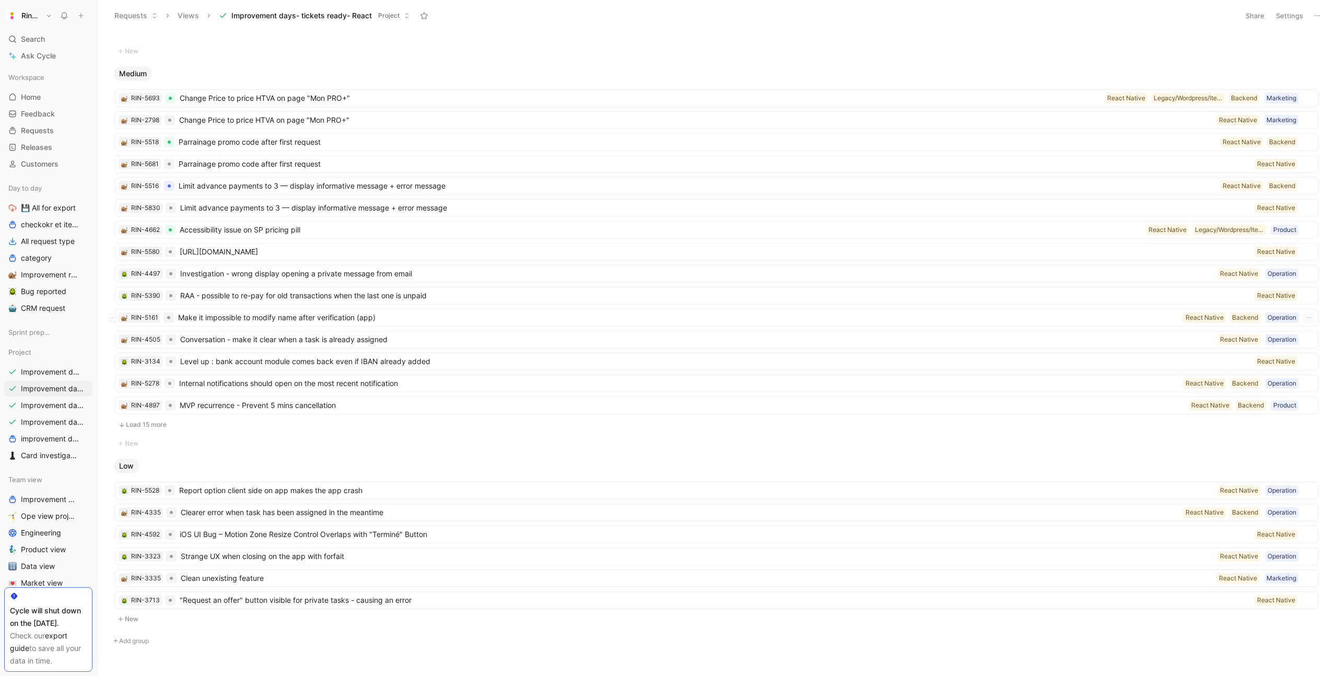
scroll to position [467, 0]
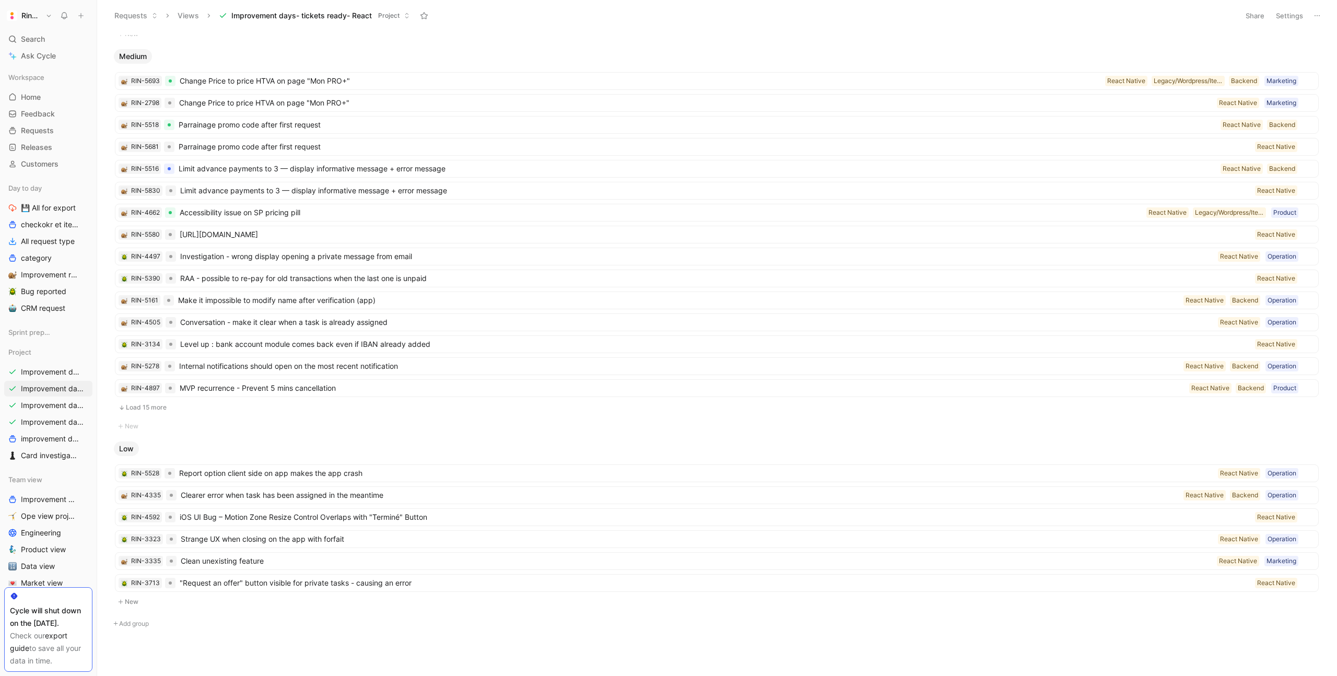
click at [161, 409] on button "Load 15 more" at bounding box center [717, 407] width 1204 height 13
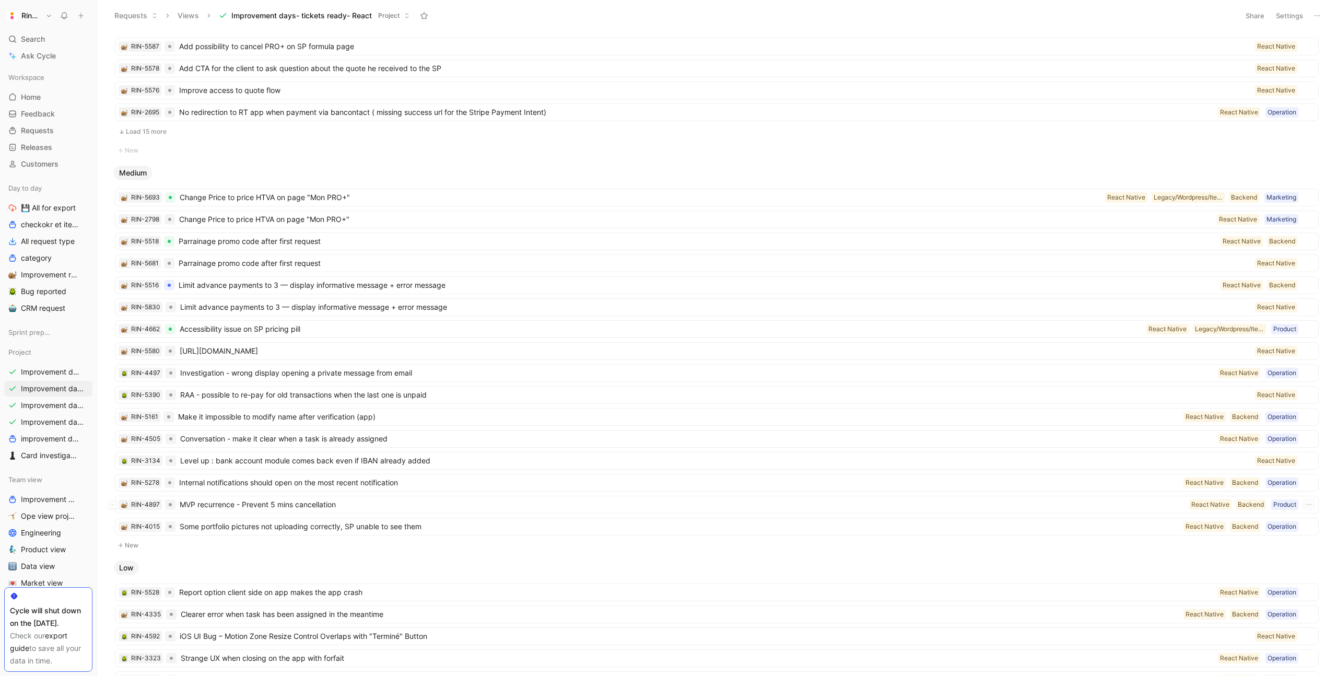
scroll to position [350, 0]
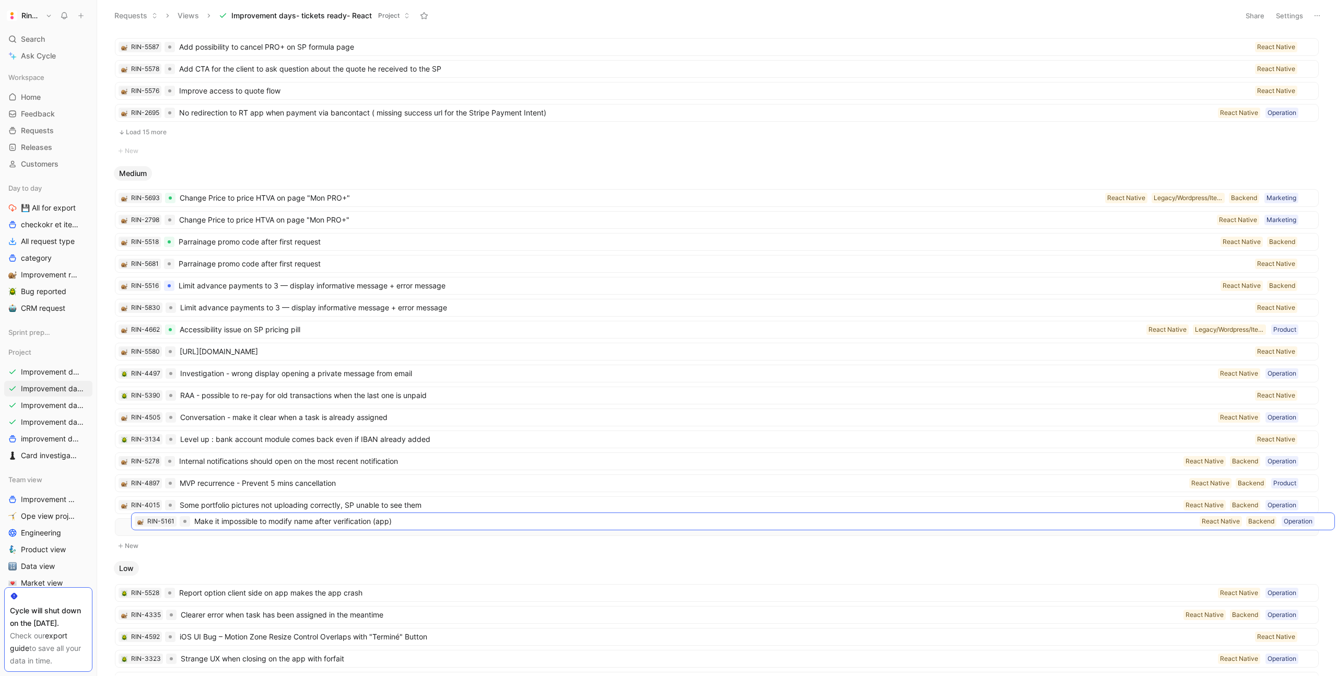
drag, startPoint x: 274, startPoint y: 415, endPoint x: 290, endPoint y: 519, distance: 105.2
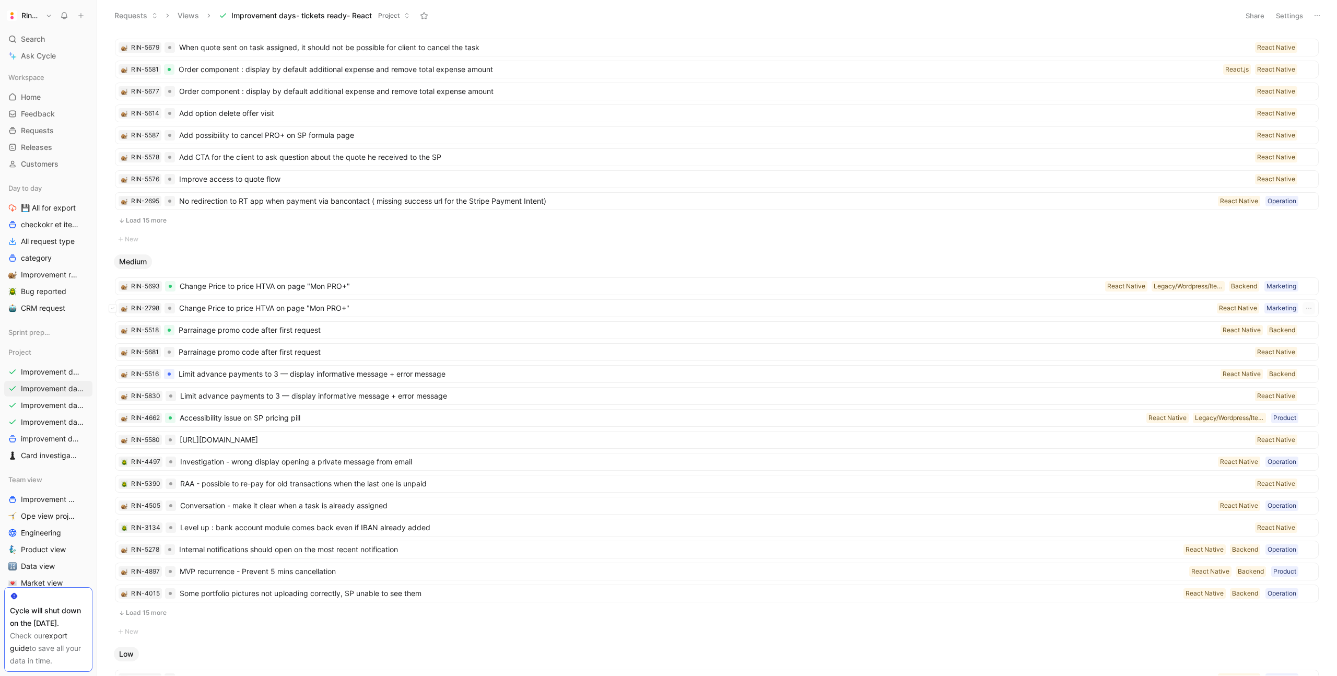
scroll to position [474, 0]
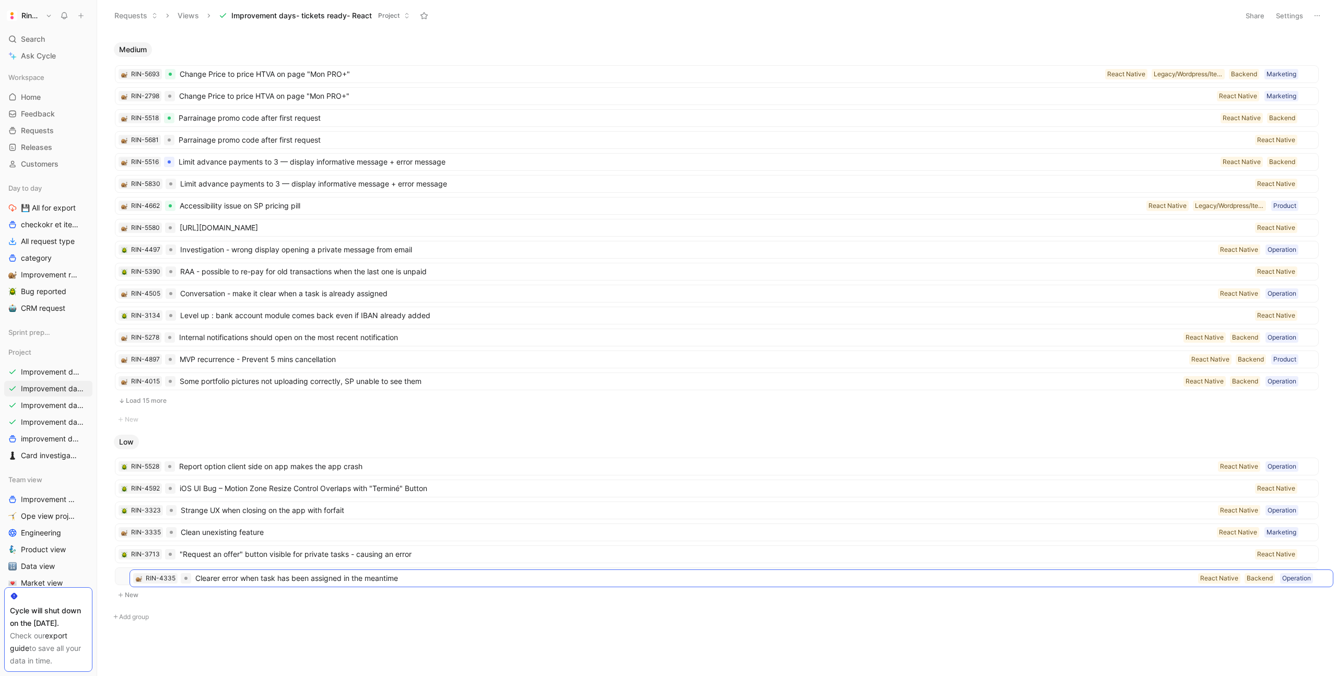
drag, startPoint x: 193, startPoint y: 491, endPoint x: 208, endPoint y: 581, distance: 91.0
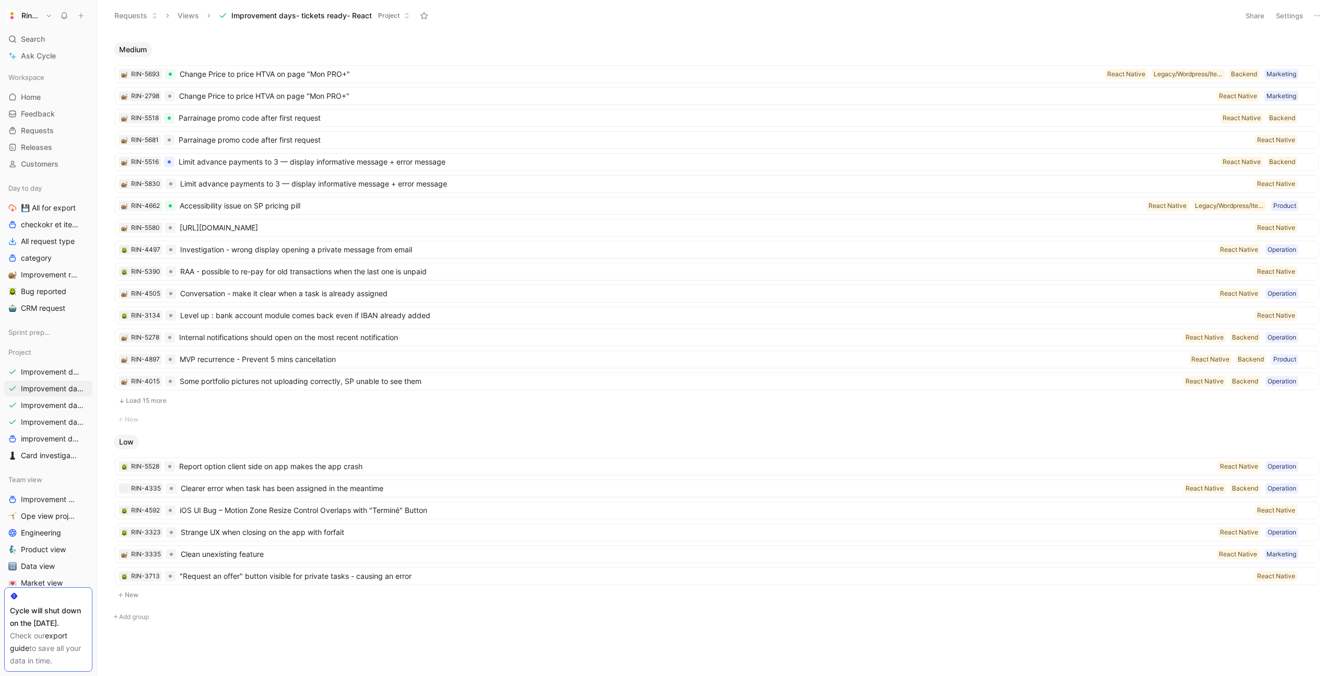
click at [360, 14] on span "Improvement days- tickets ready- React" at bounding box center [301, 15] width 140 height 10
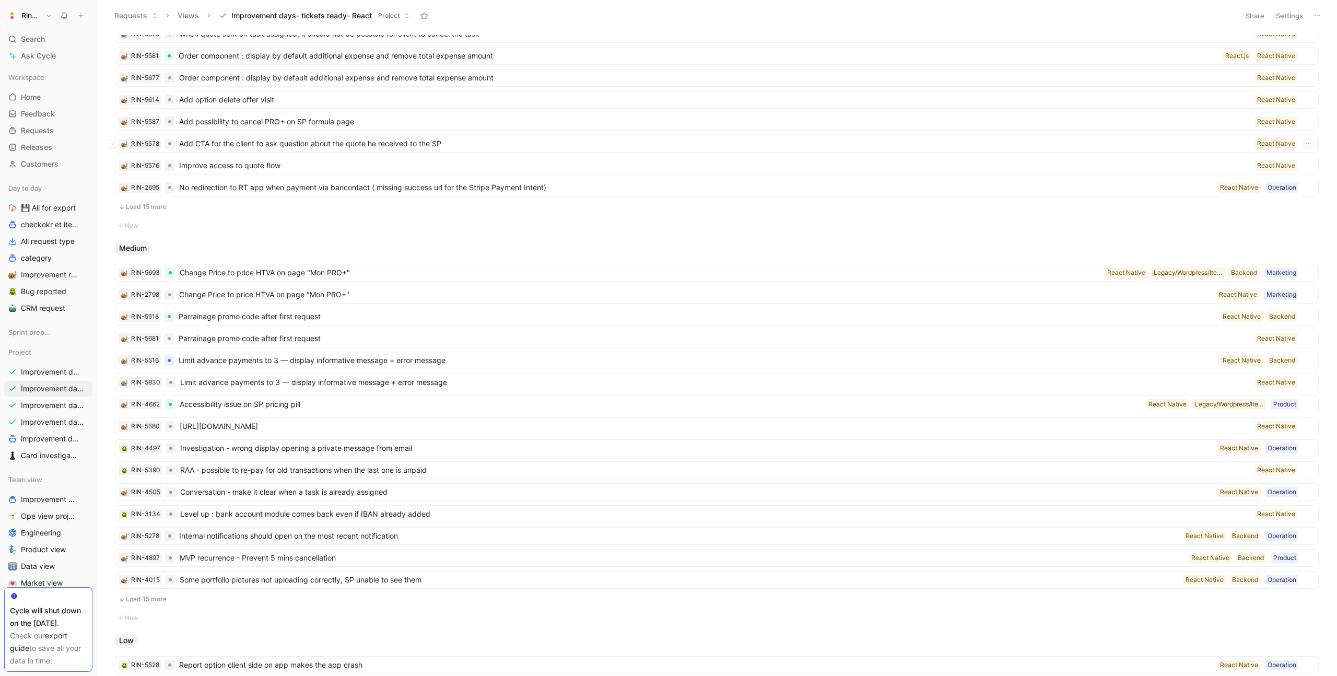
scroll to position [282, 0]
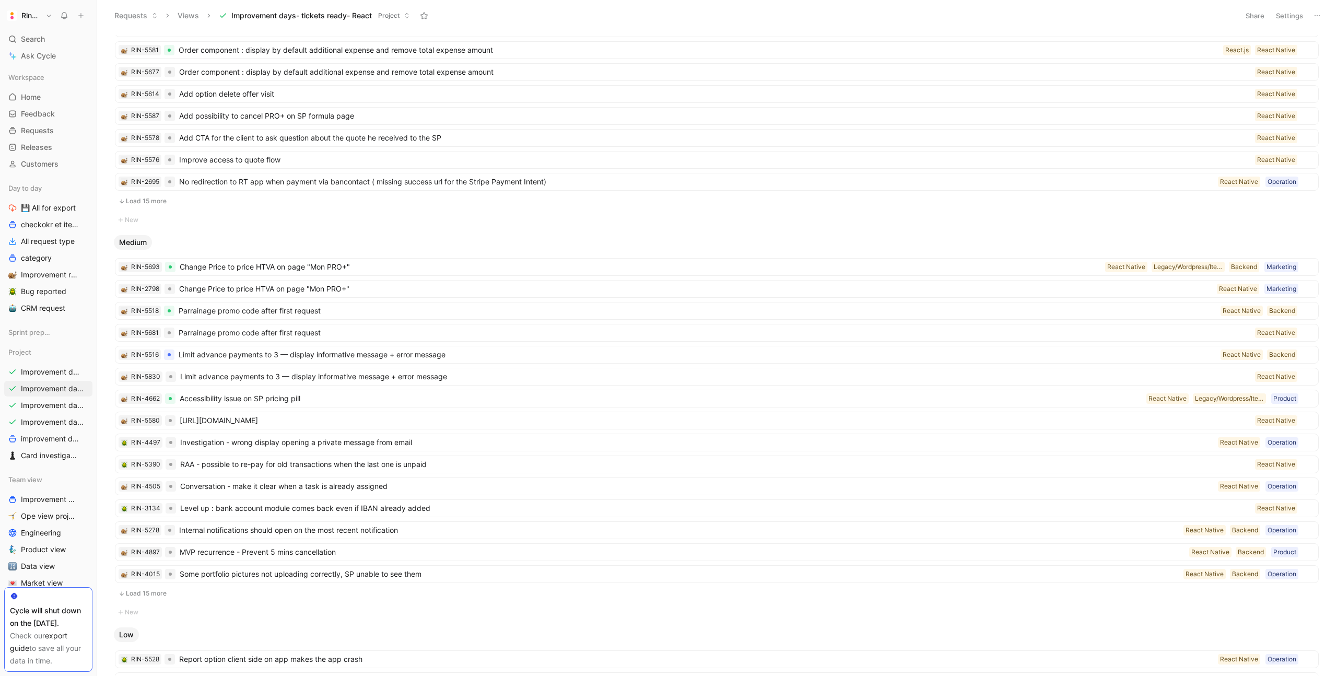
click at [160, 594] on button "Load 15 more" at bounding box center [717, 593] width 1204 height 13
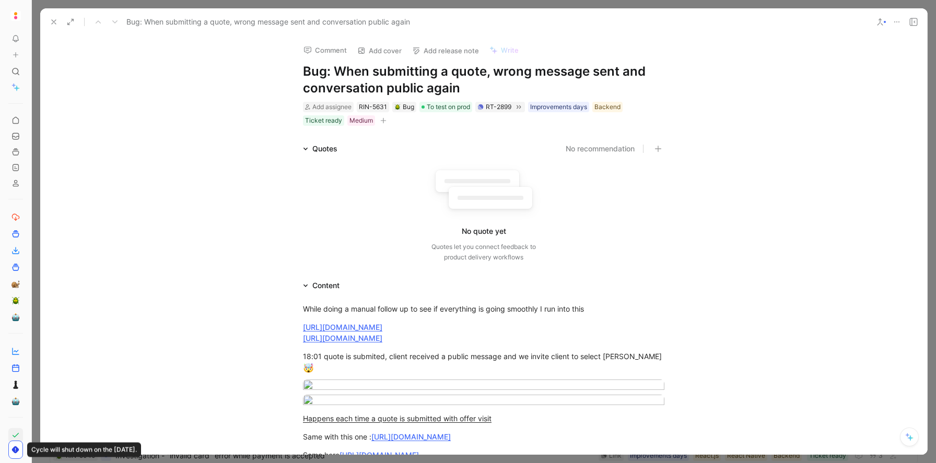
click at [48, 24] on button at bounding box center [53, 22] width 15 height 15
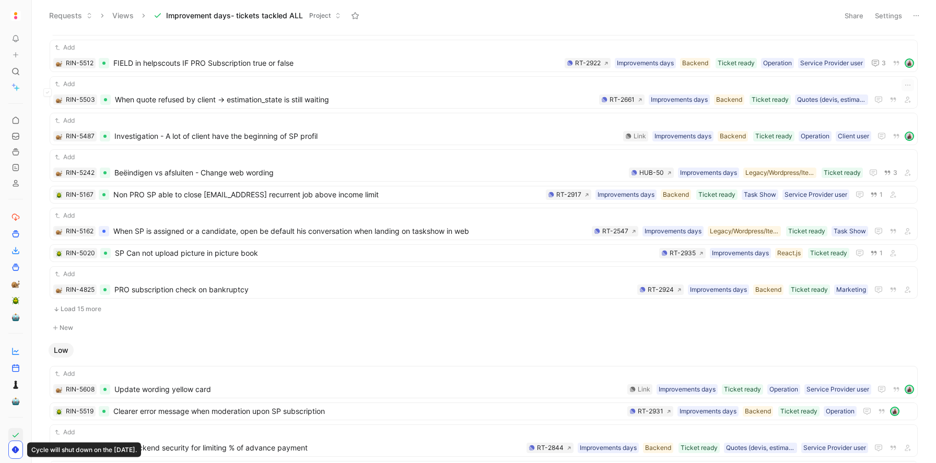
scroll to position [745, 0]
